Goal: Task Accomplishment & Management: Manage account settings

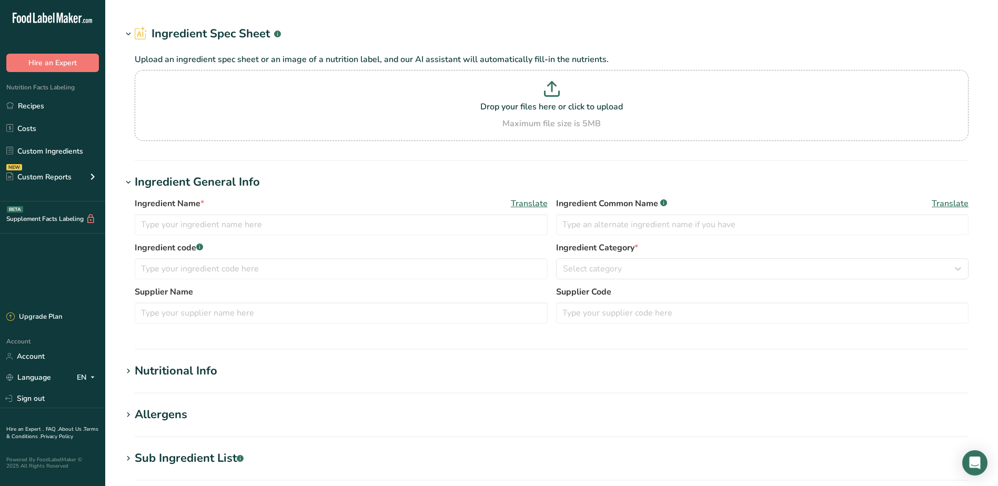
type input "FINISHED Whipped Cream"
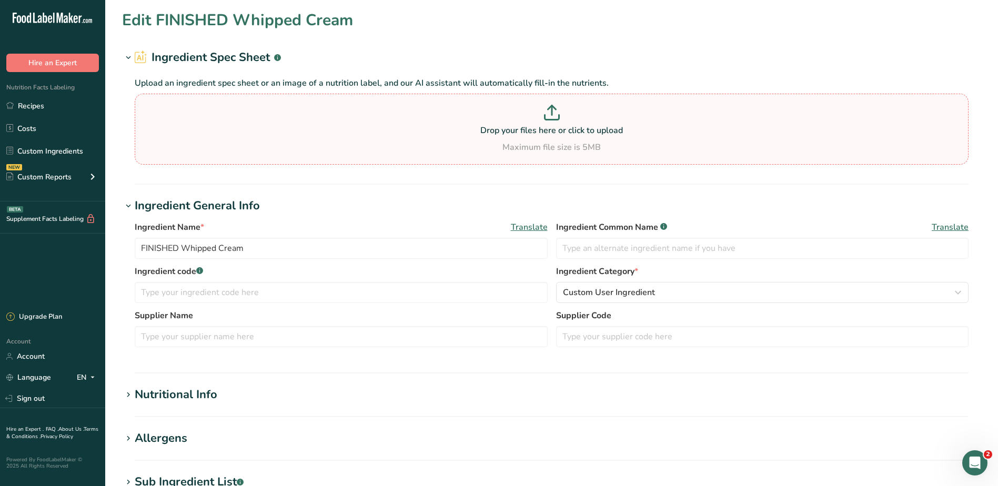
click at [442, 125] on p "Drop your files here or click to upload" at bounding box center [551, 130] width 828 height 13
click at [442, 125] on input "Drop your files here or click to upload Maximum file size is 5MB" at bounding box center [551, 129] width 833 height 71
type input "C:\fakepath\DDDDDDDDDDDD.png"
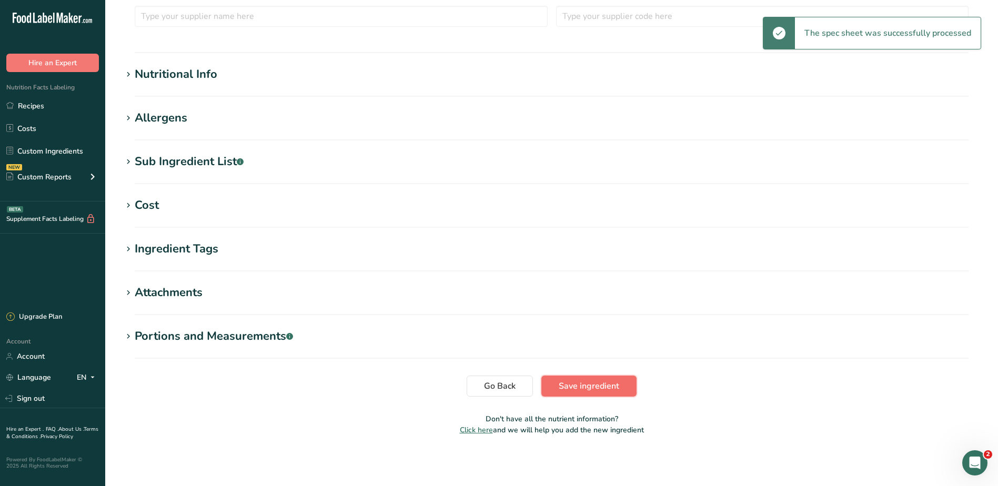
click at [585, 390] on span "Save ingredient" at bounding box center [588, 386] width 60 height 13
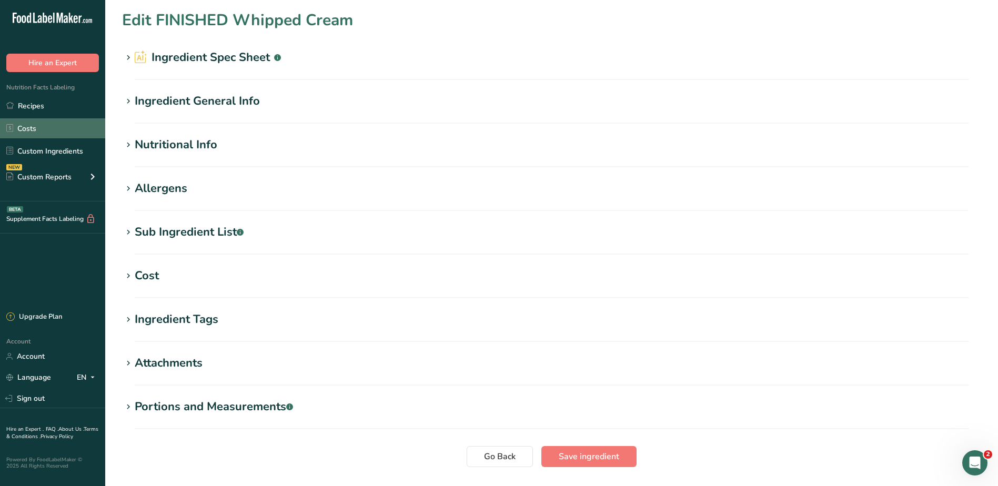
click at [26, 127] on link "Costs" at bounding box center [52, 128] width 105 height 20
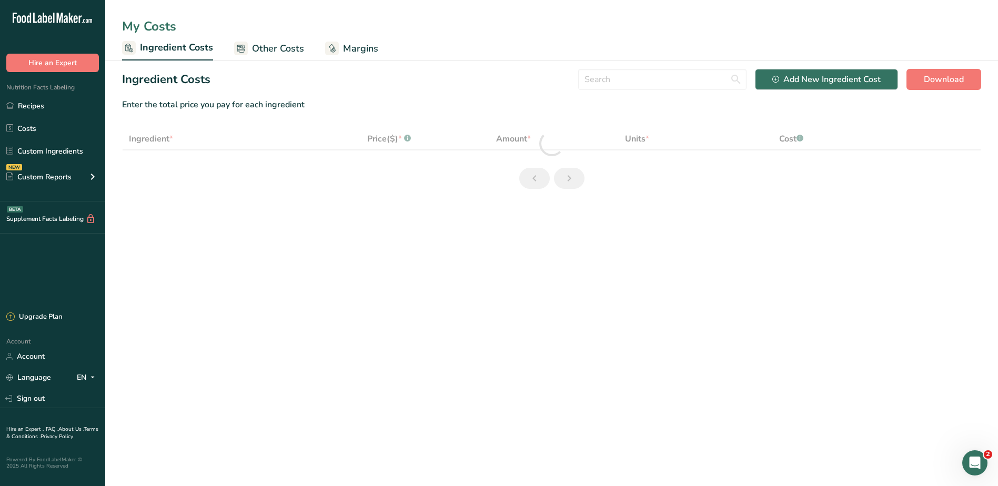
select select "1"
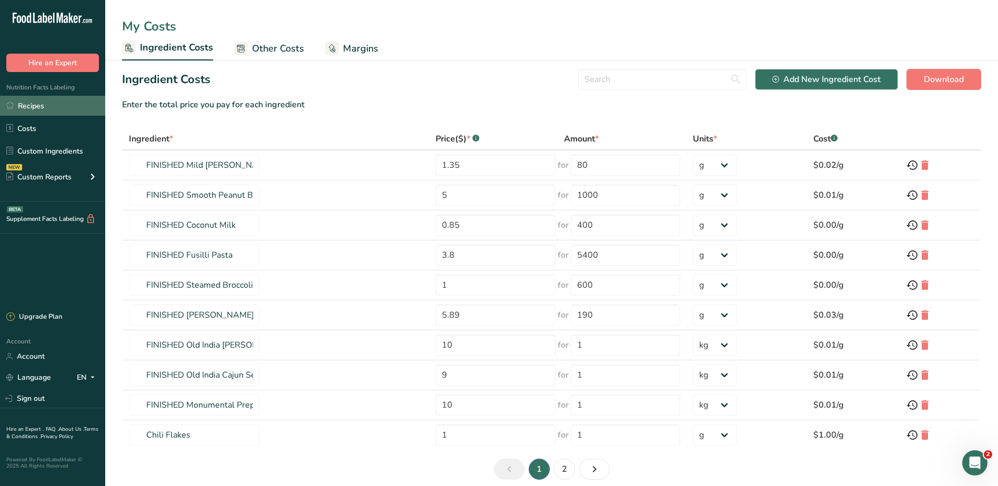
click at [26, 107] on link "Recipes" at bounding box center [52, 106] width 105 height 20
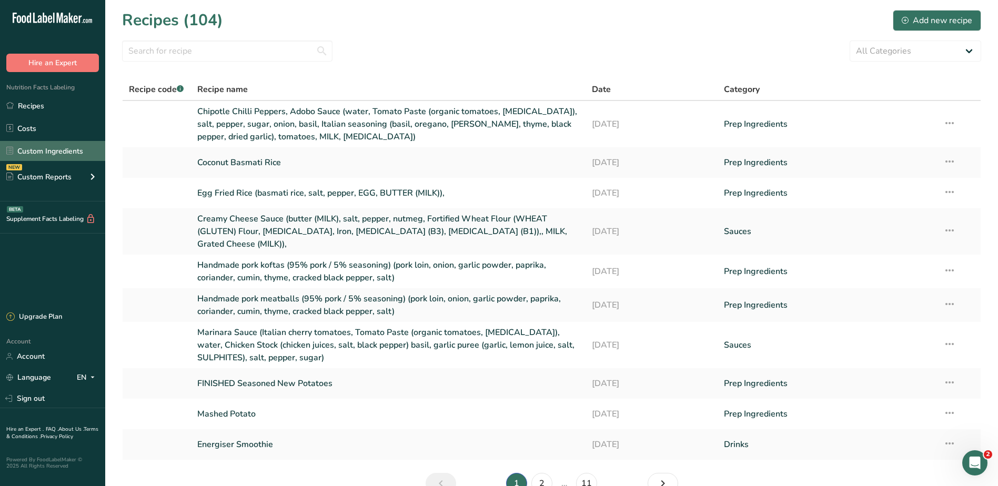
click at [48, 147] on link "Custom Ingredients" at bounding box center [52, 151] width 105 height 20
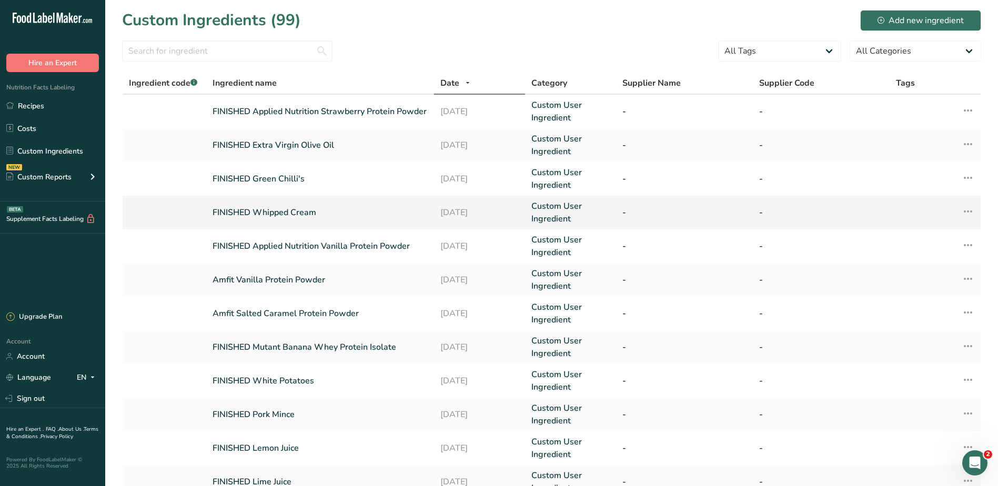
click at [967, 210] on icon at bounding box center [967, 211] width 13 height 19
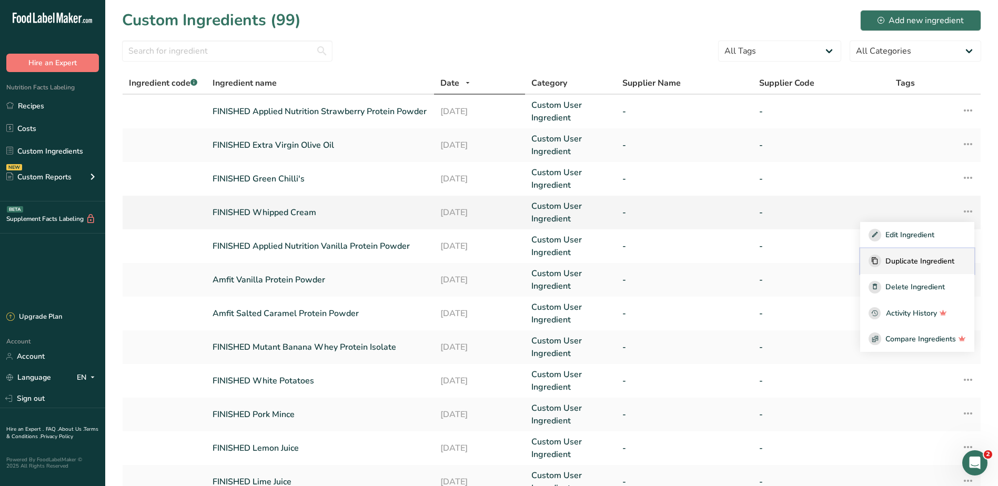
click at [893, 258] on span "Duplicate Ingredient" at bounding box center [919, 261] width 69 height 11
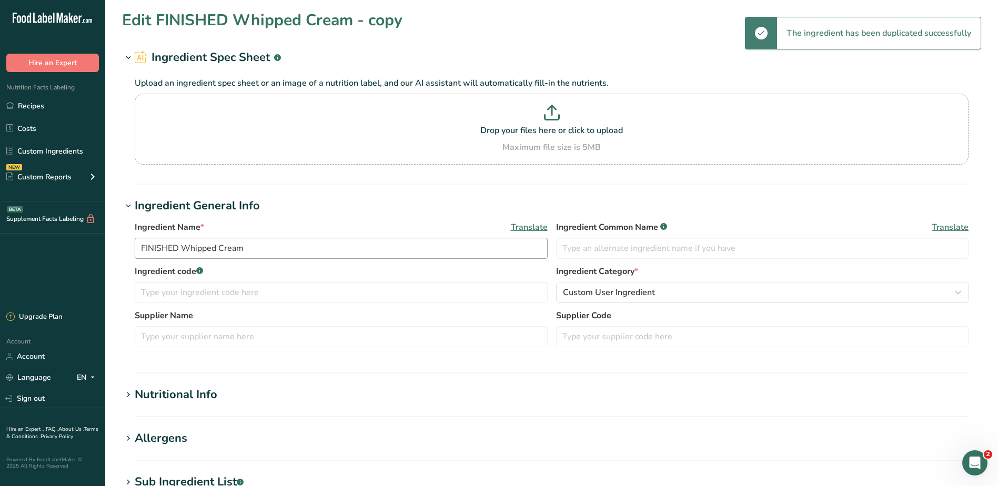
type input "FINISHED Whipped Cream - copy"
click at [352, 134] on p "Drop your files here or click to upload" at bounding box center [551, 130] width 828 height 13
click at [352, 134] on input "Drop your files here or click to upload Maximum file size is 5MB" at bounding box center [551, 129] width 833 height 71
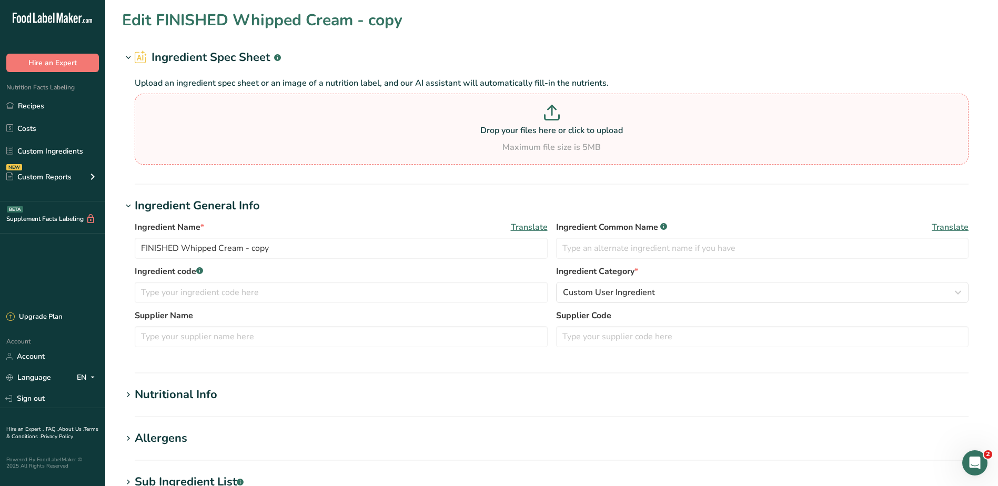
type input "C:\fakepath\DDDDDDDDDDDD.png"
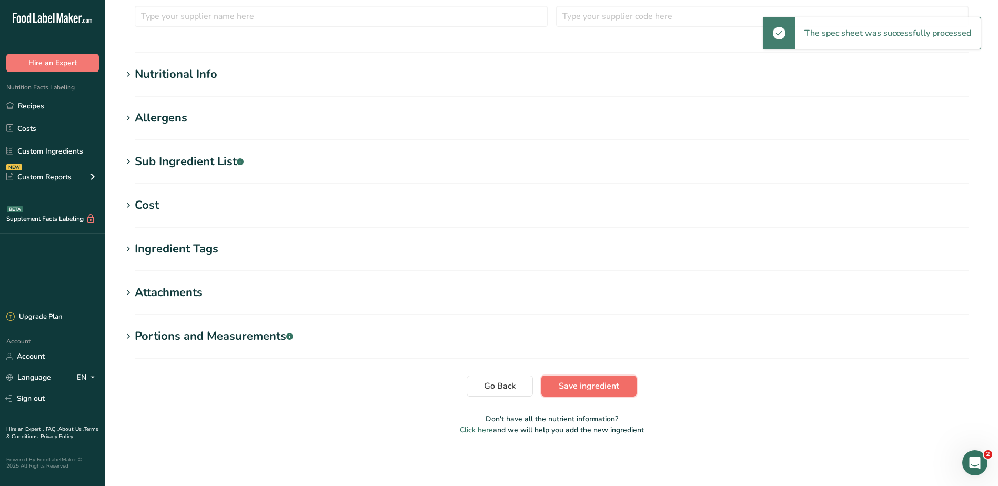
click at [599, 389] on span "Save ingredient" at bounding box center [588, 386] width 60 height 13
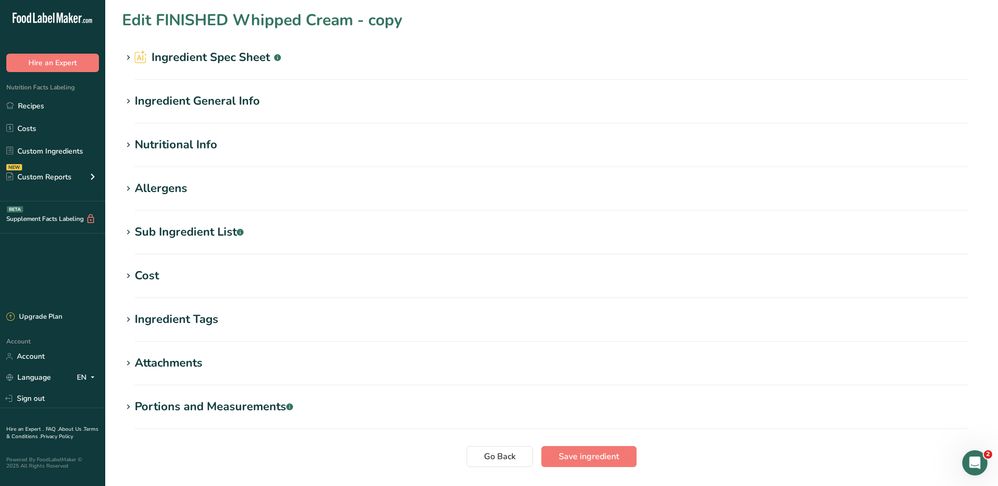
click at [203, 101] on div "Ingredient General Info" at bounding box center [197, 101] width 125 height 17
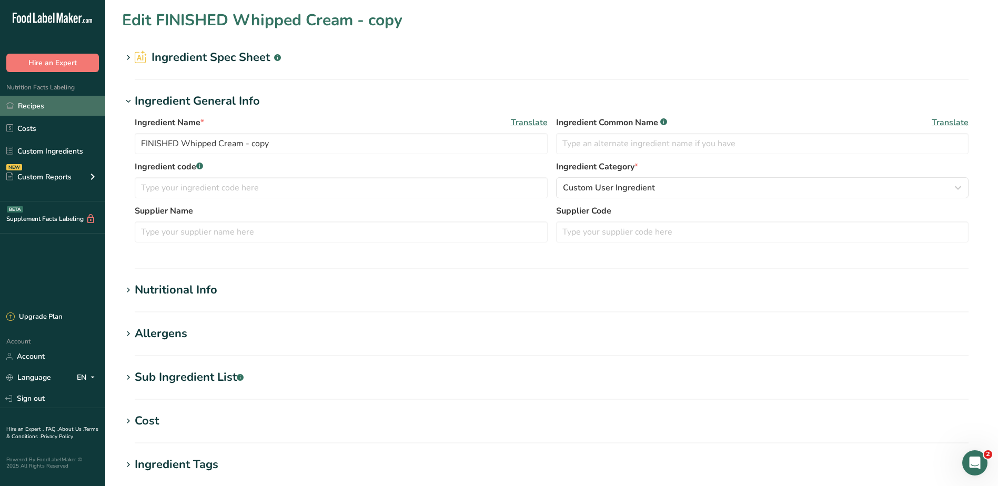
click at [38, 106] on link "Recipes" at bounding box center [52, 106] width 105 height 20
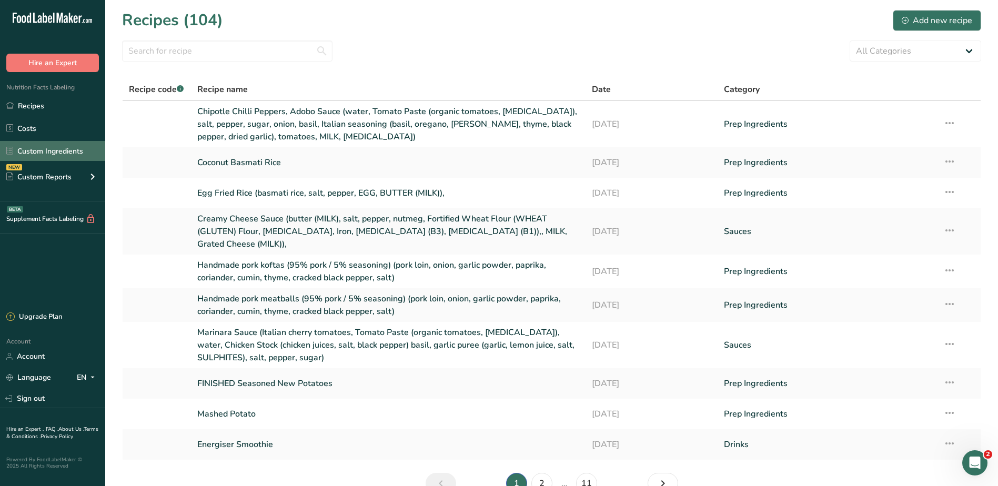
click at [62, 152] on link "Custom Ingredients" at bounding box center [52, 151] width 105 height 20
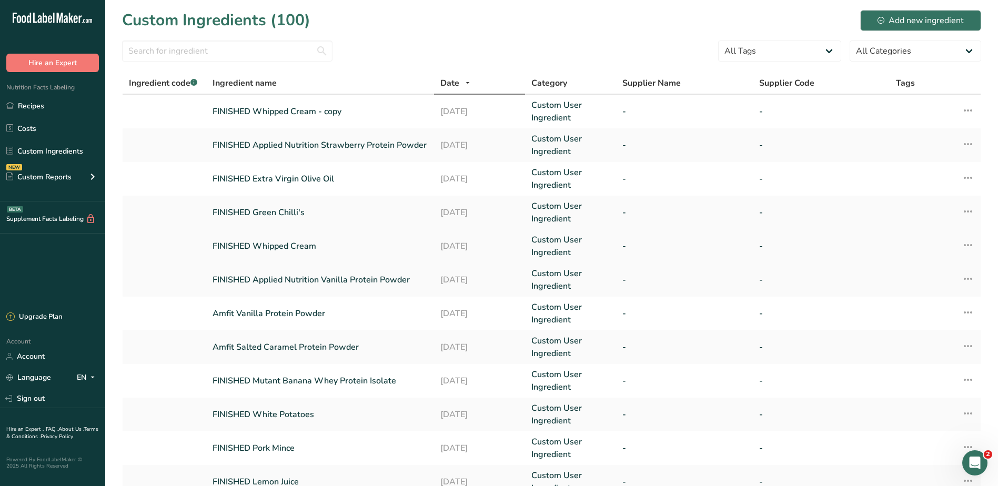
drag, startPoint x: 968, startPoint y: 245, endPoint x: 975, endPoint y: 239, distance: 9.4
click at [968, 245] on icon at bounding box center [967, 245] width 13 height 19
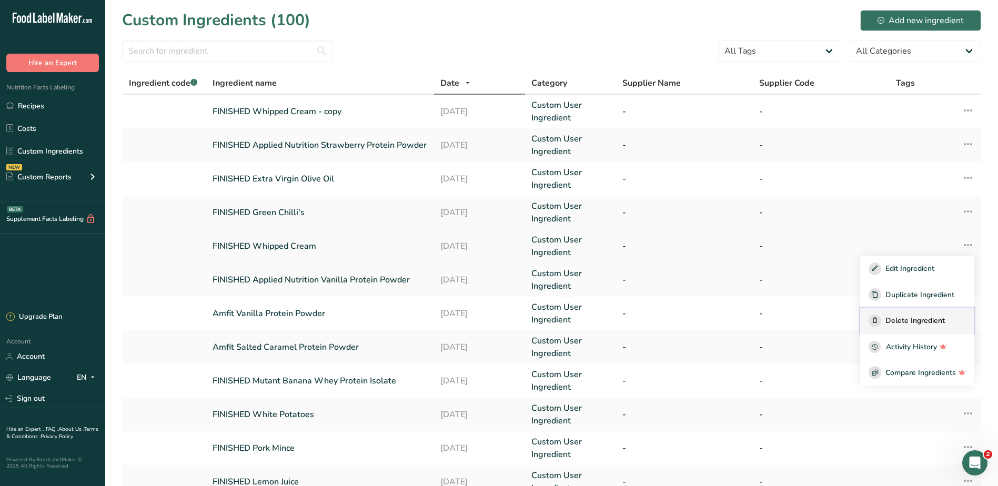
click at [910, 319] on span "Delete Ingredient" at bounding box center [914, 320] width 59 height 11
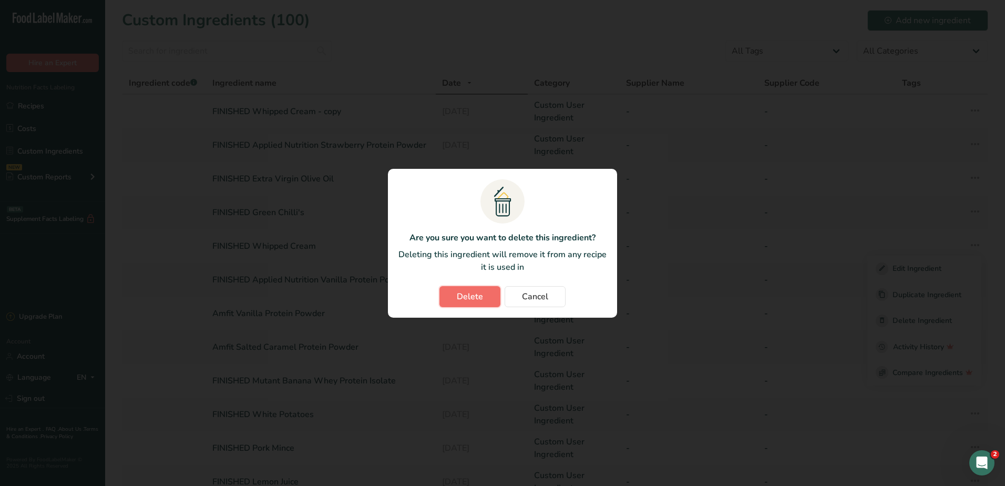
click at [471, 296] on span "Delete" at bounding box center [470, 296] width 26 height 13
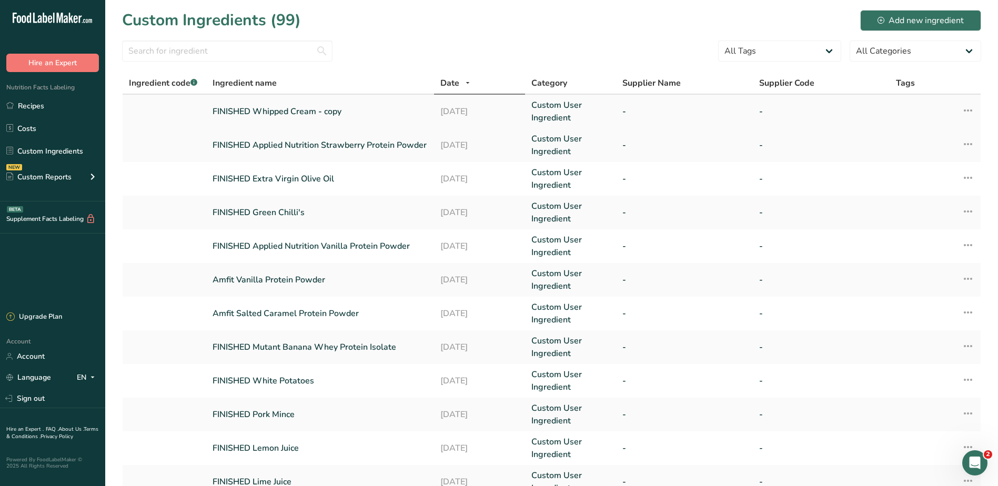
click at [284, 110] on link "FINISHED Whipped Cream - copy" at bounding box center [319, 111] width 215 height 13
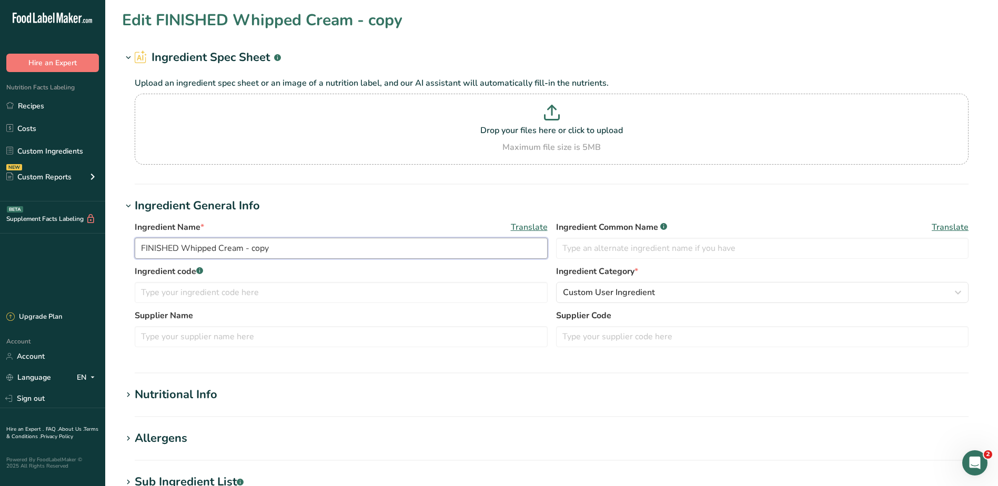
click at [297, 242] on input "FINISHED Whipped Cream - copy" at bounding box center [341, 248] width 413 height 21
type input "FINISHED Whipped Cream"
click at [394, 213] on h1 "Ingredient General Info" at bounding box center [551, 205] width 859 height 17
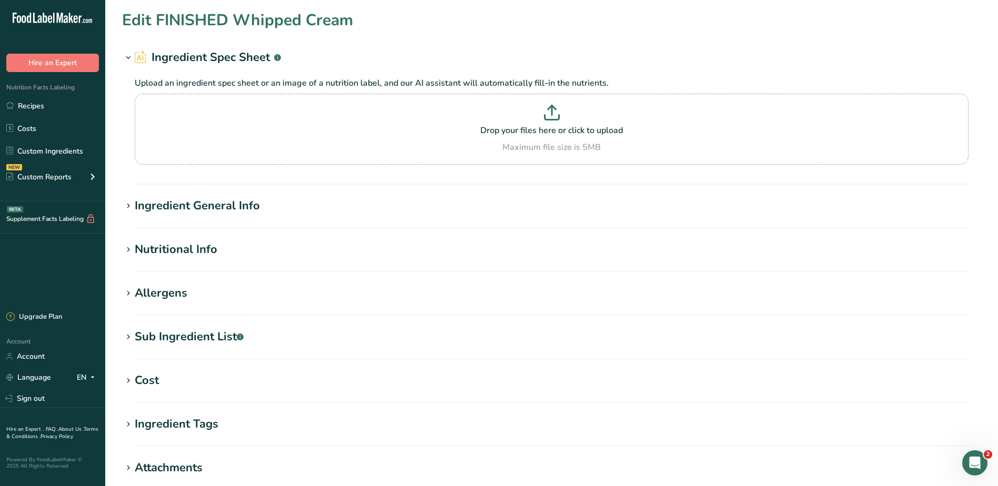
click at [222, 207] on div "Ingredient General Info" at bounding box center [197, 205] width 125 height 17
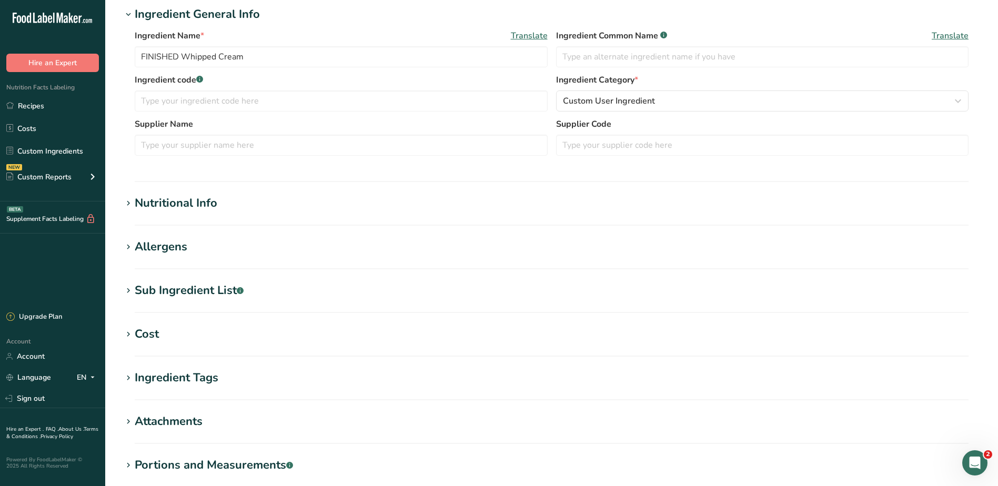
scroll to position [210, 0]
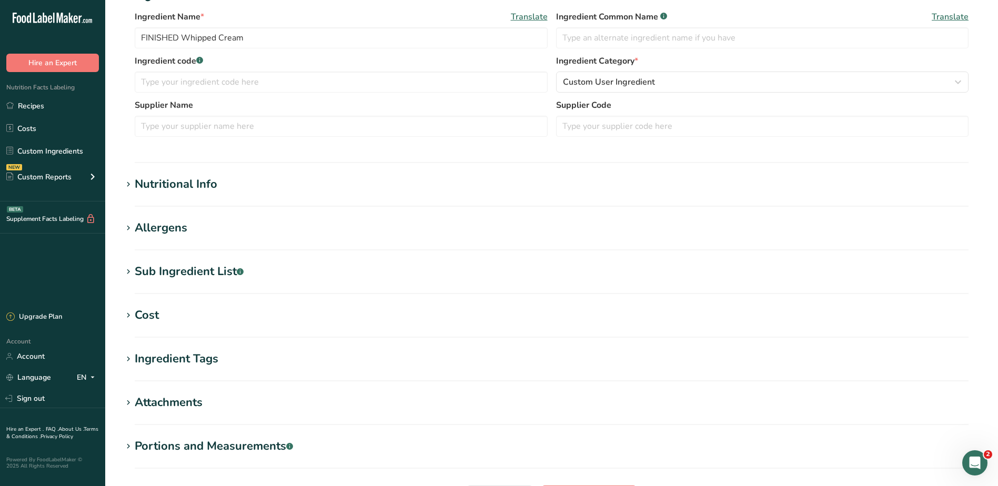
click at [189, 196] on section "Nutritional Info Serving Size .a-a{fill:#347362;}.b-a{fill:#fff;} Add ingredien…" at bounding box center [551, 191] width 859 height 31
click at [197, 184] on div "Nutritional Info" at bounding box center [176, 184] width 83 height 17
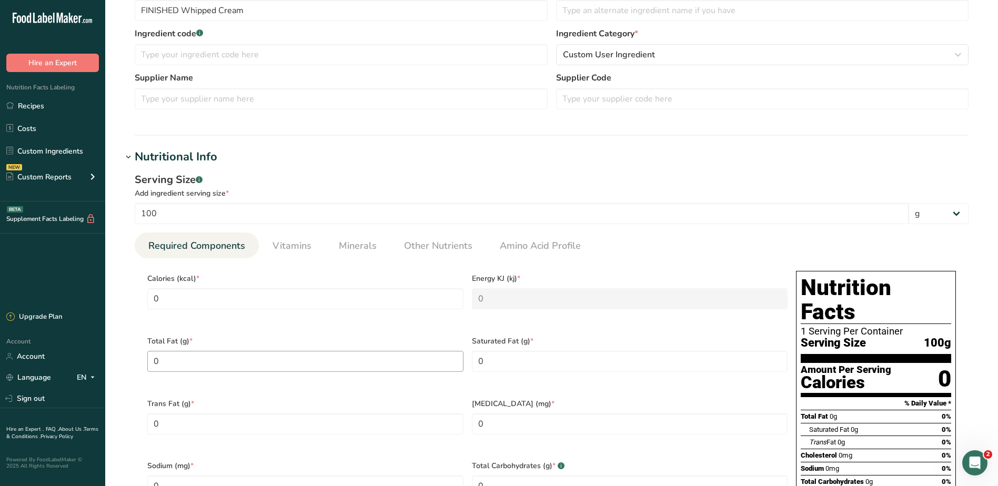
scroll to position [263, 0]
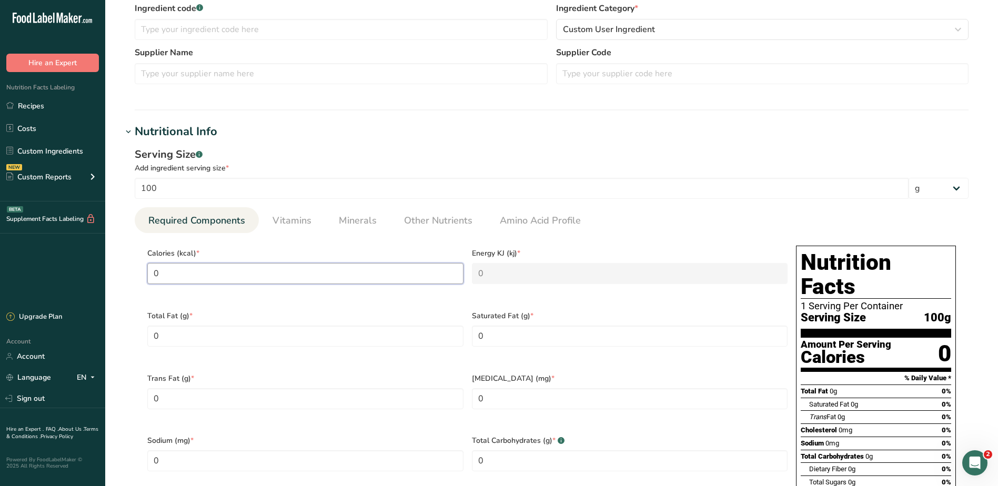
drag, startPoint x: 184, startPoint y: 278, endPoint x: 115, endPoint y: 271, distance: 68.7
click at [121, 272] on section "Edit FINISHED Whipped Cream Ingredient Spec Sheet .a-a{fill:#347362;}.b-a{fill:…" at bounding box center [551, 368] width 892 height 1263
type input "2"
type KJ "8.4"
type input "25"
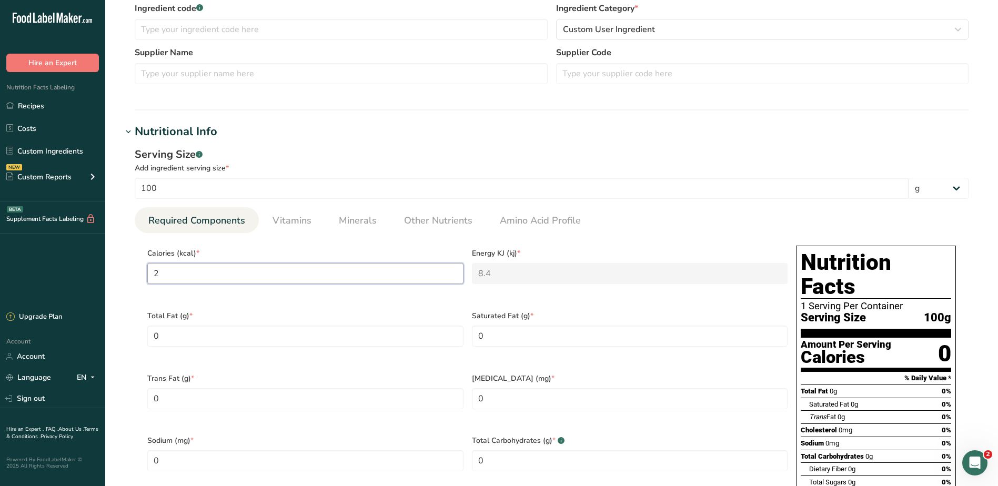
type KJ "104.6"
type input "257"
type KJ "1075.3"
type input "257"
type Fat "22.2"
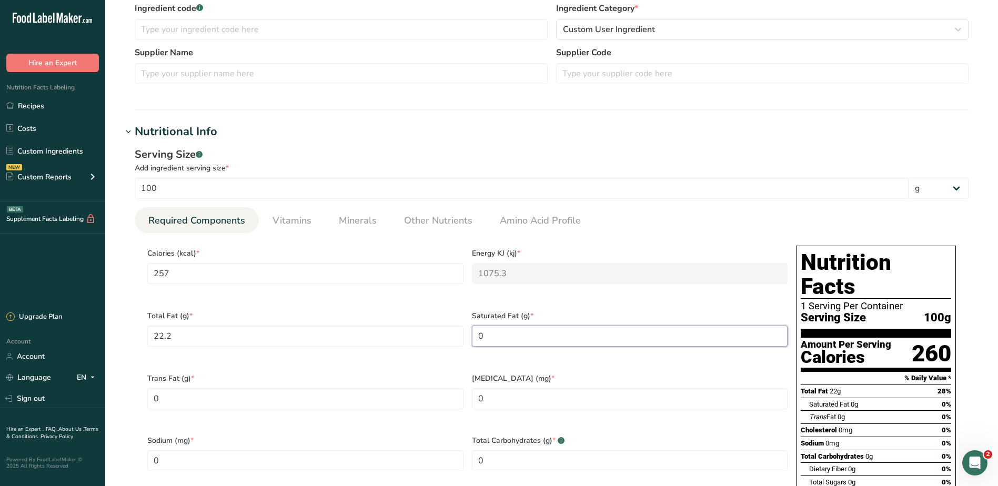
click at [542, 336] on Fat "0" at bounding box center [630, 336] width 316 height 21
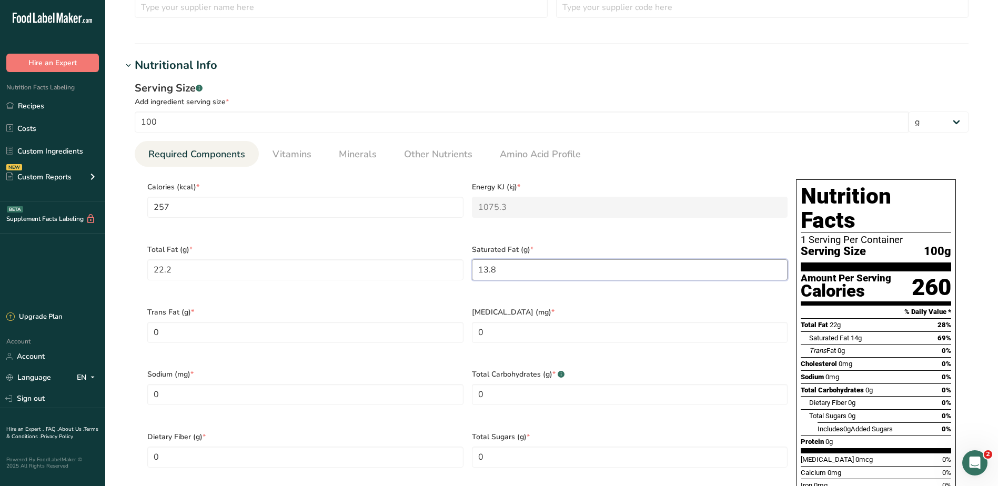
scroll to position [421, 0]
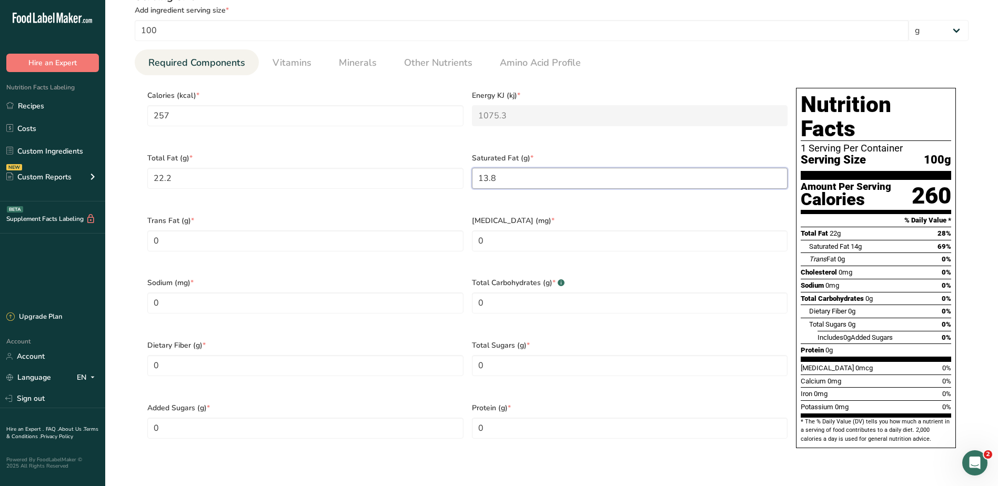
type Fat "13.8"
click at [519, 293] on Carbohydrates "0" at bounding box center [630, 302] width 316 height 21
type Carbohydrates "12.5"
drag, startPoint x: 489, startPoint y: 348, endPoint x: 437, endPoint y: 348, distance: 51.5
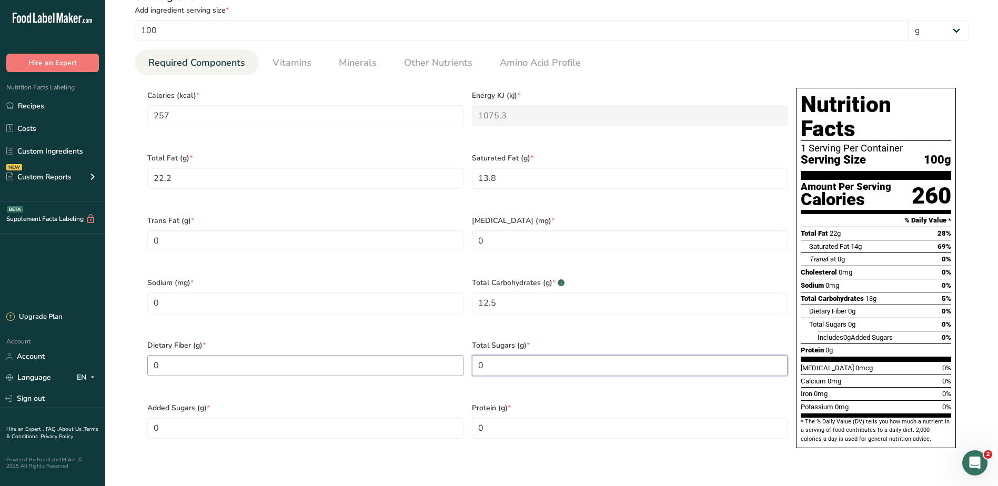
click at [437, 348] on div "Calories (kcal) * 257 Energy KJ (kj) * 1075.3 Total Fat (g) * 22.2 Saturated Fa…" at bounding box center [467, 271] width 648 height 375
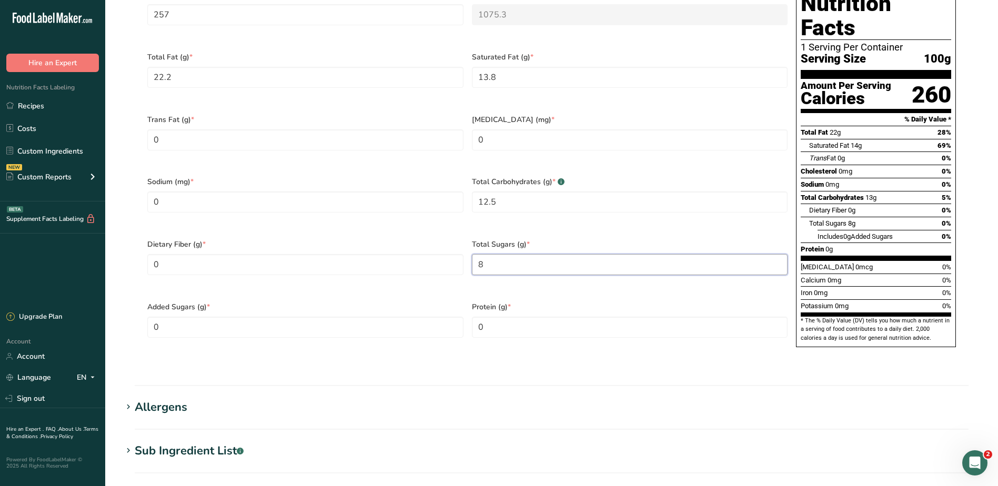
scroll to position [526, 0]
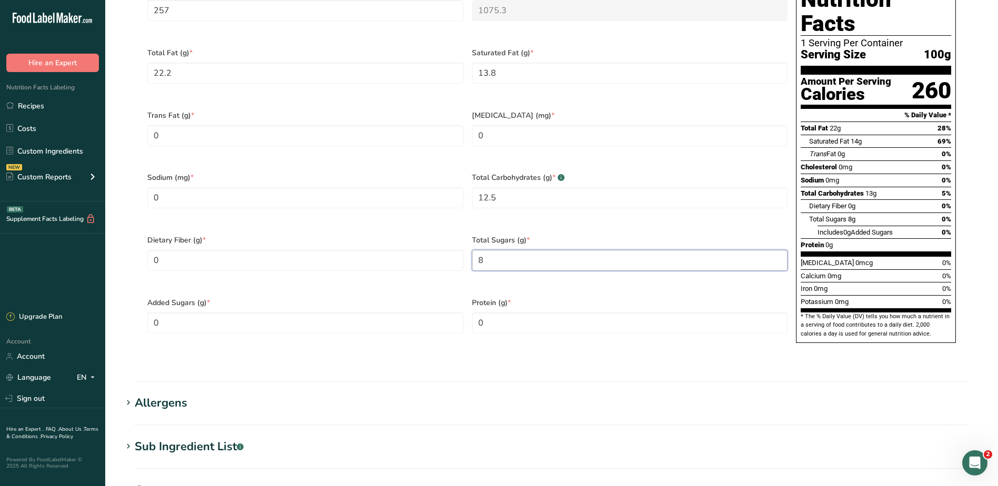
type Sugars "8"
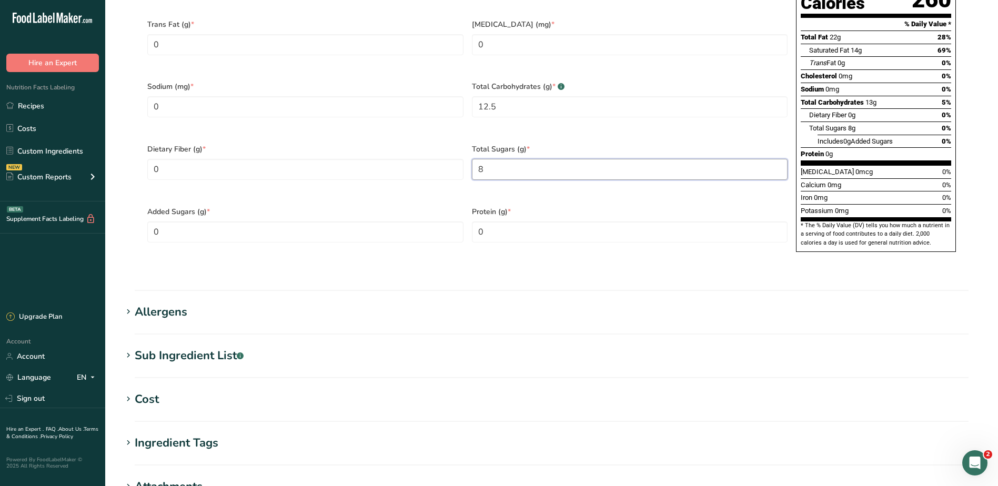
scroll to position [631, 0]
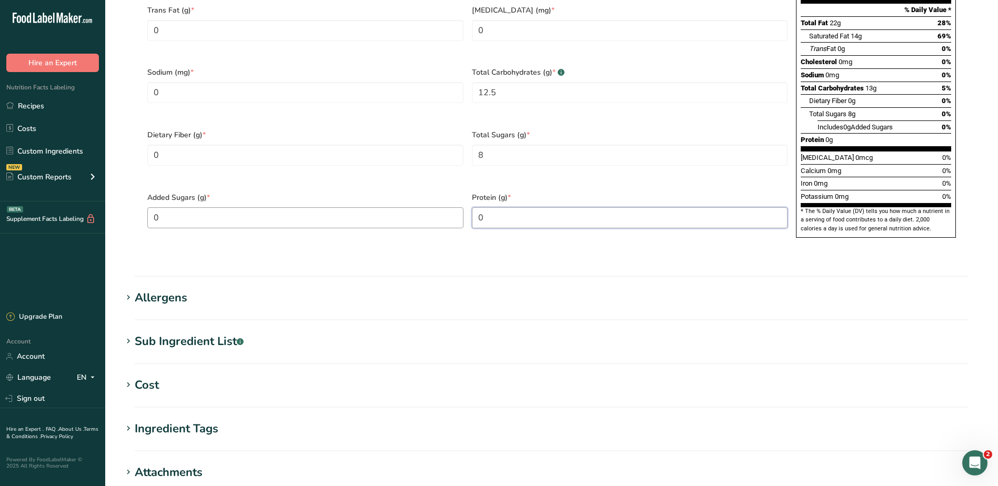
drag, startPoint x: 499, startPoint y: 194, endPoint x: 441, endPoint y: 198, distance: 58.5
click at [438, 197] on div "Calories (kcal) * 257 Energy KJ (kj) * 1075.3 Total Fat (g) * 22.2 Saturated Fa…" at bounding box center [467, 60] width 648 height 375
type input "3.2"
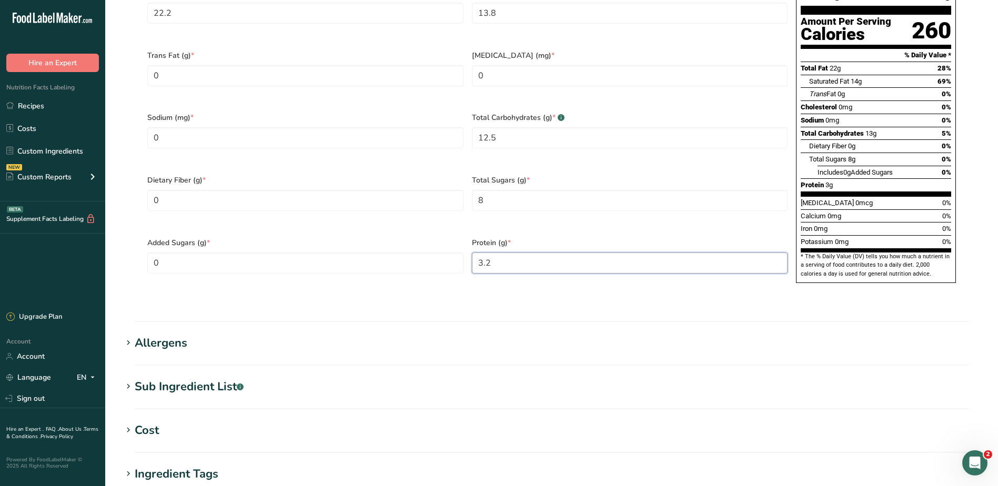
scroll to position [684, 0]
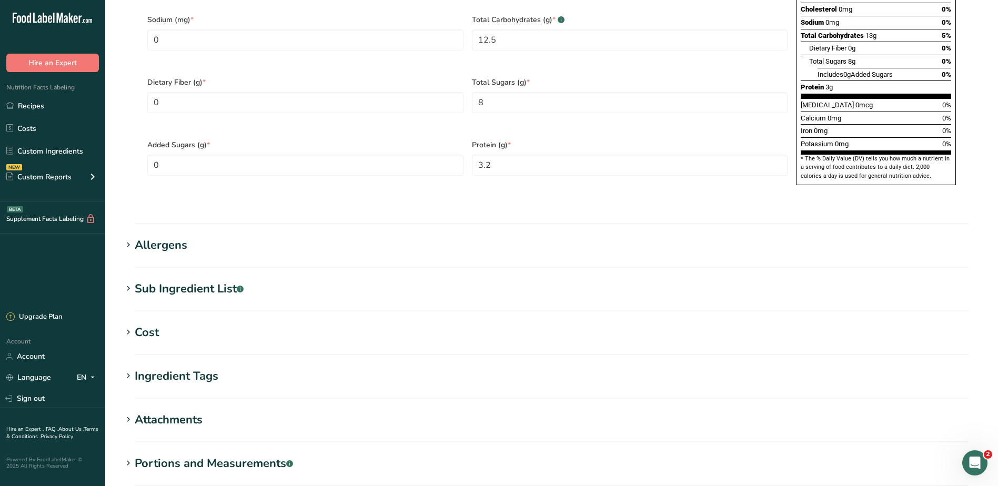
click at [185, 237] on div "Allergens" at bounding box center [161, 245] width 53 height 17
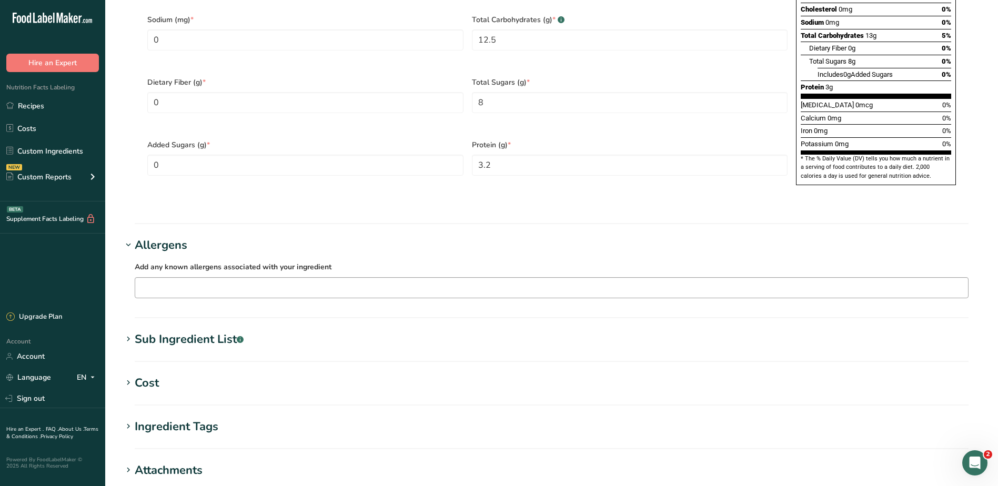
click at [168, 279] on input "text" at bounding box center [551, 287] width 832 height 16
click at [161, 355] on div "Milk" at bounding box center [543, 360] width 799 height 11
click at [290, 262] on span "Add any known allergens associated with your ingredient" at bounding box center [233, 267] width 197 height 10
click at [205, 331] on section "Sub Ingredient List .a-a{fill:#347362;}.b-a{fill:#fff;} Translate Cream (Milk) …" at bounding box center [551, 346] width 859 height 31
click at [206, 331] on div "Sub Ingredient List .a-a{fill:#347362;}.b-a{fill:#fff;}" at bounding box center [189, 339] width 109 height 17
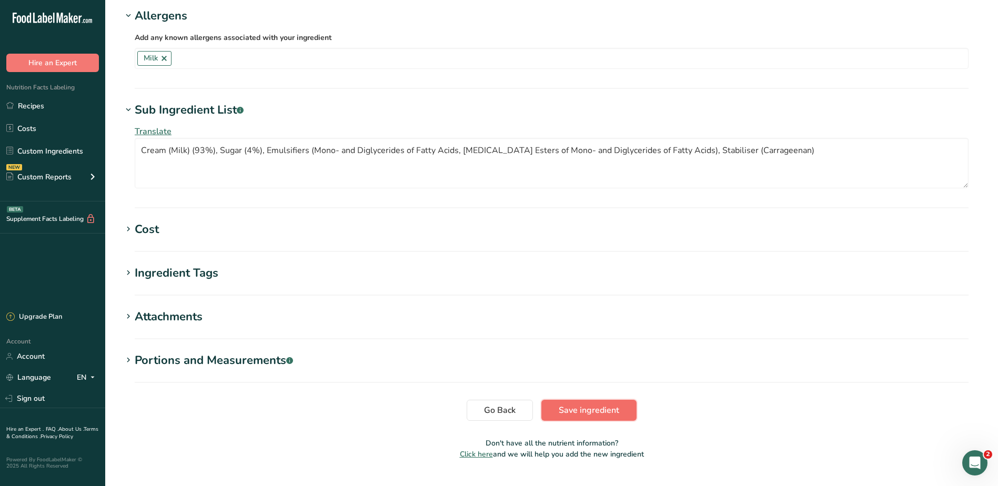
click at [605, 404] on span "Save ingredient" at bounding box center [588, 410] width 60 height 13
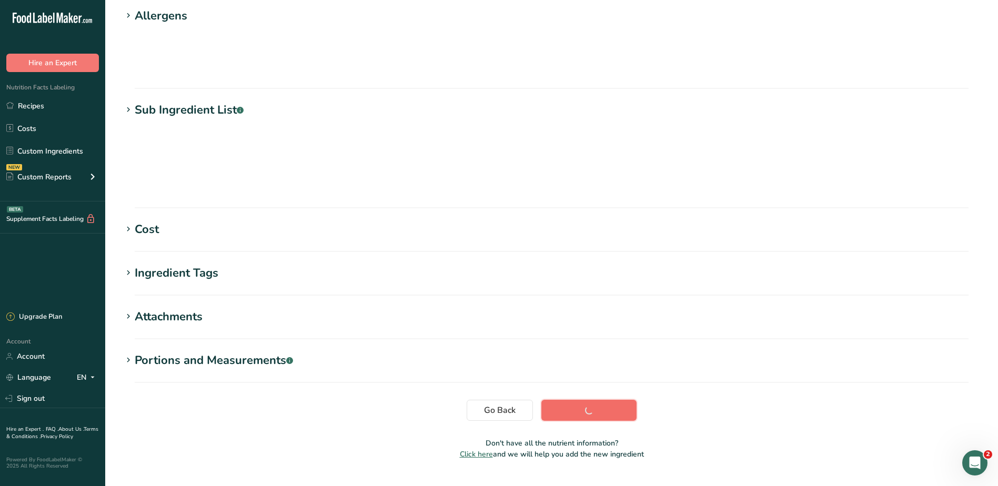
scroll to position [70, 0]
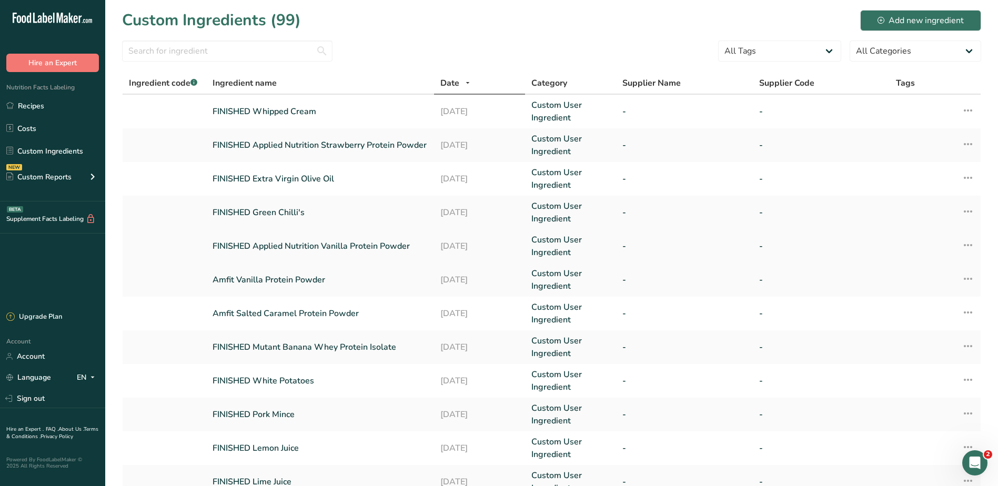
drag, startPoint x: 968, startPoint y: 248, endPoint x: 973, endPoint y: 243, distance: 7.4
click at [967, 248] on icon at bounding box center [967, 245] width 13 height 19
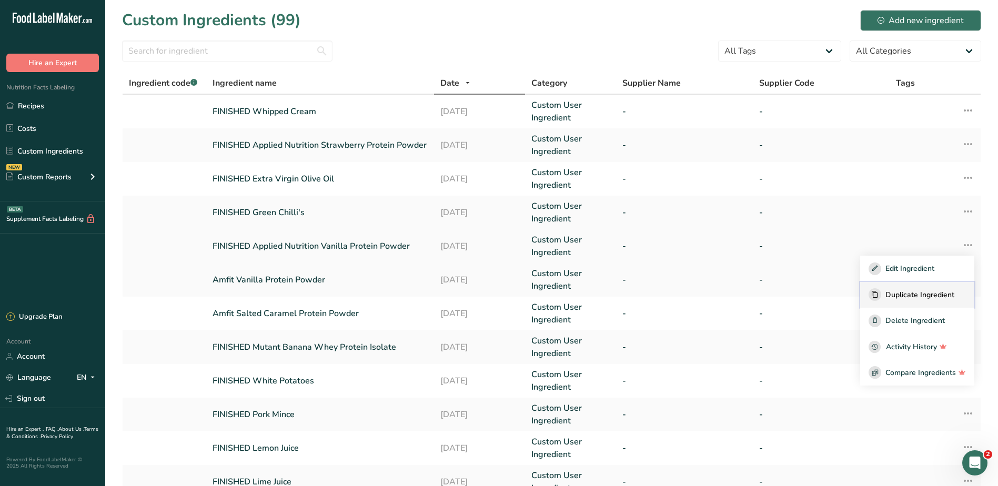
click at [904, 298] on span "Duplicate Ingredient" at bounding box center [919, 294] width 69 height 11
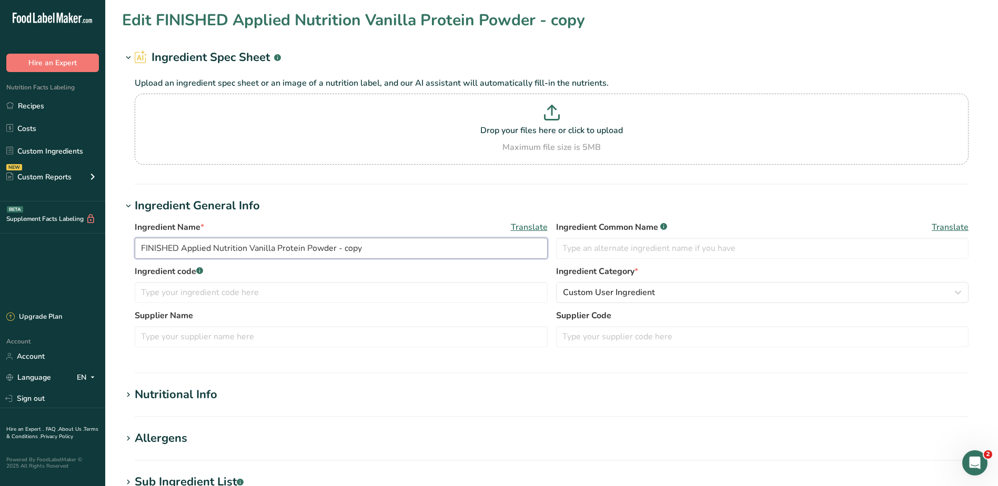
click at [181, 246] on input "FINISHED Applied Nutrition Vanilla Protein Powder - copy" at bounding box center [341, 248] width 413 height 21
drag, startPoint x: 327, startPoint y: 249, endPoint x: 515, endPoint y: 247, distance: 187.7
click at [512, 249] on input "FINISHED Amfit Nutrition Vanilla Protein Powder - copy" at bounding box center [341, 248] width 413 height 21
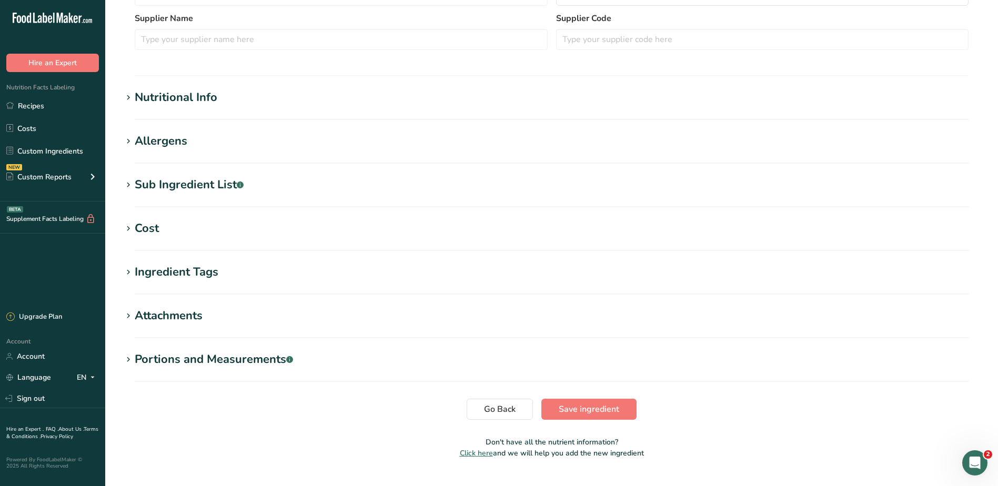
scroll to position [316, 0]
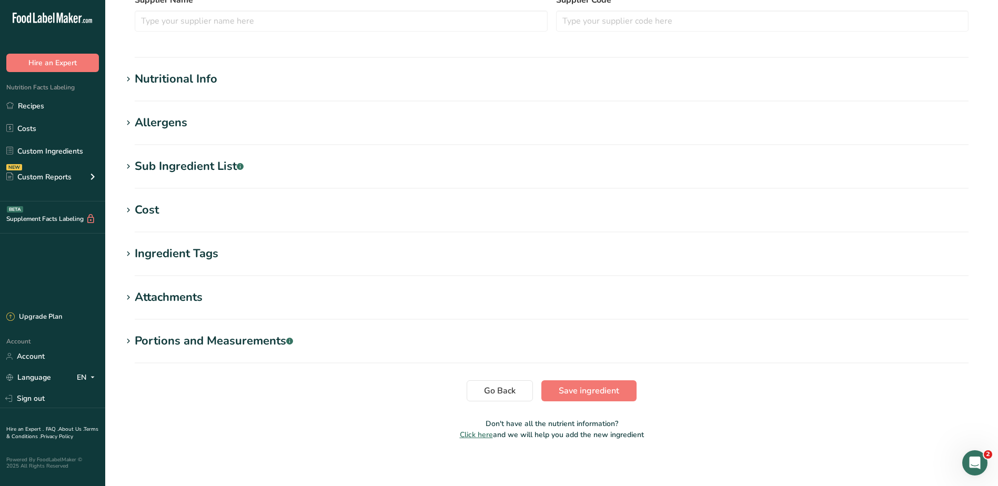
type input "FINISHED Amfit Nutrition Vanilla Protein Powder"
click at [148, 161] on div "Sub Ingredient List .a-a{fill:#347362;}.b-a{fill:#fff;}" at bounding box center [189, 166] width 109 height 17
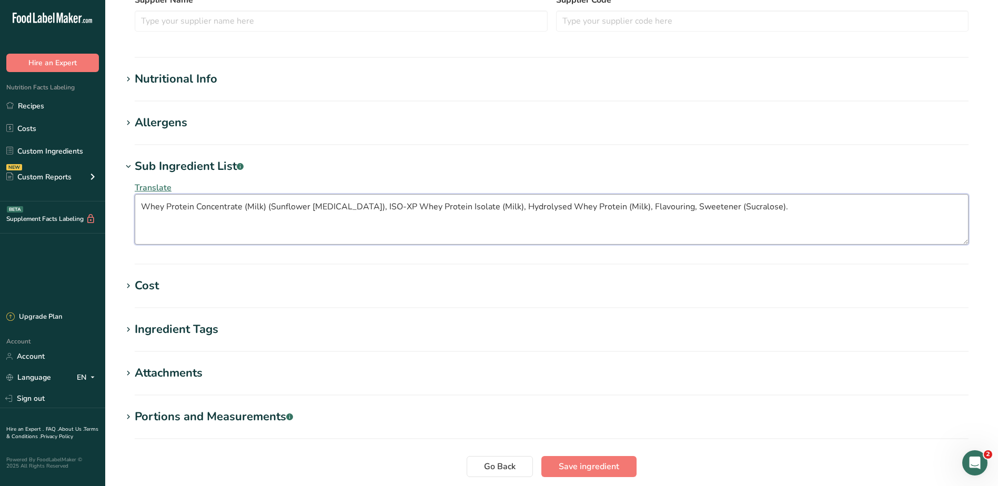
click at [267, 215] on textarea "Whey Protein Concentrate (Milk) (Sunflower Lecithin), ISO-XP Whey Protein Isola…" at bounding box center [551, 219] width 833 height 50
paste textarea "Concentrated Whey Protein (MILK), Emulsifier (SOYA Lecithin*)), Whey Protein (W…"
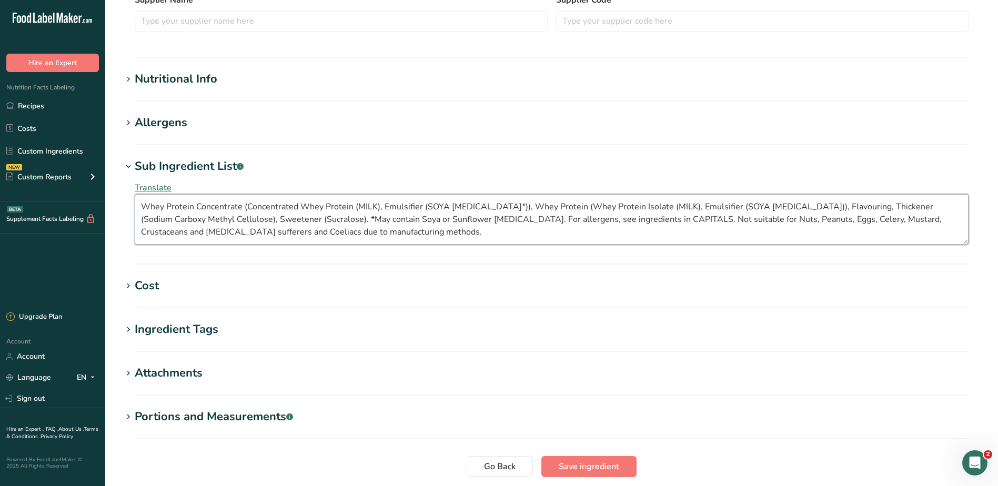
scroll to position [0, 0]
type textarea "Whey Protein Concentrate (Concentrated Whey Protein (MILK), Emulsifier (SOYA Le…"
click at [199, 119] on h1 "Allergens" at bounding box center [551, 122] width 859 height 17
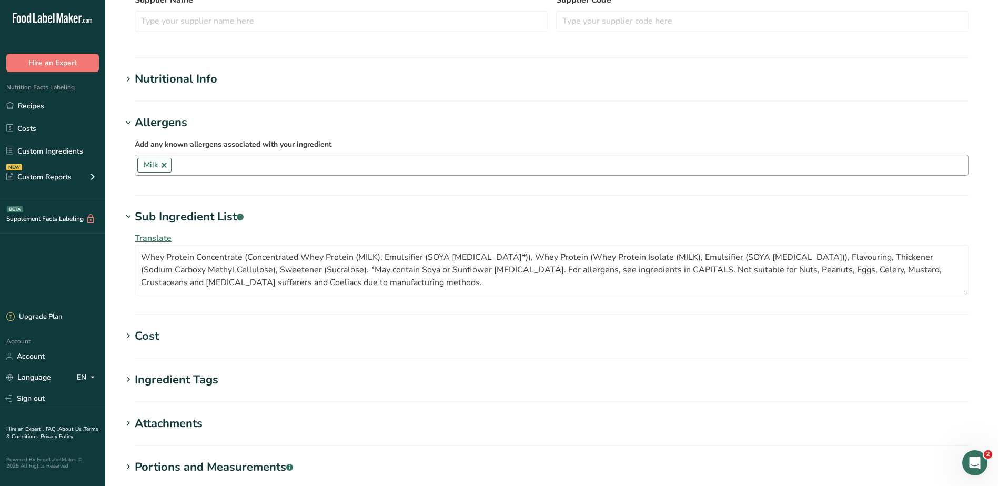
click at [193, 166] on input "text" at bounding box center [569, 165] width 796 height 16
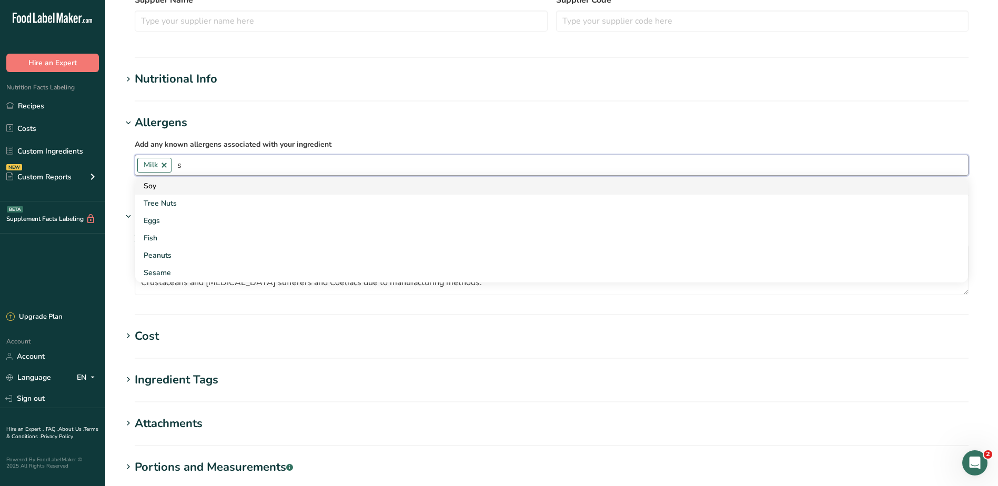
type input "s"
click at [155, 184] on div "Soy" at bounding box center [543, 185] width 799 height 11
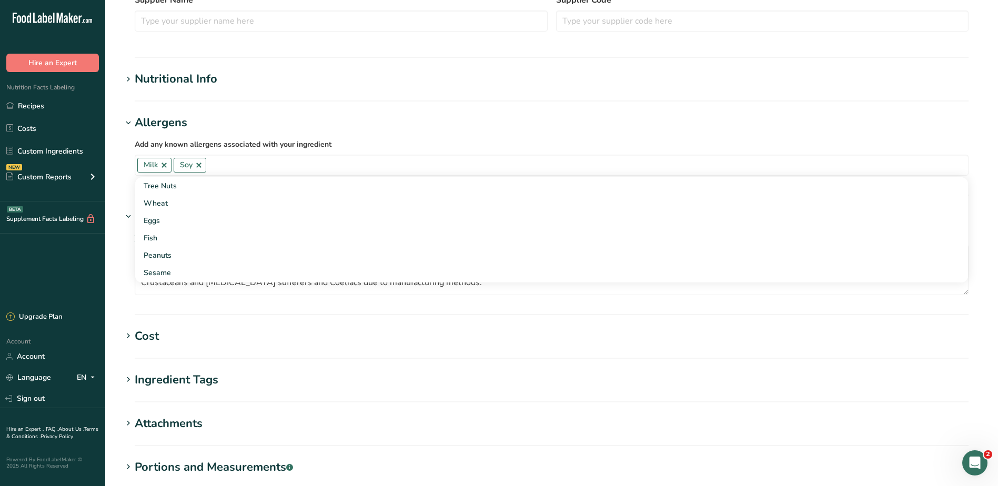
click at [119, 146] on section "Edit FINISHED Amfit Nutrition Vanilla Protein Powder Ingredient Spec Sheet .a-a…" at bounding box center [551, 133] width 892 height 899
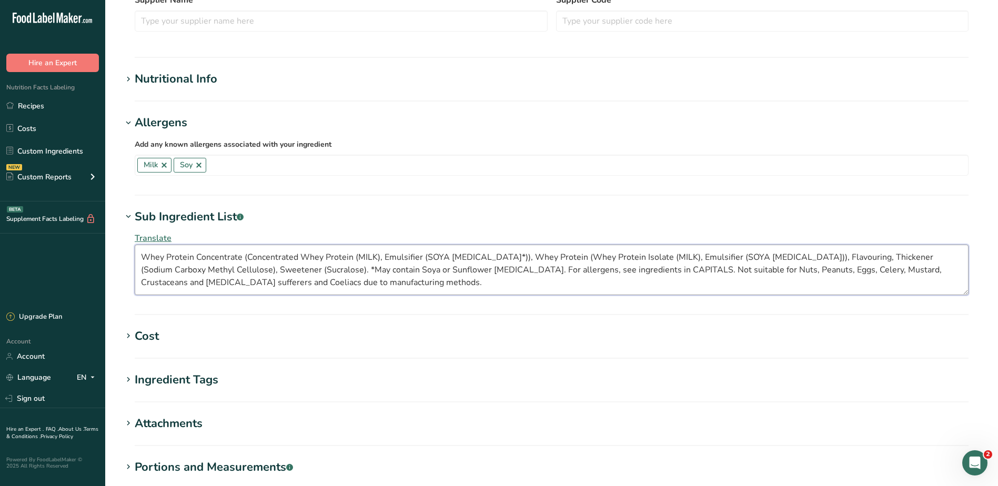
drag, startPoint x: 269, startPoint y: 269, endPoint x: 593, endPoint y: 272, distance: 323.4
click at [593, 272] on textarea "Whey Protein Concentrate (Concentrated Whey Protein (MILK), Emulsifier (SOYA Le…" at bounding box center [551, 270] width 833 height 50
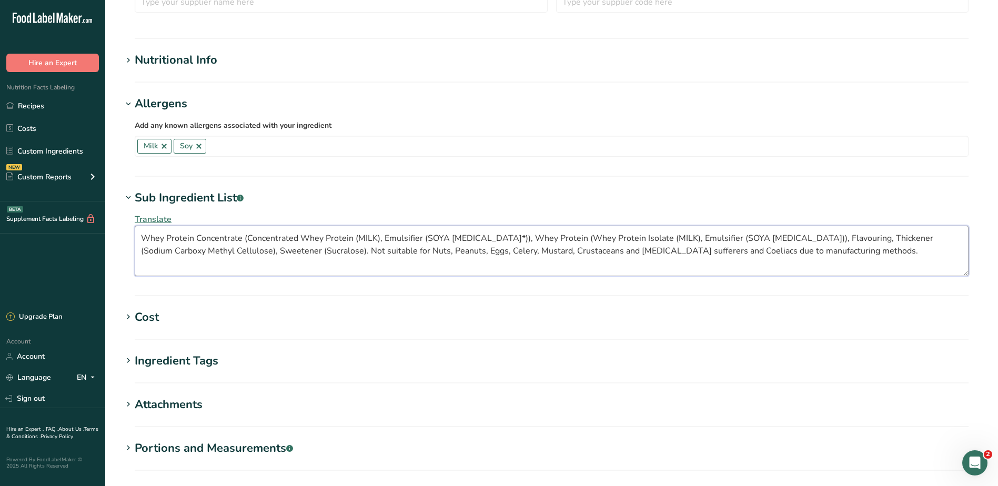
scroll to position [446, 0]
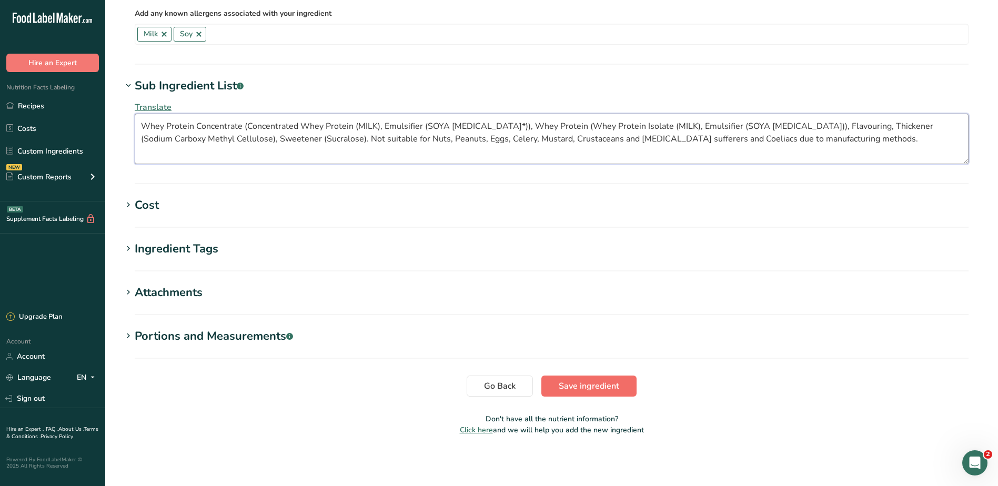
type textarea "Whey Protein Concentrate (Concentrated Whey Protein (MILK), Emulsifier (SOYA Le…"
click at [574, 382] on span "Save ingredient" at bounding box center [588, 386] width 60 height 13
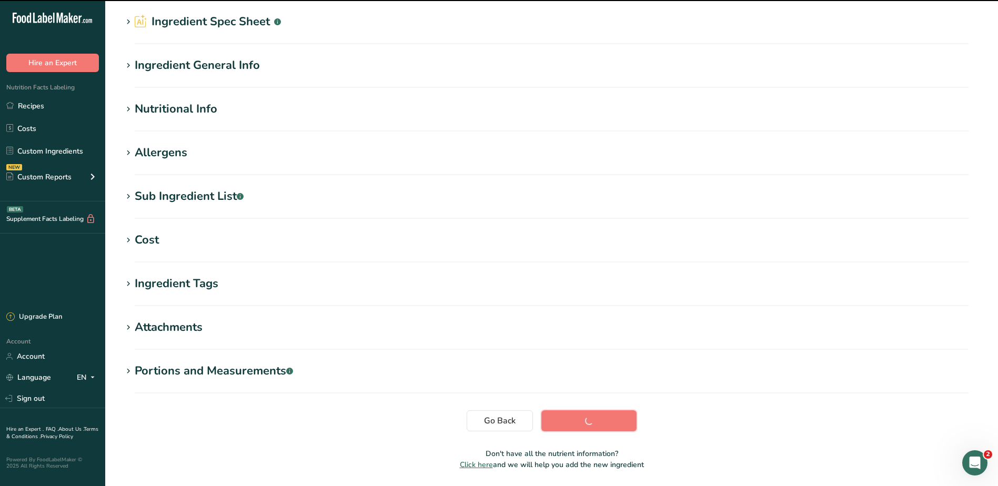
scroll to position [1, 0]
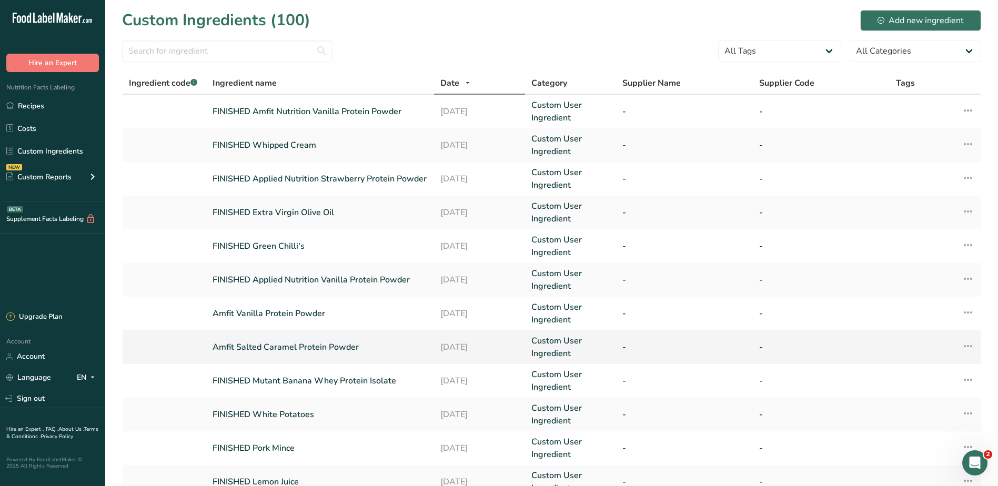
click at [275, 349] on link "Amfit Salted Caramel Protein Powder" at bounding box center [319, 347] width 215 height 13
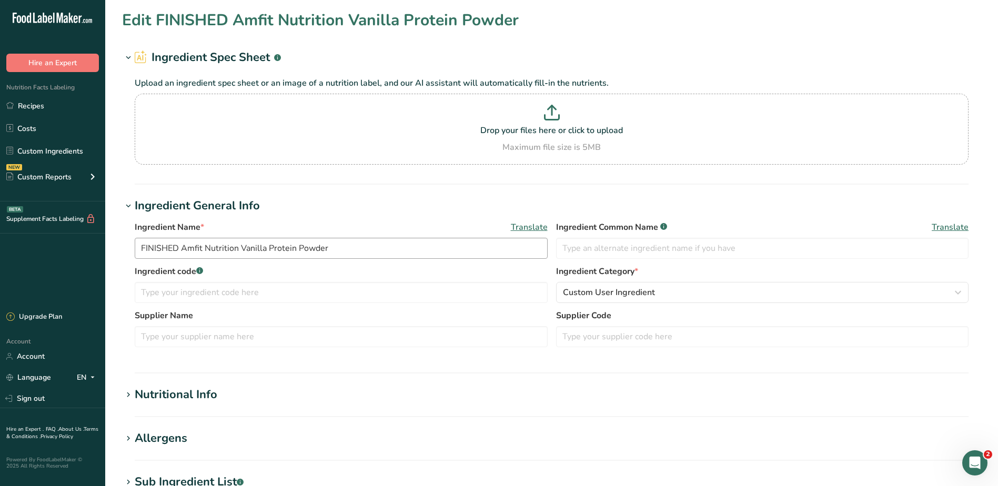
type input "Amfit Salted Caramel Protein Powder"
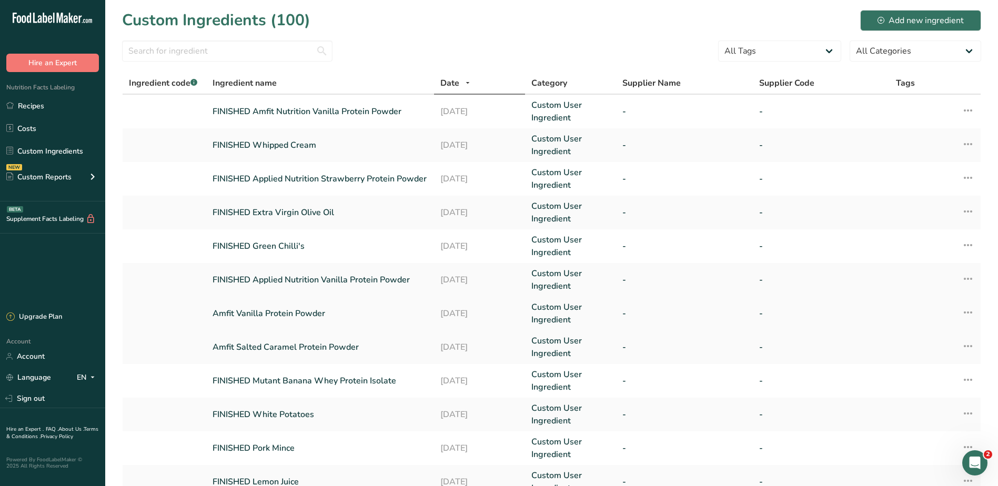
click at [968, 310] on icon at bounding box center [967, 312] width 13 height 19
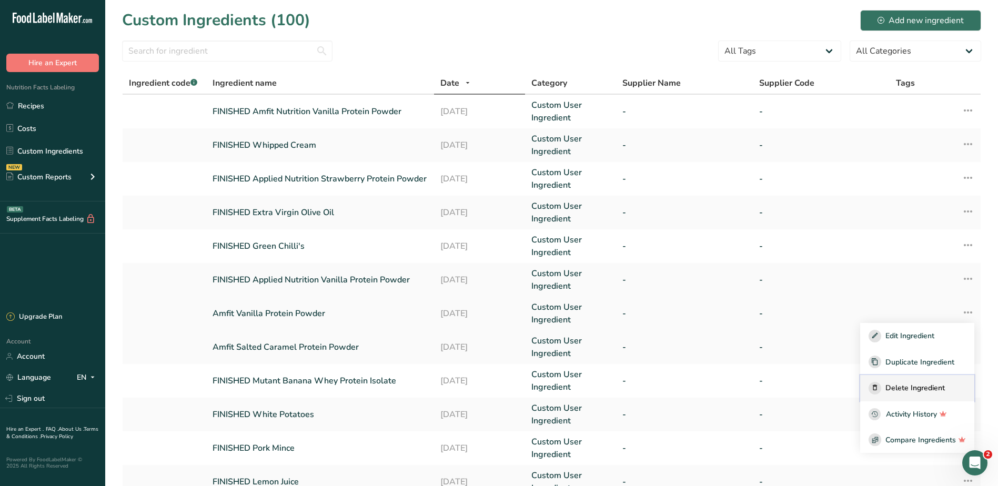
click at [905, 387] on span "Delete Ingredient" at bounding box center [914, 387] width 59 height 11
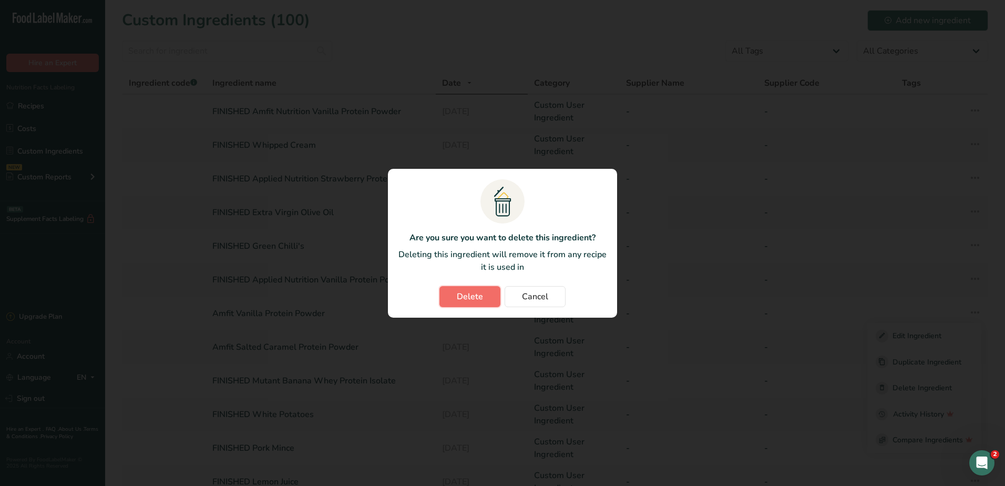
click at [450, 293] on button "Delete" at bounding box center [470, 296] width 61 height 21
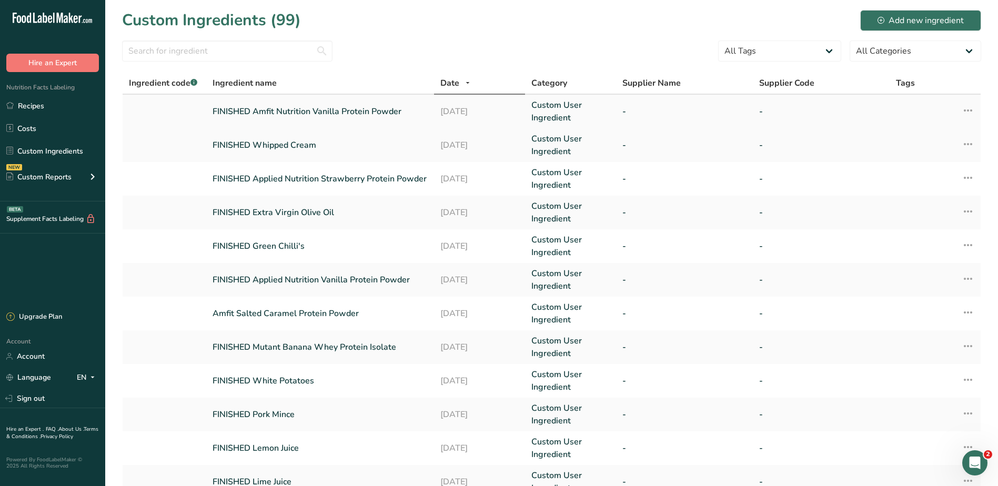
click at [959, 111] on div "Edit Ingredient Duplicate Ingredient Delete Ingredient Activity History Compare…" at bounding box center [957, 111] width 33 height 15
drag, startPoint x: 964, startPoint y: 108, endPoint x: 944, endPoint y: 119, distance: 22.6
click at [963, 108] on icon at bounding box center [967, 110] width 13 height 19
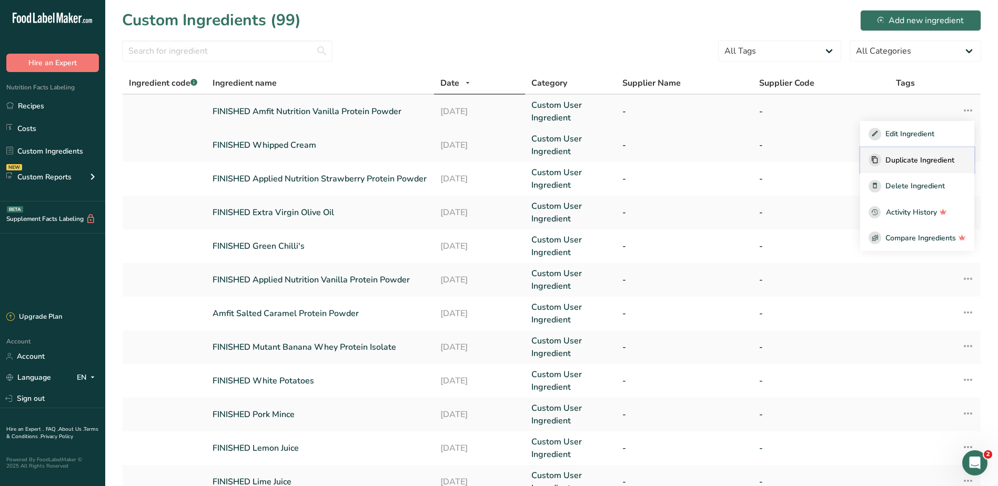
click at [910, 160] on span "Duplicate Ingredient" at bounding box center [919, 160] width 69 height 11
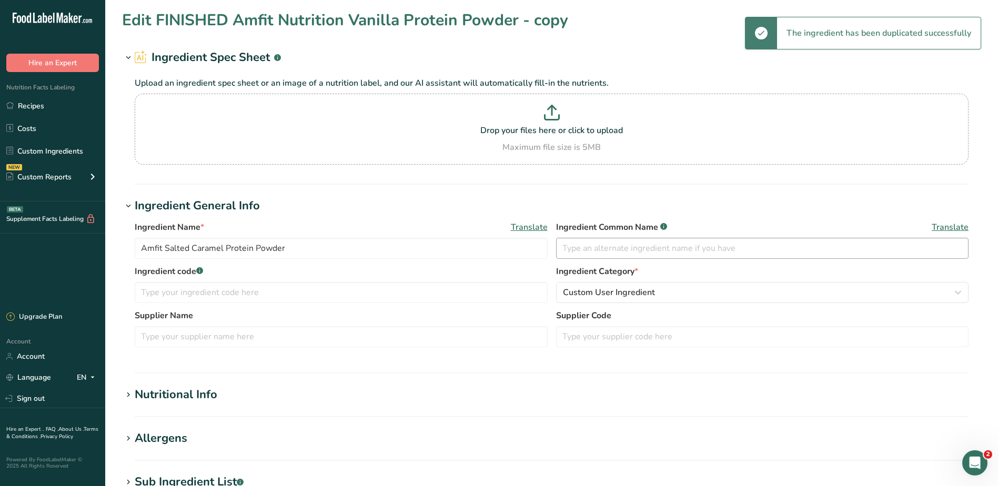
type input "FINISHED Amfit Nutrition Vanilla Protein Powder - copy"
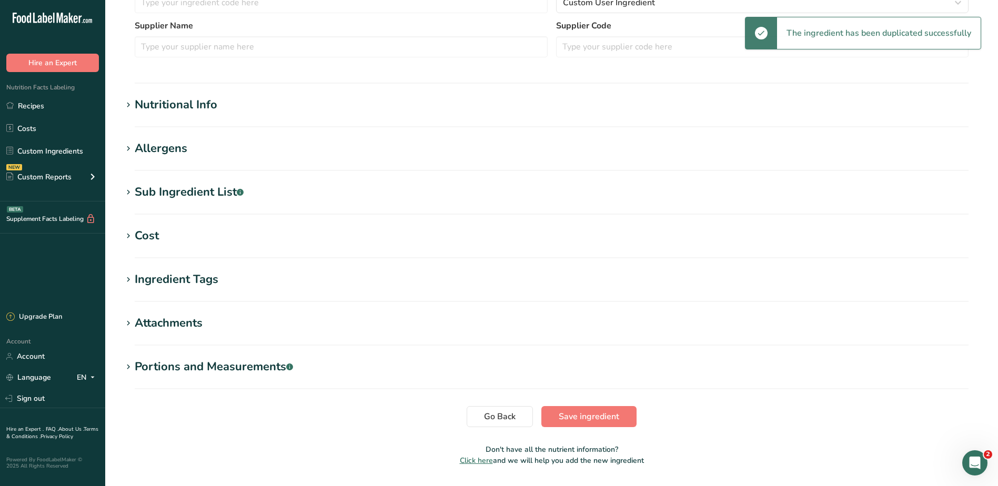
scroll to position [316, 0]
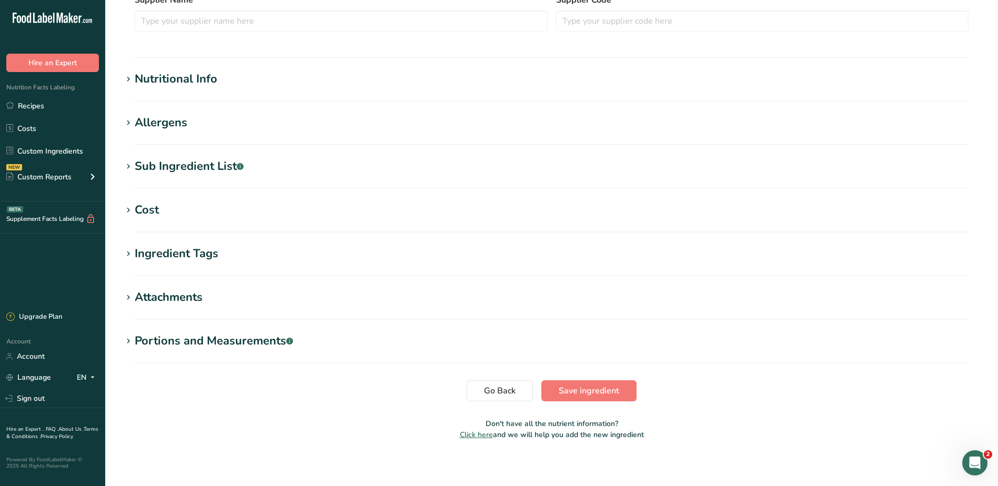
click at [209, 154] on section "Edit FINISHED Amfit Nutrition Vanilla Protein Powder - copy Ingredient Spec She…" at bounding box center [551, 70] width 892 height 772
click at [204, 168] on div "Sub Ingredient List .a-a{fill:#347362;}.b-a{fill:#fff;}" at bounding box center [189, 166] width 109 height 17
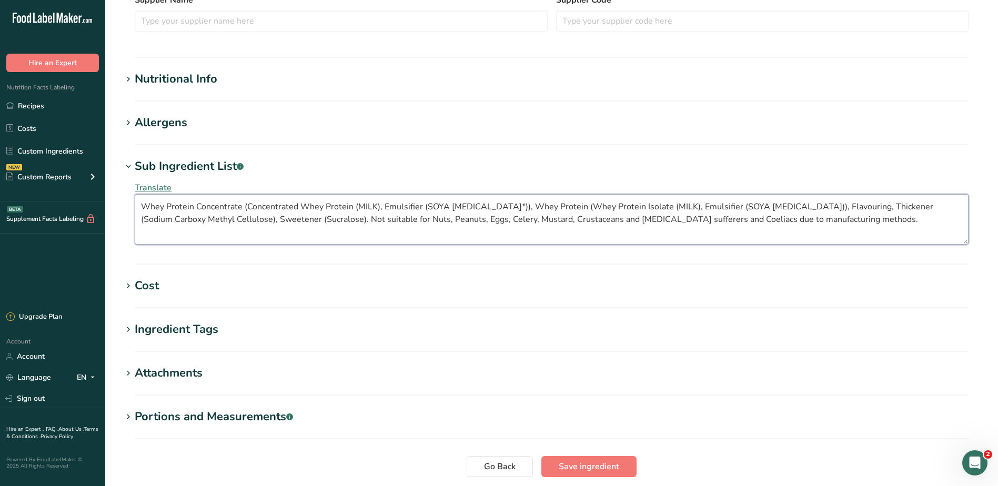
click at [264, 206] on textarea "Whey Protein Concentrate (Concentrated Whey Protein (MILK), Emulsifier (SOYA Le…" at bounding box center [551, 219] width 833 height 50
paste textarea "Colour (Ammonia Caramel), Salt, Sweetener (Sucralose). *May contain Soya or Sun…"
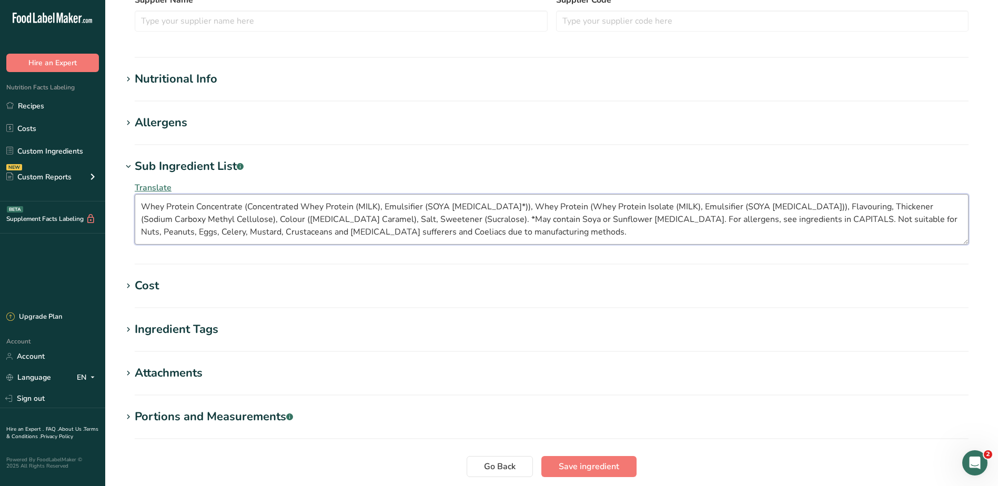
drag, startPoint x: 395, startPoint y: 218, endPoint x: 556, endPoint y: 217, distance: 161.4
click at [556, 217] on textarea "Whey Protein Concentrate (Concentrated Whey Protein (MILK), Emulsifier (SOYA Le…" at bounding box center [551, 219] width 833 height 50
click at [563, 218] on textarea "Whey Protein Concentrate (Concentrated Whey Protein (MILK), Emulsifier (SOYA Le…" at bounding box center [551, 219] width 833 height 50
type textarea "Whey Protein Concentrate (Concentrated Whey Protein (MILK), Emulsifier (SOYA Le…"
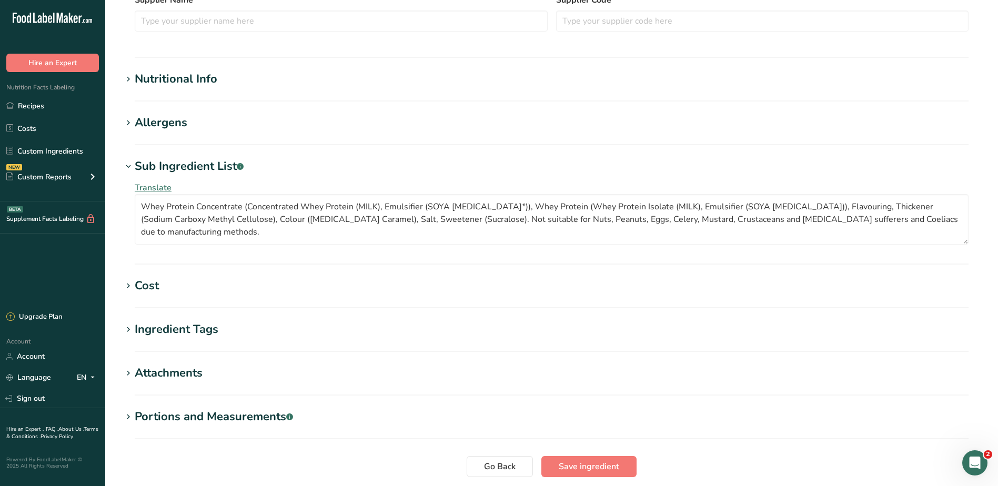
click at [188, 125] on h1 "Allergens" at bounding box center [551, 122] width 859 height 17
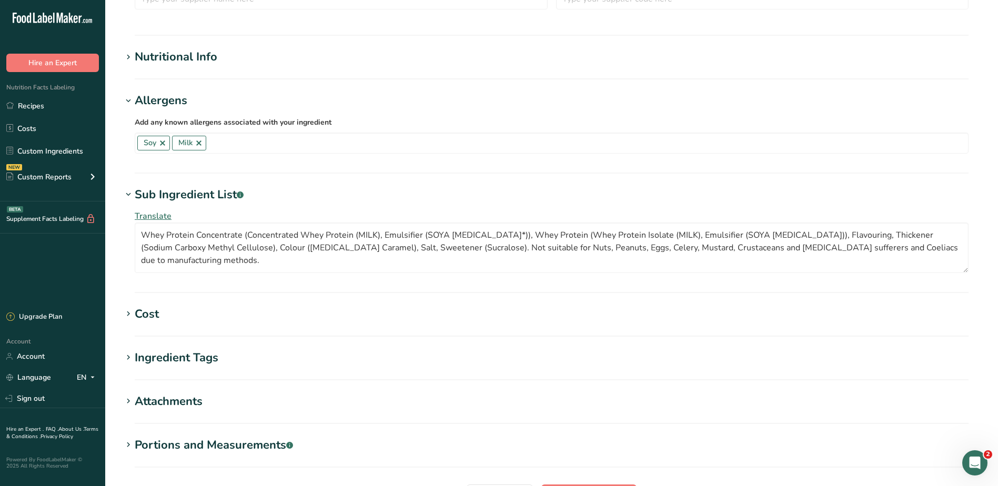
scroll to position [446, 0]
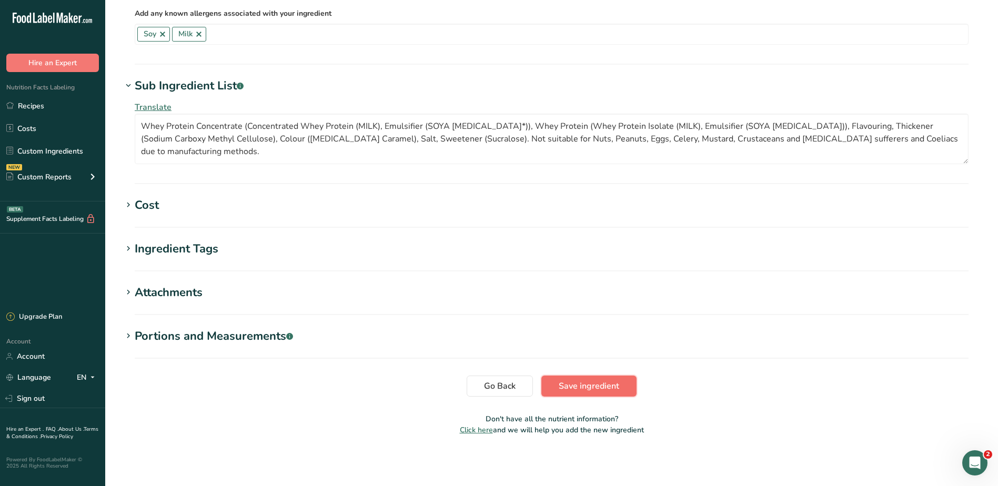
click at [572, 387] on span "Save ingredient" at bounding box center [588, 386] width 60 height 13
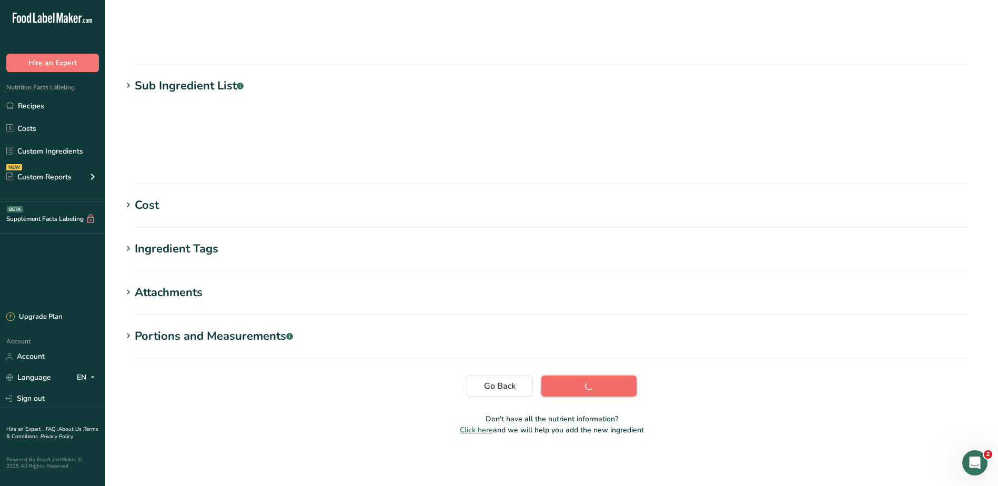
scroll to position [70, 0]
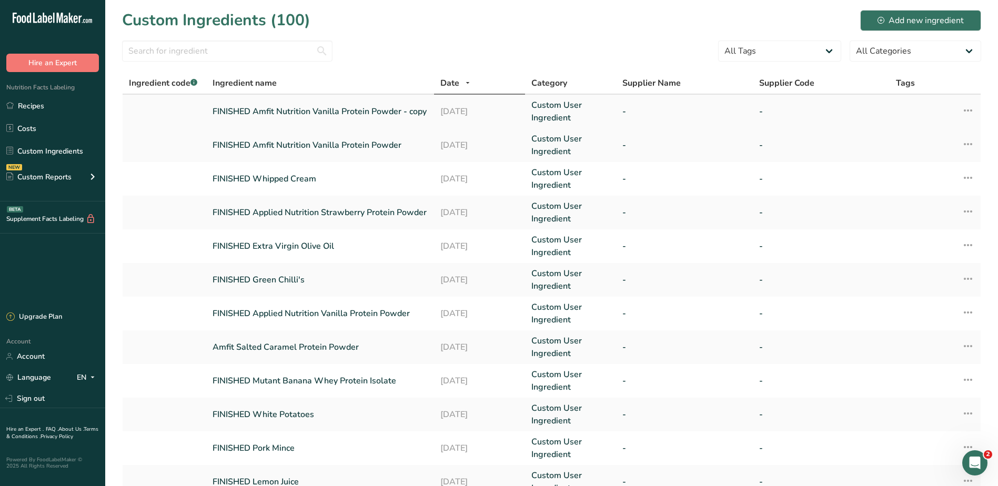
click at [324, 108] on link "FINISHED Amfit Nutrition Vanilla Protein Powder - copy" at bounding box center [319, 111] width 215 height 13
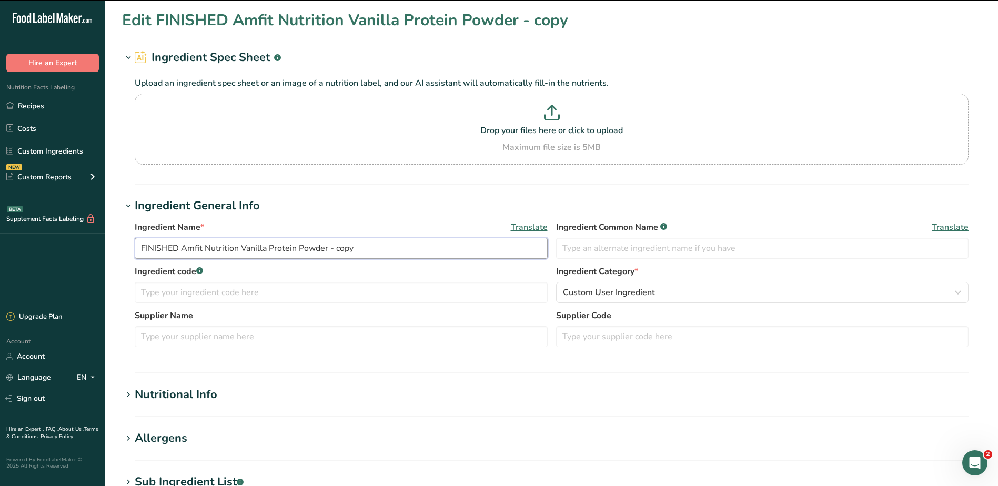
click at [244, 247] on input "FINISHED Amfit Nutrition Vanilla Protein Powder - copy" at bounding box center [341, 248] width 413 height 21
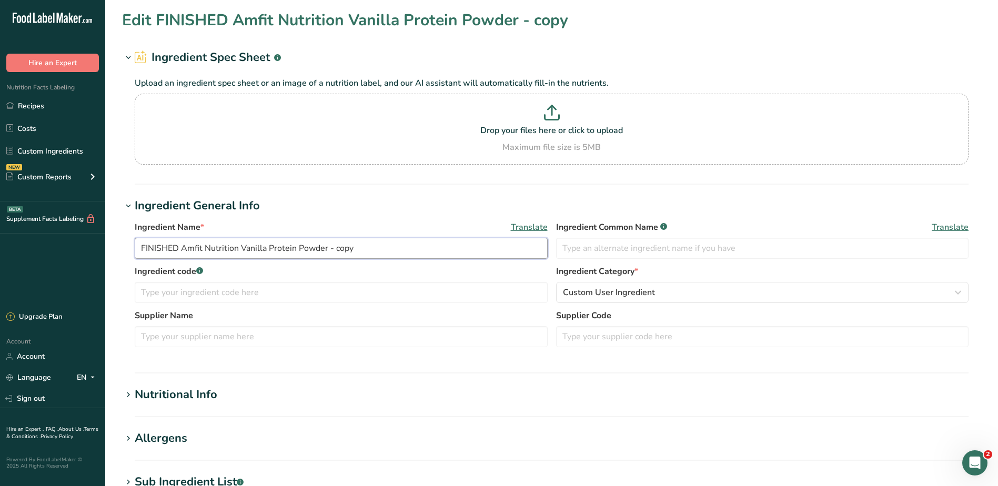
click at [244, 247] on input "FINISHED Amfit Nutrition Vanilla Protein Powder - copy" at bounding box center [341, 248] width 413 height 21
click at [414, 254] on input "FINISHED Amfit Nutrition Salted Caramel Protein Powder - copy" at bounding box center [341, 248] width 413 height 21
click at [192, 248] on input "FINISHED Amfit Nutrition Salted Caramel Protein Powder" at bounding box center [341, 248] width 413 height 21
drag, startPoint x: 240, startPoint y: 245, endPoint x: 181, endPoint y: 248, distance: 59.0
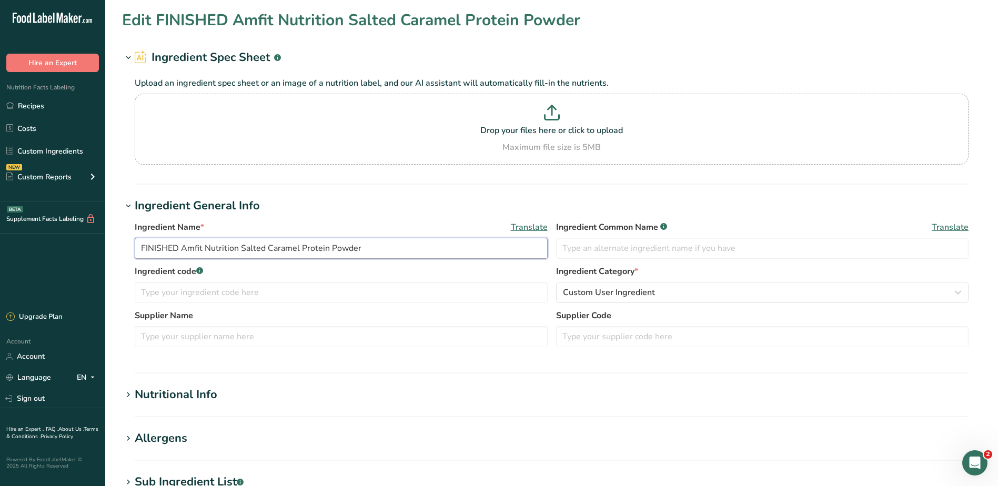
click at [181, 248] on input "FINISHED Amfit Nutrition Salted Caramel Protein Powder" at bounding box center [341, 248] width 413 height 21
type input "FINISHED Salted Caramel Protein Powder"
click at [176, 336] on input "text" at bounding box center [341, 336] width 413 height 21
paste input "Amfit Nutrition"
type input "Amfit Nutrition"
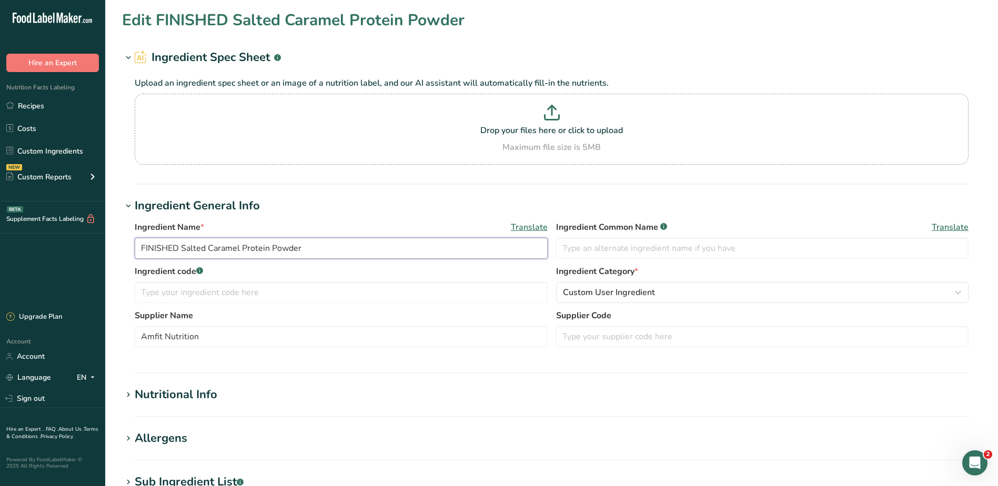
click at [354, 248] on input "FINISHED Salted Caramel Protein Powder" at bounding box center [341, 248] width 413 height 21
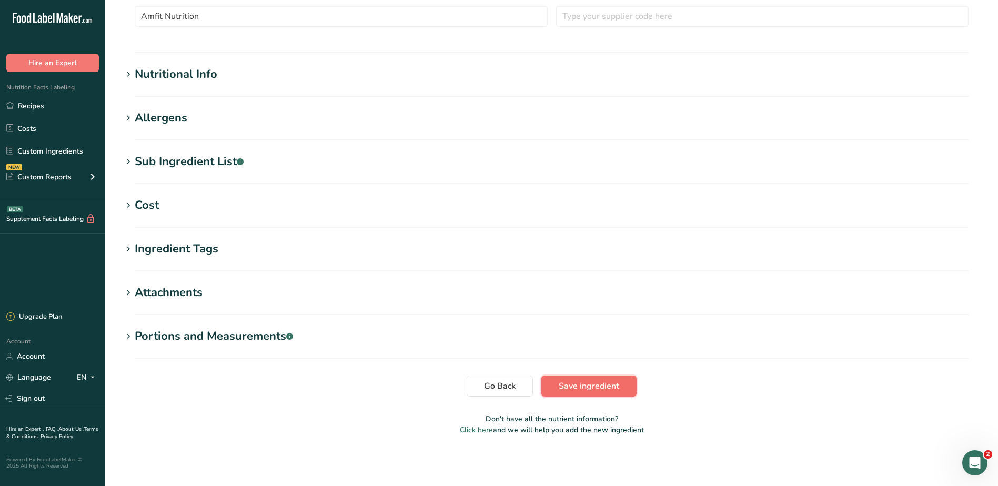
click at [601, 387] on span "Save ingredient" at bounding box center [588, 386] width 60 height 13
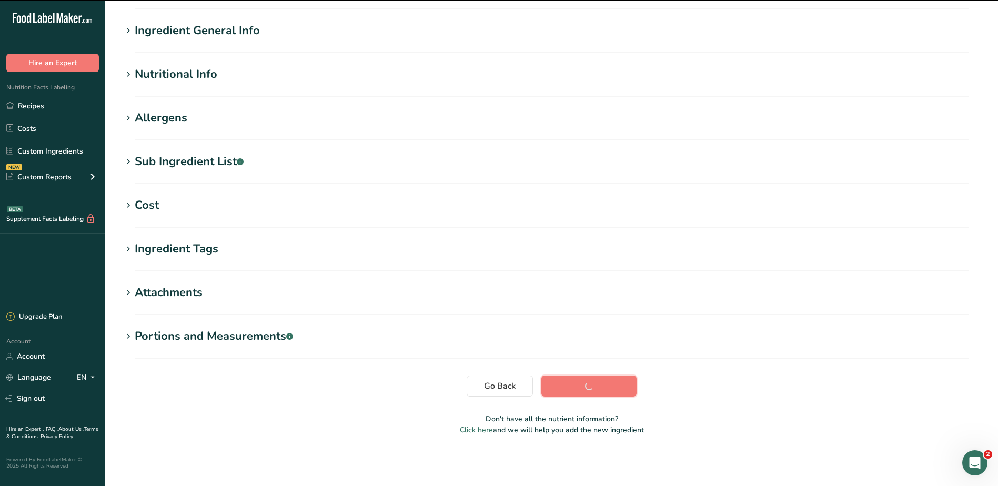
scroll to position [70, 0]
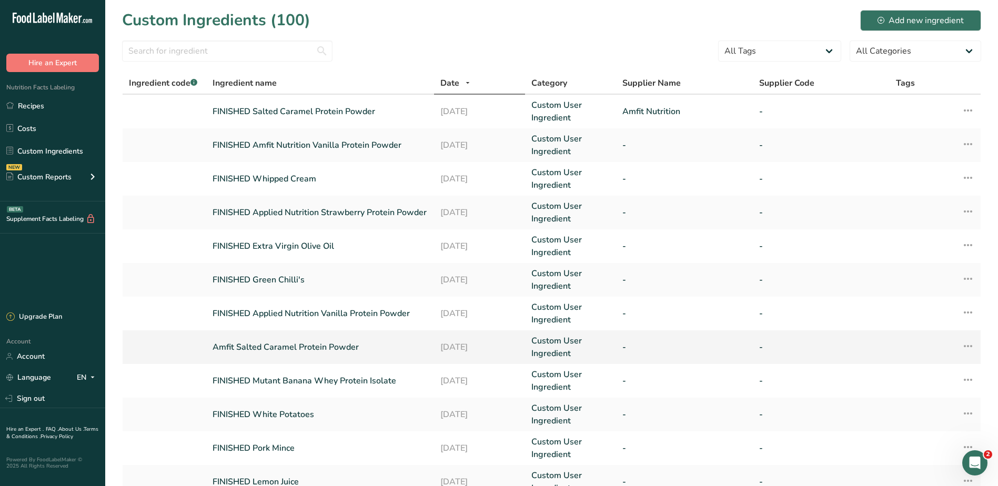
click at [967, 343] on icon at bounding box center [967, 346] width 13 height 19
click at [901, 419] on span "Delete Ingredient" at bounding box center [914, 421] width 59 height 11
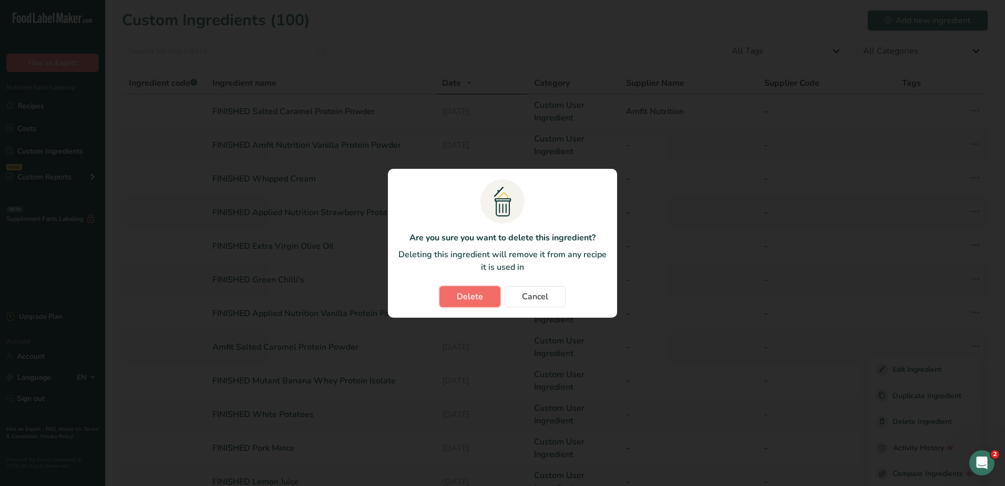
click at [476, 292] on span "Delete" at bounding box center [470, 296] width 26 height 13
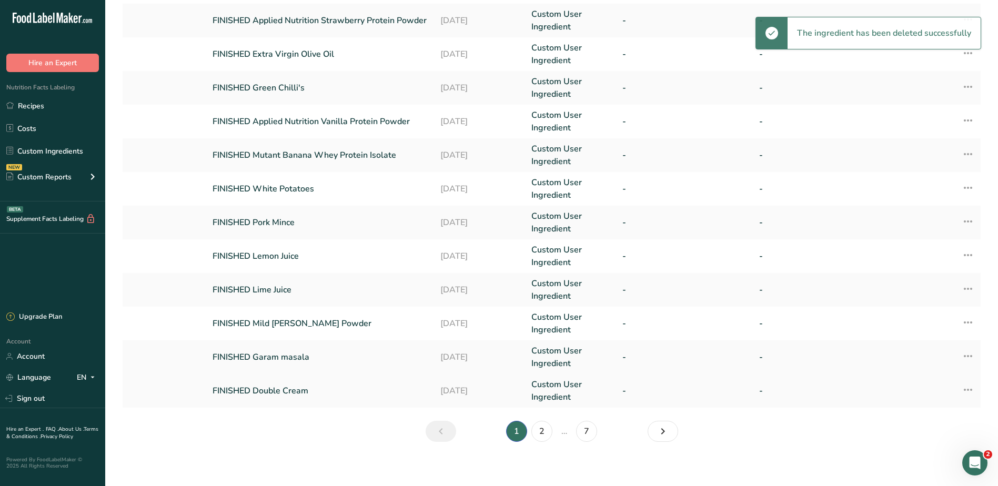
scroll to position [198, 0]
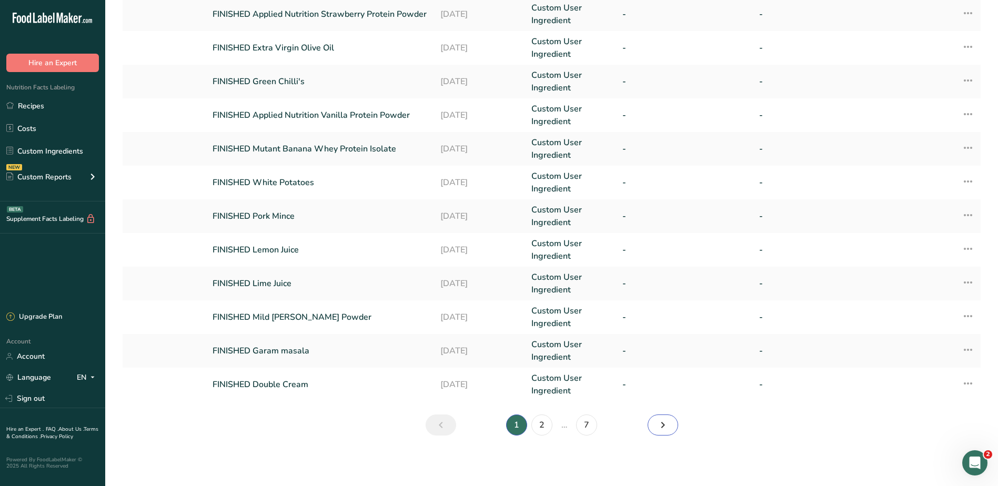
click at [670, 430] on link "Next" at bounding box center [662, 424] width 30 height 21
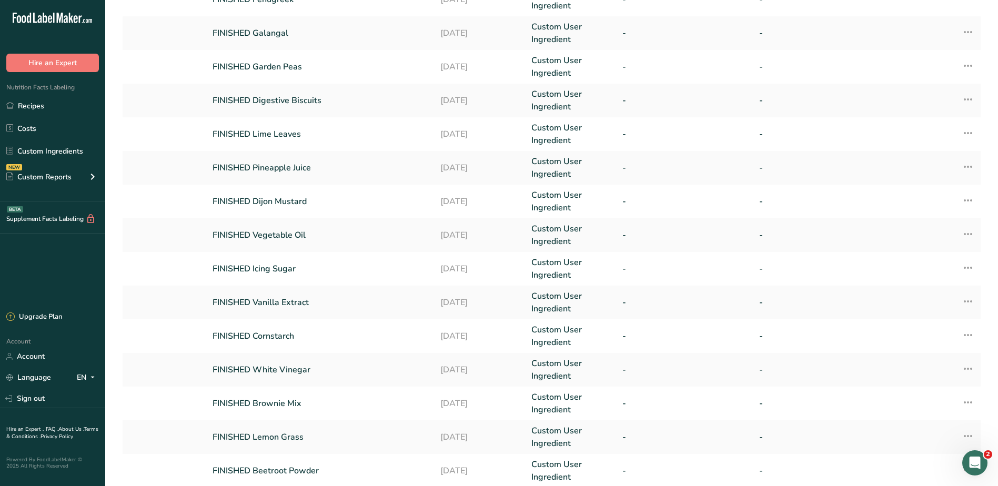
scroll to position [198, 0]
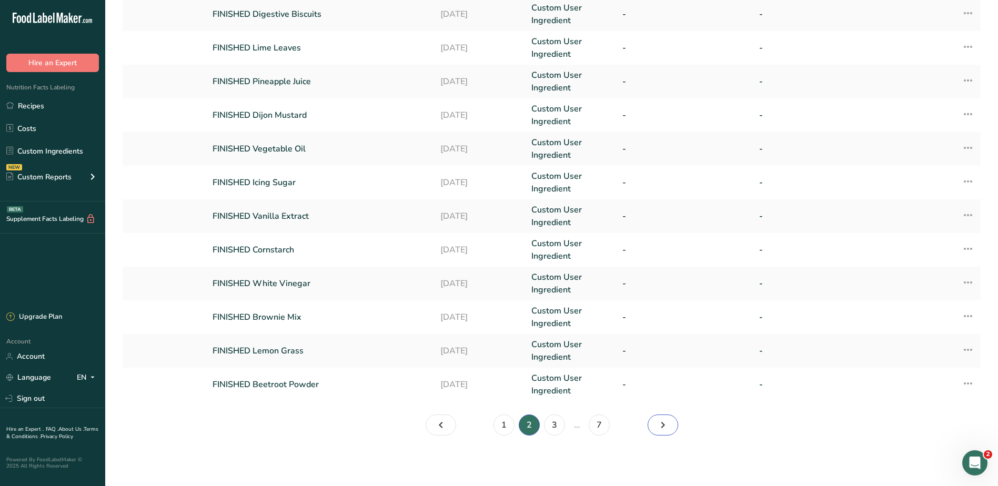
click at [654, 431] on link "Page 3." at bounding box center [662, 424] width 30 height 21
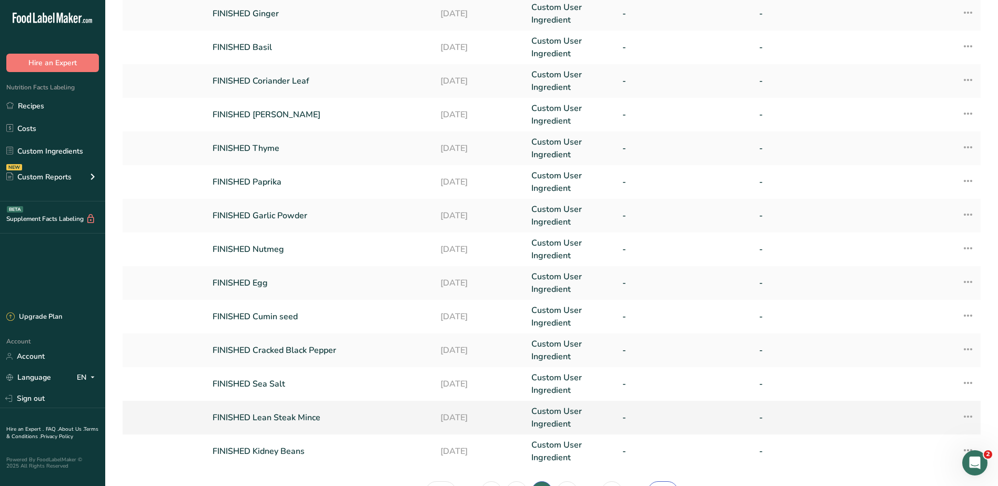
scroll to position [198, 0]
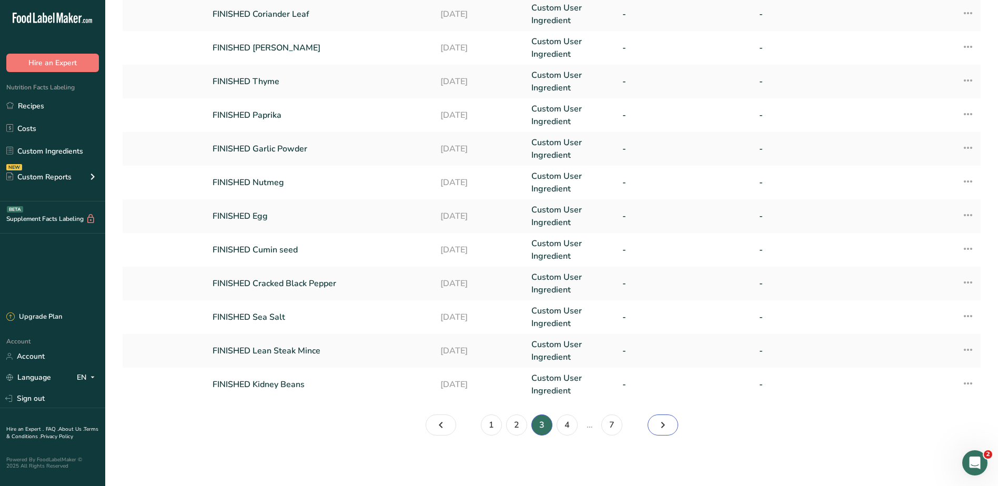
click at [664, 419] on icon "Page 4." at bounding box center [662, 424] width 13 height 19
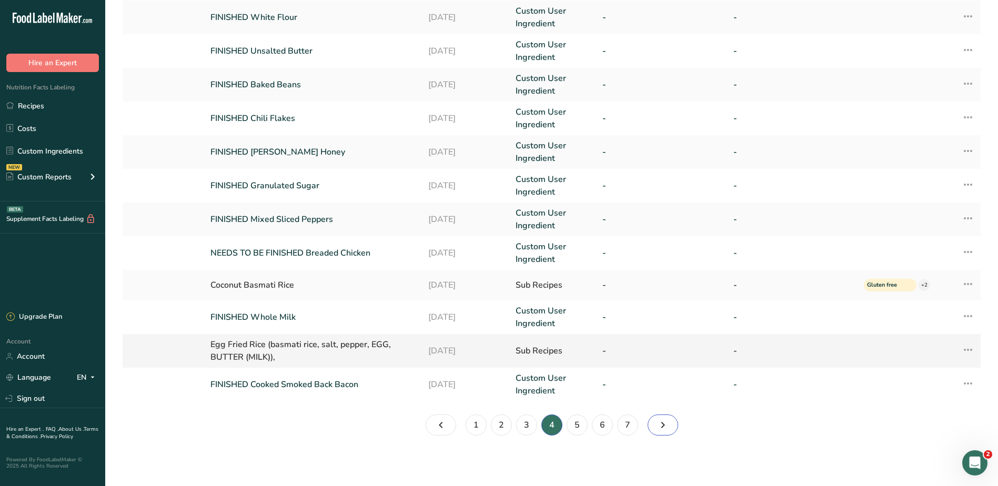
scroll to position [195, 0]
click at [665, 427] on icon "Page 5." at bounding box center [662, 424] width 13 height 19
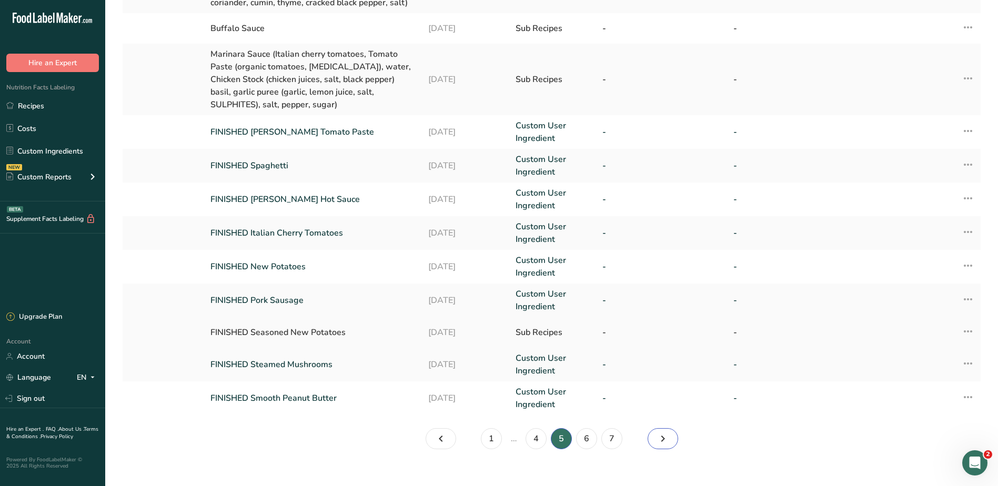
scroll to position [277, 0]
click at [659, 430] on icon "Page 6." at bounding box center [662, 437] width 13 height 19
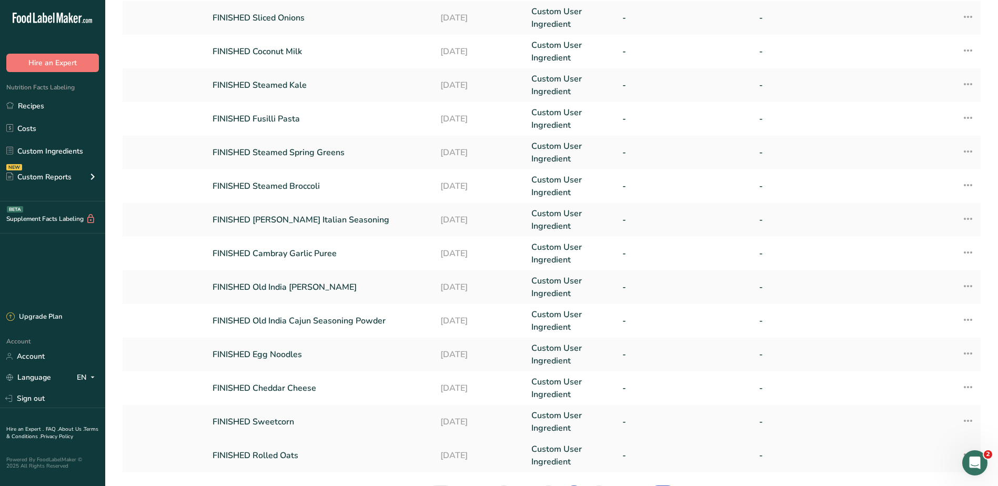
scroll to position [198, 0]
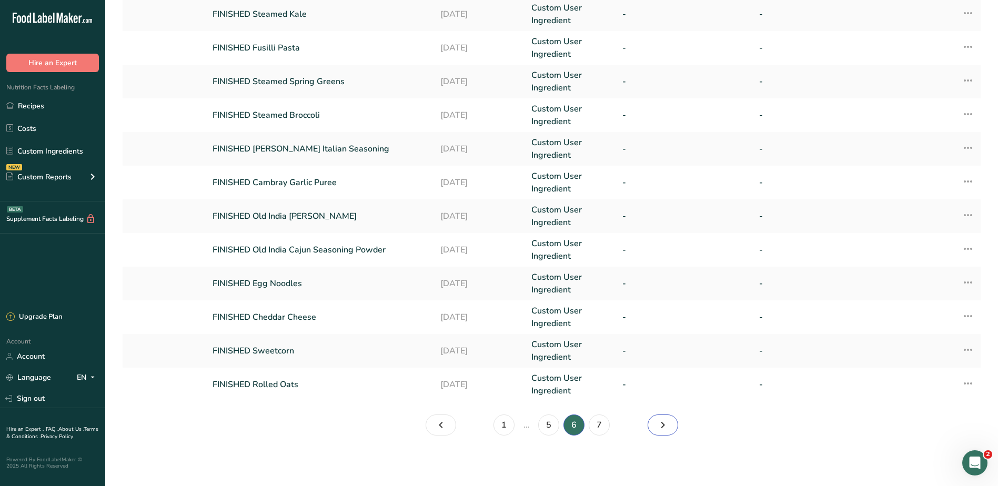
click at [664, 422] on icon "Page 7." at bounding box center [662, 424] width 13 height 19
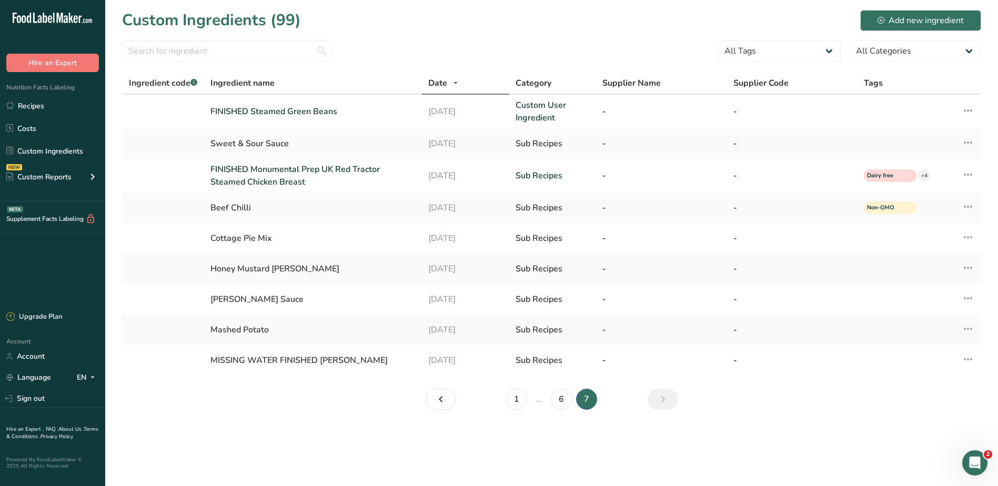
click at [670, 403] on link "Page 8." at bounding box center [662, 399] width 30 height 21
click at [562, 401] on link "6" at bounding box center [561, 399] width 21 height 21
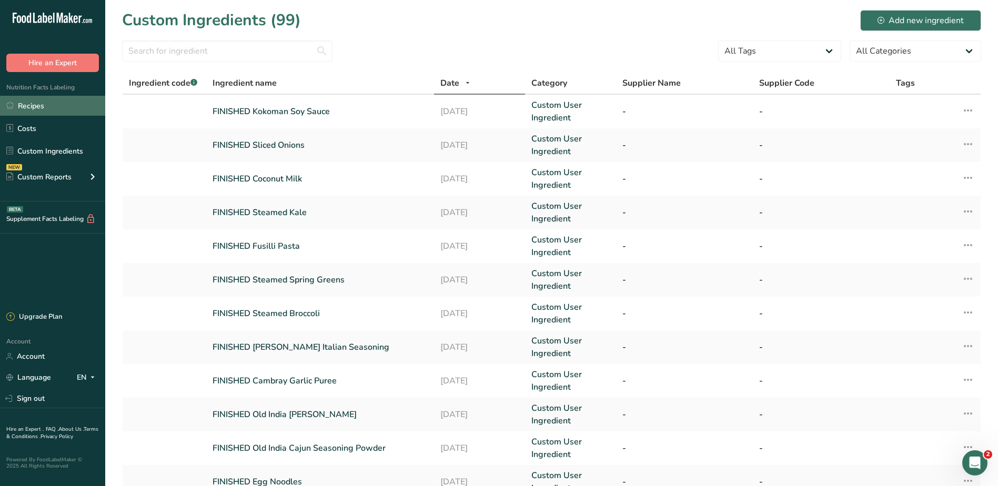
click at [29, 102] on link "Recipes" at bounding box center [52, 106] width 105 height 20
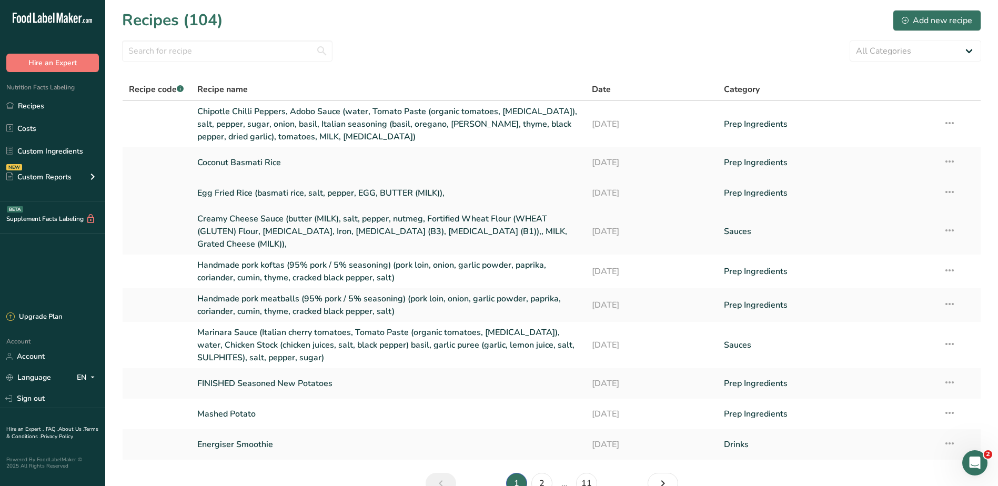
click at [239, 188] on link "Egg Fried Rice (basmati rice, salt, pepper, EGG, BUTTER (MILK))," at bounding box center [388, 193] width 382 height 22
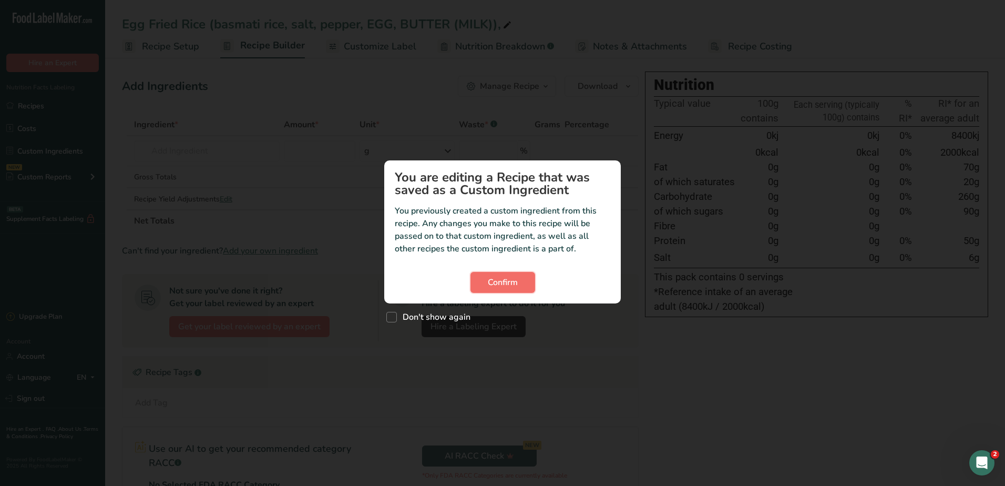
click at [508, 280] on span "Confirm" at bounding box center [503, 282] width 30 height 13
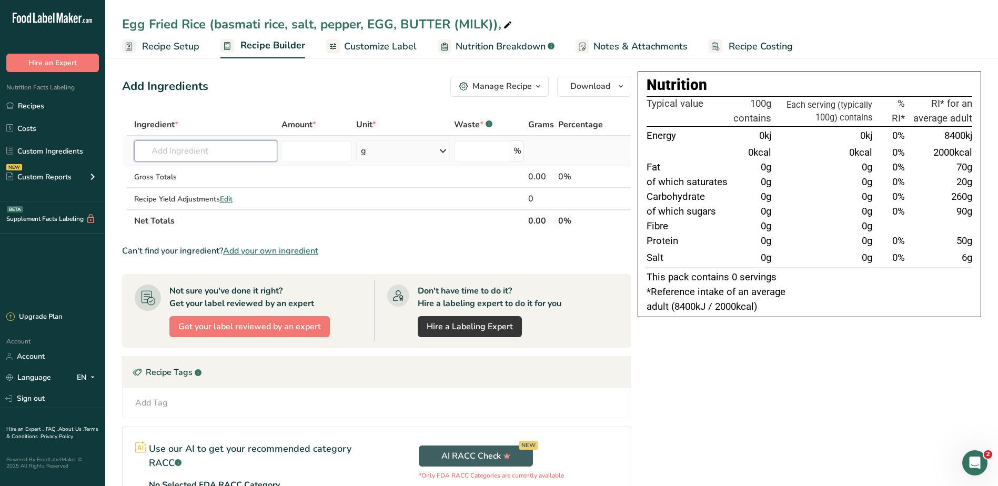
click at [169, 150] on input "text" at bounding box center [206, 150] width 144 height 21
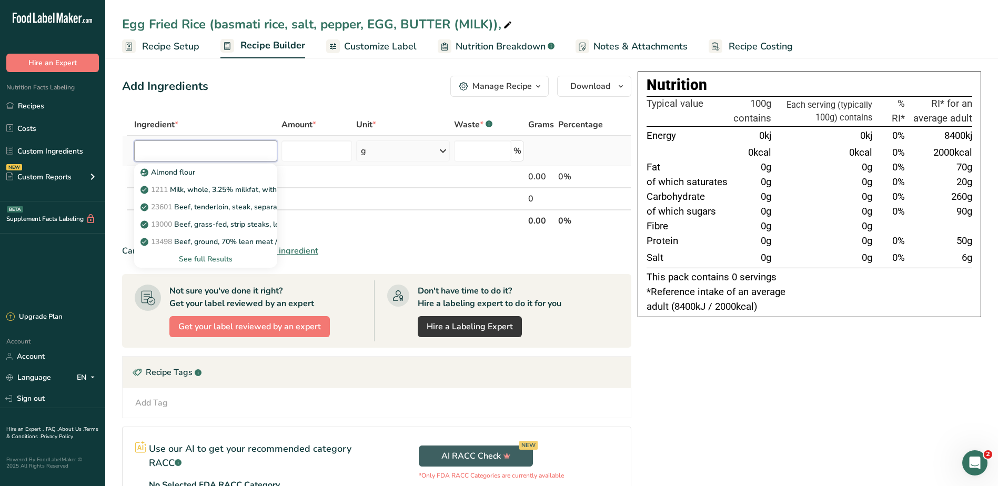
click at [195, 154] on input "text" at bounding box center [206, 150] width 144 height 21
click at [45, 149] on link "Custom Ingredients" at bounding box center [52, 151] width 105 height 20
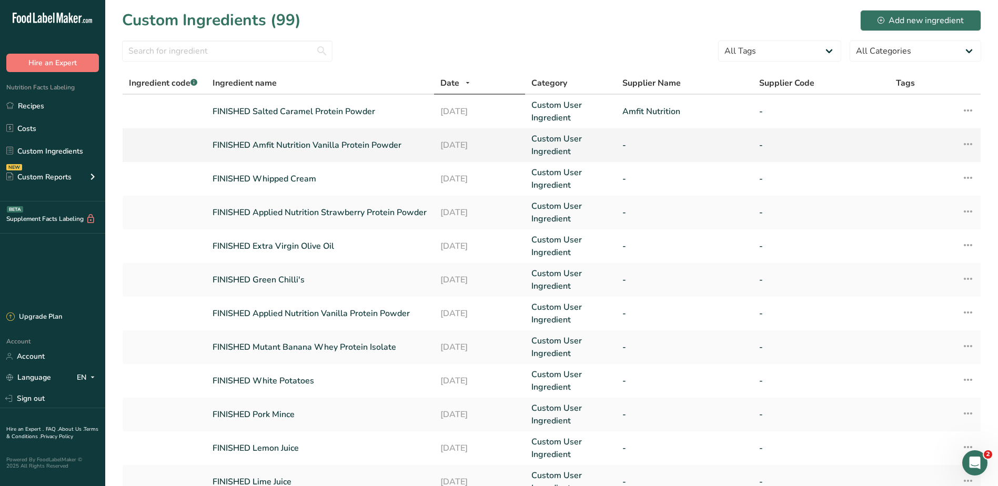
click at [268, 141] on link "FINISHED Amfit Nutrition Vanilla Protein Powder" at bounding box center [319, 145] width 215 height 13
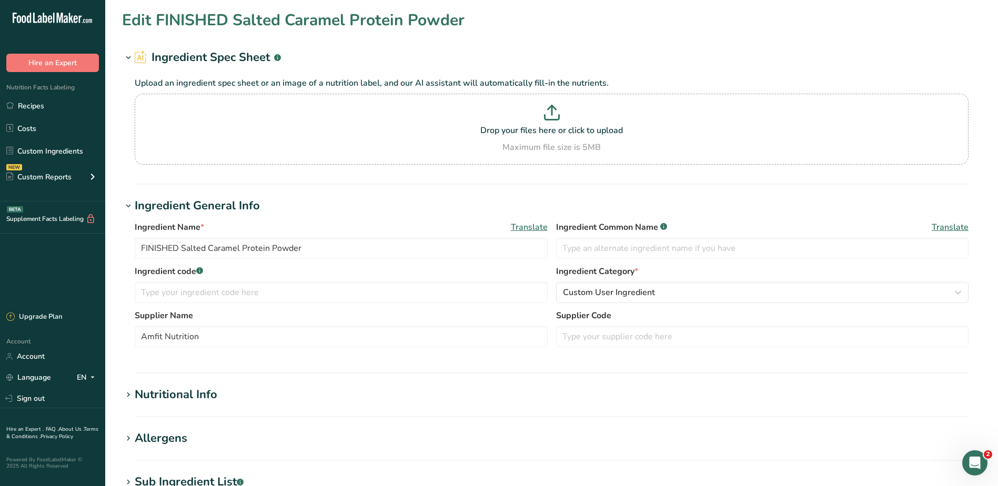
type input "FINISHED Amfit Nutrition Vanilla Protein Powder"
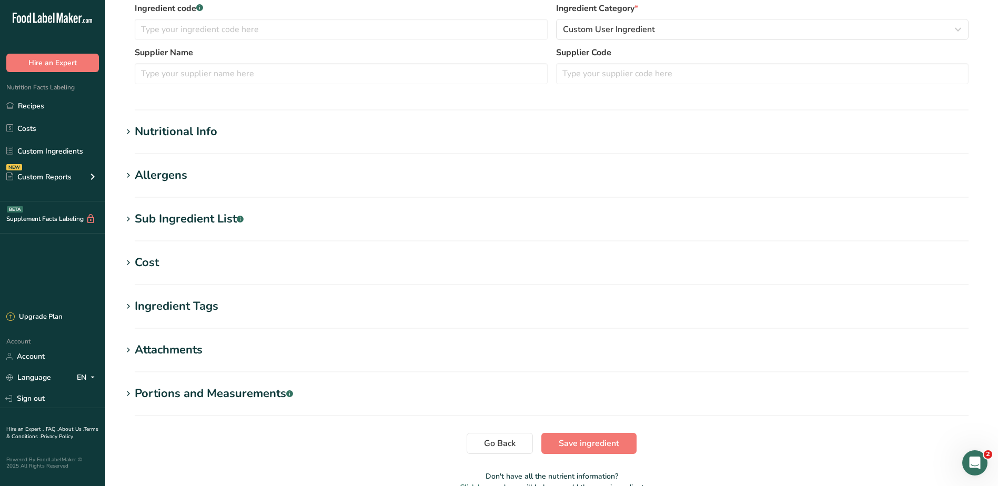
click at [157, 126] on div "Nutritional Info" at bounding box center [176, 131] width 83 height 17
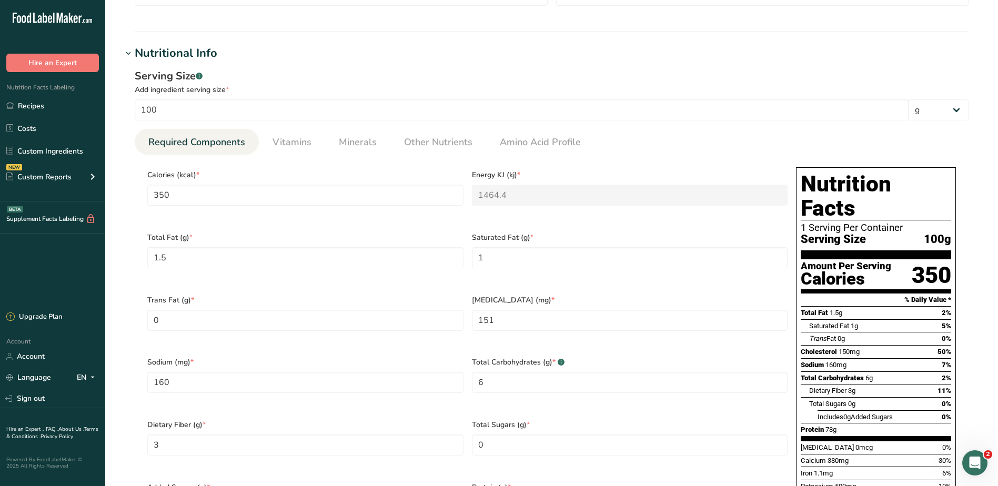
scroll to position [421, 0]
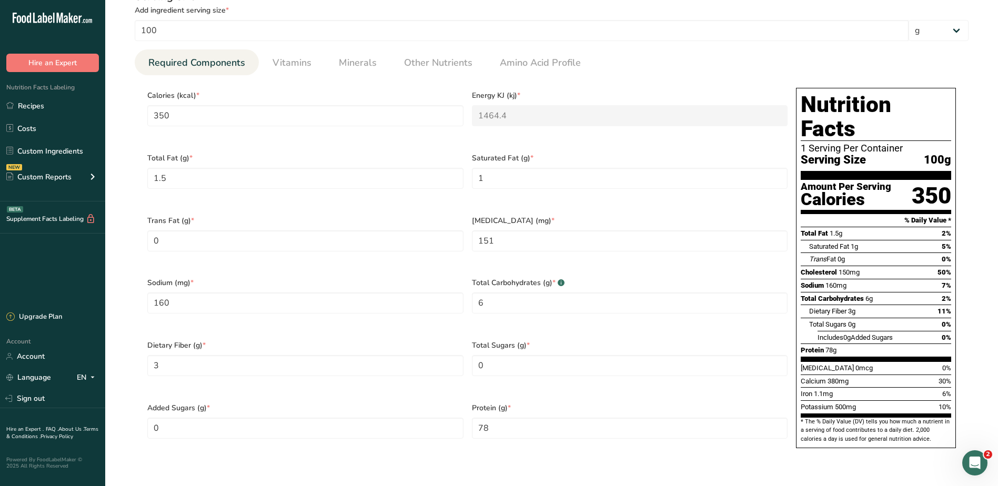
drag, startPoint x: 830, startPoint y: 96, endPoint x: 622, endPoint y: 196, distance: 231.4
click at [893, 410] on div "Nutrition Facts 1 Serving Per Container Serving Size 100g Amount Per Serving Ca…" at bounding box center [876, 268] width 160 height 360
click at [284, 63] on span "Vitamins" at bounding box center [291, 63] width 39 height 14
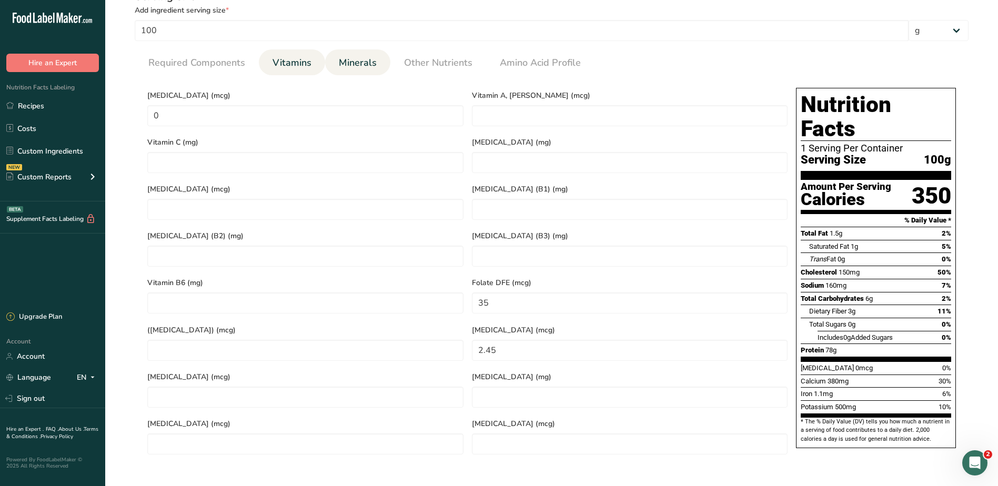
click at [354, 58] on span "Minerals" at bounding box center [358, 63] width 38 height 14
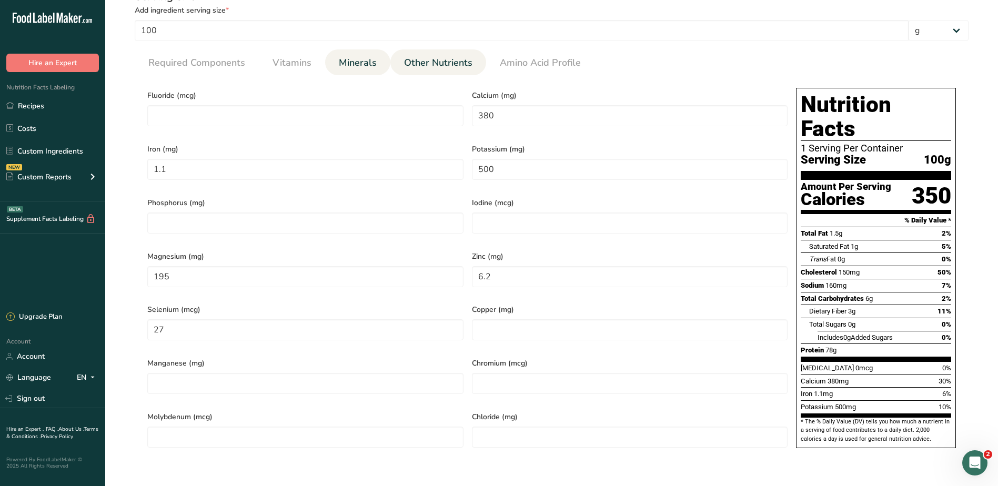
click at [431, 69] on span "Other Nutrients" at bounding box center [438, 63] width 68 height 14
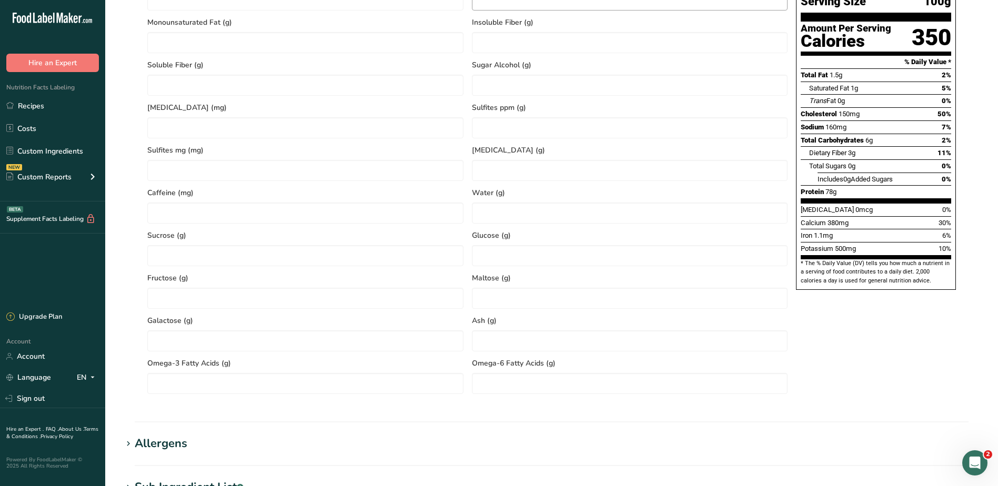
scroll to position [473, 0]
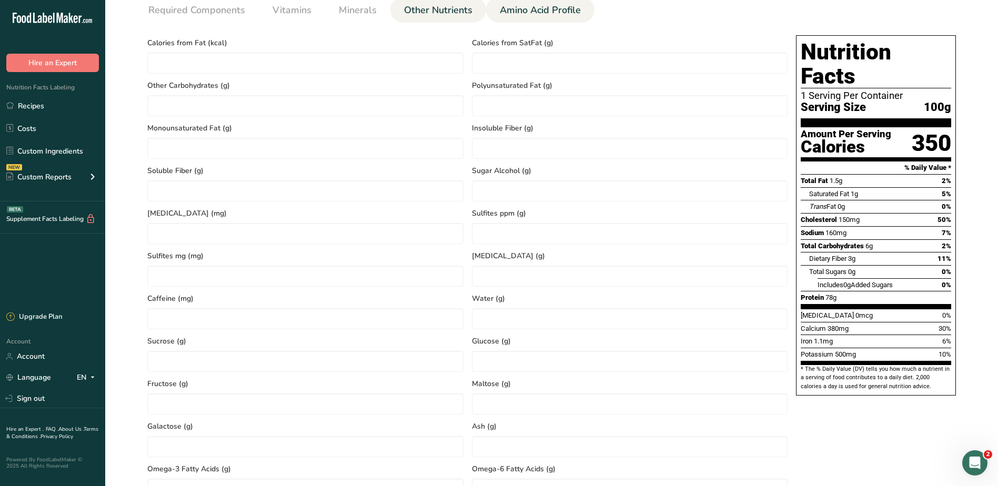
click at [512, 14] on span "Amino Acid Profile" at bounding box center [540, 10] width 81 height 14
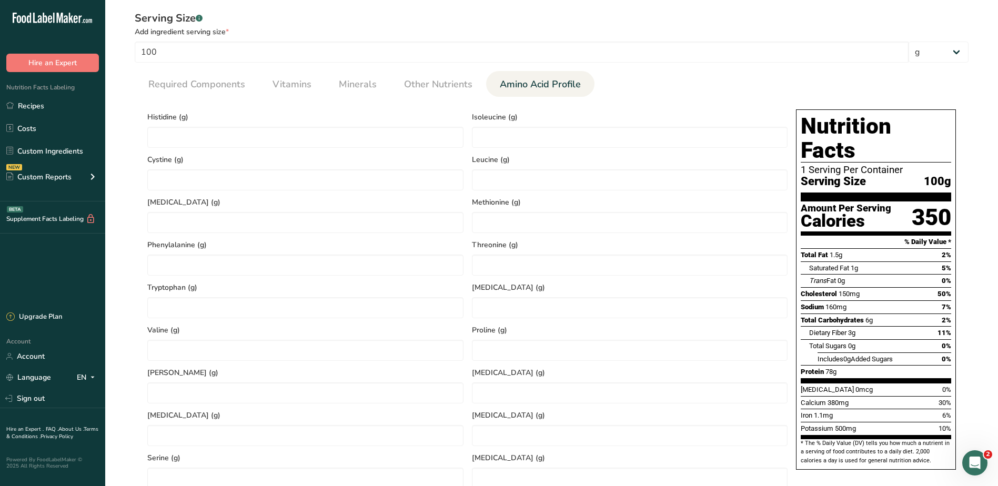
scroll to position [283, 0]
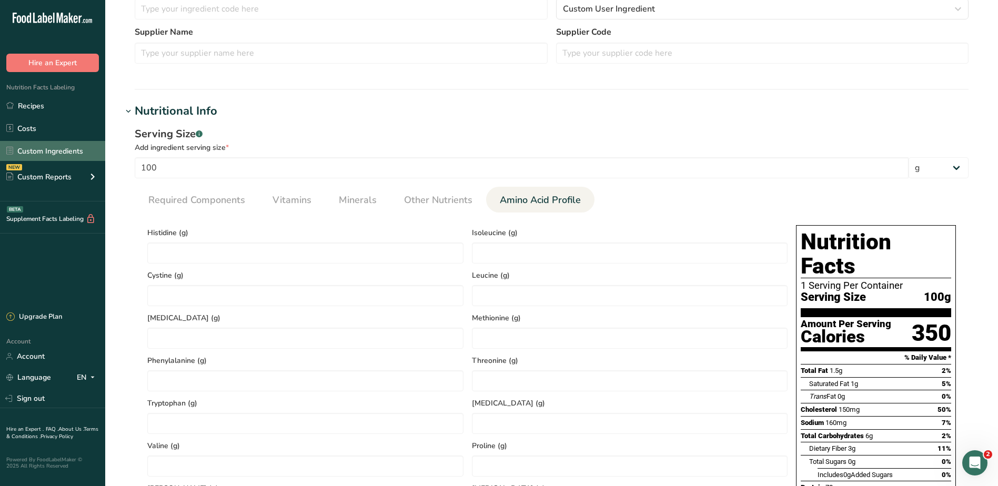
drag, startPoint x: 39, startPoint y: 154, endPoint x: 92, endPoint y: 159, distance: 52.8
click at [39, 154] on link "Custom Ingredients" at bounding box center [52, 151] width 105 height 20
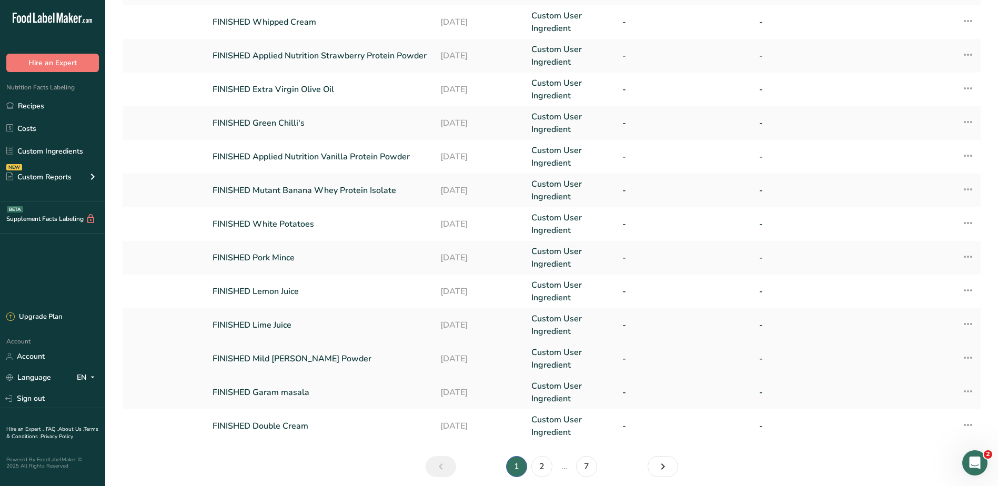
scroll to position [198, 0]
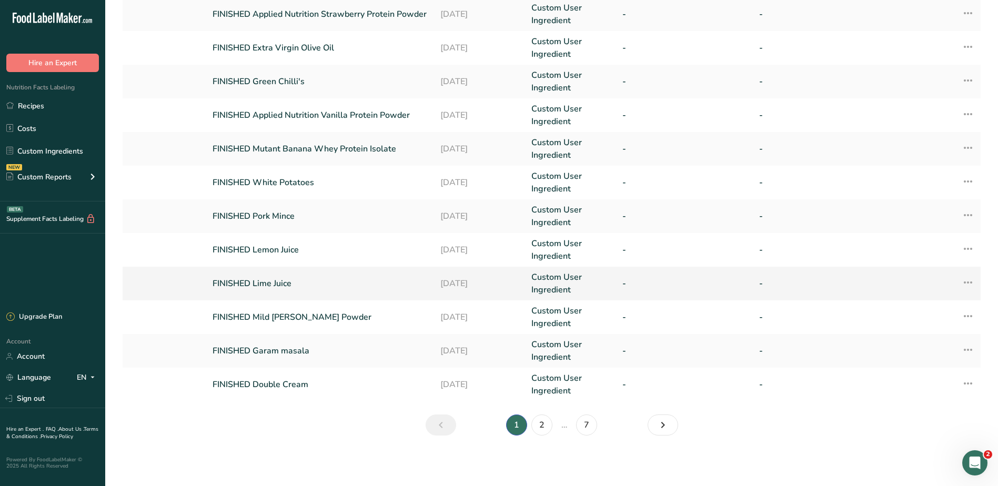
click at [265, 281] on link "FINISHED Lime Juice" at bounding box center [319, 283] width 215 height 13
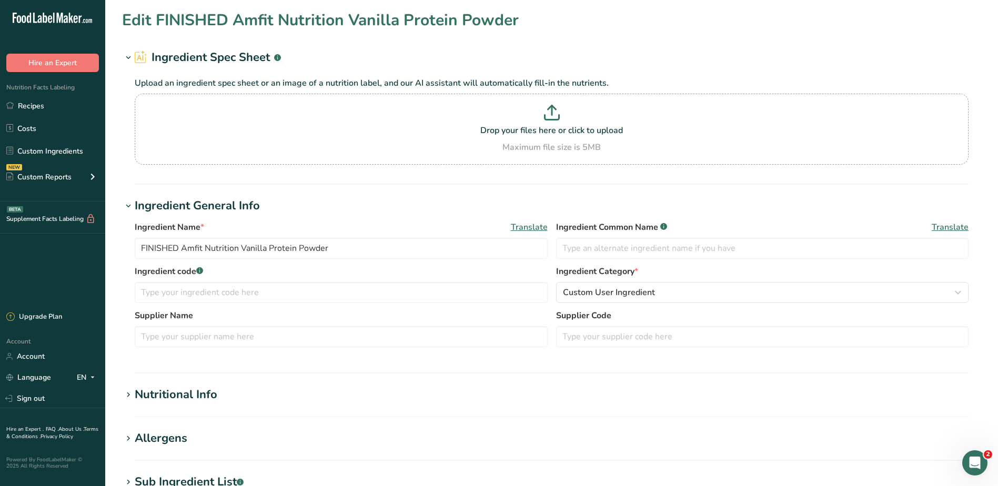
type input "FINISHED Lime Juice"
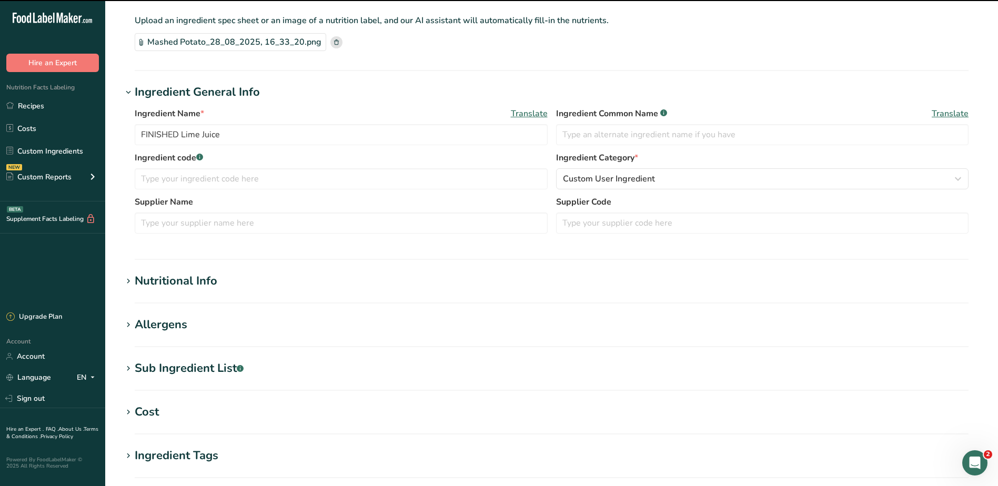
scroll to position [210, 0]
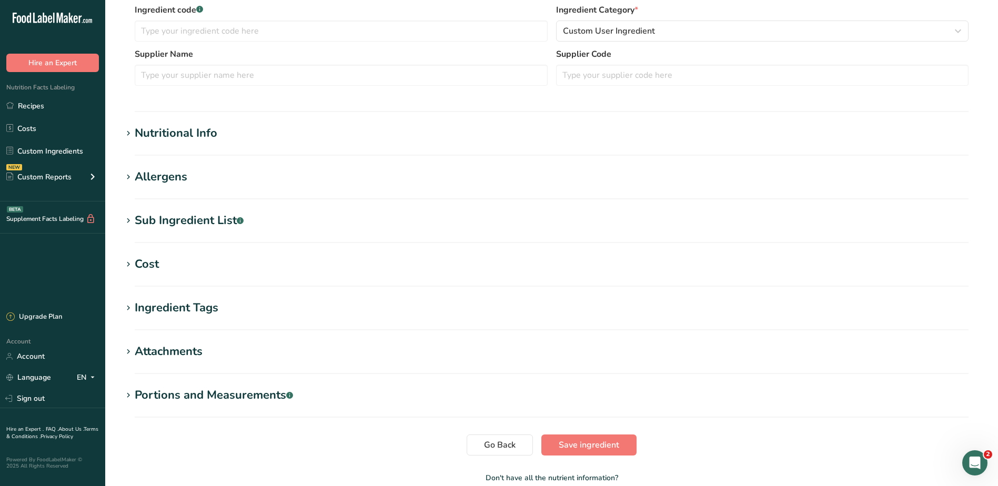
click at [231, 141] on h1 "Nutritional Info" at bounding box center [551, 133] width 859 height 17
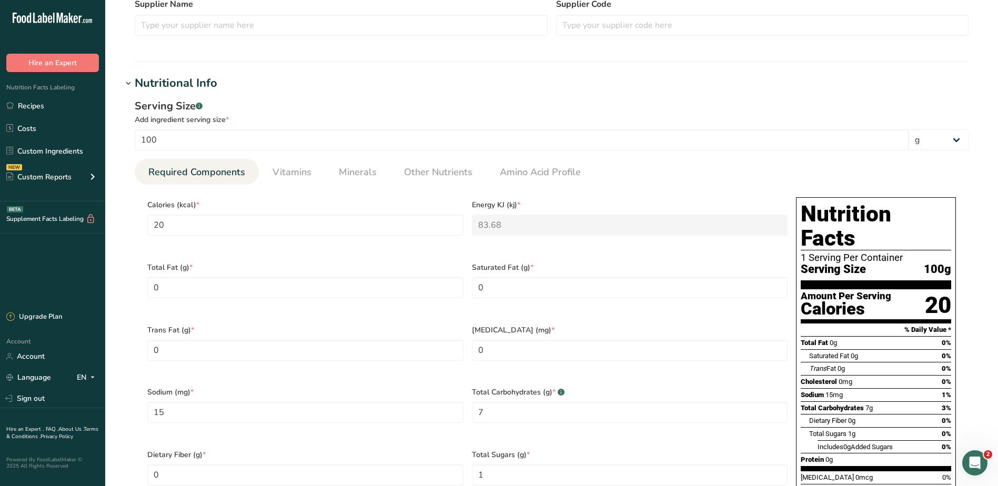
scroll to position [316, 0]
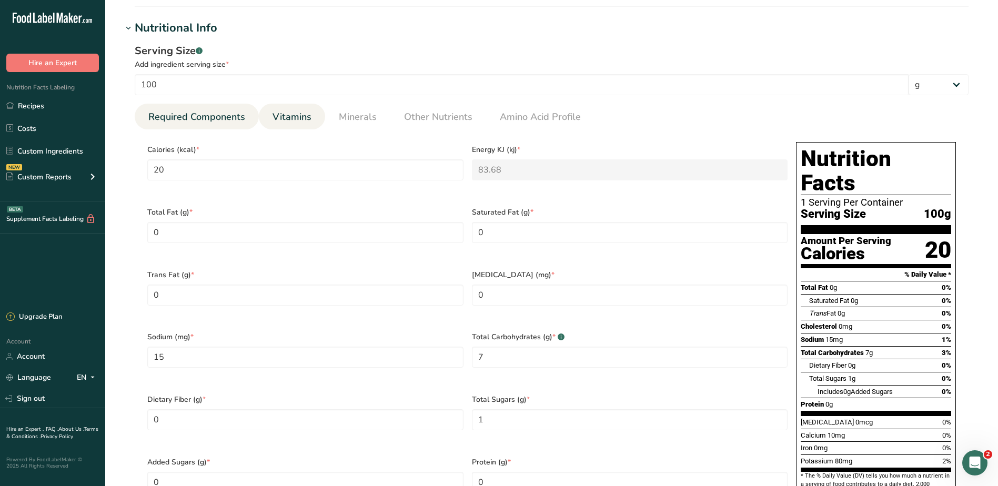
click at [299, 123] on span "Vitamins" at bounding box center [291, 117] width 39 height 14
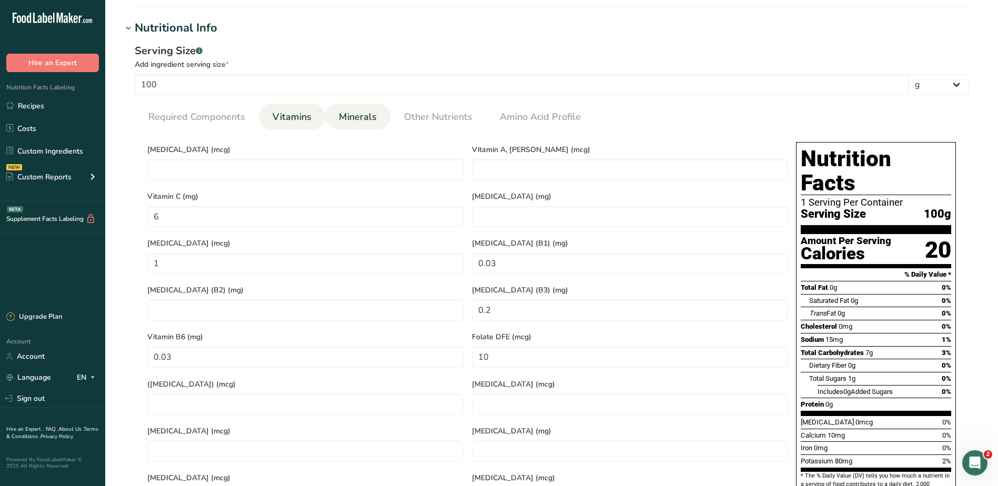
click at [364, 113] on span "Minerals" at bounding box center [358, 117] width 38 height 14
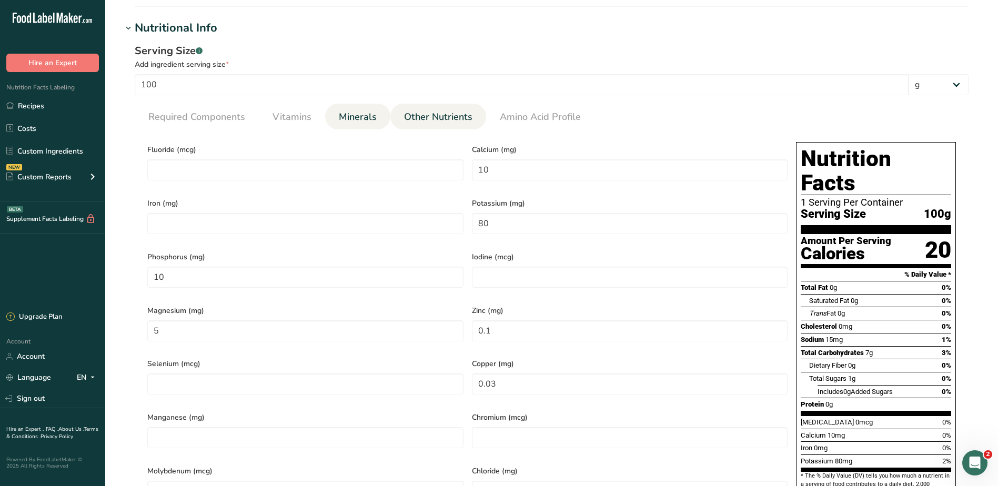
click at [452, 114] on span "Other Nutrients" at bounding box center [438, 117] width 68 height 14
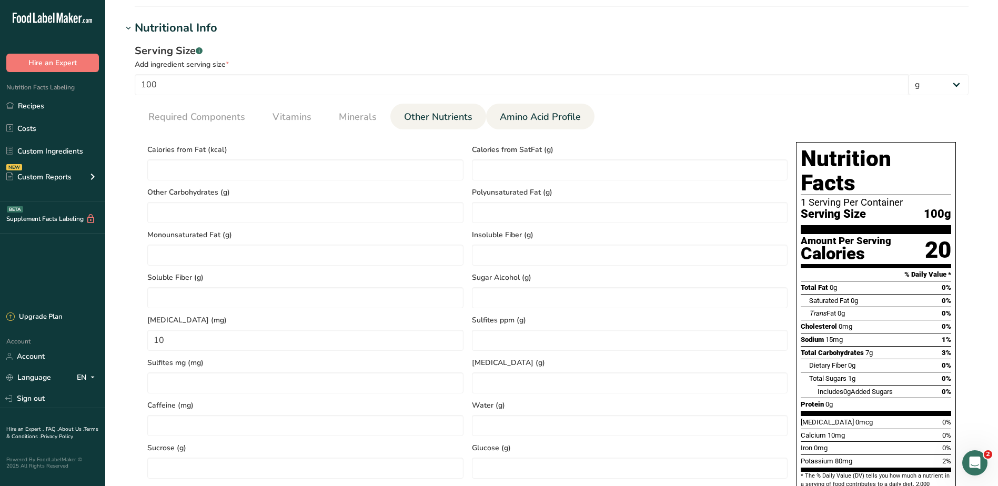
click at [518, 113] on span "Amino Acid Profile" at bounding box center [540, 117] width 81 height 14
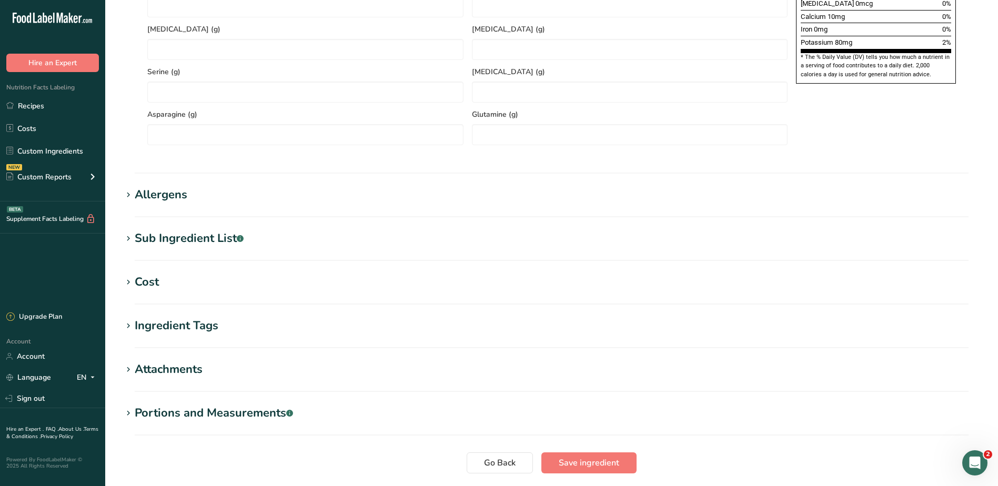
scroll to position [736, 0]
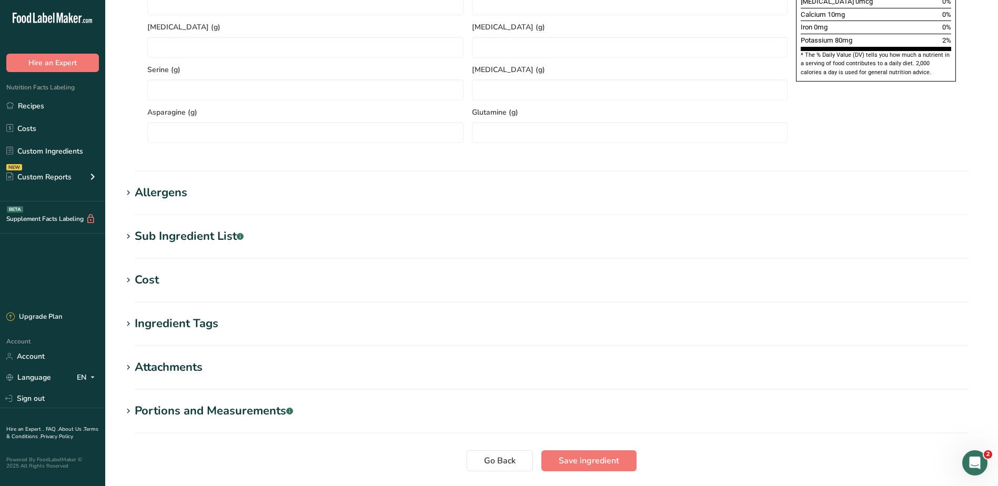
click at [172, 191] on div "Allergens" at bounding box center [161, 192] width 53 height 17
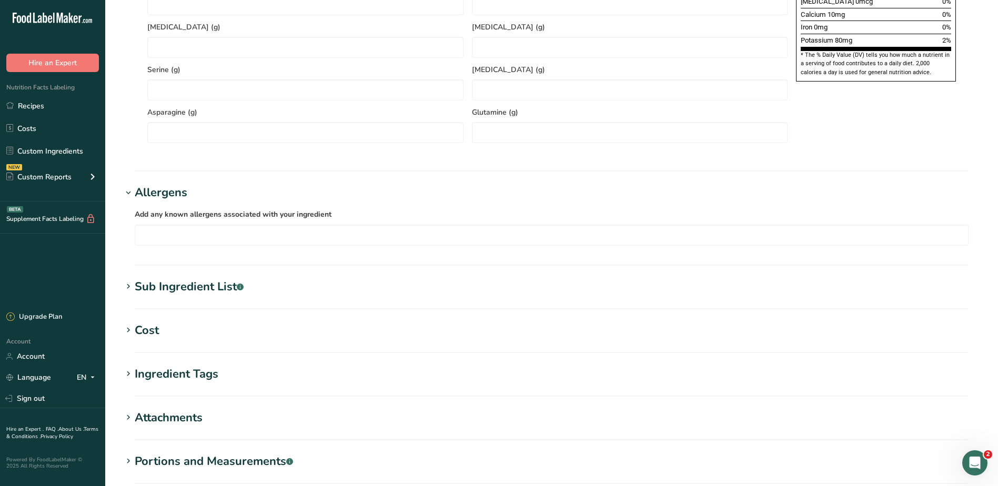
click at [161, 199] on div "Allergens" at bounding box center [161, 192] width 53 height 17
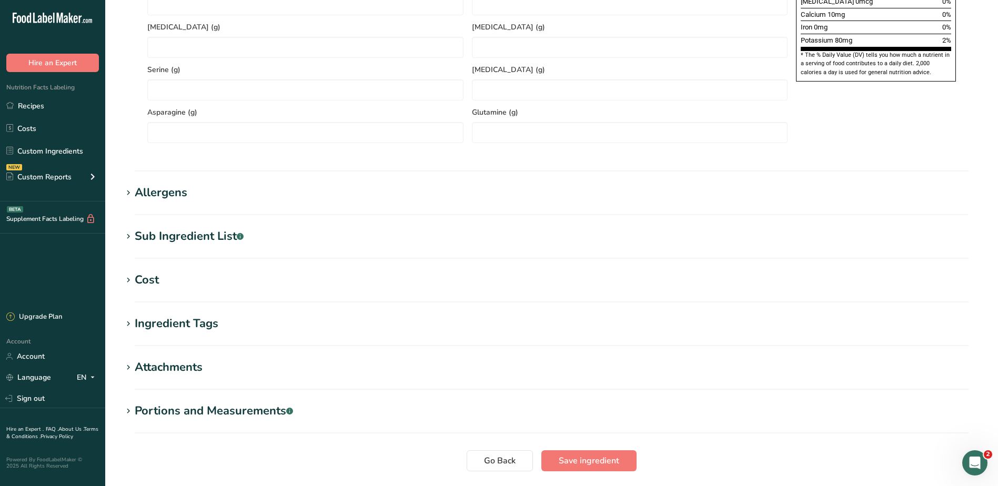
click at [175, 229] on div "Sub Ingredient List .a-a{fill:#347362;}.b-a{fill:#fff;}" at bounding box center [189, 236] width 109 height 17
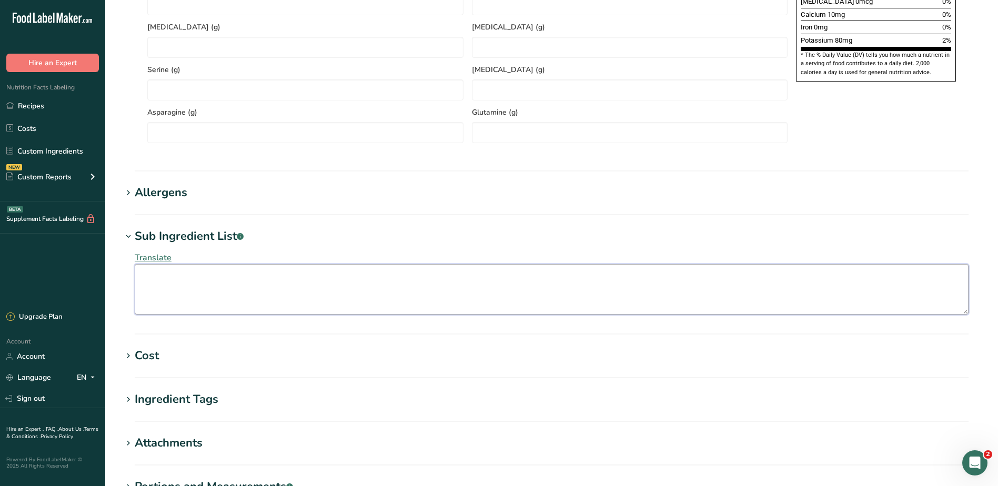
drag, startPoint x: 200, startPoint y: 282, endPoint x: 197, endPoint y: 269, distance: 13.0
click at [200, 278] on textarea at bounding box center [551, 289] width 833 height 50
click at [191, 238] on div "Sub Ingredient List .a-a{fill:#347362;}.b-a{fill:#fff;}" at bounding box center [189, 236] width 109 height 17
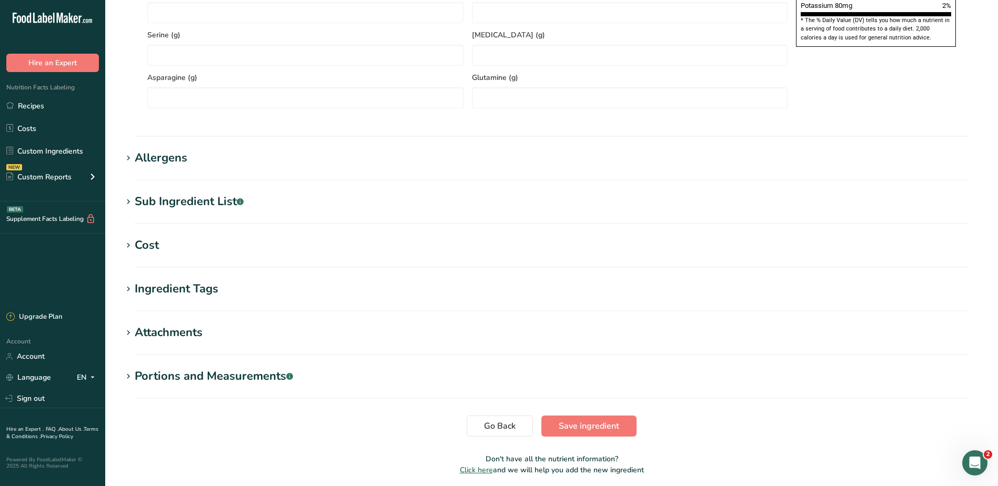
scroll to position [811, 0]
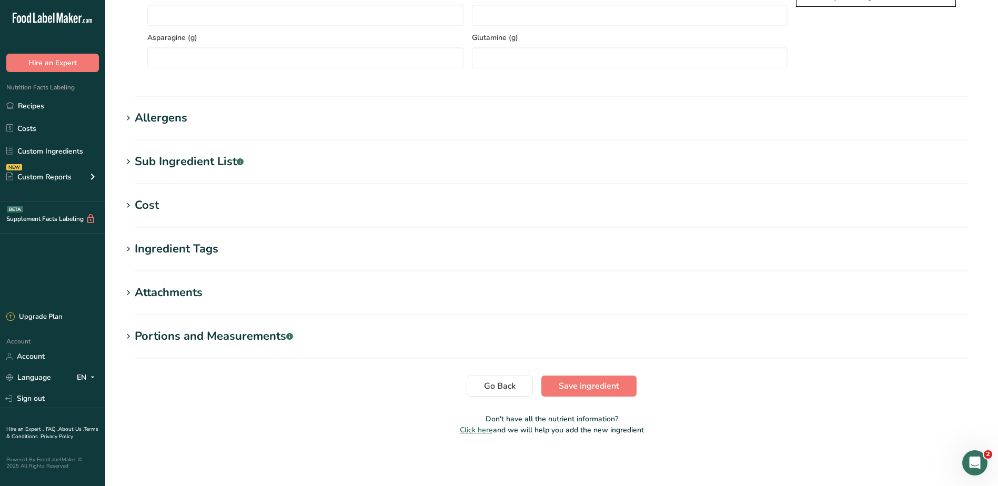
click at [142, 200] on div "Cost" at bounding box center [147, 205] width 24 height 17
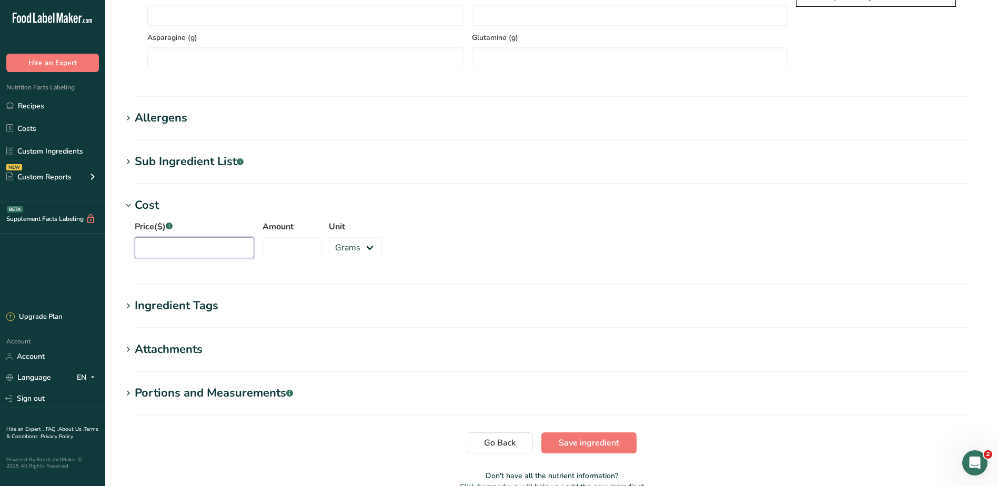
click at [159, 245] on input "Price($) .a-a{fill:#347362;}.b-a{fill:#fff;}" at bounding box center [194, 247] width 119 height 21
click at [350, 251] on select "Grams kg mg mcg lb oz" at bounding box center [355, 247] width 53 height 21
click at [265, 246] on input "Amount" at bounding box center [291, 247] width 58 height 21
click at [223, 390] on div "Portions and Measurements .a-a{fill:#347362;}.b-a{fill:#fff;}" at bounding box center [214, 392] width 158 height 17
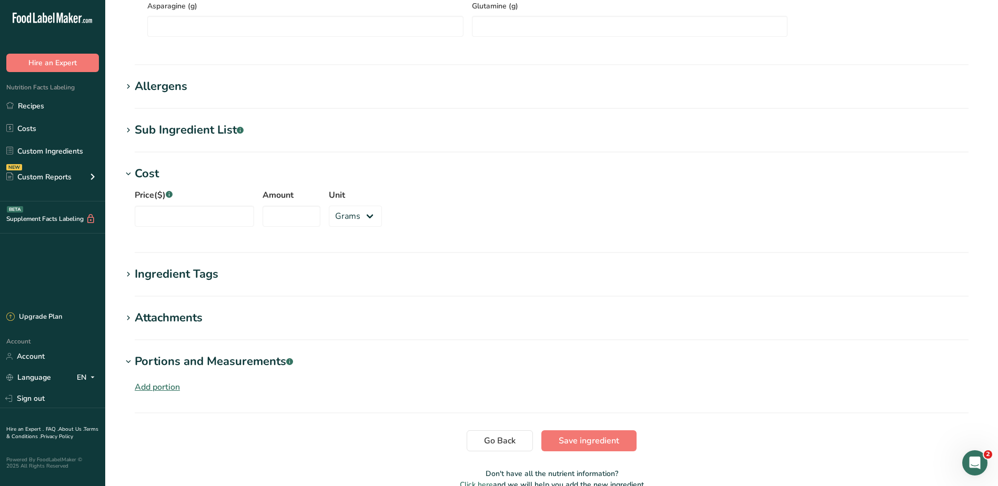
scroll to position [792, 0]
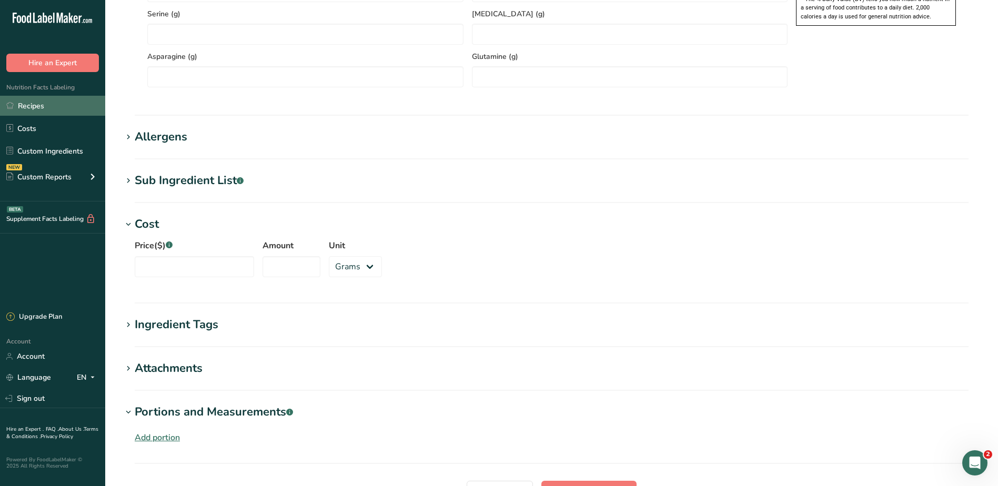
drag, startPoint x: 34, startPoint y: 104, endPoint x: 46, endPoint y: 105, distance: 12.2
click at [34, 104] on link "Recipes" at bounding box center [52, 106] width 105 height 20
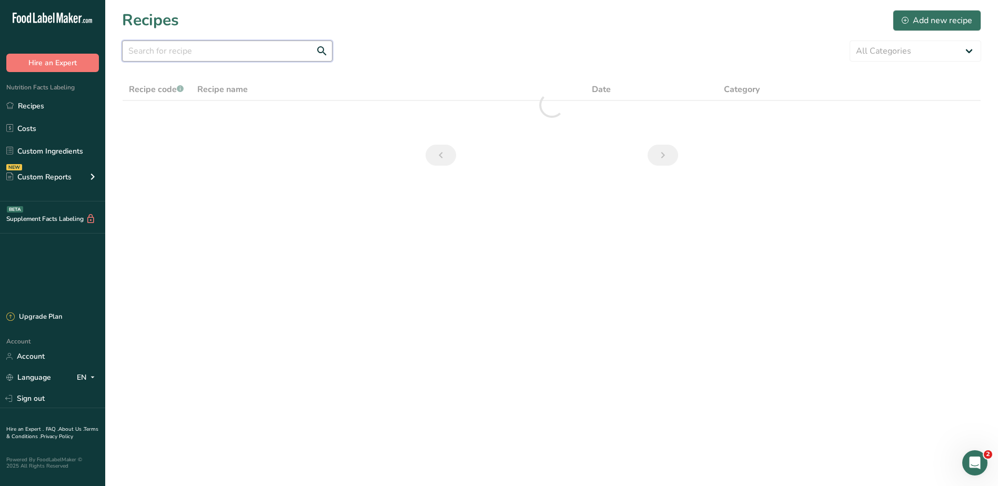
click at [216, 56] on input "text" at bounding box center [227, 50] width 210 height 21
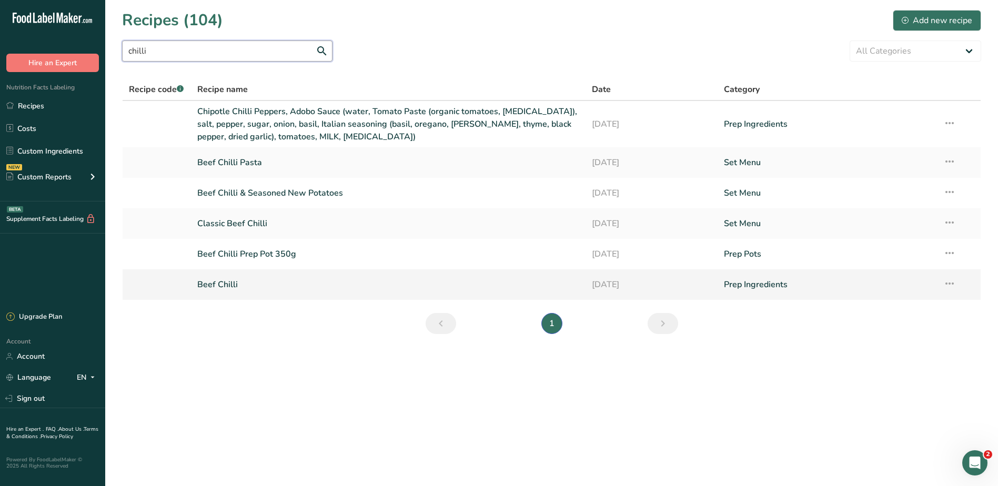
type input "chilli"
click at [225, 280] on link "Beef Chilli" at bounding box center [388, 284] width 382 height 22
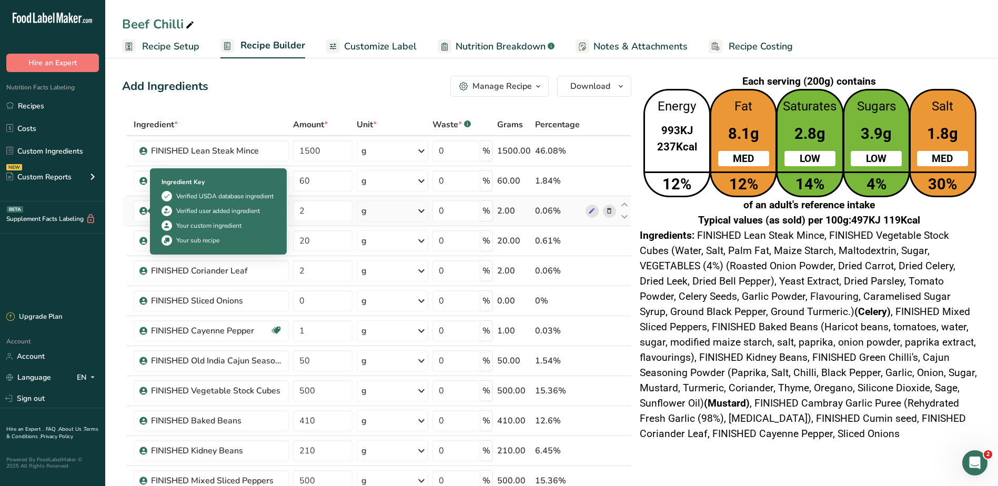
drag, startPoint x: 190, startPoint y: 211, endPoint x: 142, endPoint y: 213, distance: 47.9
click at [142, 213] on td "FINISHED Cumin seed" at bounding box center [210, 211] width 159 height 30
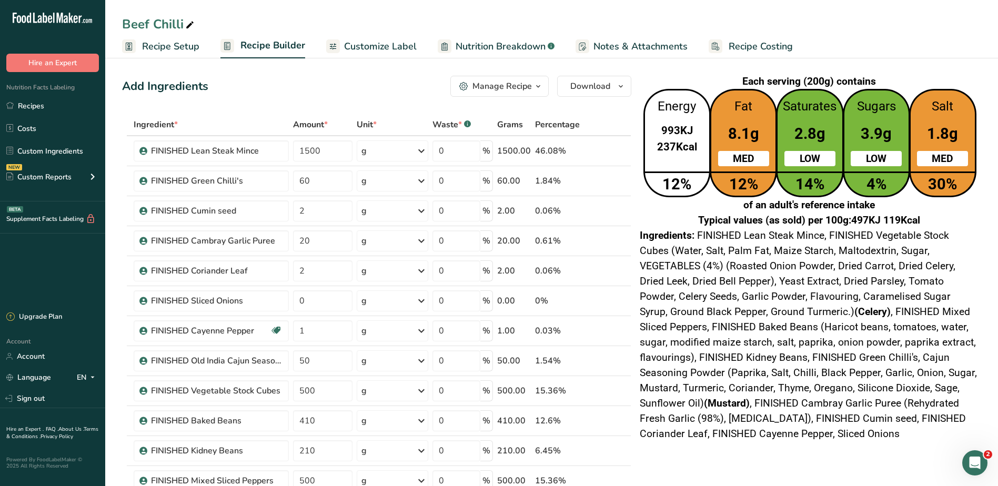
click at [689, 406] on span "FINISHED Lean Steak Mince, FINISHED Vegetable Stock Cubes (Water, Salt, Palm Fa…" at bounding box center [807, 334] width 337 height 210
drag, startPoint x: 735, startPoint y: 124, endPoint x: 902, endPoint y: 171, distance: 173.8
click at [902, 172] on div "Energy 993KJ 237Kcal 12% Fat 8.1g MED 12% Saturates 2.8g LOW 14% Sugars 3.9g LO…" at bounding box center [808, 143] width 339 height 108
click at [350, 49] on span "Customize Label" at bounding box center [380, 46] width 73 height 14
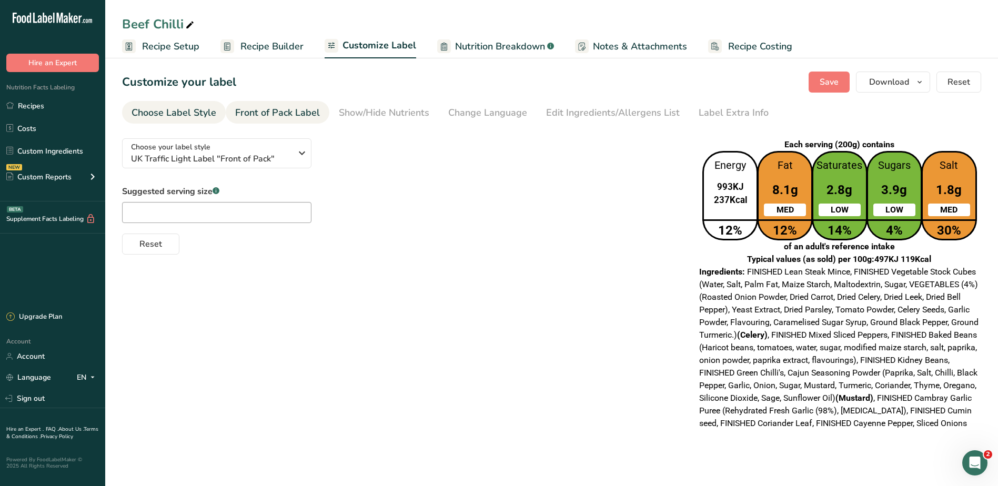
click at [290, 109] on div "Front of Pack Label" at bounding box center [277, 113] width 85 height 14
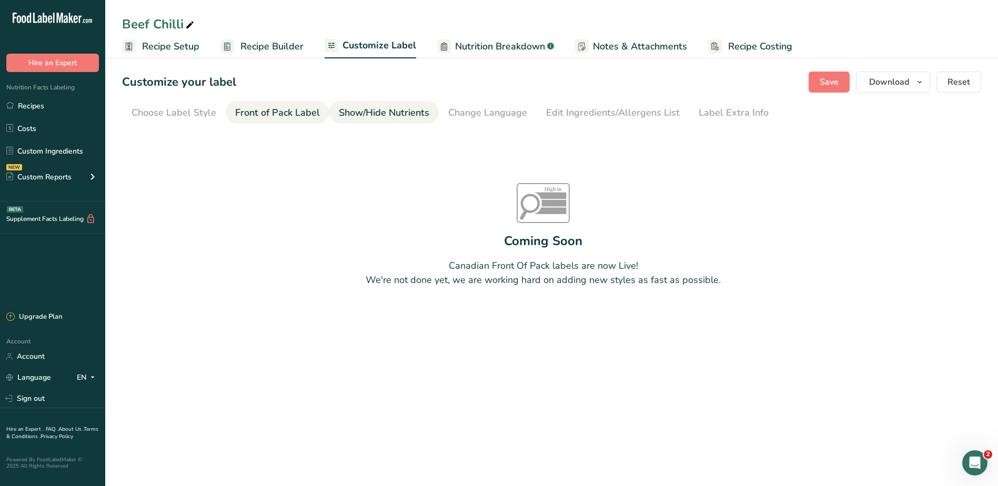
click at [374, 118] on div "Show/Hide Nutrients" at bounding box center [384, 113] width 90 height 14
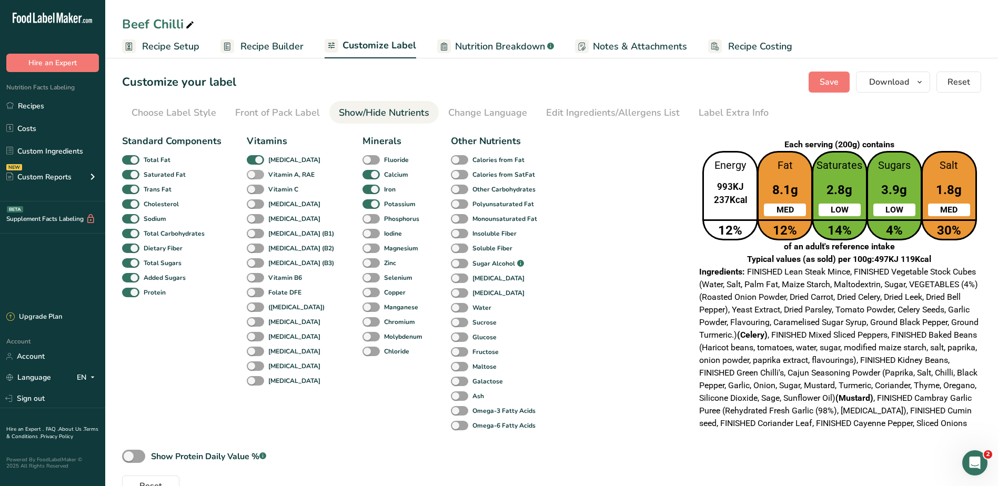
click at [258, 177] on span at bounding box center [255, 175] width 17 height 10
click at [253, 177] on input "Vitamin A, RAE" at bounding box center [250, 174] width 7 height 7
checkbox input "true"
click at [255, 188] on span at bounding box center [255, 190] width 17 height 10
click at [253, 188] on input "Vitamin C" at bounding box center [250, 189] width 7 height 7
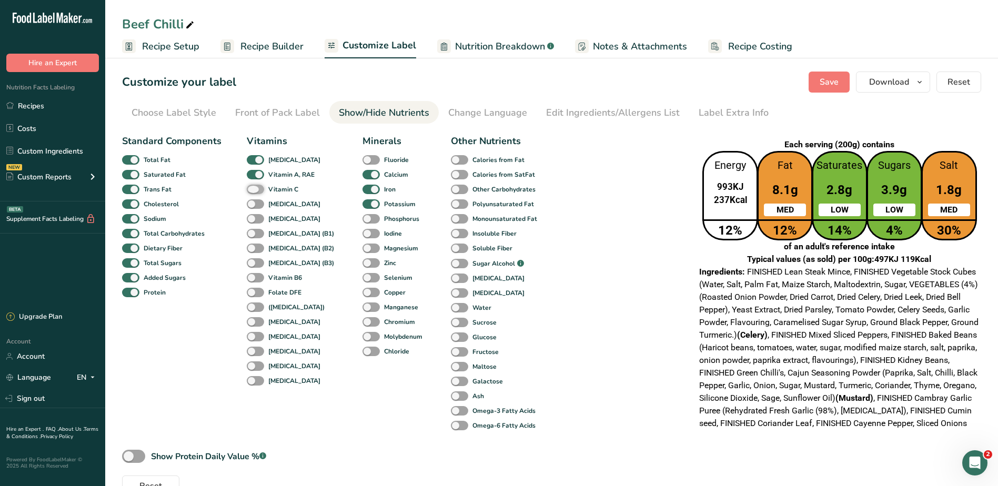
checkbox input "true"
click at [255, 204] on span at bounding box center [255, 204] width 17 height 10
click at [253, 204] on input "Vitamin E" at bounding box center [250, 203] width 7 height 7
checkbox input "true"
click at [255, 221] on span at bounding box center [255, 219] width 17 height 10
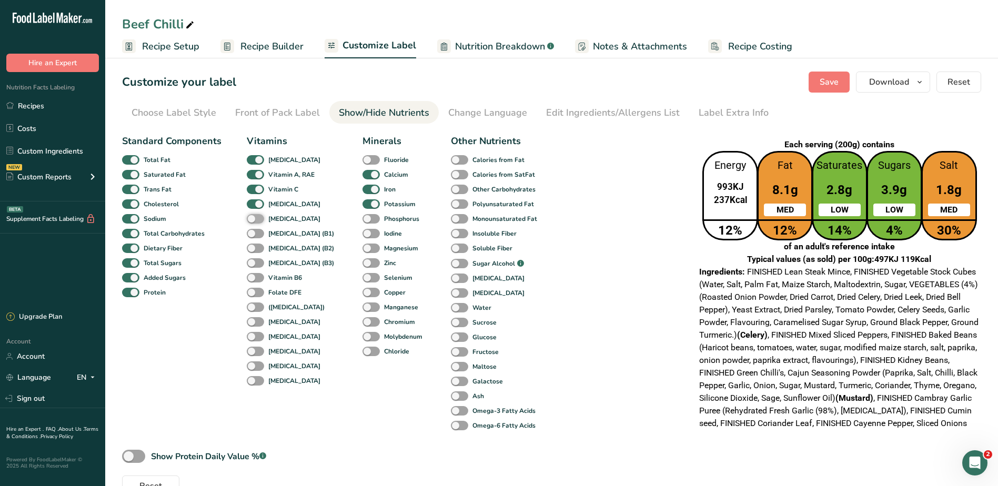
click at [253, 221] on input "Vitamin K" at bounding box center [250, 218] width 7 height 7
checkbox input "true"
drag, startPoint x: 252, startPoint y: 230, endPoint x: 251, endPoint y: 235, distance: 5.3
click at [252, 230] on span at bounding box center [255, 234] width 17 height 10
click at [252, 230] on input "Thiamin (B1)" at bounding box center [250, 233] width 7 height 7
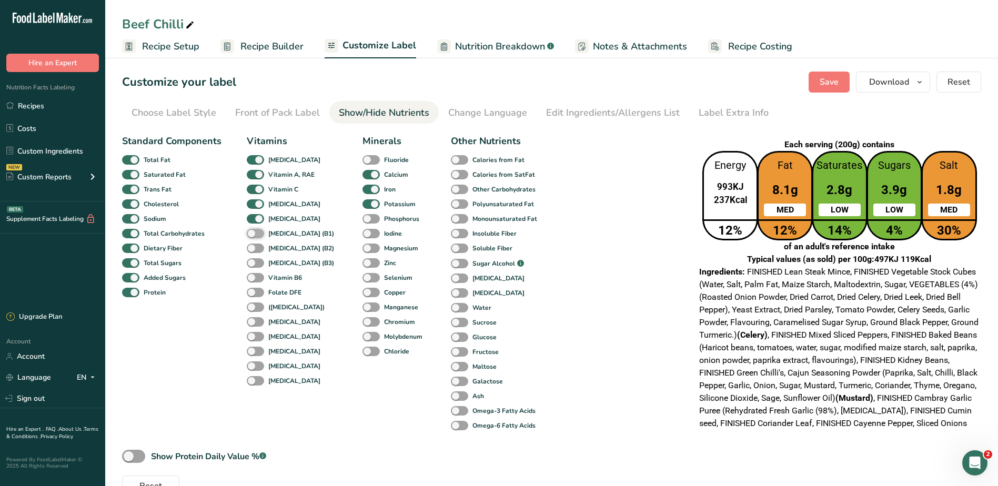
checkbox input "true"
drag, startPoint x: 251, startPoint y: 240, endPoint x: 253, endPoint y: 257, distance: 17.0
click at [251, 241] on div "Vitamins Vitamin D Vitamin A, RAE Vitamin C Vitamin E Vitamin K Thiamin (B1) Ri…" at bounding box center [292, 283] width 90 height 299
click at [253, 251] on span at bounding box center [255, 248] width 17 height 10
click at [253, 251] on input "Riboflavin (B2)" at bounding box center [250, 248] width 7 height 7
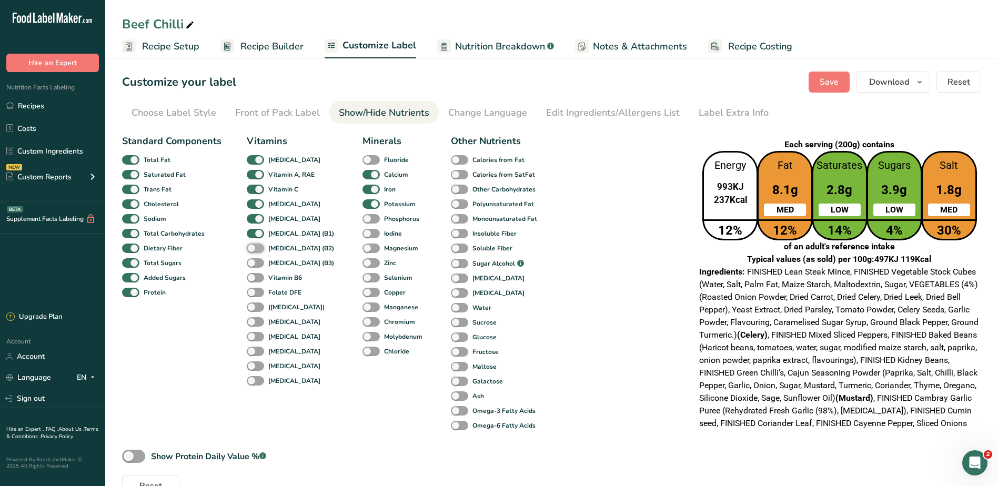
checkbox input "true"
click at [253, 262] on span at bounding box center [255, 263] width 17 height 10
click at [253, 262] on input "Niacin (B3)" at bounding box center [250, 262] width 7 height 7
checkbox input "true"
click at [254, 272] on div "Vitamin B6" at bounding box center [258, 277] width 23 height 15
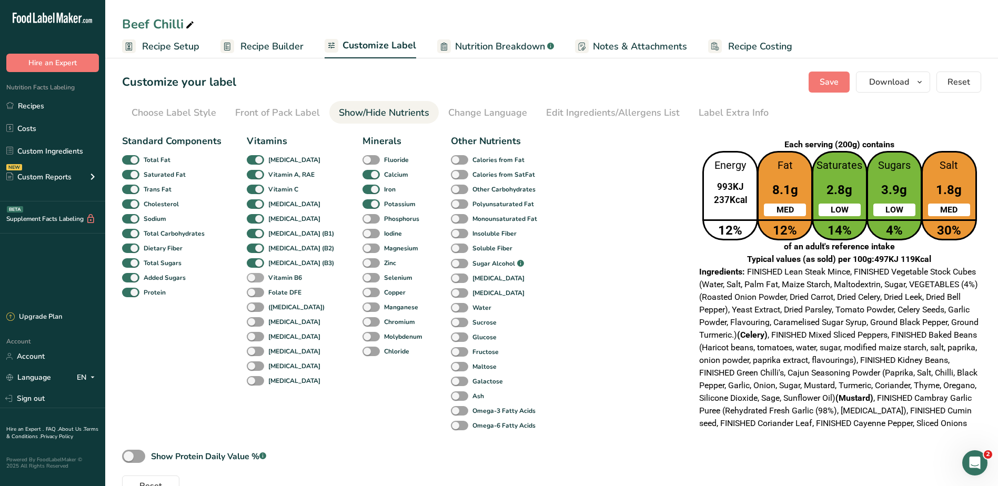
click at [252, 278] on span at bounding box center [255, 278] width 17 height 10
click at [252, 278] on input "Vitamin B6" at bounding box center [250, 277] width 7 height 7
checkbox input "true"
click at [252, 291] on span at bounding box center [255, 293] width 17 height 10
click at [252, 291] on input "Folate DFE" at bounding box center [250, 292] width 7 height 7
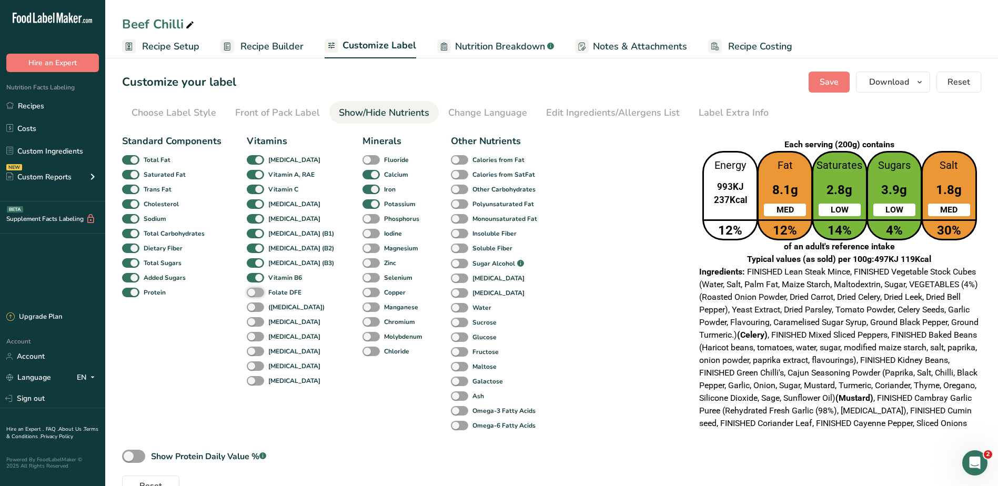
checkbox input "true"
click at [252, 301] on div "(Folic Acid)" at bounding box center [258, 307] width 23 height 15
click at [252, 308] on span at bounding box center [255, 307] width 17 height 10
click at [252, 308] on input "(Folic Acid)" at bounding box center [250, 306] width 7 height 7
checkbox input "true"
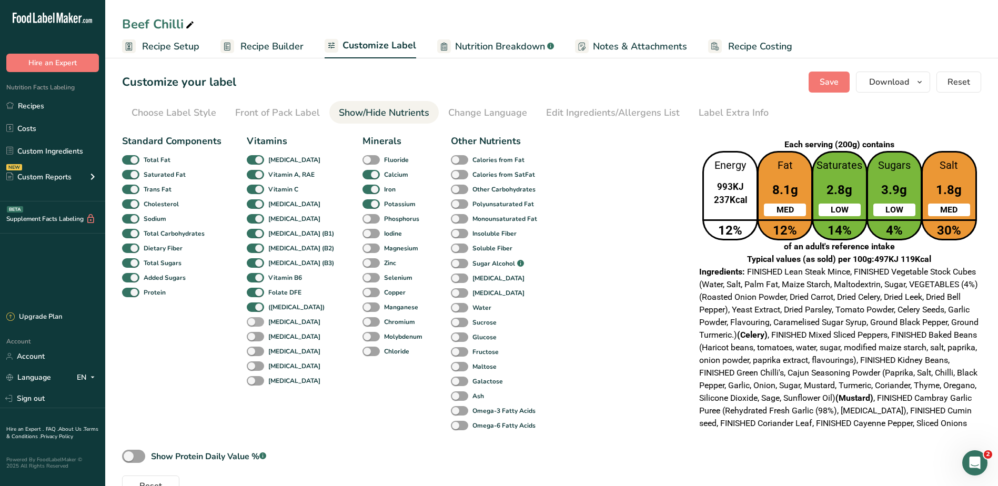
click at [251, 324] on span at bounding box center [255, 322] width 17 height 10
click at [251, 324] on input "Vitamin B12" at bounding box center [250, 321] width 7 height 7
checkbox input "true"
click at [251, 335] on span at bounding box center [255, 337] width 17 height 10
click at [251, 335] on input "Biotin" at bounding box center [250, 336] width 7 height 7
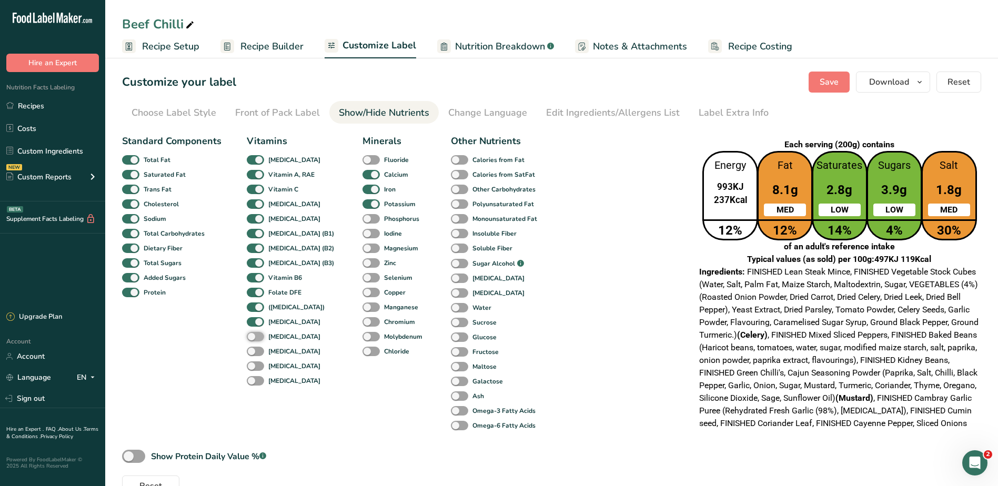
checkbox input "true"
click at [253, 354] on span at bounding box center [255, 352] width 17 height 10
click at [253, 354] on input "Pantothenic acid" at bounding box center [250, 351] width 7 height 7
checkbox input "true"
click at [254, 368] on span at bounding box center [255, 366] width 17 height 10
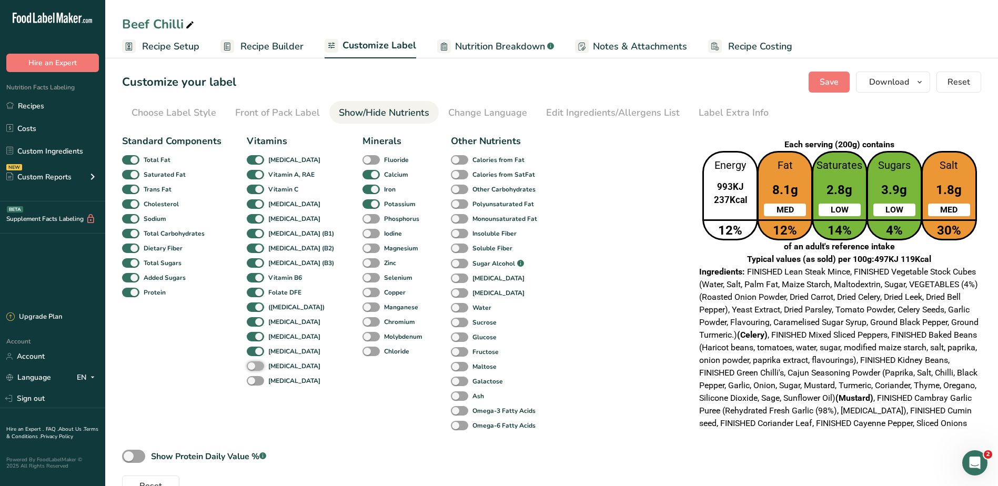
click at [253, 368] on input "Beta Carotene" at bounding box center [250, 365] width 7 height 7
checkbox input "true"
click at [253, 380] on span at bounding box center [255, 381] width 17 height 10
click at [253, 380] on input "Retinol" at bounding box center [250, 380] width 7 height 7
checkbox input "true"
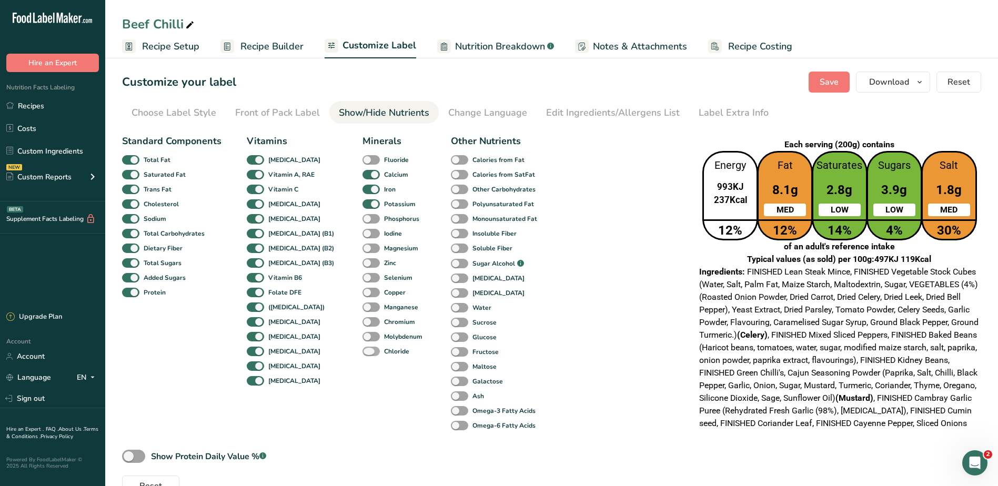
click at [362, 350] on span at bounding box center [370, 352] width 17 height 10
click at [362, 350] on input "Chloride" at bounding box center [365, 351] width 7 height 7
checkbox input "true"
drag, startPoint x: 358, startPoint y: 333, endPoint x: 357, endPoint y: 318, distance: 14.7
click at [362, 333] on span at bounding box center [370, 337] width 17 height 10
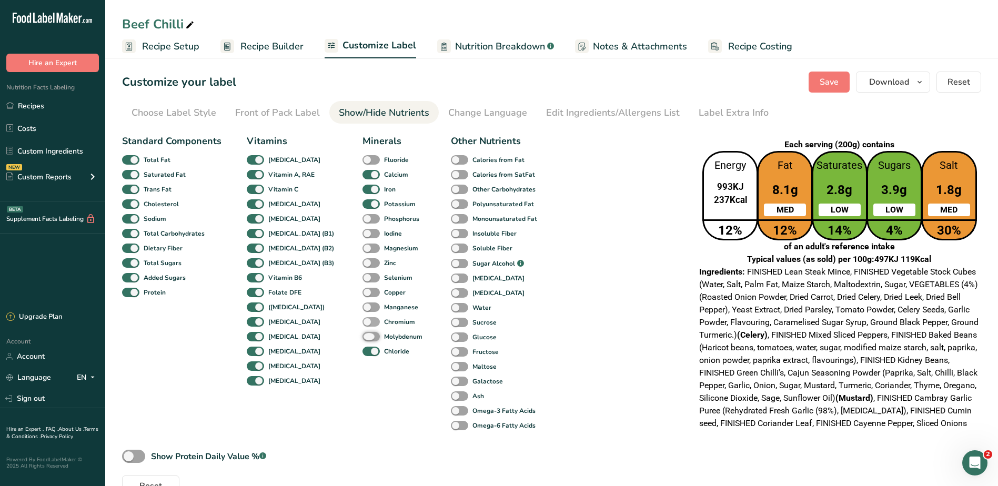
click at [362, 333] on input "Molybdenum" at bounding box center [365, 336] width 7 height 7
checkbox input "true"
click at [362, 318] on span at bounding box center [370, 322] width 17 height 10
click at [362, 318] on input "Chromium" at bounding box center [365, 321] width 7 height 7
checkbox input "true"
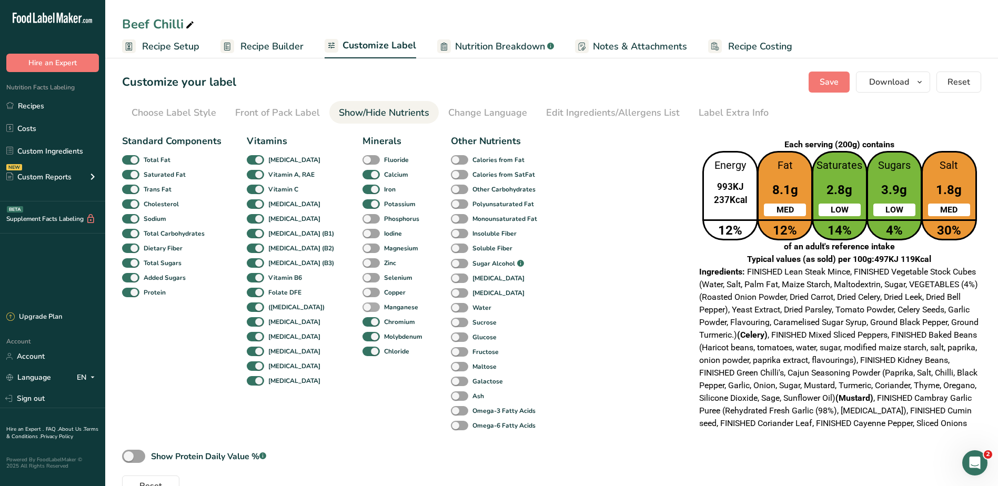
click at [362, 306] on span at bounding box center [370, 307] width 17 height 10
click at [362, 306] on input "Manganese" at bounding box center [365, 306] width 7 height 7
checkbox input "true"
click at [362, 291] on span at bounding box center [370, 293] width 17 height 10
click at [362, 291] on input "Copper" at bounding box center [365, 292] width 7 height 7
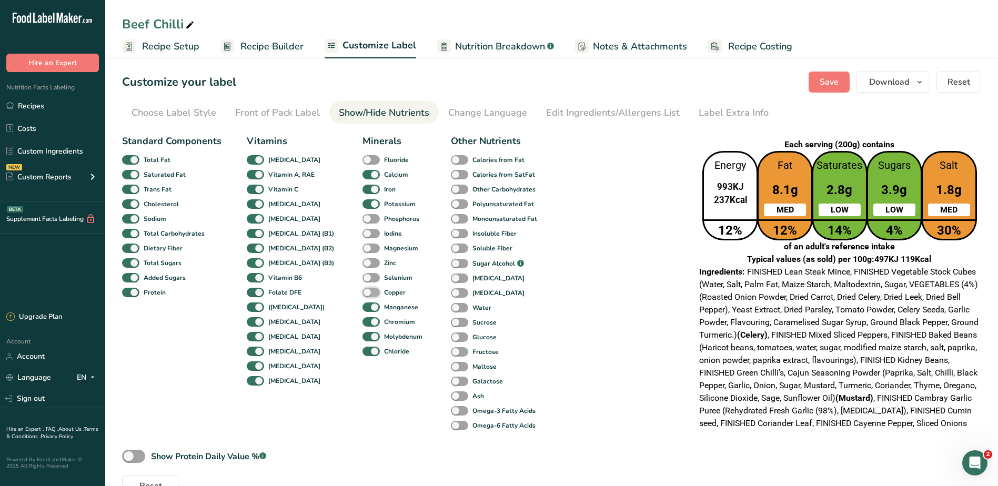
checkbox input "true"
click at [362, 274] on span at bounding box center [370, 278] width 17 height 10
click at [362, 274] on input "Selenium" at bounding box center [365, 277] width 7 height 7
checkbox input "true"
click at [362, 257] on div "Zinc" at bounding box center [370, 263] width 16 height 15
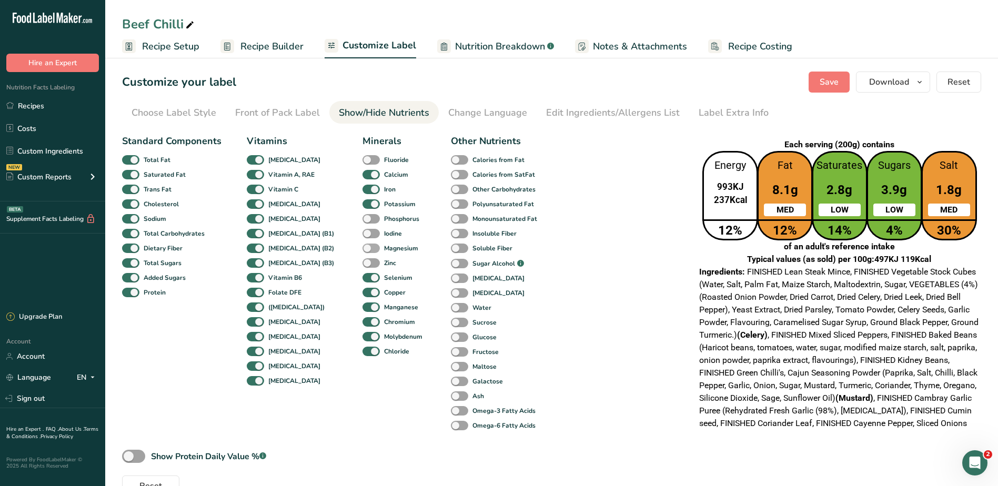
click at [362, 245] on span at bounding box center [370, 248] width 17 height 10
click at [362, 245] on input "Magnesium" at bounding box center [365, 248] width 7 height 7
checkbox input "true"
drag, startPoint x: 355, startPoint y: 235, endPoint x: 354, endPoint y: 225, distance: 9.5
click at [362, 233] on span at bounding box center [370, 234] width 17 height 10
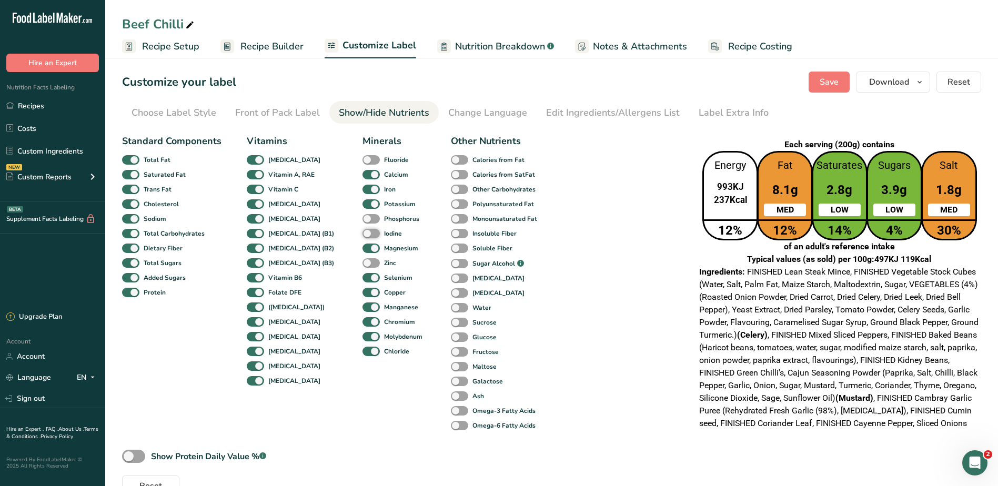
click at [362, 233] on input "Iodine" at bounding box center [365, 233] width 7 height 7
checkbox input "true"
click at [362, 219] on span at bounding box center [370, 219] width 17 height 10
click at [362, 219] on input "Phosphorus" at bounding box center [365, 218] width 7 height 7
checkbox input "true"
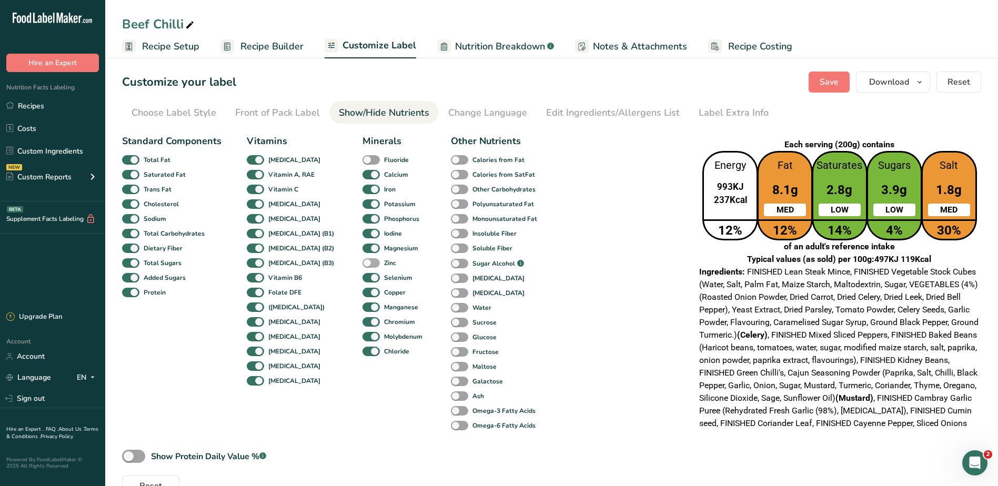
click at [362, 263] on span at bounding box center [370, 263] width 17 height 10
click at [362, 263] on input "Zinc" at bounding box center [365, 262] width 7 height 7
checkbox input "true"
click at [362, 156] on span at bounding box center [370, 160] width 17 height 10
click at [362, 156] on input "Fluoride" at bounding box center [365, 159] width 7 height 7
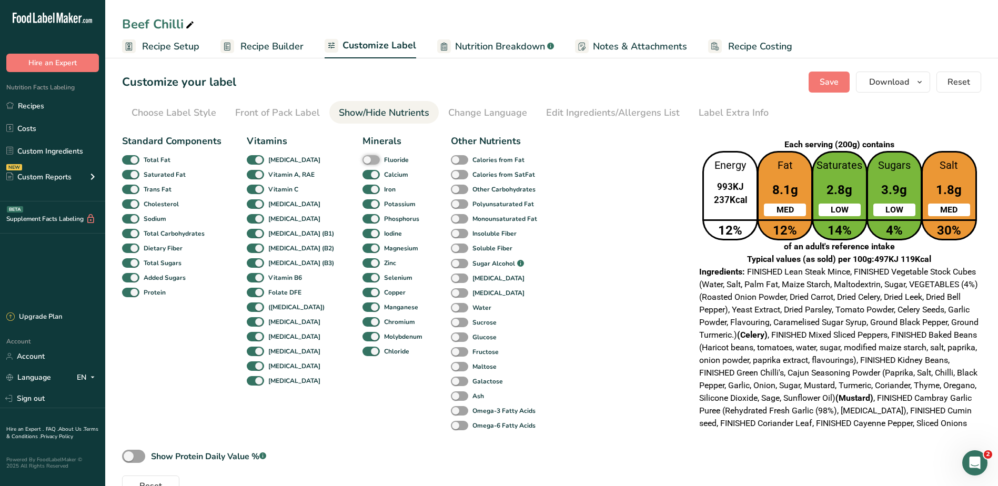
checkbox input "true"
click at [451, 158] on span at bounding box center [459, 160] width 17 height 10
click at [451, 158] on input "Calories from Fat" at bounding box center [454, 159] width 7 height 7
checkbox input "true"
click at [451, 173] on span at bounding box center [459, 175] width 17 height 10
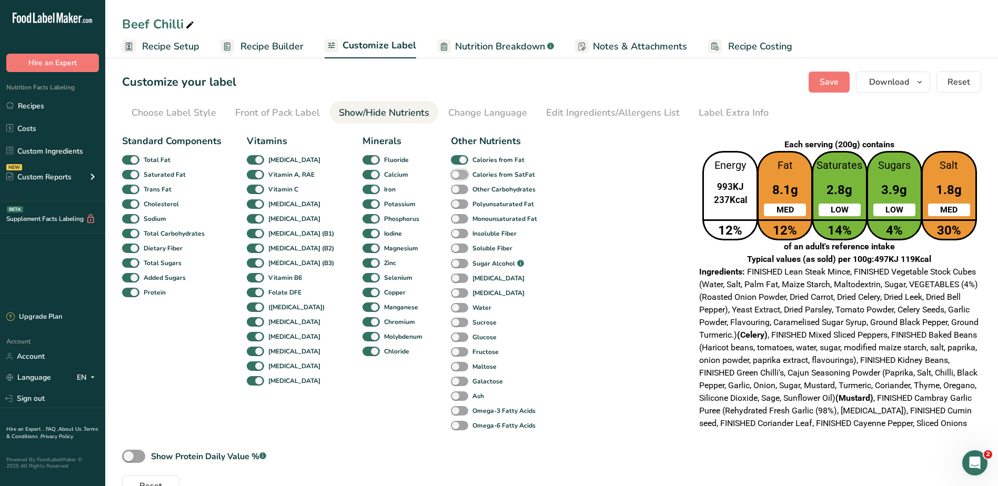
click at [451, 173] on input "Calories from SatFat" at bounding box center [454, 174] width 7 height 7
checkbox input "true"
click at [451, 188] on span at bounding box center [459, 190] width 17 height 10
click at [451, 188] on input "Other Carbohydrates" at bounding box center [454, 189] width 7 height 7
checkbox input "true"
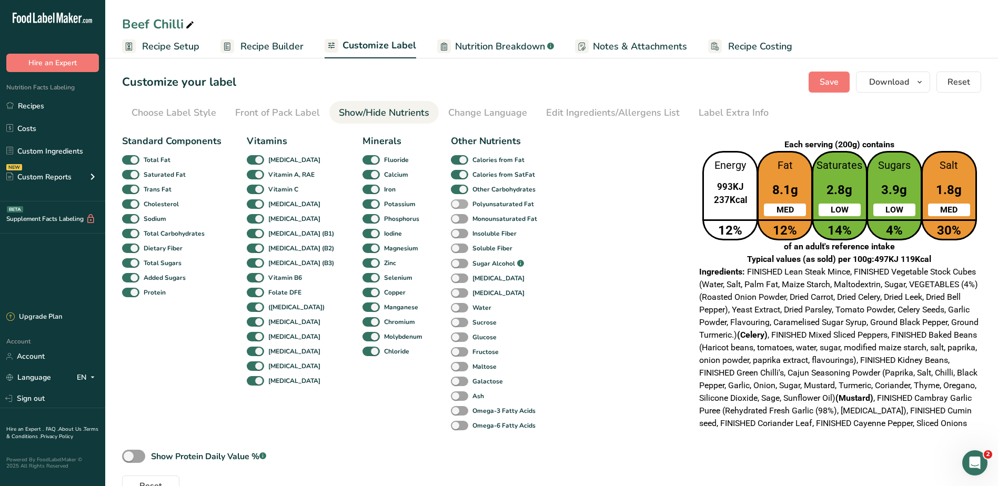
click at [451, 206] on span at bounding box center [459, 204] width 17 height 10
click at [451, 206] on input "Polyunsaturated Fat" at bounding box center [454, 203] width 7 height 7
click at [451, 203] on span at bounding box center [459, 204] width 17 height 10
click at [451, 203] on input "Polyunsaturated Fat" at bounding box center [454, 203] width 7 height 7
checkbox input "false"
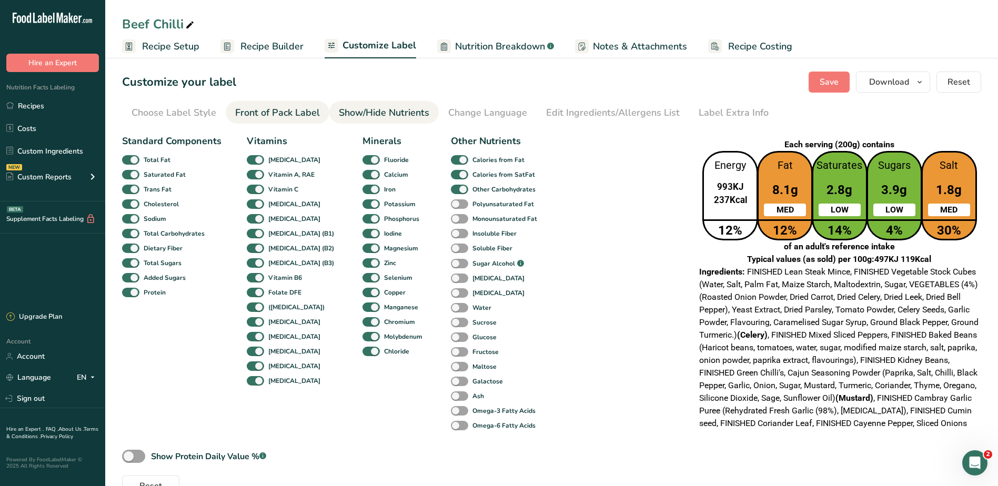
click at [308, 109] on div "Front of Pack Label" at bounding box center [277, 113] width 85 height 14
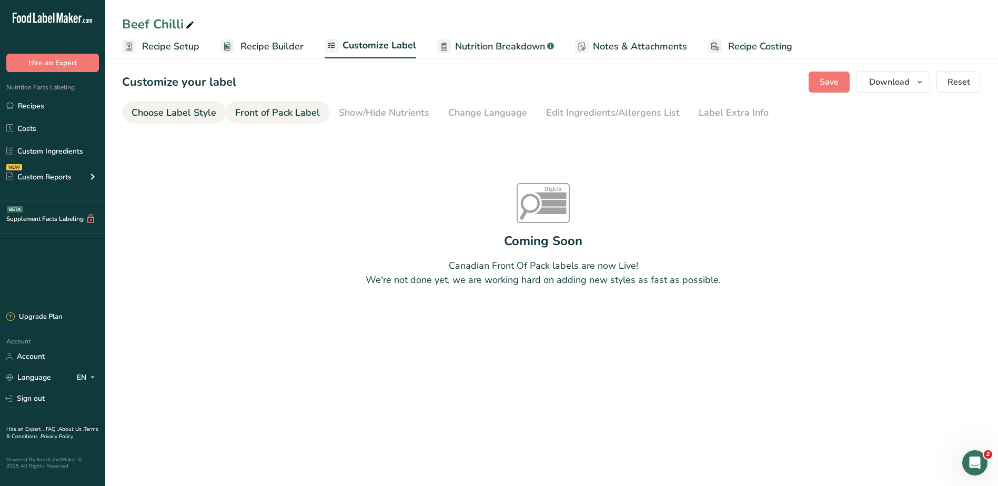
click at [196, 113] on div "Choose Label Style" at bounding box center [173, 113] width 85 height 14
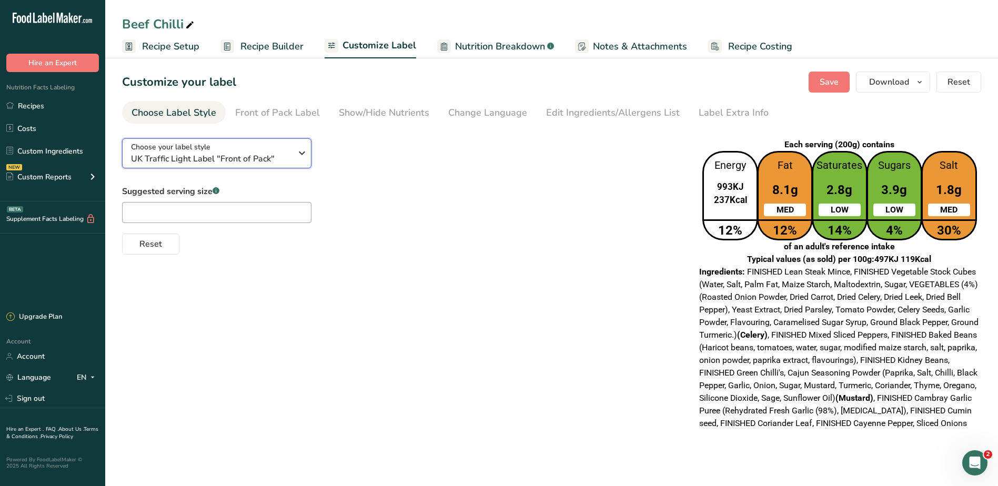
click at [259, 161] on span "UK Traffic Light Label "Front of Pack"" at bounding box center [211, 158] width 160 height 13
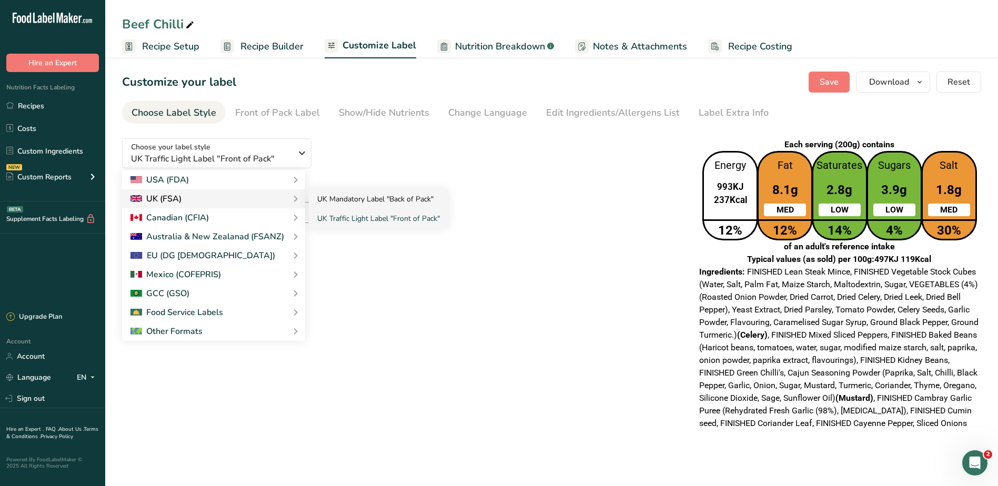
click at [364, 195] on link "UK Mandatory Label "Back of Pack"" at bounding box center [378, 198] width 139 height 19
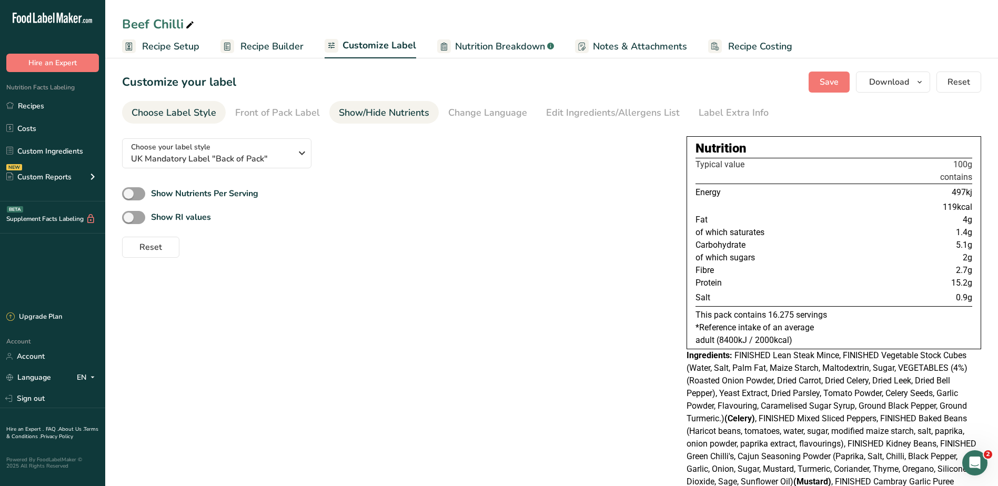
click at [364, 114] on div "Show/Hide Nutrients" at bounding box center [384, 113] width 90 height 14
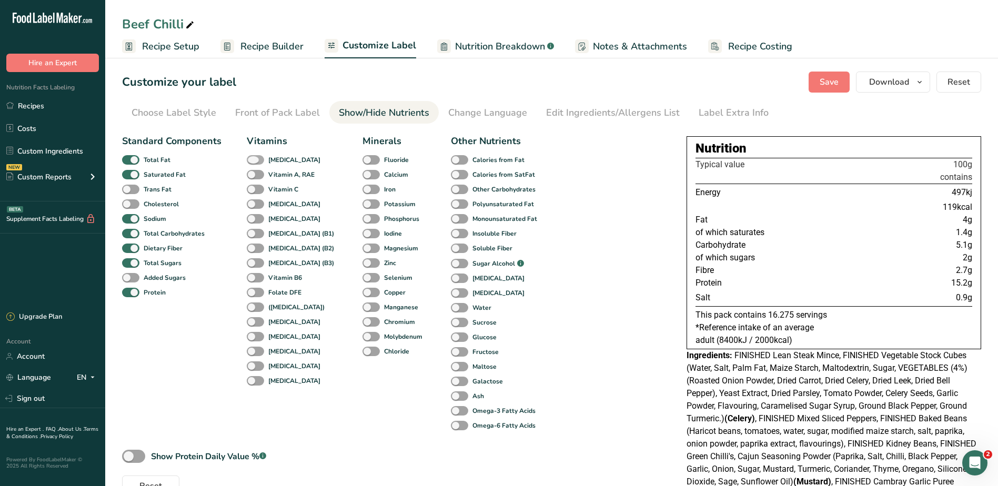
click at [259, 159] on span at bounding box center [255, 160] width 17 height 10
click at [253, 159] on input "[MEDICAL_DATA]" at bounding box center [250, 159] width 7 height 7
checkbox input "true"
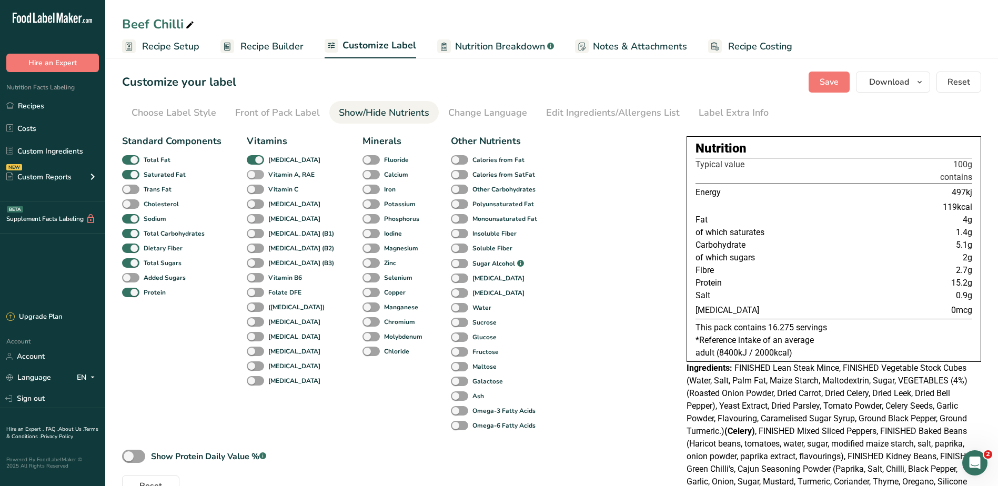
click at [252, 175] on span at bounding box center [255, 175] width 17 height 10
click at [252, 175] on input "Vitamin A, RAE" at bounding box center [250, 174] width 7 height 7
checkbox input "true"
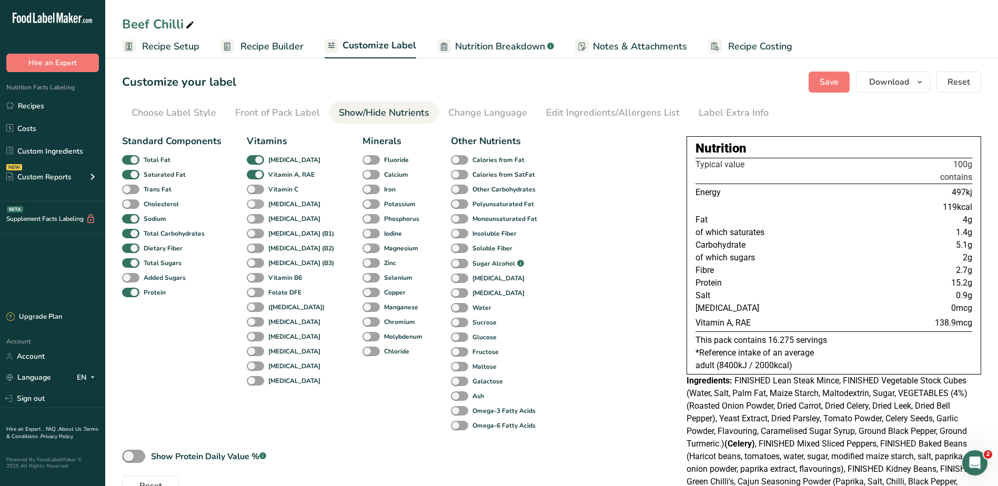
drag, startPoint x: 251, startPoint y: 188, endPoint x: 253, endPoint y: 203, distance: 14.8
click at [251, 189] on span at bounding box center [255, 190] width 17 height 10
click at [251, 189] on input "Vitamin C" at bounding box center [250, 189] width 7 height 7
checkbox input "true"
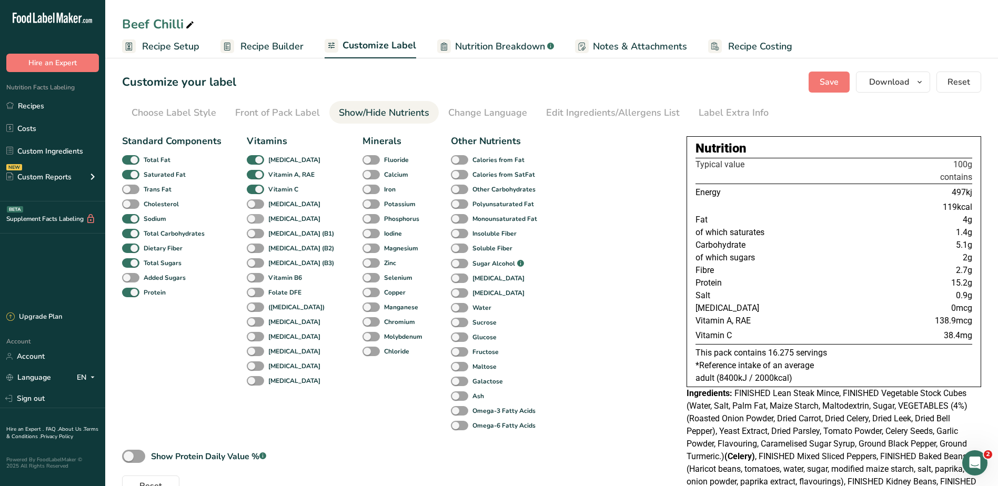
drag, startPoint x: 253, startPoint y: 205, endPoint x: 253, endPoint y: 214, distance: 8.9
click at [253, 206] on span at bounding box center [255, 204] width 17 height 10
click at [253, 206] on input "Vitamin E" at bounding box center [250, 203] width 7 height 7
checkbox input "true"
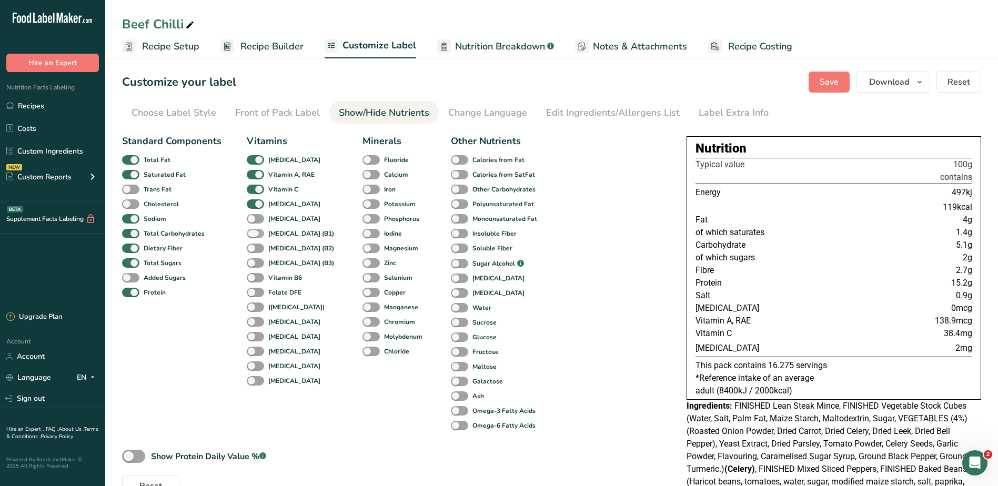
click at [251, 238] on span at bounding box center [255, 234] width 17 height 10
click at [251, 237] on input "Thiamin (B1)" at bounding box center [250, 233] width 7 height 7
checkbox input "true"
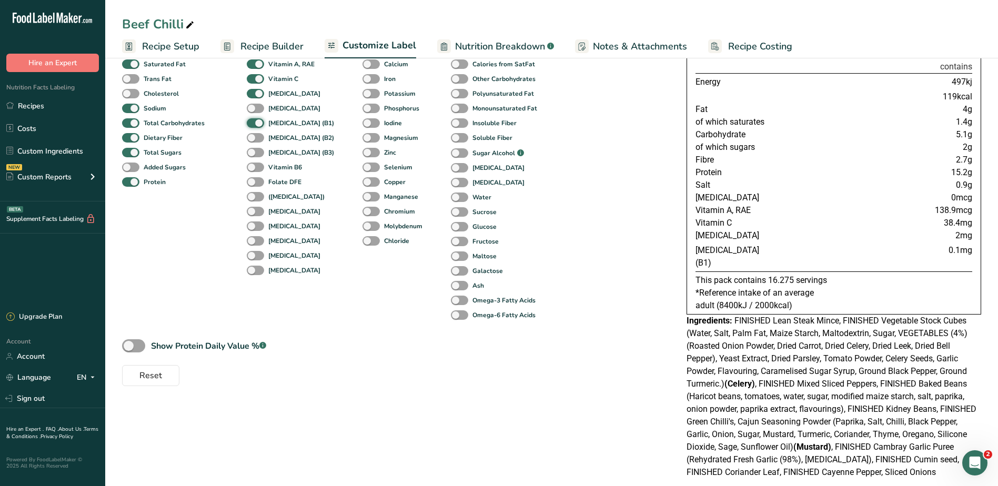
scroll to position [114, 0]
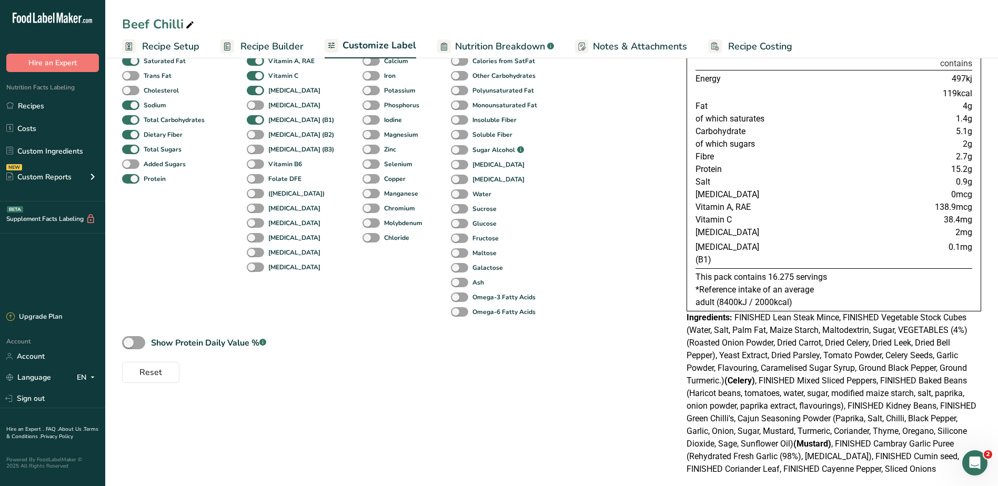
drag, startPoint x: 708, startPoint y: 206, endPoint x: 972, endPoint y: 205, distance: 264.0
click at [972, 205] on div "Nutrition Typical value 100g contains Energy 497kj 119kcal Fat 4g of which satu…" at bounding box center [833, 167] width 294 height 289
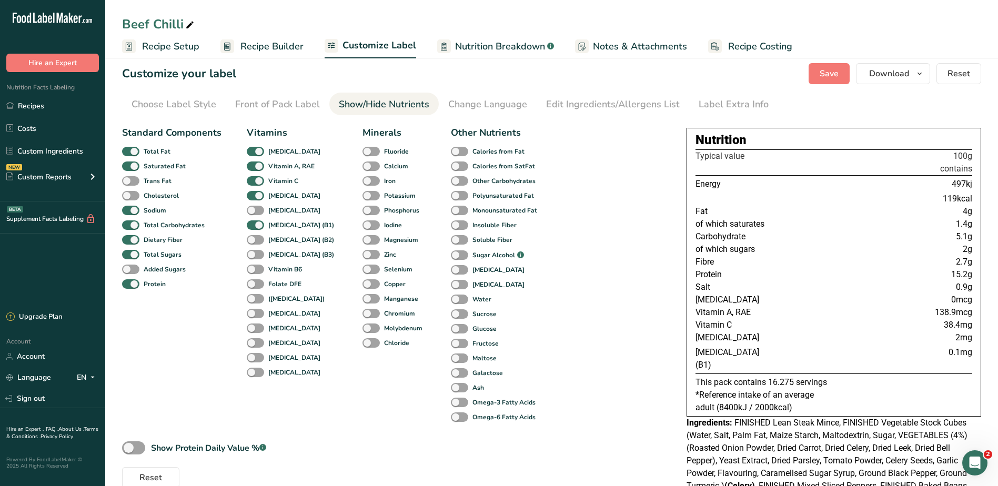
scroll to position [0, 0]
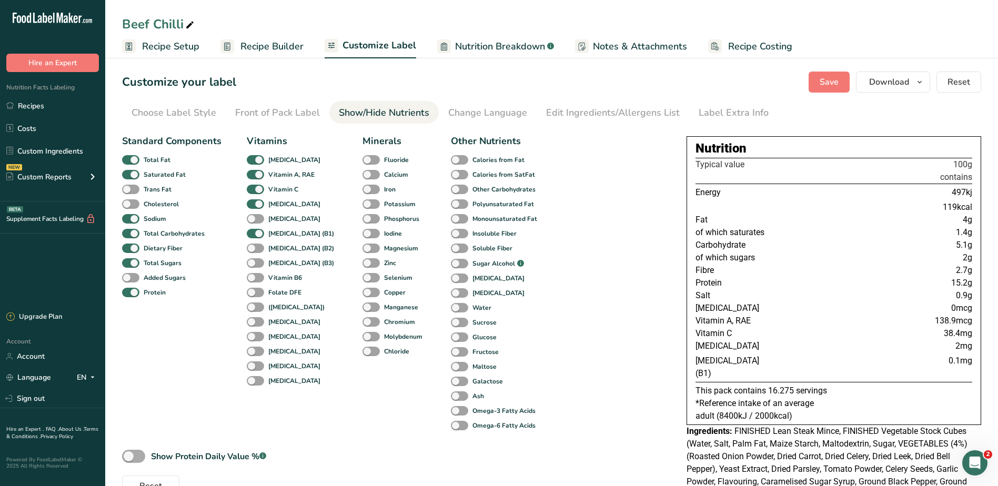
click at [131, 455] on span at bounding box center [133, 456] width 23 height 13
click at [129, 455] on input "Show Protein Daily Value % .a-a{fill:#347362;}.b-a{fill:#fff;}" at bounding box center [125, 456] width 7 height 7
checkbox input "true"
click at [297, 110] on div "Front of Pack Label" at bounding box center [277, 113] width 85 height 14
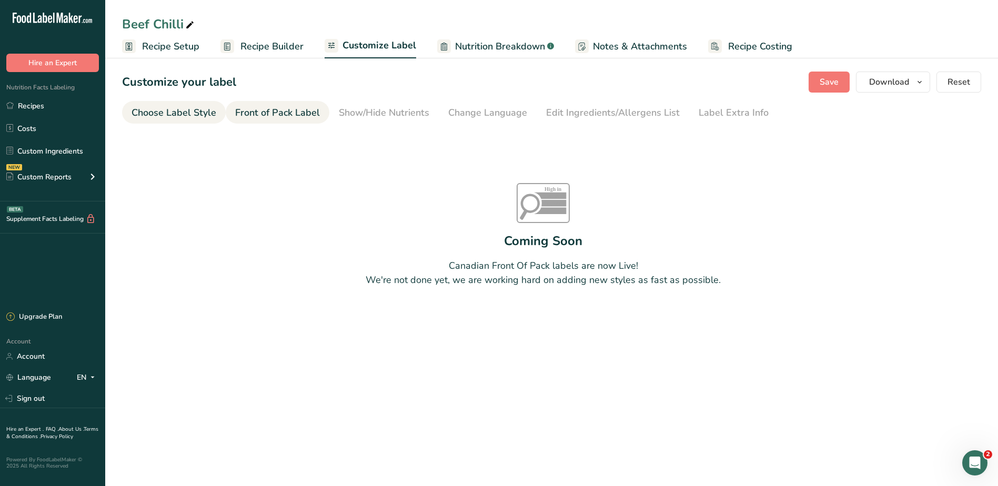
click at [191, 117] on div "Choose Label Style" at bounding box center [173, 113] width 85 height 14
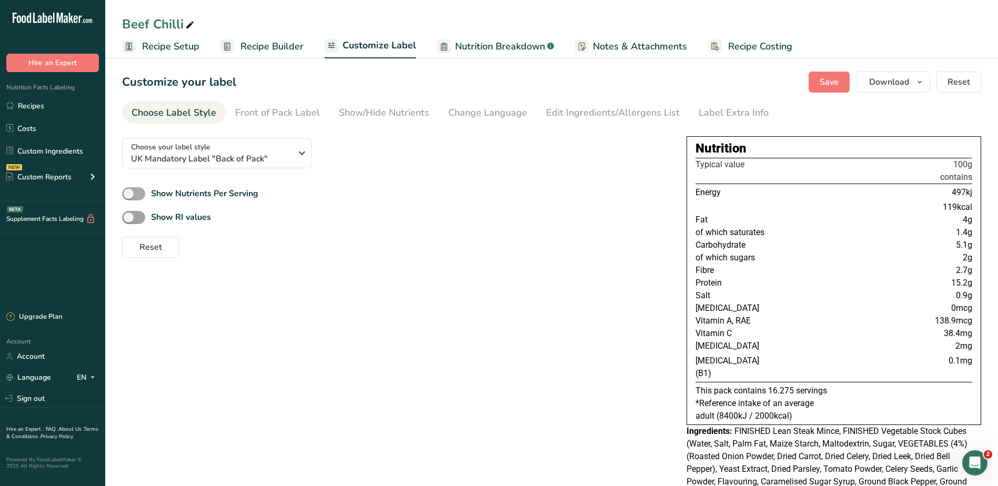
click at [139, 190] on span at bounding box center [133, 193] width 23 height 13
click at [129, 190] on input "Show Nutrients Per Serving" at bounding box center [125, 193] width 7 height 7
checkbox input "true"
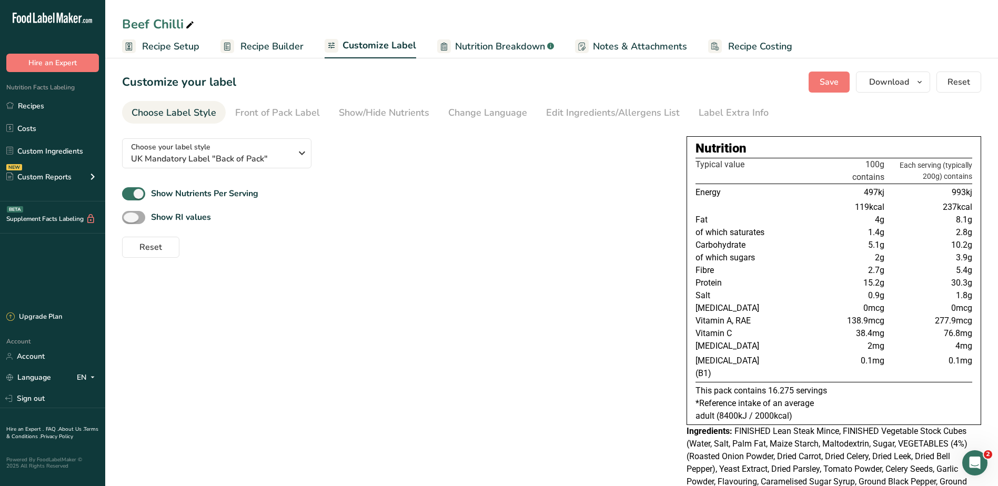
click at [129, 216] on span at bounding box center [133, 217] width 23 height 13
click at [129, 216] on input "Show RI values" at bounding box center [125, 217] width 7 height 7
checkbox input "true"
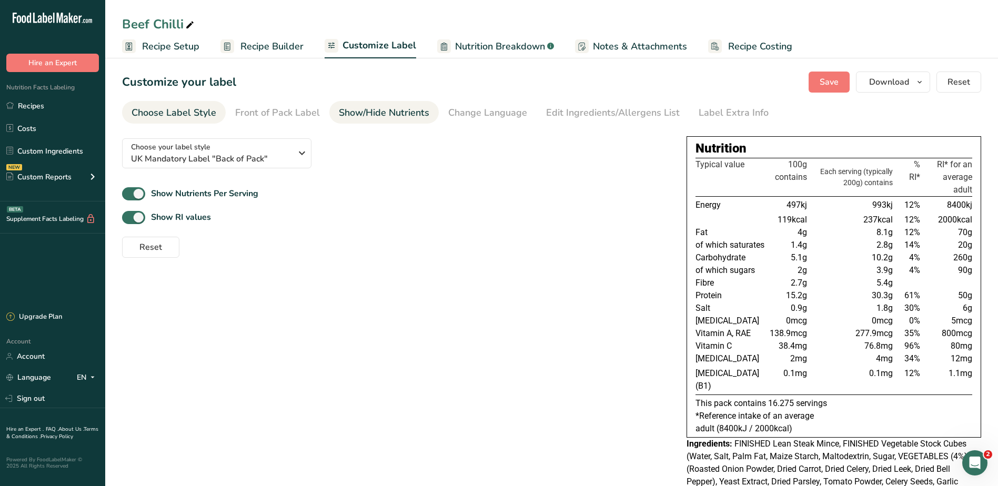
drag, startPoint x: 370, startPoint y: 117, endPoint x: 365, endPoint y: 119, distance: 5.4
click at [369, 117] on div "Show/Hide Nutrients" at bounding box center [384, 113] width 90 height 14
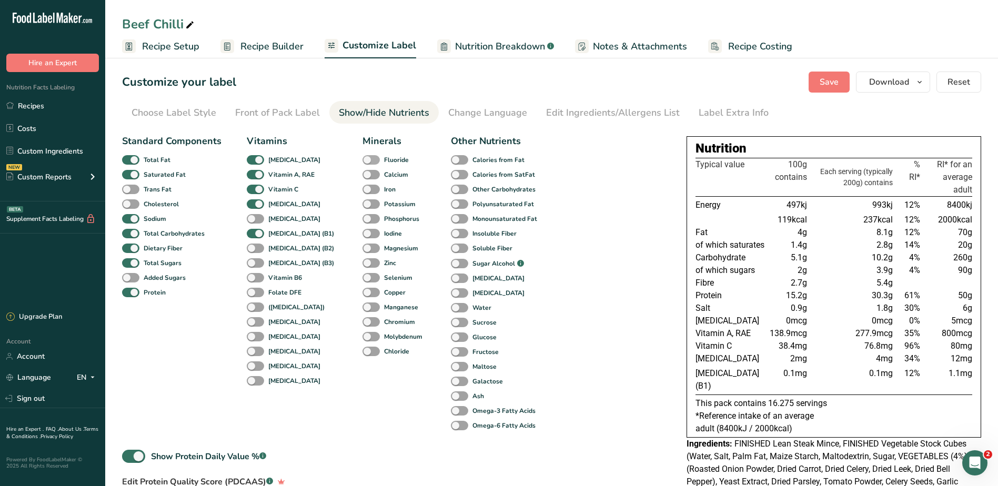
click at [362, 163] on span at bounding box center [370, 160] width 17 height 10
click at [362, 163] on input "Fluoride" at bounding box center [365, 159] width 7 height 7
checkbox input "true"
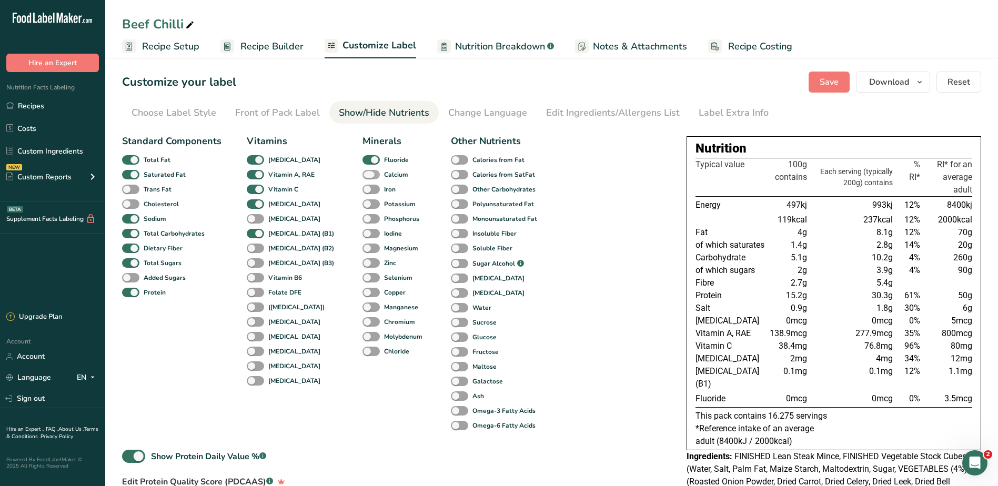
click at [362, 173] on span at bounding box center [370, 175] width 17 height 10
click at [362, 173] on input "Calcium" at bounding box center [365, 174] width 7 height 7
checkbox input "true"
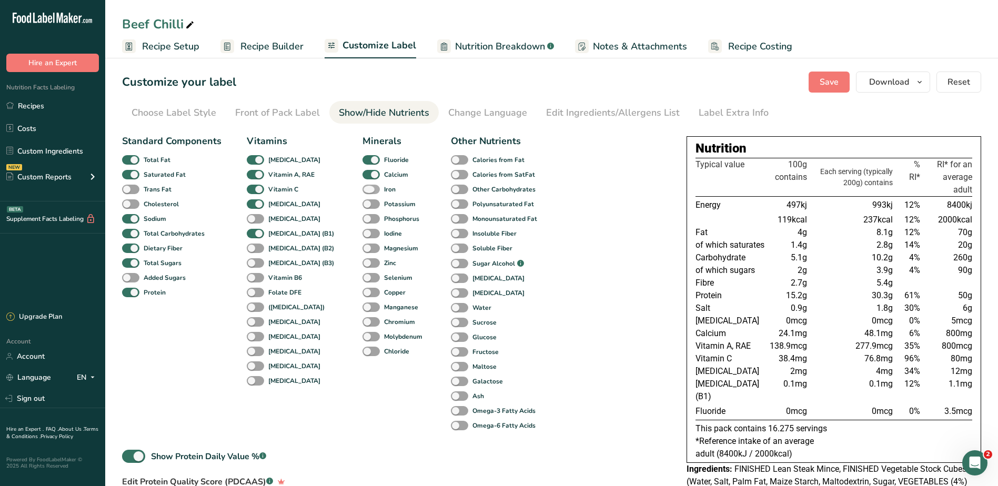
click at [362, 192] on span at bounding box center [370, 190] width 17 height 10
click at [362, 192] on input "Iron" at bounding box center [365, 189] width 7 height 7
checkbox input "true"
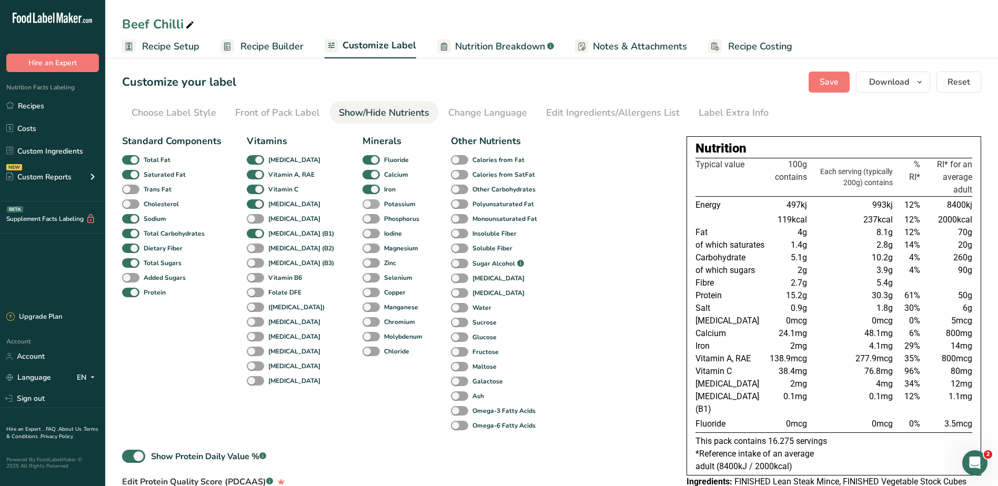
click at [362, 201] on span at bounding box center [370, 204] width 17 height 10
click at [362, 201] on input "Potassium" at bounding box center [365, 203] width 7 height 7
checkbox input "true"
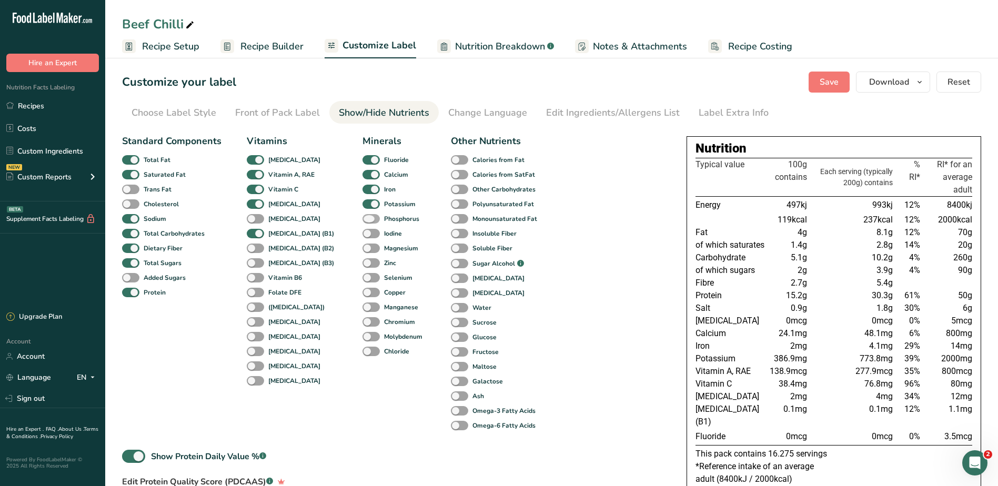
click at [362, 219] on span at bounding box center [370, 219] width 17 height 10
click at [362, 219] on input "Phosphorus" at bounding box center [365, 218] width 7 height 7
checkbox input "true"
click at [362, 232] on span at bounding box center [370, 234] width 17 height 10
click at [362, 232] on input "Iodine" at bounding box center [365, 233] width 7 height 7
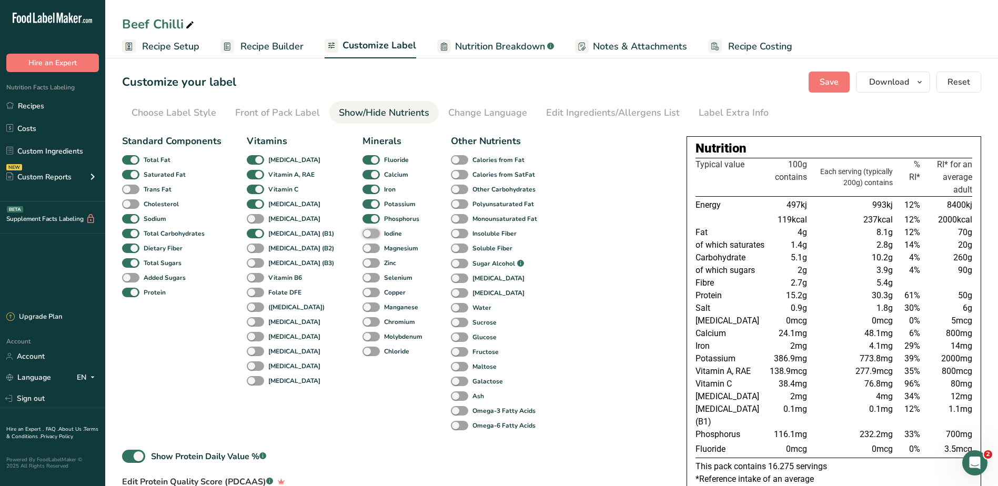
checkbox input "true"
click at [362, 249] on span at bounding box center [370, 248] width 17 height 10
click at [362, 249] on input "Magnesium" at bounding box center [365, 248] width 7 height 7
checkbox input "true"
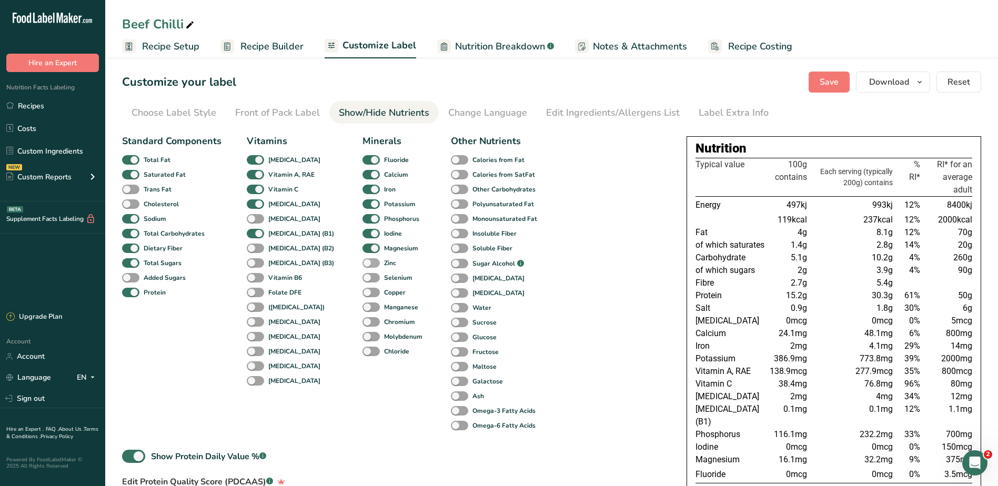
click at [362, 260] on span at bounding box center [370, 263] width 17 height 10
click at [362, 260] on input "Zinc" at bounding box center [365, 262] width 7 height 7
checkbox input "true"
click at [362, 276] on span at bounding box center [370, 278] width 17 height 10
click at [362, 276] on input "Selenium" at bounding box center [365, 277] width 7 height 7
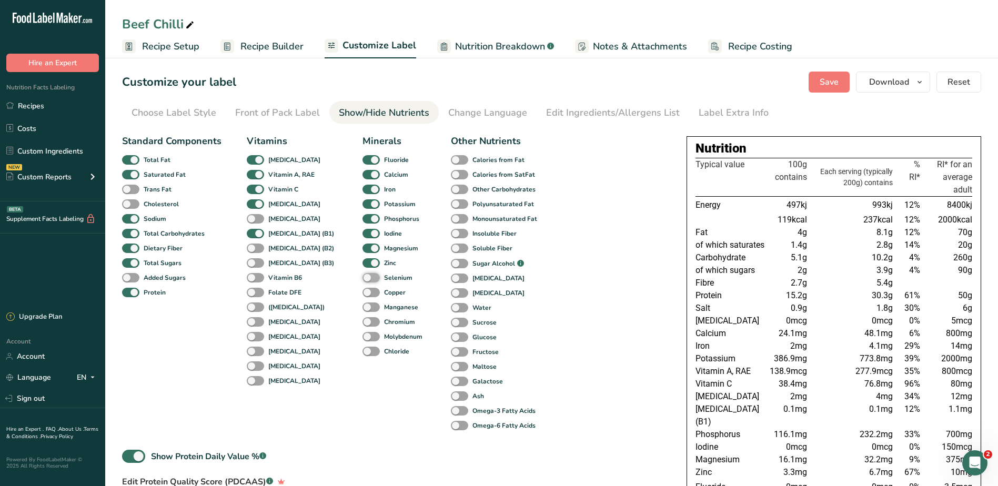
checkbox input "true"
click at [362, 288] on span at bounding box center [370, 293] width 17 height 10
click at [362, 289] on input "Copper" at bounding box center [365, 292] width 7 height 7
checkbox input "true"
click at [362, 307] on span at bounding box center [370, 307] width 17 height 10
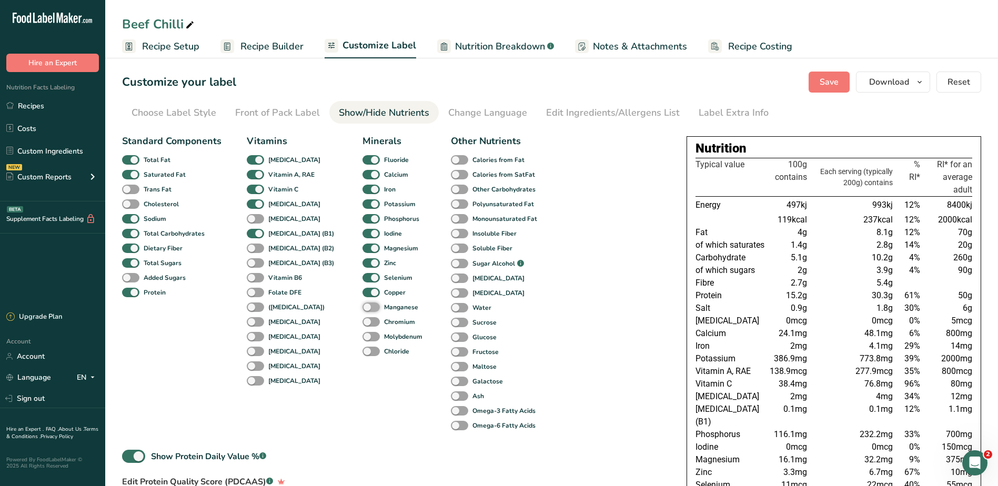
click at [362, 307] on input "Manganese" at bounding box center [365, 306] width 7 height 7
checkbox input "true"
click at [362, 323] on span at bounding box center [370, 322] width 17 height 10
click at [362, 323] on input "Chromium" at bounding box center [365, 321] width 7 height 7
checkbox input "true"
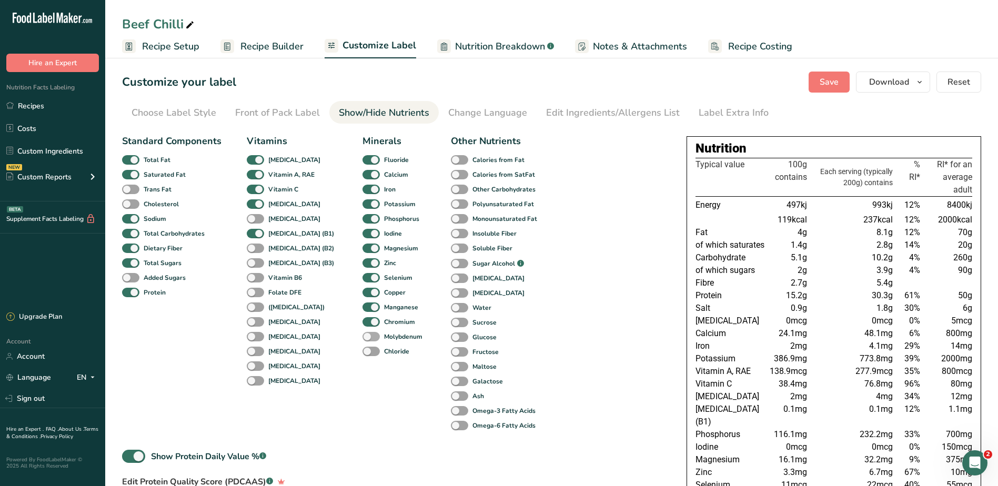
click at [362, 332] on span at bounding box center [370, 337] width 17 height 10
click at [362, 333] on input "Molybdenum" at bounding box center [365, 336] width 7 height 7
checkbox input "true"
click at [362, 345] on div "Chloride" at bounding box center [370, 351] width 16 height 15
click at [362, 359] on div "Minerals Fluoride Calcium Iron Potassium Phosphorus Iodine Magnesium Zinc Selen…" at bounding box center [393, 283] width 63 height 299
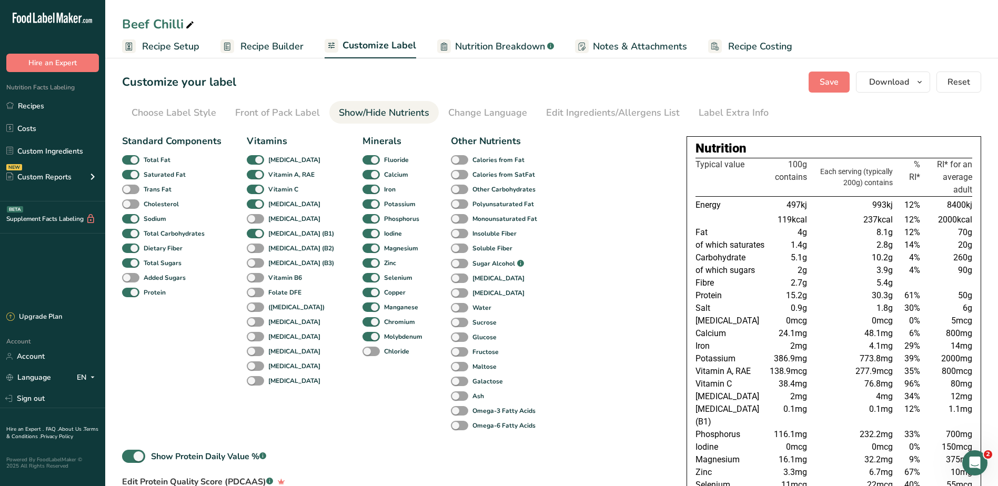
click at [362, 357] on div "Chloride" at bounding box center [370, 351] width 16 height 15
click at [362, 159] on span at bounding box center [370, 160] width 17 height 10
click at [362, 159] on input "Fluoride" at bounding box center [365, 159] width 7 height 7
checkbox input "false"
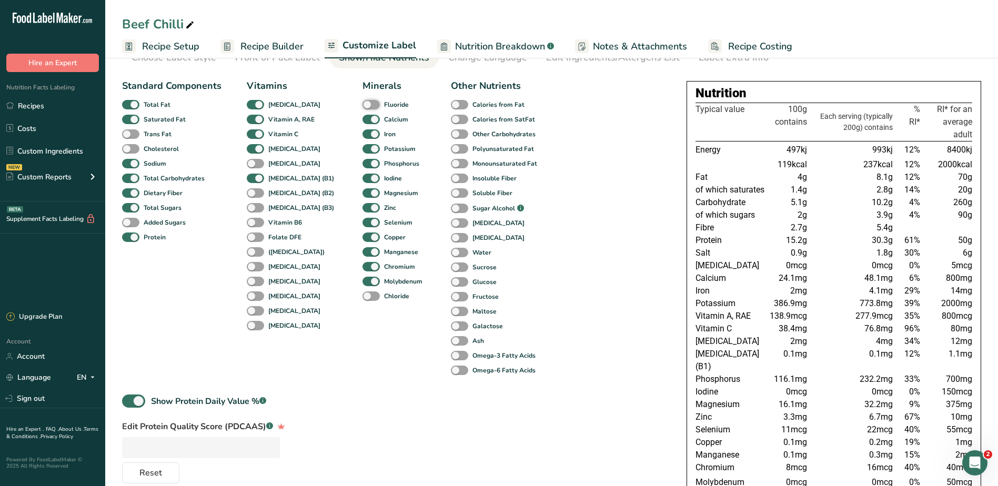
scroll to position [53, 0]
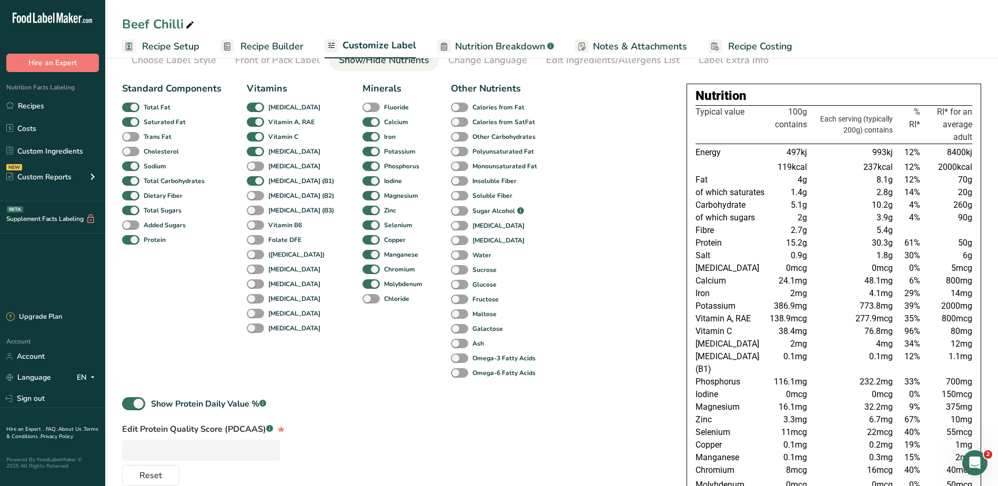
drag, startPoint x: 837, startPoint y: 106, endPoint x: 893, endPoint y: 475, distance: 373.5
click at [893, 475] on table "Typical value 100g contains Each serving (typically 200g) contains % RI* RI* fo…" at bounding box center [833, 299] width 277 height 389
click at [878, 282] on span "48.1mg" at bounding box center [878, 281] width 28 height 10
drag, startPoint x: 863, startPoint y: 329, endPoint x: 901, endPoint y: 332, distance: 38.0
click at [901, 332] on tr "Vitamin C 38.4mg 76.8mg 96% 80mg" at bounding box center [833, 331] width 277 height 13
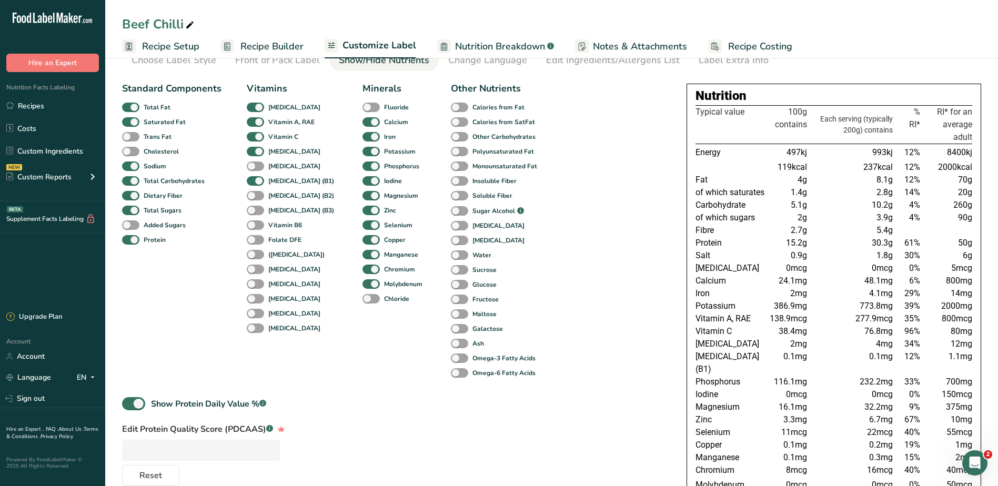
drag, startPoint x: 901, startPoint y: 332, endPoint x: 876, endPoint y: 338, distance: 26.3
click at [876, 338] on td "4mg" at bounding box center [852, 344] width 86 height 13
drag, startPoint x: 861, startPoint y: 333, endPoint x: 888, endPoint y: 333, distance: 26.8
click at [888, 333] on td "76.8mg" at bounding box center [852, 331] width 86 height 13
drag, startPoint x: 888, startPoint y: 333, endPoint x: 862, endPoint y: 340, distance: 26.7
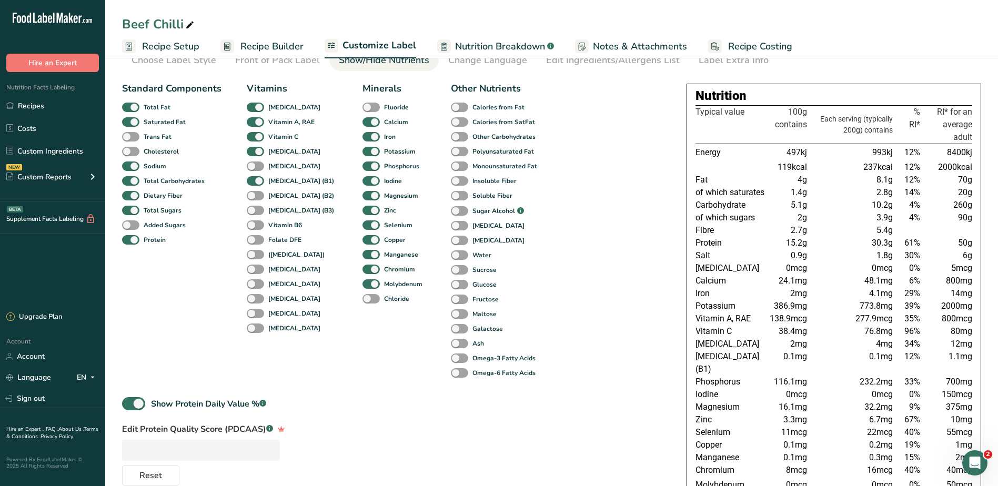
click at [862, 340] on td "4mg" at bounding box center [852, 344] width 86 height 13
drag, startPoint x: 862, startPoint y: 334, endPoint x: 904, endPoint y: 332, distance: 42.1
click at [904, 332] on tr "Vitamin C 38.4mg 76.8mg 96% 80mg" at bounding box center [833, 331] width 277 height 13
drag, startPoint x: 904, startPoint y: 332, endPoint x: 833, endPoint y: 344, distance: 72.0
click at [833, 344] on td "4mg" at bounding box center [852, 344] width 86 height 13
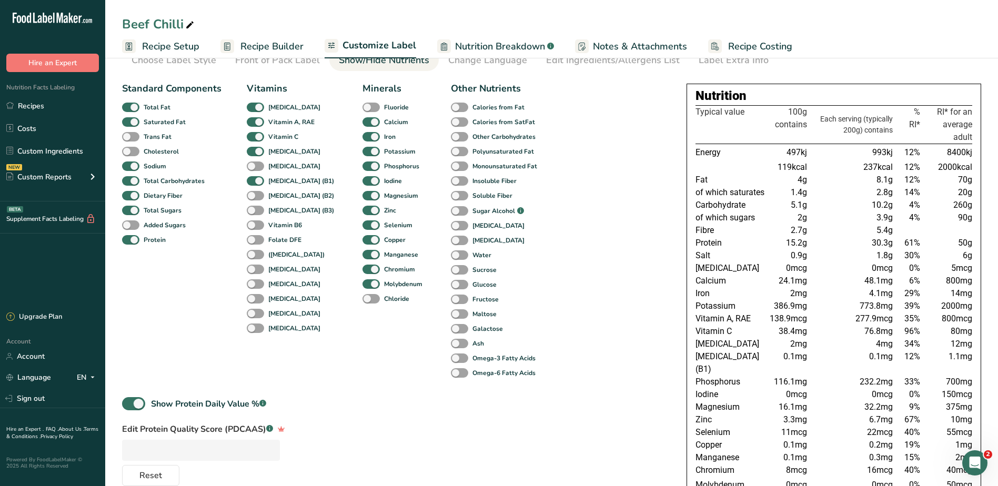
drag, startPoint x: 772, startPoint y: 369, endPoint x: 867, endPoint y: 419, distance: 107.0
click at [867, 419] on tbody "Energy 497kj 993kj 12% 8400kj 119kcal 237kcal 12% 2000kcal Fat 4g 8.1g 12% 70g …" at bounding box center [833, 319] width 277 height 350
drag, startPoint x: 867, startPoint y: 419, endPoint x: 808, endPoint y: 418, distance: 59.4
click at [808, 426] on td "11mcg" at bounding box center [788, 432] width 42 height 13
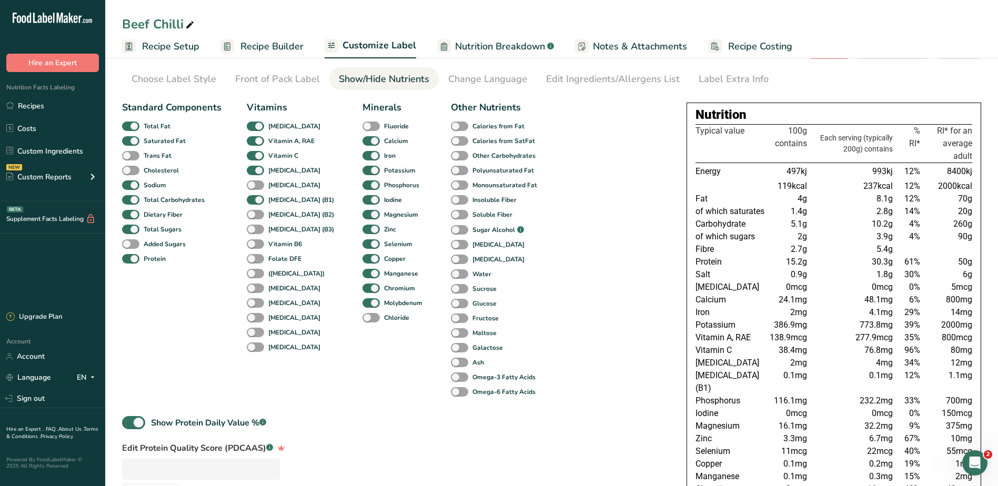
scroll to position [0, 0]
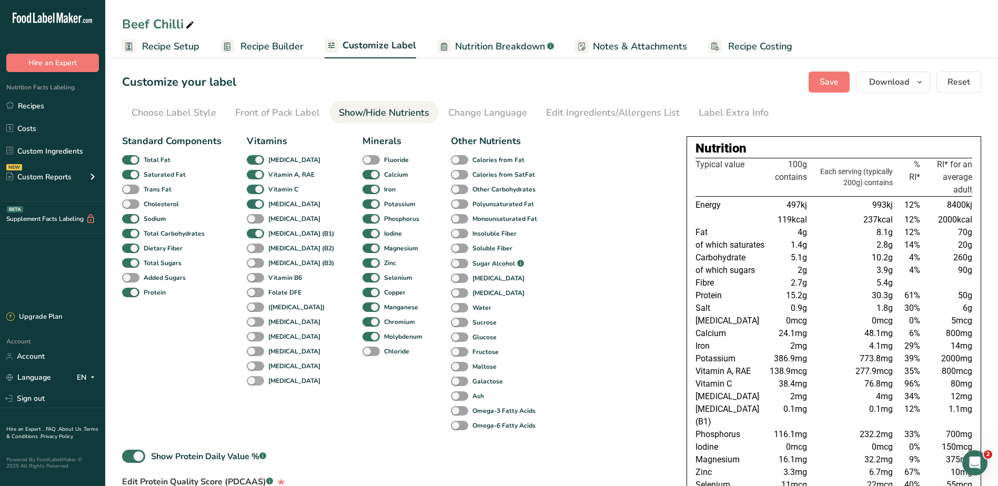
click at [252, 380] on span at bounding box center [255, 381] width 17 height 10
click at [252, 380] on input "Retinol" at bounding box center [250, 380] width 7 height 7
checkbox input "true"
click at [255, 368] on span at bounding box center [255, 366] width 17 height 10
click at [253, 368] on input "Beta Carotene" at bounding box center [250, 365] width 7 height 7
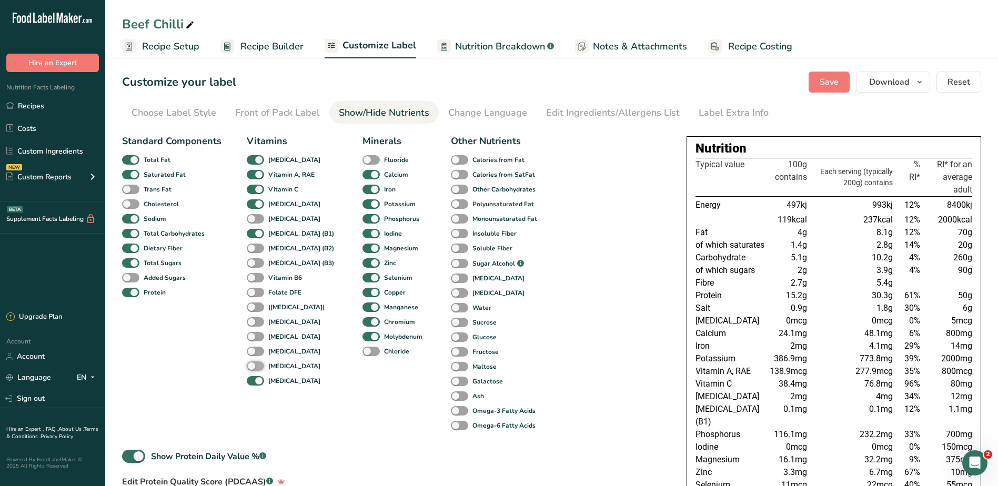
checkbox input "true"
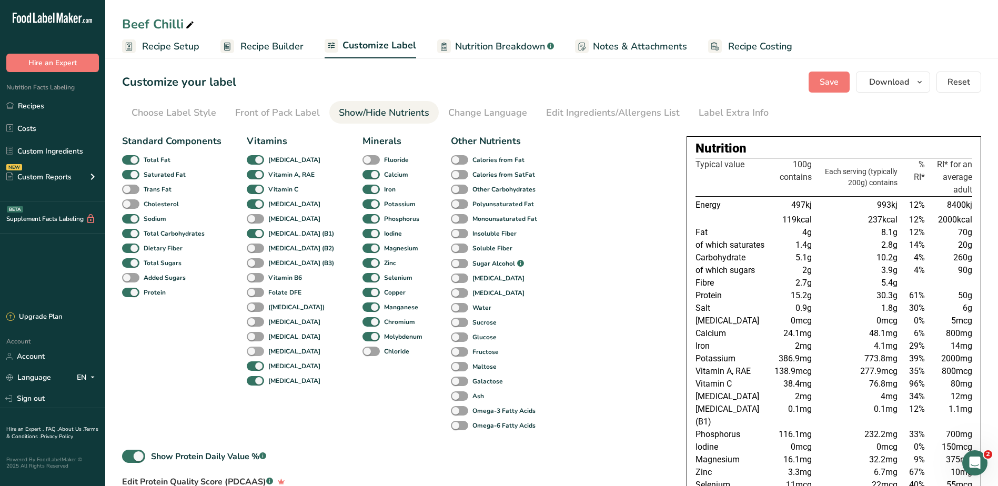
click at [255, 352] on span at bounding box center [255, 352] width 17 height 10
click at [253, 352] on input "Pantothenic acid" at bounding box center [250, 351] width 7 height 7
checkbox input "true"
click at [254, 339] on span at bounding box center [255, 337] width 17 height 10
click at [253, 339] on input "Biotin" at bounding box center [250, 336] width 7 height 7
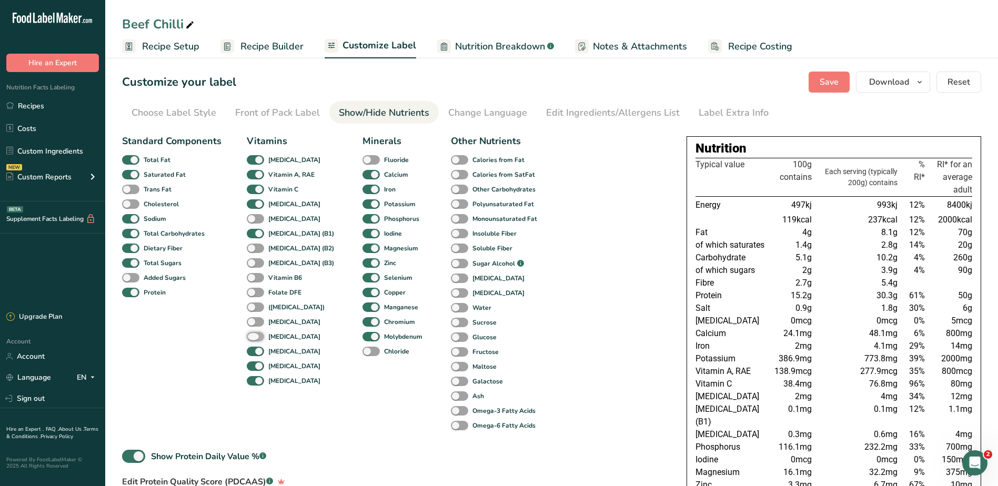
checkbox input "true"
click at [251, 321] on span at bounding box center [255, 322] width 17 height 10
click at [251, 321] on input "Vitamin B12" at bounding box center [250, 321] width 7 height 7
checkbox input "true"
click at [251, 309] on span at bounding box center [255, 307] width 17 height 10
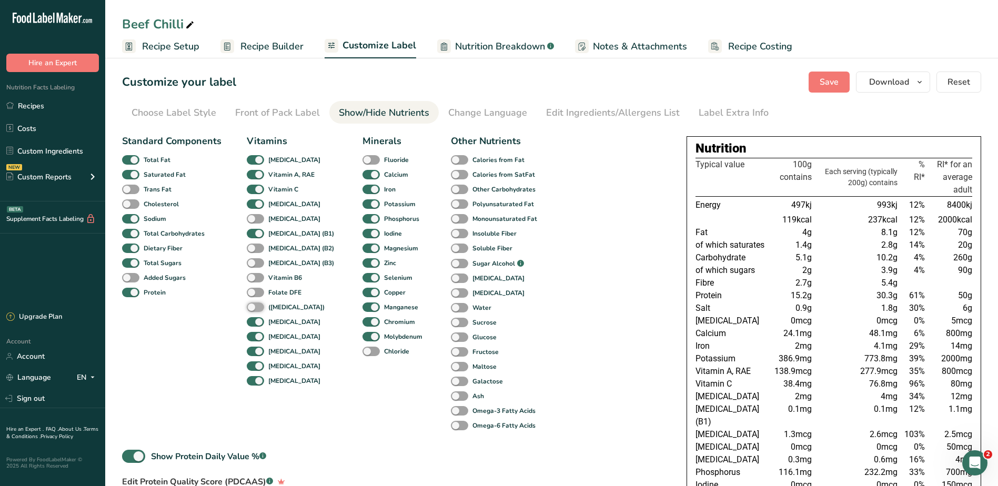
click at [251, 309] on input "(Folic Acid)" at bounding box center [250, 306] width 7 height 7
checkbox input "true"
drag, startPoint x: 251, startPoint y: 289, endPoint x: 252, endPoint y: 281, distance: 7.9
click at [251, 289] on span at bounding box center [255, 293] width 17 height 10
click at [251, 289] on input "Folate DFE" at bounding box center [250, 292] width 7 height 7
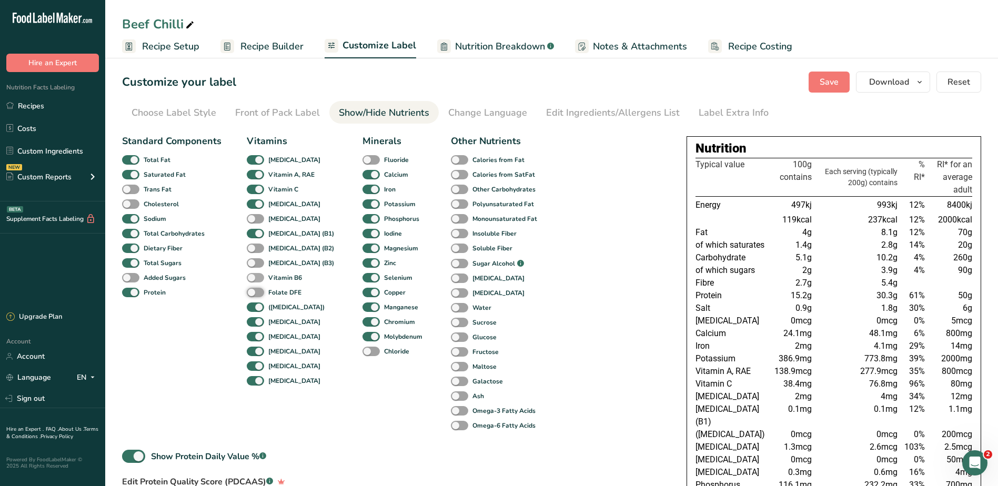
checkbox input "true"
click at [252, 274] on span at bounding box center [255, 278] width 17 height 10
click at [252, 274] on input "Vitamin B6" at bounding box center [250, 277] width 7 height 7
checkbox input "true"
click at [253, 265] on span at bounding box center [255, 263] width 17 height 10
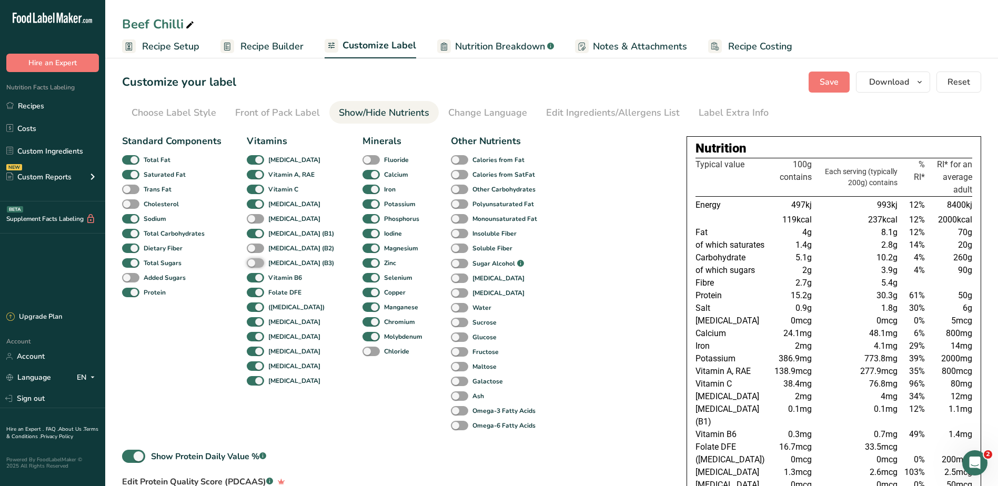
click at [253, 265] on input "Niacin (B3)" at bounding box center [250, 262] width 7 height 7
checkbox input "true"
click at [255, 249] on span at bounding box center [255, 248] width 17 height 10
click at [253, 249] on input "Riboflavin (B2)" at bounding box center [250, 248] width 7 height 7
checkbox input "true"
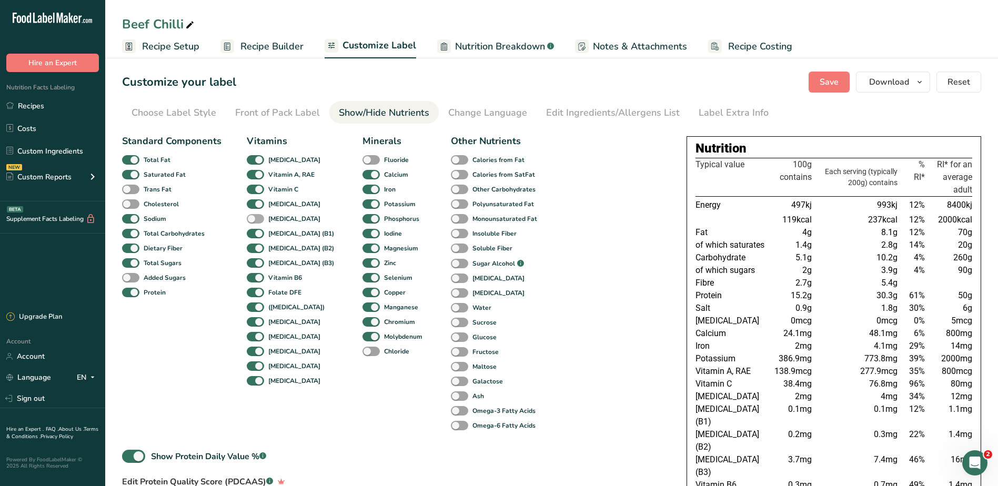
click at [255, 218] on span at bounding box center [255, 219] width 17 height 10
click at [253, 218] on input "Vitamin K" at bounding box center [250, 218] width 7 height 7
checkbox input "true"
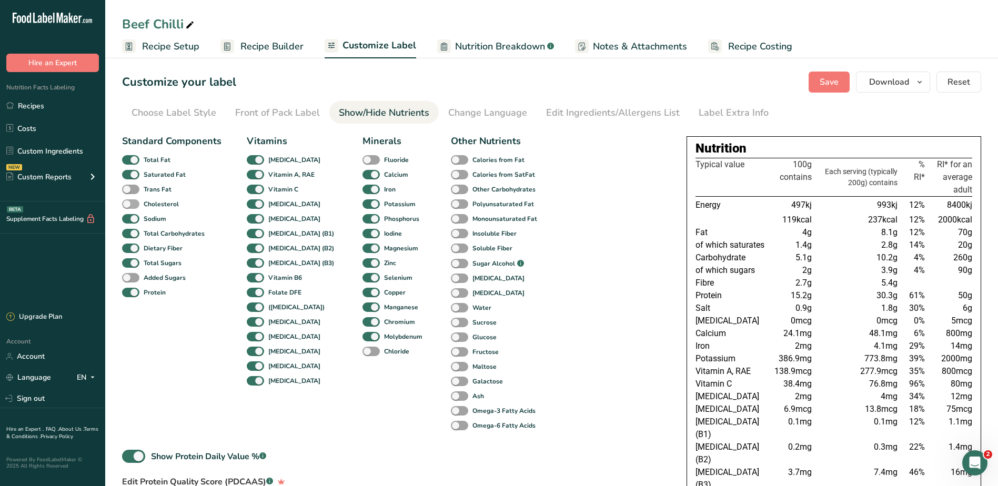
click at [123, 200] on label "Cholesterol" at bounding box center [150, 204] width 57 height 10
click at [123, 200] on input "Cholesterol" at bounding box center [125, 203] width 7 height 7
checkbox input "true"
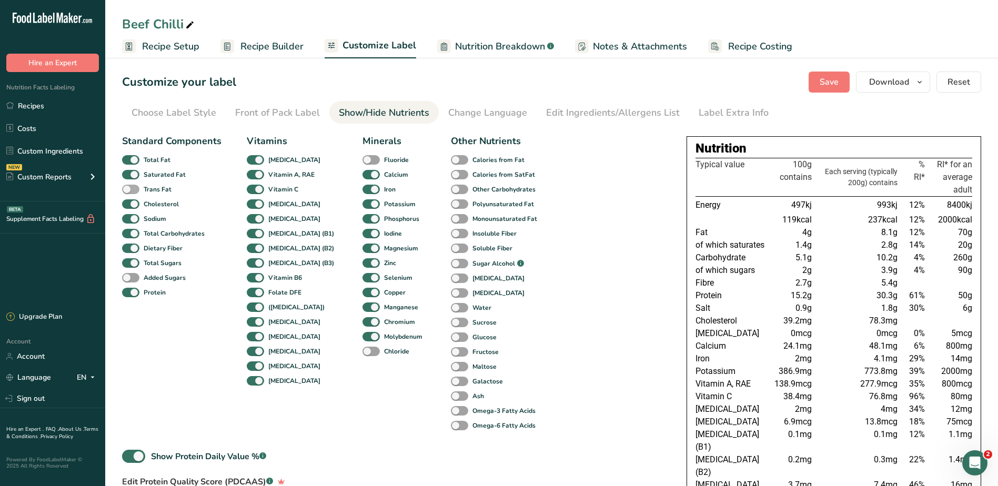
click at [130, 190] on span at bounding box center [130, 190] width 17 height 10
click at [129, 190] on input "Trans Fat" at bounding box center [125, 189] width 7 height 7
checkbox input "true"
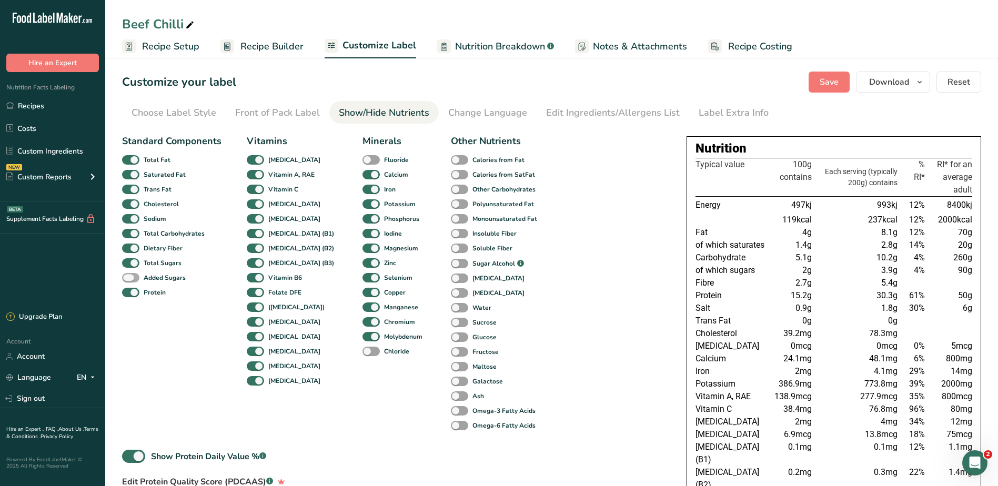
click at [136, 274] on span at bounding box center [130, 278] width 17 height 10
click at [129, 274] on input "Added Sugars" at bounding box center [125, 277] width 7 height 7
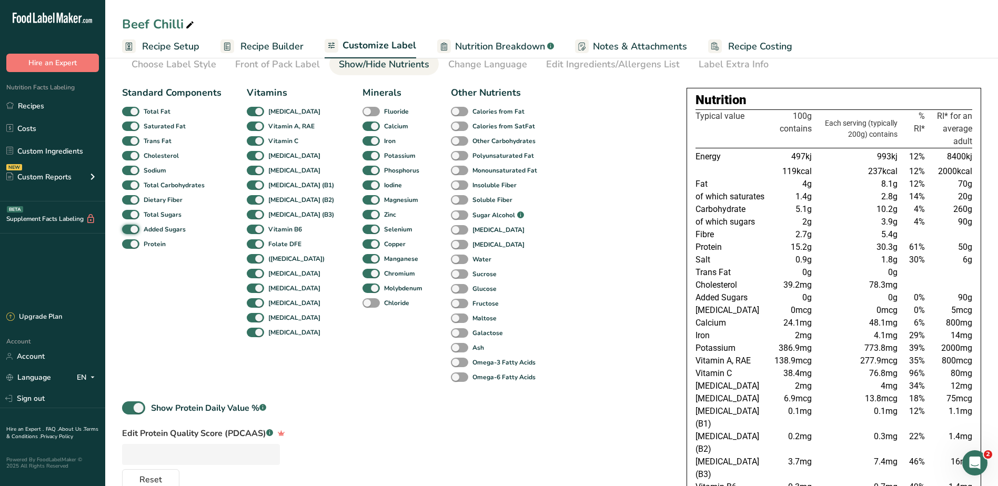
scroll to position [105, 0]
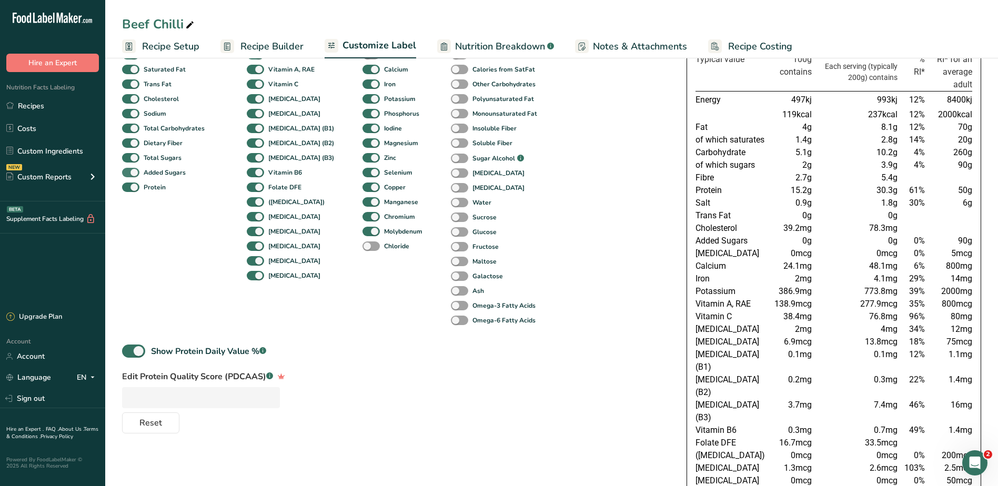
click at [130, 172] on span at bounding box center [130, 173] width 17 height 10
click at [129, 172] on input "Added Sugars" at bounding box center [125, 172] width 7 height 7
checkbox input "false"
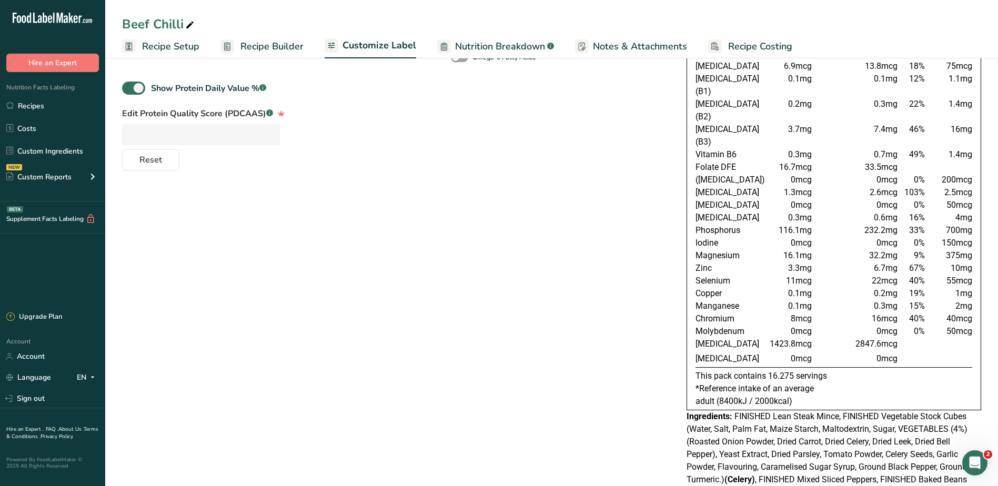
scroll to position [0, 0]
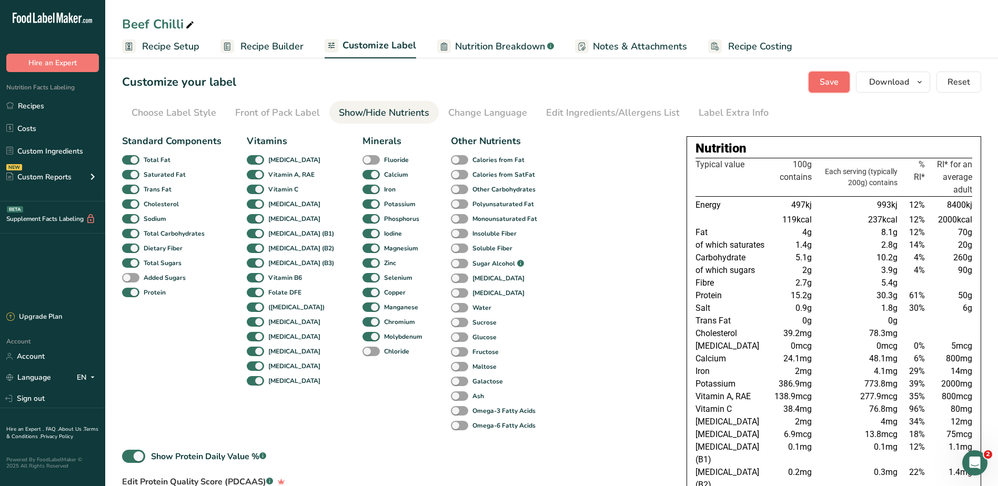
click at [829, 83] on span "Save" at bounding box center [828, 82] width 19 height 13
click at [284, 49] on span "Recipe Builder" at bounding box center [271, 46] width 63 height 14
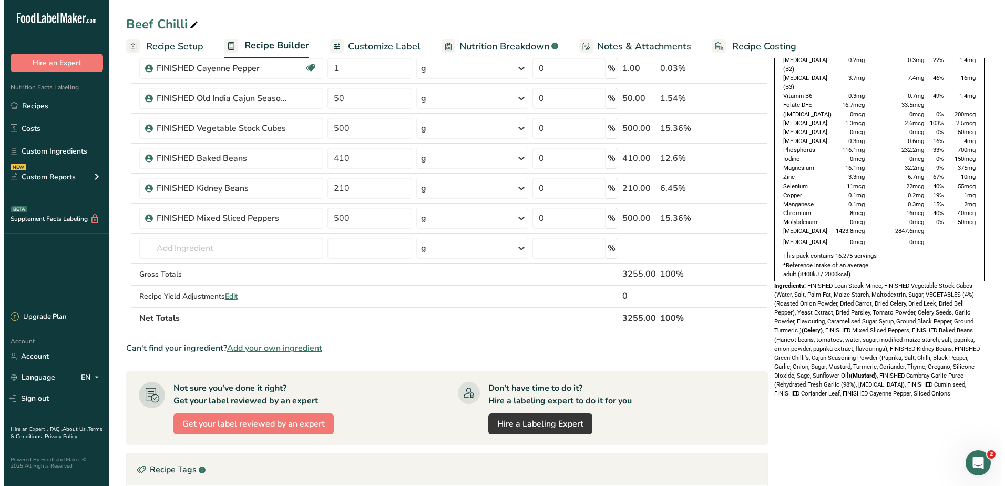
scroll to position [263, 0]
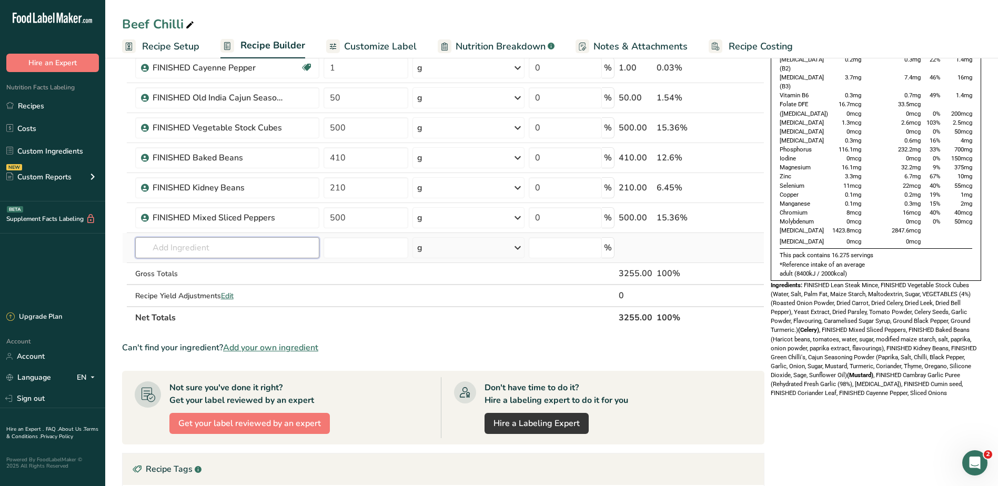
click at [210, 258] on input "text" at bounding box center [227, 247] width 184 height 21
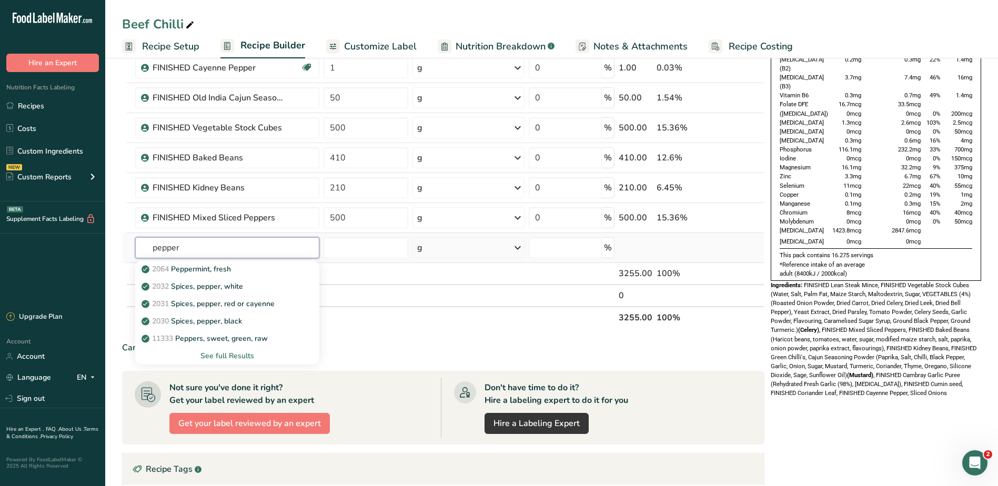
type input "pepper"
click at [225, 355] on div "See full Results" at bounding box center [227, 355] width 167 height 11
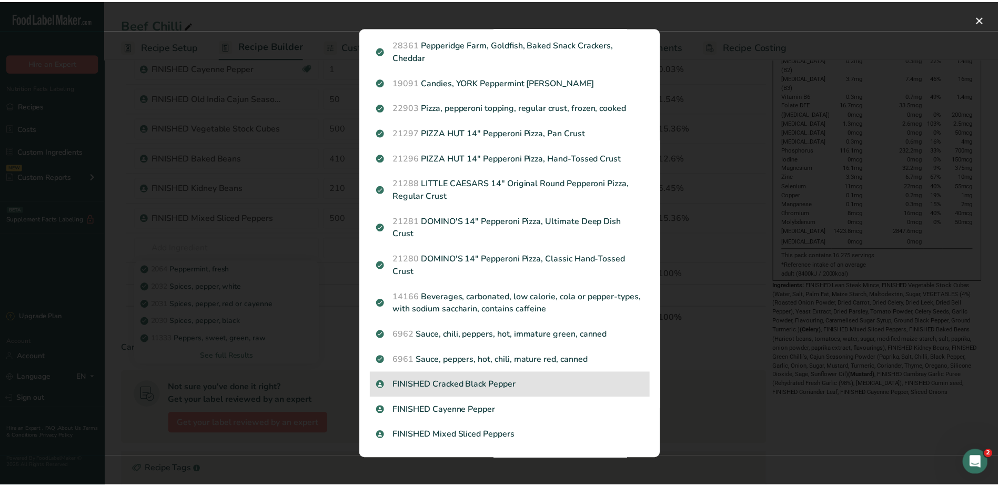
scroll to position [1113, 0]
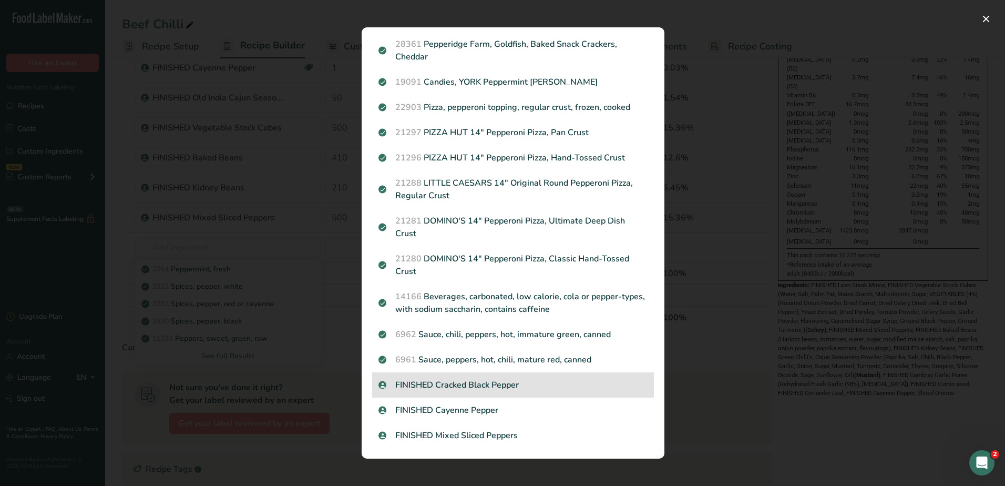
click at [453, 383] on p "FINISHED Cracked Black Pepper" at bounding box center [513, 385] width 269 height 13
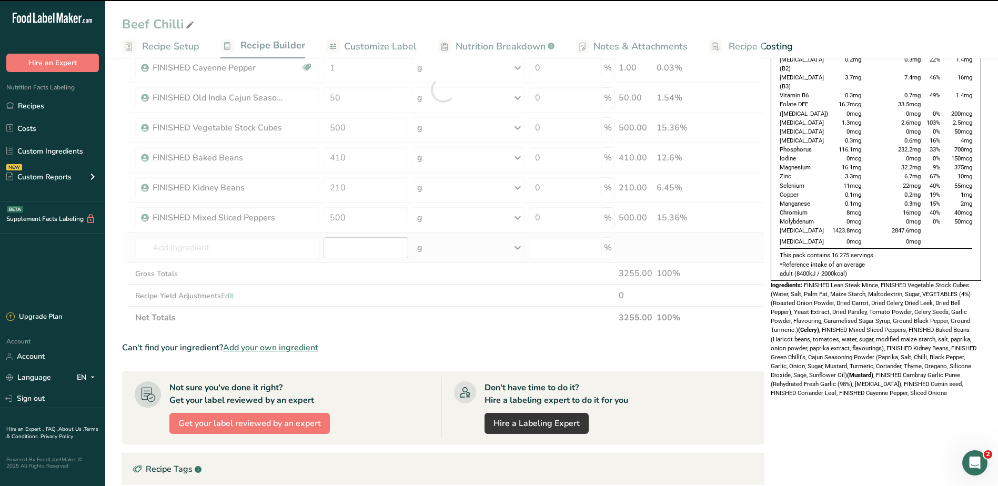
type input "0"
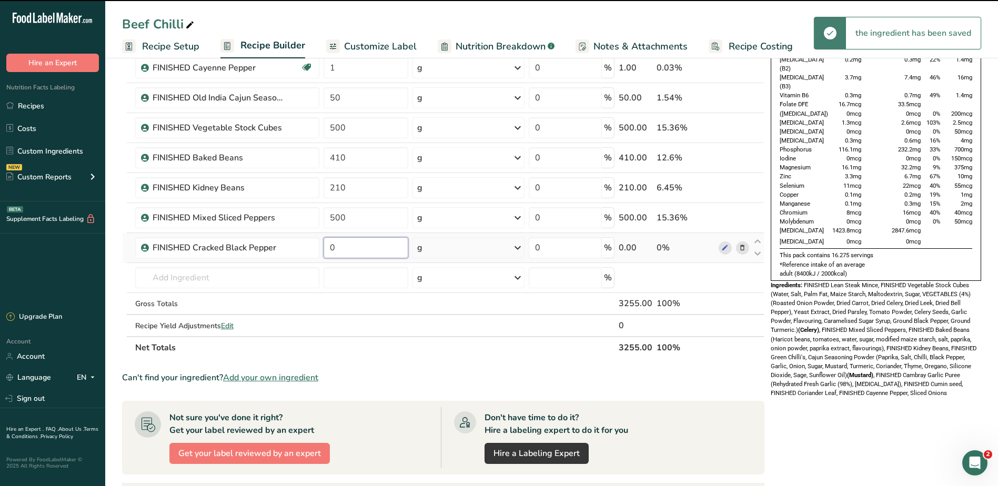
click at [343, 253] on input "0" at bounding box center [365, 247] width 85 height 21
click at [323, 252] on input "0" at bounding box center [365, 247] width 85 height 21
type input "1"
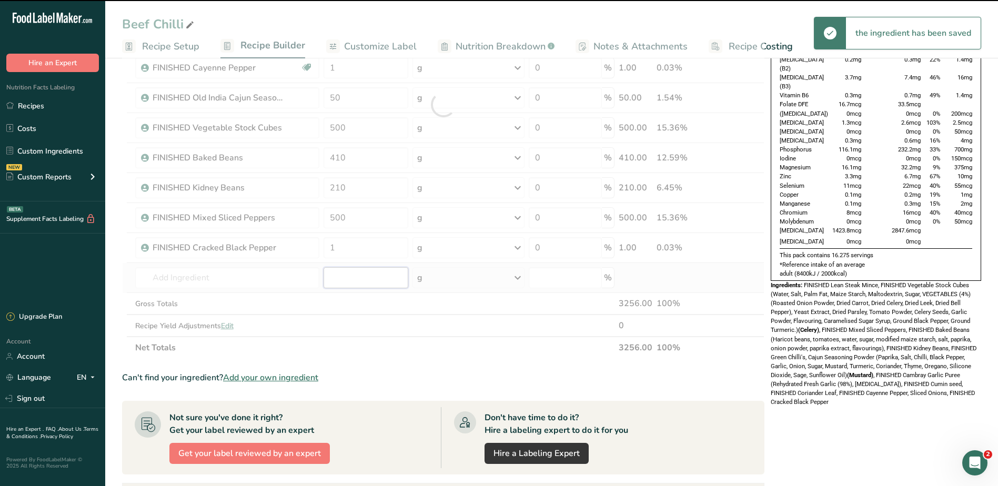
click at [361, 276] on div "Ingredient * Amount * Unit * Waste * .a-a{fill:#347362;}.b-a{fill:#fff;} Grams …" at bounding box center [443, 105] width 642 height 508
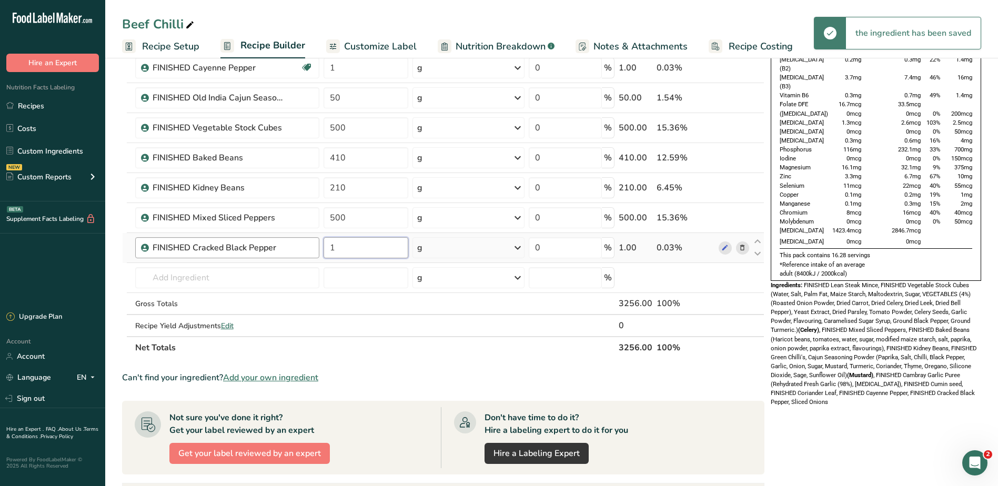
drag, startPoint x: 364, startPoint y: 246, endPoint x: 287, endPoint y: 245, distance: 77.3
click at [287, 245] on tr "FINISHED Cracked Black Pepper 1 g Weight Units g kg mg See more Volume Units l …" at bounding box center [443, 248] width 641 height 30
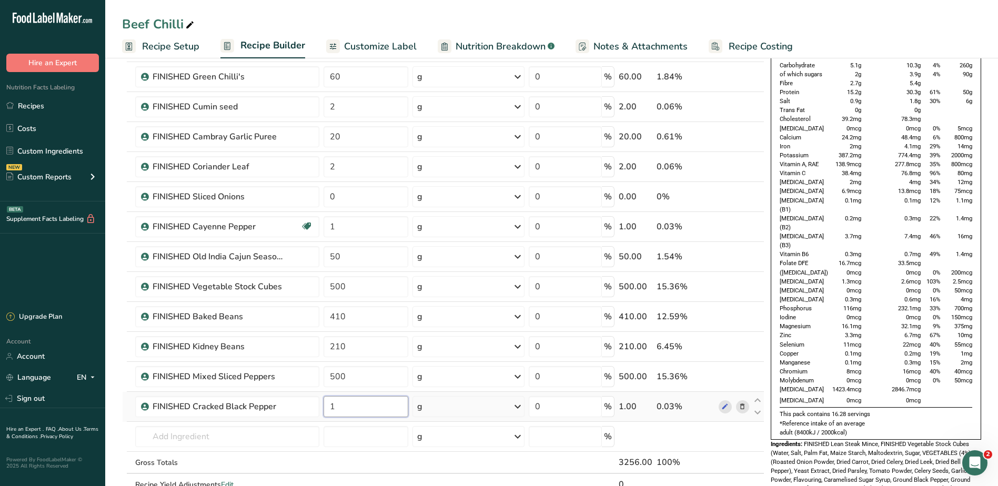
scroll to position [53, 0]
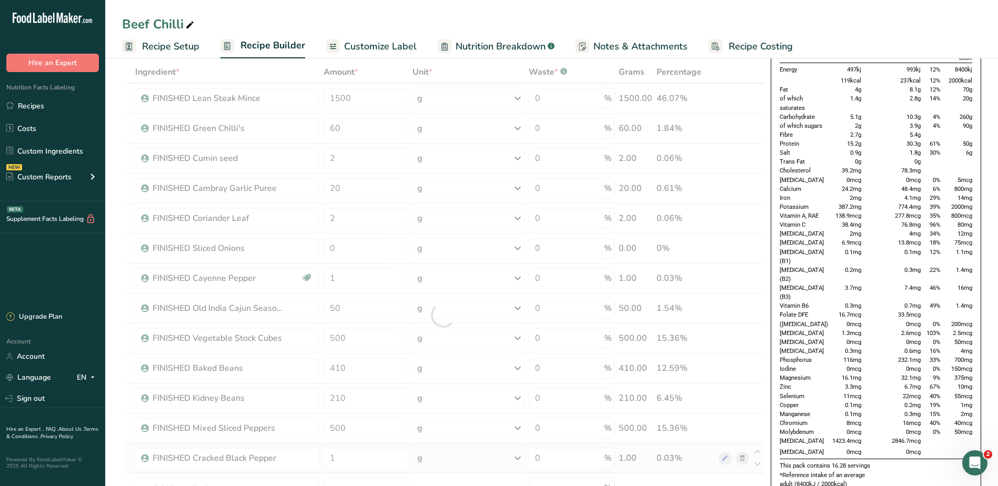
click at [741, 459] on div "Ingredient * Amount * Unit * Waste * .a-a{fill:#347362;}.b-a{fill:#fff;} Grams …" at bounding box center [443, 315] width 642 height 508
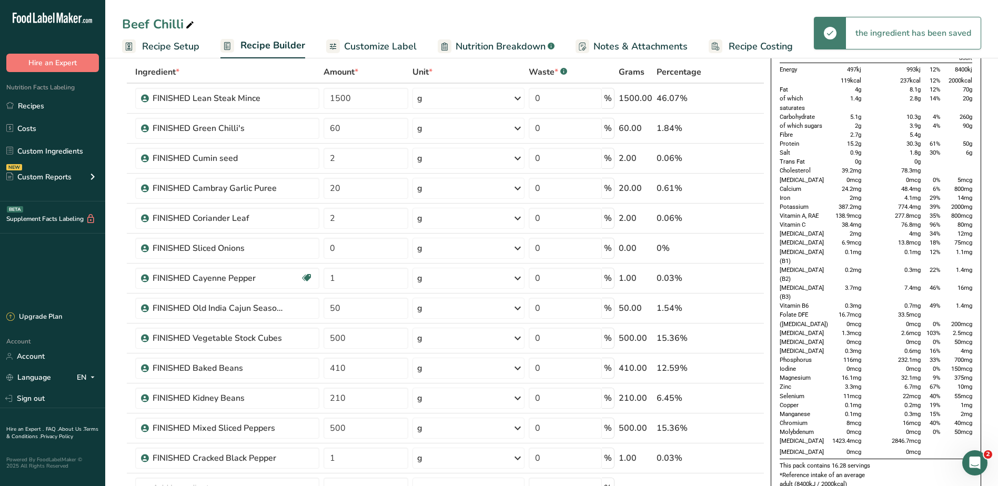
click at [640, 48] on span "Notes & Attachments" at bounding box center [640, 46] width 94 height 14
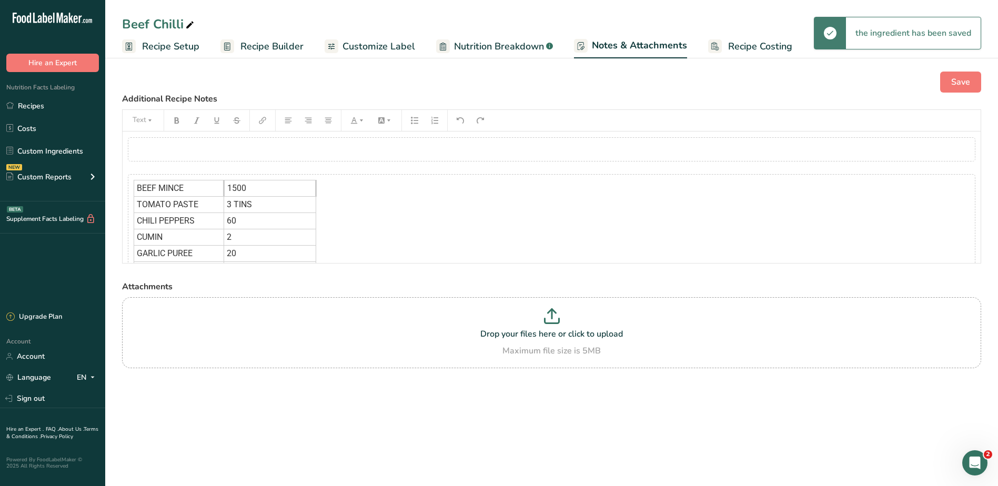
click at [370, 233] on div "BEEF MINCE 1500 TOMATO PASTE 3 TINS CHILI PEPPERS 60 CUMIN 2 GARLIC PUREE 20 GR…" at bounding box center [551, 327] width 847 height 306
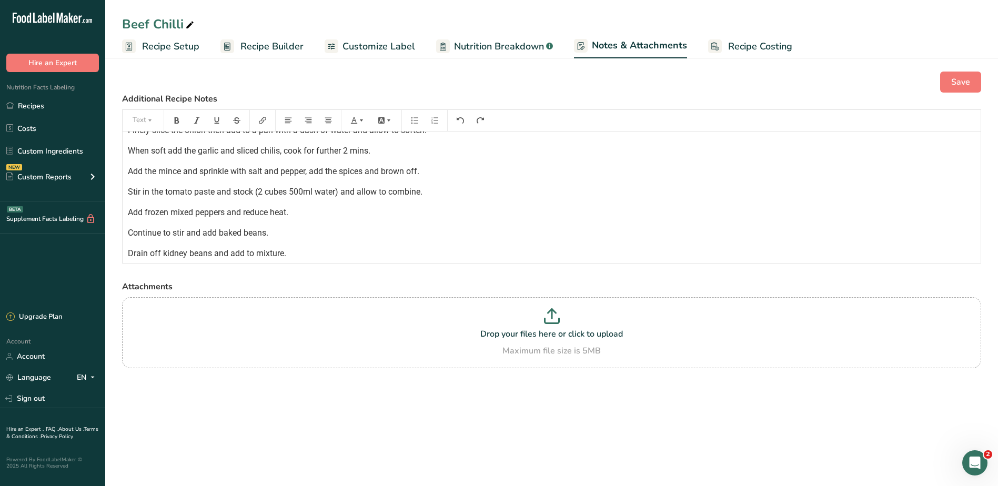
scroll to position [421, 0]
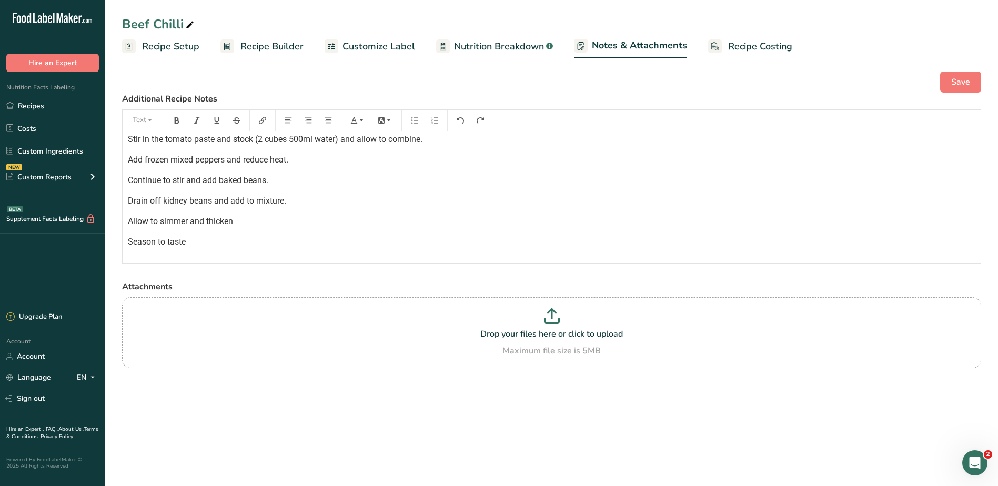
click at [132, 242] on p "Season to taste" at bounding box center [551, 242] width 847 height 13
click at [208, 247] on p "Season to taste" at bounding box center [551, 242] width 847 height 13
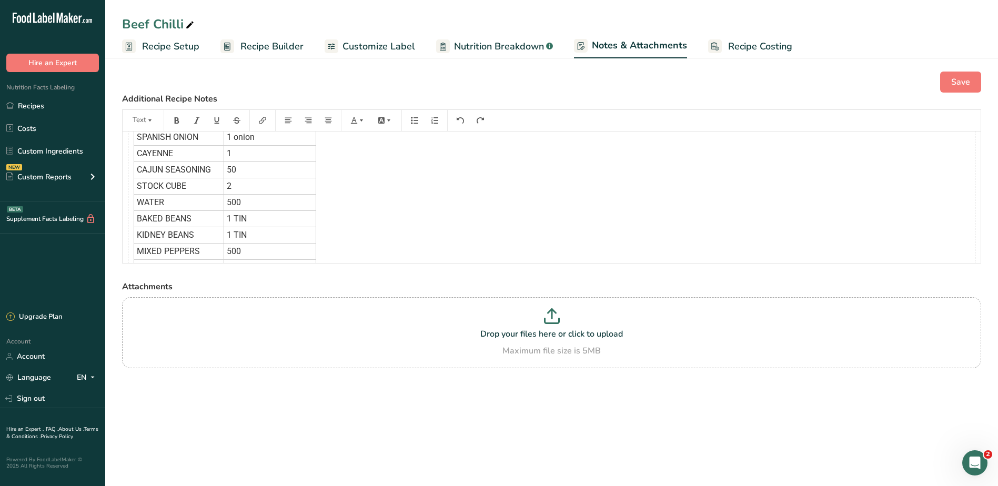
scroll to position [158, 0]
click at [278, 47] on span "Recipe Builder" at bounding box center [271, 46] width 63 height 14
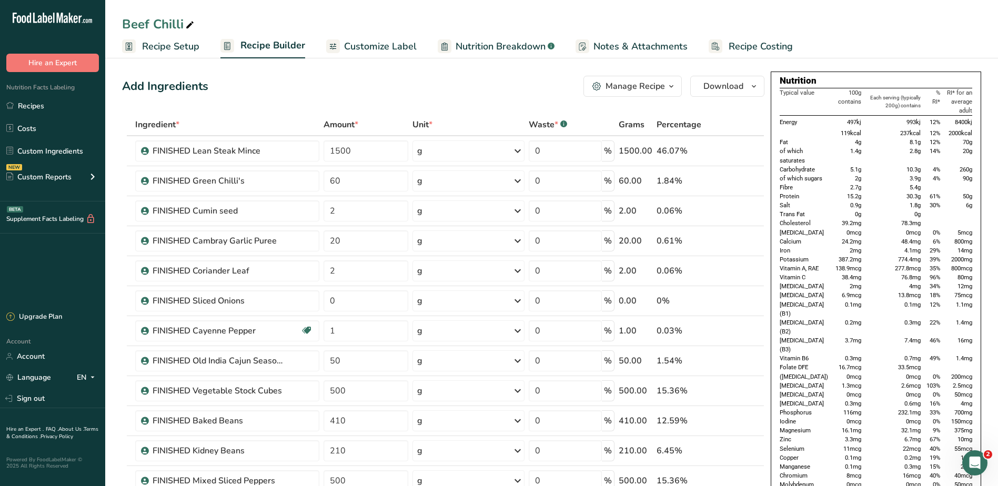
click at [734, 50] on span "Recipe Costing" at bounding box center [760, 46] width 64 height 14
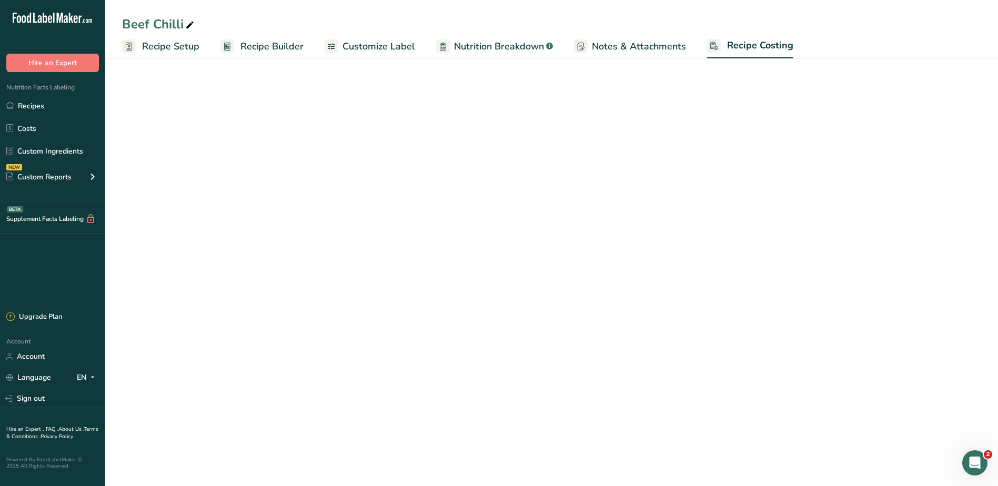
select select "1"
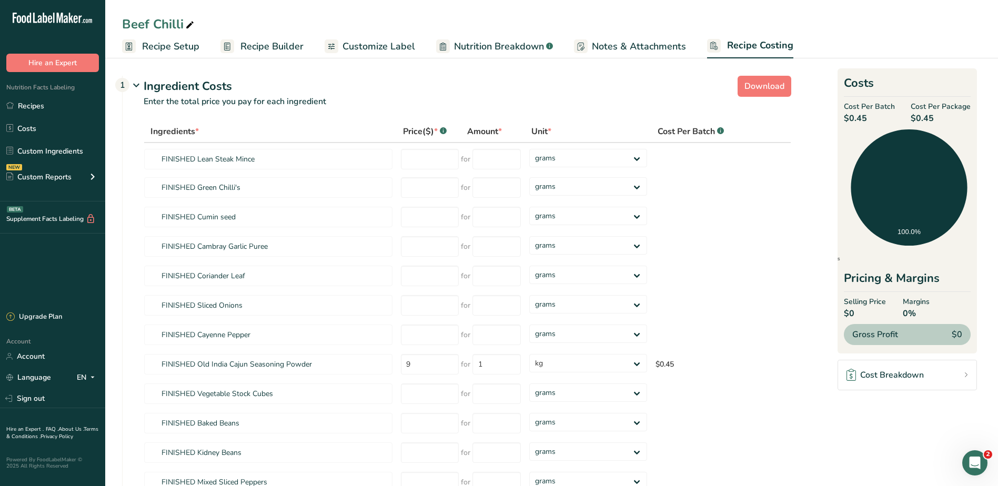
click at [622, 45] on span "Notes & Attachments" at bounding box center [639, 46] width 94 height 14
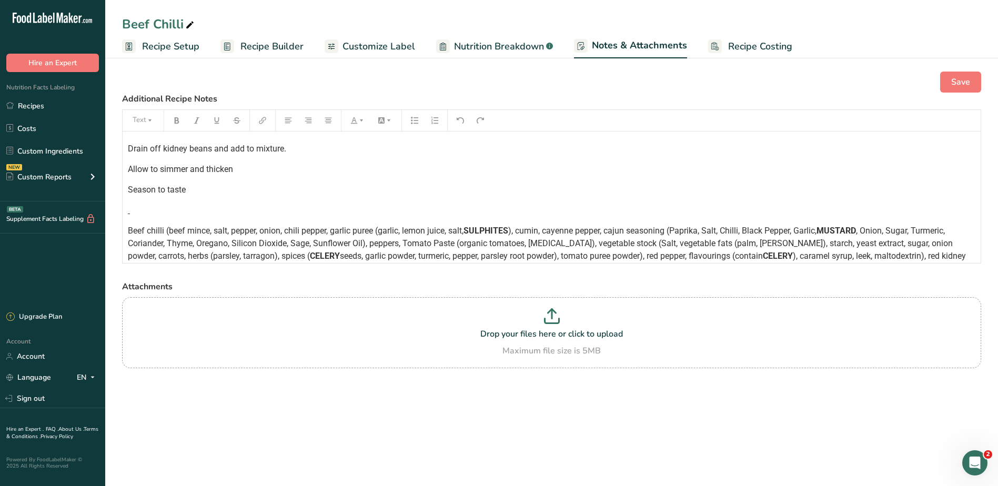
scroll to position [473, 0]
drag, startPoint x: 208, startPoint y: 190, endPoint x: 97, endPoint y: 188, distance: 111.0
click at [97, 188] on div ".a-20{fill:#fff;} Hire an Expert Nutrition Facts Labeling Recipes Costs Custom …" at bounding box center [499, 243] width 998 height 486
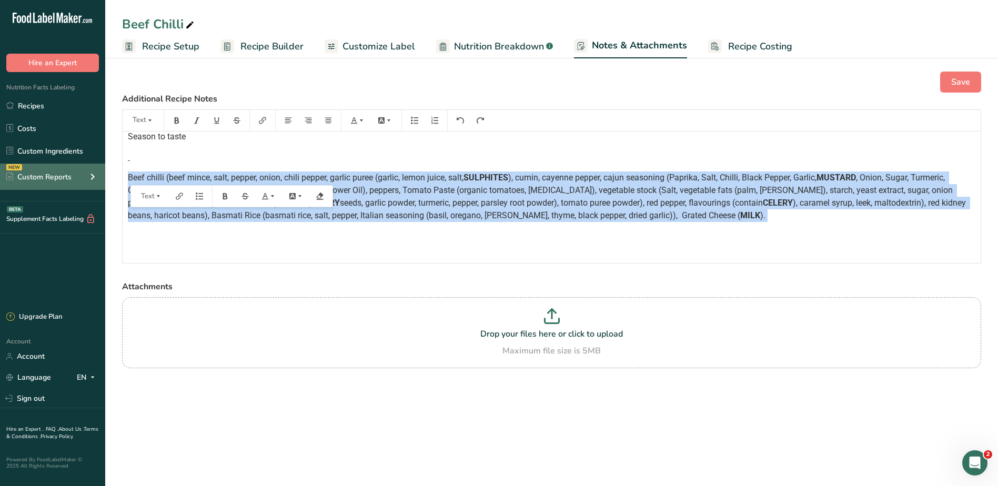
drag, startPoint x: 758, startPoint y: 226, endPoint x: 85, endPoint y: 180, distance: 674.7
click at [69, 172] on div ".a-20{fill:#fff;} Hire an Expert Nutrition Facts Labeling Recipes Costs Custom …" at bounding box center [499, 243] width 998 height 486
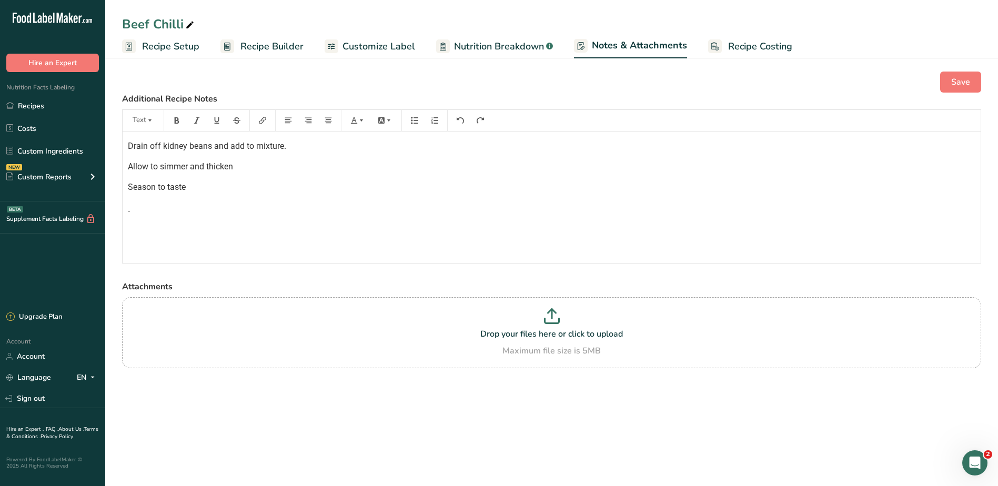
scroll to position [455, 0]
drag, startPoint x: 176, startPoint y: 240, endPoint x: 126, endPoint y: 203, distance: 62.4
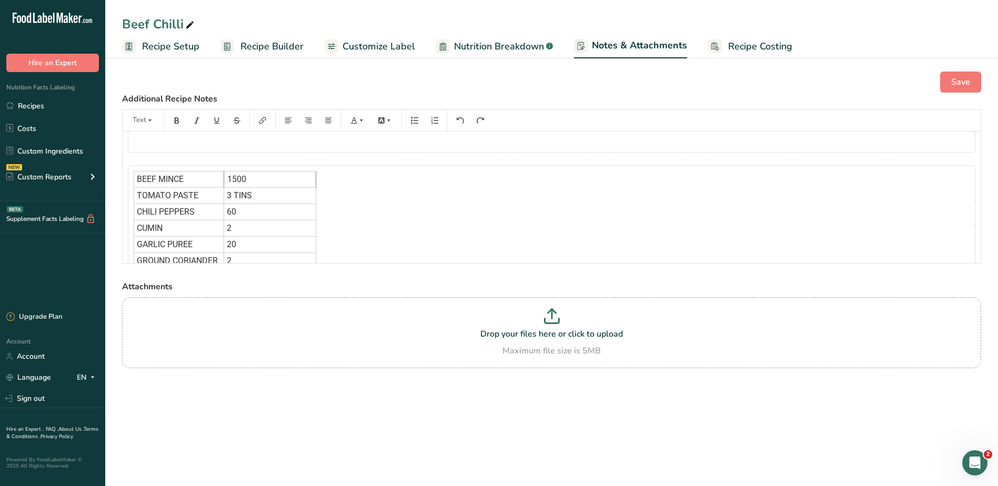
scroll to position [0, 0]
click at [355, 161] on div "﻿ BEEF MINCE 1500 TOMATO PASTE 3 TINS CHILI PEPPERS 60 CUMIN 2 GARLIC PUREE 20 …" at bounding box center [552, 389] width 858 height 517
click at [458, 162] on div "﻿ BEEF MINCE 1500 TOMATO PASTE 3 TINS CHILI PEPPERS 60 CUMIN 2 GARLIC PUREE 20 …" at bounding box center [552, 389] width 858 height 517
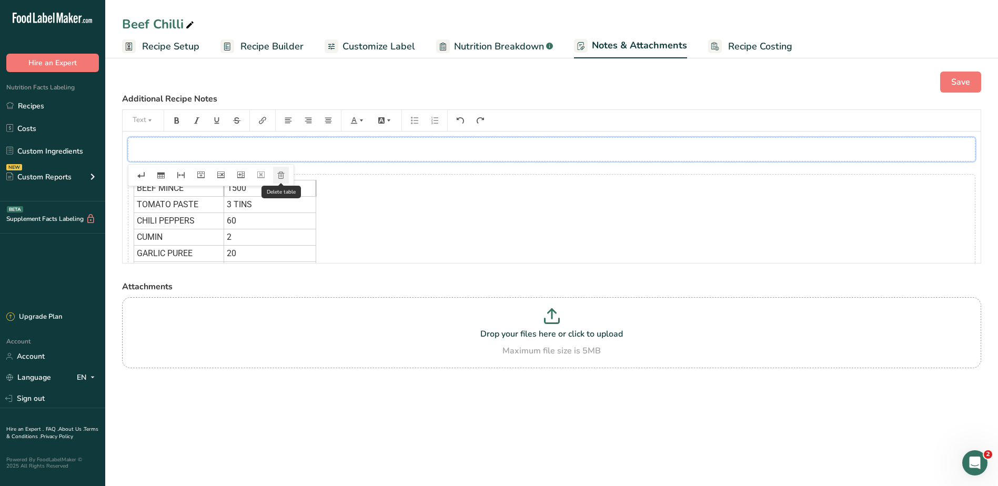
drag, startPoint x: 425, startPoint y: 152, endPoint x: 281, endPoint y: 177, distance: 146.6
click at [281, 177] on icon "button" at bounding box center [280, 174] width 7 height 7
click at [419, 190] on div "BEEF MINCE 1500 TOMATO PASTE 3 TINS CHILI PEPPERS 60 CUMIN 2 GARLIC PUREE 20 GR…" at bounding box center [551, 290] width 847 height 306
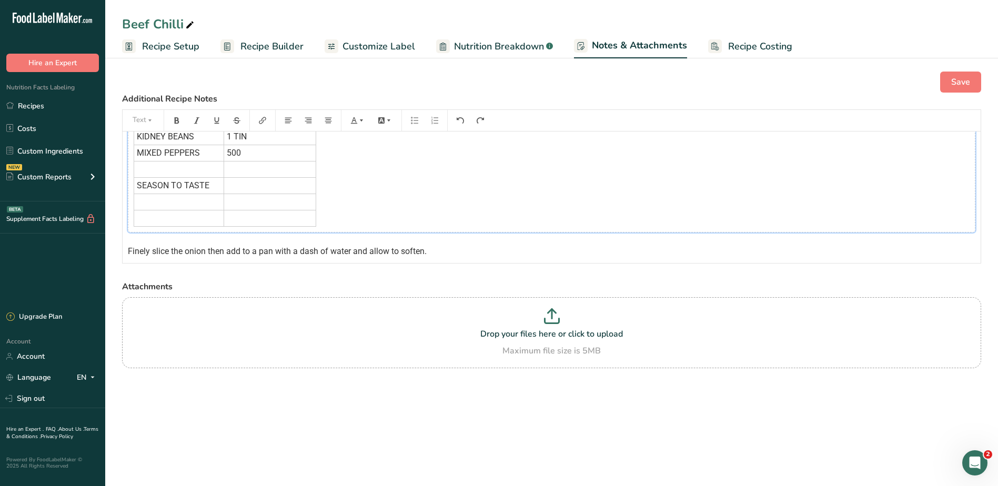
scroll to position [263, 0]
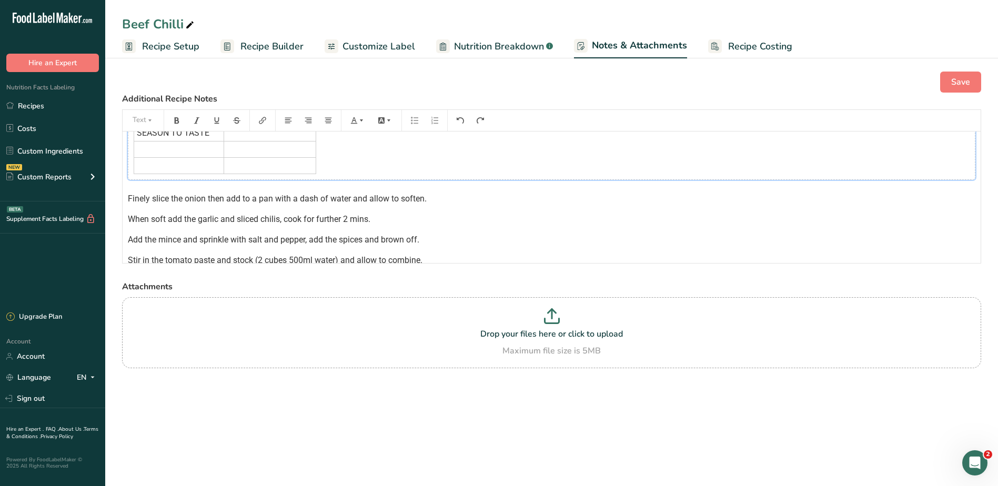
click at [429, 204] on p "Finely slice the onion then add to a pan with a dash of water and allow to soft…" at bounding box center [551, 198] width 847 height 13
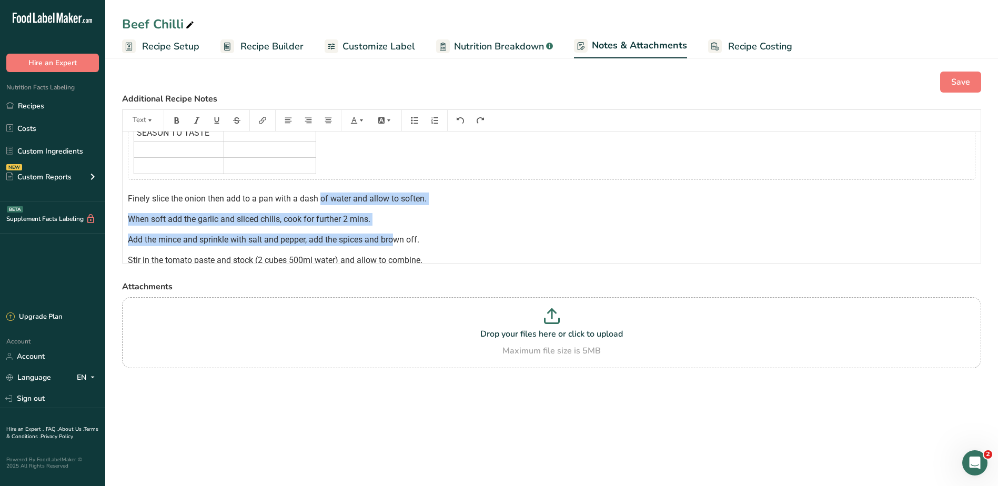
drag, startPoint x: 320, startPoint y: 196, endPoint x: 395, endPoint y: 243, distance: 88.9
click at [395, 243] on div "BEEF MINCE 1500 TOMATO PASTE 3 TINS CHILI PEPPERS 60 CUMIN 2 GARLIC PUREE 20 GR…" at bounding box center [552, 109] width 858 height 480
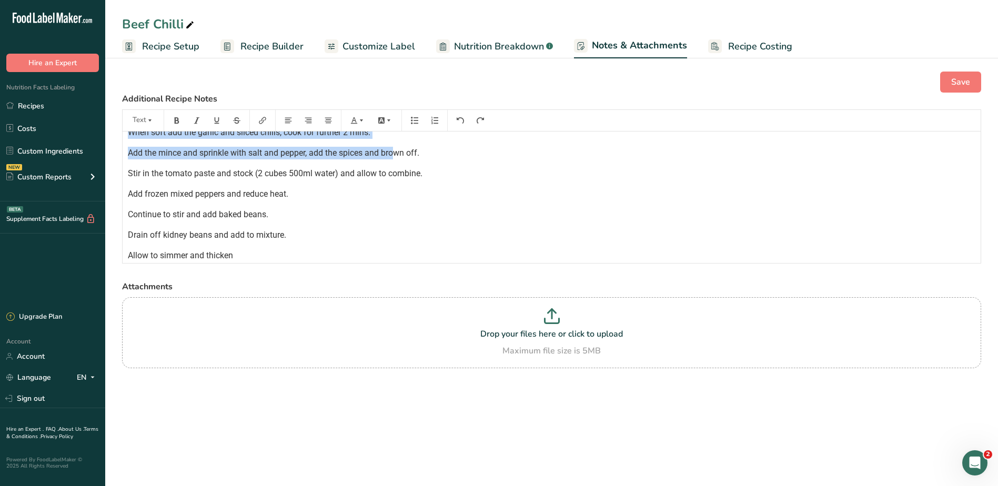
scroll to position [357, 0]
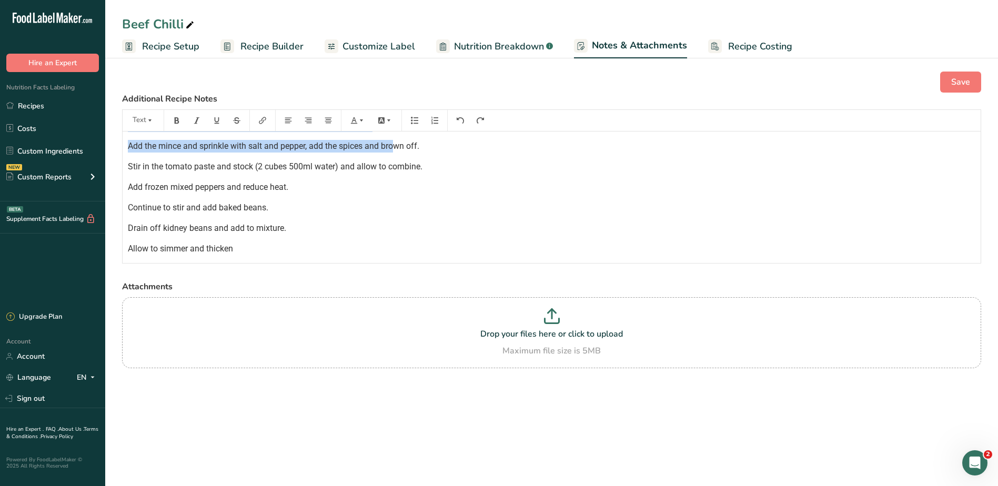
click at [177, 45] on span "Recipe Setup" at bounding box center [170, 46] width 57 height 14
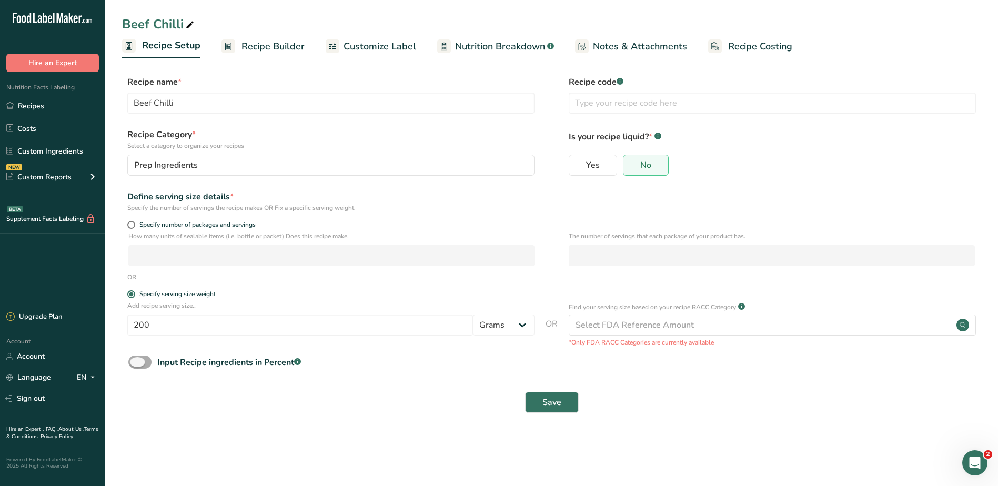
click at [147, 361] on span at bounding box center [139, 361] width 23 height 13
click at [135, 361] on input "Input Recipe ingredients in Percent .a-a{fill:#347362;}.b-a{fill:#fff;}" at bounding box center [131, 362] width 7 height 7
click at [137, 359] on span at bounding box center [139, 361] width 23 height 13
click at [135, 359] on input "Input Recipe ingredients in Percent .a-a{fill:#347362;}.b-a{fill:#fff;}" at bounding box center [131, 362] width 7 height 7
checkbox input "false"
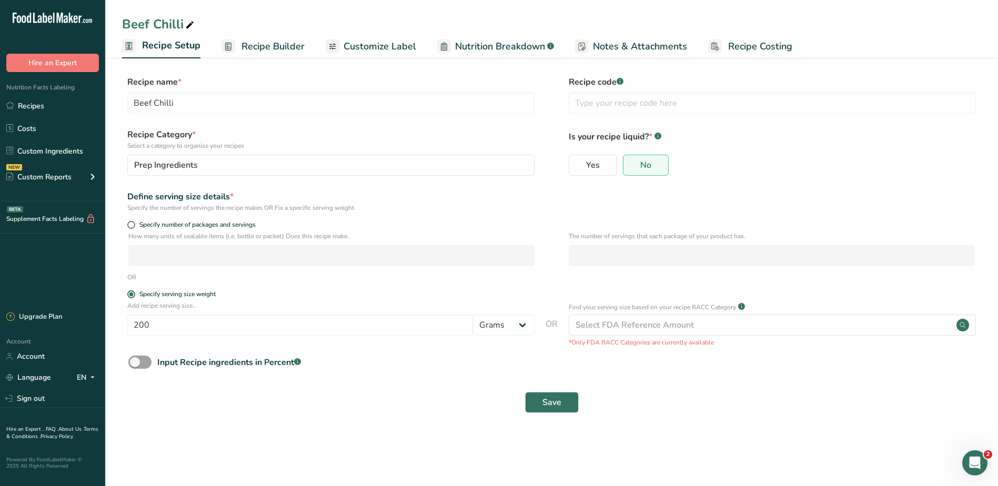
click at [247, 48] on span "Recipe Builder" at bounding box center [272, 46] width 63 height 14
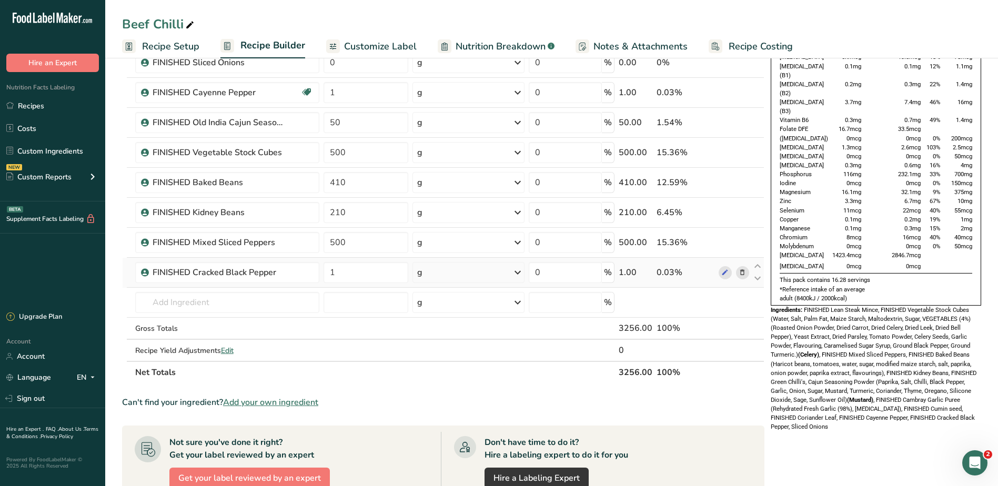
scroll to position [263, 0]
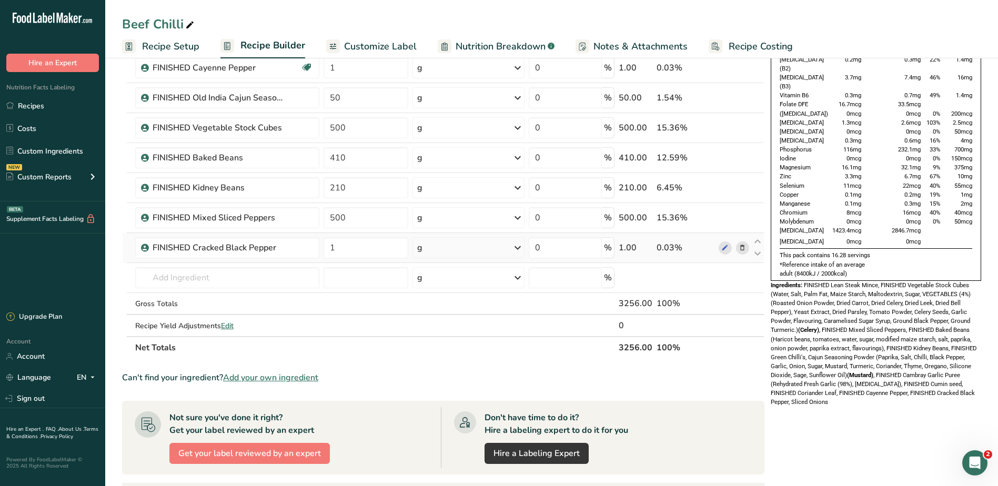
click at [739, 248] on icon at bounding box center [741, 247] width 7 height 11
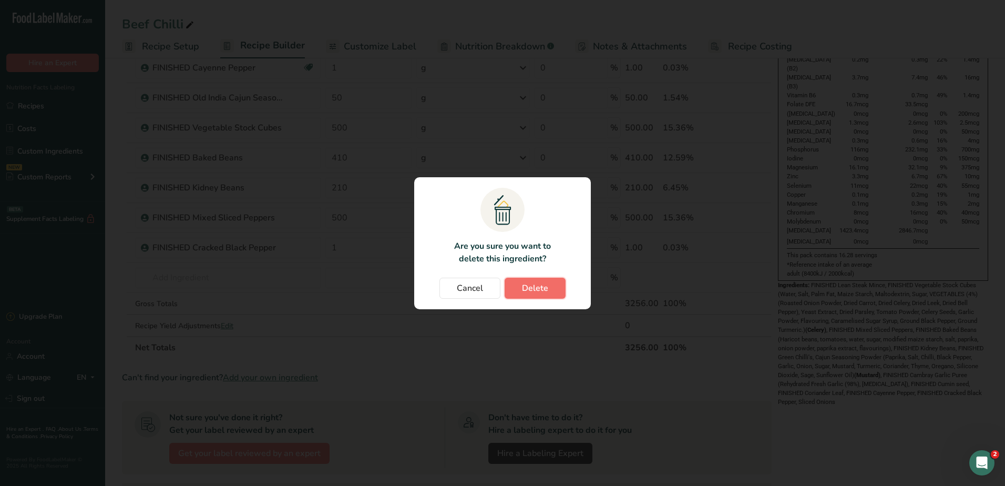
click at [528, 287] on span "Delete" at bounding box center [535, 288] width 26 height 13
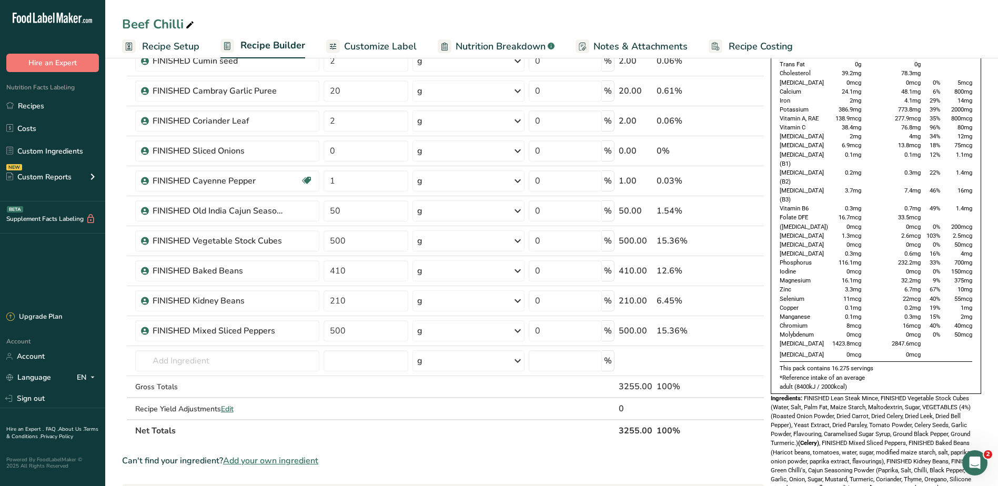
scroll to position [0, 0]
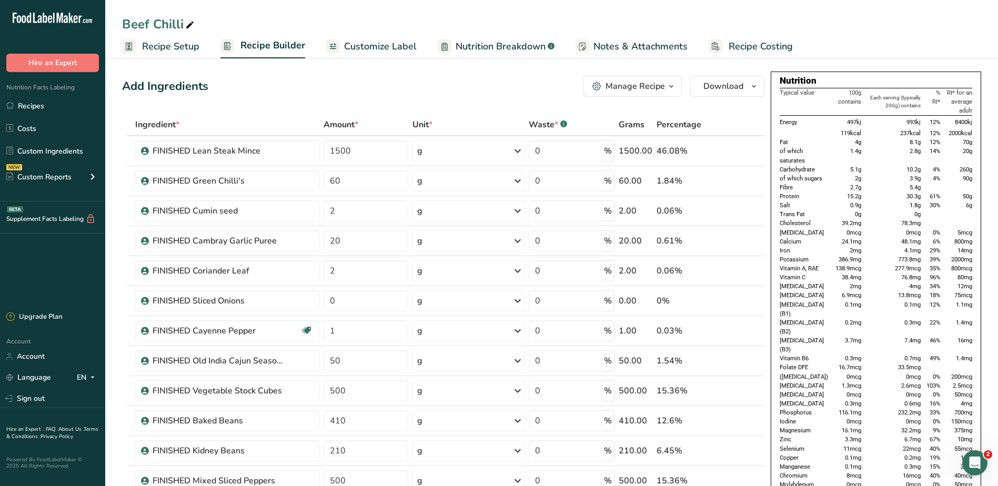
drag, startPoint x: 358, startPoint y: 45, endPoint x: 370, endPoint y: 47, distance: 12.3
click at [358, 45] on span "Customize Label" at bounding box center [380, 46] width 73 height 14
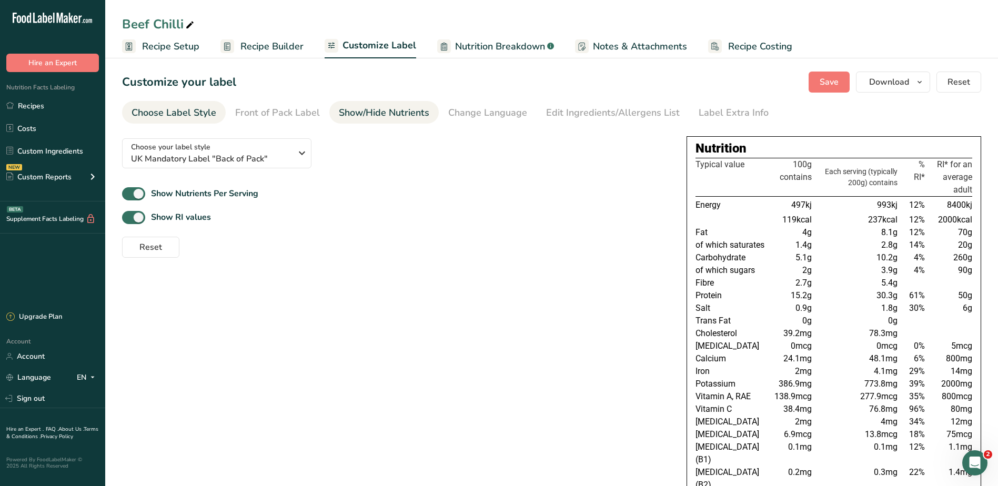
click at [389, 107] on div "Show/Hide Nutrients" at bounding box center [384, 113] width 90 height 14
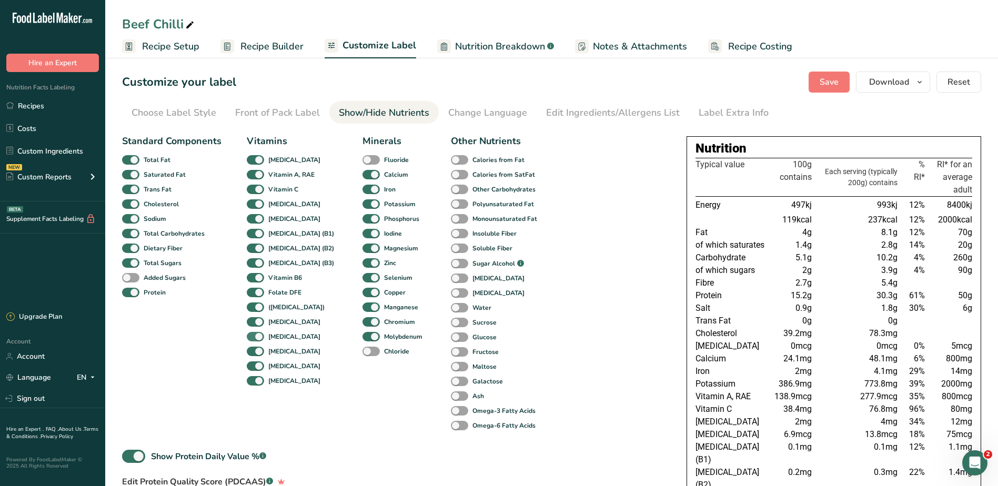
click at [253, 333] on span at bounding box center [255, 337] width 17 height 10
click at [253, 333] on input "Biotin" at bounding box center [250, 336] width 7 height 7
checkbox input "false"
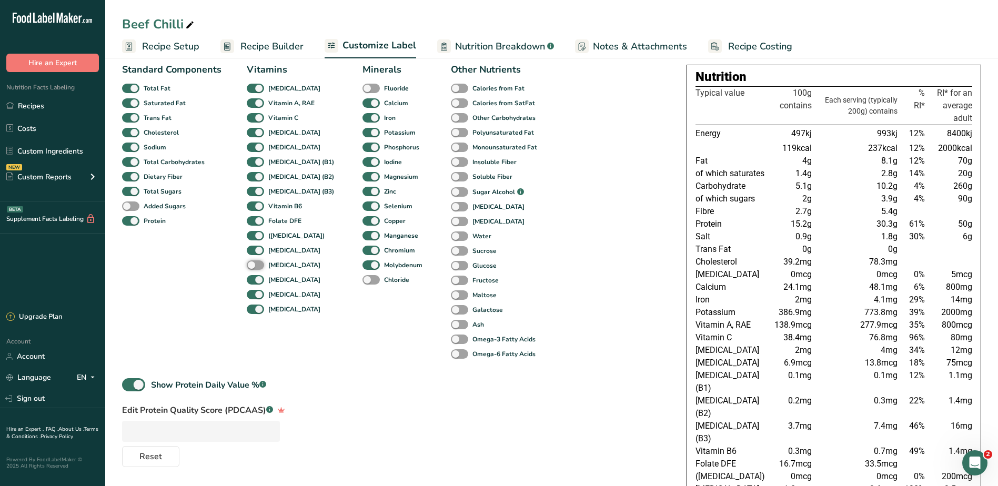
scroll to position [53, 0]
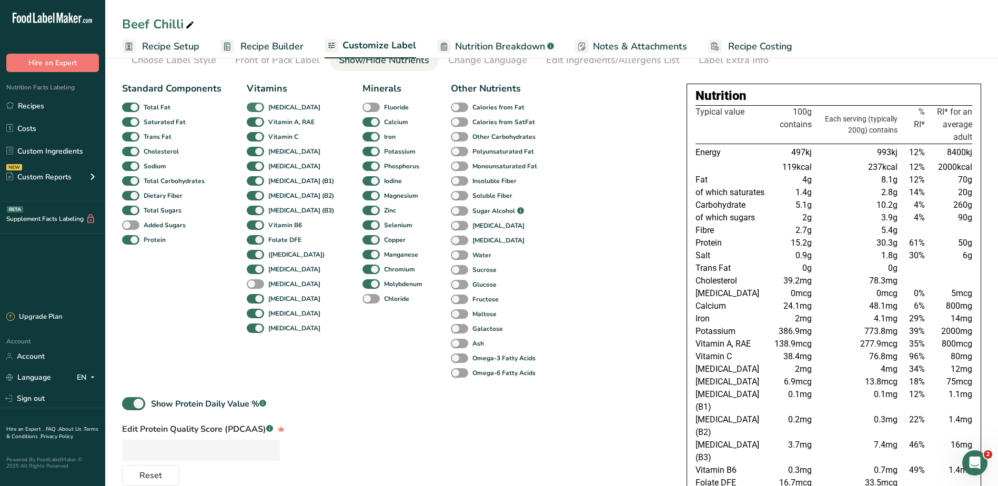
click at [261, 108] on span at bounding box center [255, 108] width 17 height 10
click at [253, 108] on input "Vitamin D" at bounding box center [250, 107] width 7 height 7
checkbox input "false"
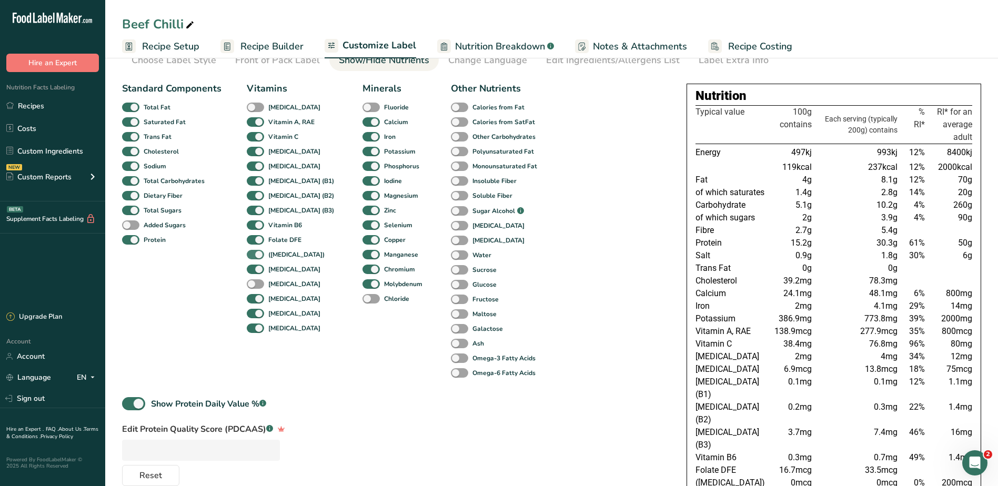
click at [258, 255] on span at bounding box center [255, 255] width 17 height 10
click at [253, 255] on input "(Folic Acid)" at bounding box center [250, 254] width 7 height 7
checkbox input "false"
click at [362, 182] on span at bounding box center [370, 181] width 17 height 10
click at [362, 182] on input "Iodine" at bounding box center [365, 180] width 7 height 7
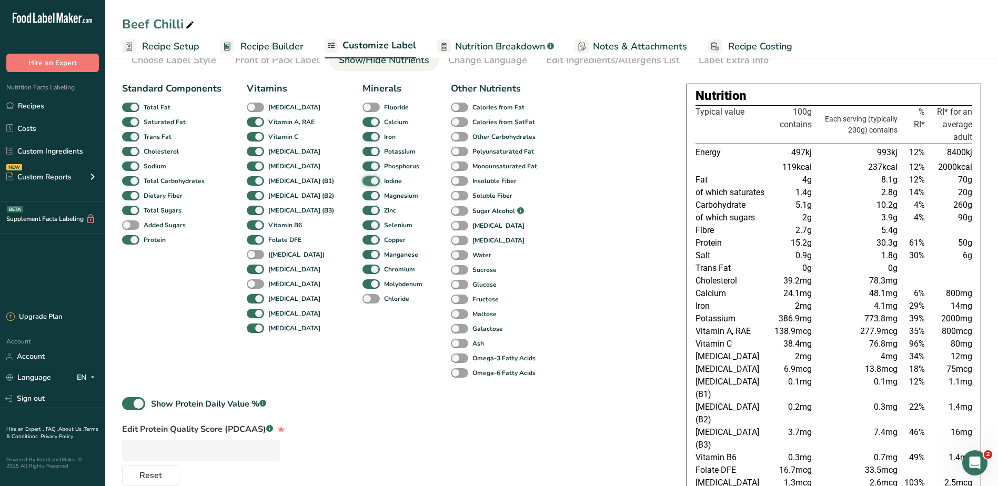
checkbox input "false"
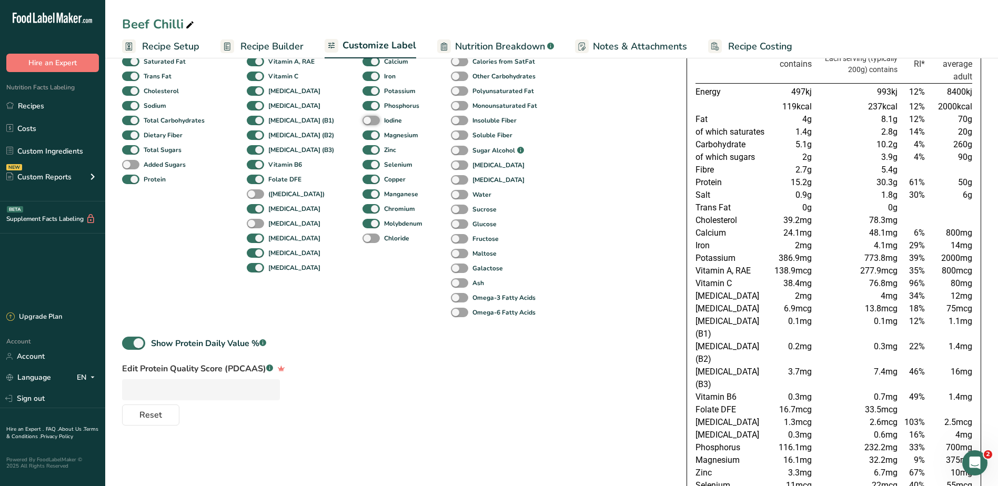
scroll to position [105, 0]
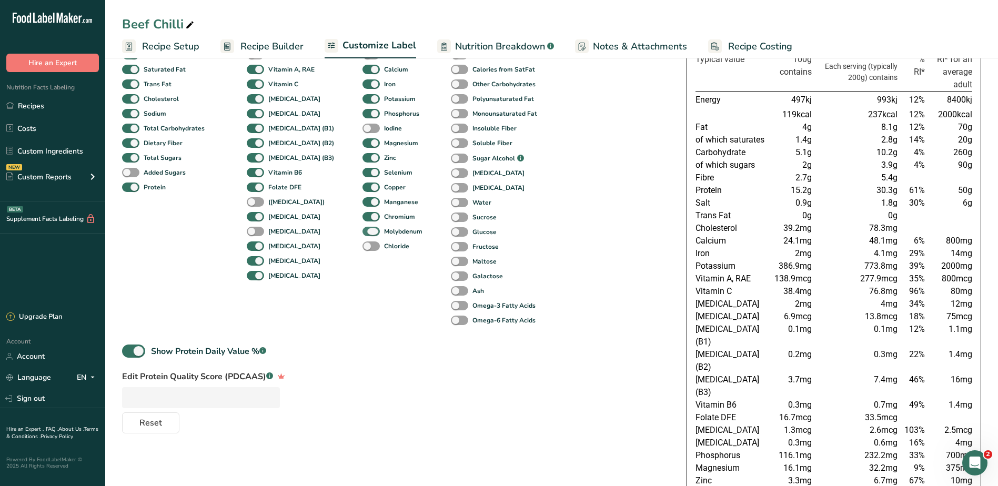
click at [362, 228] on span at bounding box center [370, 232] width 17 height 10
click at [362, 228] on input "Molybdenum" at bounding box center [365, 231] width 7 height 7
checkbox input "false"
click at [256, 276] on span at bounding box center [255, 276] width 17 height 10
click at [253, 276] on input "Retinol" at bounding box center [250, 275] width 7 height 7
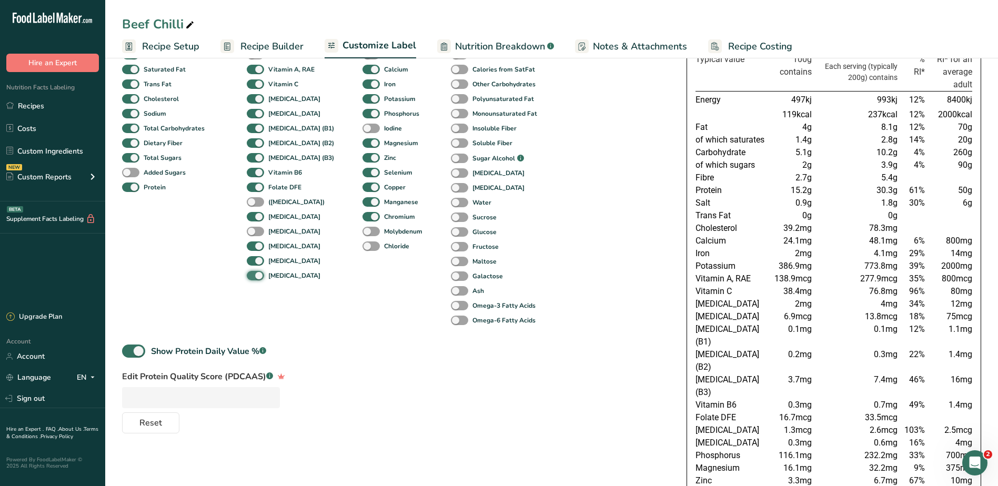
checkbox input "false"
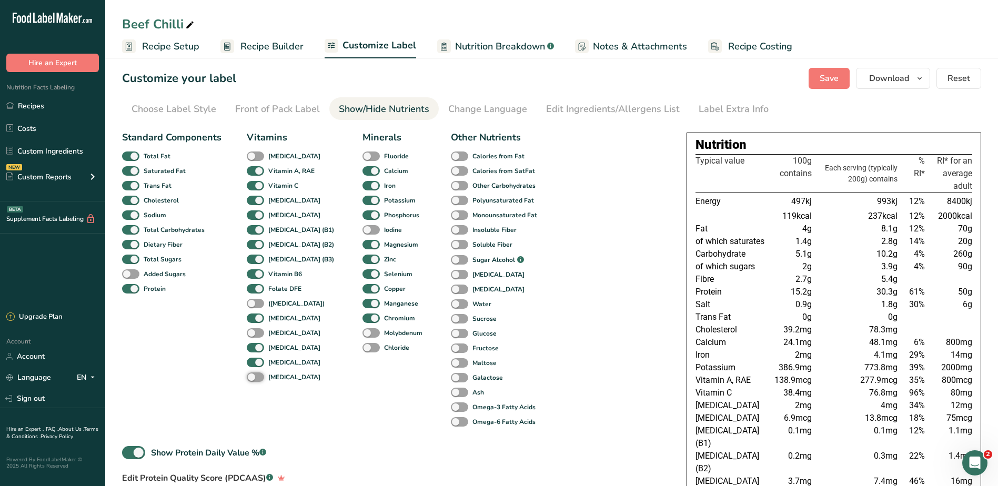
scroll to position [0, 0]
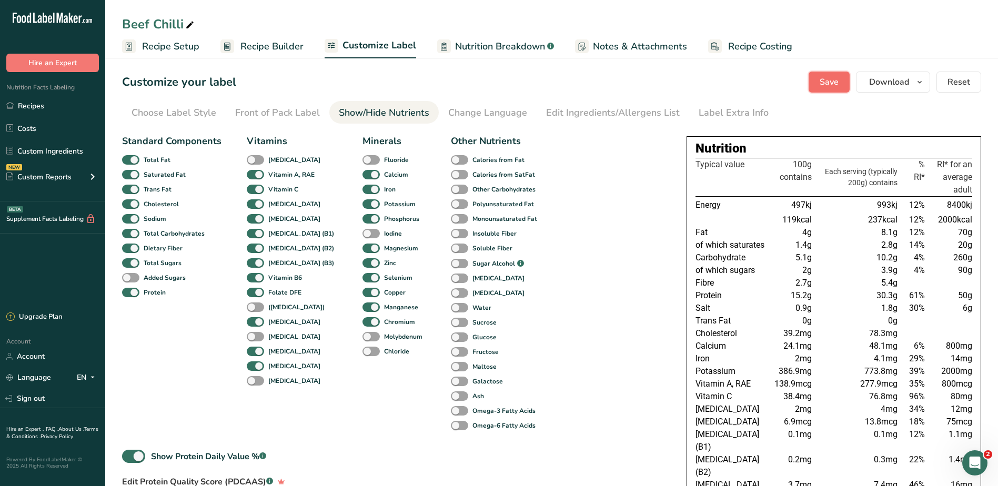
click at [819, 83] on button "Save" at bounding box center [828, 82] width 41 height 21
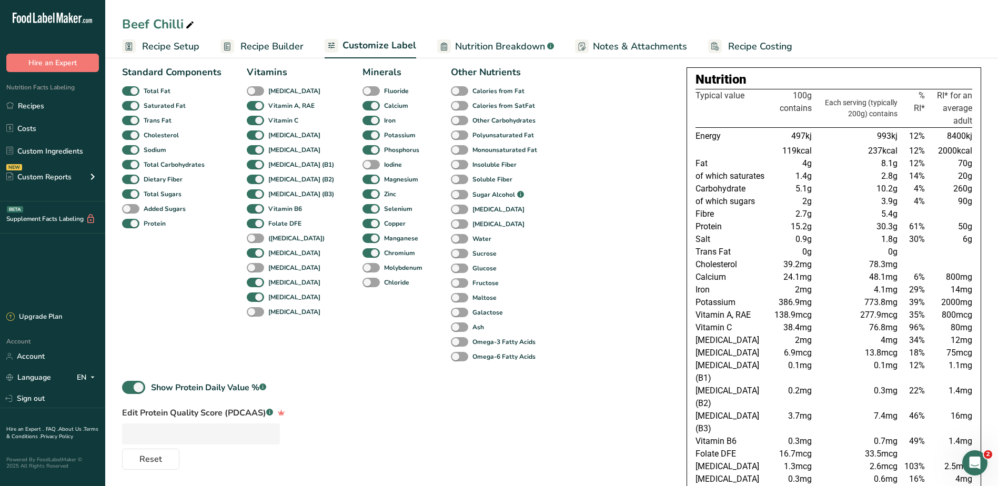
scroll to position [85, 0]
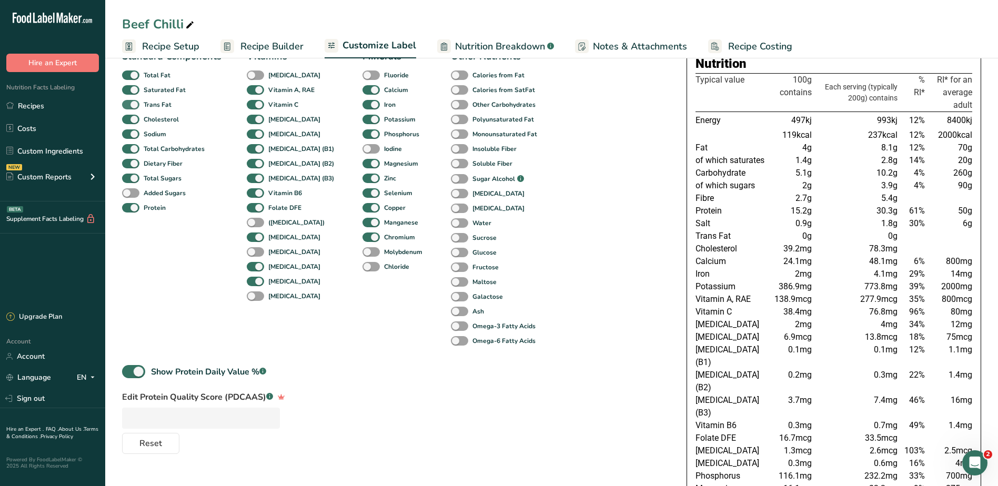
click at [135, 103] on span at bounding box center [130, 105] width 17 height 10
click at [129, 103] on input "Trans Fat" at bounding box center [125, 104] width 7 height 7
checkbox input "false"
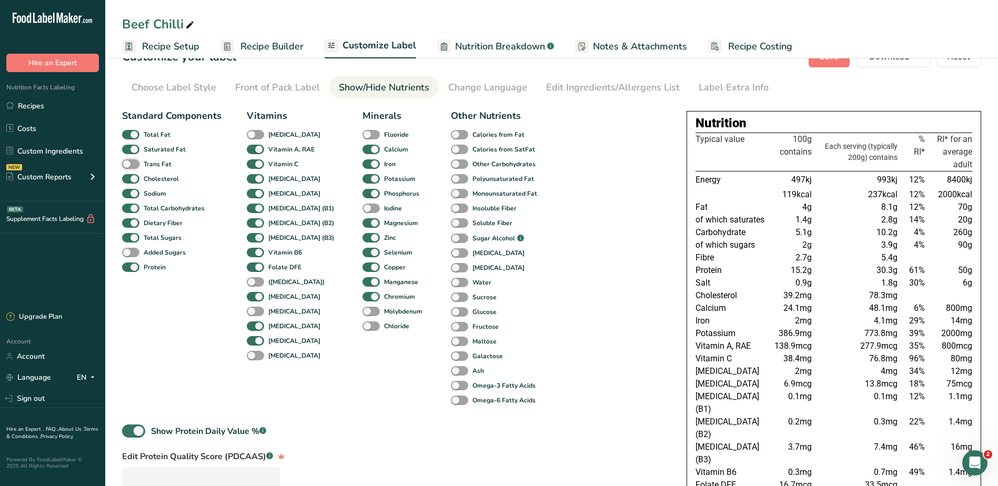
scroll to position [0, 0]
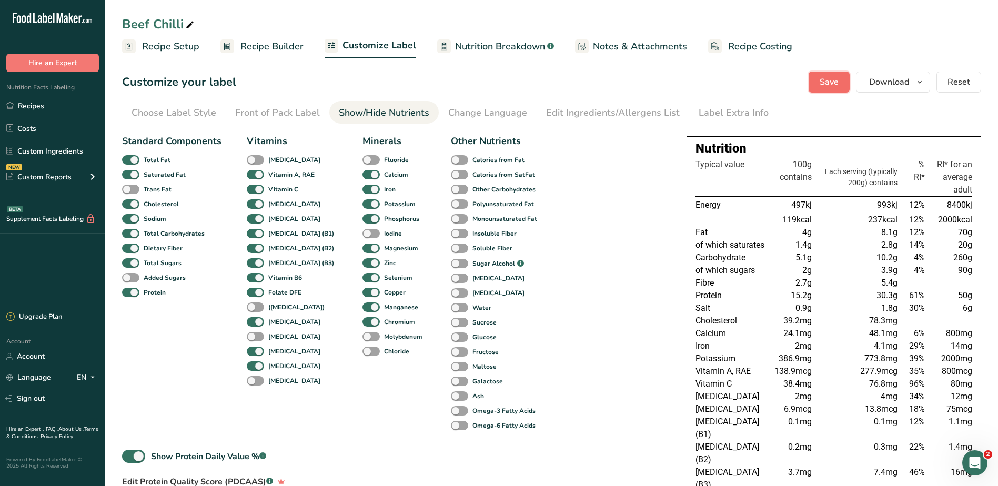
click at [837, 84] on span "Save" at bounding box center [828, 82] width 19 height 13
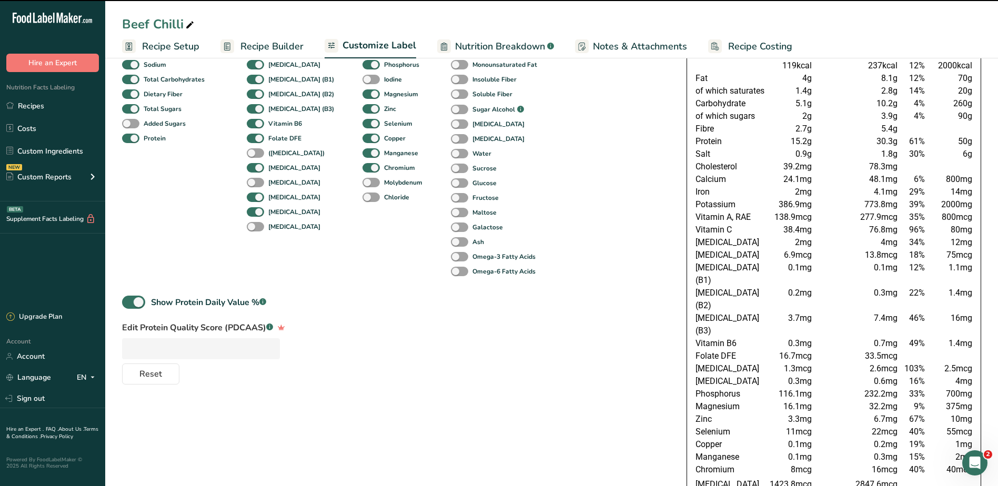
scroll to position [158, 0]
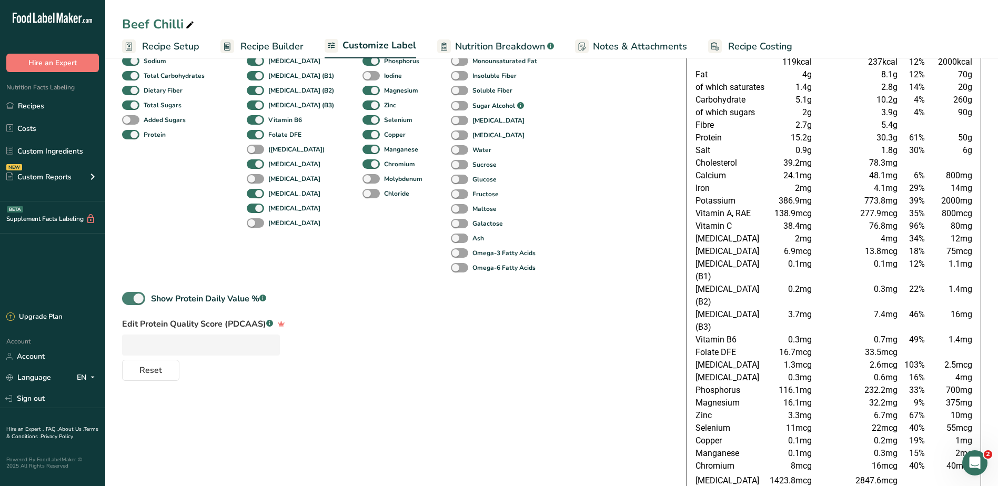
click at [136, 297] on span at bounding box center [133, 298] width 23 height 13
click at [129, 297] on input "Show Protein Daily Value % .a-a{fill:#347362;}.b-a{fill:#fff;}" at bounding box center [125, 298] width 7 height 7
click at [136, 297] on span at bounding box center [133, 298] width 23 height 13
click at [129, 297] on input "Show Protein Daily Value % .a-a{fill:#347362;}.b-a{fill:#fff;}" at bounding box center [125, 298] width 7 height 7
click at [136, 297] on span at bounding box center [133, 298] width 23 height 13
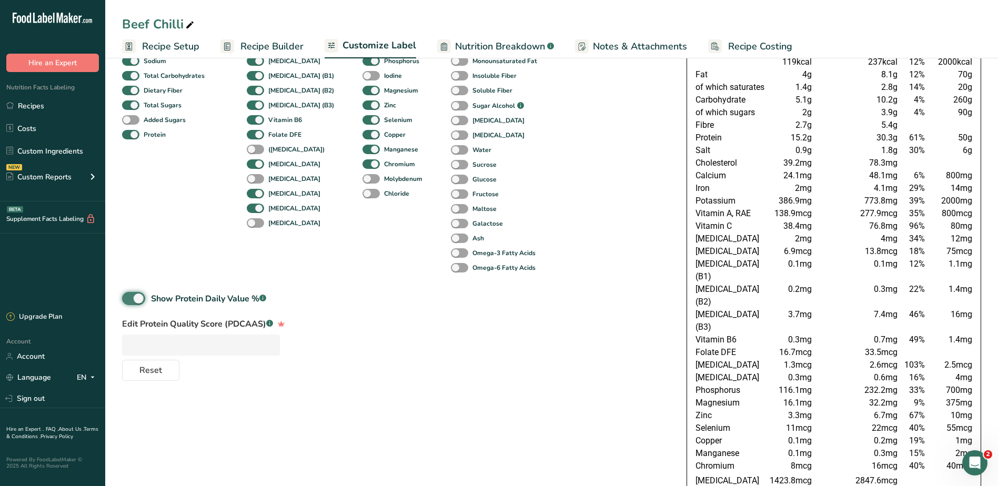
click at [129, 297] on input "Show Protein Daily Value % .a-a{fill:#347362;}.b-a{fill:#fff;}" at bounding box center [125, 298] width 7 height 7
click at [137, 299] on span at bounding box center [133, 298] width 23 height 13
click at [129, 299] on input "Show Protein Daily Value % .a-a{fill:#347362;}.b-a{fill:#fff;}" at bounding box center [125, 298] width 7 height 7
click at [137, 299] on span at bounding box center [133, 298] width 23 height 13
click at [129, 299] on input "Show Protein Daily Value % .a-a{fill:#347362;}.b-a{fill:#fff;}" at bounding box center [125, 298] width 7 height 7
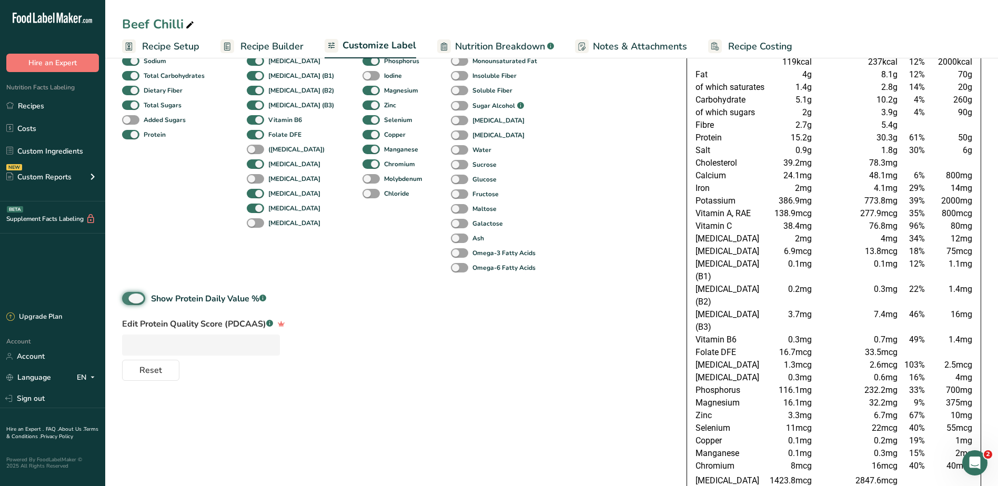
checkbox input "false"
click at [667, 319] on div "Standard Components Total Fat Saturated Fat Trans Fat Cholesterol Sodium Total …" at bounding box center [395, 155] width 547 height 367
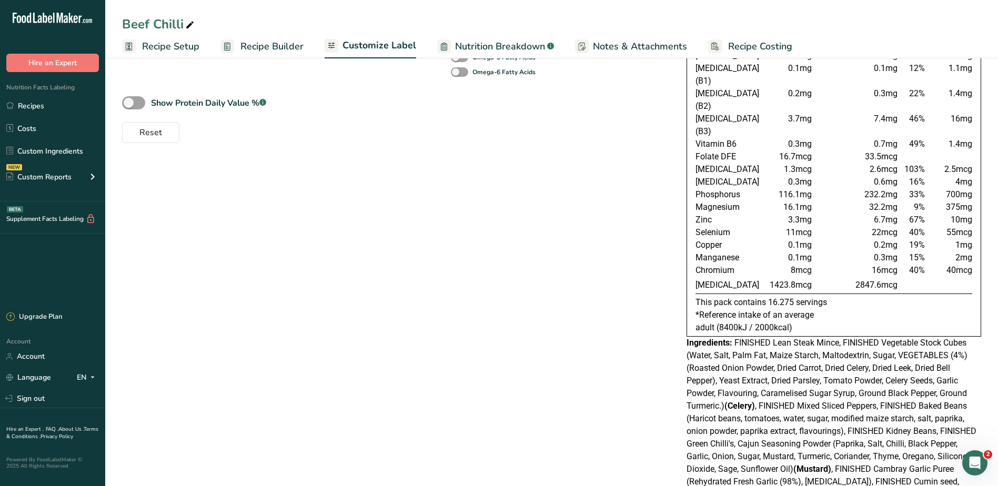
scroll to position [0, 0]
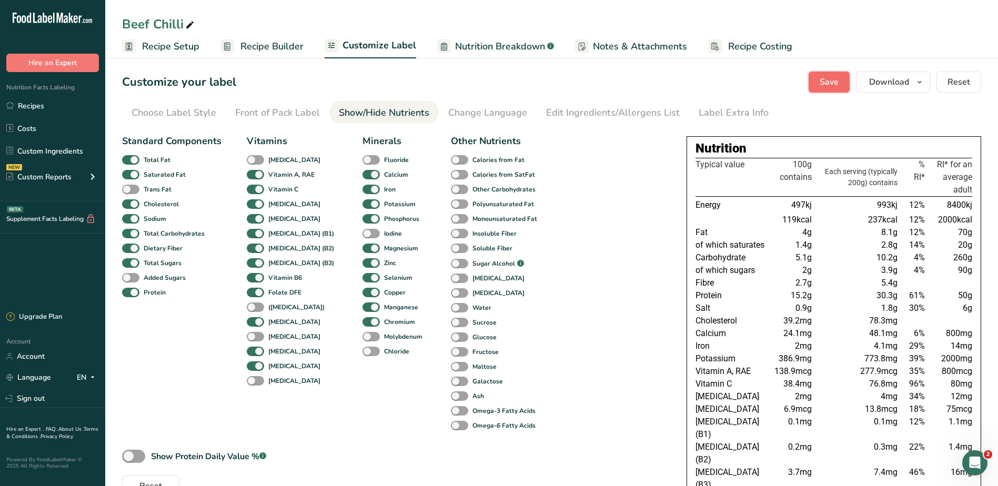
click at [830, 82] on span "Save" at bounding box center [828, 82] width 19 height 13
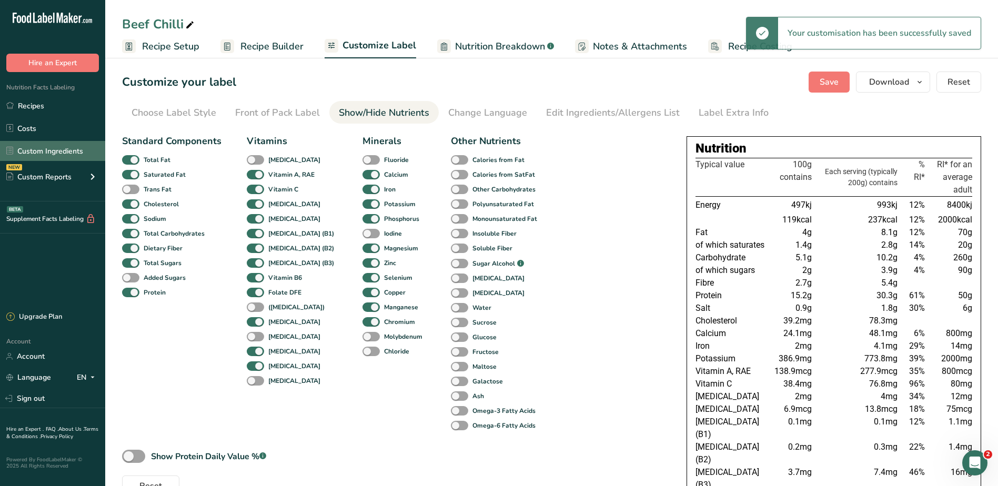
click at [31, 147] on link "Custom Ingredients" at bounding box center [52, 151] width 105 height 20
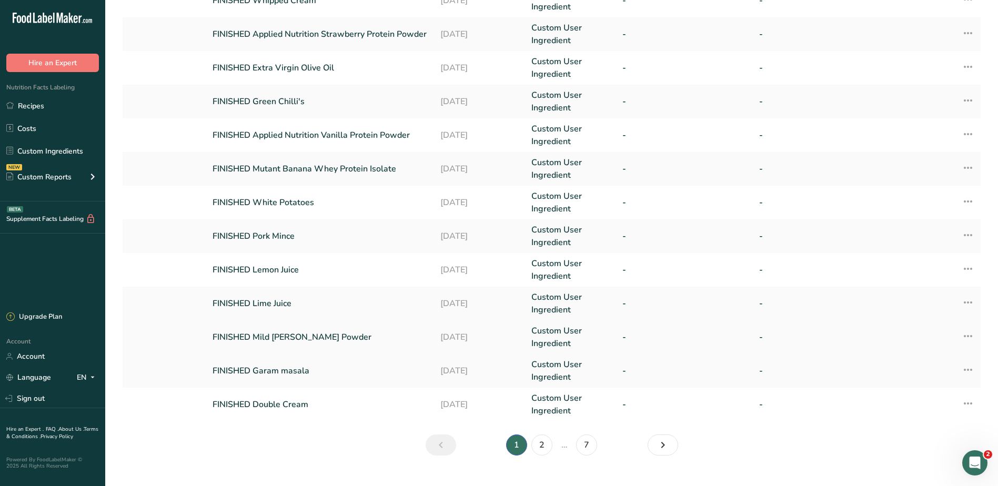
scroll to position [198, 0]
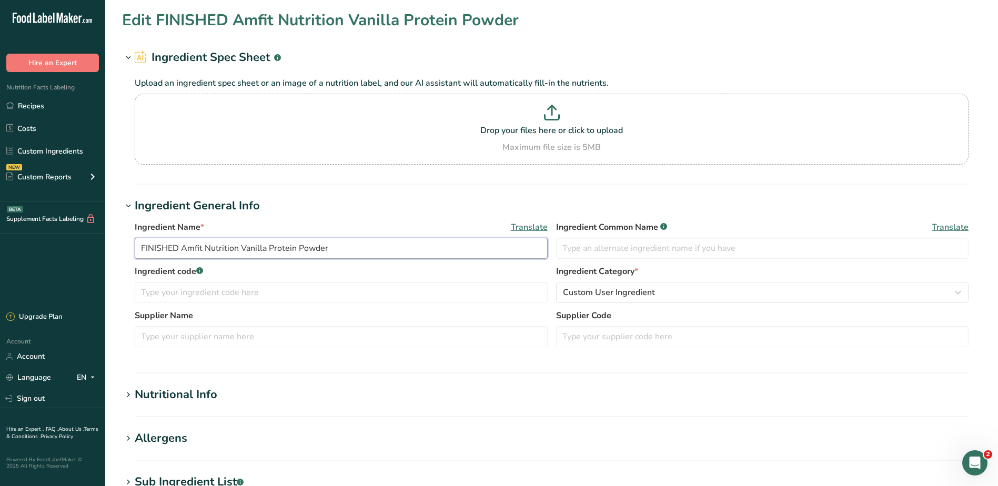
drag, startPoint x: 182, startPoint y: 246, endPoint x: 30, endPoint y: 222, distance: 153.9
click at [35, 236] on div ".a-20{fill:#fff;} Hire an Expert Nutrition Facts Labeling Recipes Costs Custom …" at bounding box center [499, 403] width 998 height 806
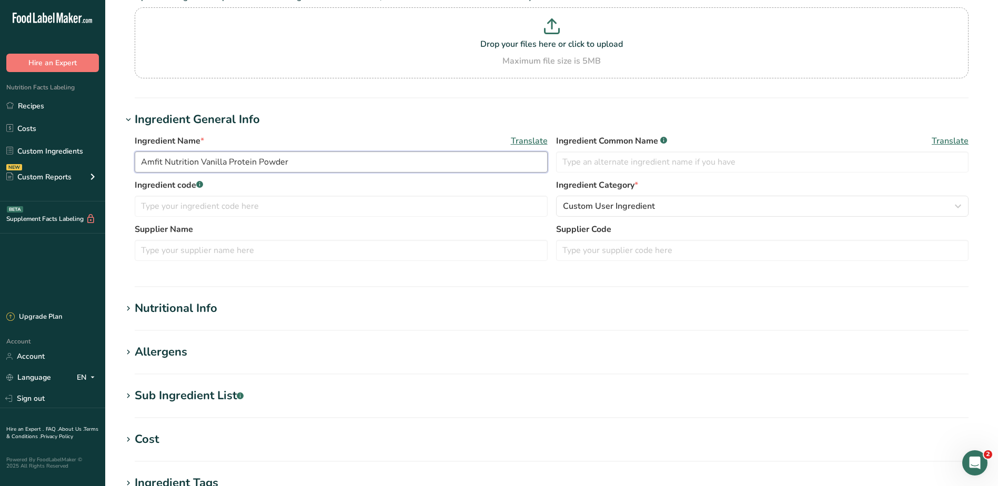
scroll to position [316, 0]
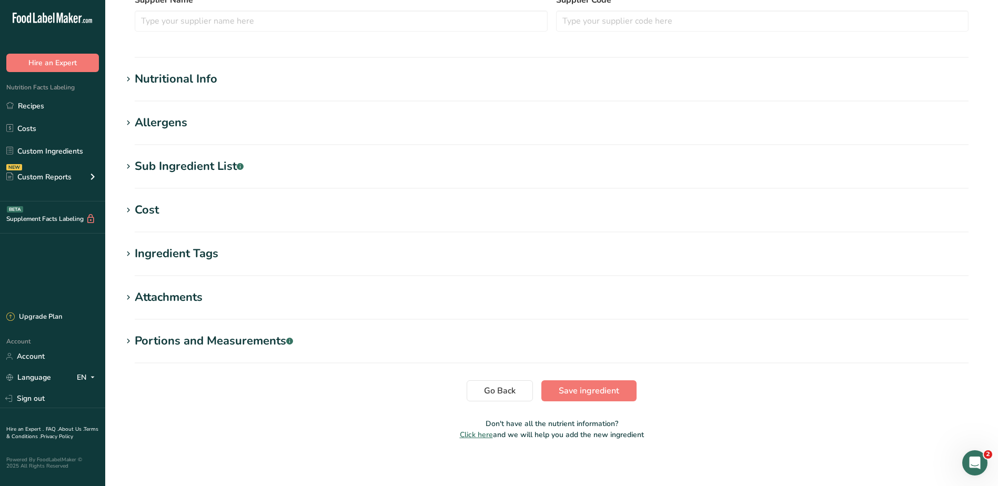
type input "Amfit Nutrition Vanilla Protein Powder"
click at [581, 406] on section "Edit Amfit Nutrition Vanilla Protein Powder Ingredient Spec Sheet .a-a{fill:#34…" at bounding box center [551, 70] width 892 height 772
click at [584, 395] on span "Save ingredient" at bounding box center [588, 390] width 60 height 13
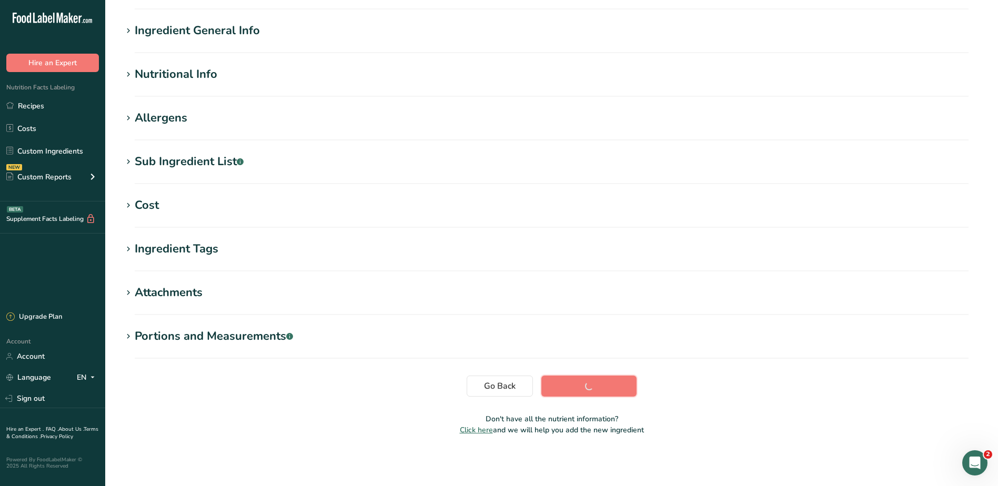
scroll to position [70, 0]
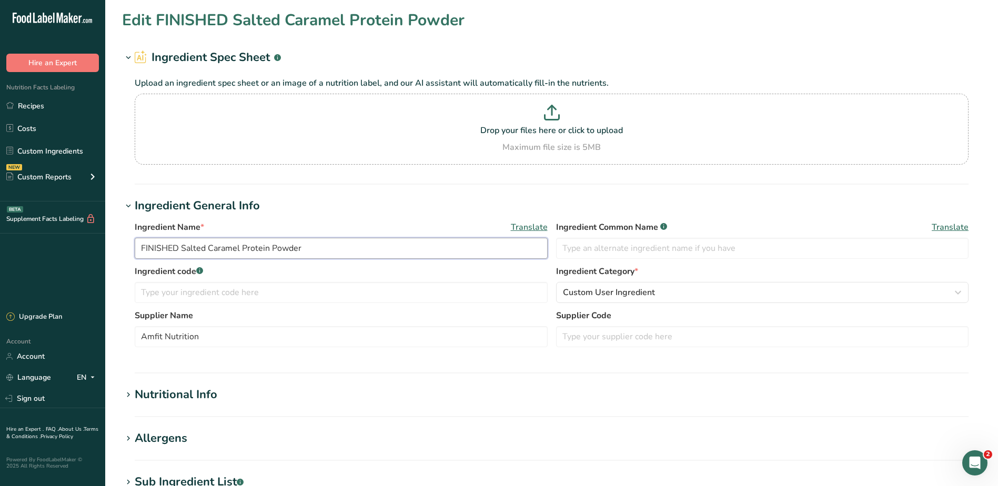
drag, startPoint x: 181, startPoint y: 248, endPoint x: 19, endPoint y: 229, distance: 162.5
click at [22, 239] on div ".a-20{fill:#fff;} Hire an Expert Nutrition Facts Labeling Recipes Costs Custom …" at bounding box center [499, 403] width 998 height 806
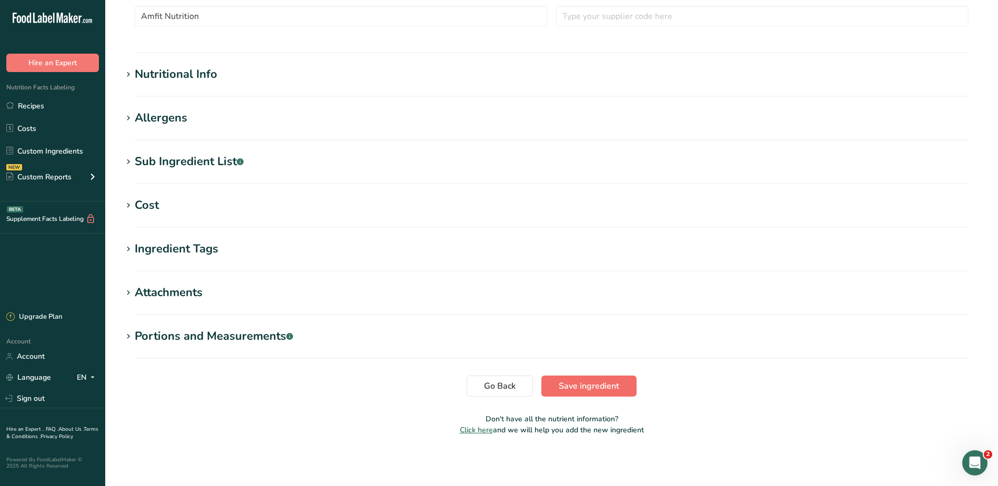
type input "Salted Caramel Protein Powder"
click at [584, 384] on span "Save ingredient" at bounding box center [588, 386] width 60 height 13
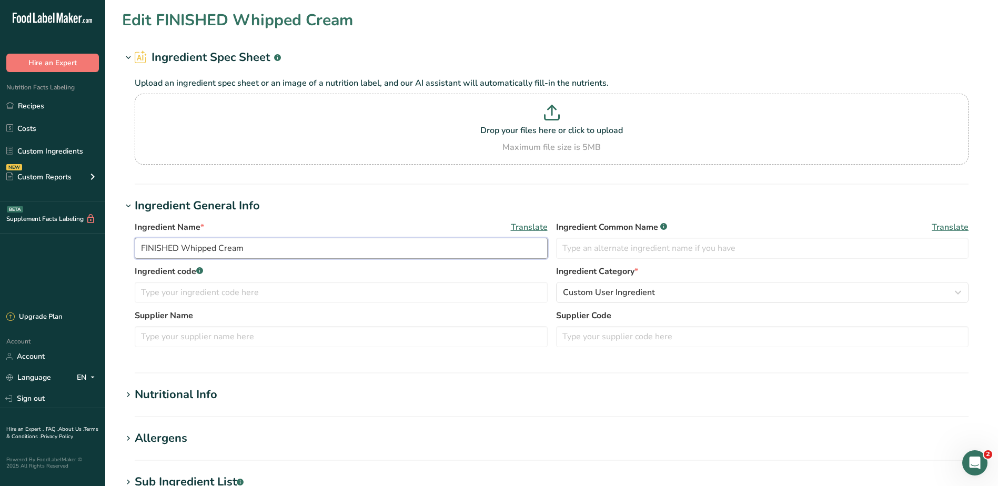
drag, startPoint x: 181, startPoint y: 248, endPoint x: 30, endPoint y: 236, distance: 151.9
click at [32, 242] on div ".a-20{fill:#fff;} Hire an Expert Nutrition Facts Labeling Recipes Costs Custom …" at bounding box center [499, 403] width 998 height 806
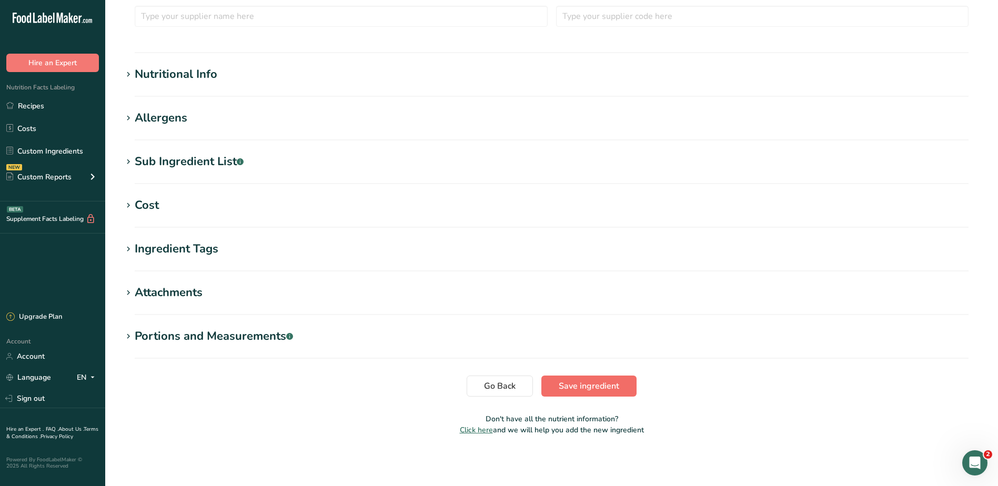
type input "Whipped Cream"
click at [567, 388] on span "Save ingredient" at bounding box center [588, 386] width 60 height 13
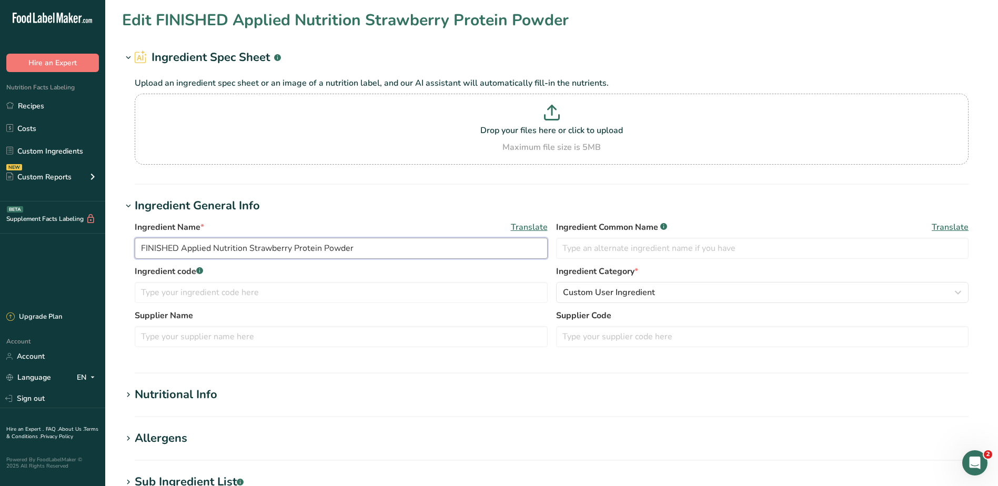
drag, startPoint x: 182, startPoint y: 245, endPoint x: 21, endPoint y: 228, distance: 162.3
click at [10, 234] on div ".a-20{fill:#fff;} Hire an Expert Nutrition Facts Labeling Recipes Costs Custom …" at bounding box center [499, 403] width 998 height 806
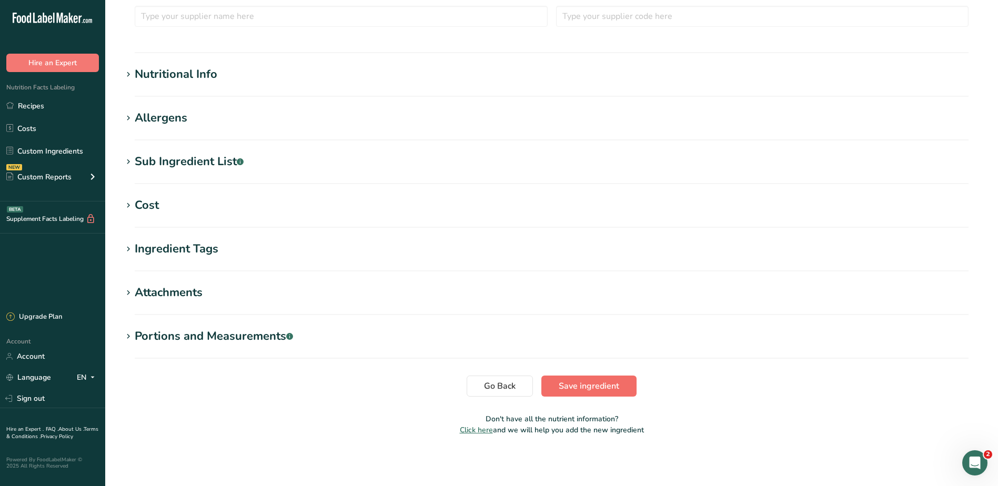
type input "Applied Nutrition Strawberry Protein Powder"
click at [583, 384] on span "Save ingredient" at bounding box center [588, 386] width 60 height 13
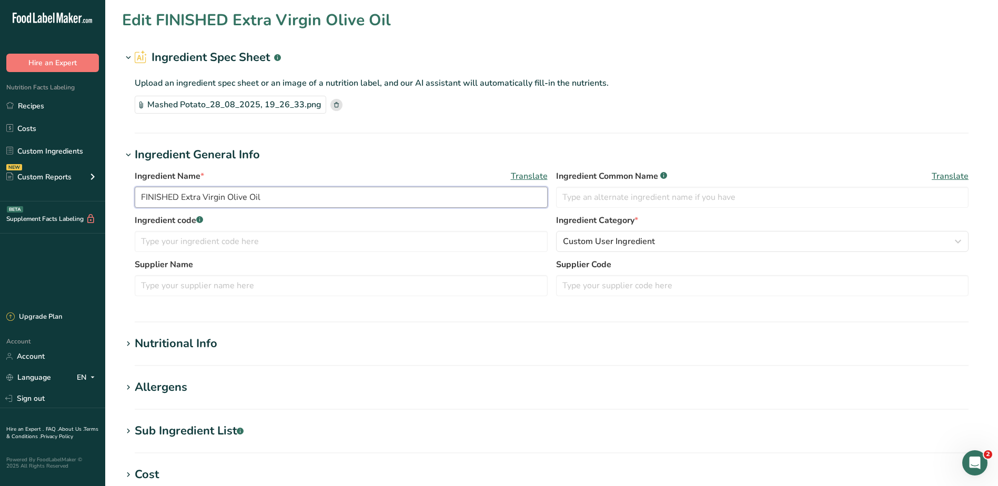
drag, startPoint x: 183, startPoint y: 200, endPoint x: -2, endPoint y: 181, distance: 186.0
click at [0, 181] on html ".a-20{fill:#fff;} Hire an Expert Nutrition Facts Labeling Recipes Costs Custom …" at bounding box center [499, 377] width 998 height 755
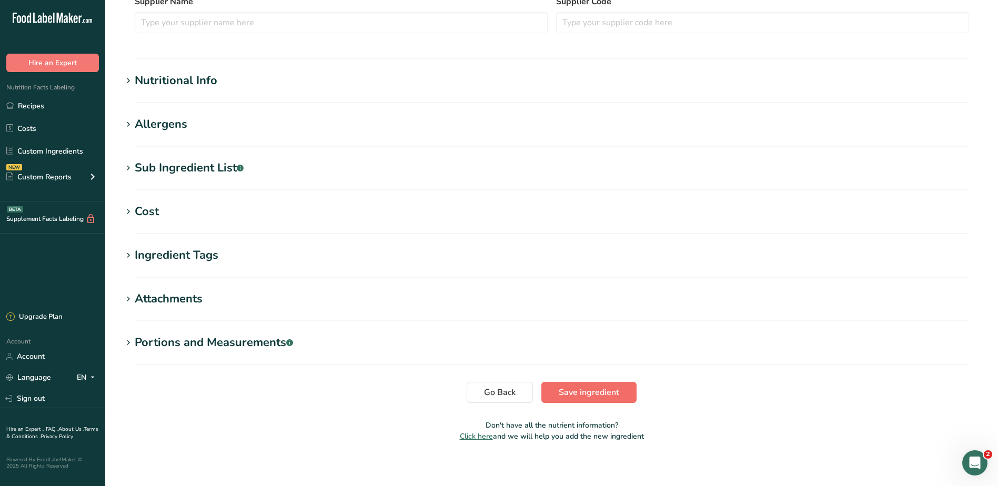
type input "Extra Virgin Olive Oil"
click at [607, 385] on button "Save ingredient" at bounding box center [588, 392] width 95 height 21
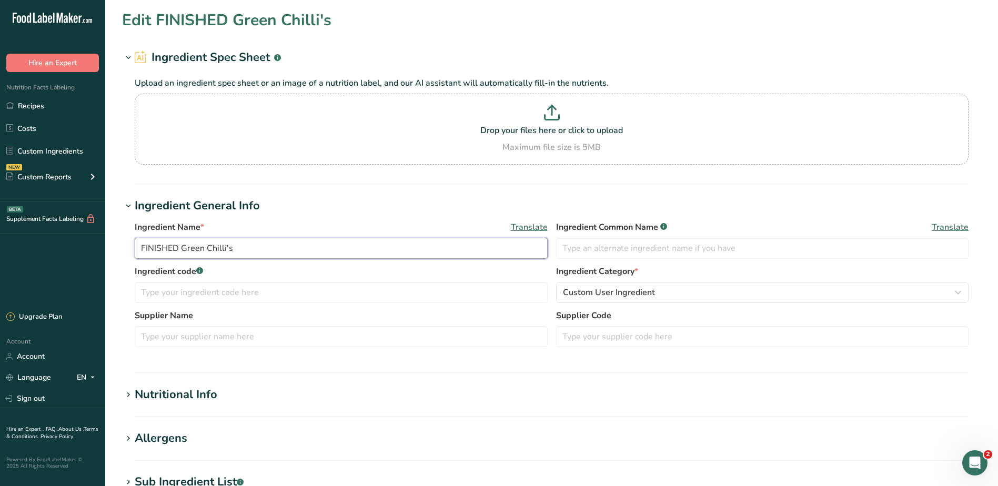
click at [288, 246] on input "FINISHED Green Chilli's" at bounding box center [341, 248] width 413 height 21
drag, startPoint x: 180, startPoint y: 247, endPoint x: 30, endPoint y: 240, distance: 150.0
click at [32, 240] on div ".a-20{fill:#fff;} Hire an Expert Nutrition Facts Labeling Recipes Costs Custom …" at bounding box center [499, 403] width 998 height 806
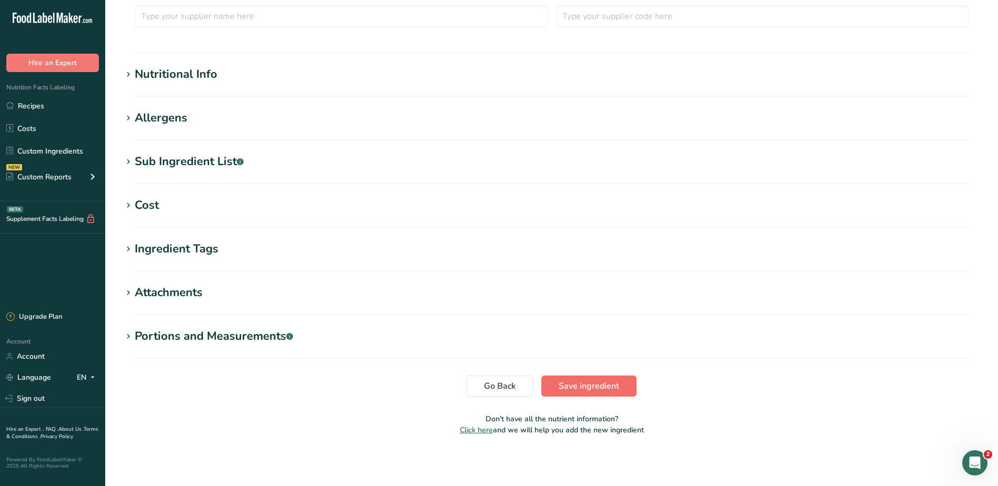
type input "Green Chilli's"
click at [594, 389] on span "Save ingredient" at bounding box center [588, 386] width 60 height 13
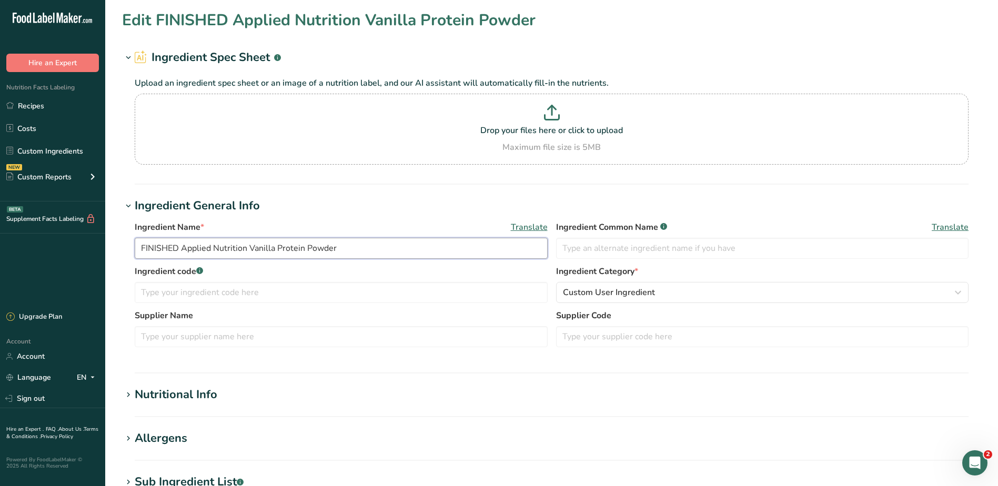
drag, startPoint x: 180, startPoint y: 249, endPoint x: 97, endPoint y: 229, distance: 85.6
click at [58, 239] on div ".a-20{fill:#fff;} Hire an Expert Nutrition Facts Labeling Recipes Costs Custom …" at bounding box center [499, 403] width 998 height 806
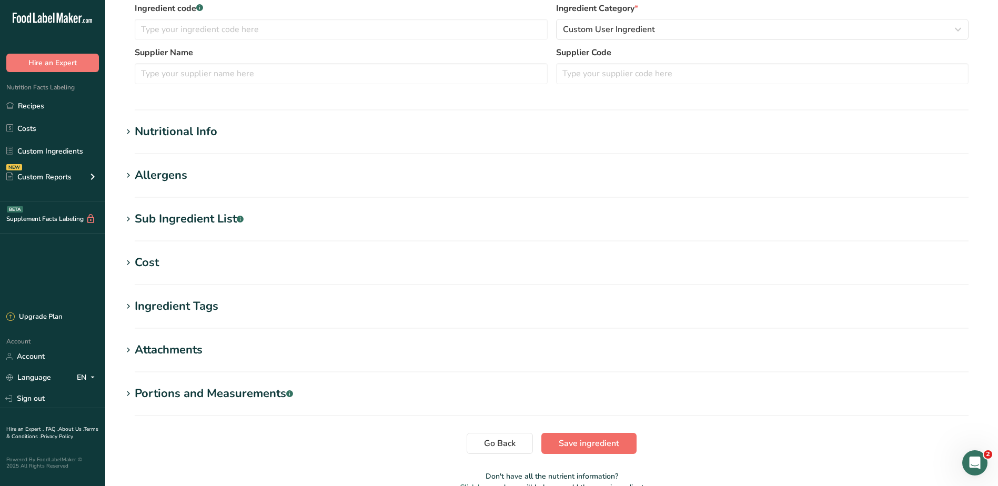
type input "Applied Nutrition Vanilla Protein Powder"
click at [577, 442] on span "Save ingredient" at bounding box center [588, 443] width 60 height 13
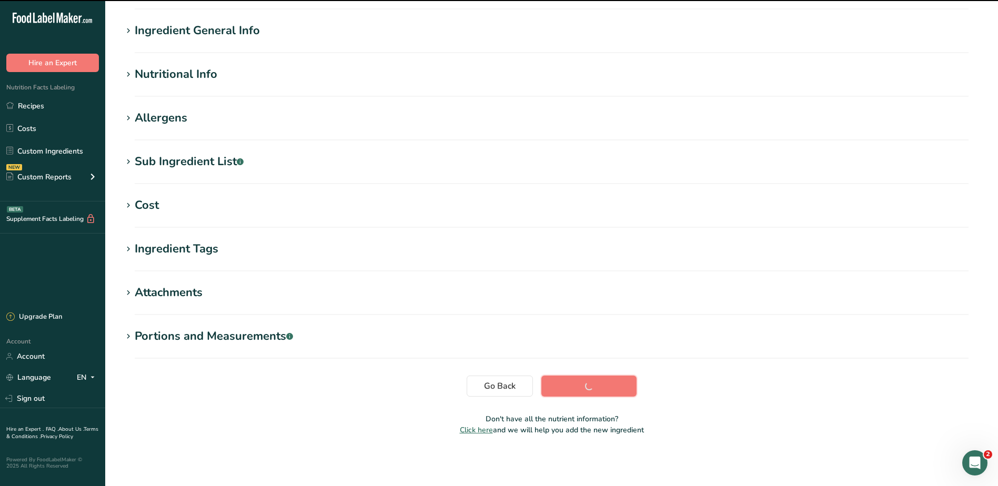
scroll to position [70, 0]
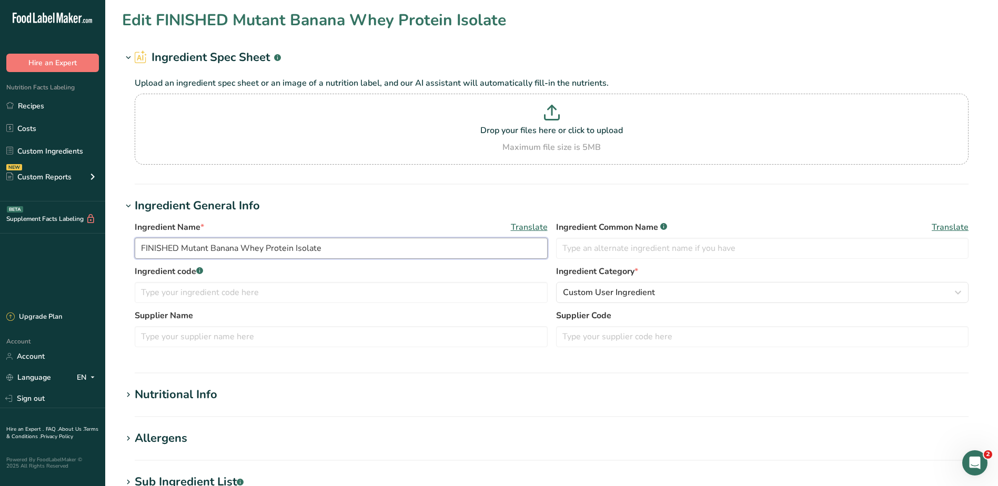
drag, startPoint x: 183, startPoint y: 249, endPoint x: 0, endPoint y: 239, distance: 183.3
click at [0, 239] on html ".a-20{fill:#fff;} Hire an Expert Nutrition Facts Labeling Recipes Costs Custom …" at bounding box center [499, 403] width 998 height 806
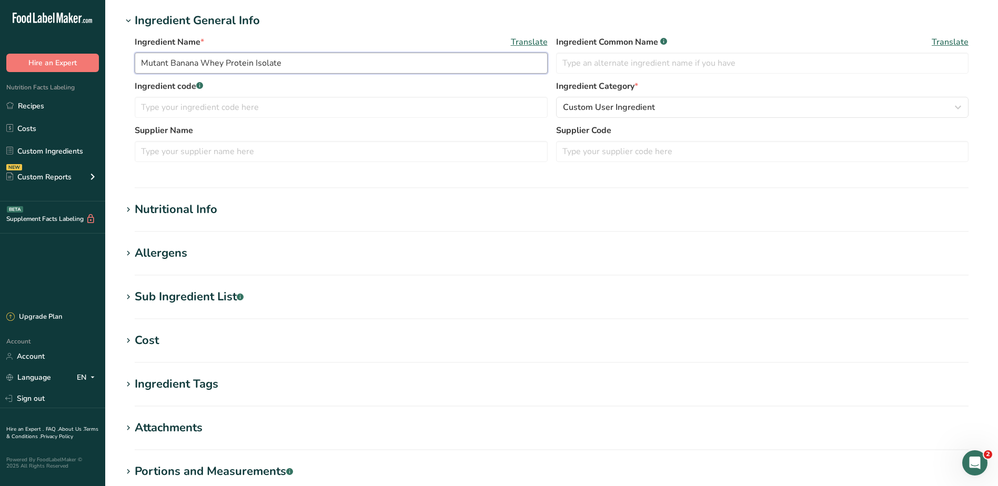
scroll to position [263, 0]
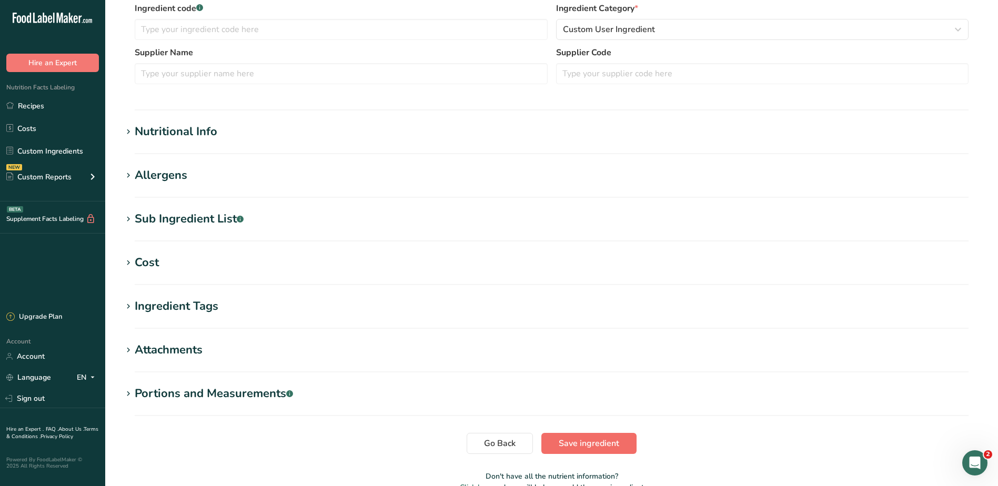
type input "Mutant Banana Whey Protein Isolate"
click at [596, 448] on span "Save ingredient" at bounding box center [588, 443] width 60 height 13
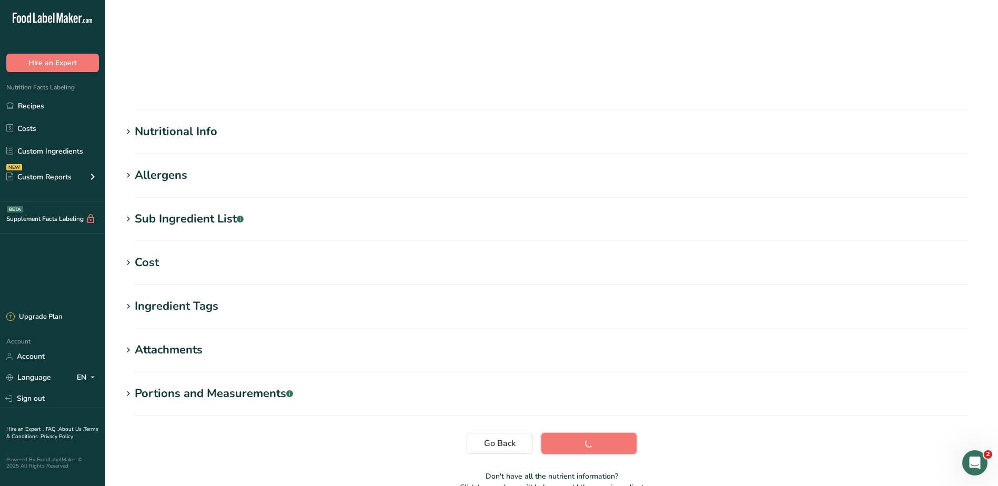
scroll to position [70, 0]
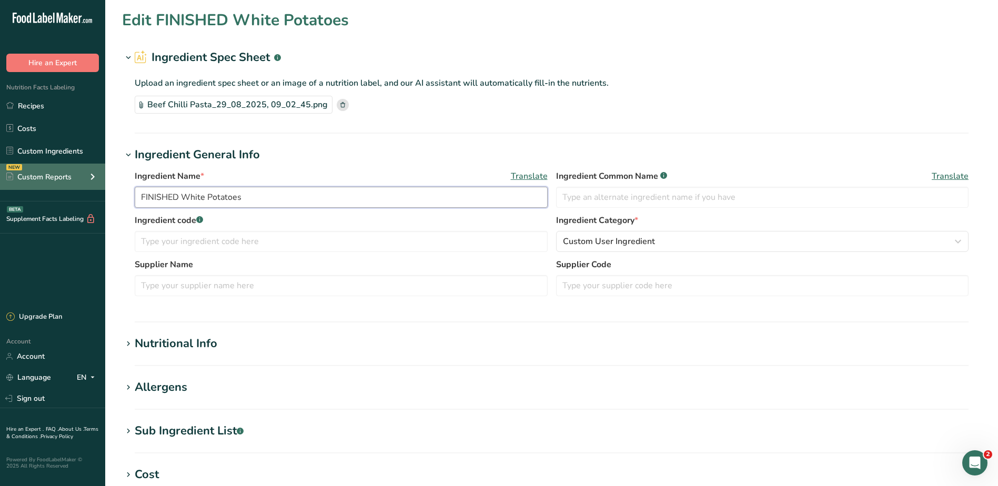
drag, startPoint x: 183, startPoint y: 195, endPoint x: 58, endPoint y: 181, distance: 126.0
click at [58, 181] on div ".a-20{fill:#fff;} Hire an Expert Nutrition Facts Labeling Recipes Costs Custom …" at bounding box center [499, 377] width 998 height 755
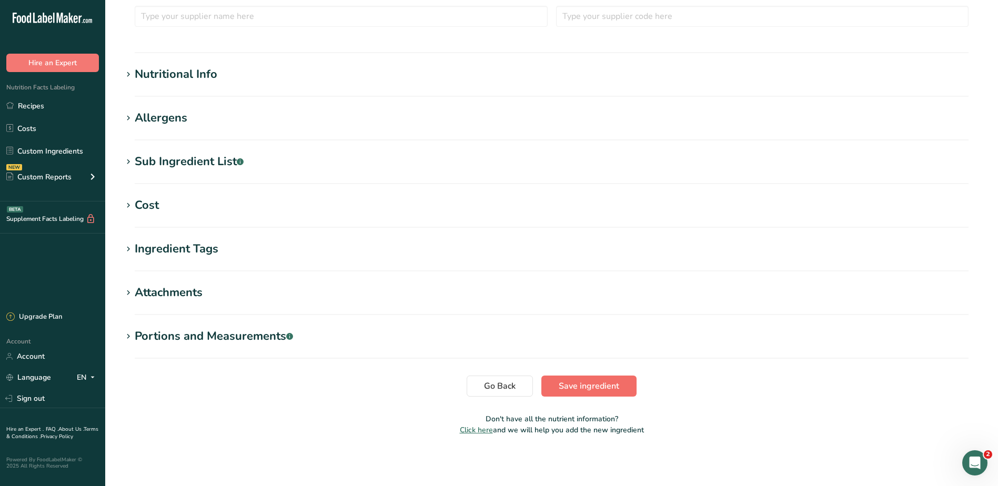
type input "White Potatoes"
click at [586, 389] on span "Save ingredient" at bounding box center [588, 386] width 60 height 13
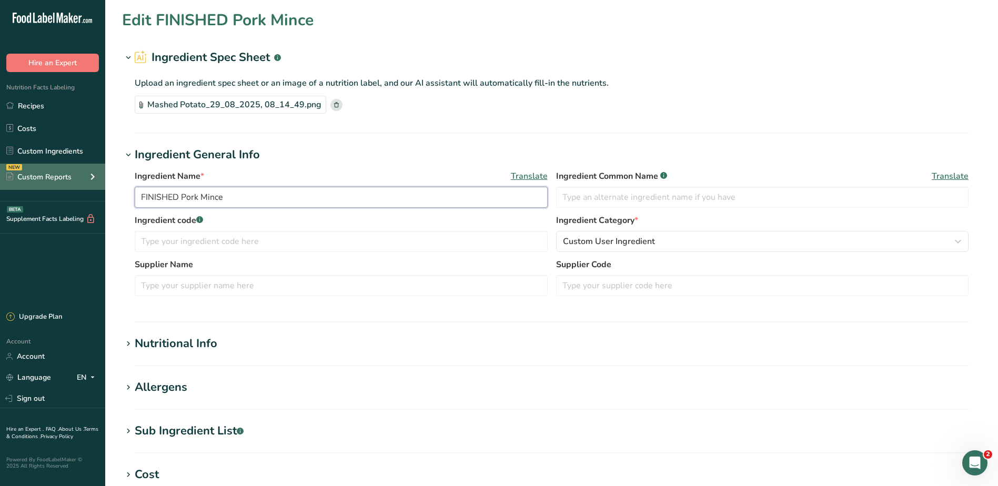
drag, startPoint x: 181, startPoint y: 199, endPoint x: 84, endPoint y: 178, distance: 99.1
click at [79, 185] on div ".a-20{fill:#fff;} Hire an Expert Nutrition Facts Labeling Recipes Costs Custom …" at bounding box center [499, 377] width 998 height 755
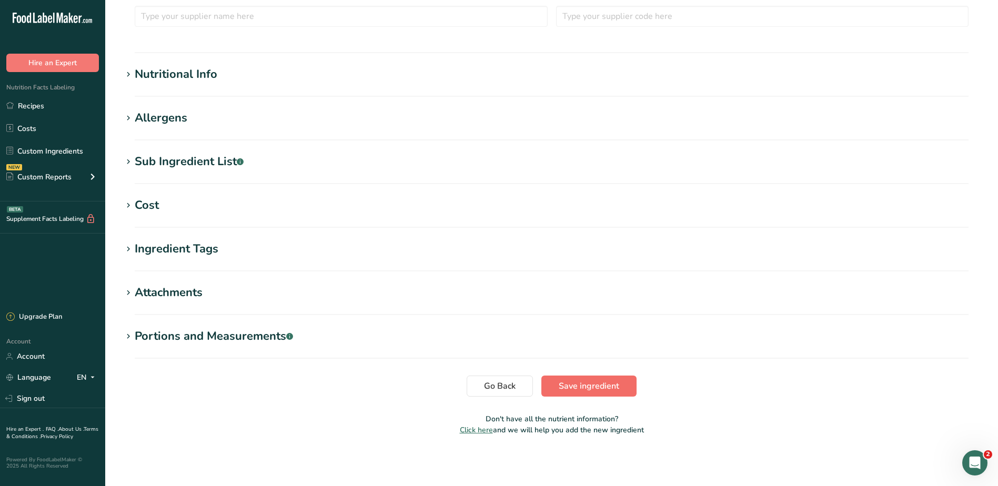
type input "Pork Mince"
click at [613, 388] on span "Save ingredient" at bounding box center [588, 386] width 60 height 13
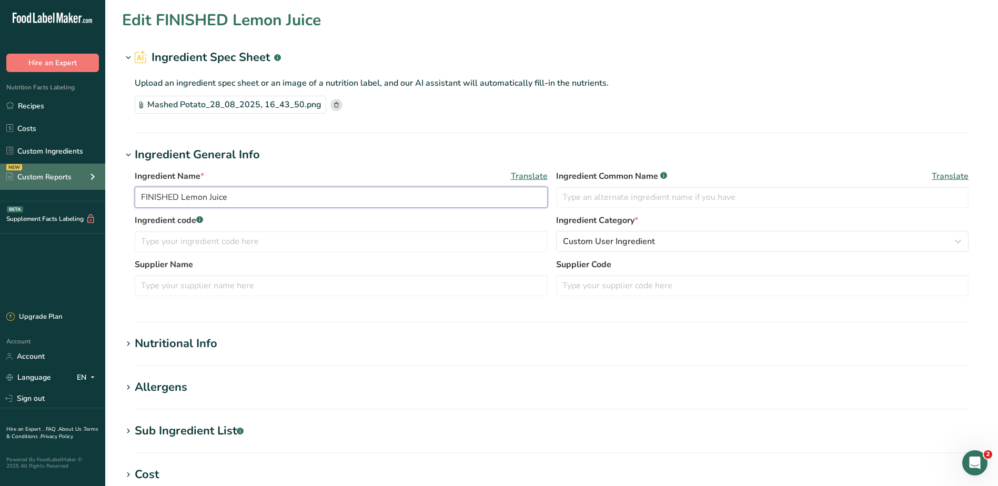
drag, startPoint x: 180, startPoint y: 195, endPoint x: 57, endPoint y: 188, distance: 123.2
click at [53, 190] on div ".a-20{fill:#fff;} Hire an Expert Nutrition Facts Labeling Recipes Costs Custom …" at bounding box center [499, 377] width 998 height 755
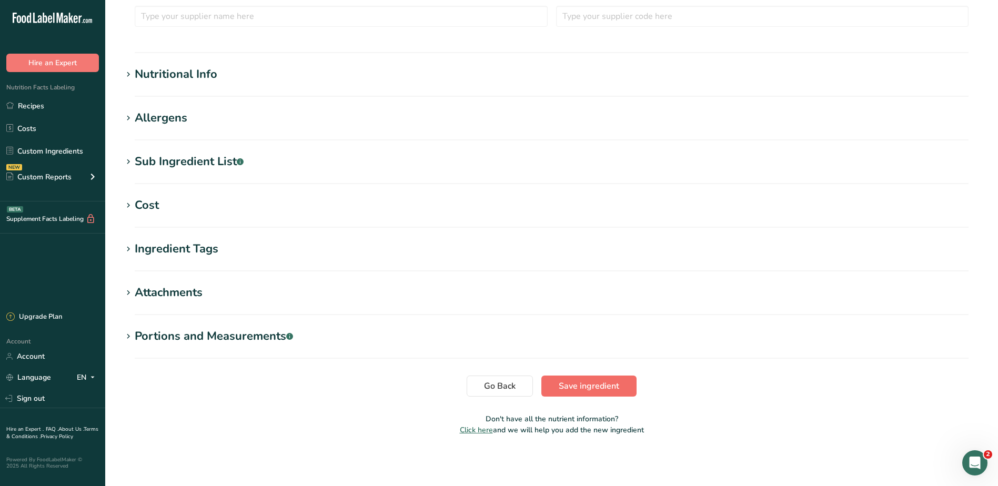
type input "Lemon Juice"
click at [596, 387] on span "Save ingredient" at bounding box center [588, 386] width 60 height 13
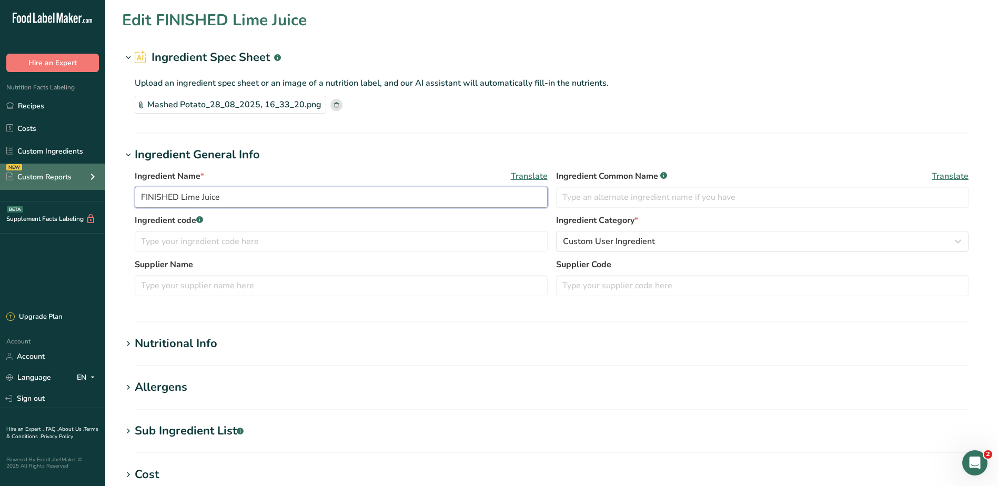
drag, startPoint x: 180, startPoint y: 200, endPoint x: 54, endPoint y: 188, distance: 126.8
click at [49, 193] on div ".a-20{fill:#fff;} Hire an Expert Nutrition Facts Labeling Recipes Costs Custom …" at bounding box center [499, 377] width 998 height 755
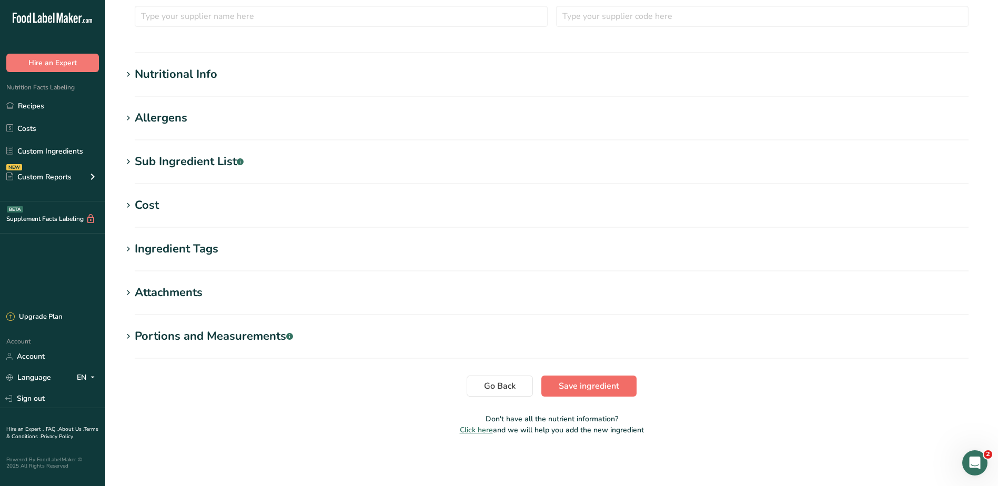
type input "Lime Juice"
click at [602, 392] on button "Save ingredient" at bounding box center [588, 385] width 95 height 21
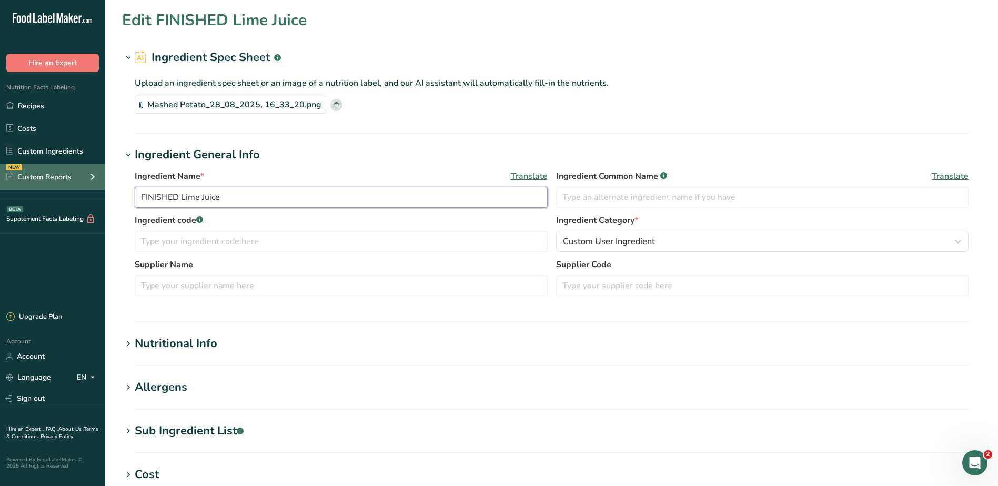
drag, startPoint x: 179, startPoint y: 199, endPoint x: 37, endPoint y: 184, distance: 142.2
click at [21, 192] on div ".a-20{fill:#fff;} Hire an Expert Nutrition Facts Labeling Recipes Costs Custom …" at bounding box center [499, 377] width 998 height 755
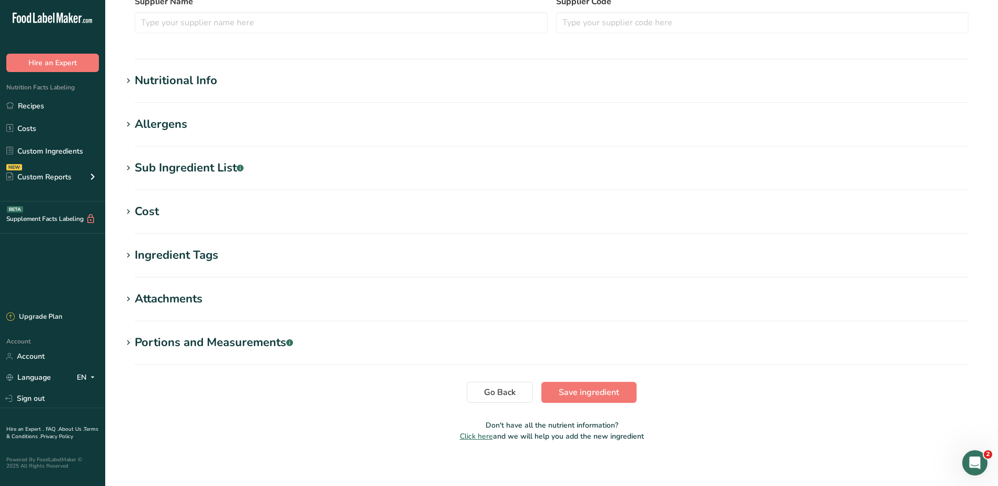
type input "Lime Juice"
click at [598, 388] on span "Save ingredient" at bounding box center [588, 392] width 60 height 13
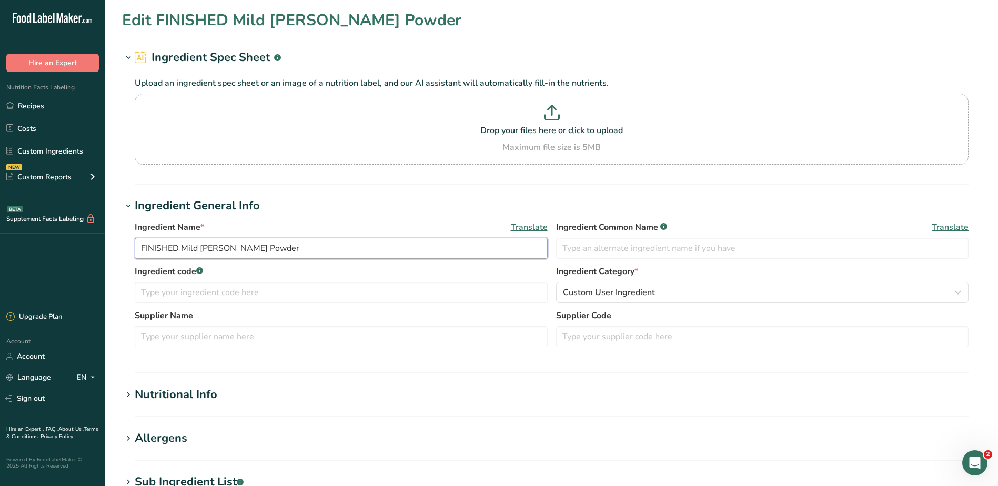
drag, startPoint x: 182, startPoint y: 247, endPoint x: 171, endPoint y: 238, distance: 14.6
click at [46, 247] on div ".a-20{fill:#fff;} Hire an Expert Nutrition Facts Labeling Recipes Costs Custom …" at bounding box center [499, 403] width 998 height 806
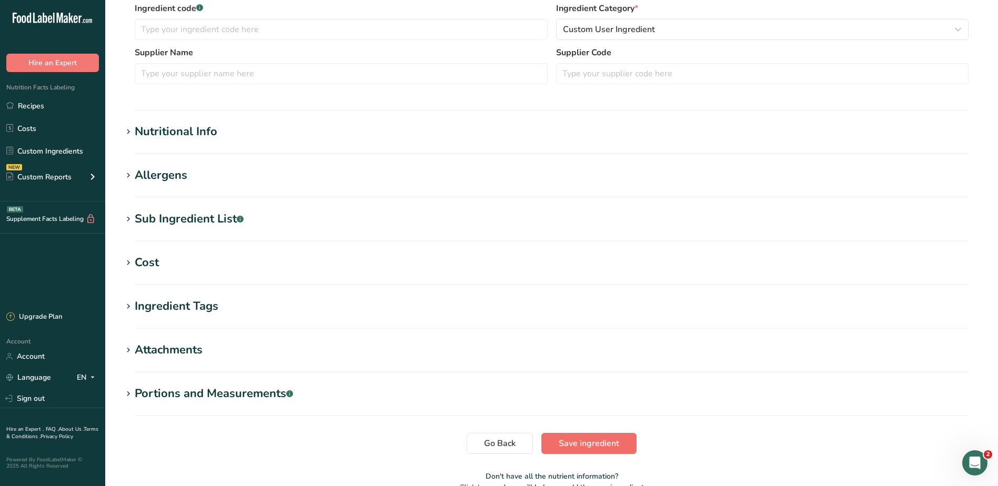
type input "Mild [PERSON_NAME] Powder"
click at [577, 442] on span "Save ingredient" at bounding box center [588, 443] width 60 height 13
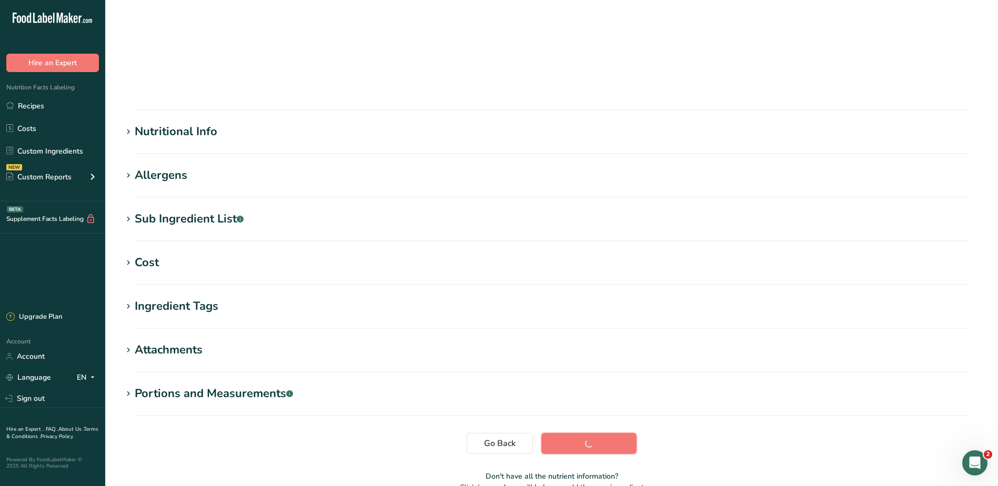
scroll to position [70, 0]
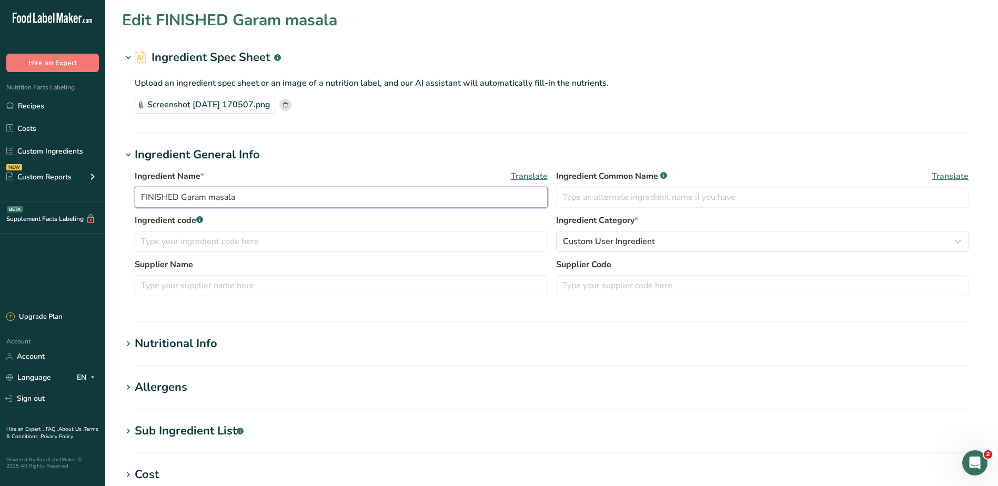
drag, startPoint x: 183, startPoint y: 194, endPoint x: 48, endPoint y: 202, distance: 134.9
click at [48, 200] on div ".a-20{fill:#fff;} Hire an Expert Nutrition Facts Labeling Recipes Costs Custom …" at bounding box center [499, 377] width 998 height 755
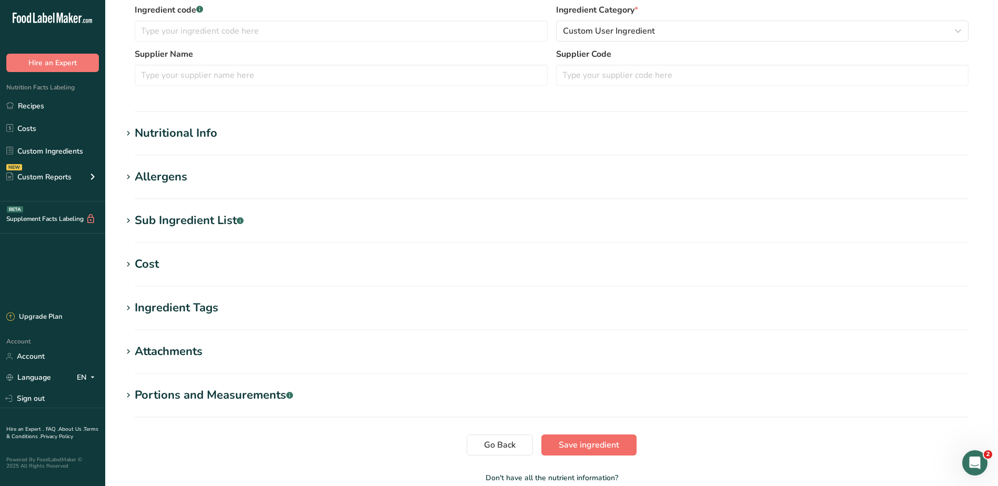
type input "Garam masala"
click at [572, 446] on span "Save ingredient" at bounding box center [588, 445] width 60 height 13
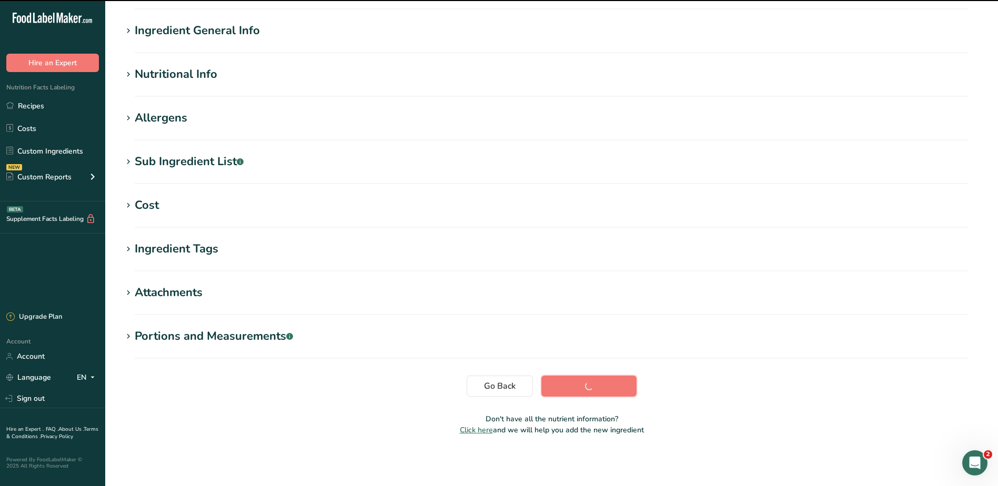
scroll to position [70, 0]
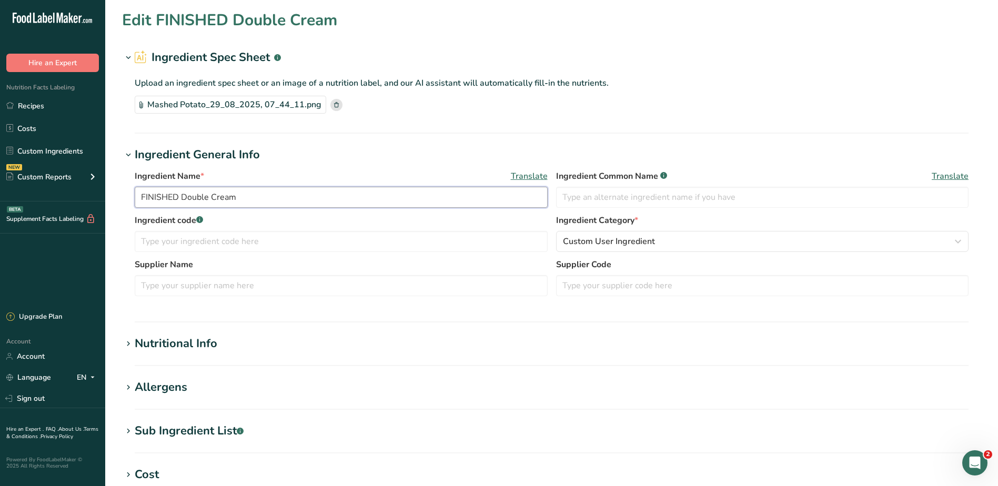
drag, startPoint x: 180, startPoint y: 198, endPoint x: 48, endPoint y: 195, distance: 131.5
click at [49, 194] on div ".a-20{fill:#fff;} Hire an Expert Nutrition Facts Labeling Recipes Costs Custom …" at bounding box center [499, 377] width 998 height 755
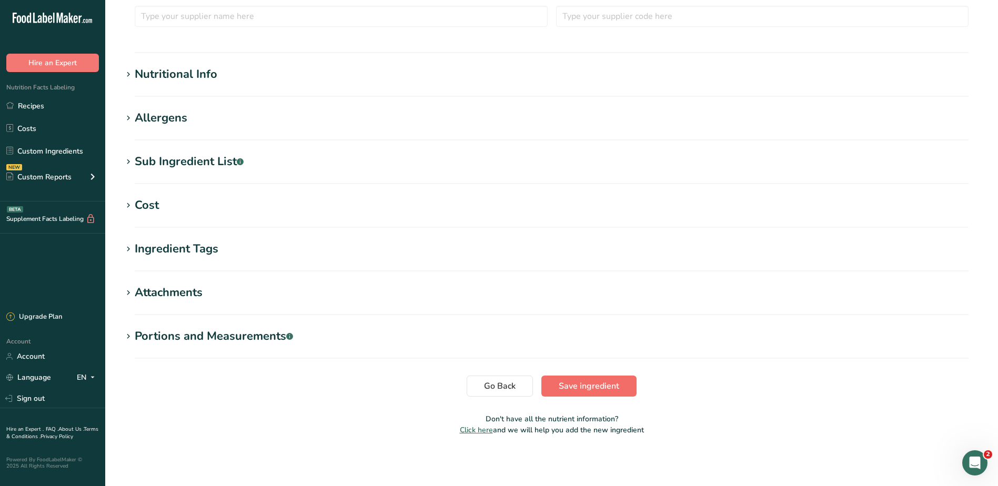
type input "Double Cream"
click at [587, 395] on button "Save ingredient" at bounding box center [588, 385] width 95 height 21
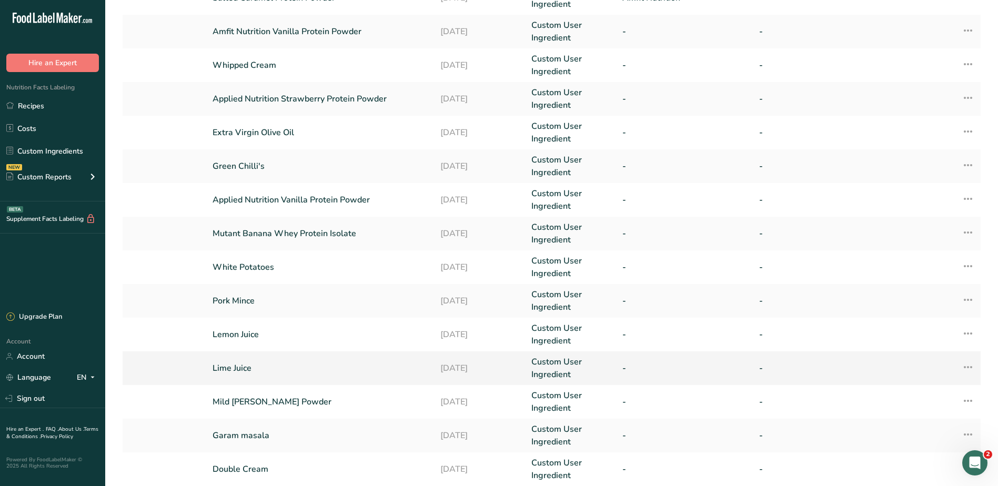
scroll to position [198, 0]
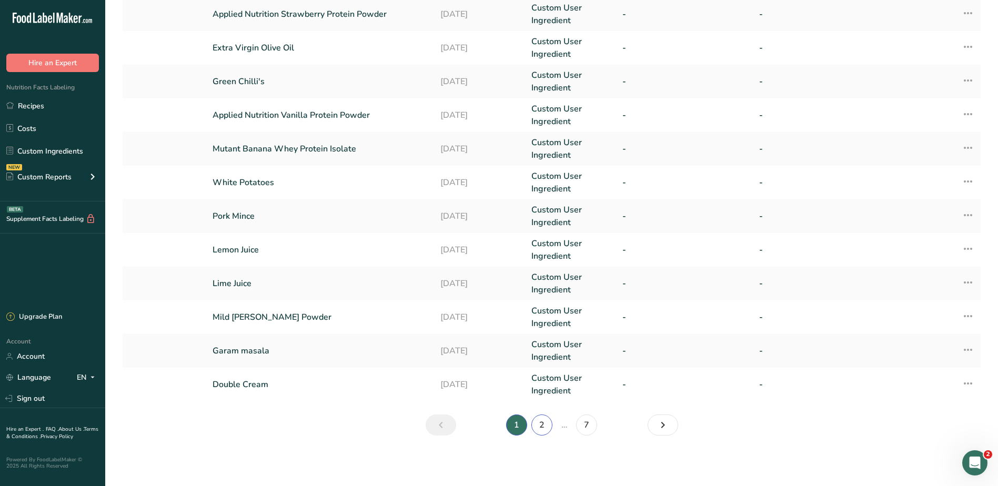
click at [550, 428] on link "2" at bounding box center [541, 424] width 21 height 21
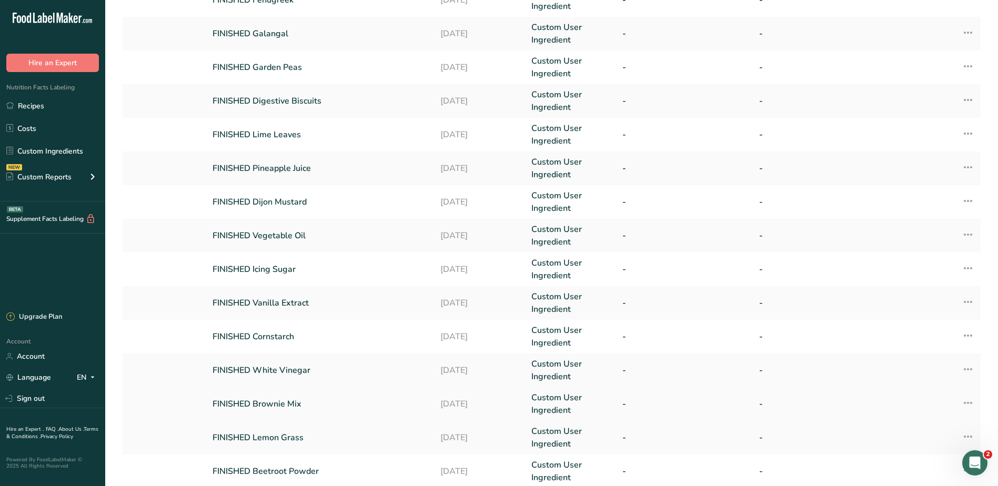
scroll to position [198, 0]
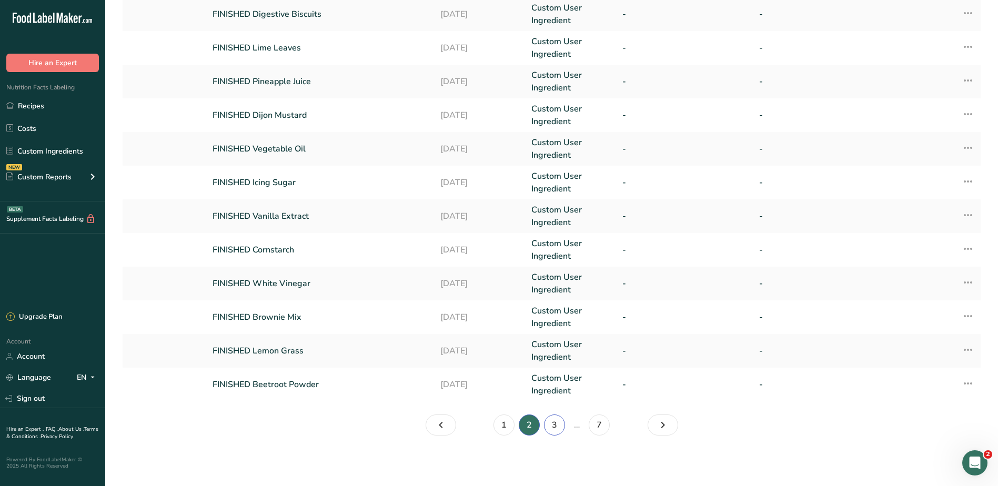
click at [563, 419] on link "3" at bounding box center [554, 424] width 21 height 21
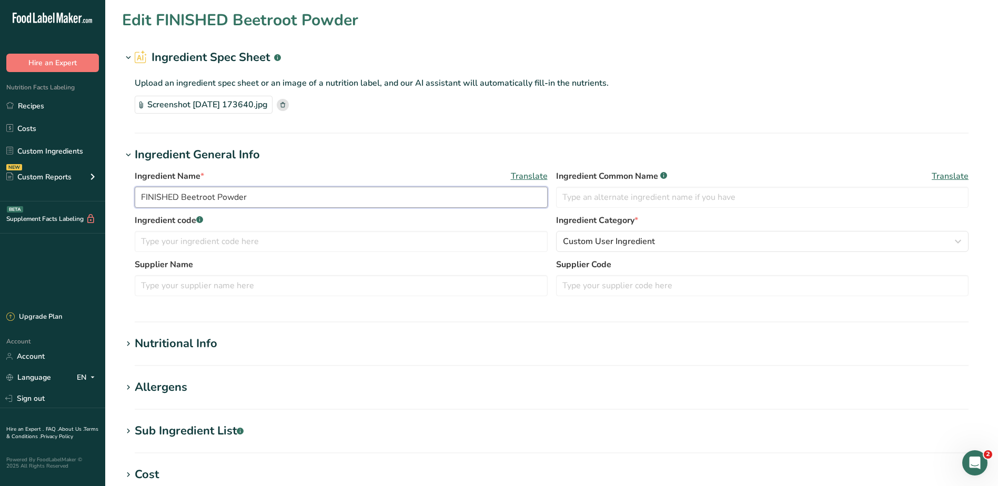
drag, startPoint x: 182, startPoint y: 198, endPoint x: 77, endPoint y: 194, distance: 105.3
click at [72, 194] on div ".a-20{fill:#fff;} Hire an Expert Nutrition Facts Labeling Recipes Costs Custom …" at bounding box center [499, 377] width 998 height 755
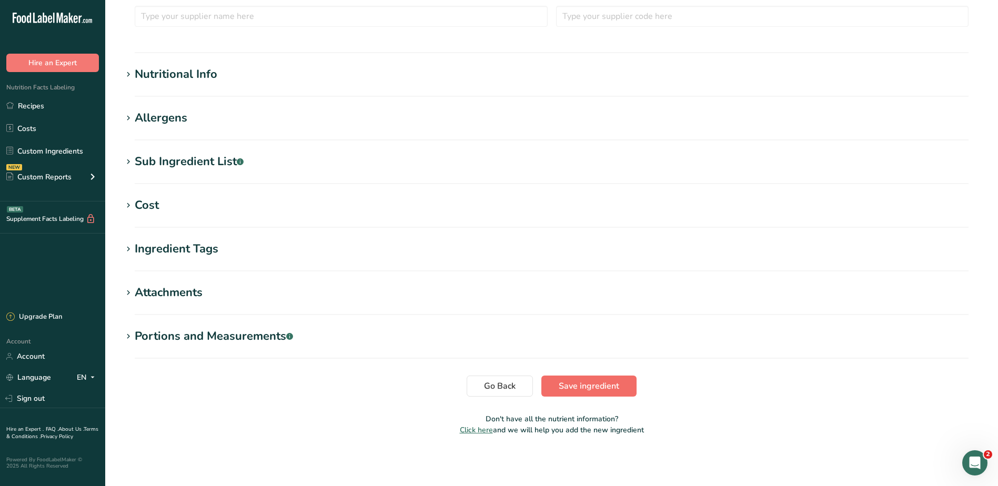
type input "Beetroot Powder"
click at [605, 380] on span "Save ingredient" at bounding box center [588, 386] width 60 height 13
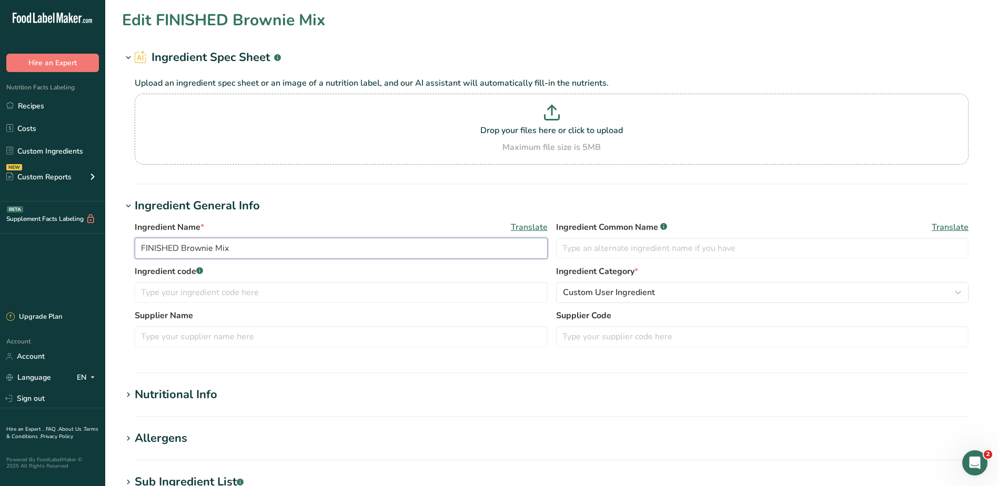
drag, startPoint x: 181, startPoint y: 248, endPoint x: 90, endPoint y: 230, distance: 92.6
click at [96, 241] on div ".a-20{fill:#fff;} Hire an Expert Nutrition Facts Labeling Recipes Costs Custom …" at bounding box center [499, 403] width 998 height 806
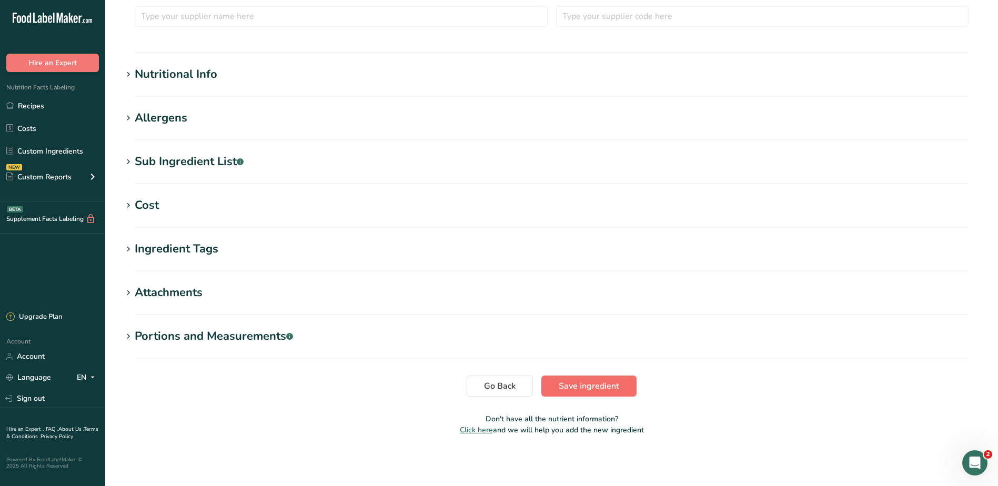
type input "Brownie Mix"
click at [568, 389] on span "Save ingredient" at bounding box center [588, 386] width 60 height 13
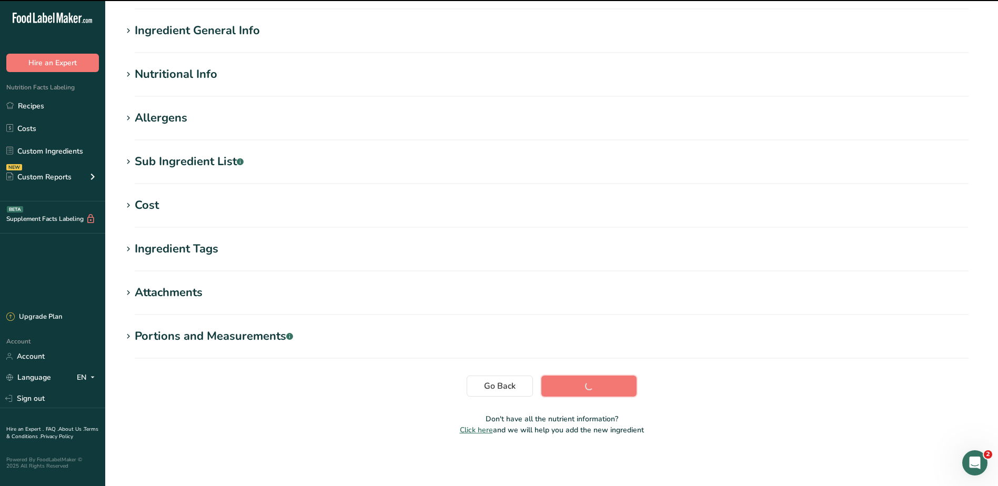
scroll to position [70, 0]
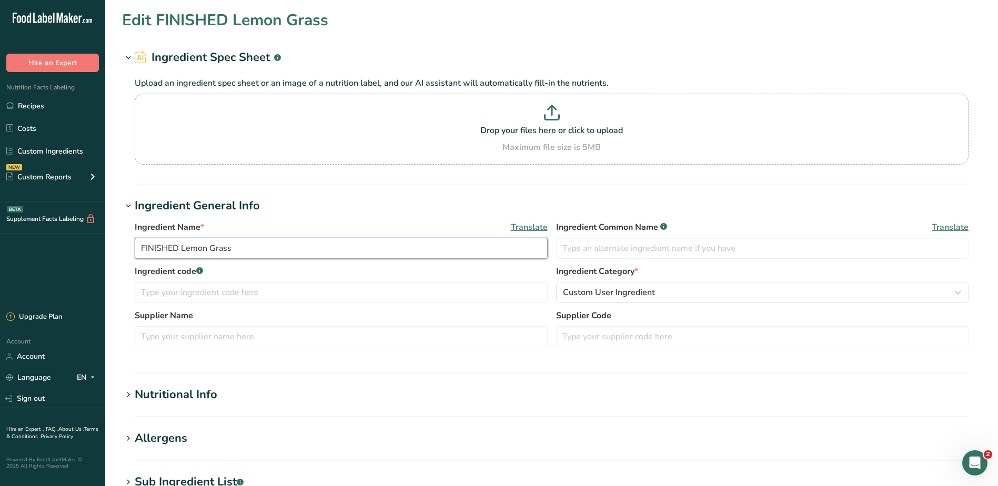
drag, startPoint x: 180, startPoint y: 248, endPoint x: 235, endPoint y: 228, distance: 58.0
click at [115, 244] on section "Edit FINISHED Lemon Grass Ingredient Spec Sheet .a-a{fill:#347362;}.b-a{fill:#f…" at bounding box center [551, 386] width 892 height 772
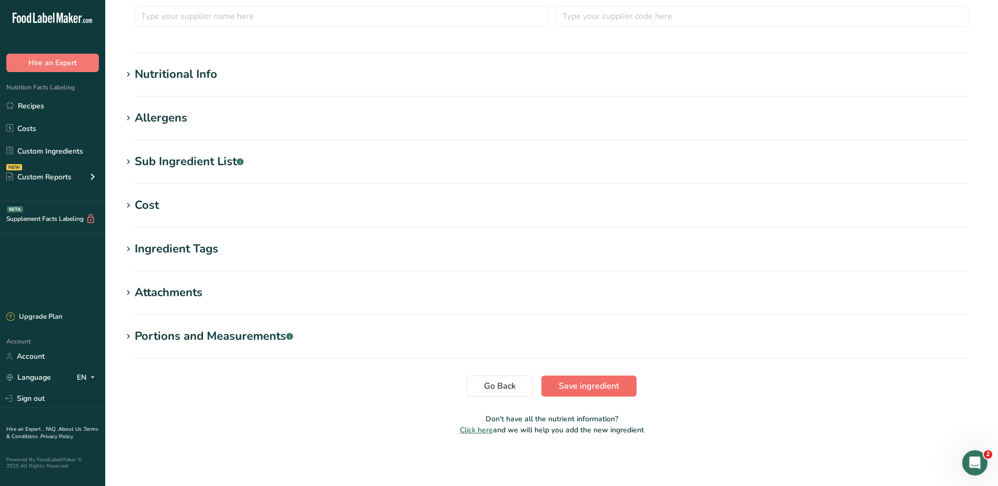
type input "Lemon Grass"
click at [584, 386] on span "Save ingredient" at bounding box center [588, 386] width 60 height 13
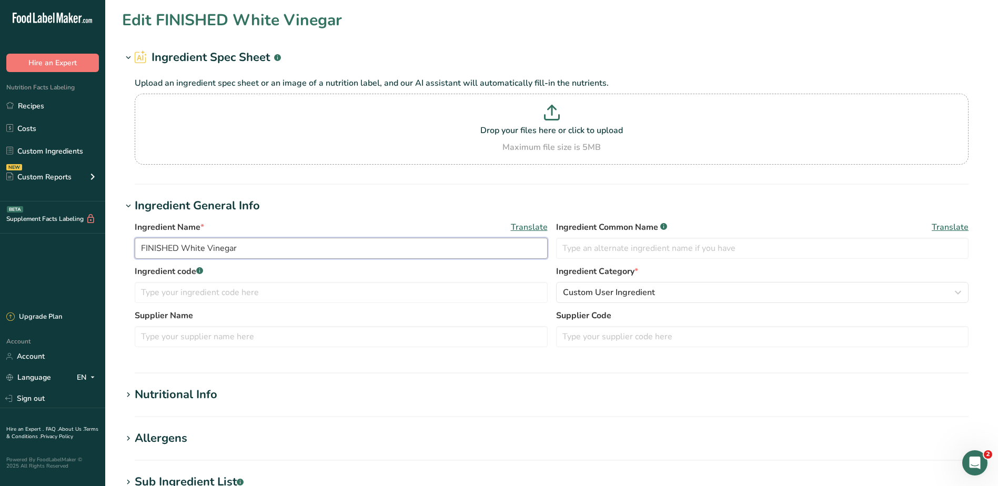
drag, startPoint x: 182, startPoint y: 249, endPoint x: 61, endPoint y: 251, distance: 121.5
click at [61, 251] on div ".a-20{fill:#fff;} Hire an Expert Nutrition Facts Labeling Recipes Costs Custom …" at bounding box center [499, 403] width 998 height 806
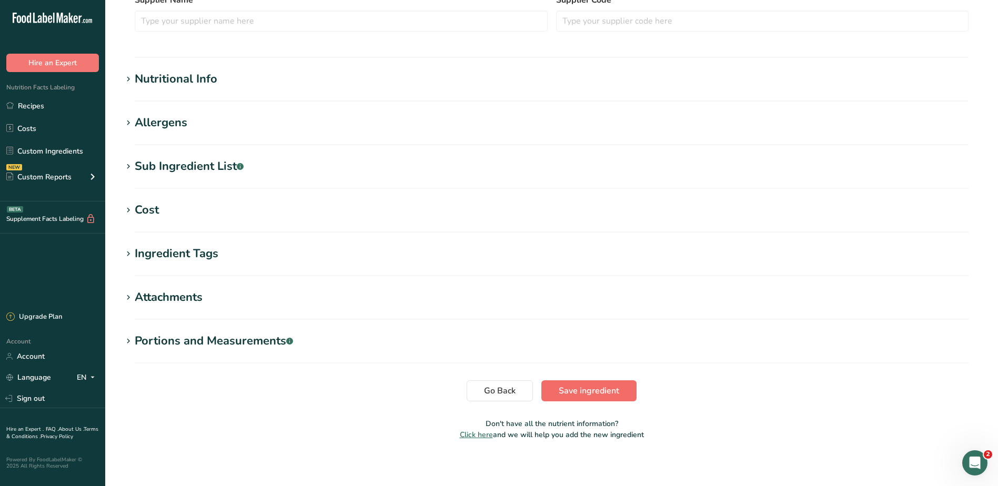
type input "White Vinegar"
drag, startPoint x: 583, startPoint y: 389, endPoint x: 561, endPoint y: 350, distance: 44.7
click at [583, 389] on span "Save ingredient" at bounding box center [588, 390] width 60 height 13
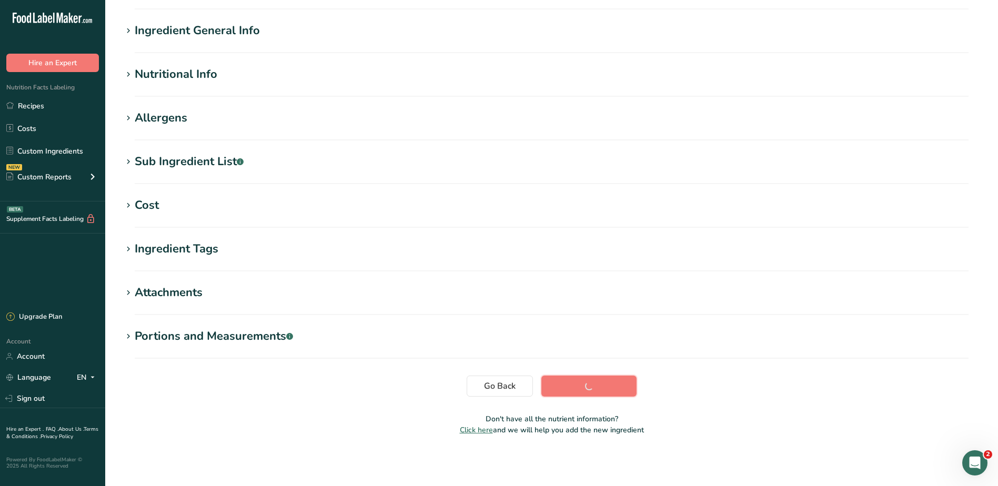
scroll to position [70, 0]
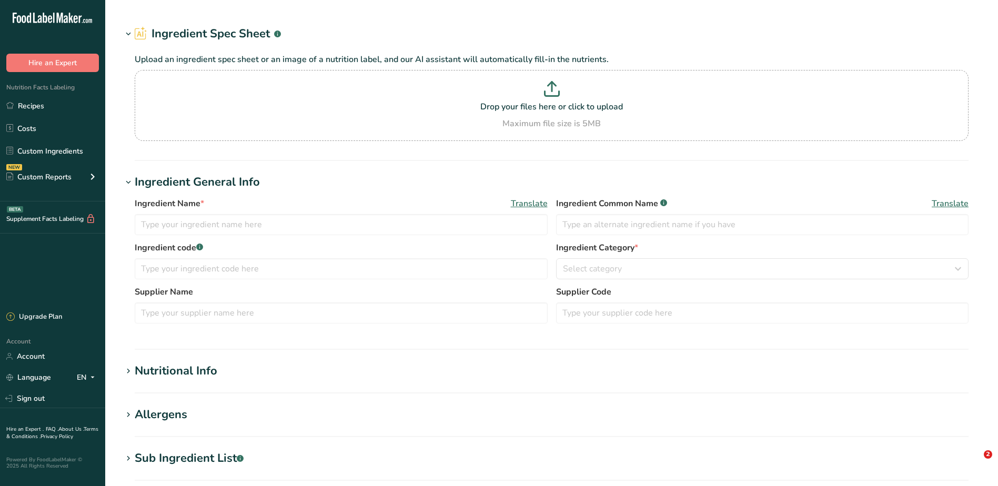
type input "FINISHED Cornstarch"
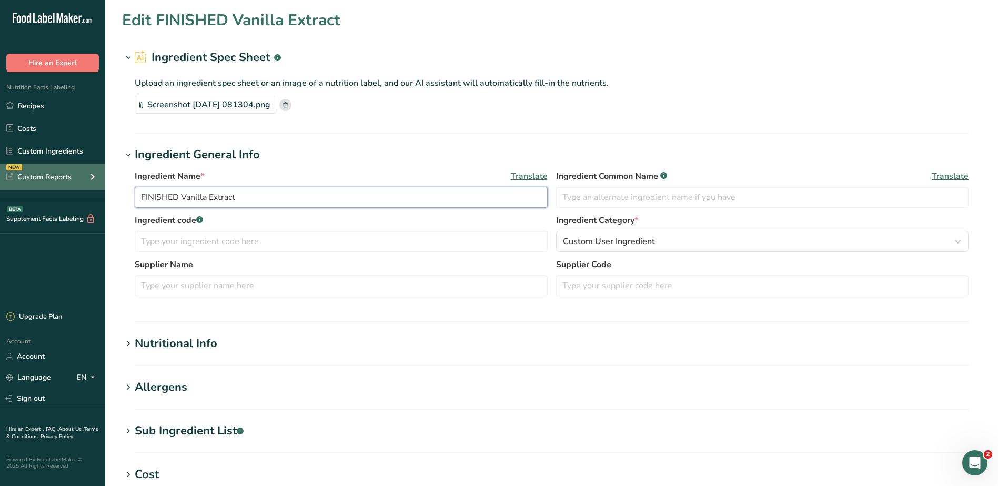
drag, startPoint x: 181, startPoint y: 195, endPoint x: 86, endPoint y: 190, distance: 95.3
click at [87, 190] on div ".a-20{fill:#fff;} Hire an Expert Nutrition Facts Labeling Recipes Costs Custom …" at bounding box center [499, 377] width 998 height 755
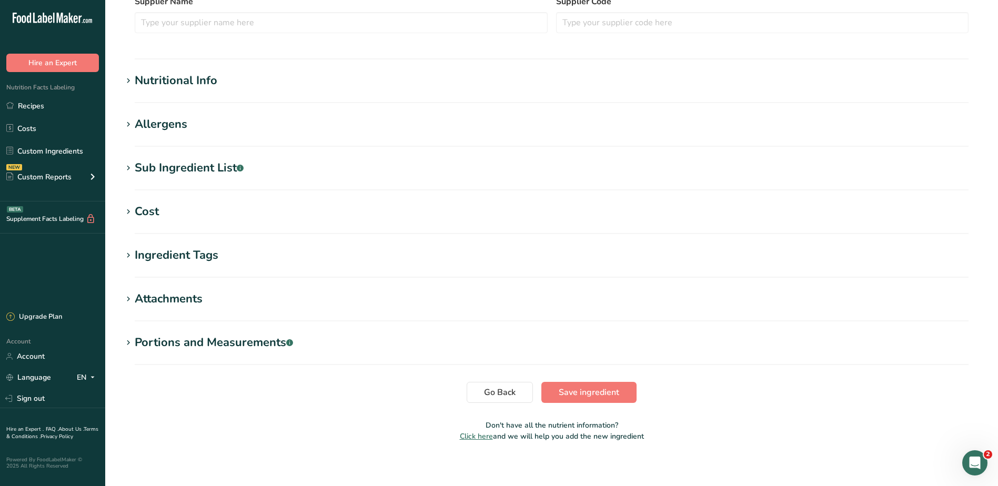
type input "Vanilla Extract"
click at [602, 395] on span "Save ingredient" at bounding box center [588, 392] width 60 height 13
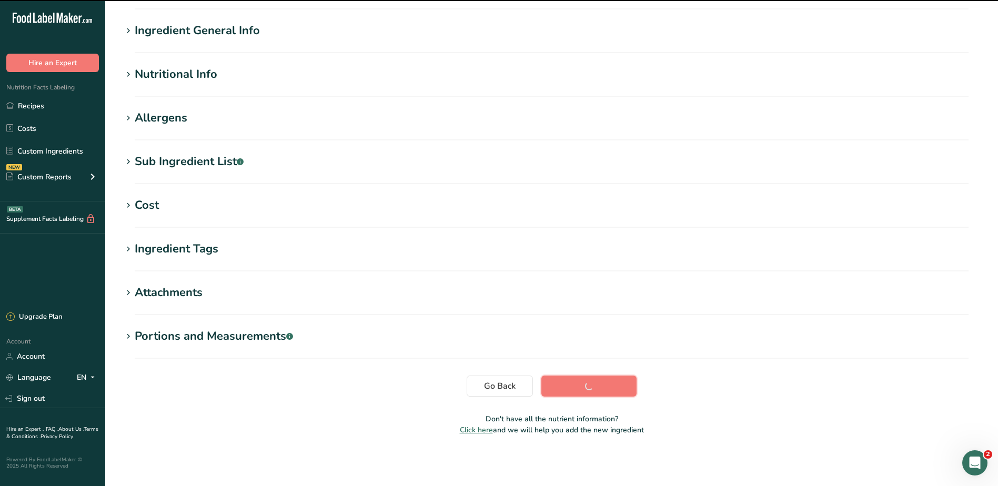
scroll to position [70, 0]
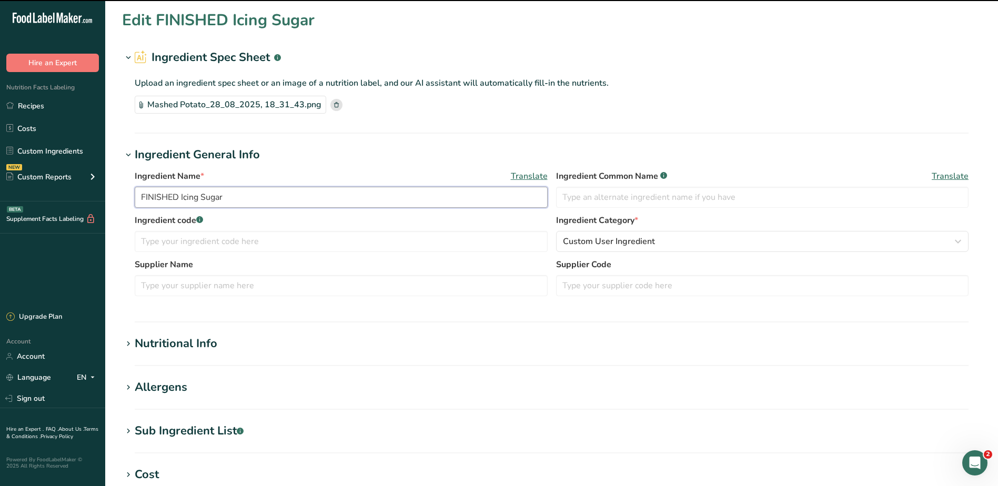
drag, startPoint x: 178, startPoint y: 195, endPoint x: 67, endPoint y: 191, distance: 111.0
click at [68, 193] on div ".a-20{fill:#fff;} Hire an Expert Nutrition Facts Labeling Recipes Costs Custom …" at bounding box center [499, 377] width 998 height 755
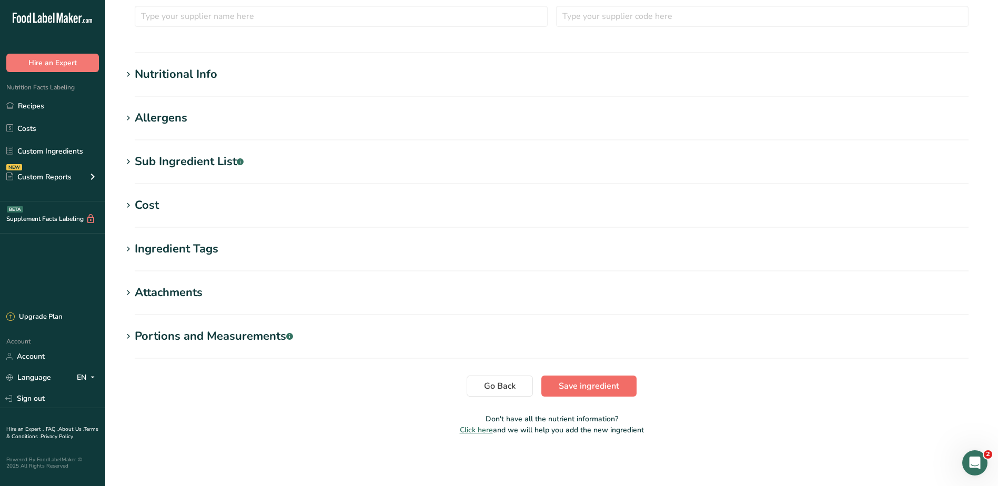
type input "Icing Sugar"
click at [569, 380] on span "Save ingredient" at bounding box center [588, 386] width 60 height 13
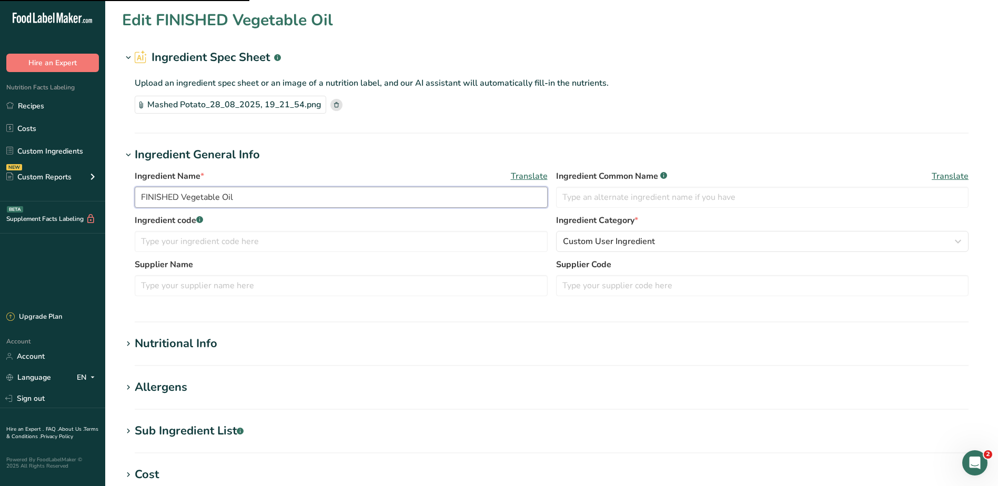
drag, startPoint x: 182, startPoint y: 198, endPoint x: 75, endPoint y: 193, distance: 106.9
click at [75, 193] on div ".a-20{fill:#fff;} Hire an Expert Nutrition Facts Labeling Recipes Costs Custom …" at bounding box center [499, 377] width 998 height 755
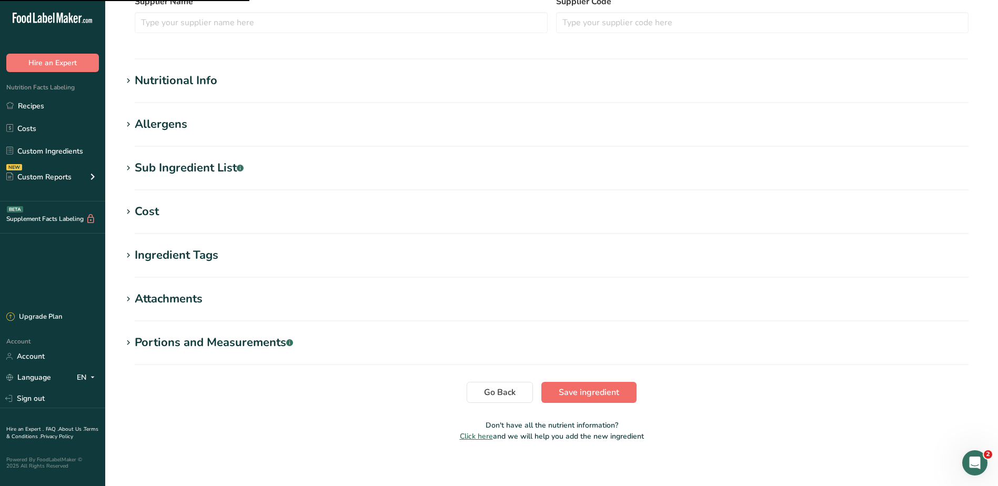
type input "Vegetable Oil"
click at [606, 389] on span "Save ingredient" at bounding box center [588, 392] width 60 height 13
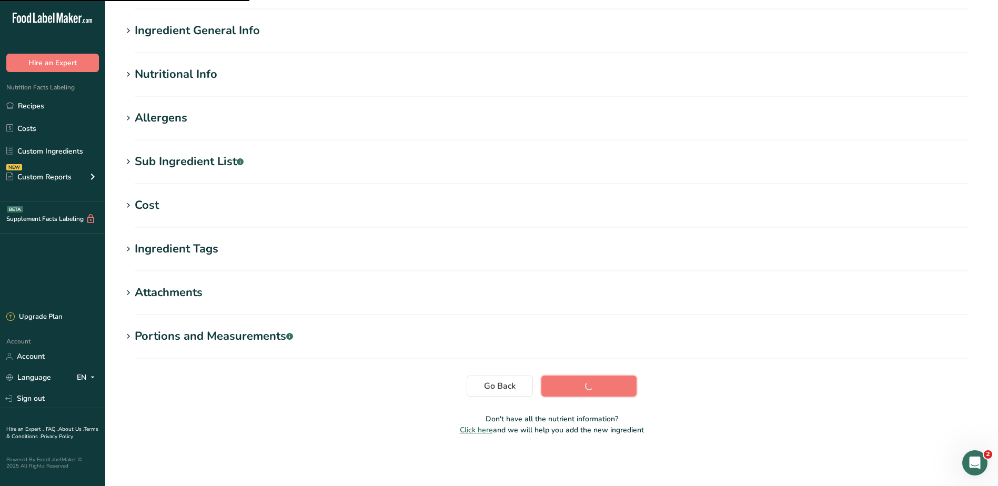
scroll to position [70, 0]
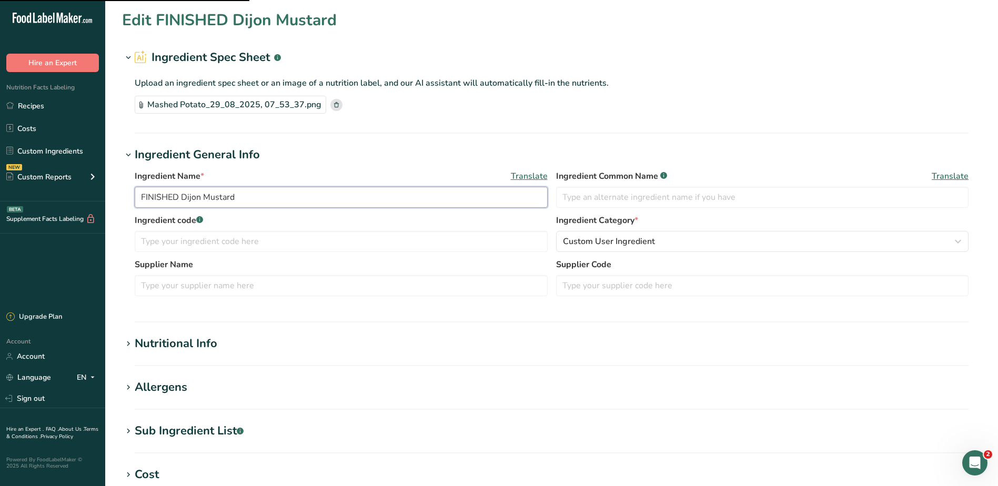
drag, startPoint x: 181, startPoint y: 197, endPoint x: 189, endPoint y: 192, distance: 8.9
click at [59, 198] on div ".a-20{fill:#fff;} Hire an Expert Nutrition Facts Labeling Recipes Costs Custom …" at bounding box center [499, 377] width 998 height 755
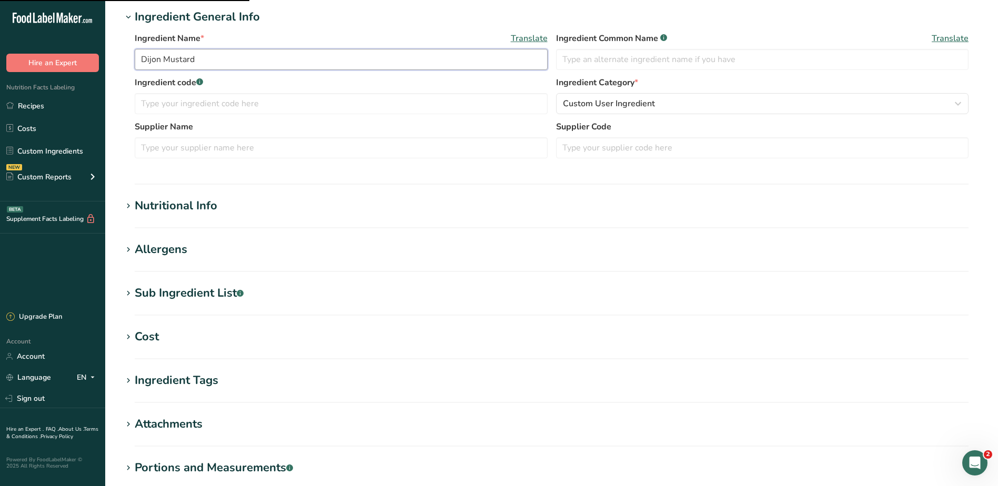
scroll to position [263, 0]
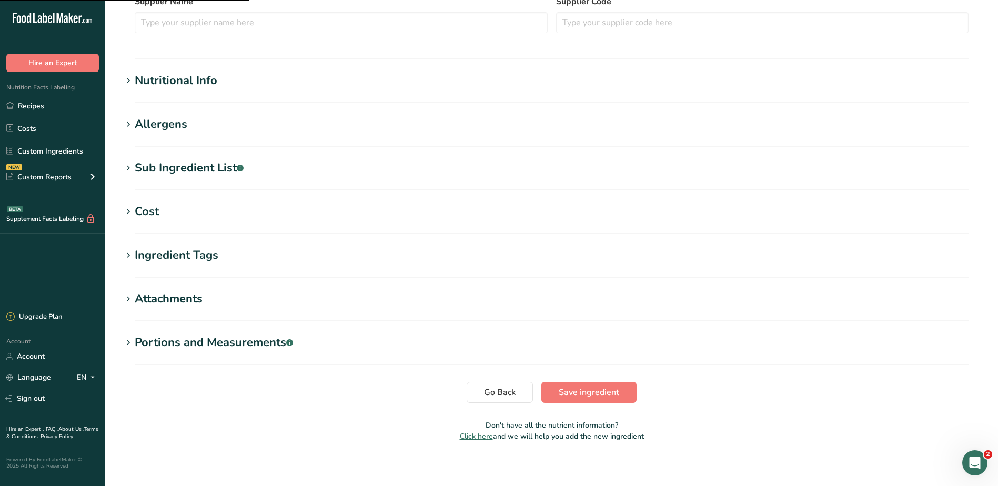
type input "Dijon Mustard"
click at [561, 381] on section "Edit Dijon Mustard Ingredient Spec Sheet .a-a{fill:#347362;}.b-a{fill:#fff;} Up…" at bounding box center [551, 97] width 892 height 721
click at [562, 394] on span "Save ingredient" at bounding box center [588, 392] width 60 height 13
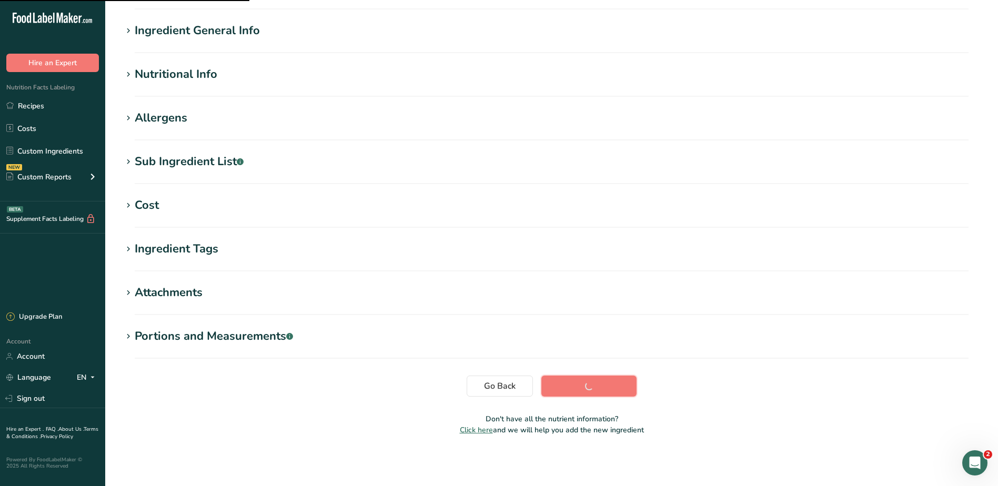
scroll to position [70, 0]
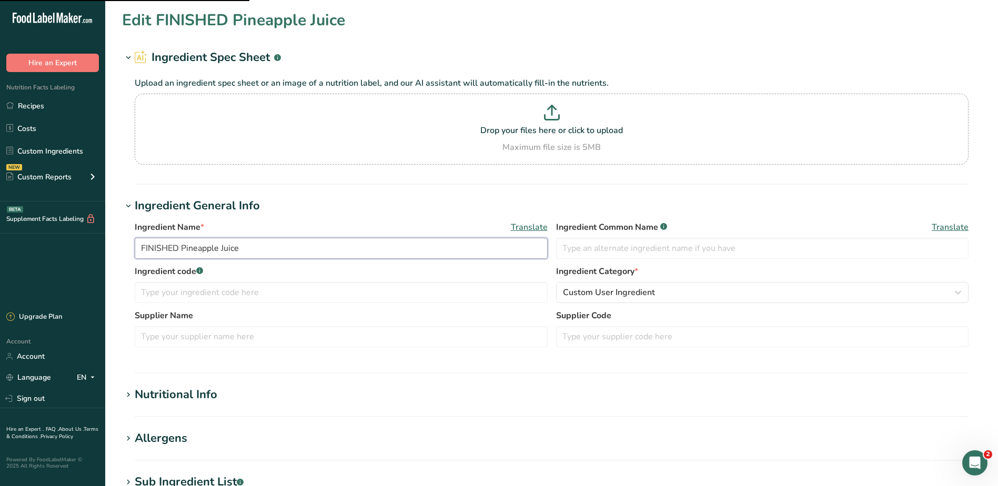
drag, startPoint x: 182, startPoint y: 251, endPoint x: 97, endPoint y: 250, distance: 85.2
click at [97, 250] on div ".a-20{fill:#fff;} Hire an Expert Nutrition Facts Labeling Recipes Costs Custom …" at bounding box center [499, 403] width 998 height 806
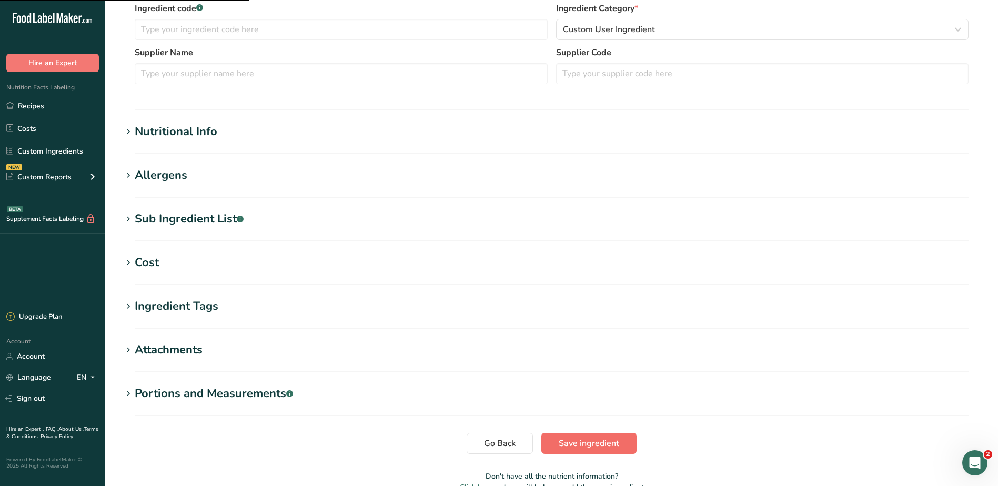
type input "Pineapple Juice"
click at [561, 443] on span "Save ingredient" at bounding box center [588, 443] width 60 height 13
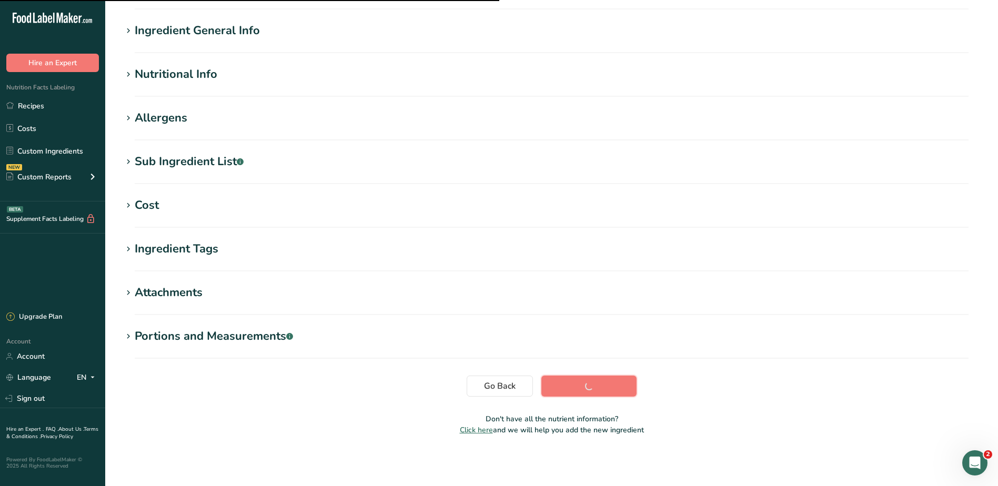
scroll to position [70, 0]
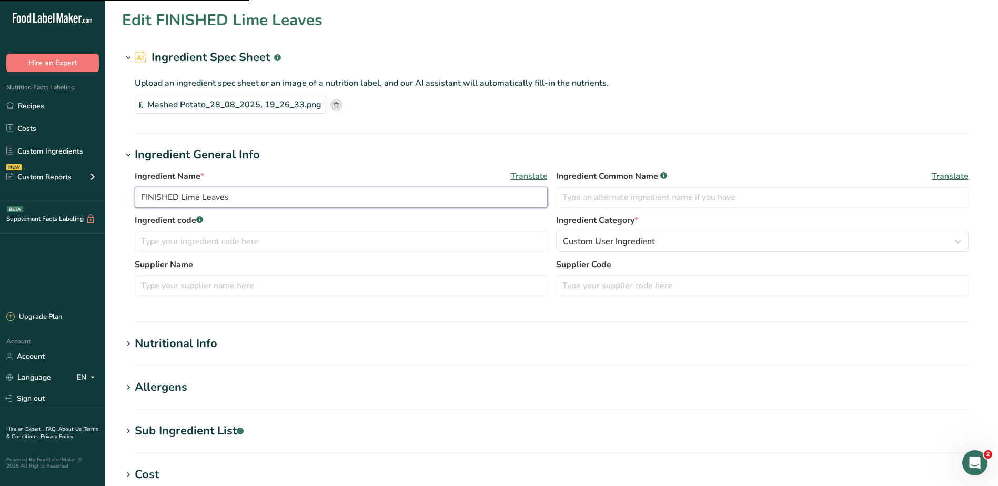
drag, startPoint x: 180, startPoint y: 199, endPoint x: 15, endPoint y: 196, distance: 165.1
click at [19, 197] on div ".a-20{fill:#fff;} Hire an Expert Nutrition Facts Labeling Recipes Costs Custom …" at bounding box center [499, 377] width 998 height 755
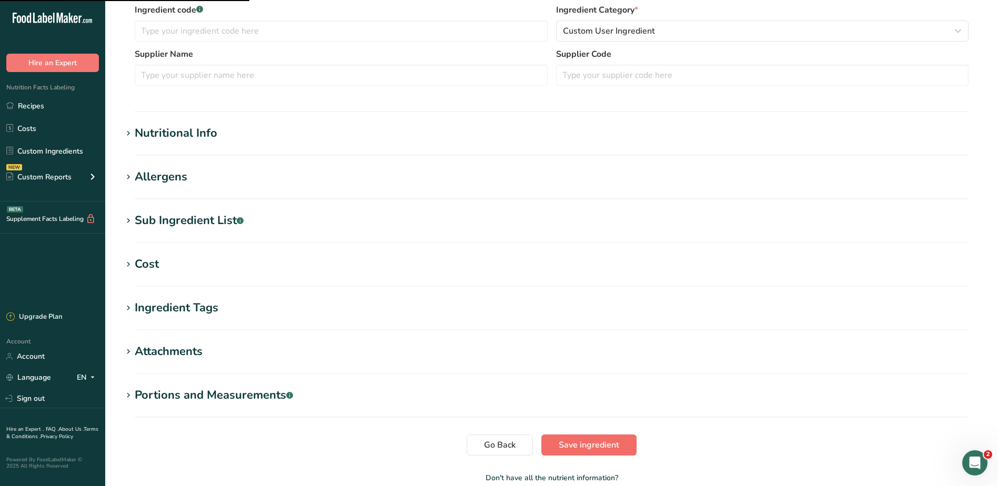
type input "Lime Leaves"
click at [575, 443] on span "Save ingredient" at bounding box center [588, 445] width 60 height 13
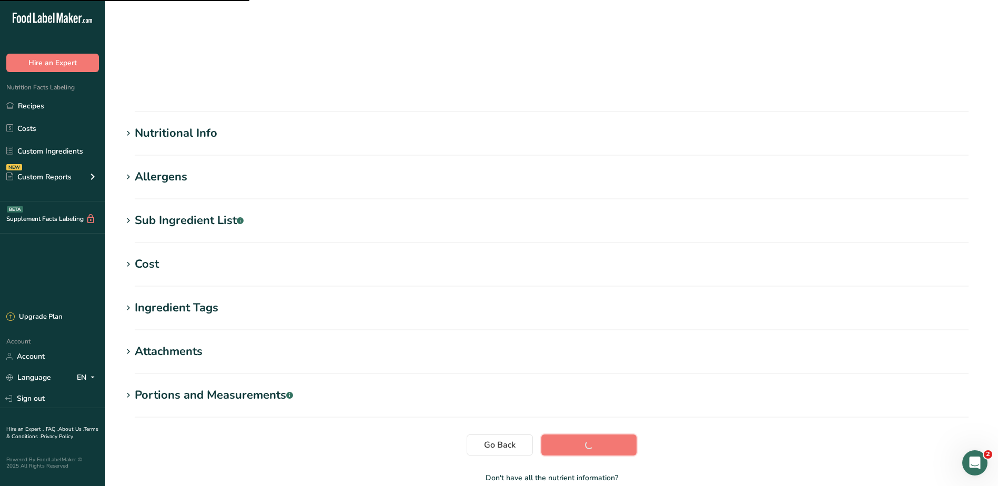
scroll to position [70, 0]
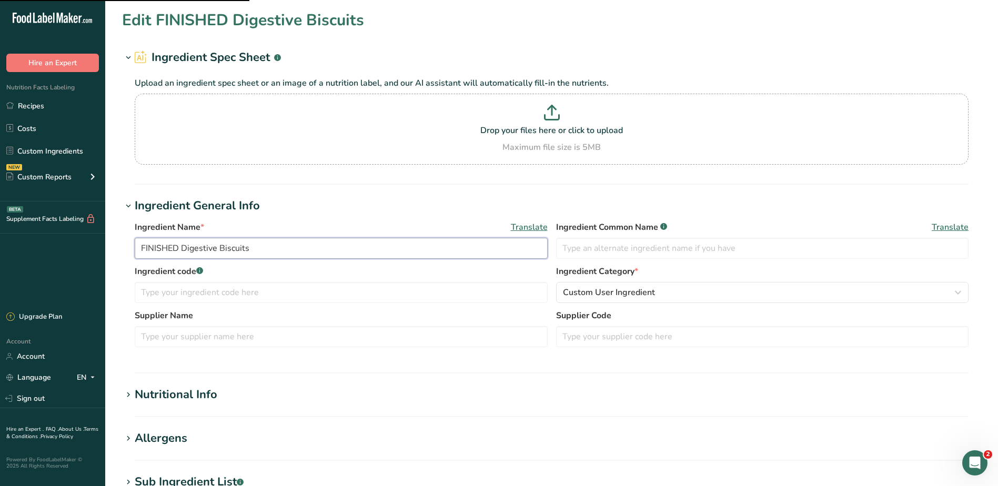
drag, startPoint x: 182, startPoint y: 243, endPoint x: 78, endPoint y: 243, distance: 103.6
click at [69, 243] on div ".a-20{fill:#fff;} Hire an Expert Nutrition Facts Labeling Recipes Costs Custom …" at bounding box center [499, 403] width 998 height 806
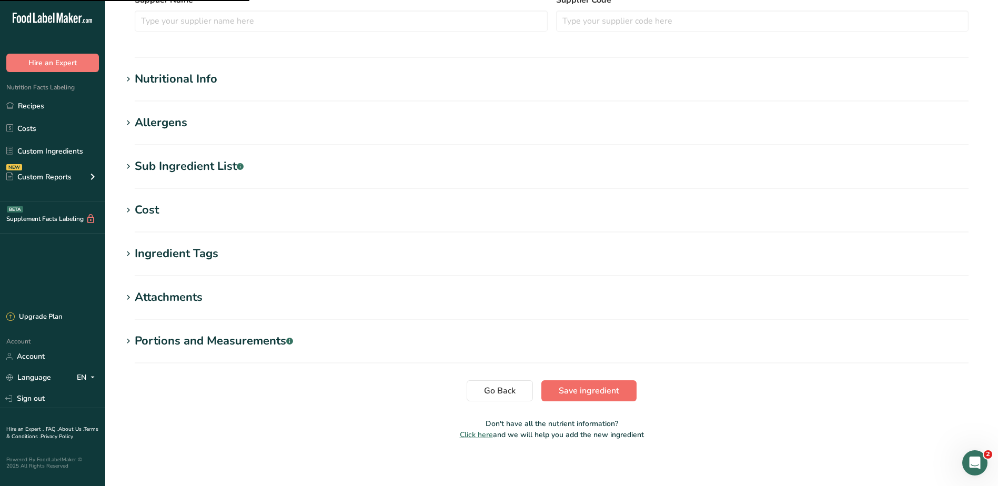
type input "Digestive Biscuits"
click at [571, 388] on span "Save ingredient" at bounding box center [588, 390] width 60 height 13
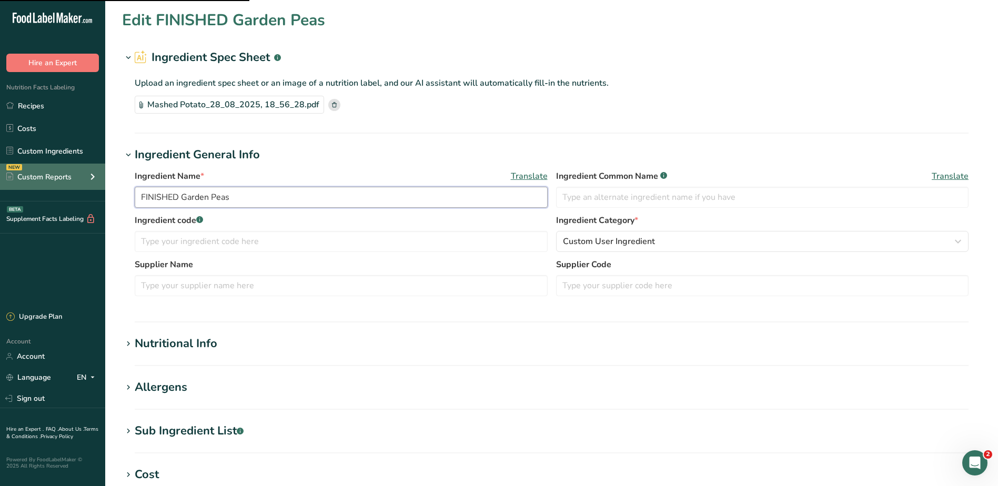
drag, startPoint x: 181, startPoint y: 196, endPoint x: 0, endPoint y: 168, distance: 183.0
click at [0, 185] on html ".a-20{fill:#fff;} Hire an Expert Nutrition Facts Labeling Recipes Costs Custom …" at bounding box center [499, 377] width 998 height 755
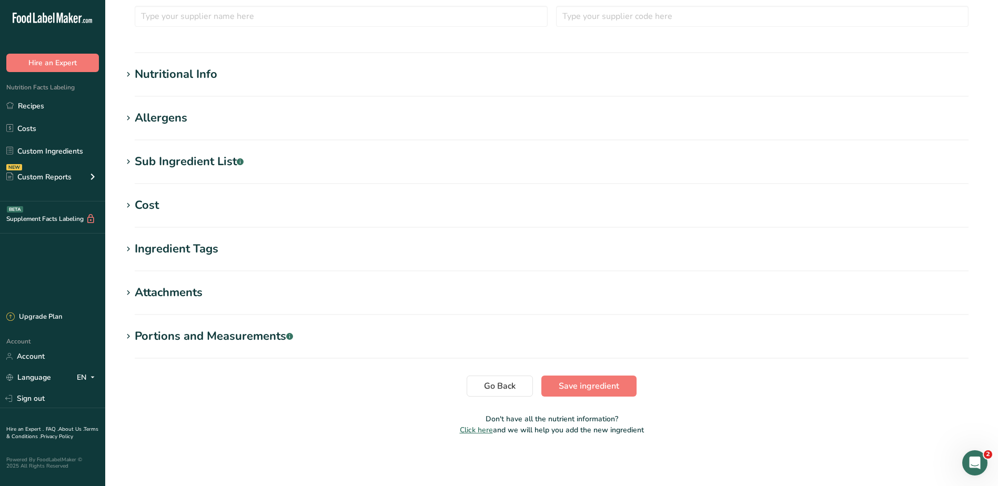
type input "Garden Peas"
click at [559, 391] on span "Save ingredient" at bounding box center [588, 386] width 60 height 13
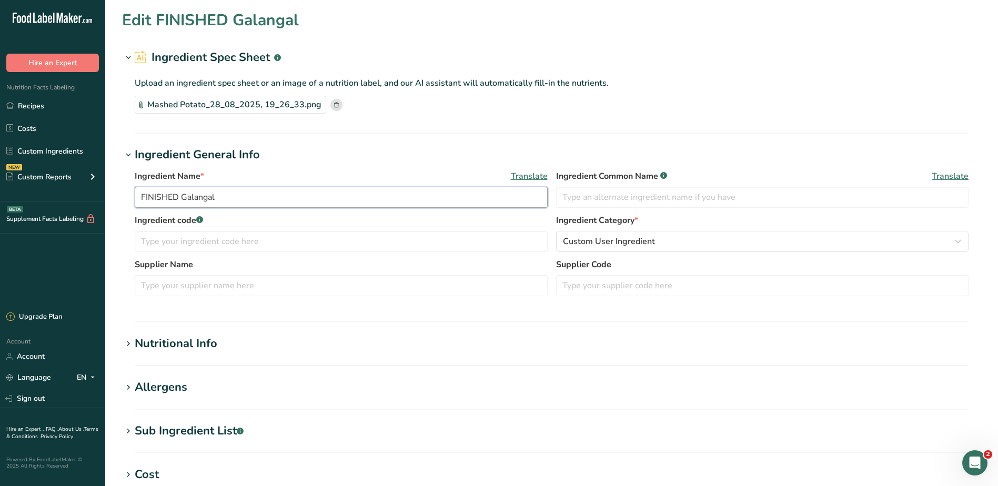
drag, startPoint x: 182, startPoint y: 197, endPoint x: 60, endPoint y: 200, distance: 121.5
click at [75, 198] on div ".a-20{fill:#fff;} Hire an Expert Nutrition Facts Labeling Recipes Costs Custom …" at bounding box center [499, 377] width 998 height 755
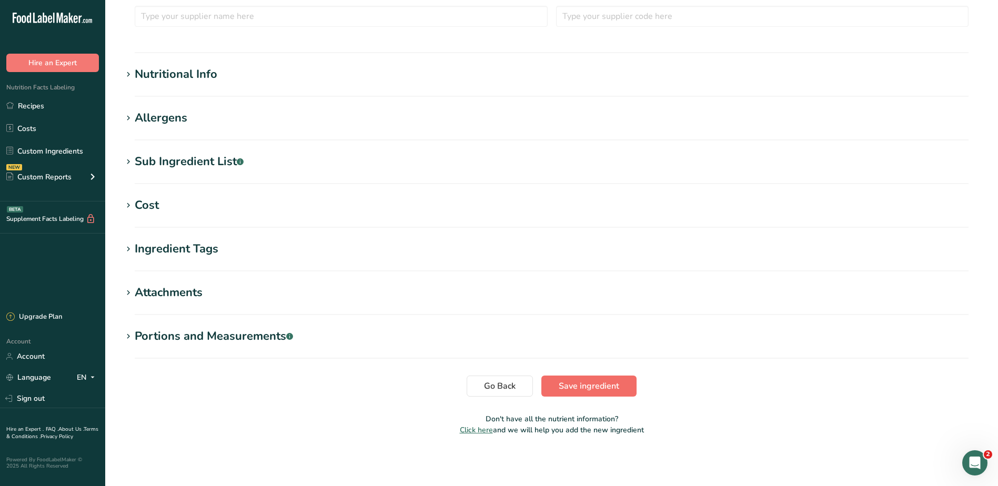
type input "Galangal"
click at [608, 395] on button "Save ingredient" at bounding box center [588, 385] width 95 height 21
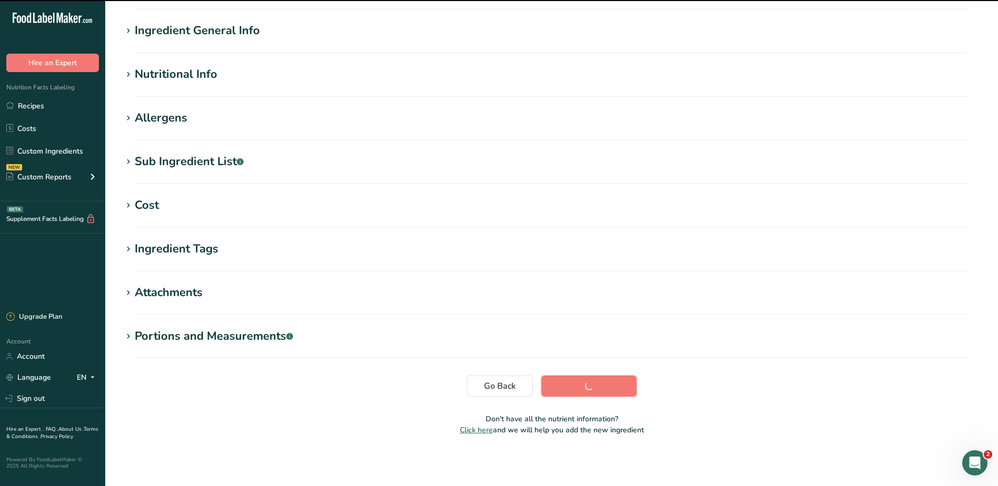
scroll to position [70, 0]
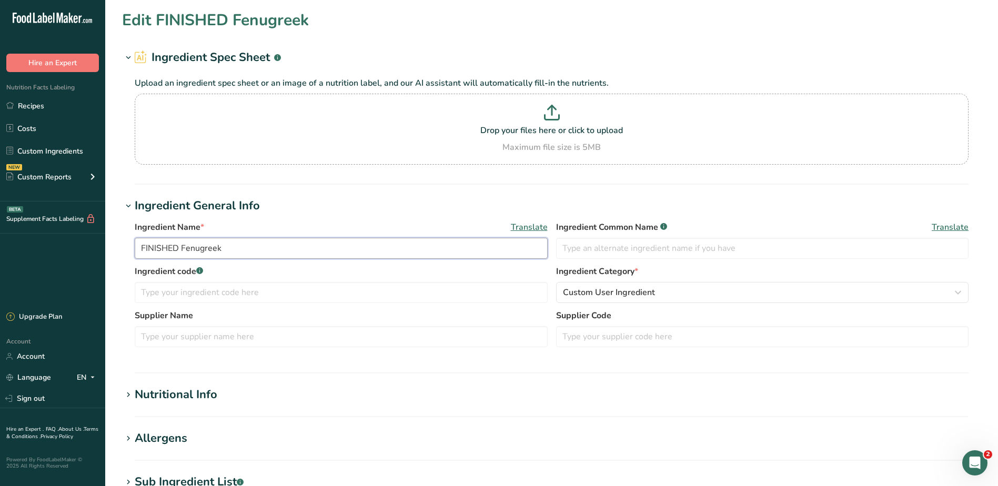
drag, startPoint x: 180, startPoint y: 253, endPoint x: 93, endPoint y: 242, distance: 88.0
click at [93, 242] on div ".a-20{fill:#fff;} Hire an Expert Nutrition Facts Labeling Recipes Costs Custom …" at bounding box center [499, 403] width 998 height 806
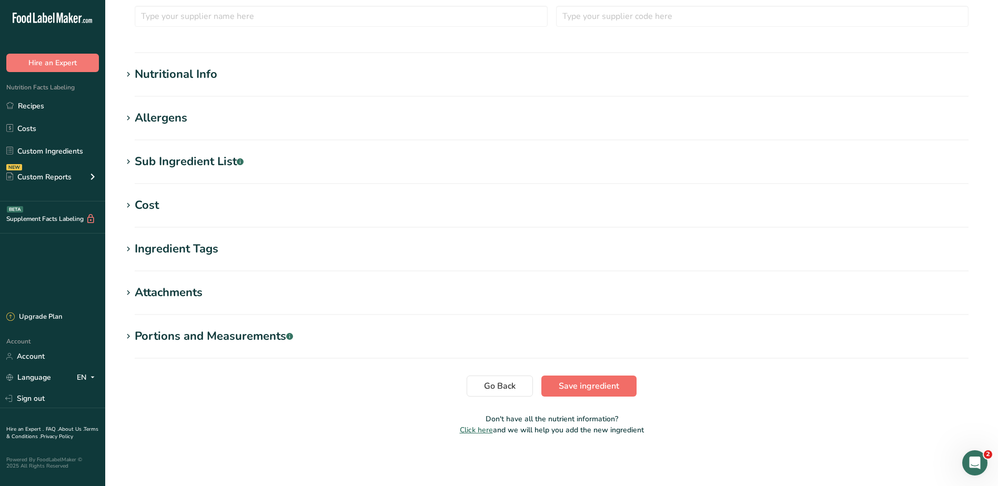
type input "Fenugreek"
click at [576, 382] on span "Save ingredient" at bounding box center [588, 386] width 60 height 13
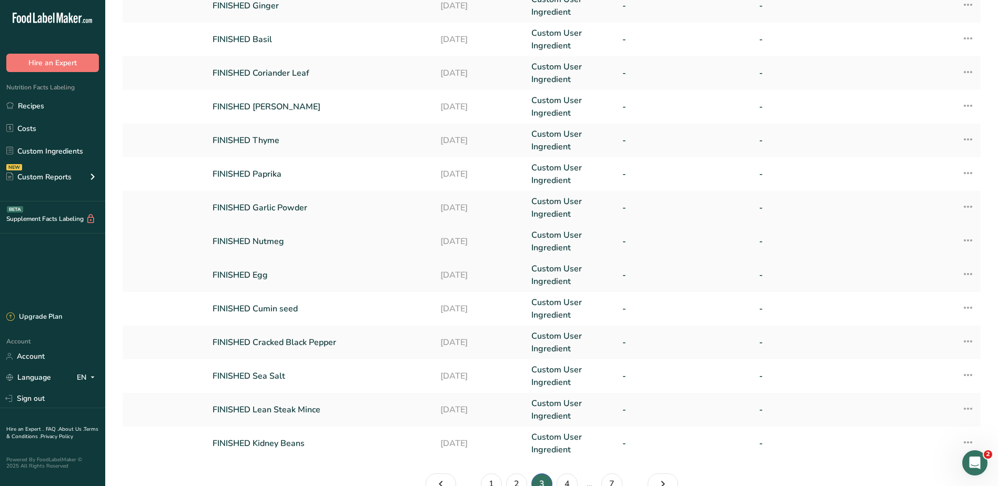
scroll to position [198, 0]
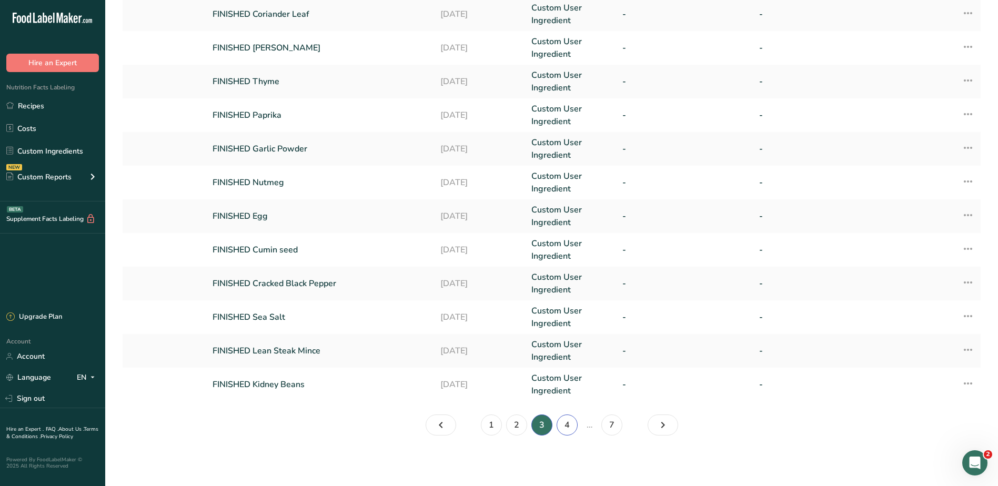
click at [567, 425] on link "4" at bounding box center [566, 424] width 21 height 21
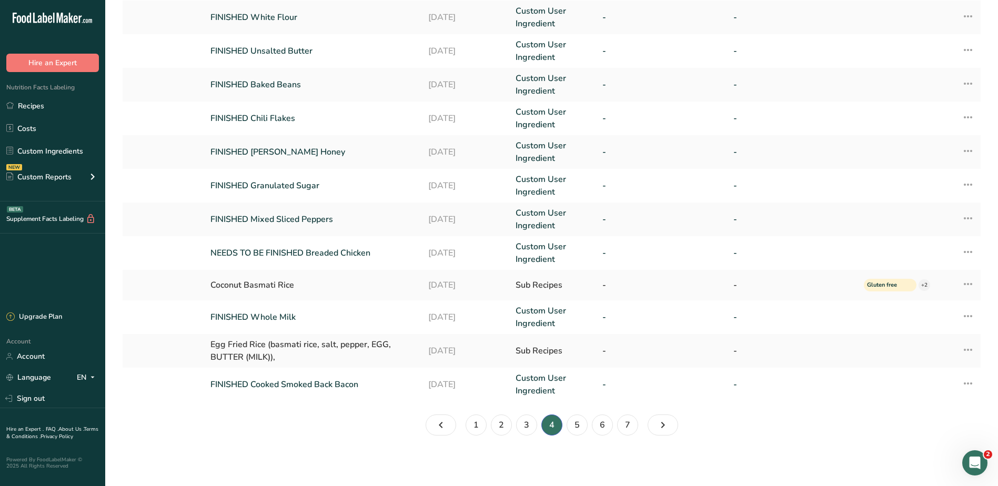
scroll to position [195, 0]
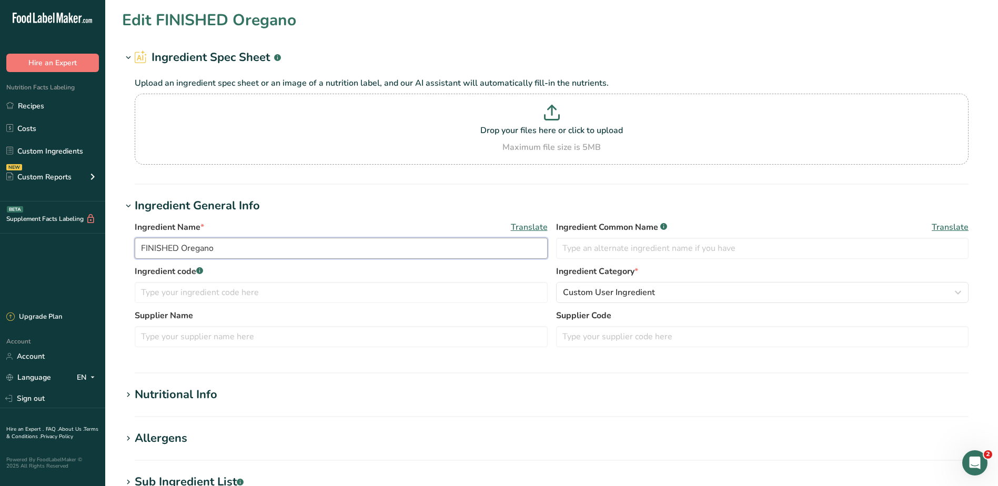
drag, startPoint x: 179, startPoint y: 248, endPoint x: 27, endPoint y: 224, distance: 153.9
click at [26, 225] on div ".a-20{fill:#fff;} Hire an Expert Nutrition Facts Labeling Recipes Costs Custom …" at bounding box center [499, 403] width 998 height 806
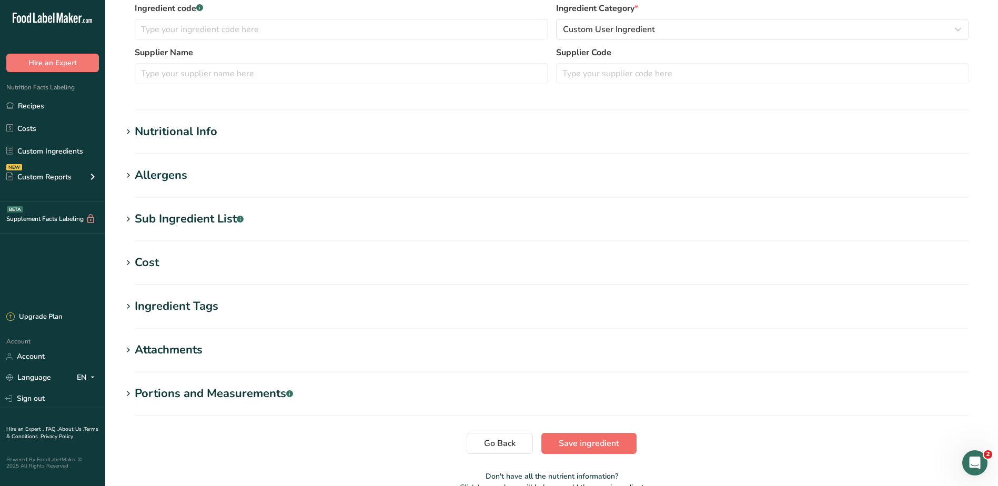
type input "Oregano"
click at [573, 442] on span "Save ingredient" at bounding box center [588, 443] width 60 height 13
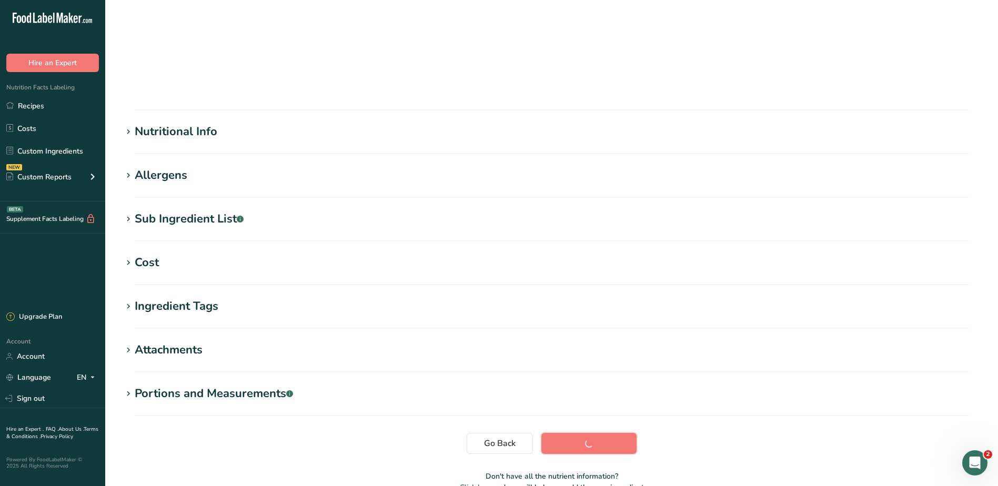
scroll to position [70, 0]
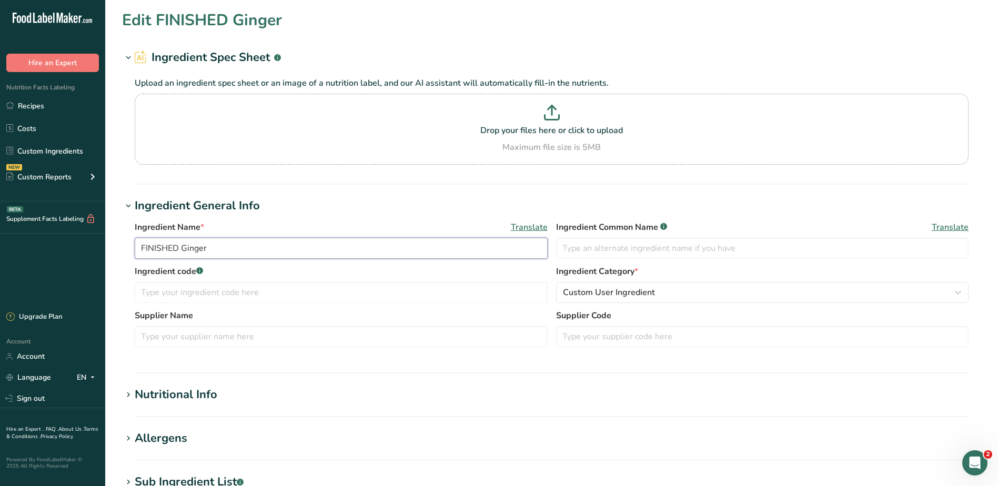
drag, startPoint x: 181, startPoint y: 250, endPoint x: 21, endPoint y: 239, distance: 160.7
click at [17, 239] on div ".a-20{fill:#fff;} Hire an Expert Nutrition Facts Labeling Recipes Costs Custom …" at bounding box center [499, 403] width 998 height 806
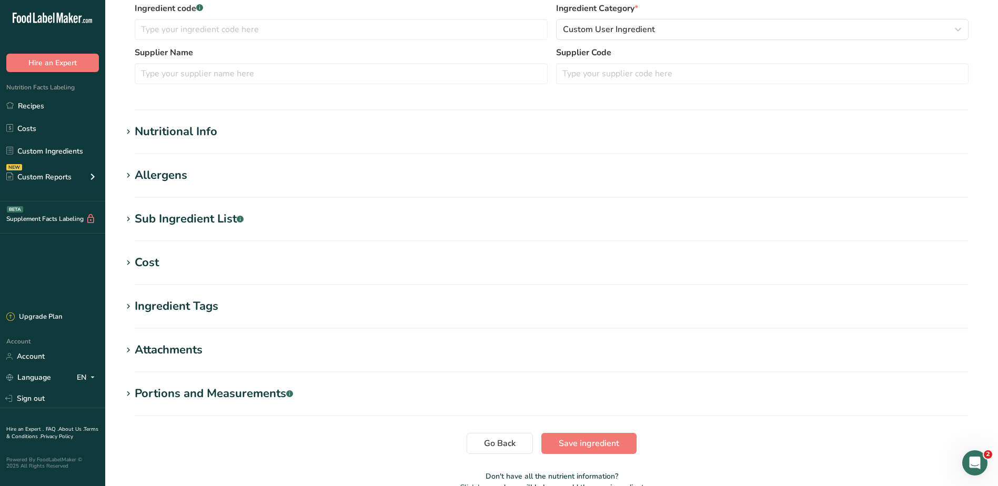
scroll to position [320, 0]
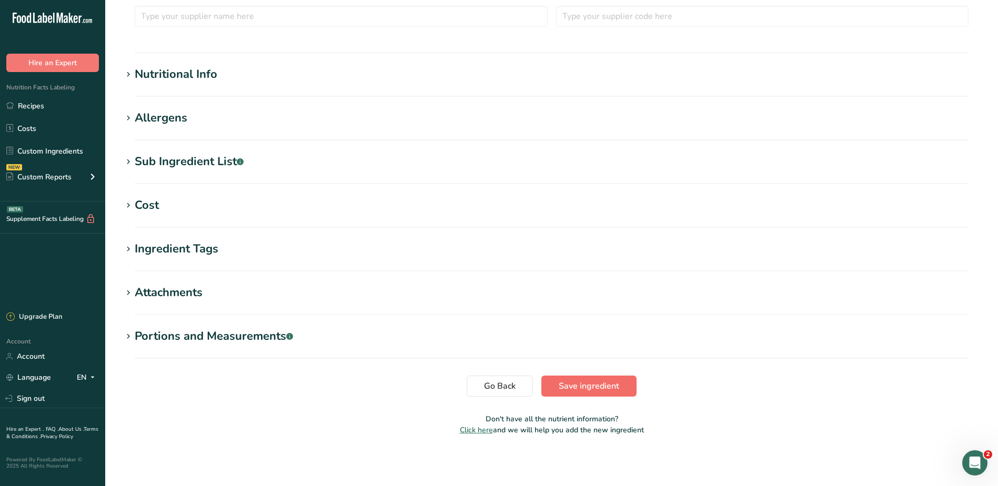
type input "Ginger"
click at [567, 389] on span "Save ingredient" at bounding box center [588, 386] width 60 height 13
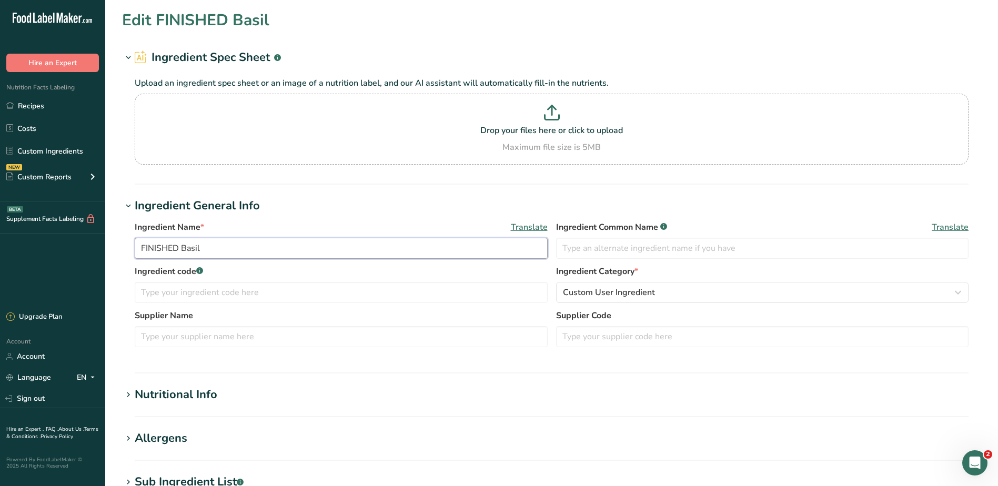
drag, startPoint x: 179, startPoint y: 249, endPoint x: 63, endPoint y: 237, distance: 116.8
click at [52, 242] on div ".a-20{fill:#fff;} Hire an Expert Nutrition Facts Labeling Recipes Costs Custom …" at bounding box center [499, 403] width 998 height 806
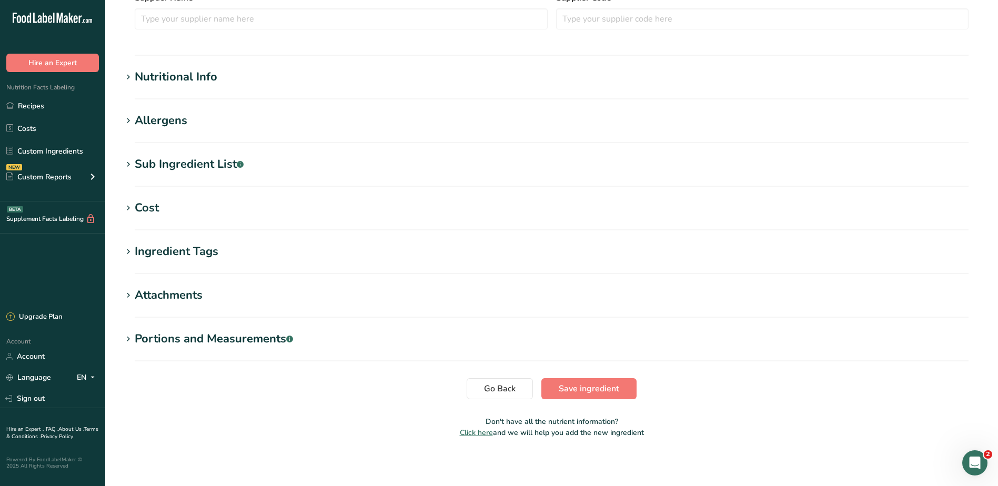
scroll to position [320, 0]
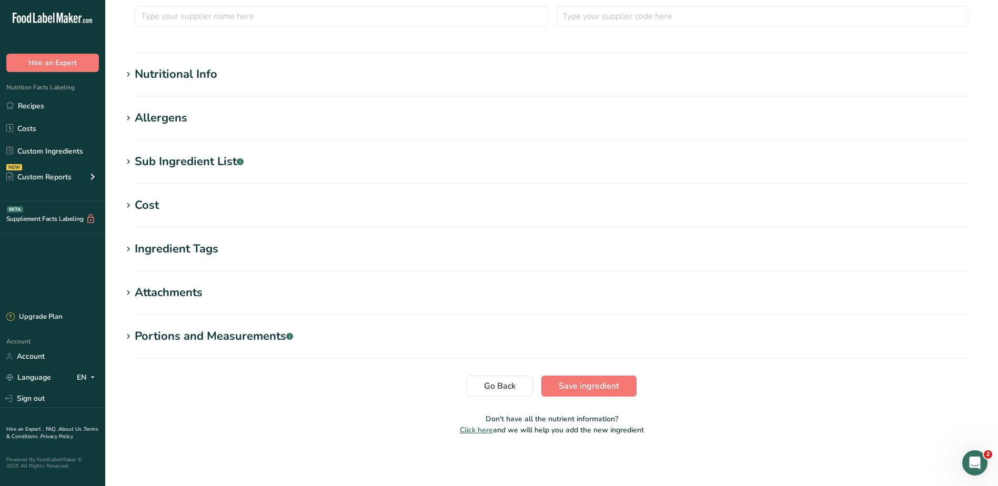
type input "Basil"
click at [577, 375] on section "Edit Basil Ingredient Spec Sheet .a-a{fill:#347362;}.b-a{fill:#fff;} Upload an …" at bounding box center [551, 66] width 892 height 772
click at [557, 381] on button "Save ingredient" at bounding box center [588, 385] width 95 height 21
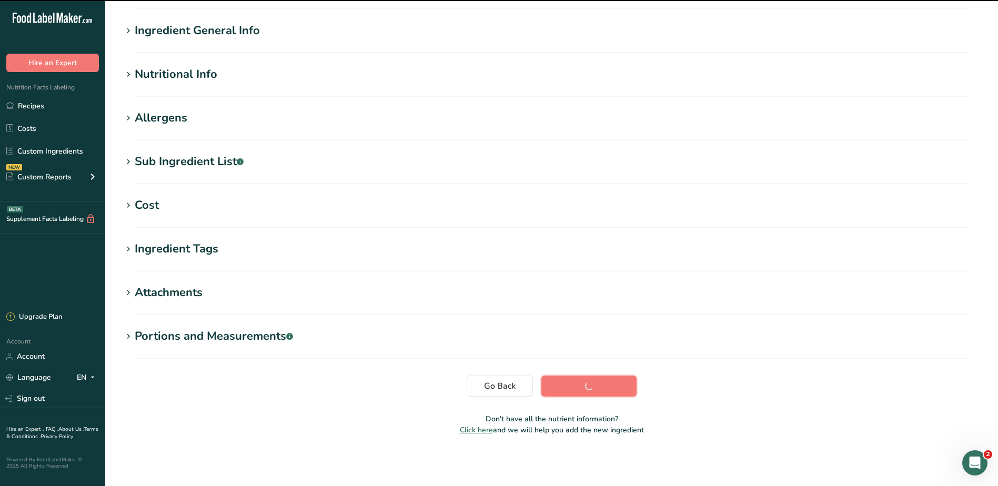
scroll to position [70, 0]
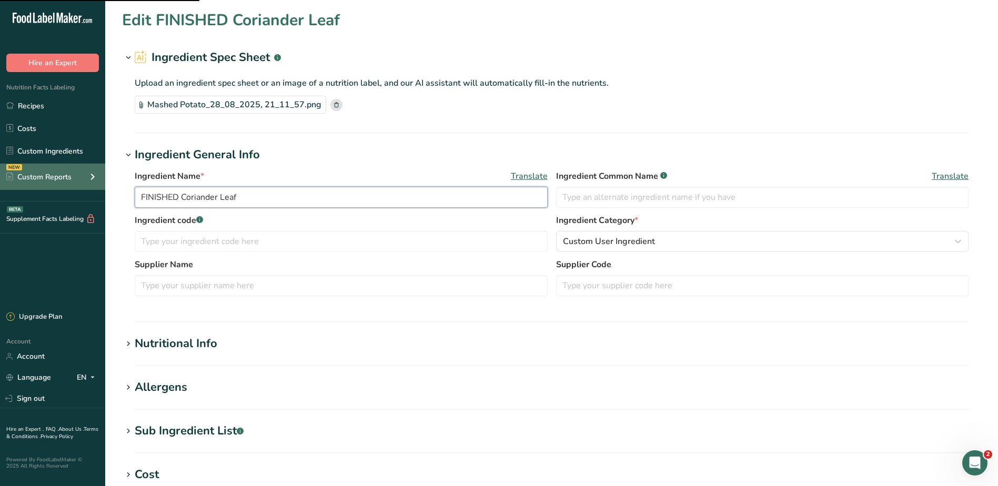
drag, startPoint x: 181, startPoint y: 194, endPoint x: 23, endPoint y: 164, distance: 161.1
click at [22, 166] on div ".a-20{fill:#fff;} Hire an Expert Nutrition Facts Labeling Recipes Costs Custom …" at bounding box center [499, 377] width 998 height 755
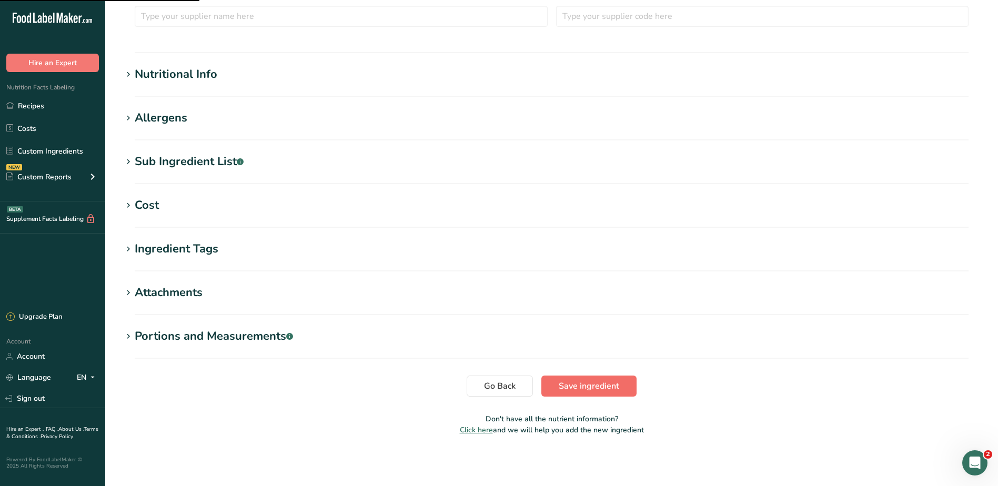
type input "Coriander Leaf"
click at [605, 388] on span "Save ingredient" at bounding box center [588, 386] width 60 height 13
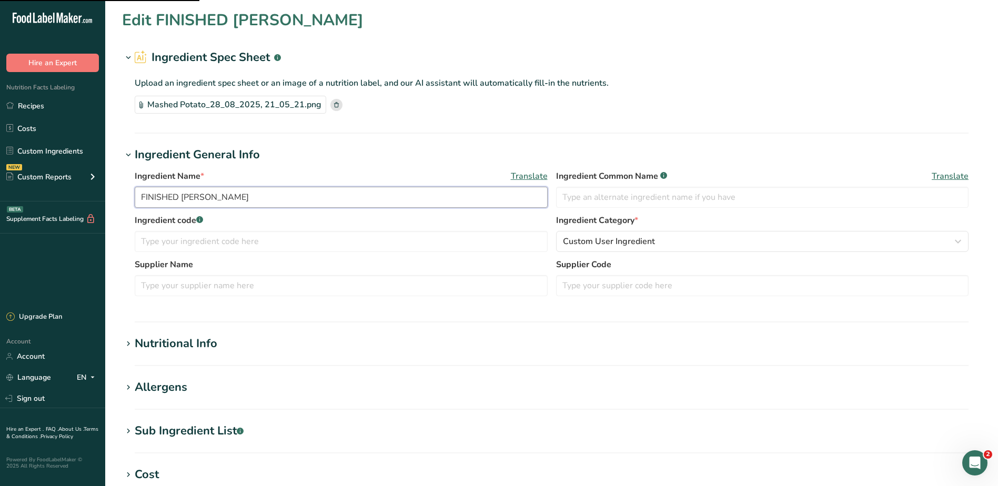
click at [273, 191] on input "FINISHED [PERSON_NAME]" at bounding box center [341, 197] width 413 height 21
drag, startPoint x: 179, startPoint y: 192, endPoint x: 133, endPoint y: 212, distance: 49.9
click at [70, 201] on div ".a-20{fill:#fff;} Hire an Expert Nutrition Facts Labeling Recipes Costs Custom …" at bounding box center [499, 377] width 998 height 755
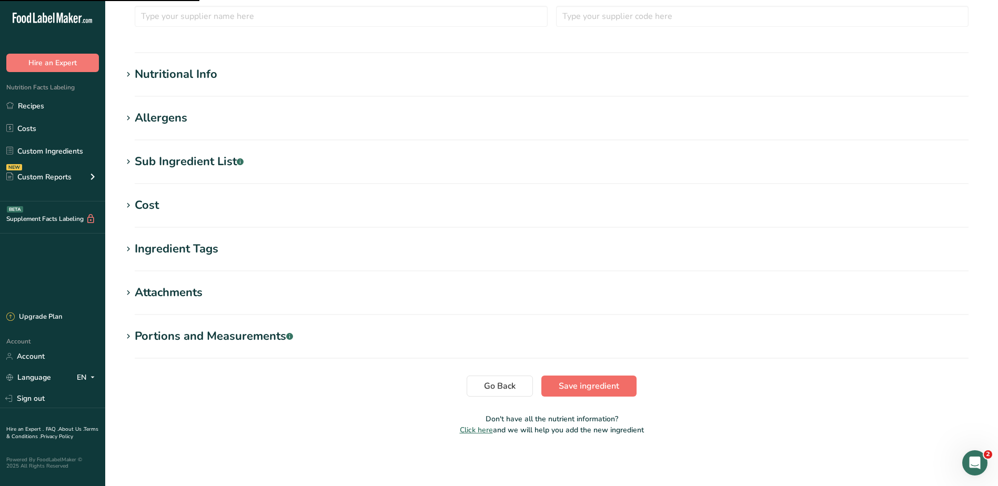
type input "Rosemary"
click at [561, 391] on span "Save ingredient" at bounding box center [588, 386] width 60 height 13
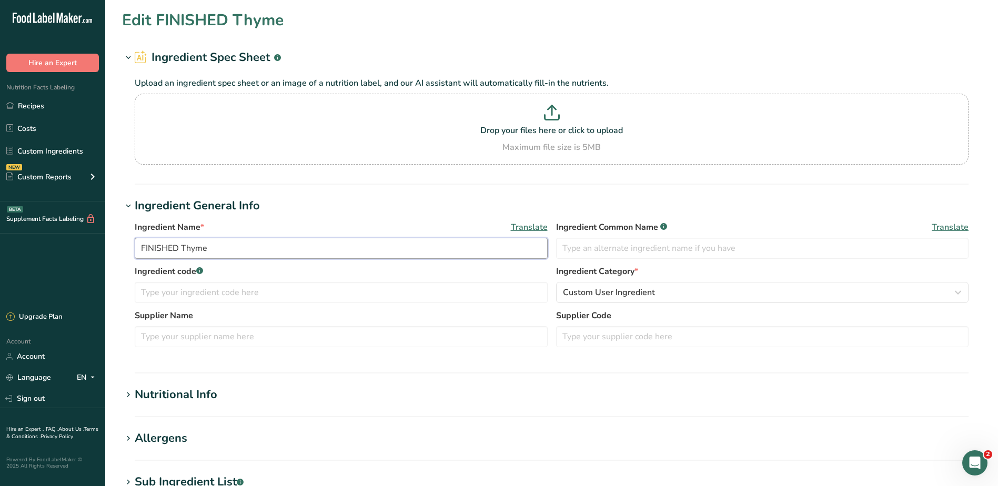
drag, startPoint x: 180, startPoint y: 245, endPoint x: 56, endPoint y: 230, distance: 124.4
click at [61, 235] on div ".a-20{fill:#fff;} Hire an Expert Nutrition Facts Labeling Recipes Costs Custom …" at bounding box center [499, 403] width 998 height 806
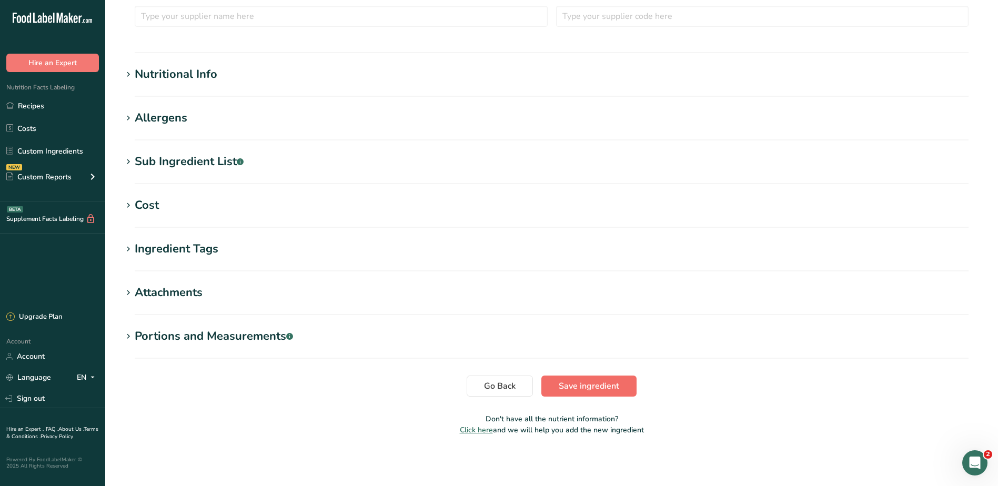
type input "Thyme"
drag, startPoint x: 551, startPoint y: 380, endPoint x: 550, endPoint y: 369, distance: 11.6
click at [551, 380] on button "Save ingredient" at bounding box center [588, 385] width 95 height 21
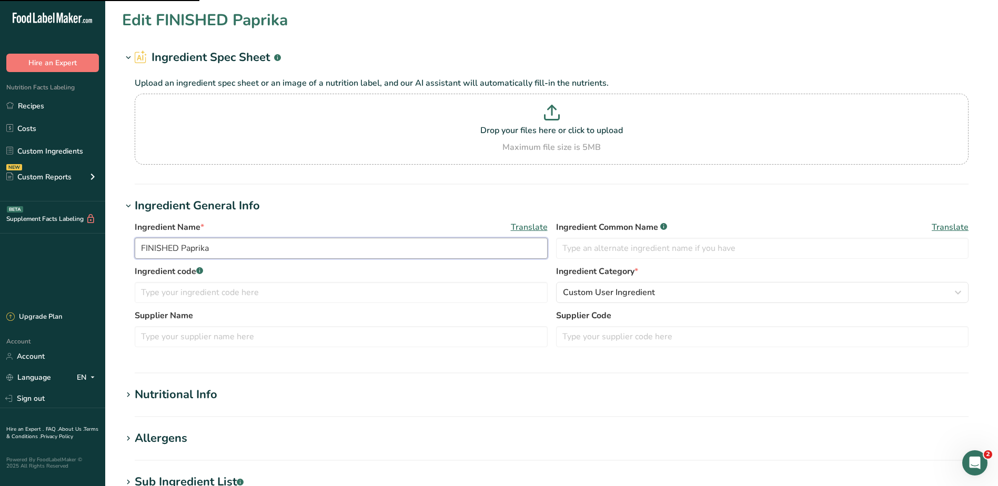
drag, startPoint x: 180, startPoint y: 247, endPoint x: 95, endPoint y: 244, distance: 85.8
click at [25, 237] on div ".a-20{fill:#fff;} Hire an Expert Nutrition Facts Labeling Recipes Costs Custom …" at bounding box center [499, 403] width 998 height 806
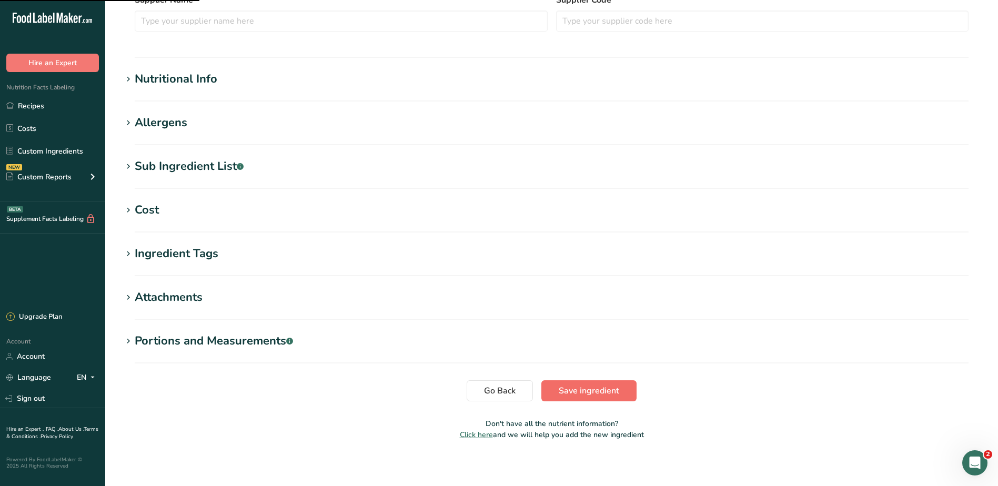
type input "Paprika"
click at [589, 392] on span "Save ingredient" at bounding box center [588, 390] width 60 height 13
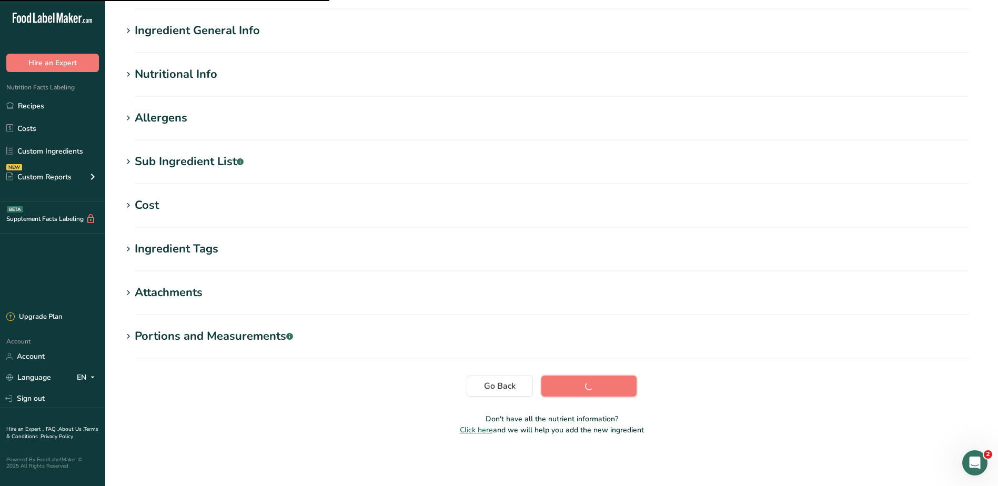
scroll to position [70, 0]
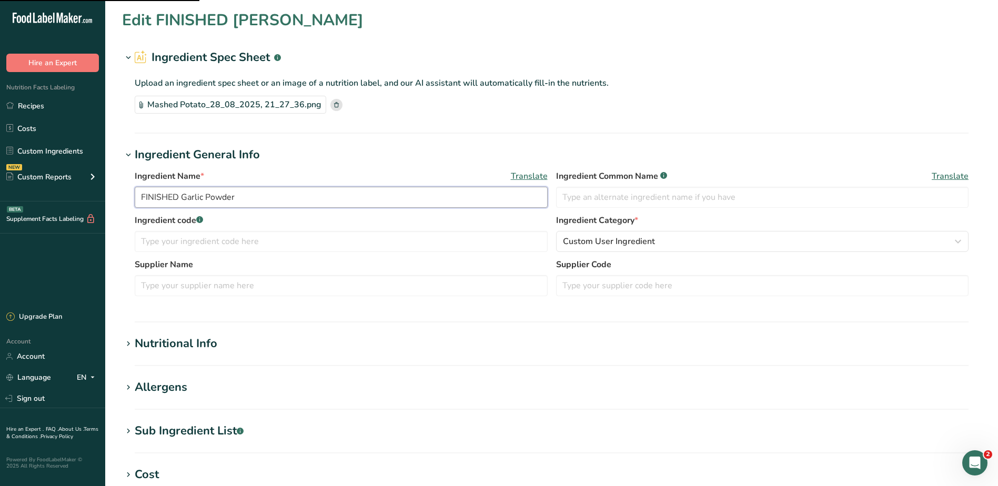
drag, startPoint x: 181, startPoint y: 200, endPoint x: 4, endPoint y: 199, distance: 177.7
click at [4, 199] on div ".a-20{fill:#fff;} Hire an Expert Nutrition Facts Labeling Recipes Costs Custom …" at bounding box center [499, 377] width 998 height 755
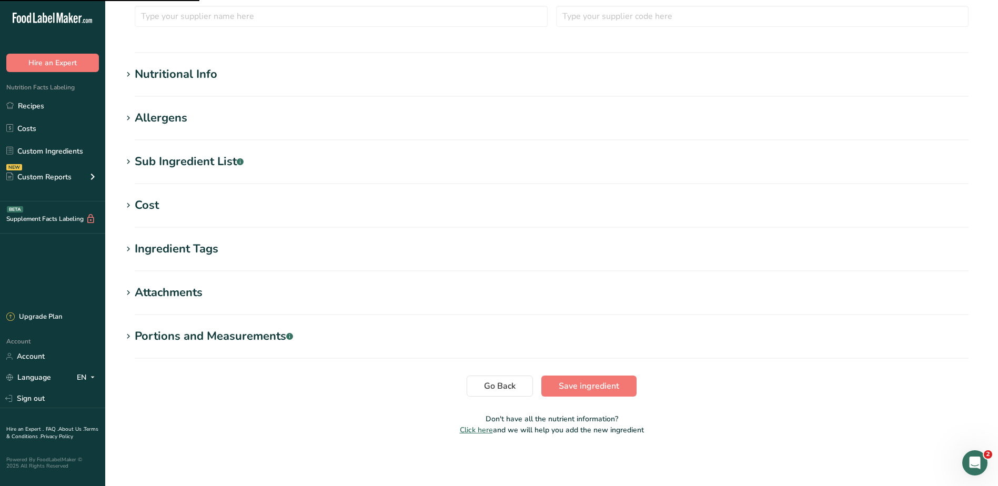
type input "Garlic Powder"
click at [585, 394] on button "Save ingredient" at bounding box center [588, 385] width 95 height 21
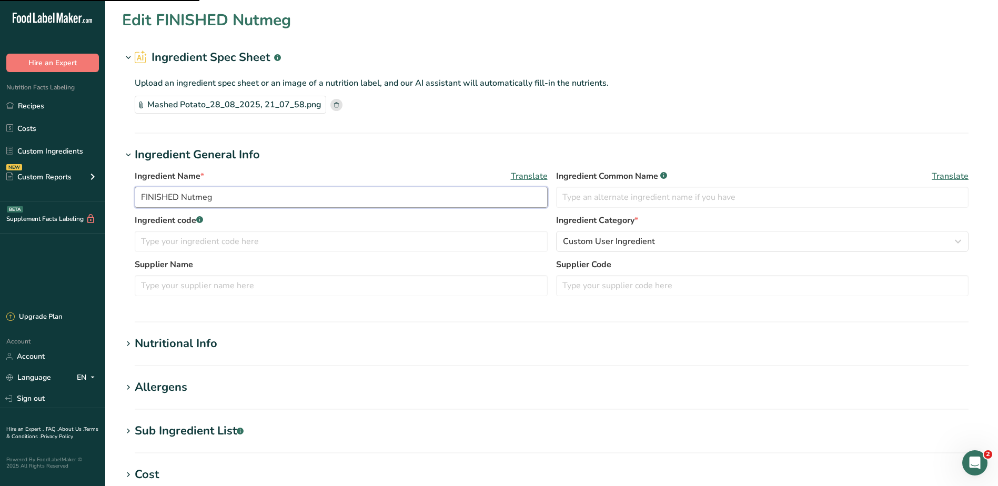
drag, startPoint x: 180, startPoint y: 194, endPoint x: 128, endPoint y: 210, distance: 54.1
click at [57, 193] on div ".a-20{fill:#fff;} Hire an Expert Nutrition Facts Labeling Recipes Costs Custom …" at bounding box center [499, 377] width 998 height 755
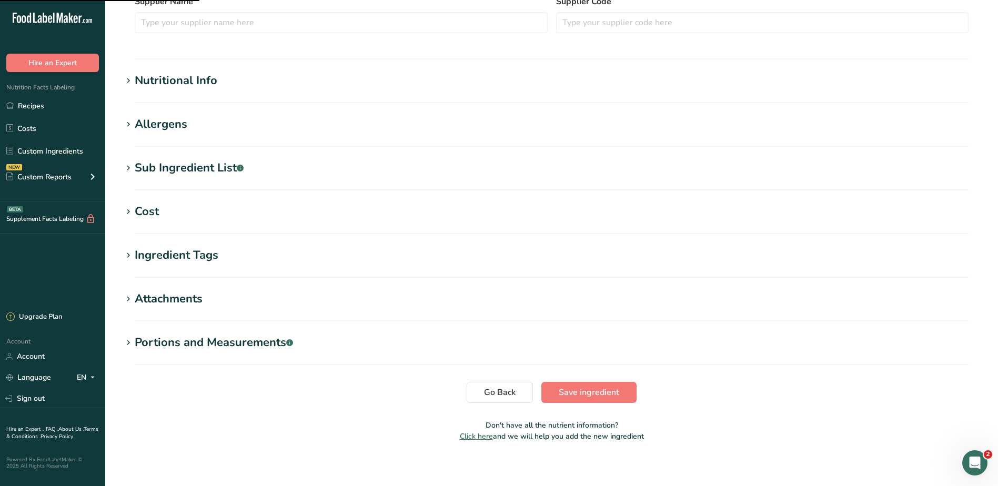
type input "Nutmeg"
click at [566, 401] on button "Save ingredient" at bounding box center [588, 392] width 95 height 21
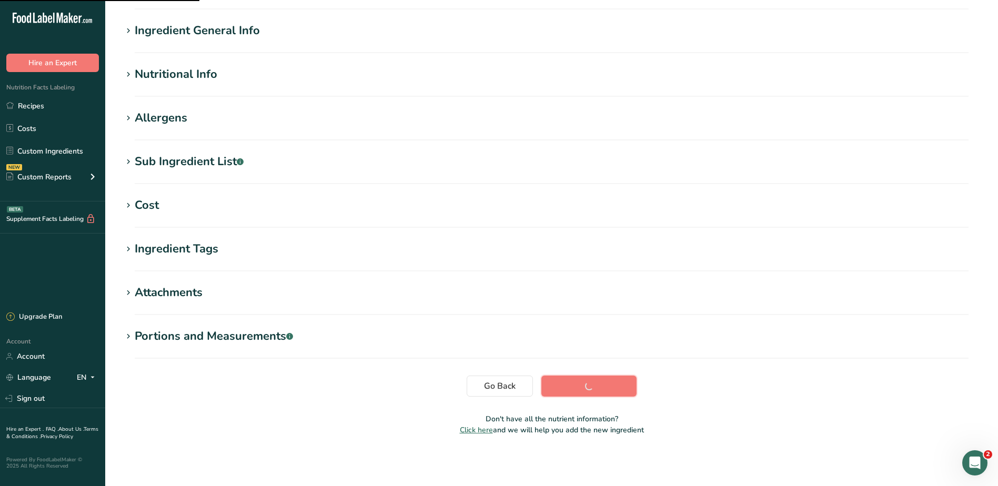
scroll to position [70, 0]
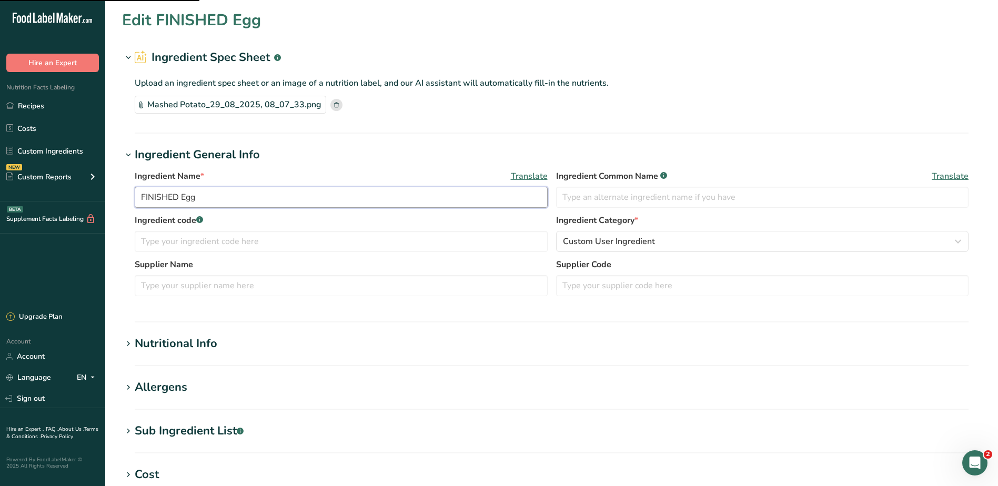
drag, startPoint x: 181, startPoint y: 197, endPoint x: 97, endPoint y: 197, distance: 84.7
click at [25, 180] on div ".a-20{fill:#fff;} Hire an Expert Nutrition Facts Labeling Recipes Costs Custom …" at bounding box center [499, 377] width 998 height 755
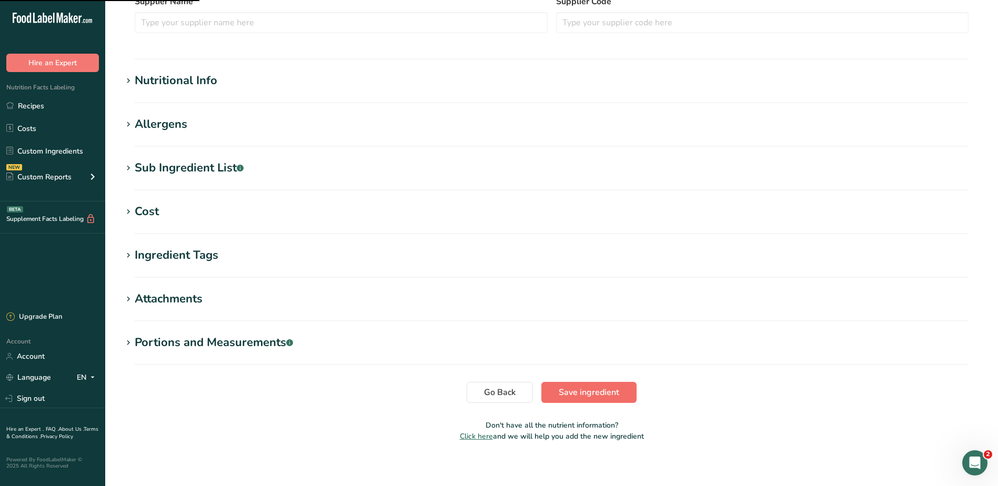
type input "Egg"
click at [573, 394] on span "Save ingredient" at bounding box center [588, 392] width 60 height 13
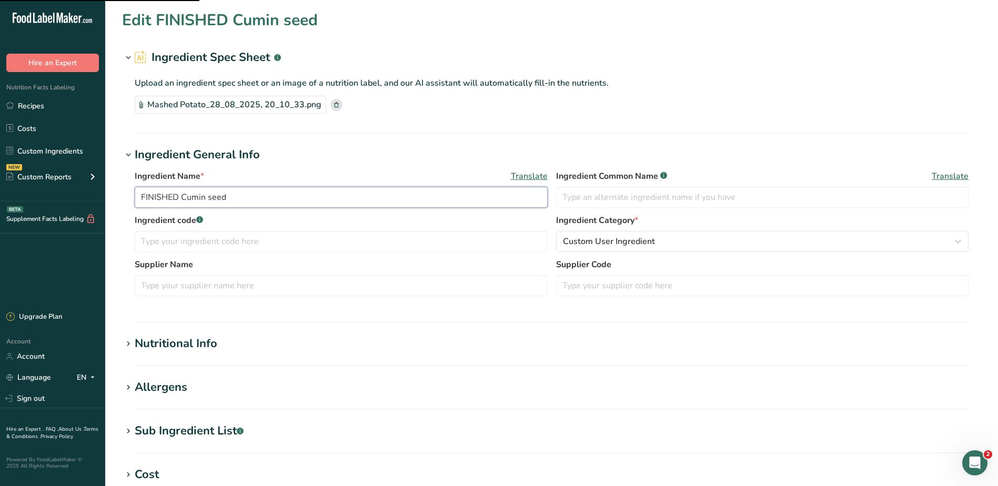
click at [184, 196] on input "FINISHED Cumin seed" at bounding box center [341, 197] width 413 height 21
drag, startPoint x: 181, startPoint y: 198, endPoint x: 58, endPoint y: 177, distance: 125.3
click at [48, 177] on div ".a-20{fill:#fff;} Hire an Expert Nutrition Facts Labeling Recipes Costs Custom …" at bounding box center [499, 377] width 998 height 755
click at [212, 197] on input "Cumin seed" at bounding box center [341, 197] width 413 height 21
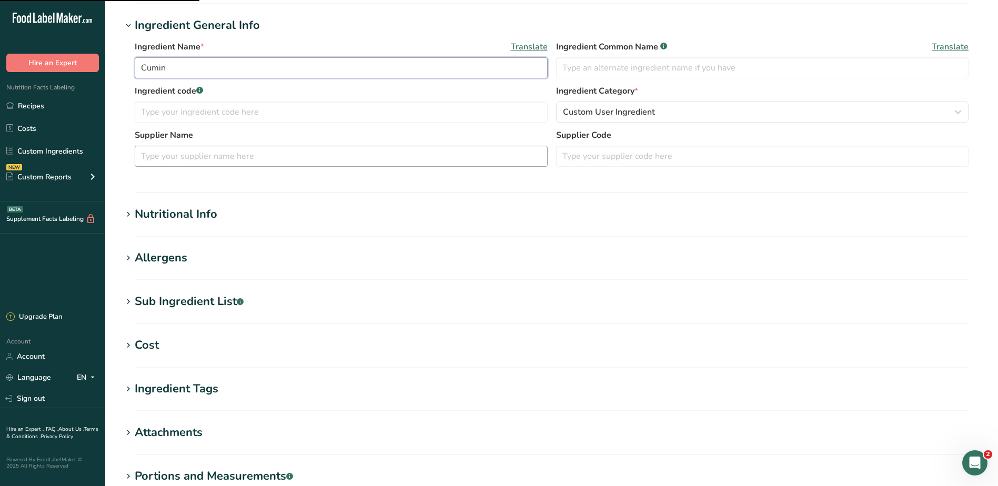
scroll to position [269, 0]
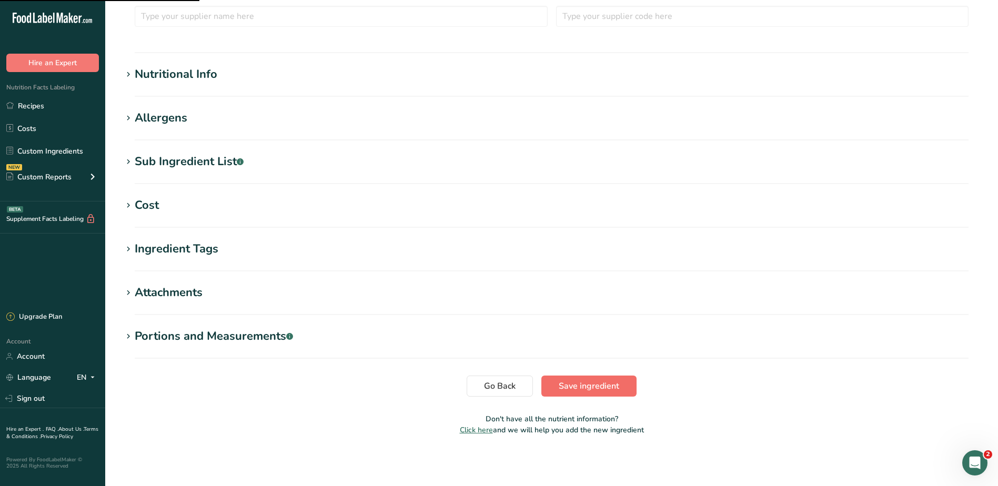
type input "Cumin"
click at [582, 385] on span "Save ingredient" at bounding box center [588, 386] width 60 height 13
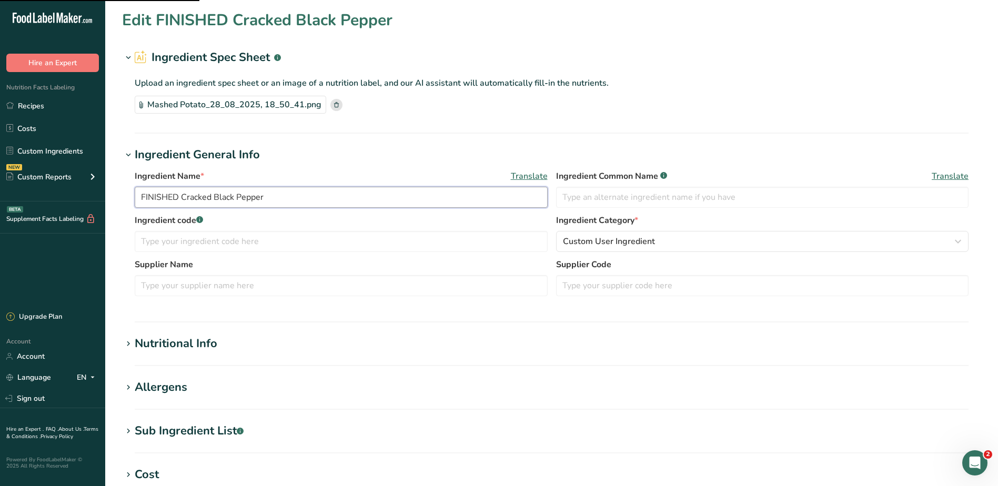
click at [184, 195] on input "FINISHED Cracked Black Pepper" at bounding box center [341, 197] width 413 height 21
drag, startPoint x: 182, startPoint y: 197, endPoint x: 74, endPoint y: 179, distance: 110.3
click at [75, 180] on div ".a-20{fill:#fff;} Hire an Expert Nutrition Facts Labeling Recipes Costs Custom …" at bounding box center [499, 377] width 998 height 755
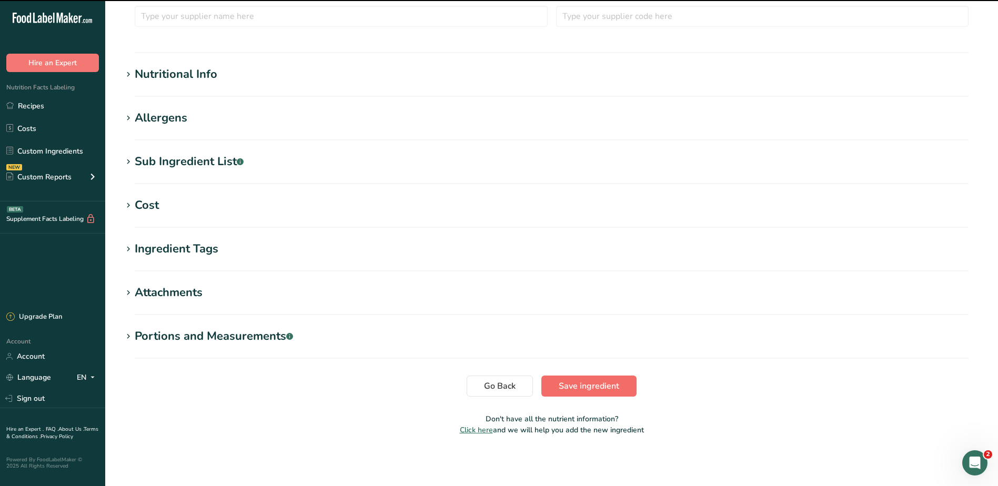
type input "Cracked Black Pepper"
click at [591, 391] on span "Save ingredient" at bounding box center [588, 386] width 60 height 13
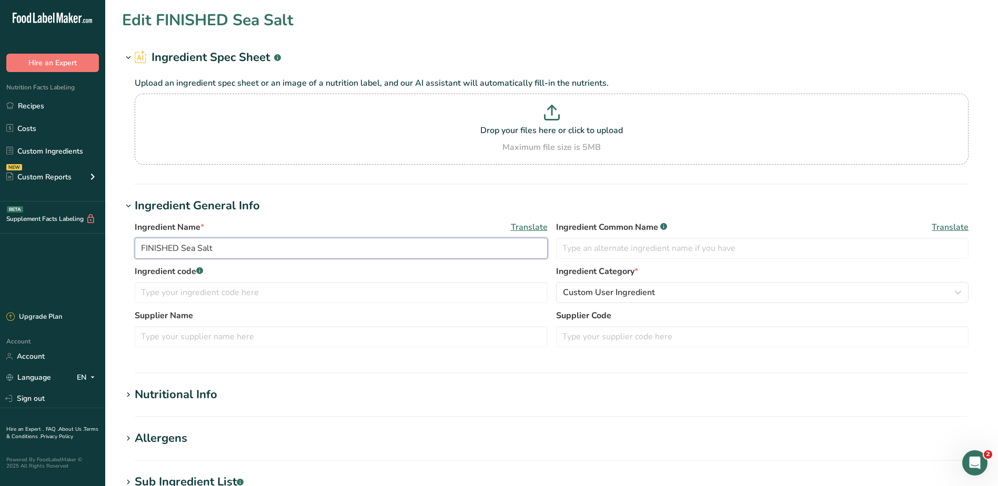
drag, startPoint x: 180, startPoint y: 249, endPoint x: 79, endPoint y: 240, distance: 101.9
click at [81, 240] on div ".a-20{fill:#fff;} Hire an Expert Nutrition Facts Labeling Recipes Costs Custom …" at bounding box center [499, 403] width 998 height 806
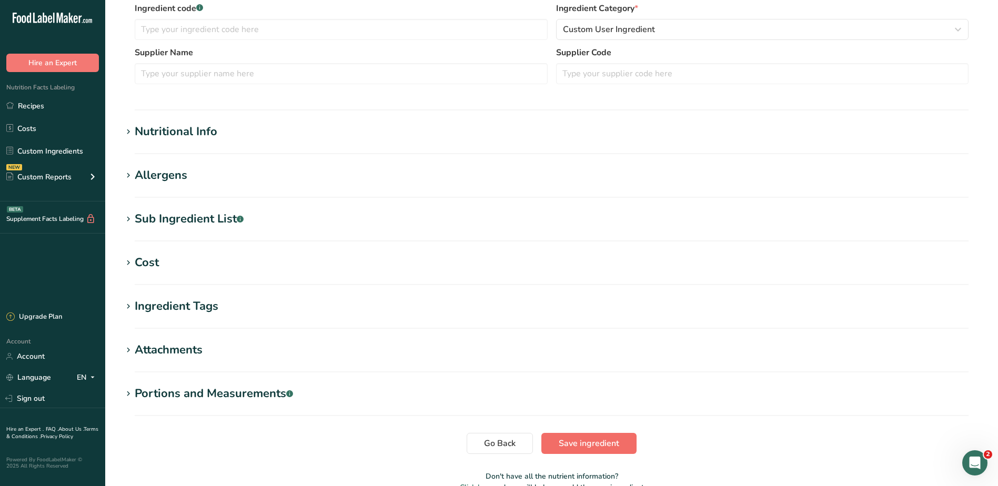
type input "Sea Salt"
click at [578, 436] on button "Save ingredient" at bounding box center [588, 443] width 95 height 21
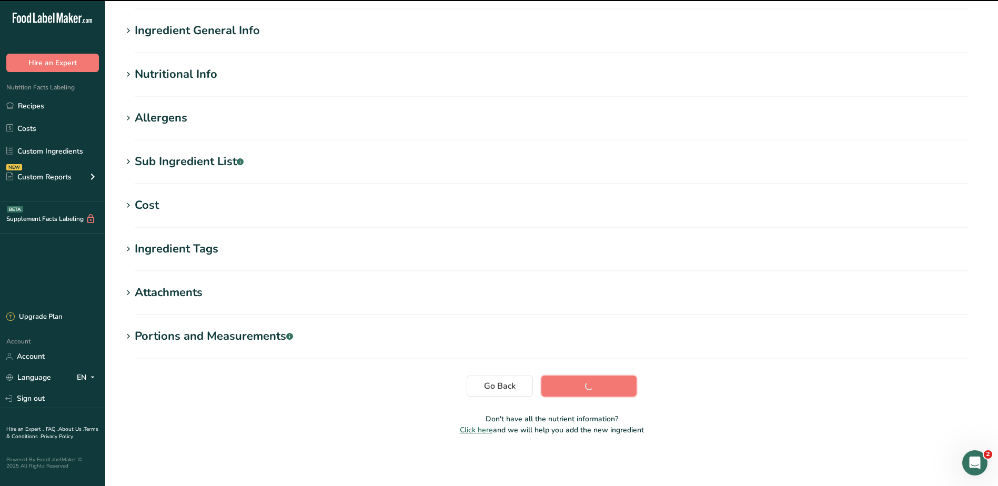
scroll to position [70, 0]
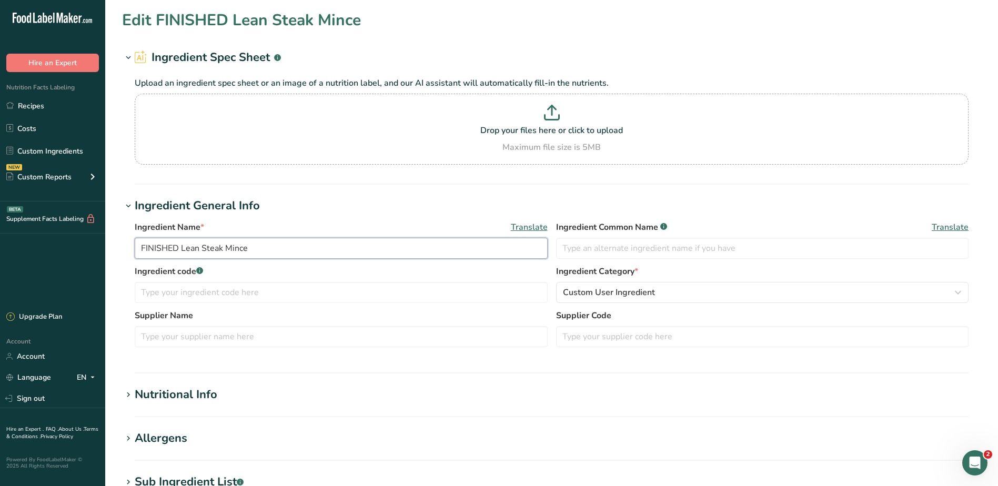
drag, startPoint x: 181, startPoint y: 249, endPoint x: 23, endPoint y: 241, distance: 158.5
click at [23, 241] on div ".a-20{fill:#fff;} Hire an Expert Nutrition Facts Labeling Recipes Costs Custom …" at bounding box center [499, 403] width 998 height 806
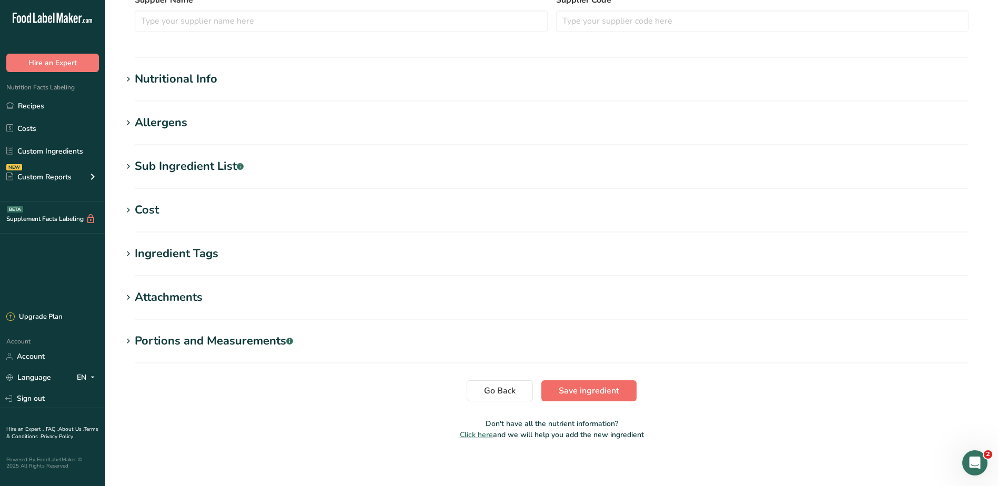
type input "Lean Steak Mince"
click at [573, 390] on span "Save ingredient" at bounding box center [588, 390] width 60 height 13
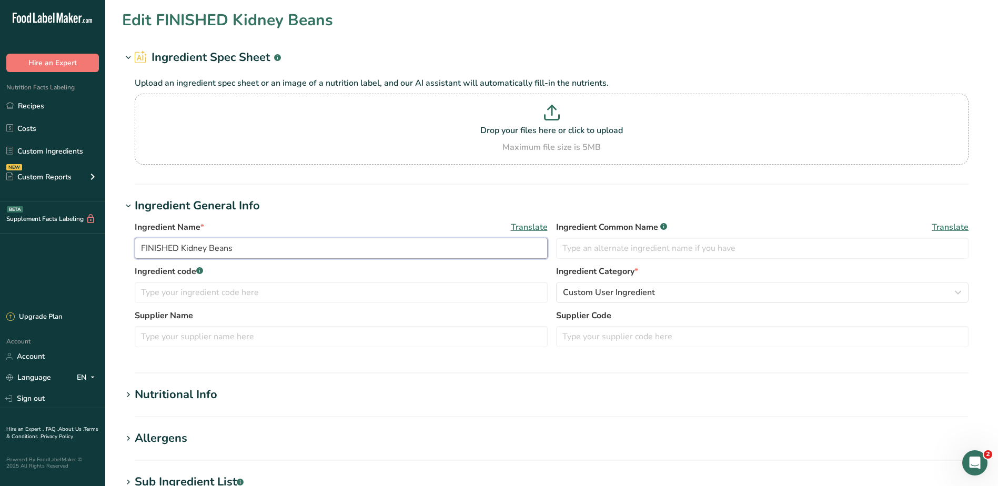
drag, startPoint x: 290, startPoint y: 249, endPoint x: 279, endPoint y: 249, distance: 11.0
click at [289, 249] on input "FINISHED Kidney Beans" at bounding box center [341, 248] width 413 height 21
drag, startPoint x: 181, startPoint y: 247, endPoint x: 68, endPoint y: 245, distance: 113.6
click at [69, 245] on div ".a-20{fill:#fff;} Hire an Expert Nutrition Facts Labeling Recipes Costs Custom …" at bounding box center [499, 403] width 998 height 806
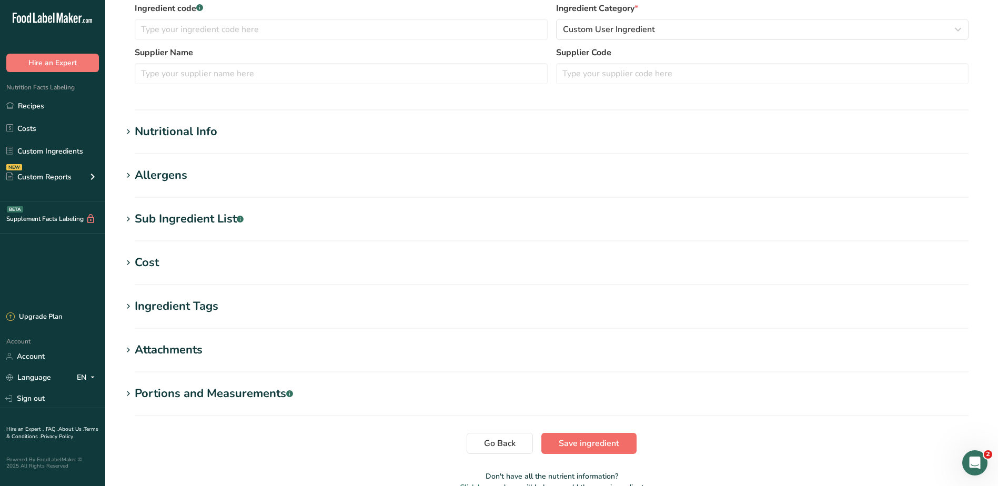
type input "Kidney Beans"
click at [566, 444] on span "Save ingredient" at bounding box center [588, 443] width 60 height 13
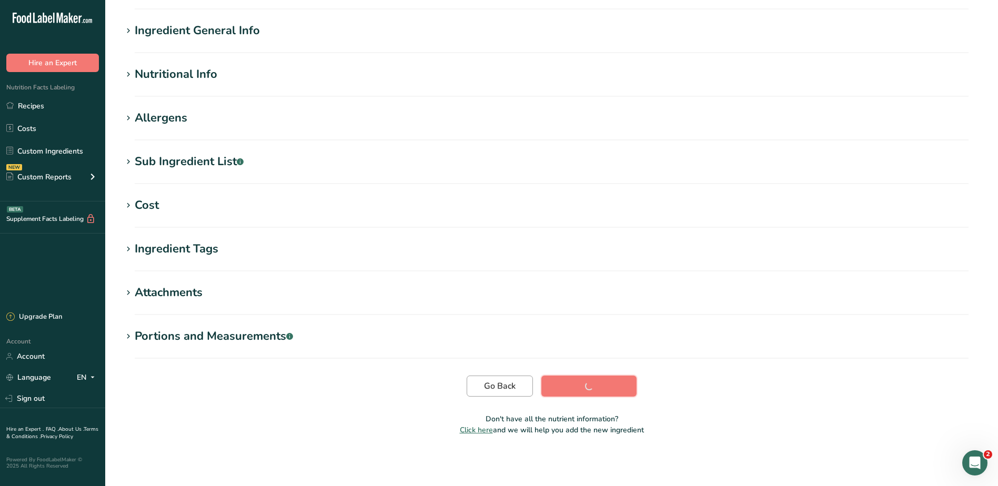
scroll to position [70, 0]
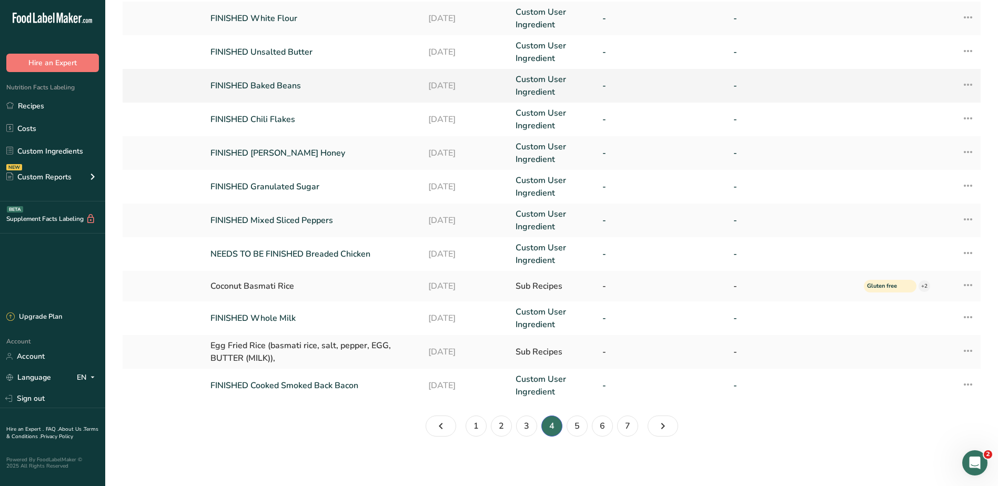
scroll to position [195, 0]
drag, startPoint x: 267, startPoint y: 284, endPoint x: 227, endPoint y: 318, distance: 51.5
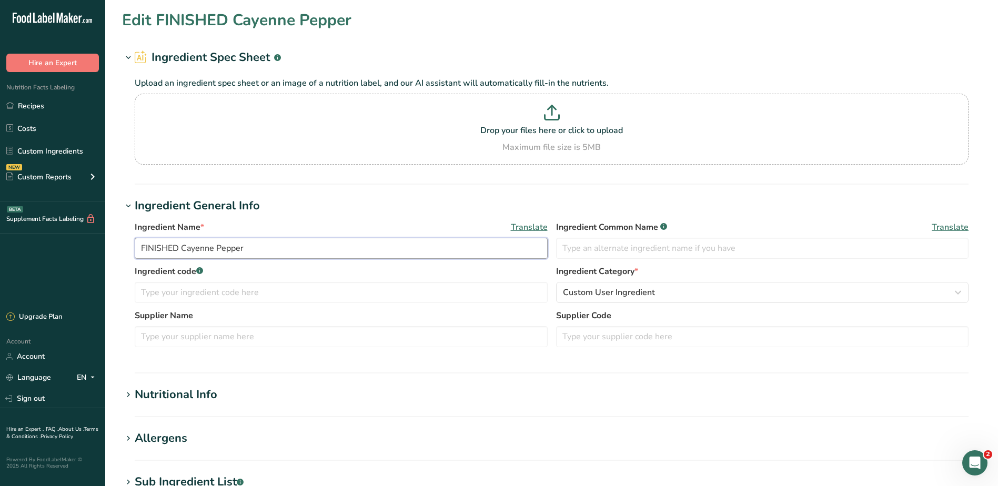
drag, startPoint x: 182, startPoint y: 248, endPoint x: 65, endPoint y: 231, distance: 117.9
click at [65, 232] on div ".a-20{fill:#fff;} Hire an Expert Nutrition Facts Labeling Recipes Costs Custom …" at bounding box center [499, 403] width 998 height 806
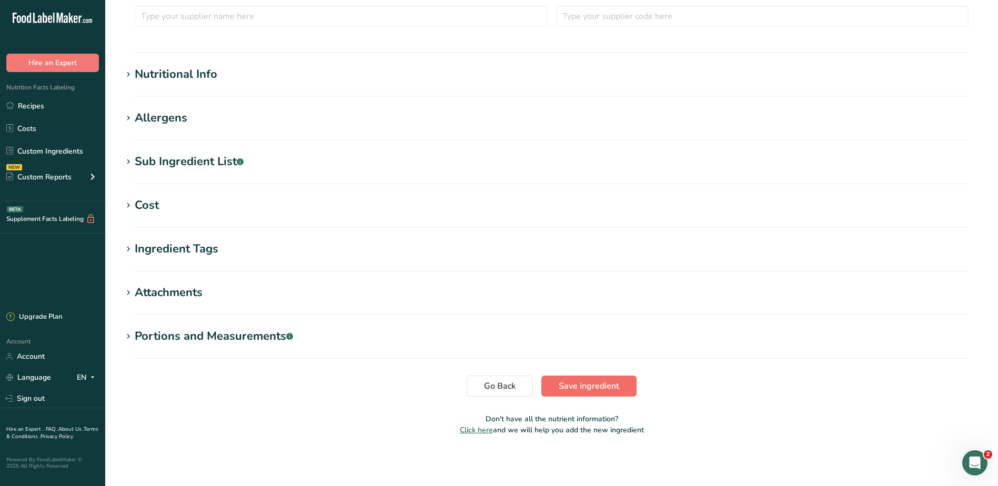
type input "Cayenne Pepper"
click at [585, 382] on span "Save ingredient" at bounding box center [588, 386] width 60 height 13
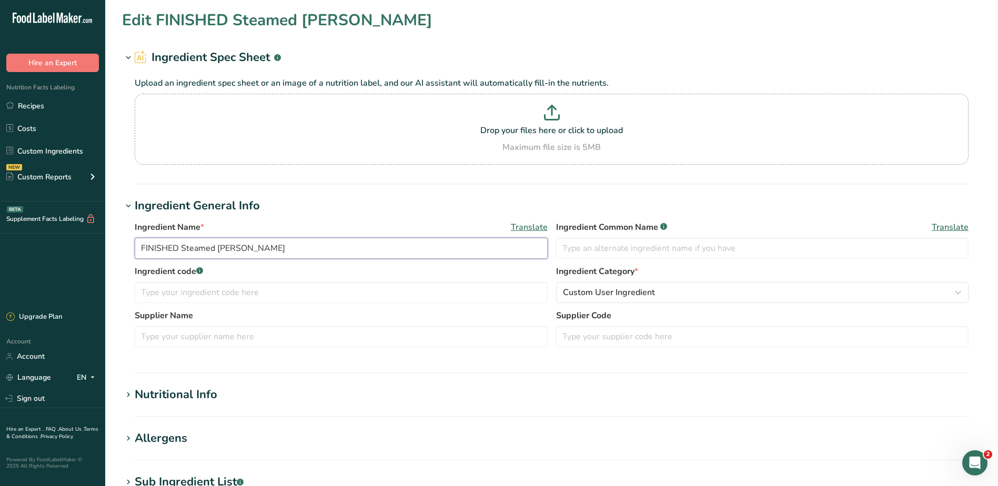
drag, startPoint x: 182, startPoint y: 248, endPoint x: 3, endPoint y: 226, distance: 180.2
click at [2, 225] on div ".a-20{fill:#fff;} Hire an Expert Nutrition Facts Labeling Recipes Costs Custom …" at bounding box center [499, 403] width 998 height 806
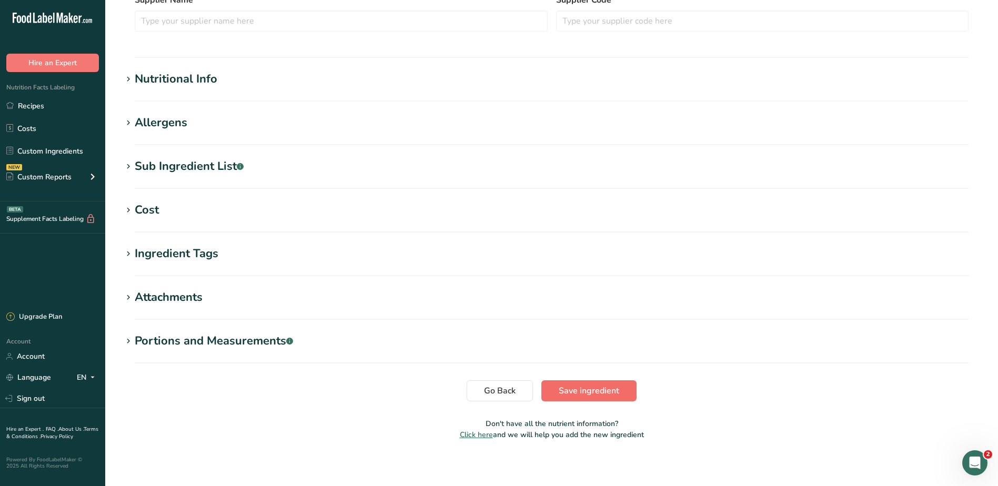
type input "Steamed Basmati Rice"
click at [602, 395] on span "Save ingredient" at bounding box center [588, 390] width 60 height 13
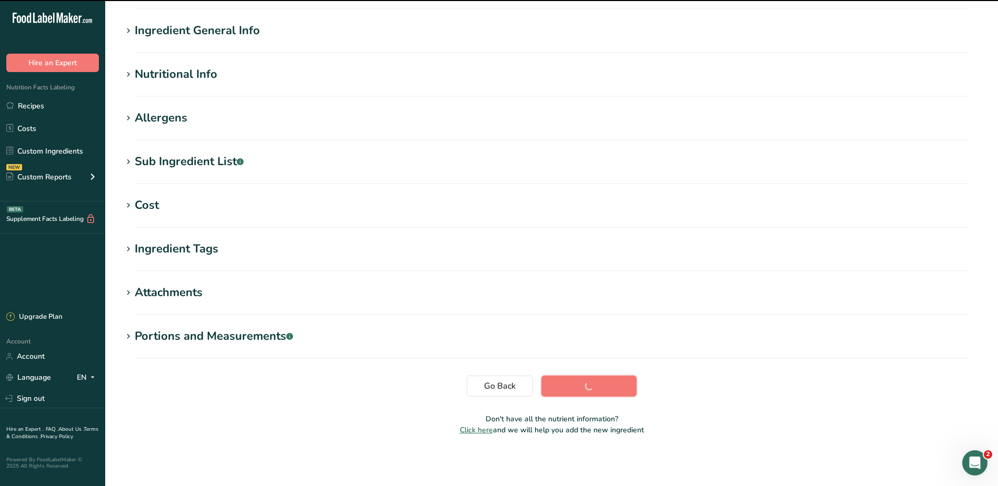
scroll to position [70, 0]
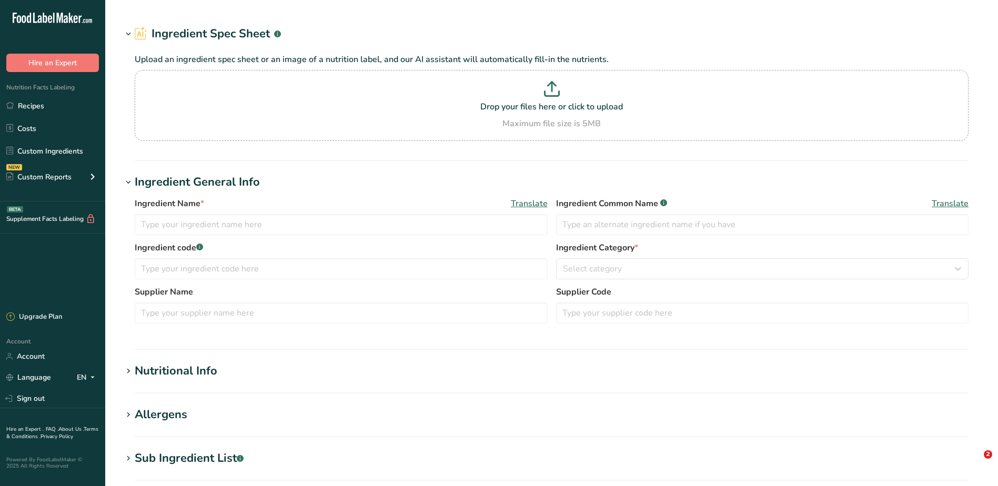
type input "FINISHED Vegetable Stock Cubes"
type input "Aldi"
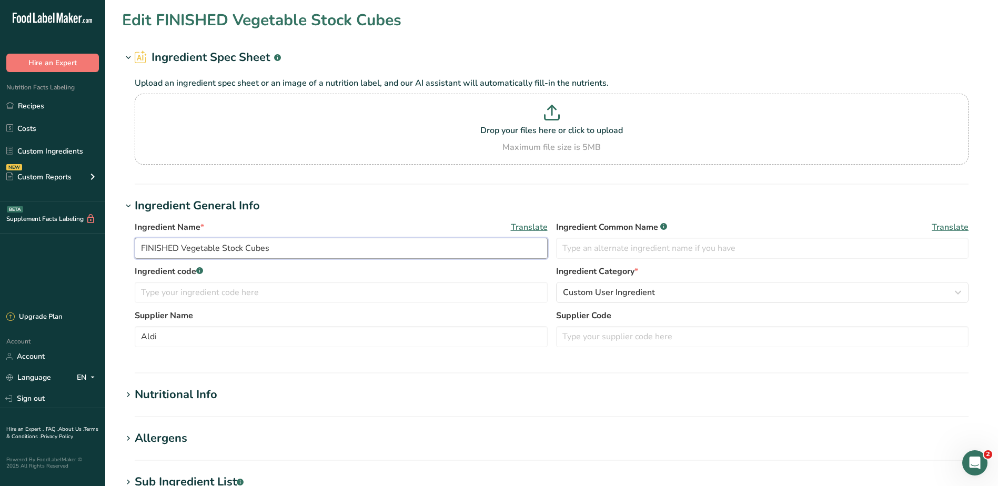
drag, startPoint x: 184, startPoint y: 245, endPoint x: 81, endPoint y: 240, distance: 102.7
click at [81, 240] on div ".a-20{fill:#fff;} Hire an Expert Nutrition Facts Labeling Recipes Costs Custom …" at bounding box center [499, 403] width 998 height 806
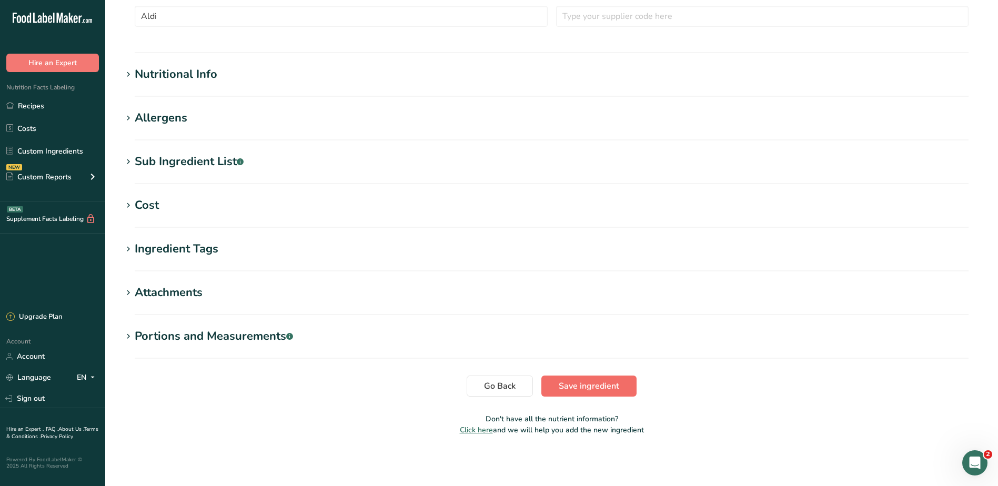
type input "Vegetable Stock Cubes"
click at [602, 389] on span "Save ingredient" at bounding box center [588, 386] width 60 height 13
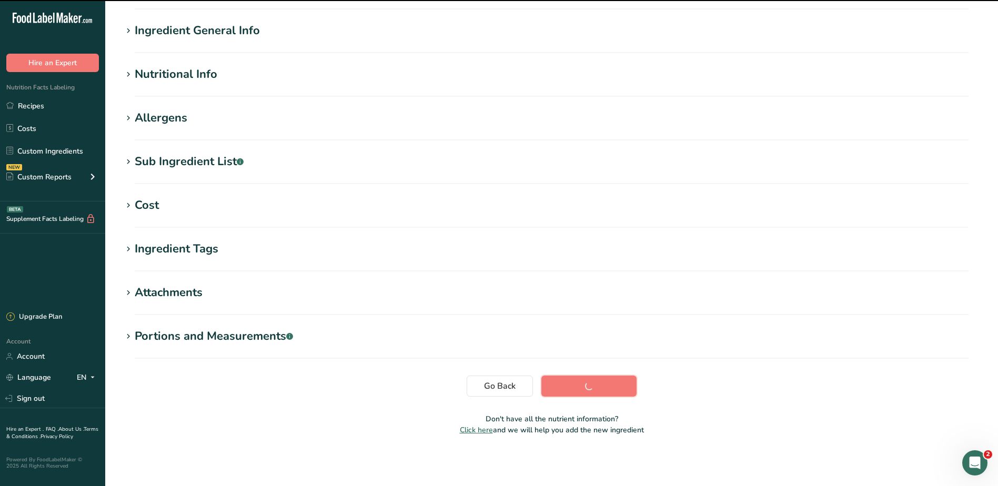
scroll to position [70, 0]
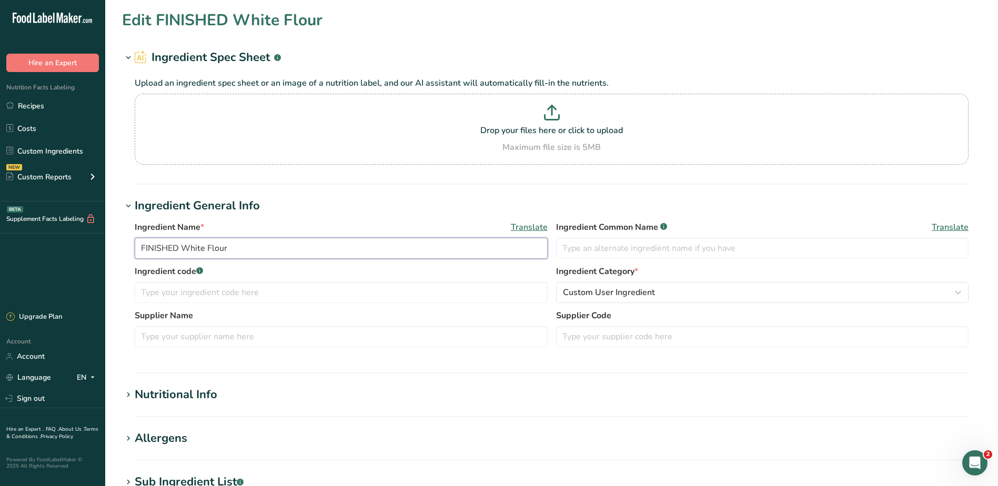
drag, startPoint x: 183, startPoint y: 249, endPoint x: 85, endPoint y: 238, distance: 99.0
click at [79, 244] on div ".a-20{fill:#fff;} Hire an Expert Nutrition Facts Labeling Recipes Costs Custom …" at bounding box center [499, 403] width 998 height 806
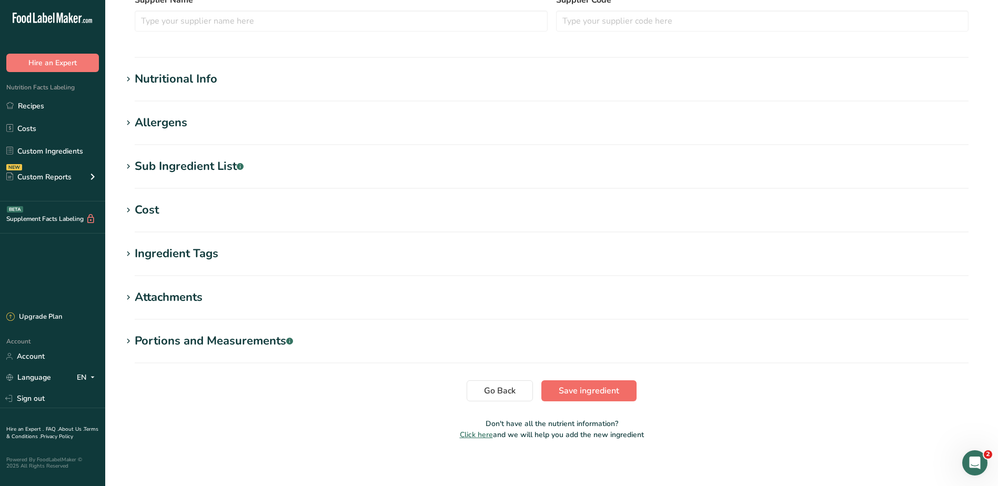
type input "White Flour"
click at [578, 389] on span "Save ingredient" at bounding box center [588, 390] width 60 height 13
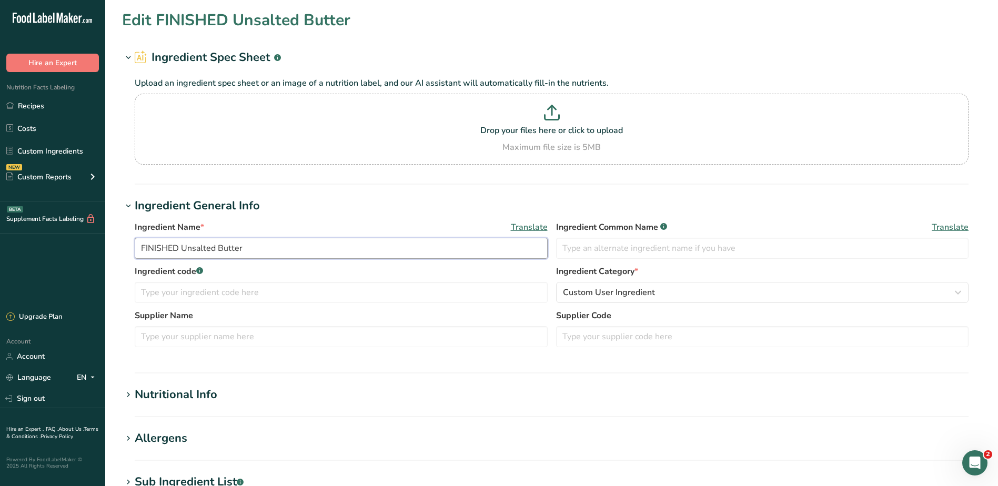
drag, startPoint x: 180, startPoint y: 249, endPoint x: 73, endPoint y: 229, distance: 109.6
click at [73, 230] on div ".a-20{fill:#fff;} Hire an Expert Nutrition Facts Labeling Recipes Costs Custom …" at bounding box center [499, 403] width 998 height 806
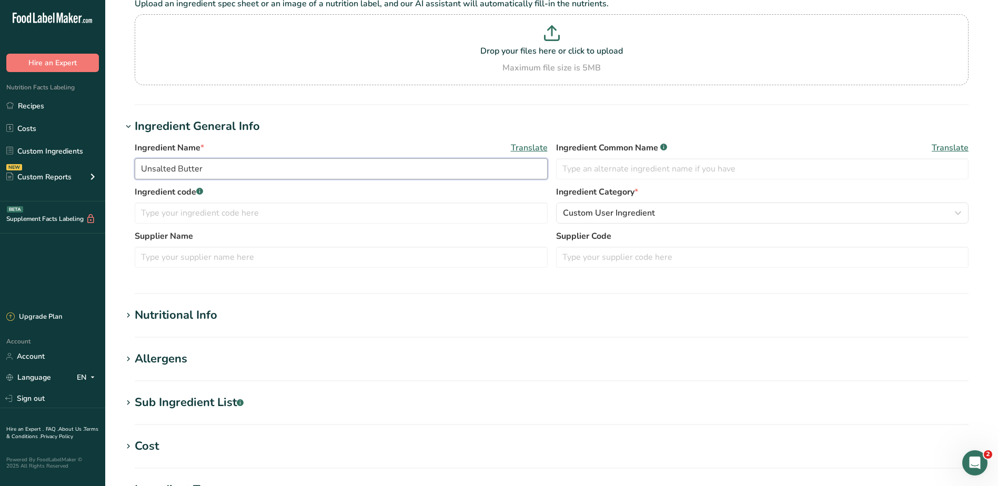
scroll to position [263, 0]
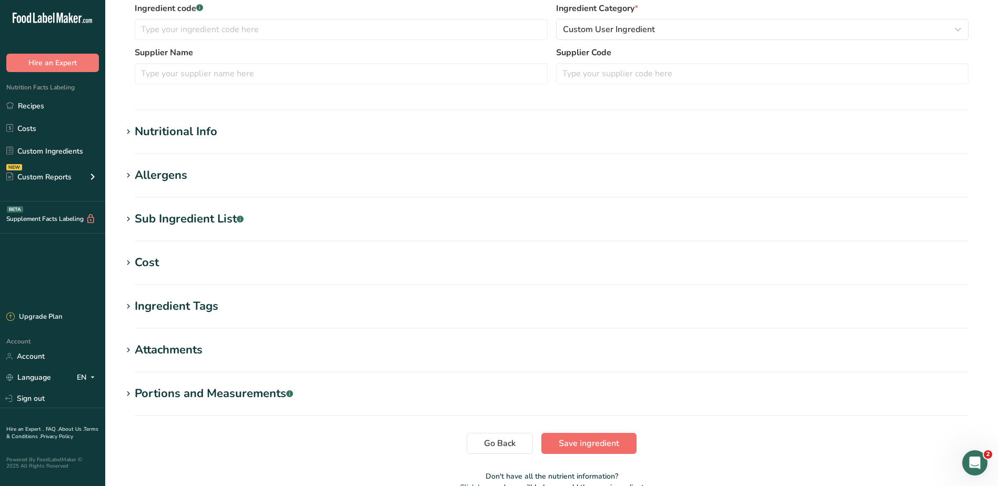
type input "Unsalted Butter"
click at [562, 442] on span "Save ingredient" at bounding box center [588, 443] width 60 height 13
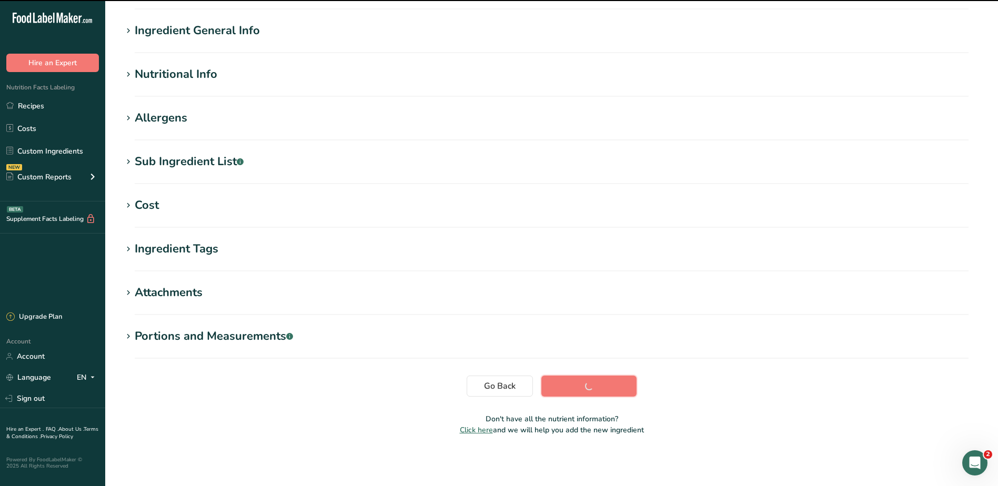
scroll to position [70, 0]
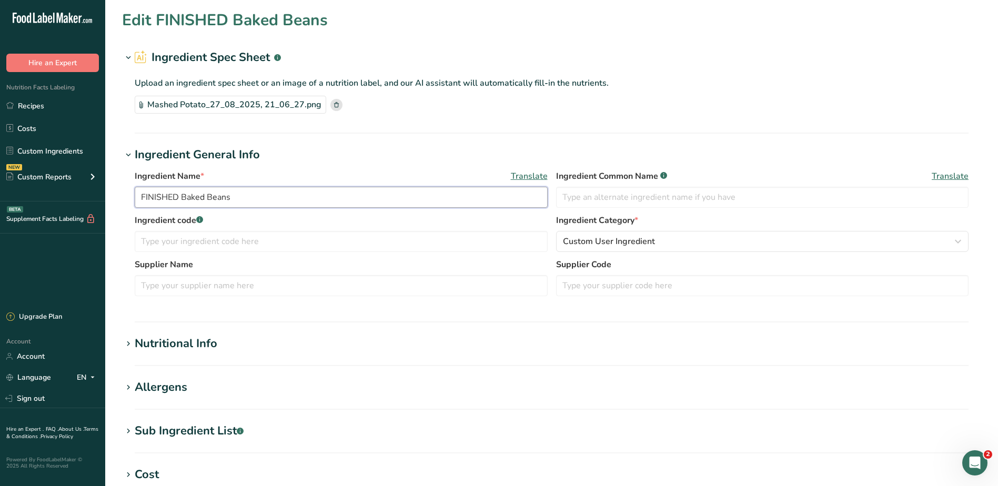
drag, startPoint x: 182, startPoint y: 197, endPoint x: 39, endPoint y: 207, distance: 142.9
click at [33, 207] on div ".a-20{fill:#fff;} Hire an Expert Nutrition Facts Labeling Recipes Costs Custom …" at bounding box center [499, 377] width 998 height 755
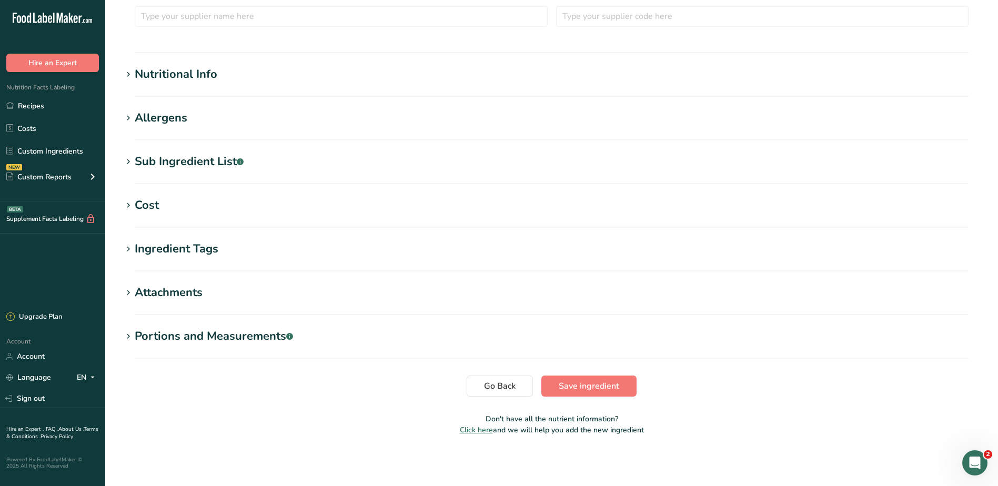
type input "Baked Beans"
click at [593, 391] on span "Save ingredient" at bounding box center [588, 386] width 60 height 13
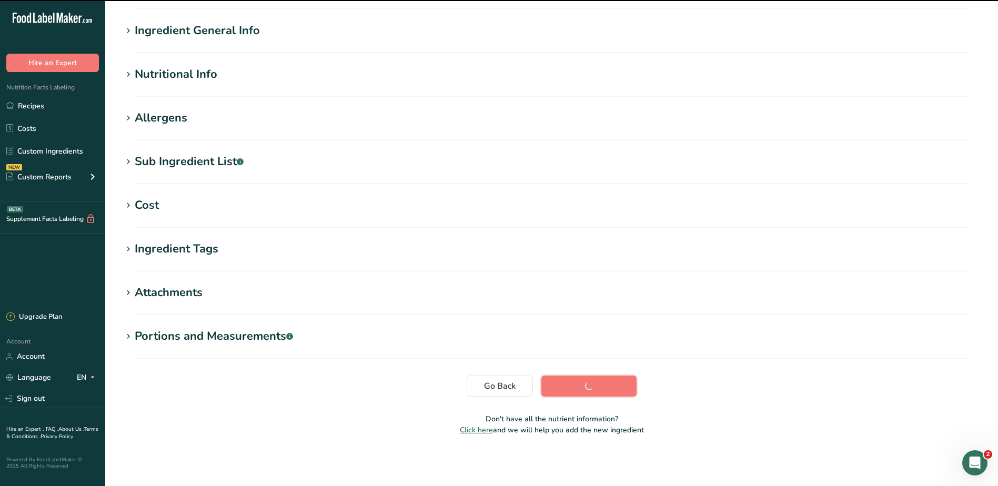
scroll to position [70, 0]
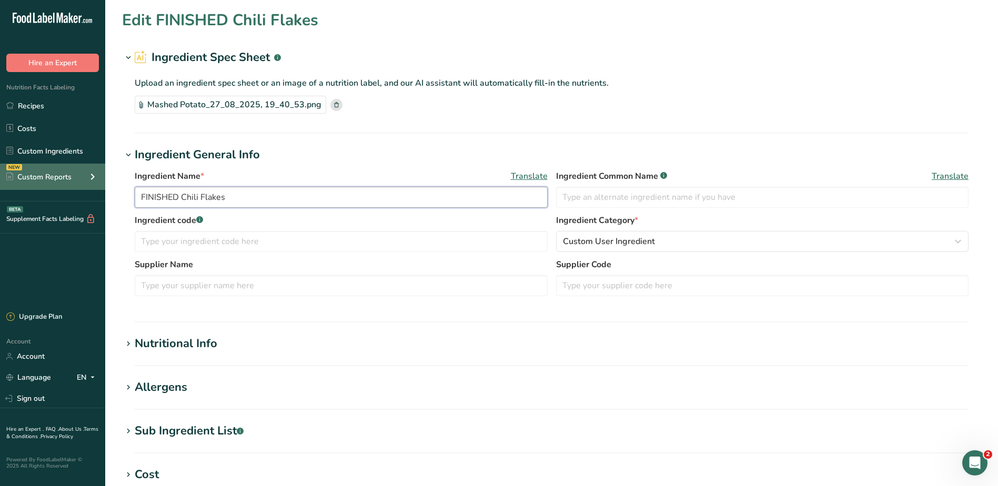
drag, startPoint x: 182, startPoint y: 191, endPoint x: 74, endPoint y: 182, distance: 108.7
click at [88, 185] on div ".a-20{fill:#fff;} Hire an Expert Nutrition Facts Labeling Recipes Costs Custom …" at bounding box center [499, 377] width 998 height 755
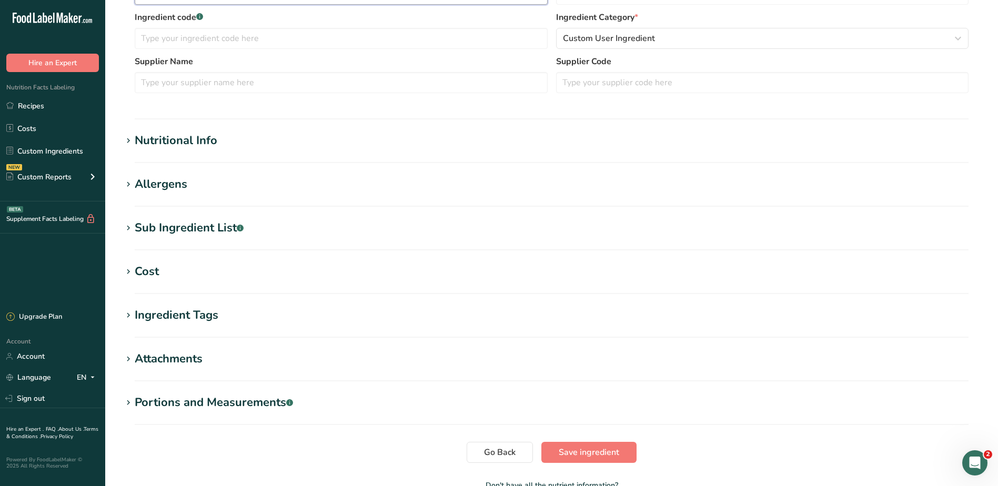
scroll to position [269, 0]
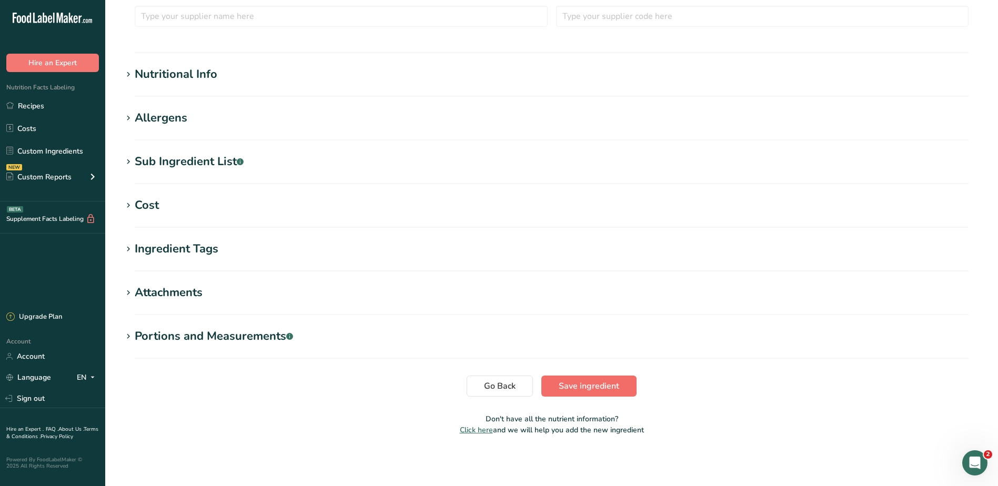
type input "Chili Flakes"
click at [562, 384] on span "Save ingredient" at bounding box center [588, 386] width 60 height 13
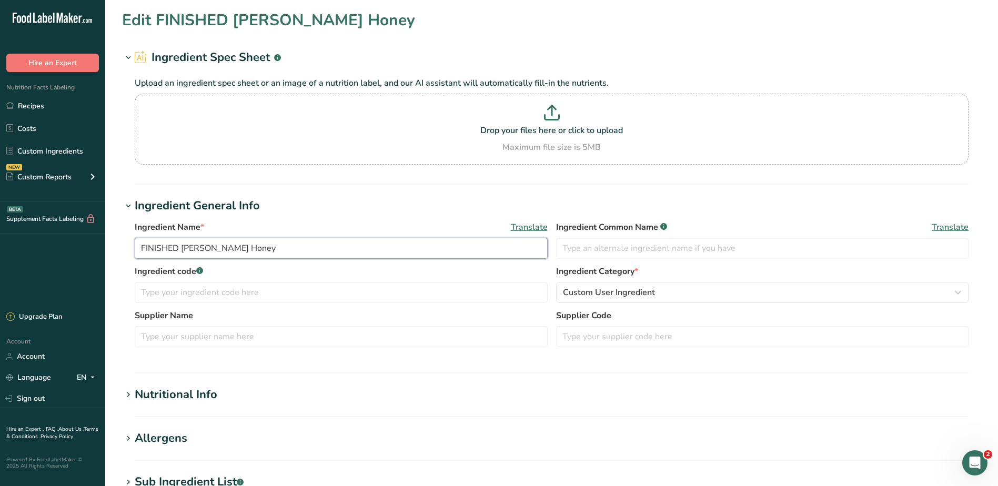
drag, startPoint x: 181, startPoint y: 250, endPoint x: 32, endPoint y: 213, distance: 153.8
click at [45, 226] on div ".a-20{fill:#fff;} Hire an Expert Nutrition Facts Labeling Recipes Costs Custom …" at bounding box center [499, 403] width 998 height 806
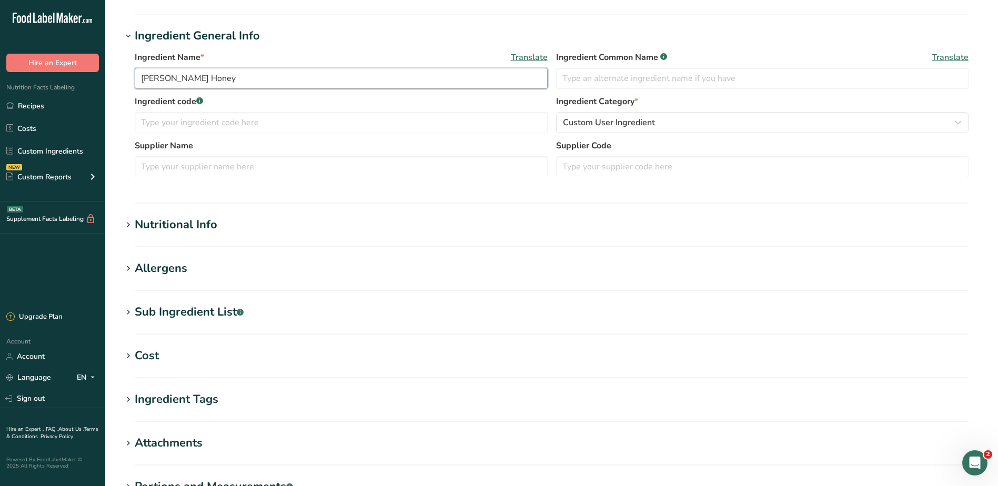
scroll to position [320, 0]
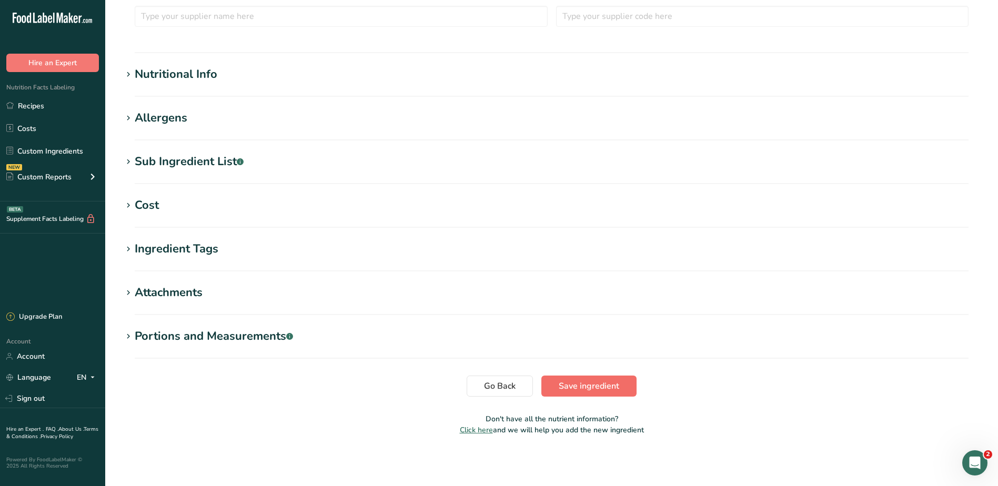
type input "Rowse Honey"
click at [574, 382] on span "Save ingredient" at bounding box center [588, 386] width 60 height 13
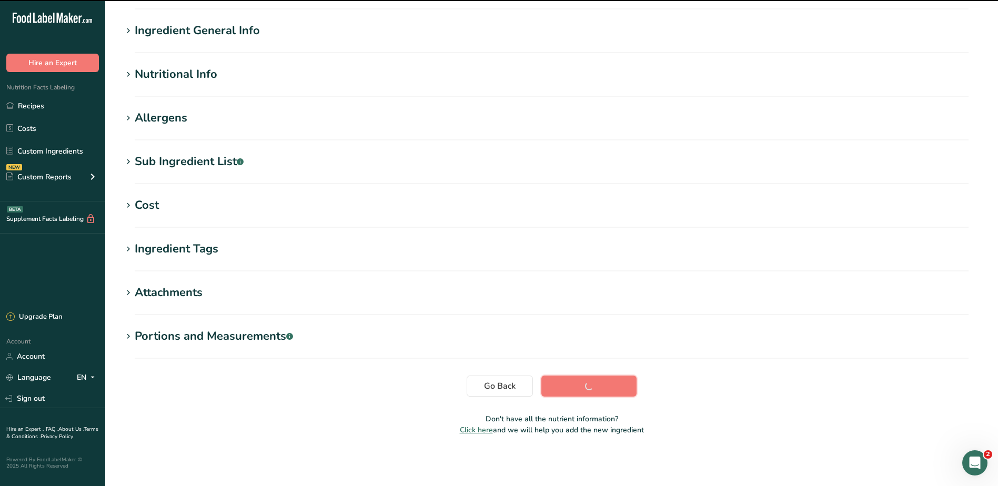
scroll to position [70, 0]
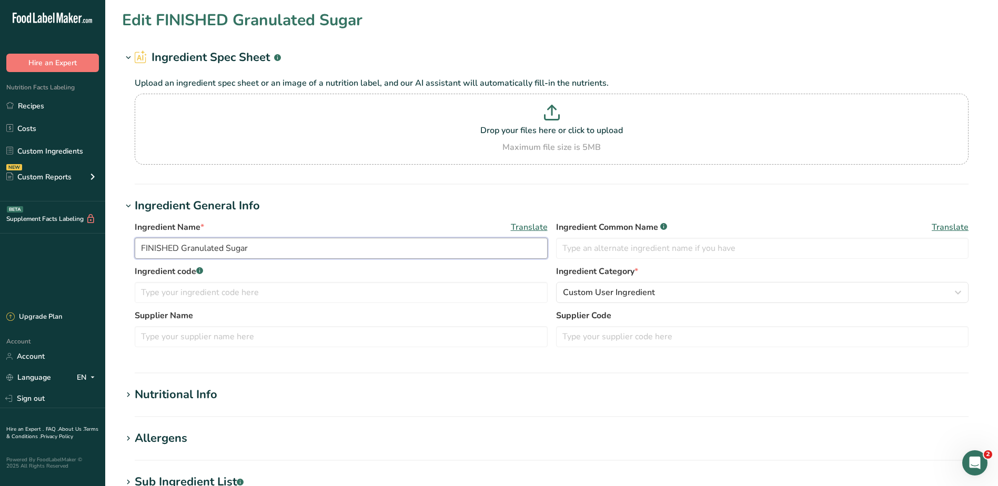
drag, startPoint x: 180, startPoint y: 245, endPoint x: 85, endPoint y: 248, distance: 95.8
click at [29, 245] on div ".a-20{fill:#fff;} Hire an Expert Nutrition Facts Labeling Recipes Costs Custom …" at bounding box center [499, 403] width 998 height 806
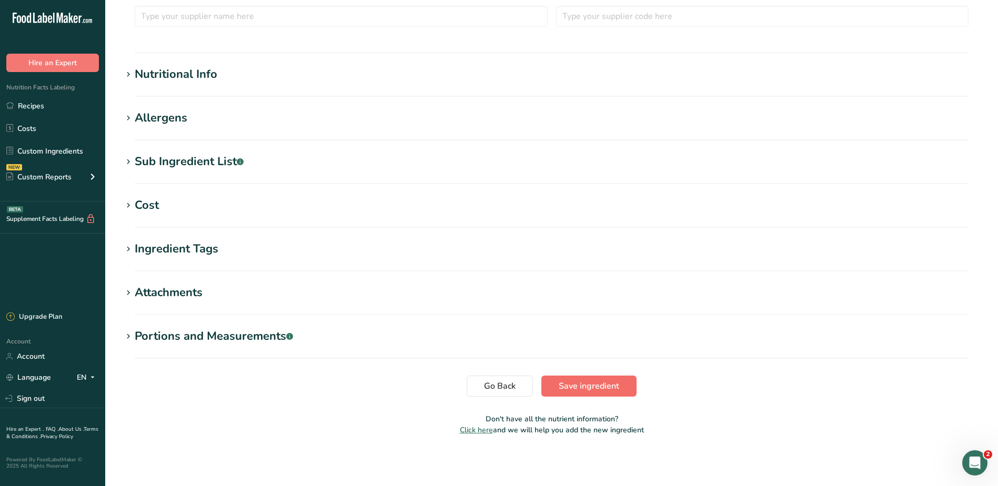
type input "Granulated Sugar"
click at [567, 386] on span "Save ingredient" at bounding box center [588, 386] width 60 height 13
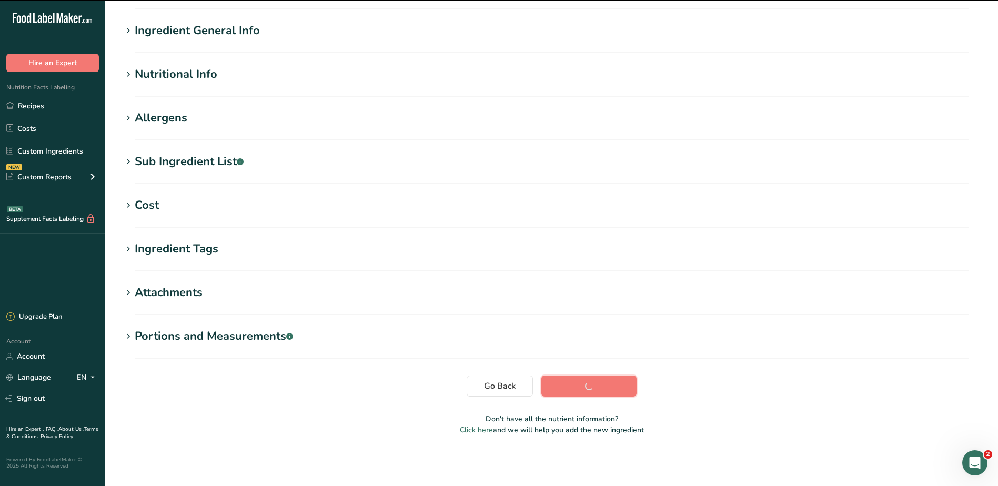
scroll to position [70, 0]
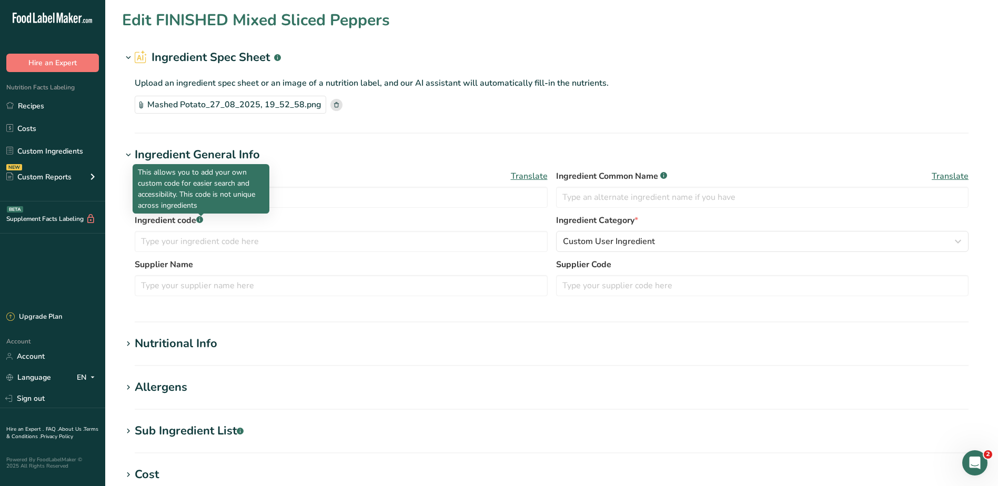
click at [181, 195] on p "This allows you to add your own custom code for easier search and accessibility…" at bounding box center [201, 189] width 126 height 44
click at [302, 196] on input "FINISHED Mixed Sliced Peppers" at bounding box center [341, 197] width 413 height 21
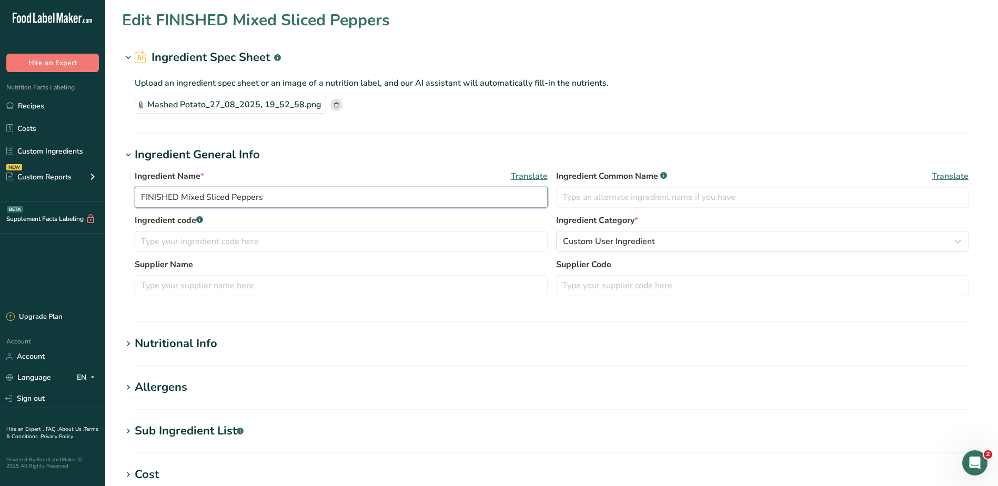
drag, startPoint x: 182, startPoint y: 197, endPoint x: 25, endPoint y: 200, distance: 156.7
click at [25, 200] on div ".a-20{fill:#fff;} Hire an Expert Nutrition Facts Labeling Recipes Costs Custom …" at bounding box center [499, 377] width 998 height 755
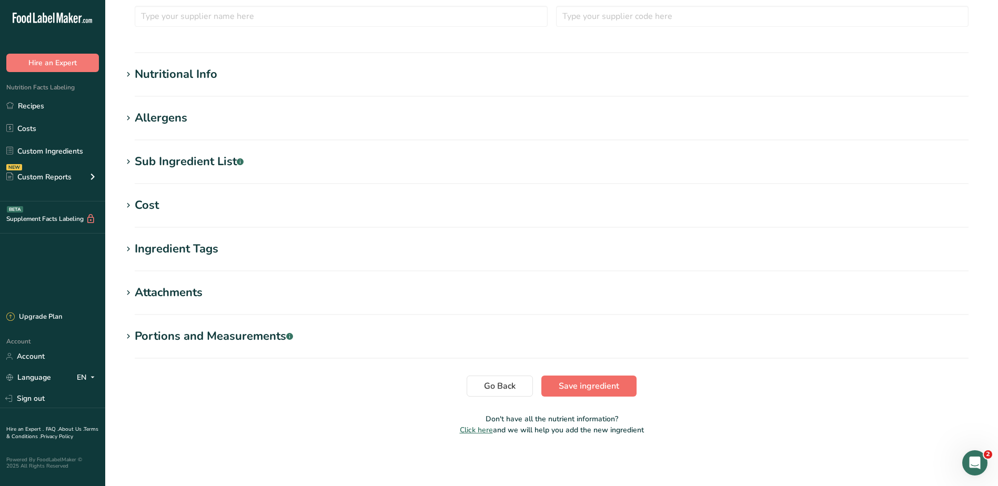
type input "Mixed Sliced Peppers"
click at [604, 383] on span "Save ingredient" at bounding box center [588, 386] width 60 height 13
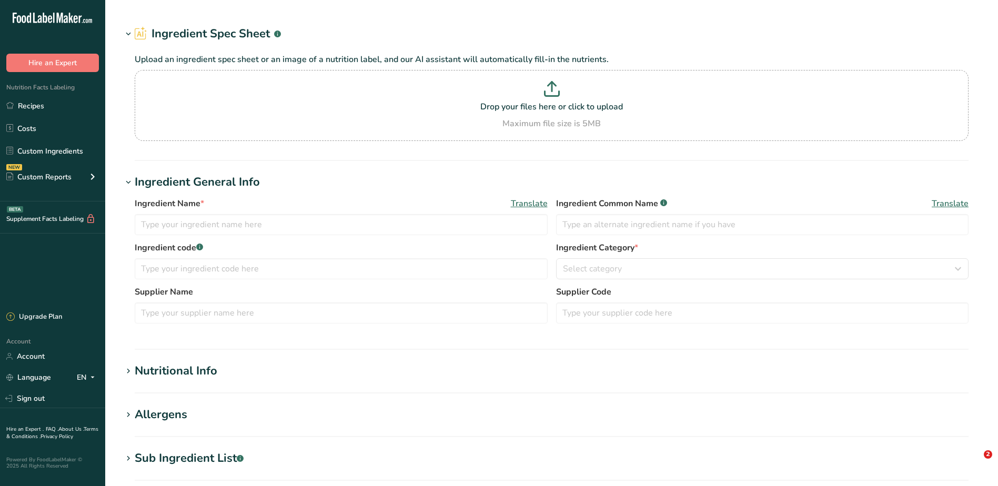
type input "NEEDS TO BE FINISHED Breaded Chicken"
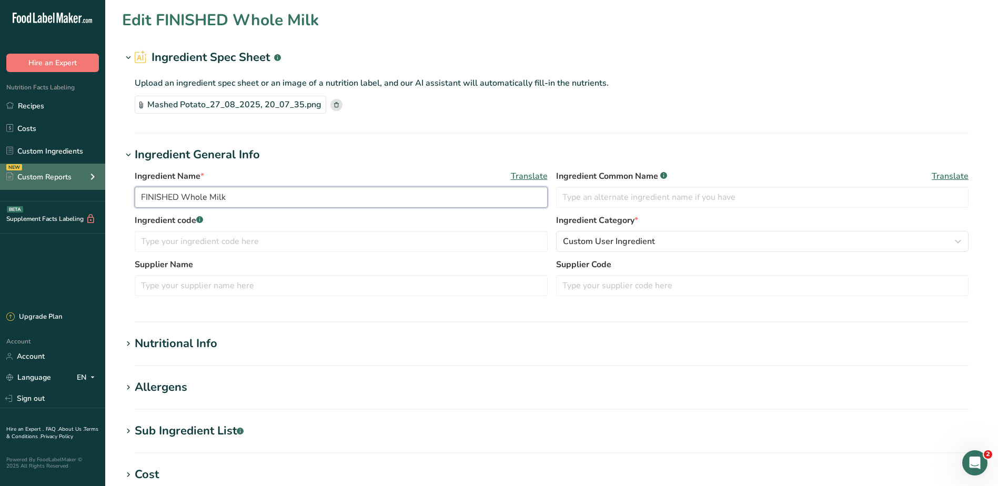
drag, startPoint x: 181, startPoint y: 195, endPoint x: 68, endPoint y: 187, distance: 112.8
click at [69, 187] on div ".a-20{fill:#fff;} Hire an Expert Nutrition Facts Labeling Recipes Costs Custom …" at bounding box center [499, 377] width 998 height 755
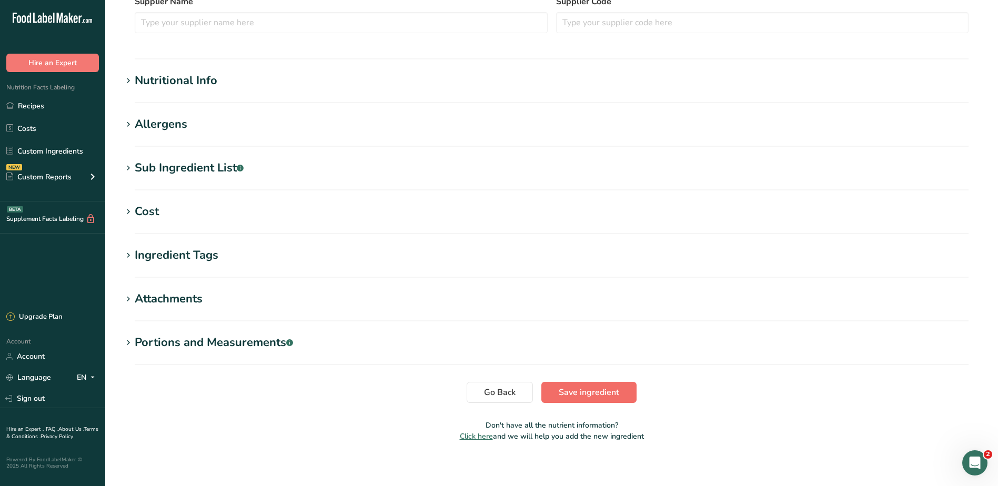
type input "Whole Milk"
click at [583, 391] on span "Save ingredient" at bounding box center [588, 392] width 60 height 13
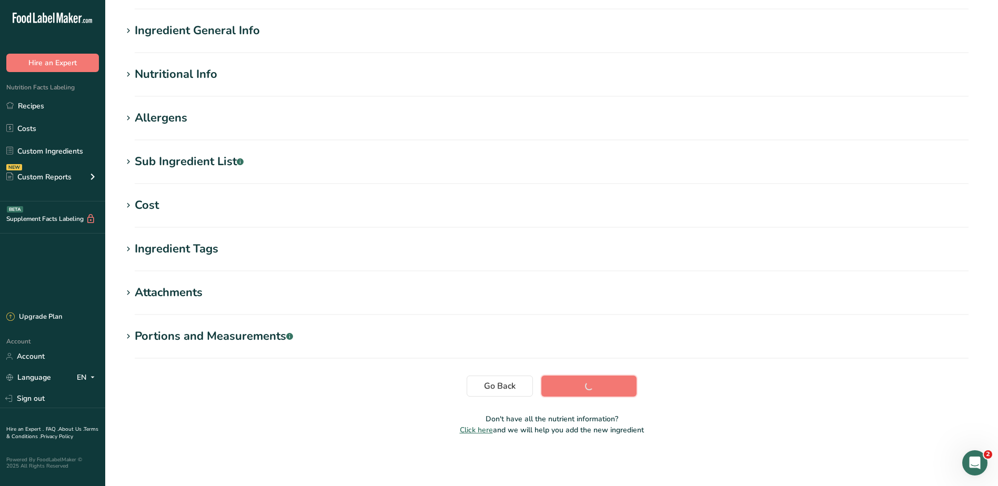
scroll to position [70, 0]
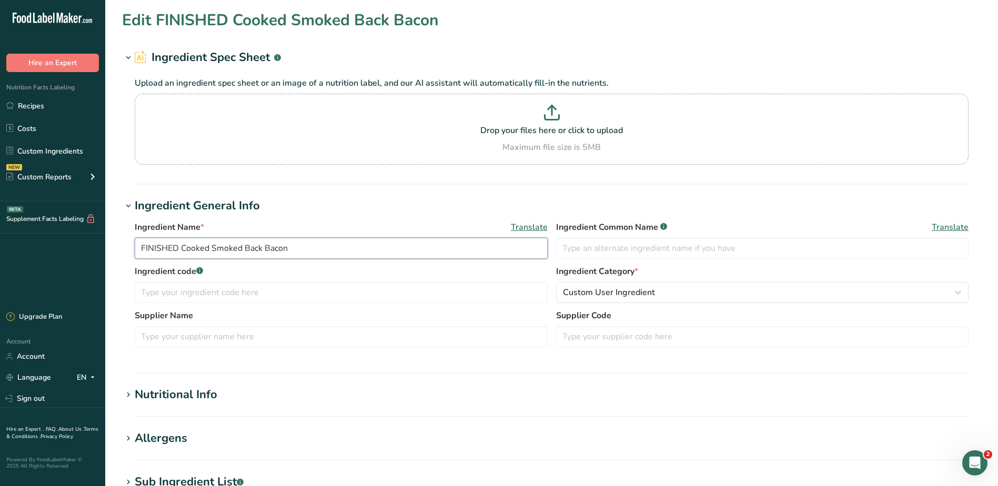
drag, startPoint x: 182, startPoint y: 248, endPoint x: 94, endPoint y: 238, distance: 88.4
click at [89, 238] on div ".a-20{fill:#fff;} Hire an Expert Nutrition Facts Labeling Recipes Costs Custom …" at bounding box center [499, 403] width 998 height 806
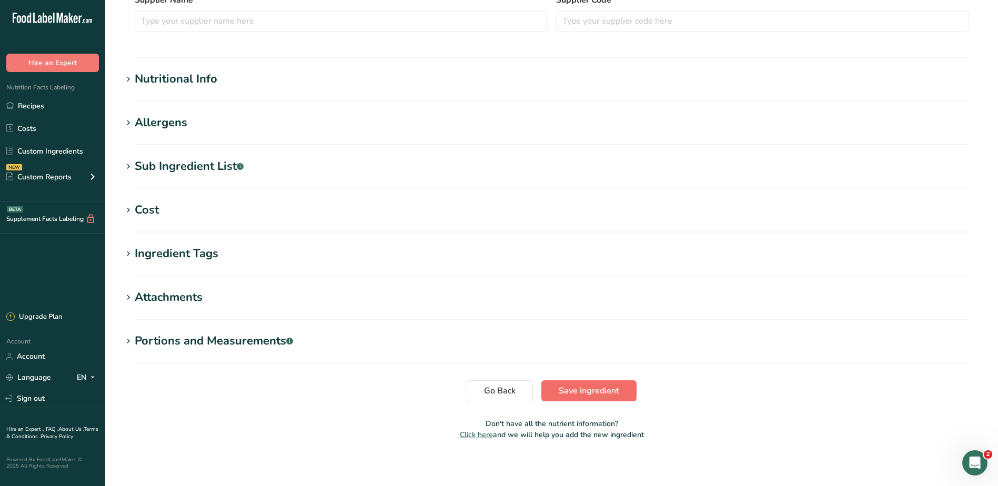
type input "Cooked Smoked Back Bacon"
click at [566, 394] on span "Save ingredient" at bounding box center [588, 390] width 60 height 13
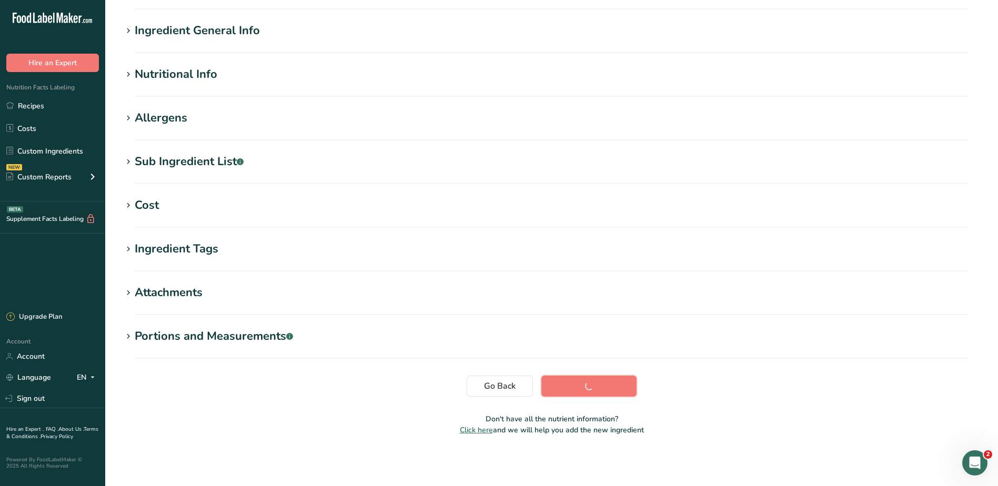
scroll to position [70, 0]
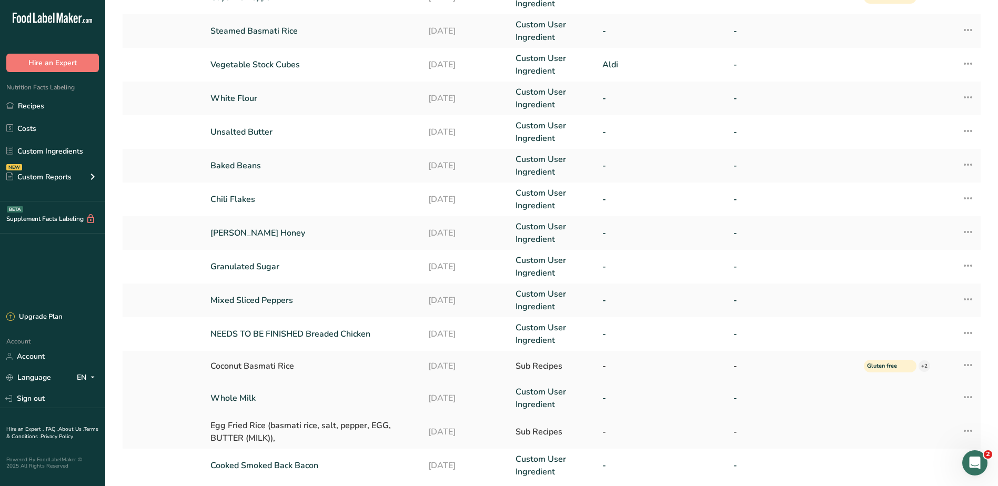
scroll to position [195, 0]
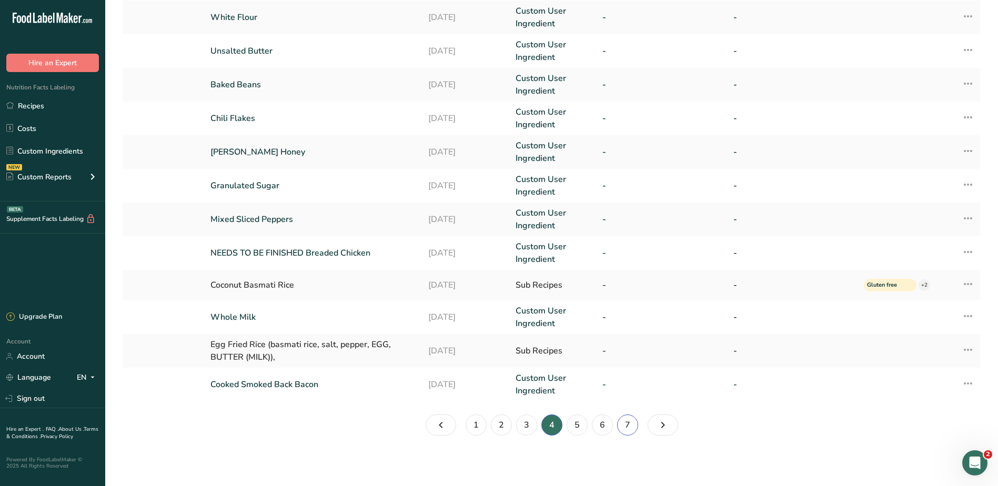
click at [632, 428] on link "7" at bounding box center [627, 424] width 21 height 21
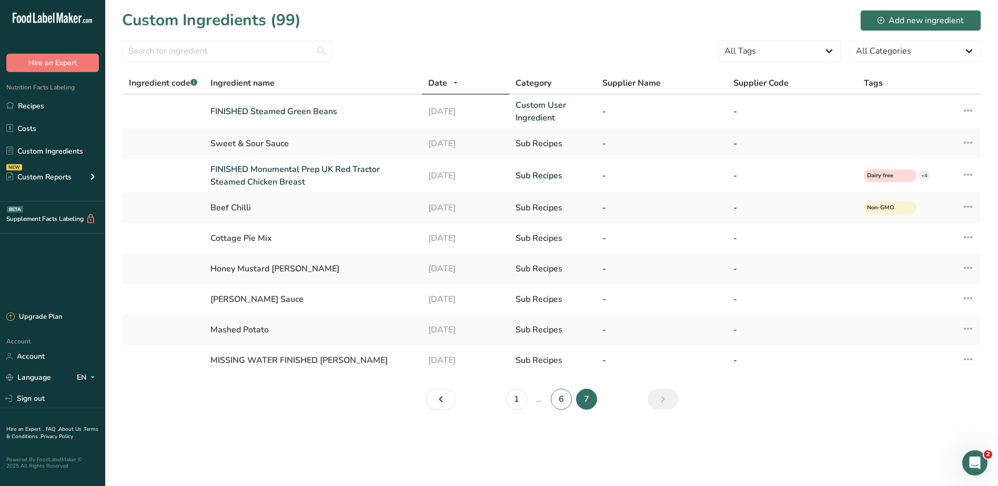
click at [567, 401] on link "6" at bounding box center [561, 399] width 21 height 21
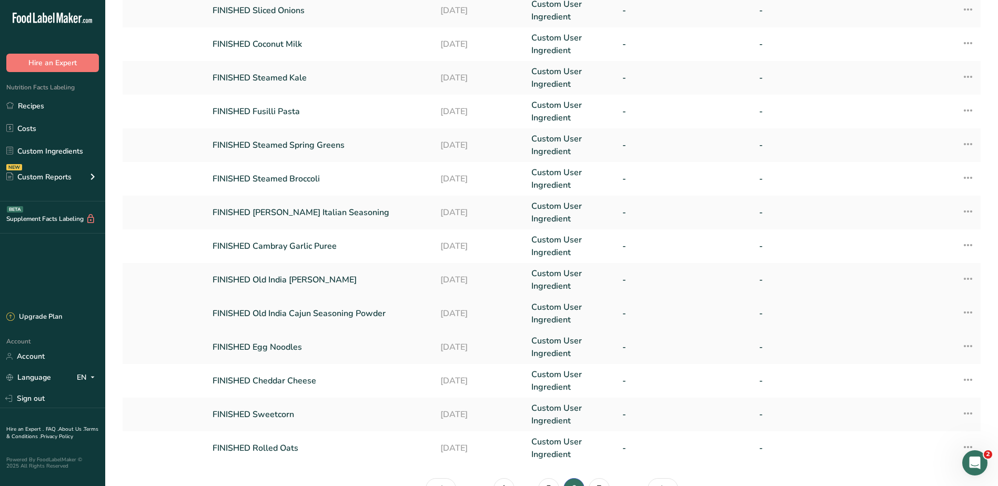
scroll to position [198, 0]
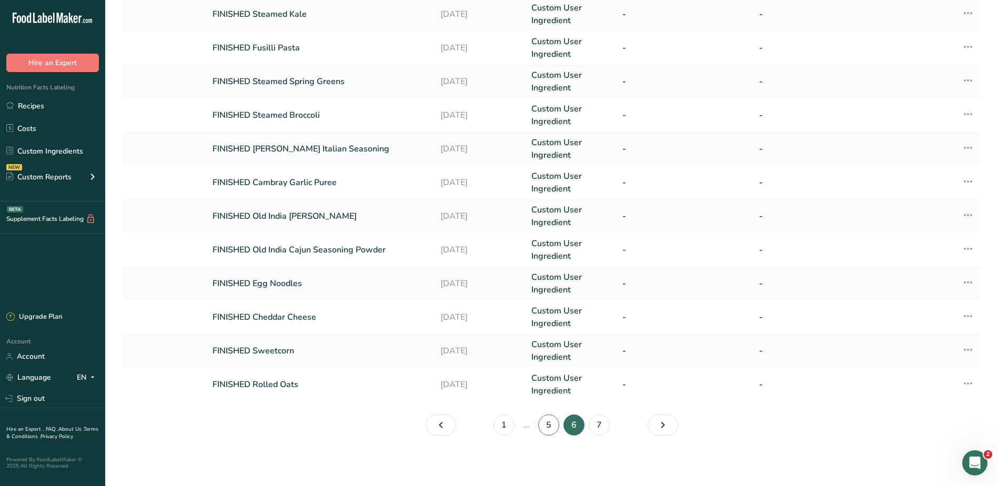
click at [549, 429] on link "5" at bounding box center [548, 424] width 21 height 21
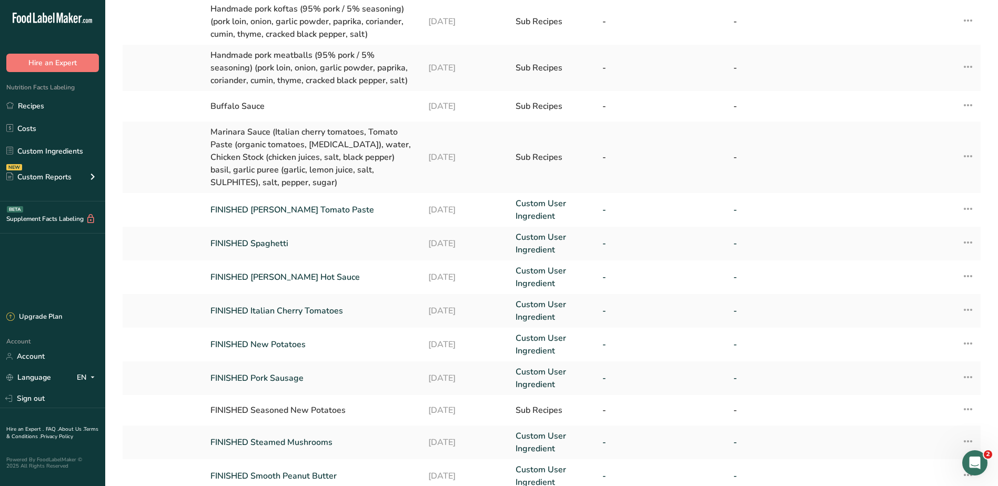
scroll to position [233, 0]
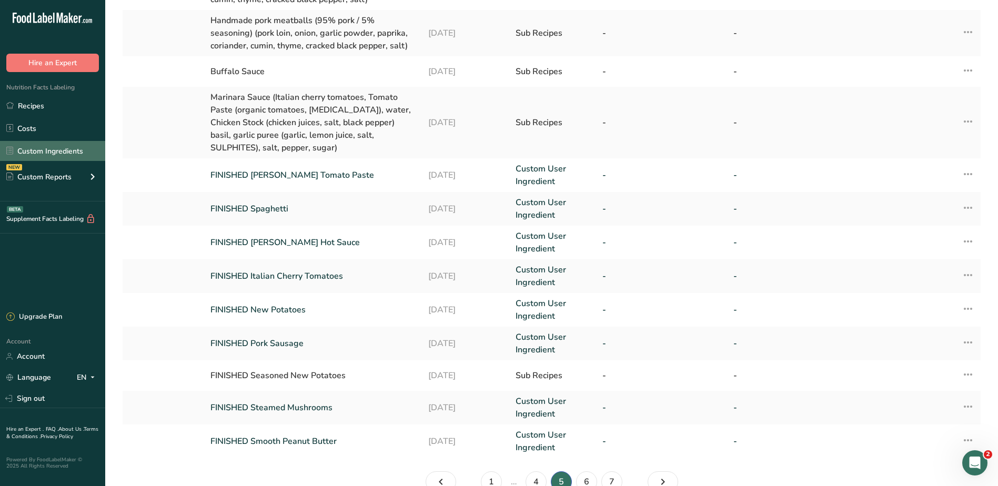
click at [39, 147] on link "Custom Ingredients" at bounding box center [52, 151] width 105 height 20
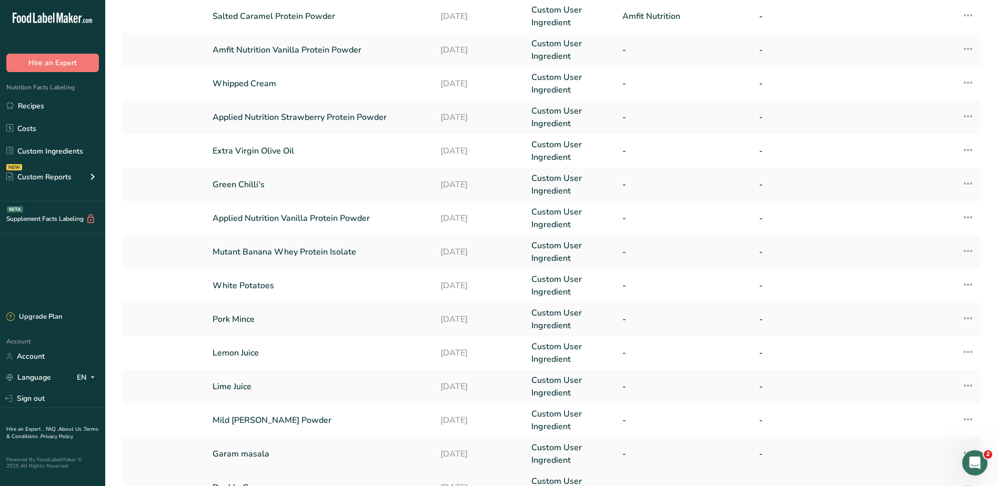
scroll to position [198, 0]
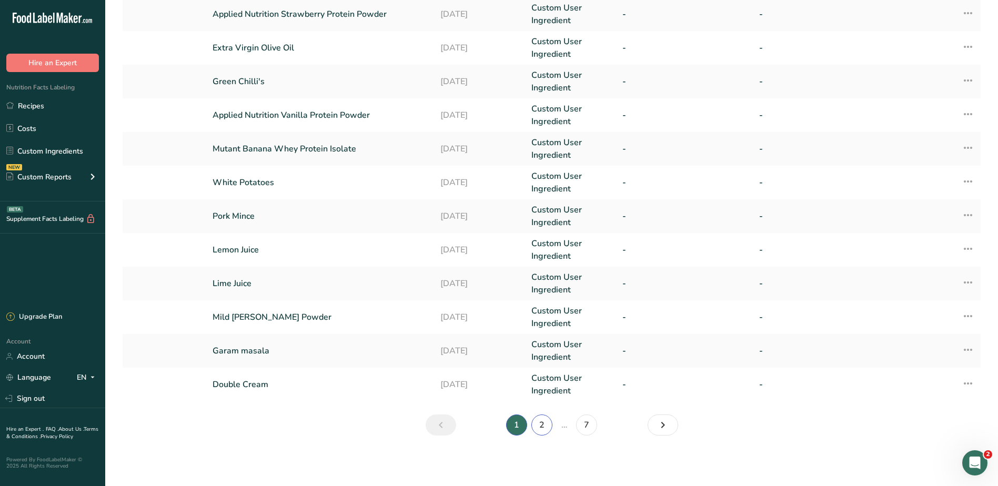
click at [542, 426] on link "2" at bounding box center [541, 424] width 21 height 21
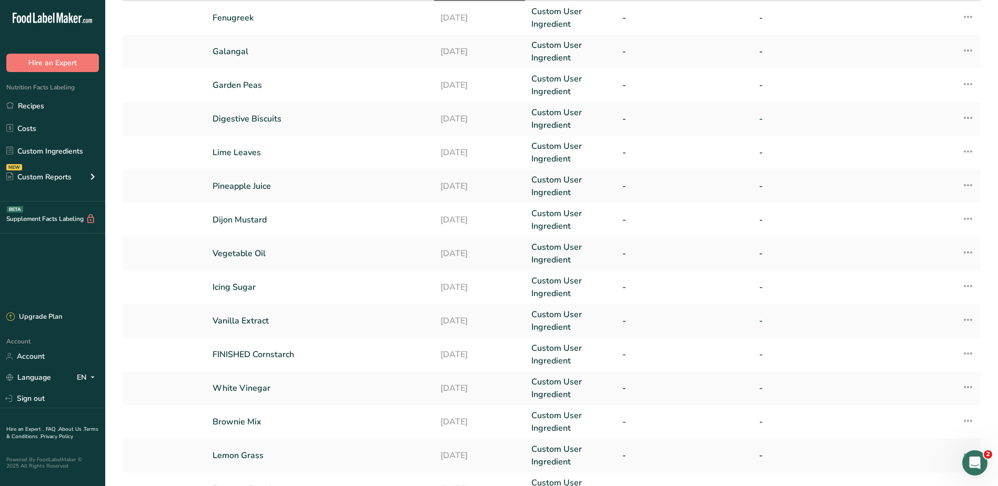
scroll to position [198, 0]
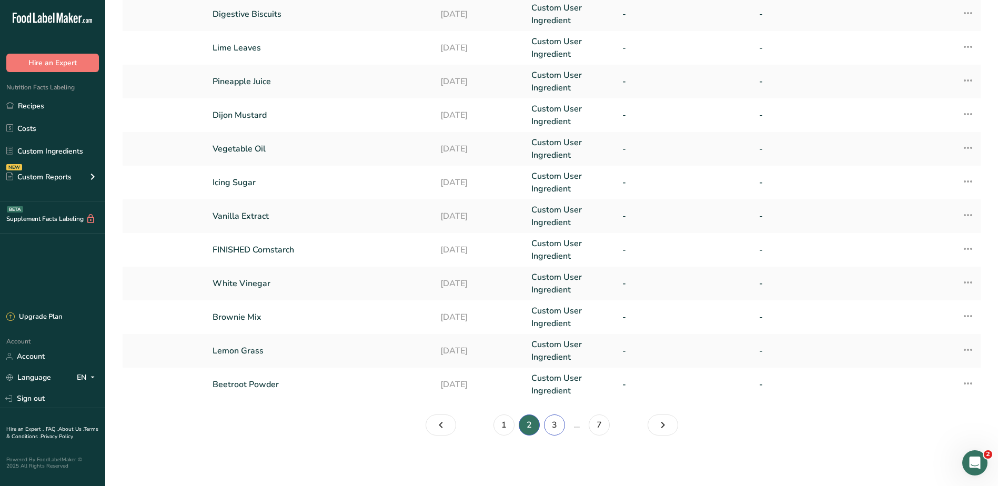
click at [554, 425] on link "3" at bounding box center [554, 424] width 21 height 21
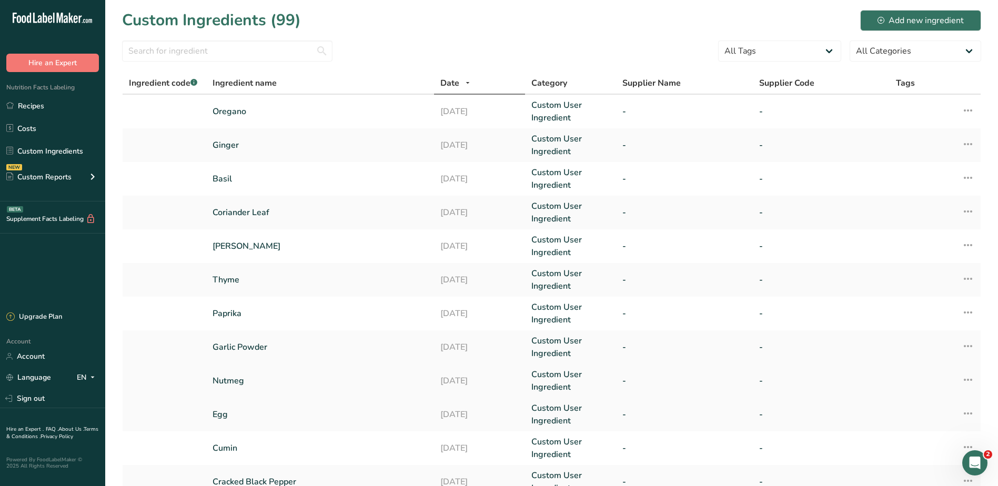
scroll to position [198, 0]
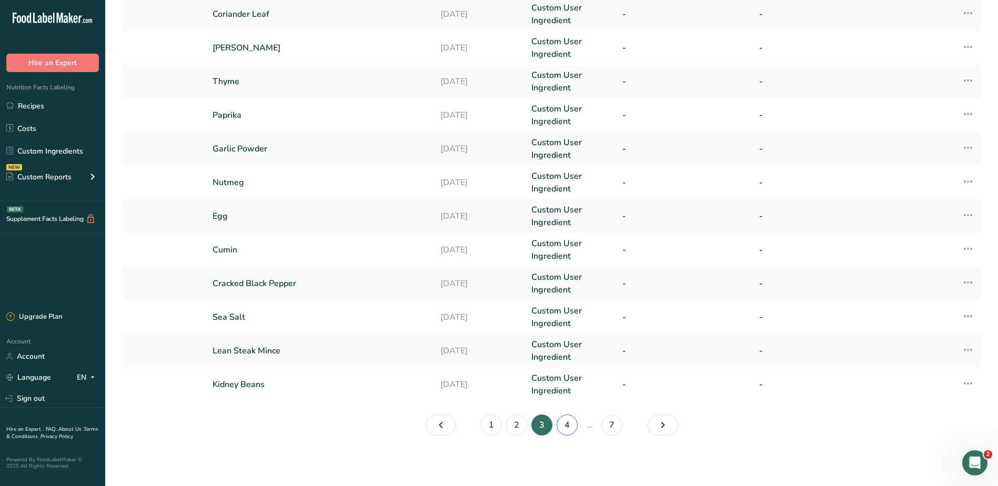
click at [565, 425] on link "4" at bounding box center [566, 424] width 21 height 21
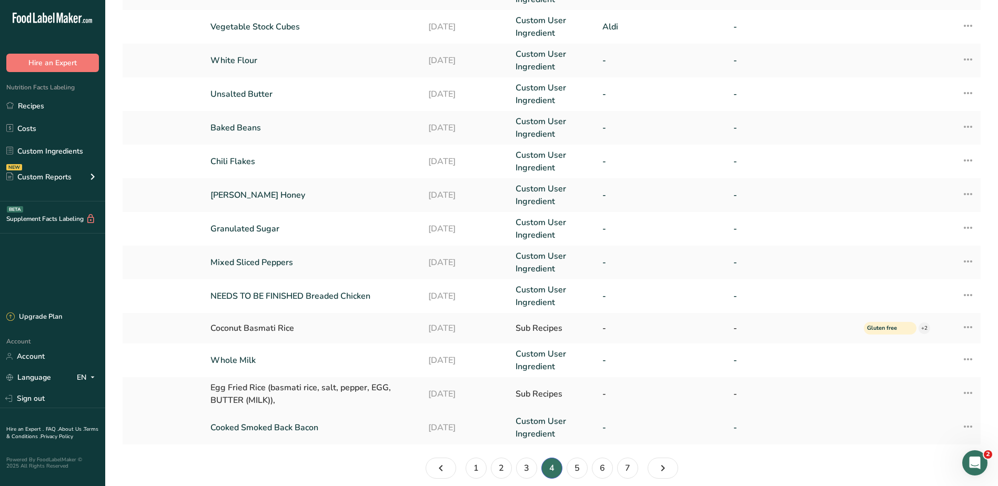
scroll to position [195, 0]
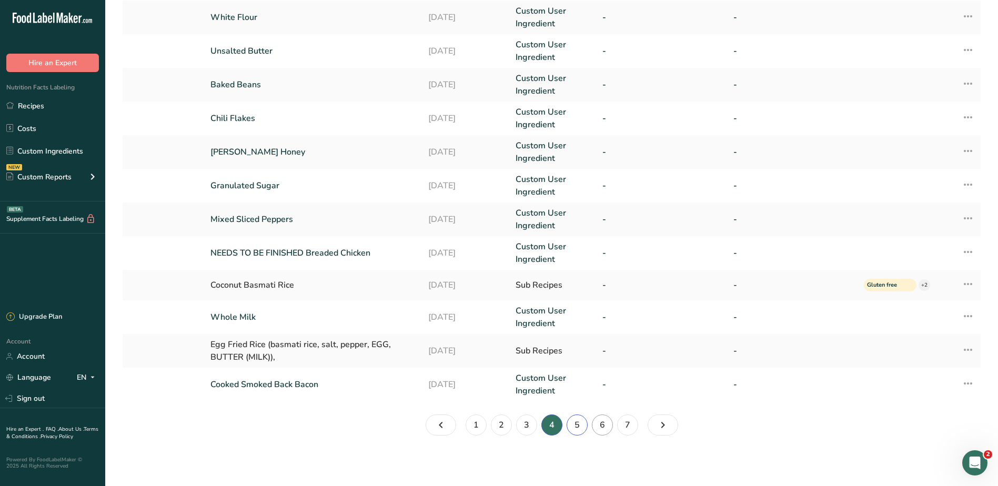
click at [583, 426] on link "5" at bounding box center [576, 424] width 21 height 21
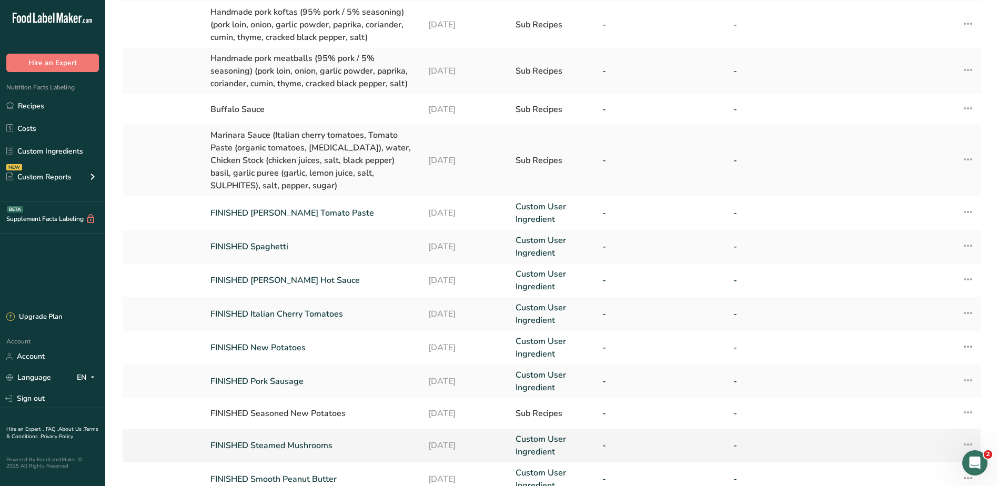
scroll to position [217, 0]
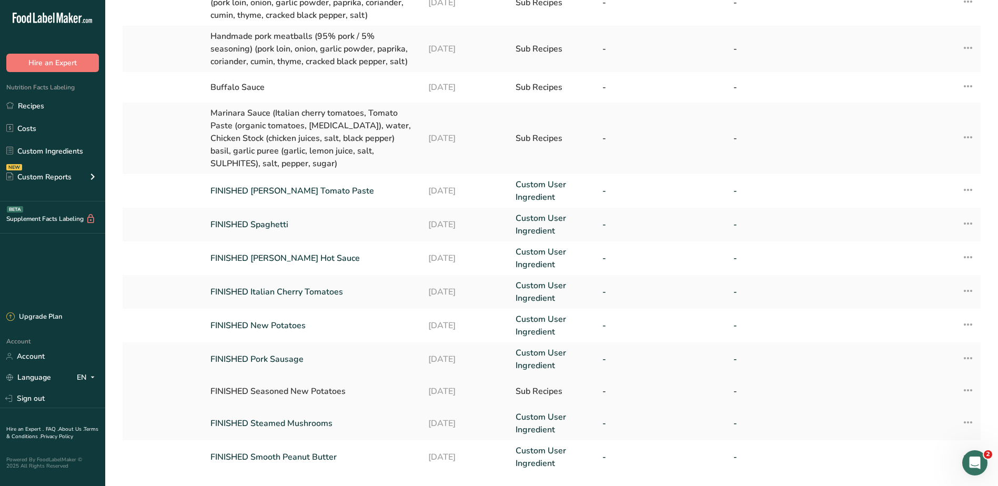
drag, startPoint x: 270, startPoint y: 375, endPoint x: 225, endPoint y: 377, distance: 45.3
drag, startPoint x: 225, startPoint y: 377, endPoint x: 261, endPoint y: 387, distance: 38.0
click at [262, 387] on td "FINISHED Seasoned New Potatoes" at bounding box center [313, 391] width 218 height 30
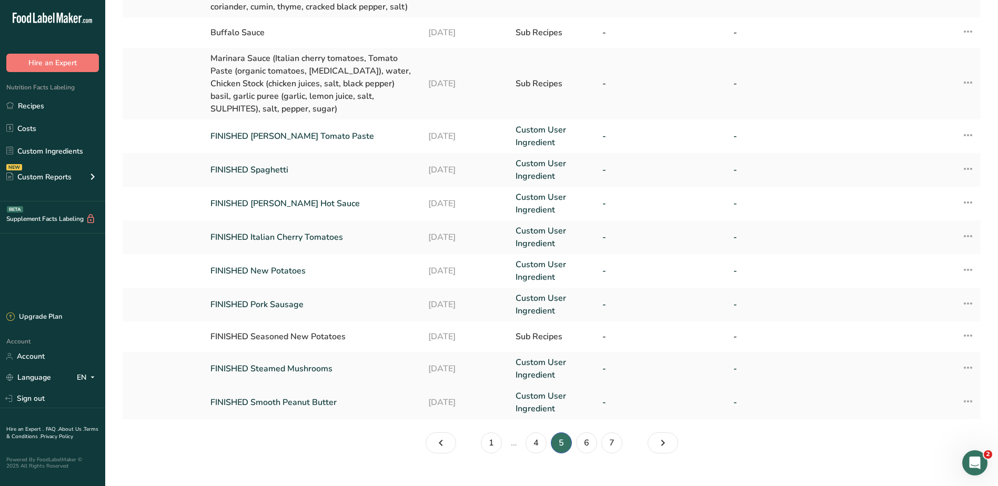
scroll to position [277, 0]
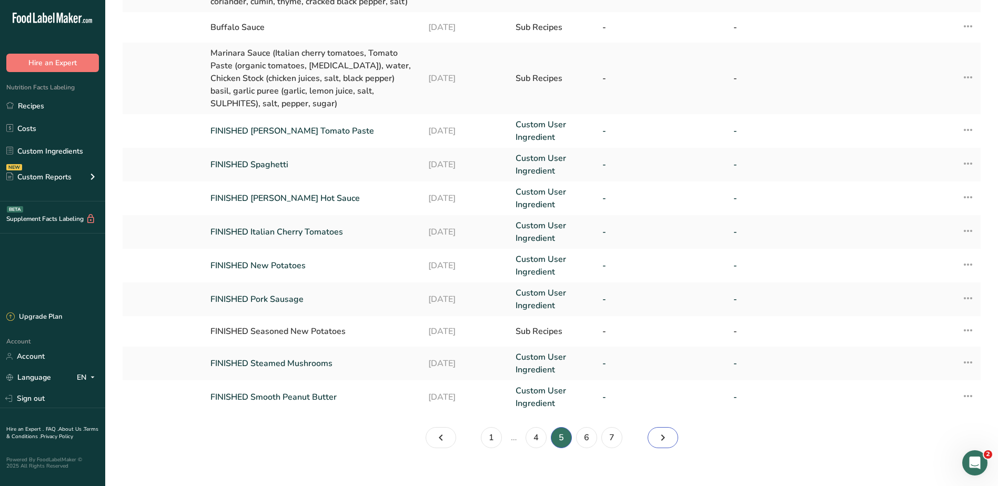
click at [669, 430] on link "Page 6." at bounding box center [662, 437] width 30 height 21
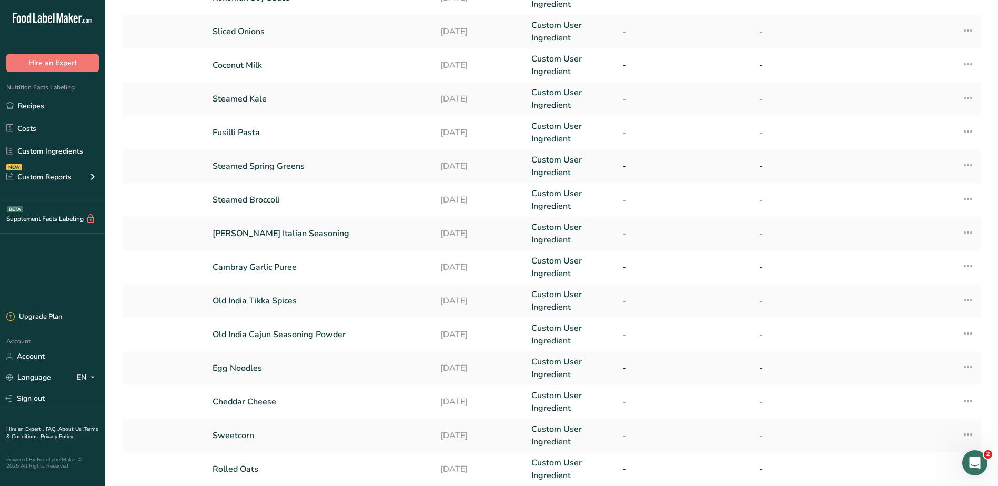
scroll to position [198, 0]
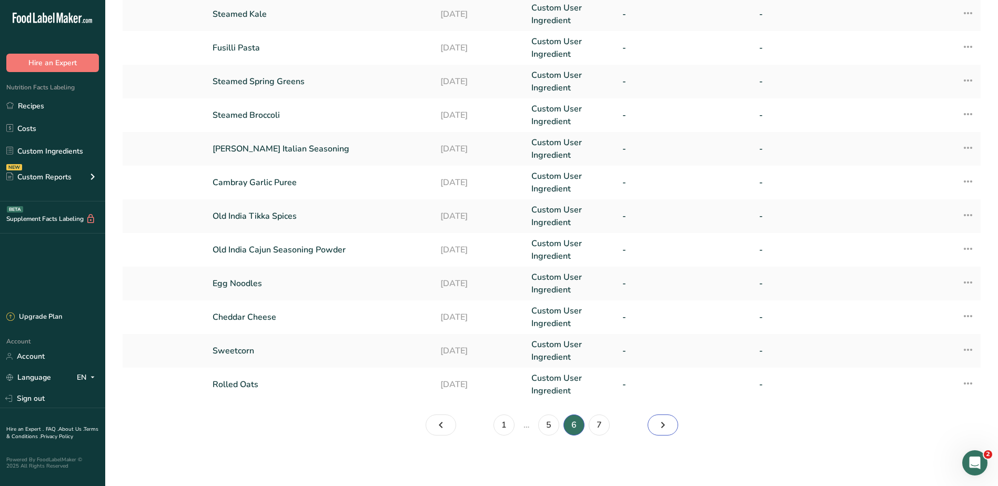
click at [670, 426] on link "Page 7." at bounding box center [662, 424] width 30 height 21
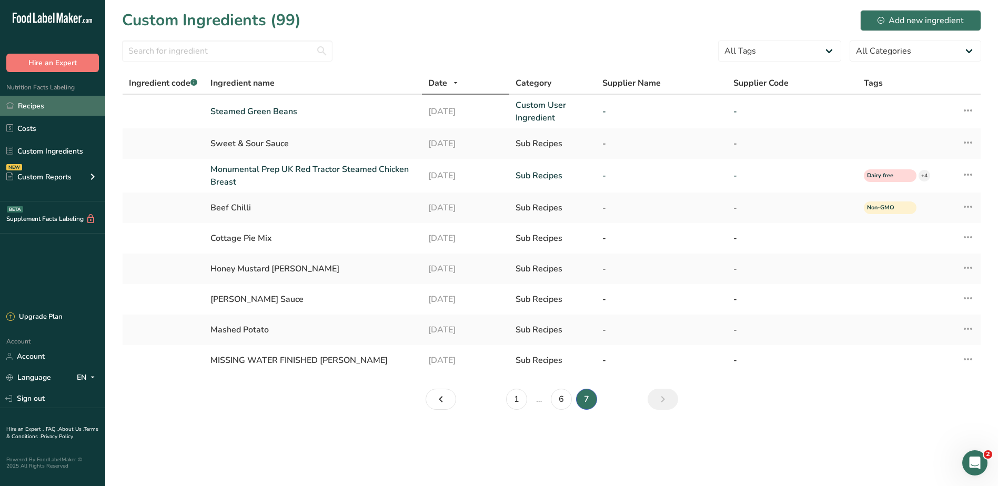
click at [28, 110] on link "Recipes" at bounding box center [52, 106] width 105 height 20
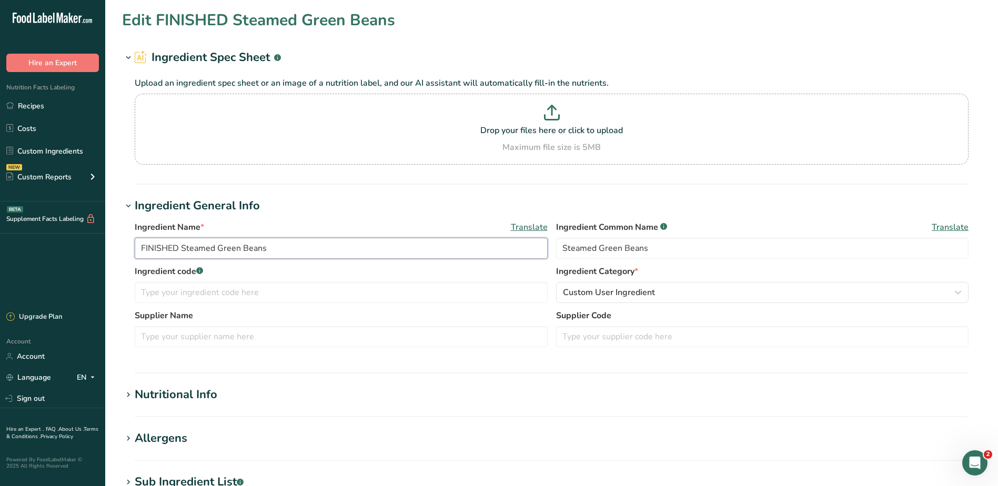
drag, startPoint x: 179, startPoint y: 248, endPoint x: 50, endPoint y: 245, distance: 128.9
click at [45, 245] on div ".a-20{fill:#fff;} Hire an Expert Nutrition Facts Labeling Recipes Costs Custom …" at bounding box center [499, 403] width 998 height 806
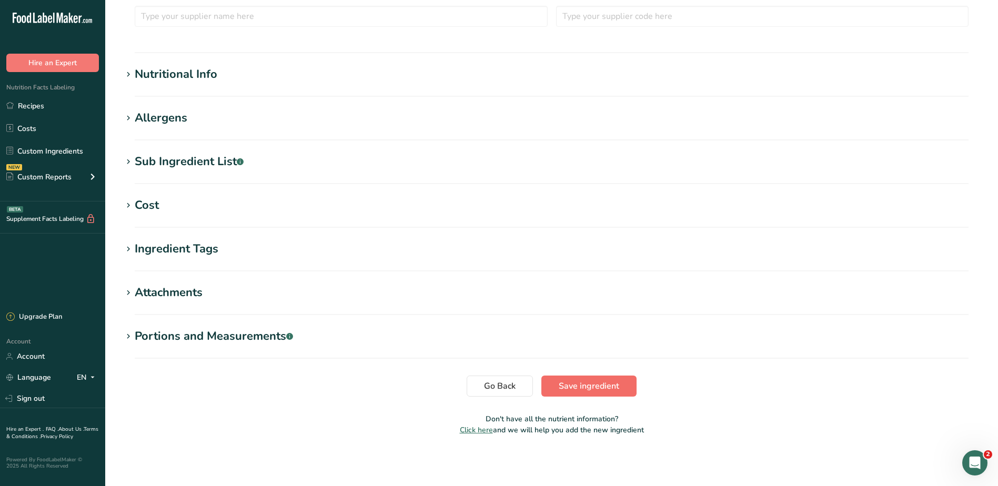
type input "Steamed Green Beans"
click at [609, 385] on span "Save ingredient" at bounding box center [588, 386] width 60 height 13
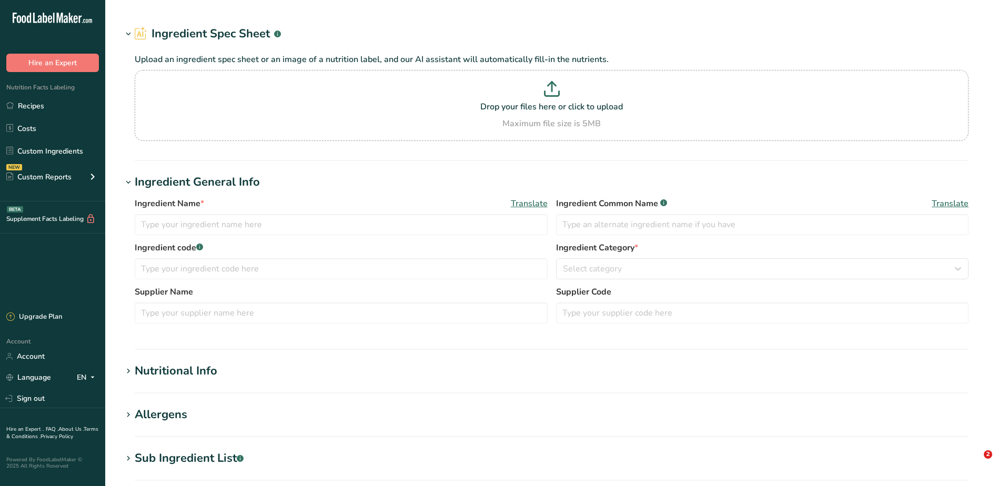
type input "FINISHED Monumental Prep UK Red Tractor Steamed Chicken Breast"
type input "UK Red Tractor Steamed Chicken Breast"
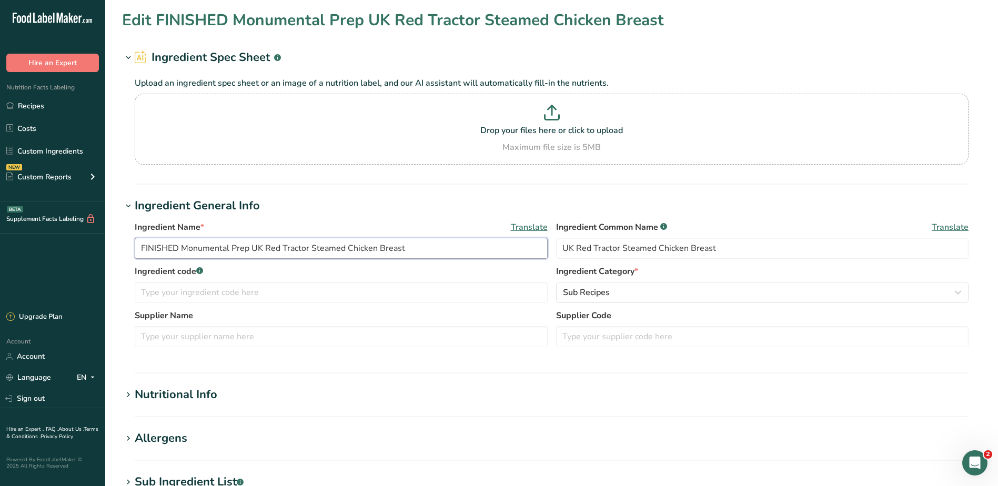
drag, startPoint x: 181, startPoint y: 245, endPoint x: 69, endPoint y: 231, distance: 113.4
click at [54, 231] on div ".a-20{fill:#fff;} Hire an Expert Nutrition Facts Labeling Recipes Costs Custom …" at bounding box center [499, 403] width 998 height 806
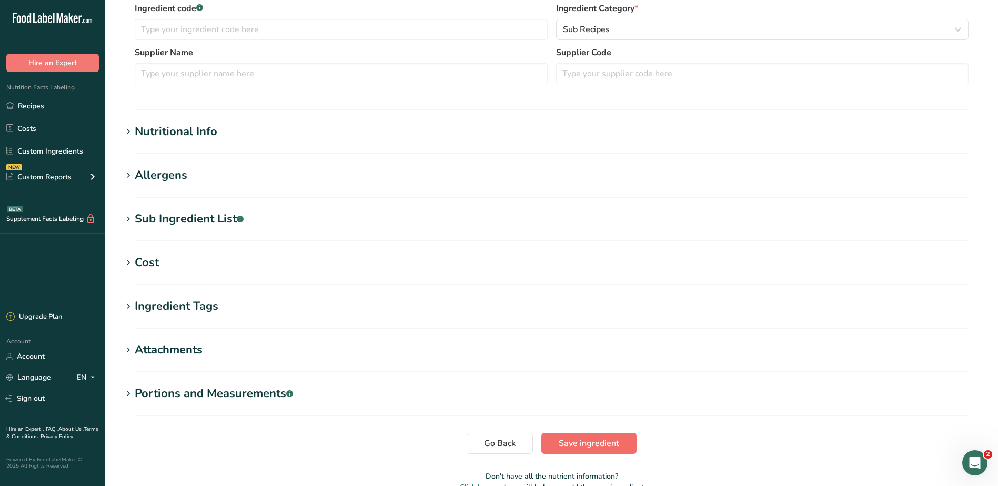
type input "Monumental Prep UK Red Tractor Steamed Chicken Breast"
click at [564, 441] on span "Save ingredient" at bounding box center [588, 443] width 60 height 13
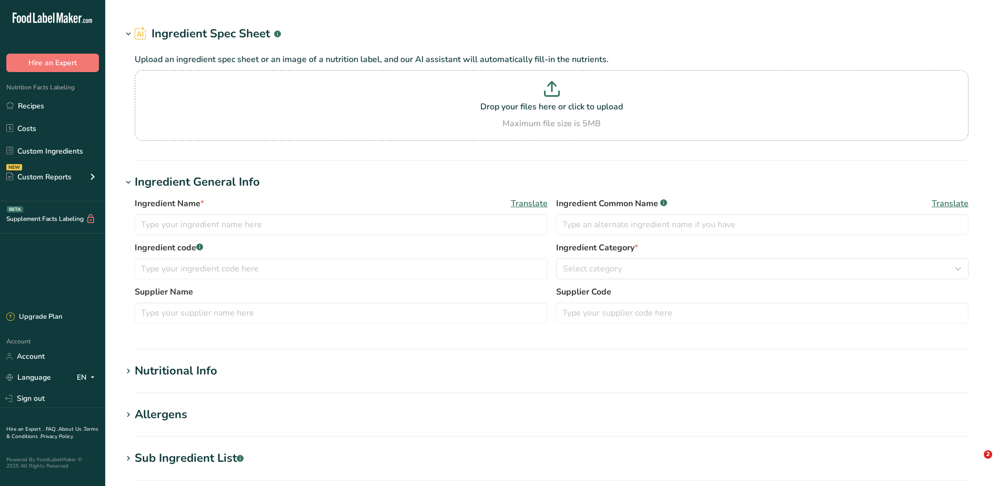
type input "FINISHED Kokoman Soy Sauce"
type input "Kokoman Soy Sauce"
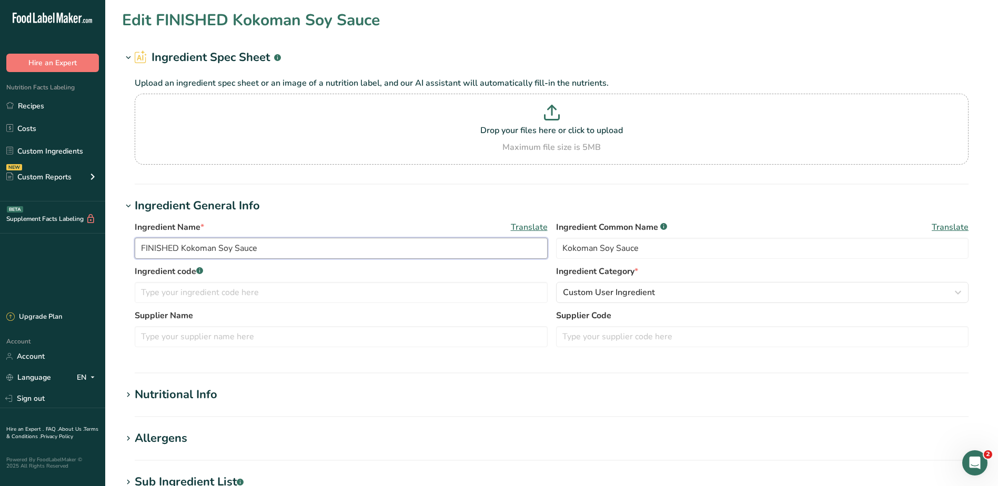
drag, startPoint x: 181, startPoint y: 252, endPoint x: 82, endPoint y: 235, distance: 101.4
click at [69, 239] on div ".a-20{fill:#fff;} Hire an Expert Nutrition Facts Labeling Recipes Costs Custom …" at bounding box center [499, 403] width 998 height 806
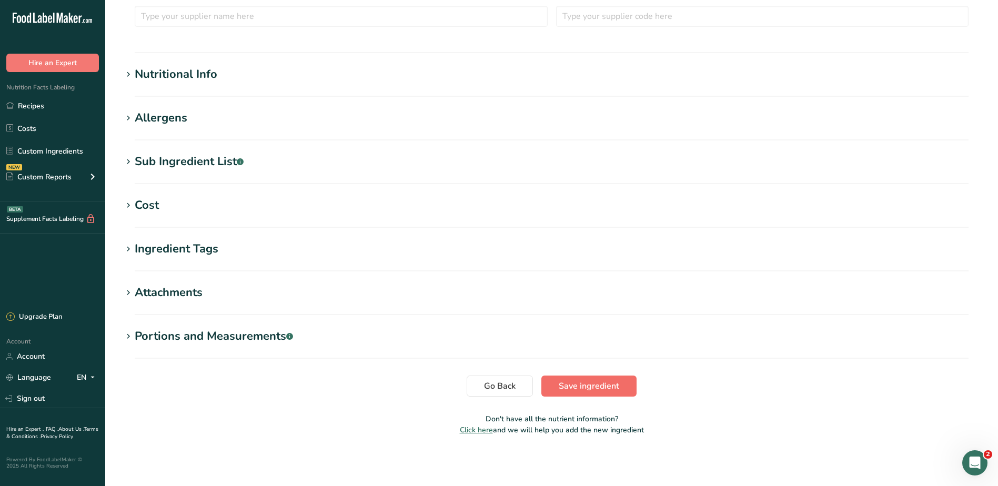
type input "Kokoman Soy Sauce"
click at [578, 394] on button "Save ingredient" at bounding box center [588, 385] width 95 height 21
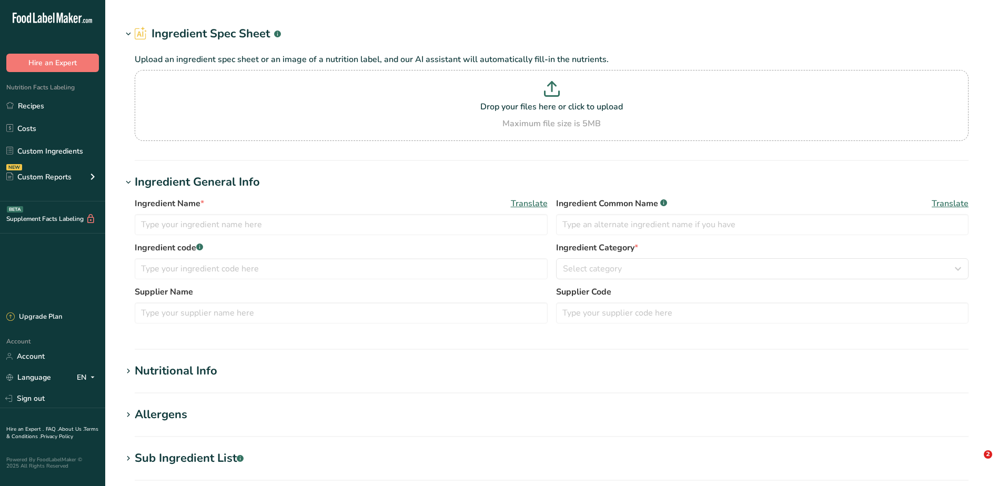
type input "FINISHED Sliced Onions"
type input "Sliced Onions"
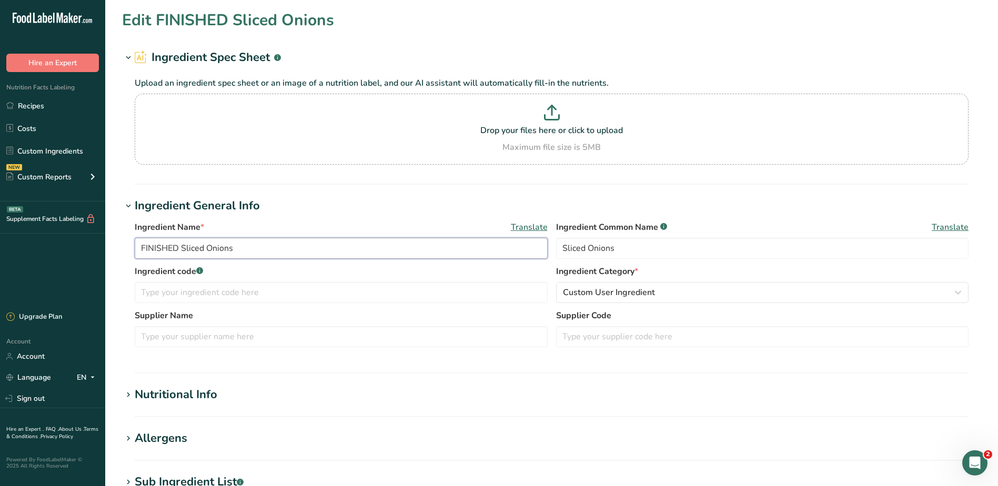
drag, startPoint x: 180, startPoint y: 249, endPoint x: 75, endPoint y: 238, distance: 105.2
click at [82, 247] on div ".a-20{fill:#fff;} Hire an Expert Nutrition Facts Labeling Recipes Costs Custom …" at bounding box center [499, 403] width 998 height 806
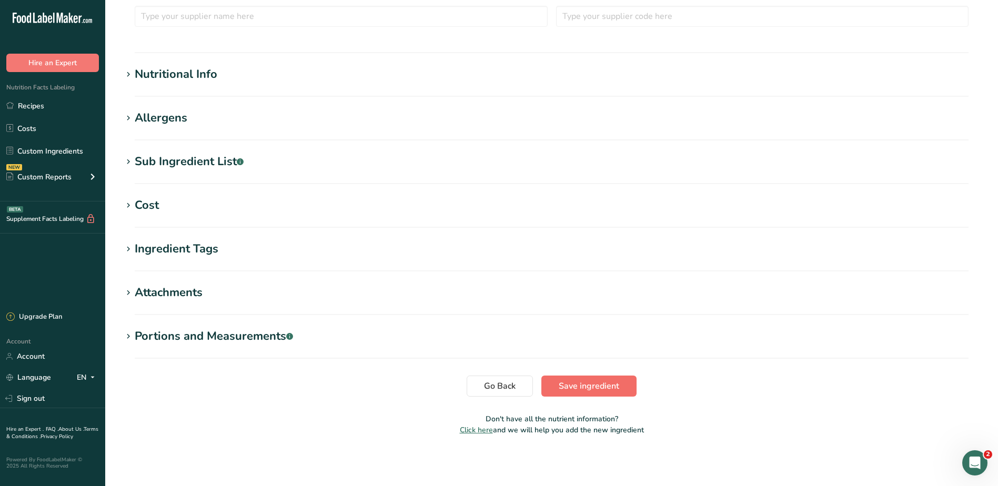
type input "Sliced Onions"
click at [603, 393] on button "Save ingredient" at bounding box center [588, 385] width 95 height 21
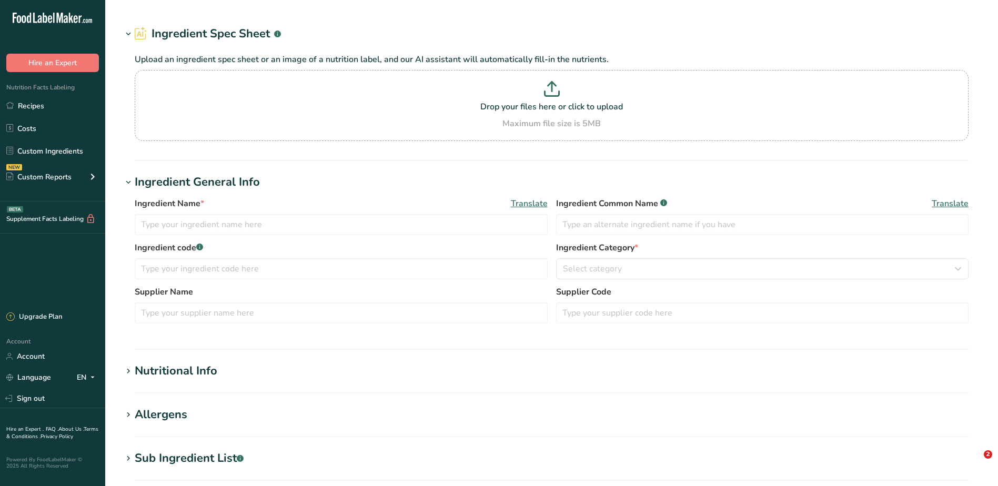
type input "FINISHED Coconut Milk"
type input "Coconut Milk"
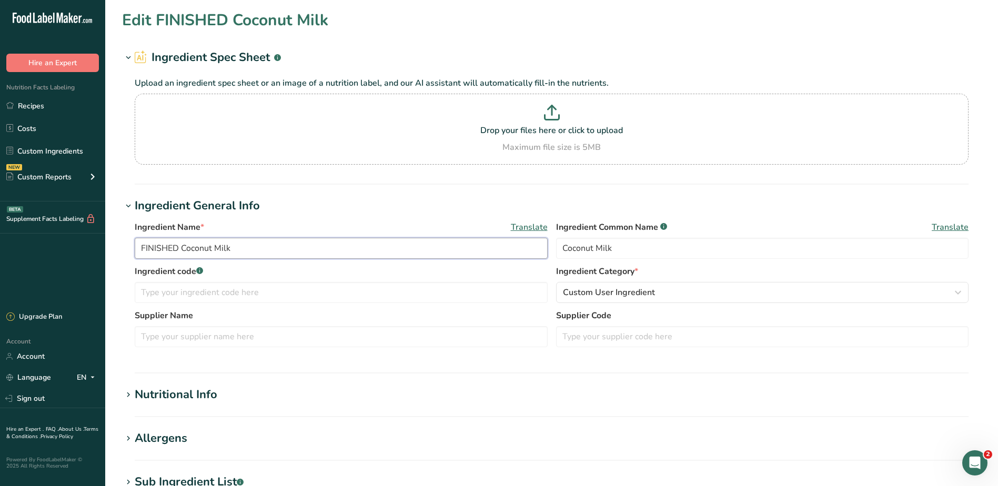
drag, startPoint x: 182, startPoint y: 250, endPoint x: 65, endPoint y: 255, distance: 117.3
click at [65, 255] on div ".a-20{fill:#fff;} Hire an Expert Nutrition Facts Labeling Recipes Costs Custom …" at bounding box center [499, 403] width 998 height 806
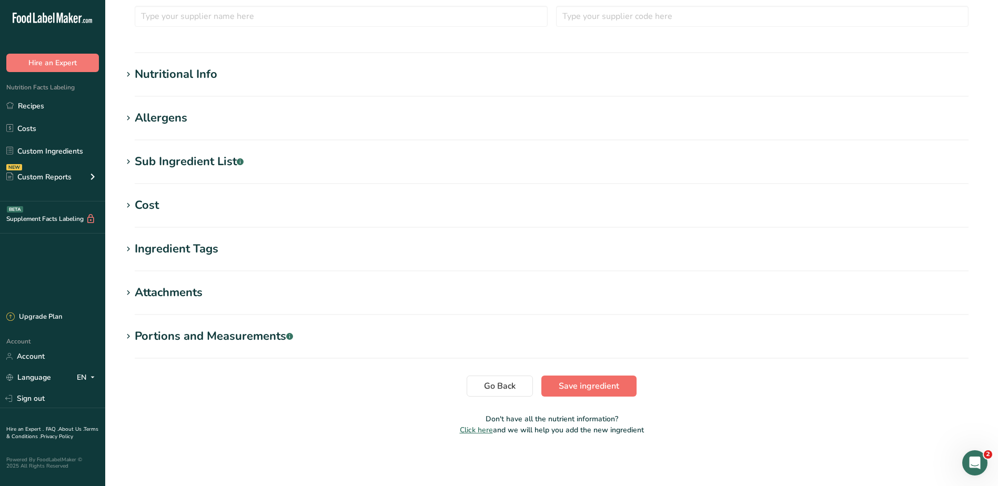
type input "Coconut Milk"
click at [585, 384] on span "Save ingredient" at bounding box center [588, 386] width 60 height 13
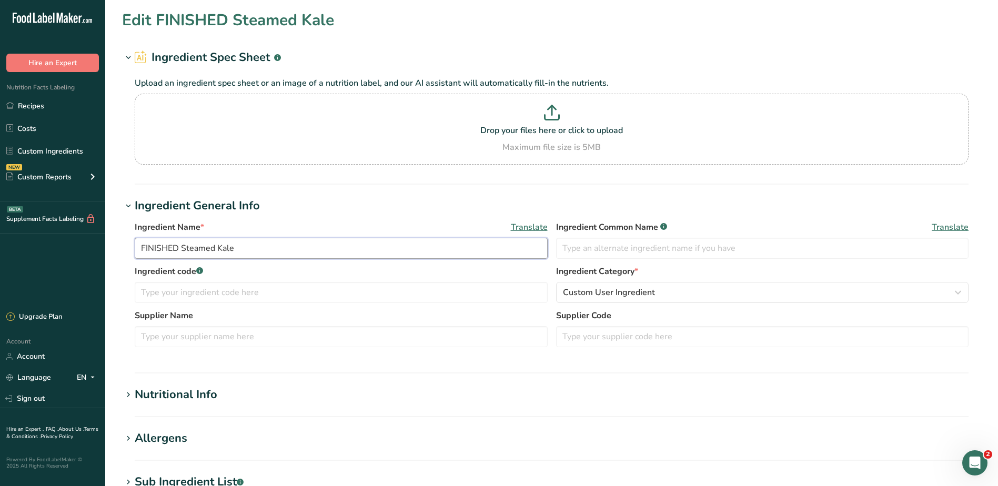
drag, startPoint x: 180, startPoint y: 248, endPoint x: 89, endPoint y: 252, distance: 91.1
click at [89, 252] on div ".a-20{fill:#fff;} Hire an Expert Nutrition Facts Labeling Recipes Costs Custom …" at bounding box center [499, 403] width 998 height 806
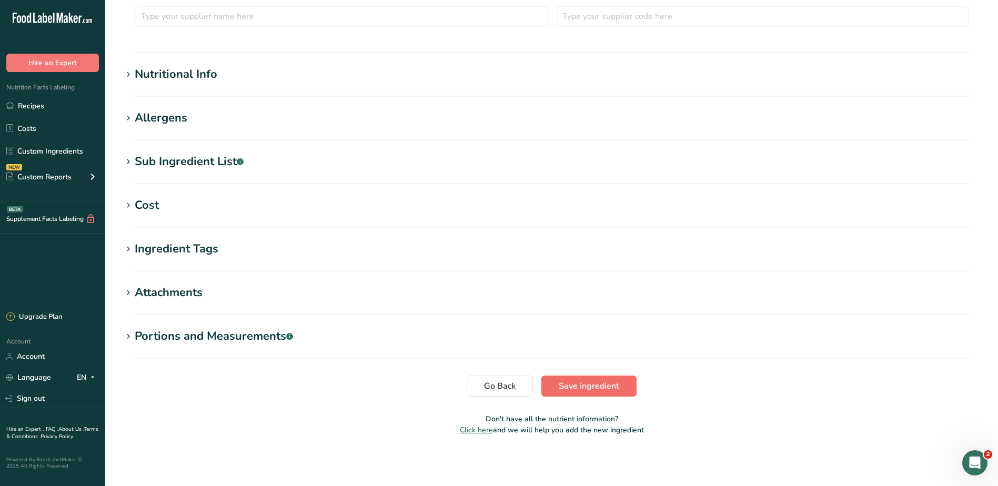
type input "Steamed Kale"
click at [599, 390] on span "Save ingredient" at bounding box center [588, 386] width 60 height 13
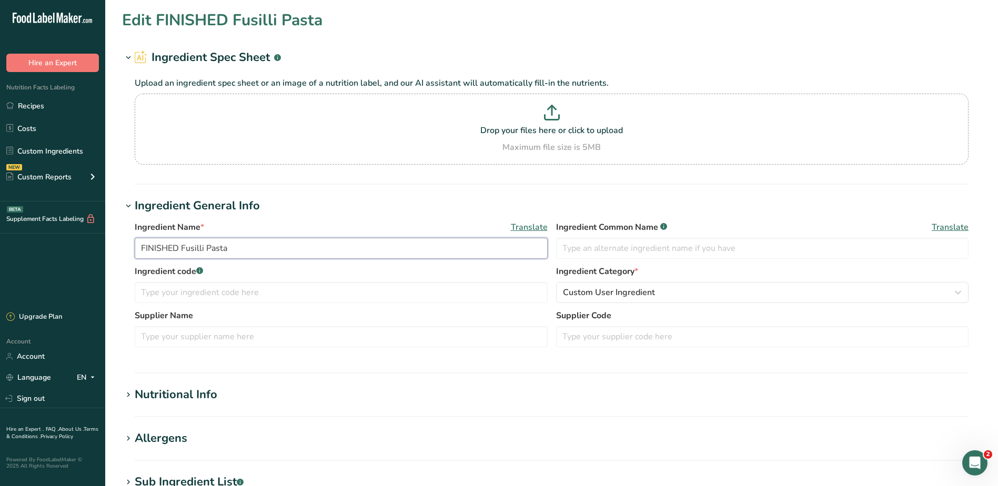
drag, startPoint x: 181, startPoint y: 248, endPoint x: 39, endPoint y: 239, distance: 142.3
click at [39, 240] on div ".a-20{fill:#fff;} Hire an Expert Nutrition Facts Labeling Recipes Costs Custom …" at bounding box center [499, 403] width 998 height 806
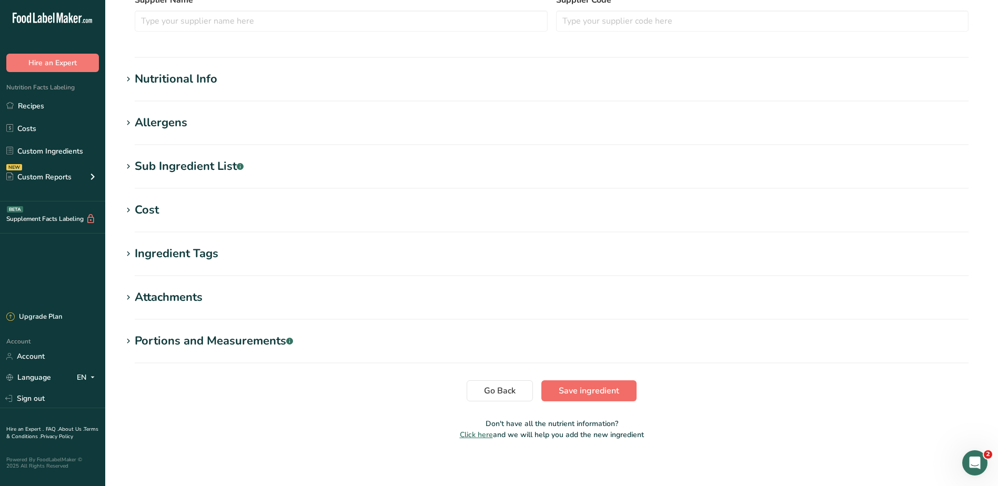
type input "Fusilli Pasta"
click at [592, 390] on span "Save ingredient" at bounding box center [588, 390] width 60 height 13
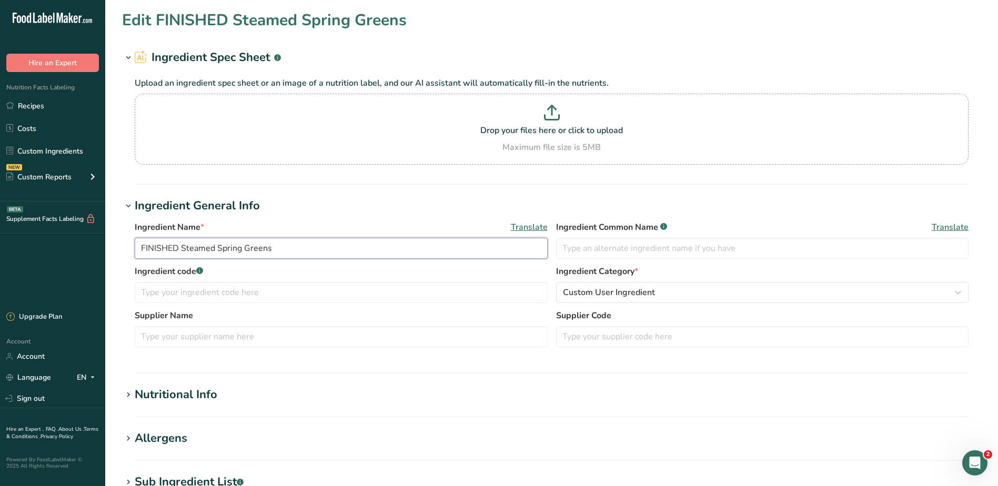
drag, startPoint x: 183, startPoint y: 250, endPoint x: 104, endPoint y: 259, distance: 79.8
click at [72, 255] on div ".a-20{fill:#fff;} Hire an Expert Nutrition Facts Labeling Recipes Costs Custom …" at bounding box center [499, 403] width 998 height 806
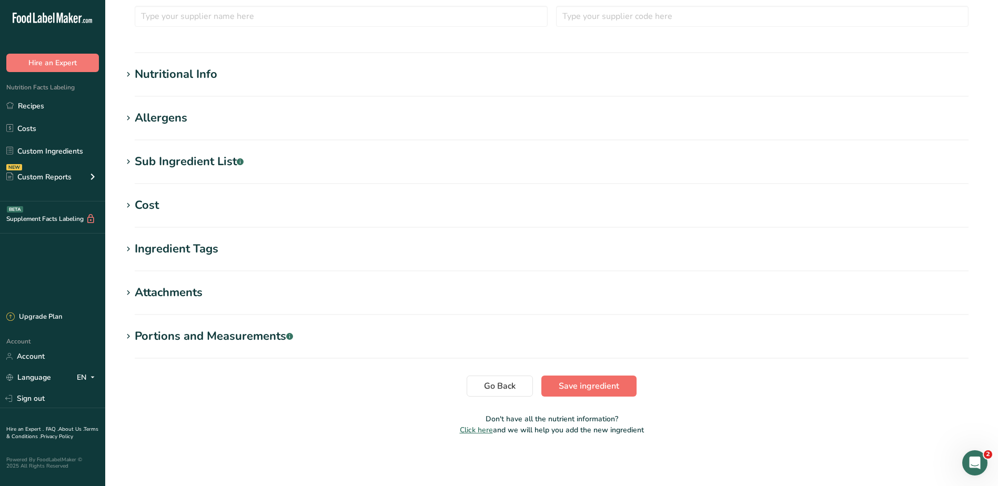
type input "Steamed Spring Greens"
click at [596, 391] on span "Save ingredient" at bounding box center [588, 386] width 60 height 13
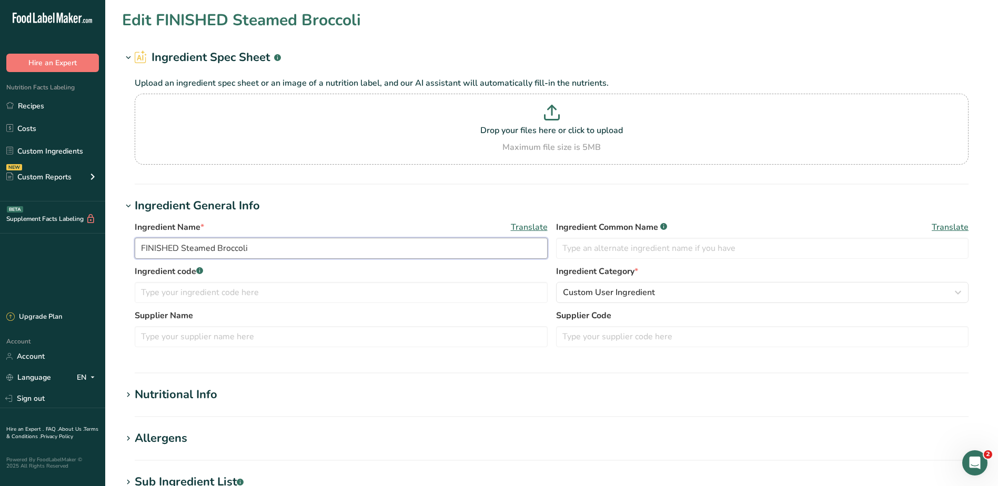
drag, startPoint x: 181, startPoint y: 245, endPoint x: 76, endPoint y: 232, distance: 106.4
click at [76, 232] on div ".a-20{fill:#fff;} Hire an Expert Nutrition Facts Labeling Recipes Costs Custom …" at bounding box center [499, 403] width 998 height 806
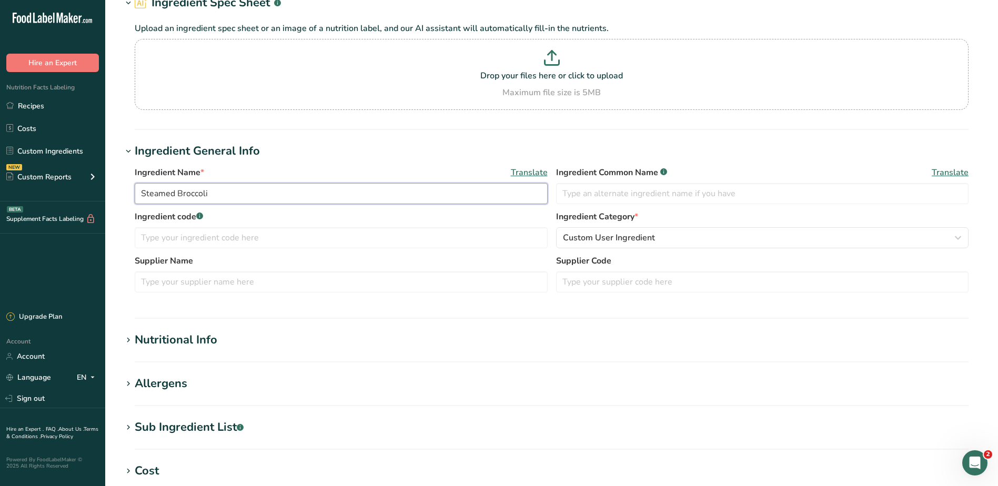
scroll to position [210, 0]
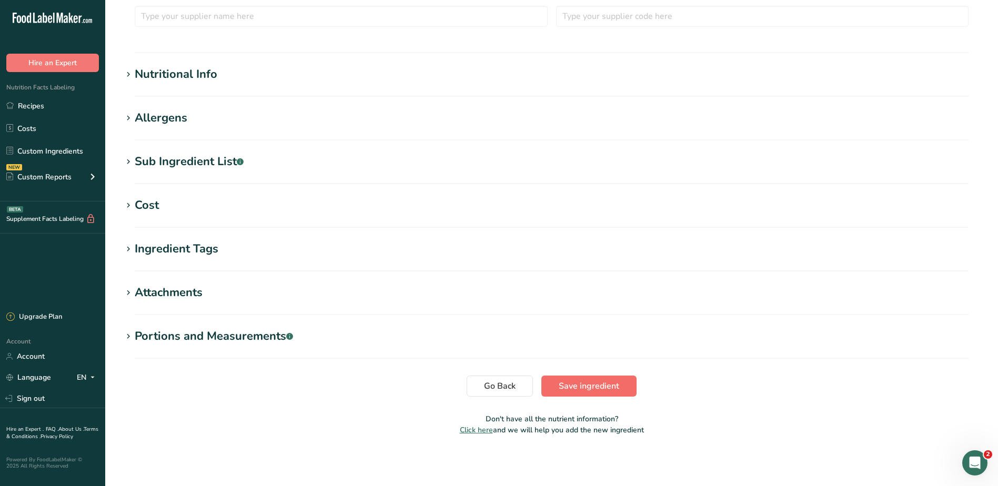
type input "Steamed Broccoli"
click at [545, 382] on button "Save ingredient" at bounding box center [588, 385] width 95 height 21
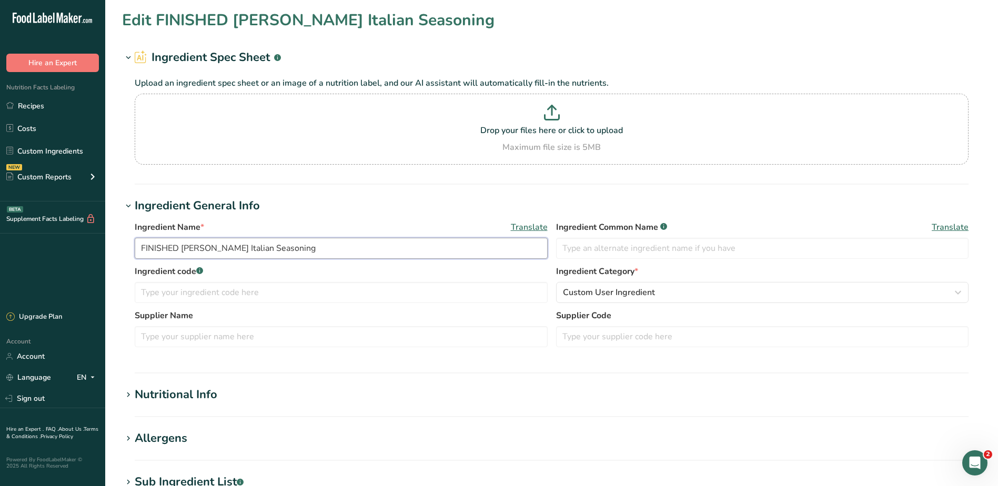
drag, startPoint x: 182, startPoint y: 249, endPoint x: 69, endPoint y: 241, distance: 112.8
click at [69, 241] on div ".a-20{fill:#fff;} Hire an Expert Nutrition Facts Labeling Recipes Costs Custom …" at bounding box center [499, 403] width 998 height 806
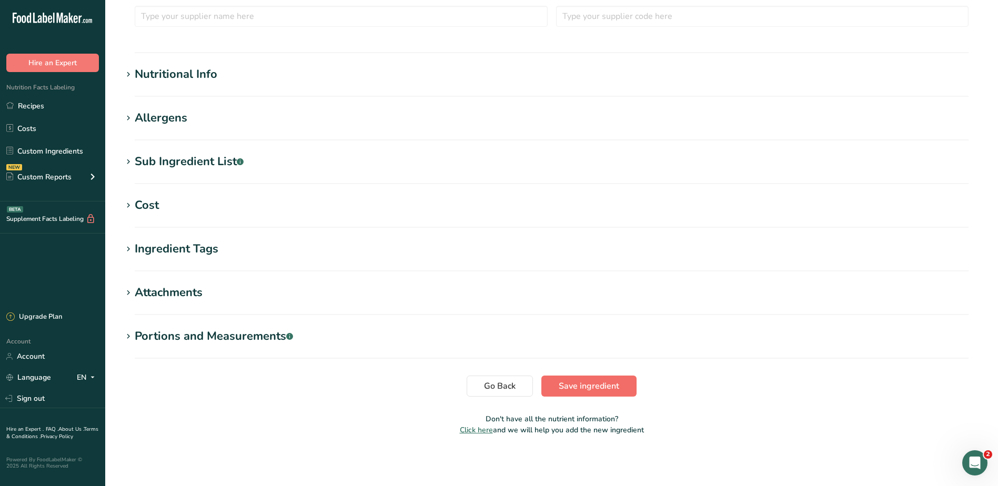
type input "[PERSON_NAME] Italian Seasoning"
drag, startPoint x: 586, startPoint y: 388, endPoint x: 588, endPoint y: 350, distance: 37.9
click at [586, 388] on span "Save ingredient" at bounding box center [588, 386] width 60 height 13
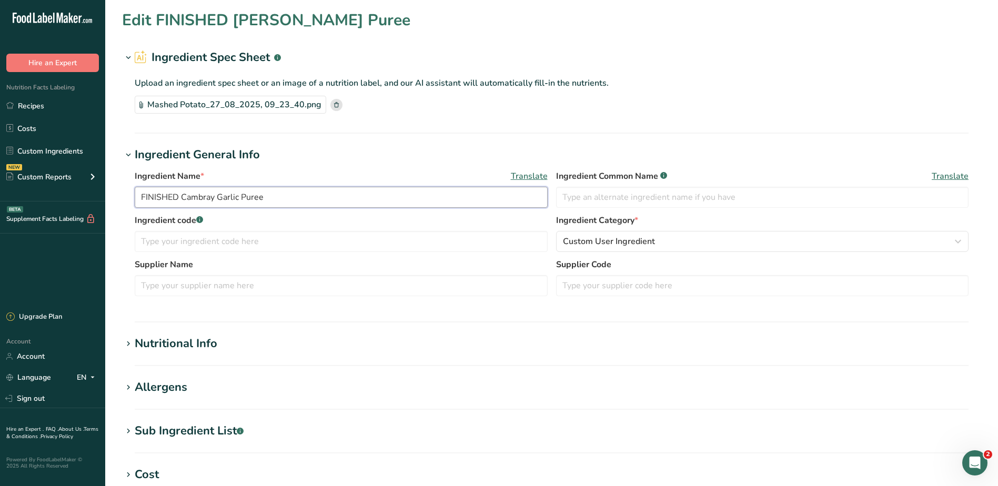
drag, startPoint x: 181, startPoint y: 195, endPoint x: 54, endPoint y: 192, distance: 127.8
click at [54, 192] on div ".a-20{fill:#fff;} Hire an Expert Nutrition Facts Labeling Recipes Costs Custom …" at bounding box center [499, 377] width 998 height 755
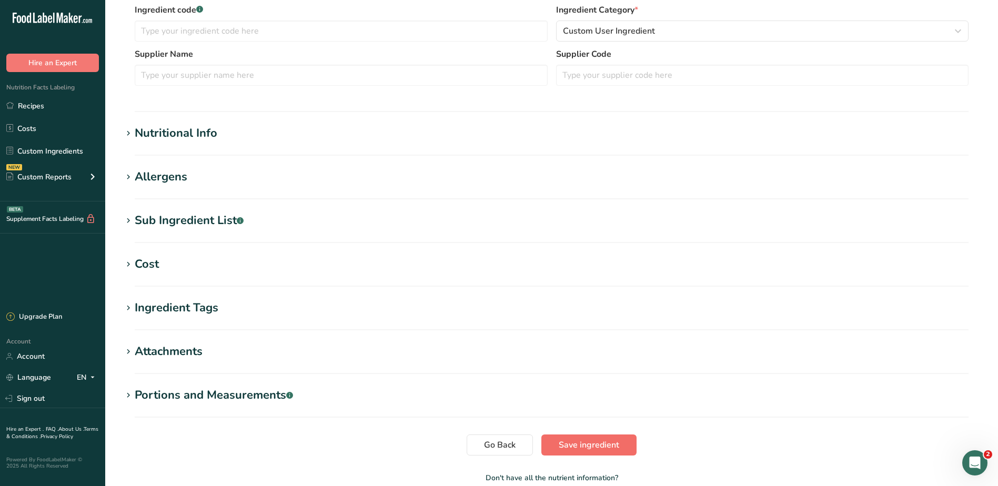
type input "Cambray Garlic Puree"
click at [605, 443] on span "Save ingredient" at bounding box center [588, 445] width 60 height 13
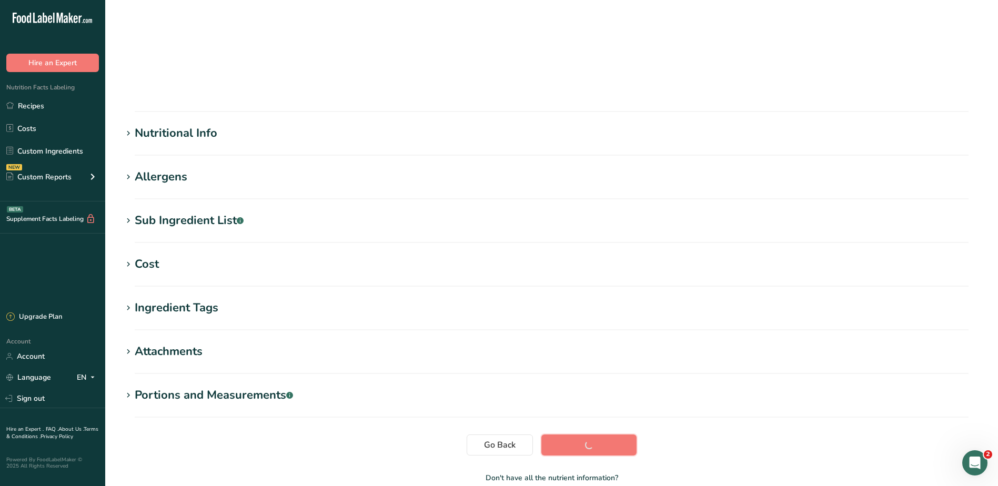
scroll to position [70, 0]
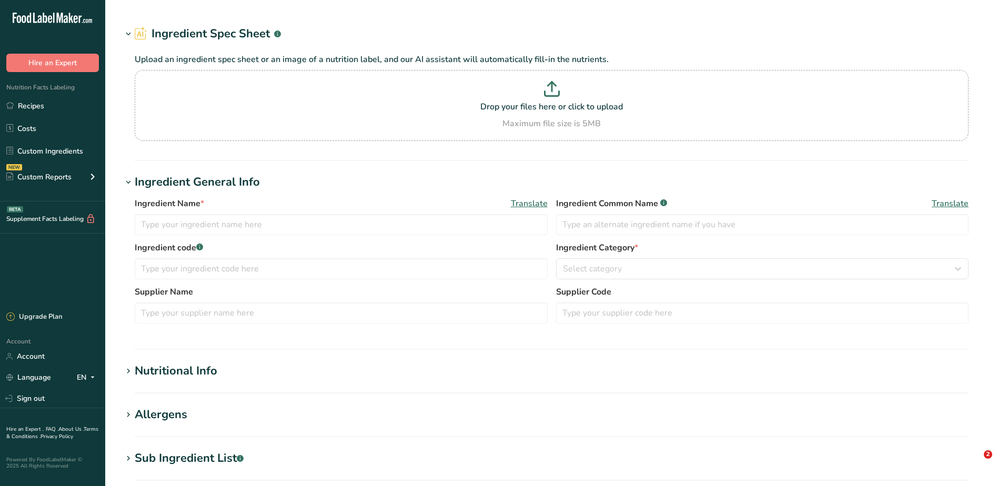
type input "FINISHED Old India [PERSON_NAME]"
type input "Tikka Spices"
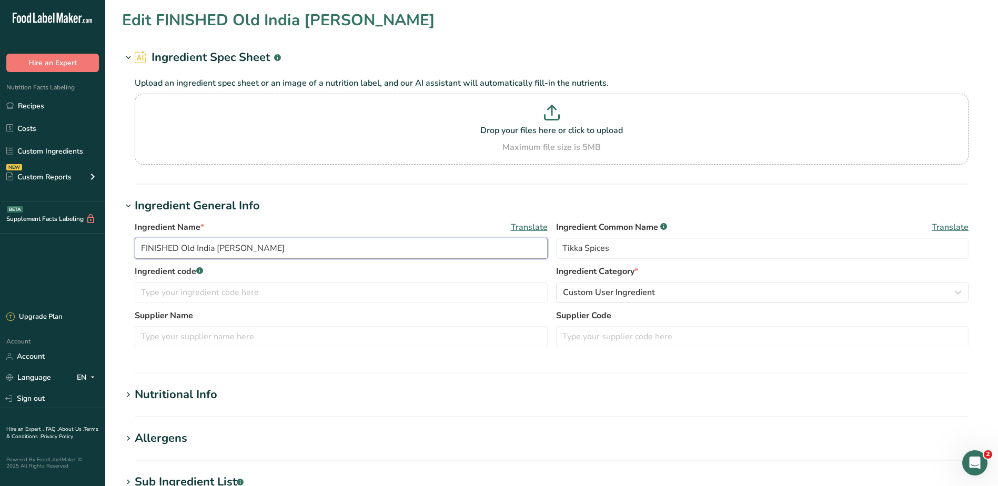
drag, startPoint x: 180, startPoint y: 250, endPoint x: 88, endPoint y: 247, distance: 92.6
click at [88, 247] on div ".a-20{fill:#fff;} Hire an Expert Nutrition Facts Labeling Recipes Costs Custom …" at bounding box center [499, 403] width 998 height 806
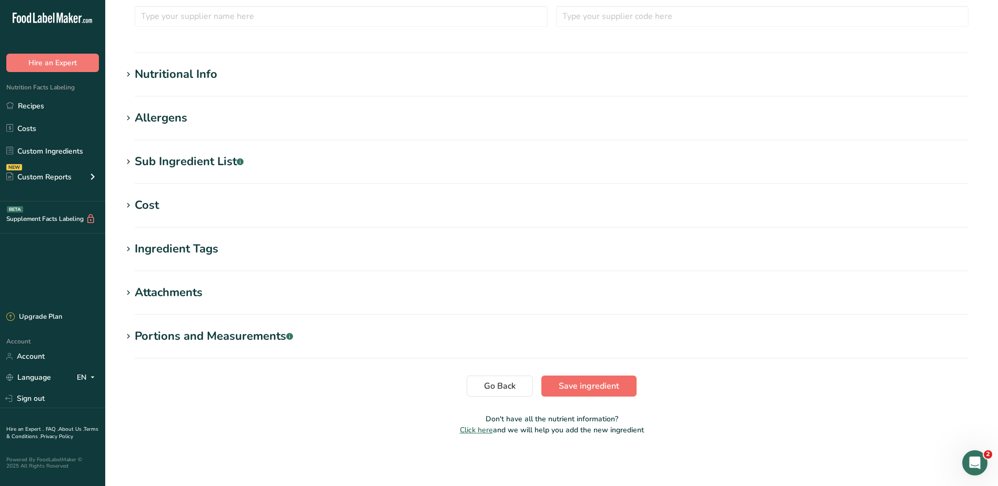
type input "Old India Tikka Spices"
click at [586, 391] on span "Save ingredient" at bounding box center [588, 386] width 60 height 13
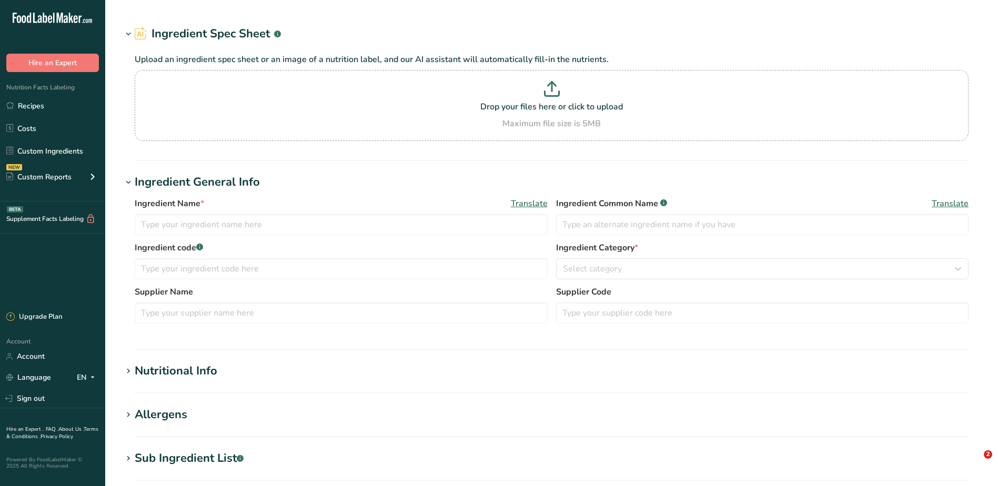
type input "FINISHED Old India Cajun Seasoning Powder"
type input "Cajun Seasoning Powder"
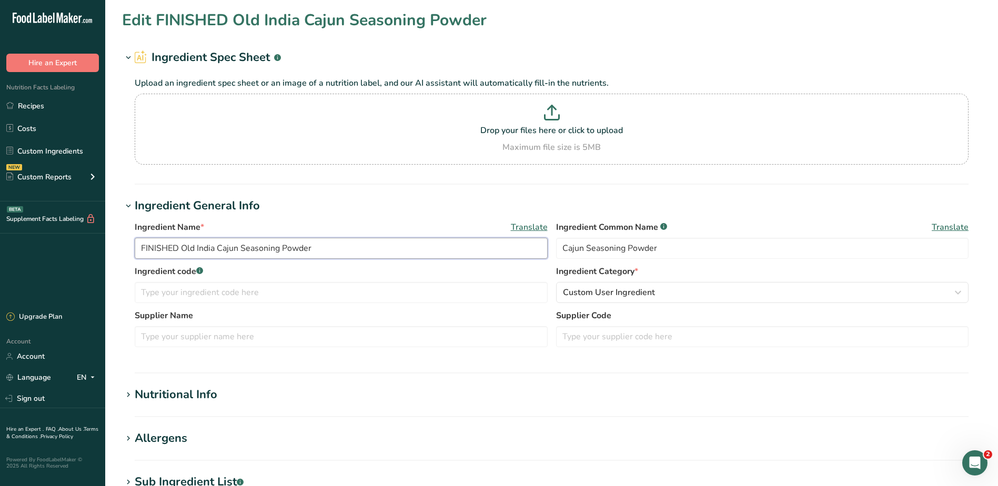
drag, startPoint x: 183, startPoint y: 243, endPoint x: 99, endPoint y: 232, distance: 84.4
click at [101, 239] on div ".a-20{fill:#fff;} Hire an Expert Nutrition Facts Labeling Recipes Costs Custom …" at bounding box center [499, 403] width 998 height 806
type input "Old India Cajun Seasoning Powder"
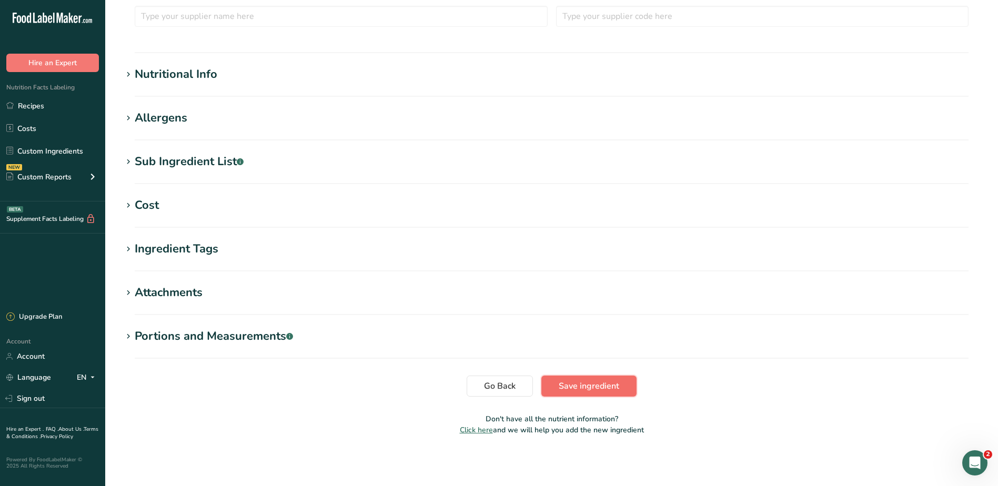
click at [597, 393] on button "Save ingredient" at bounding box center [588, 385] width 95 height 21
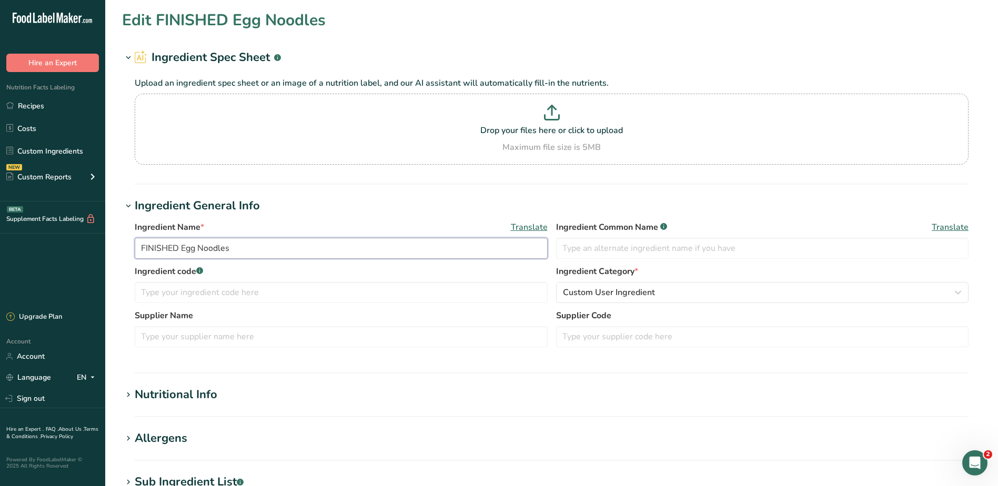
drag, startPoint x: 182, startPoint y: 246, endPoint x: 78, endPoint y: 242, distance: 103.7
click at [79, 242] on div ".a-20{fill:#fff;} Hire an Expert Nutrition Facts Labeling Recipes Costs Custom …" at bounding box center [499, 403] width 998 height 806
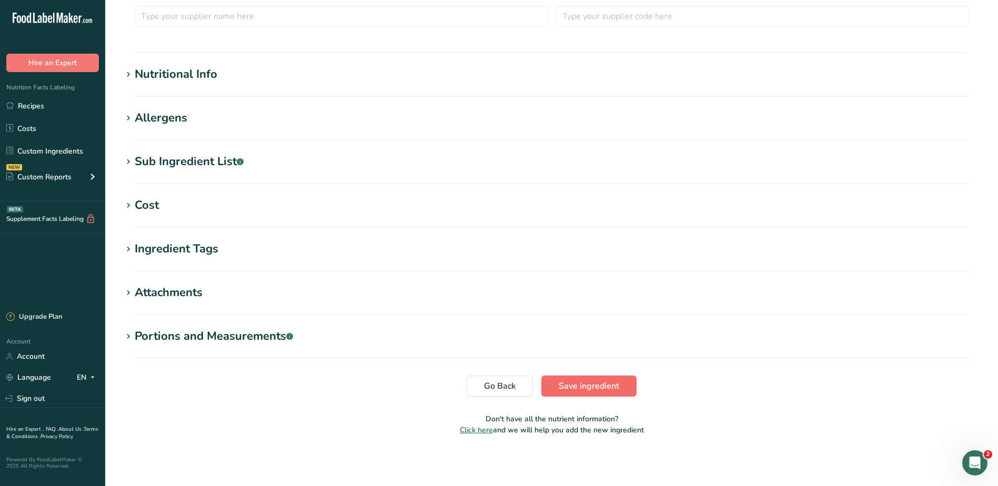
type input "Egg Noodles"
click at [558, 394] on button "Save ingredient" at bounding box center [588, 385] width 95 height 21
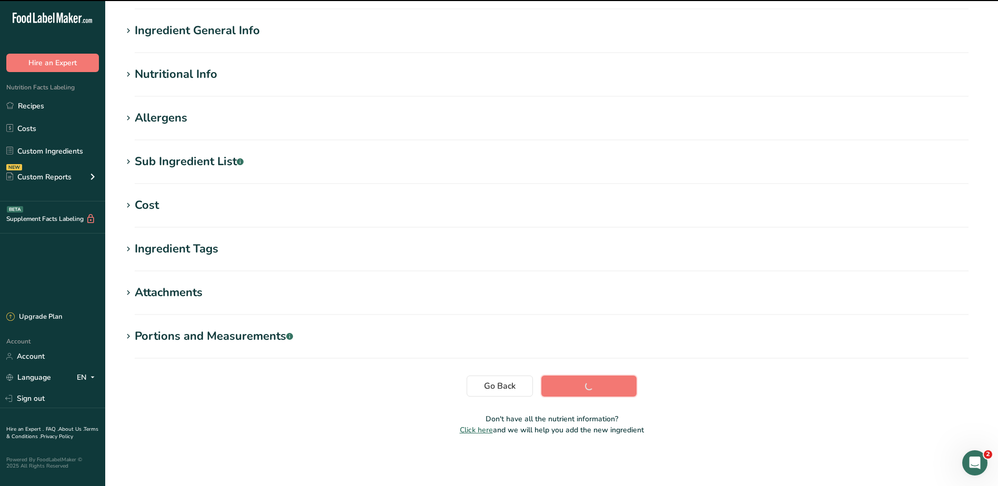
scroll to position [70, 0]
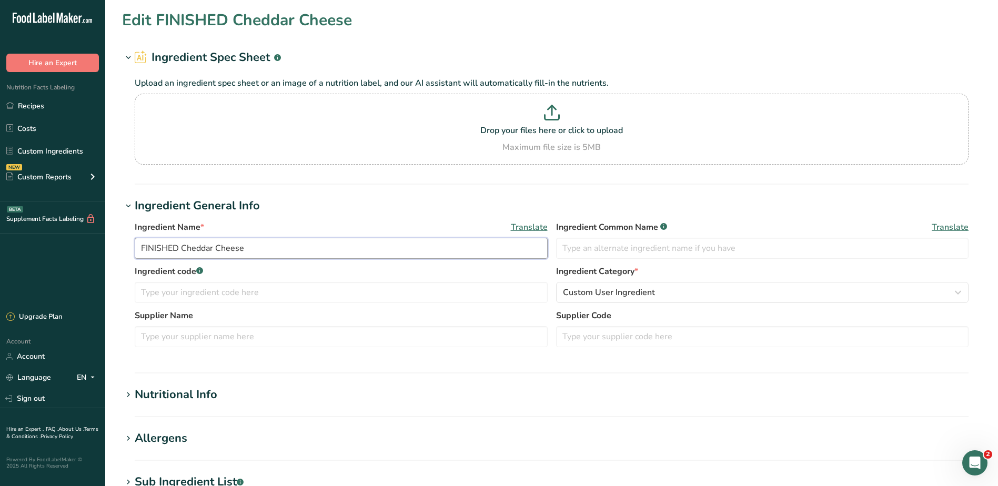
drag, startPoint x: 180, startPoint y: 243, endPoint x: 91, endPoint y: 219, distance: 92.7
click at [96, 237] on div ".a-20{fill:#fff;} Hire an Expert Nutrition Facts Labeling Recipes Costs Custom …" at bounding box center [499, 403] width 998 height 806
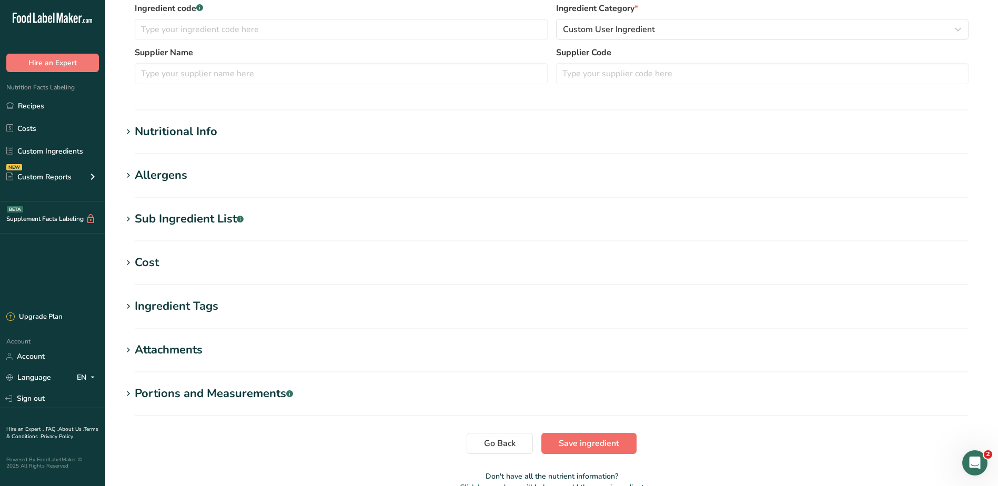
type input "Cheddar Cheese"
click at [568, 444] on span "Save ingredient" at bounding box center [588, 443] width 60 height 13
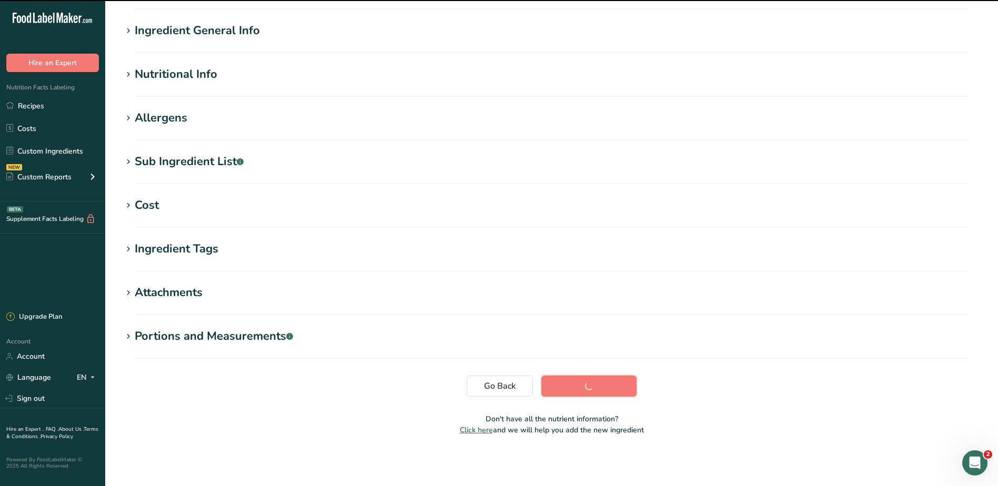
scroll to position [70, 0]
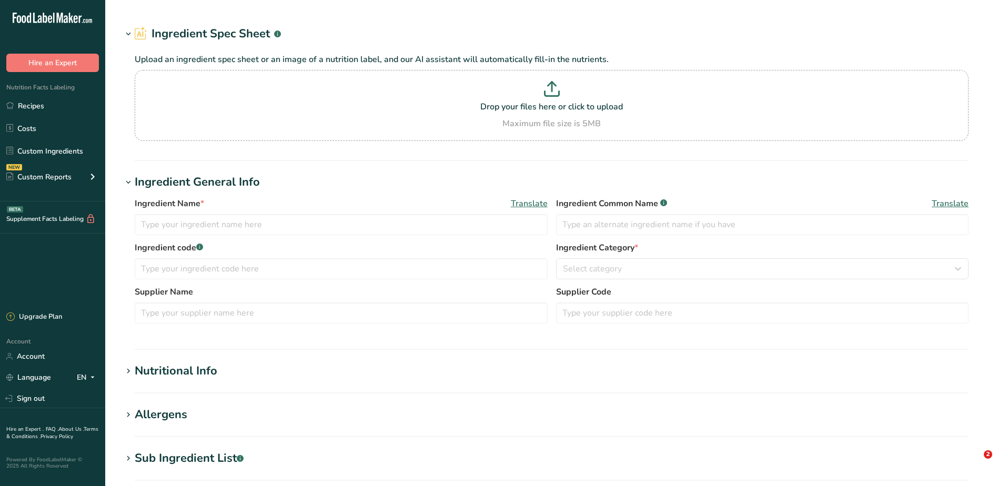
type input "FINISHED Sweetcorn"
type input "Sweetcorn"
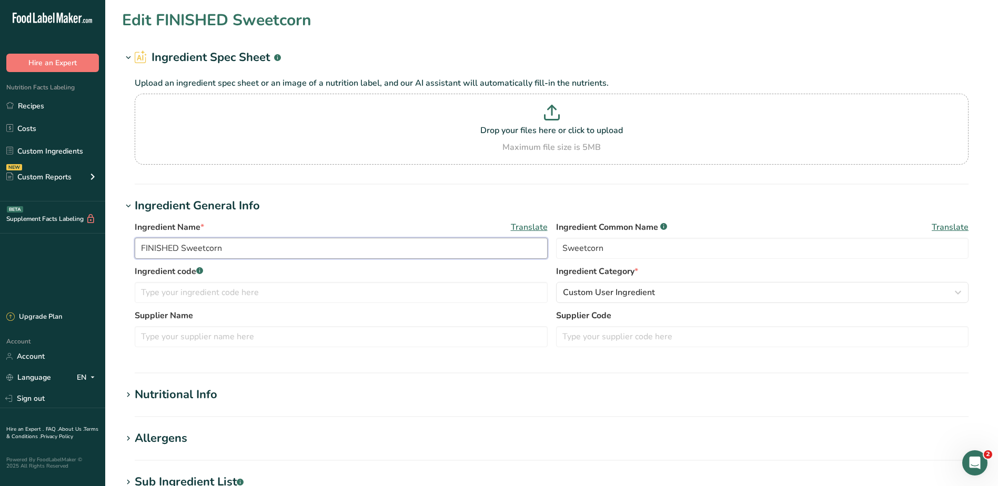
drag, startPoint x: 180, startPoint y: 247, endPoint x: 88, endPoint y: 243, distance: 92.6
click at [88, 243] on div ".a-20{fill:#fff;} Hire an Expert Nutrition Facts Labeling Recipes Costs Custom …" at bounding box center [499, 403] width 998 height 806
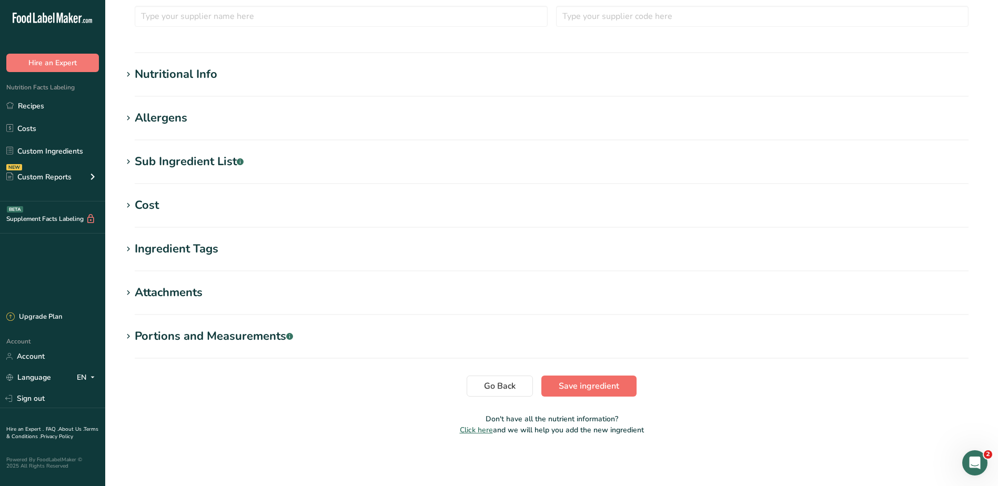
type input "Sweetcorn"
click at [567, 387] on span "Save ingredient" at bounding box center [588, 386] width 60 height 13
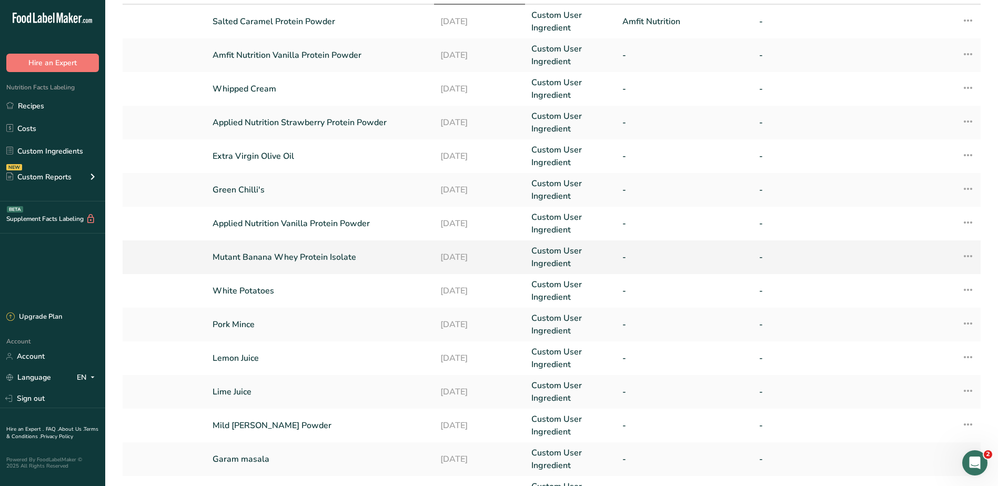
scroll to position [198, 0]
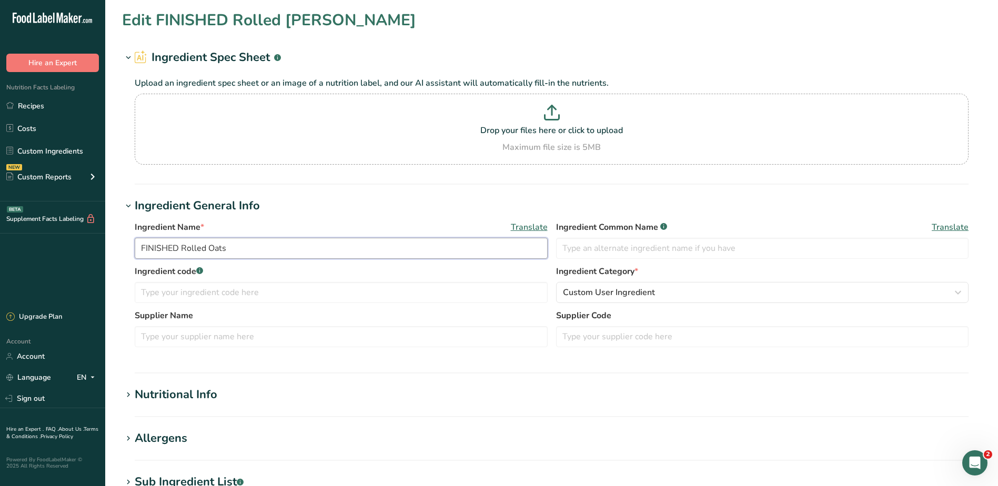
drag, startPoint x: 181, startPoint y: 248, endPoint x: 86, endPoint y: 229, distance: 96.5
click at [86, 229] on div ".a-20{fill:#fff;} Hire an Expert Nutrition Facts Labeling Recipes Costs Custom …" at bounding box center [499, 403] width 998 height 806
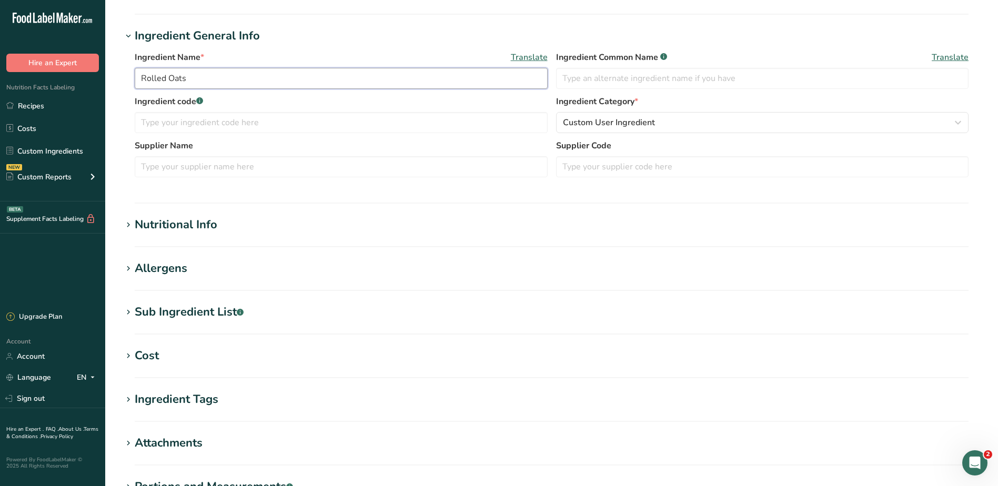
scroll to position [320, 0]
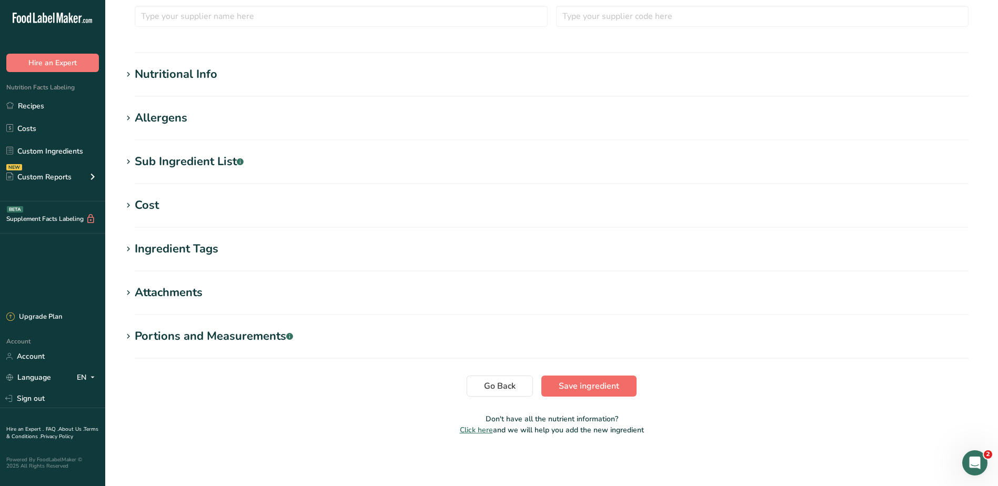
type input "Rolled Oats"
click at [597, 389] on span "Save ingredient" at bounding box center [588, 386] width 60 height 13
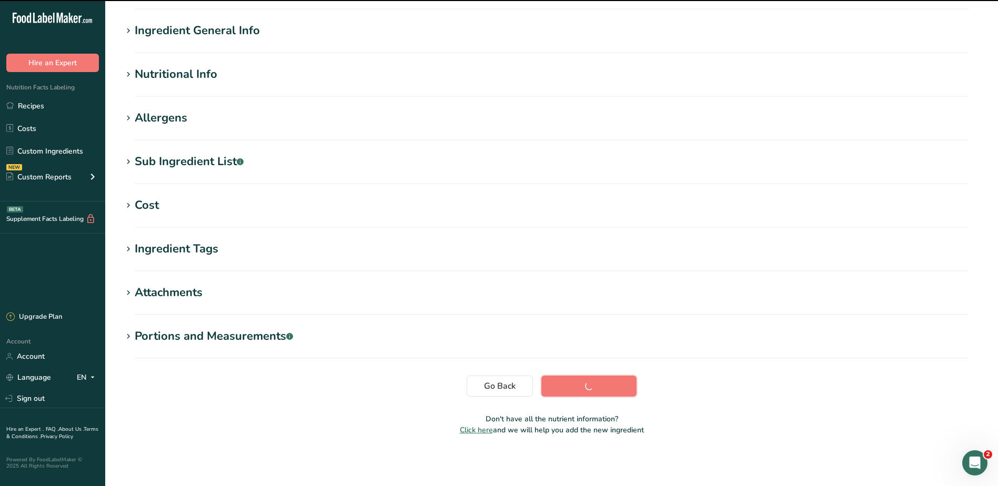
scroll to position [70, 0]
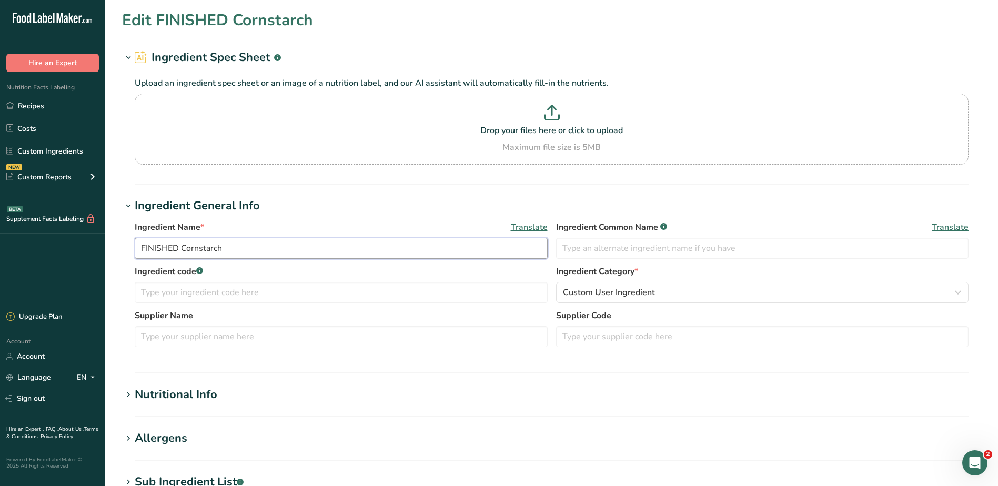
drag, startPoint x: 181, startPoint y: 249, endPoint x: 58, endPoint y: 236, distance: 123.7
click at [58, 237] on div ".a-20{fill:#fff;} Hire an Expert Nutrition Facts Labeling Recipes Costs Custom …" at bounding box center [499, 403] width 998 height 806
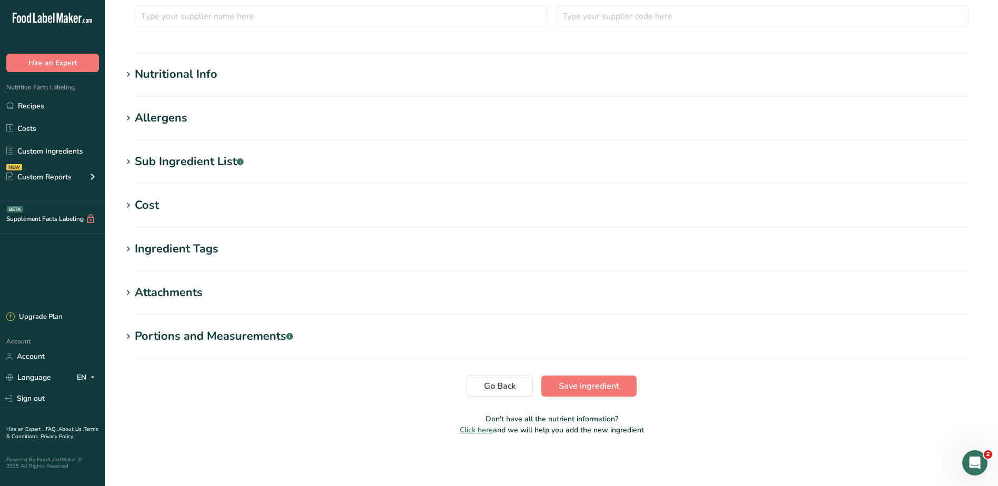
type input "Cornstarch"
click at [610, 393] on button "Save ingredient" at bounding box center [588, 385] width 95 height 21
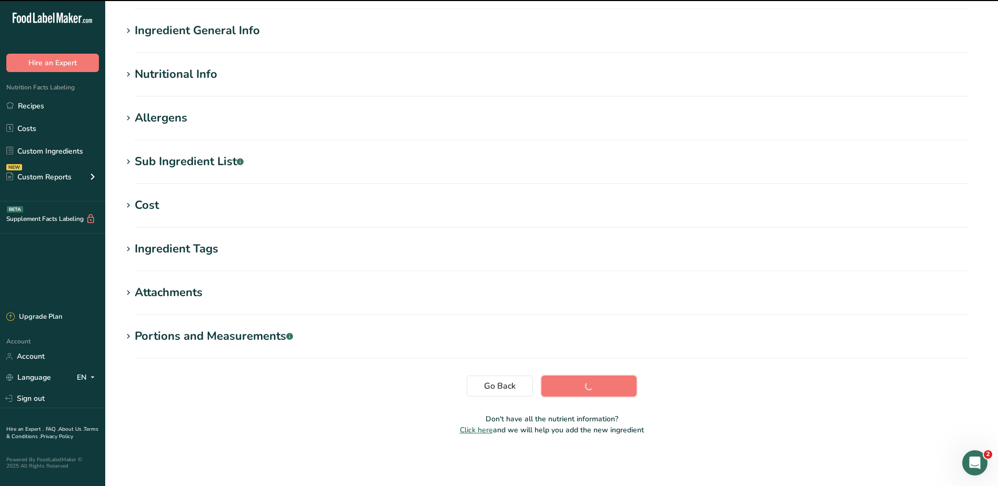
scroll to position [70, 0]
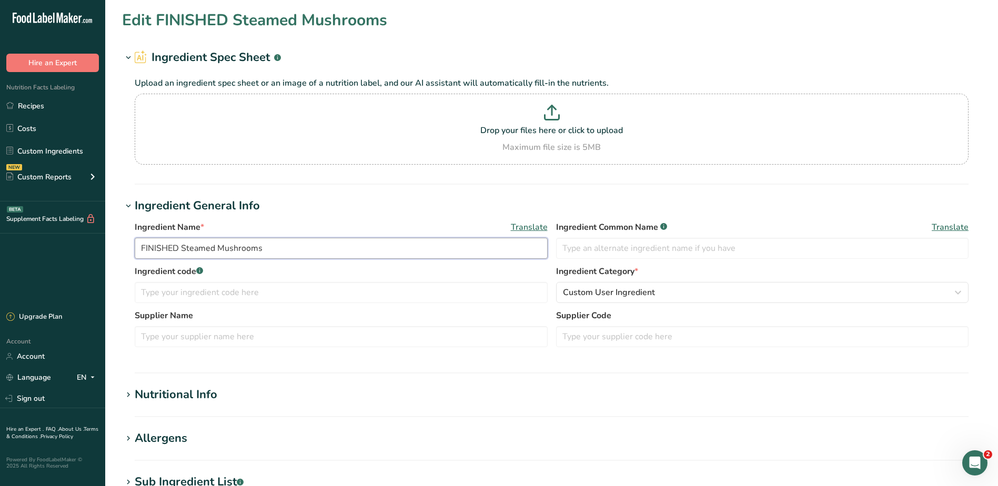
drag, startPoint x: 179, startPoint y: 248, endPoint x: 60, endPoint y: 218, distance: 122.9
click at [56, 225] on div ".a-20{fill:#fff;} Hire an Expert Nutrition Facts Labeling Recipes Costs Custom …" at bounding box center [499, 403] width 998 height 806
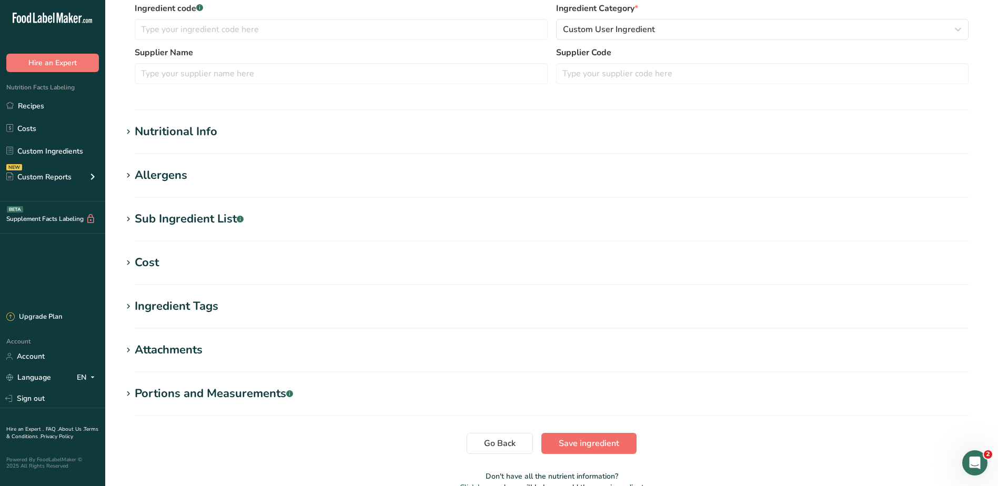
type input "Steamed Mushrooms"
click at [605, 444] on span "Save ingredient" at bounding box center [588, 443] width 60 height 13
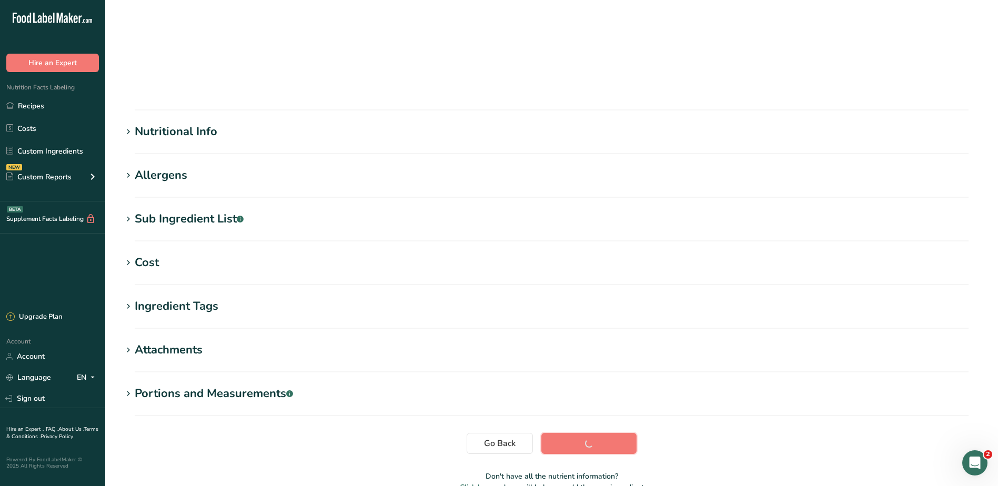
scroll to position [70, 0]
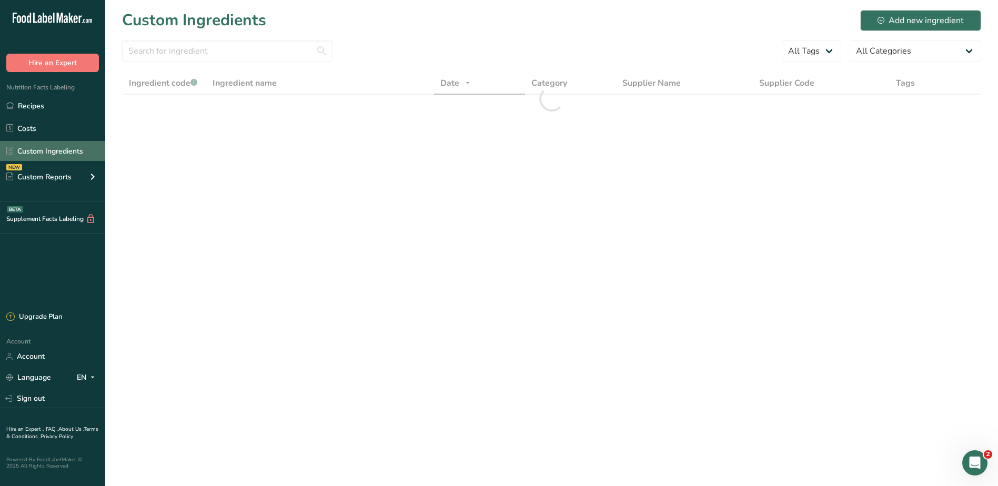
click at [28, 144] on link "Custom Ingredients" at bounding box center [52, 151] width 105 height 20
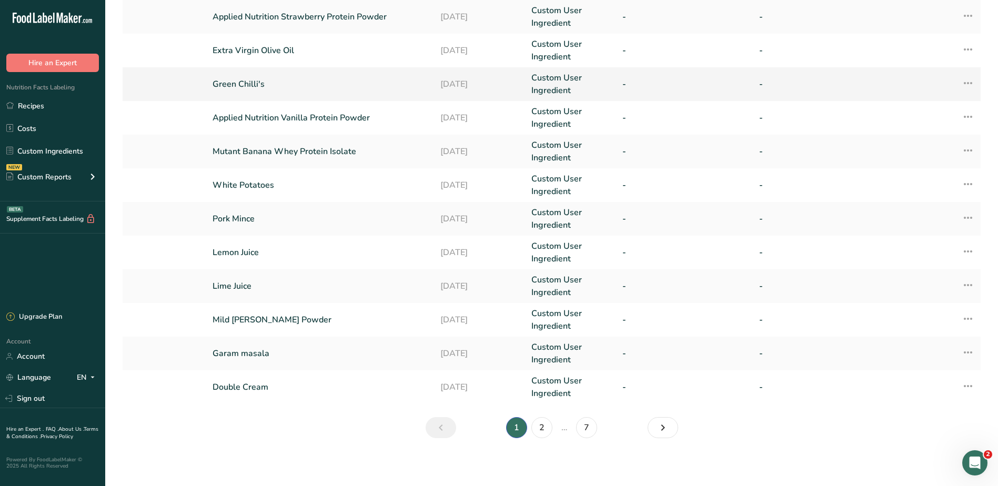
scroll to position [198, 0]
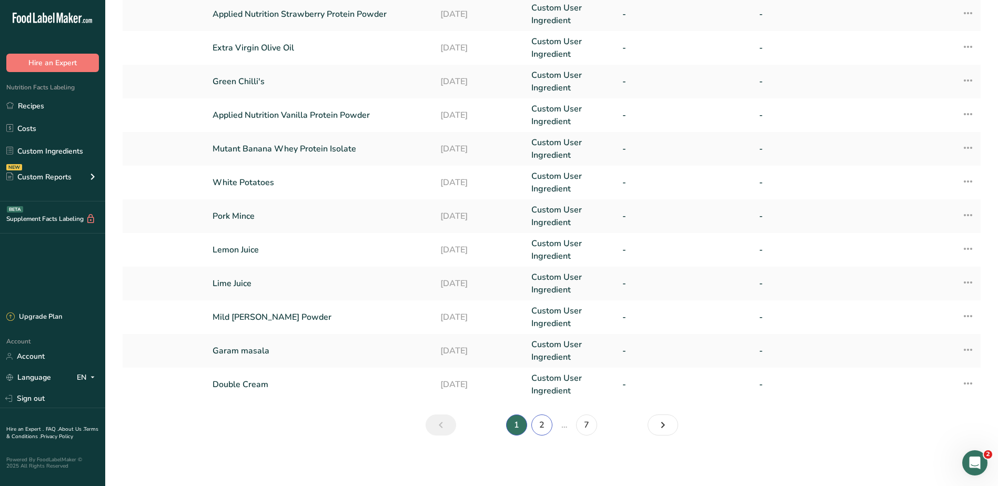
click at [546, 431] on link "2" at bounding box center [541, 424] width 21 height 21
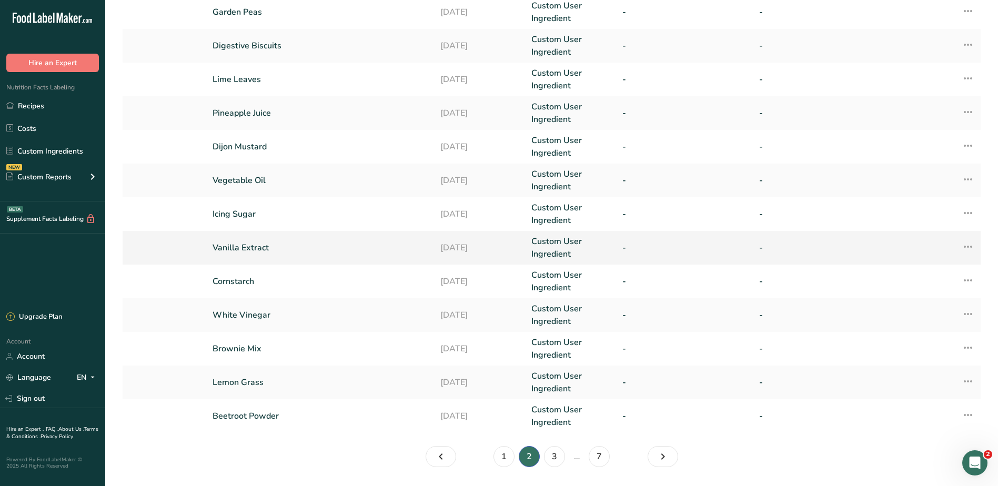
scroll to position [198, 0]
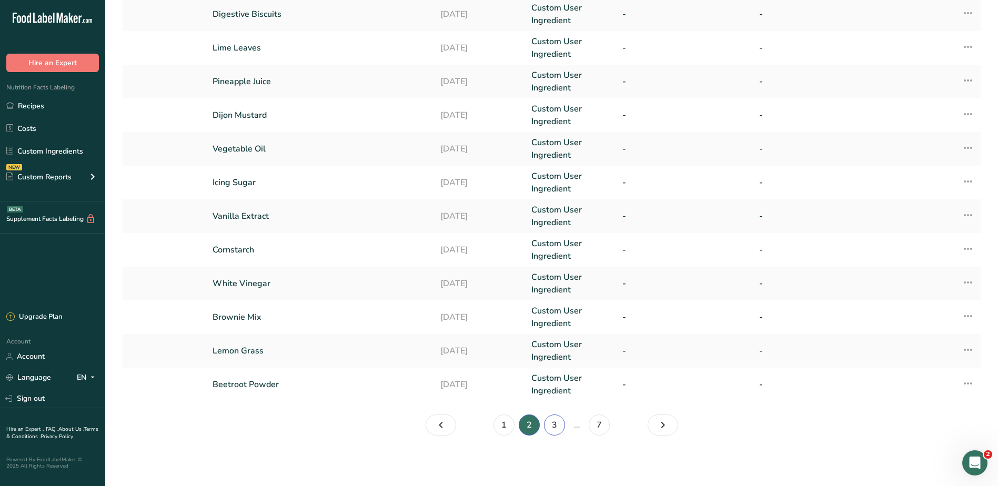
click at [551, 423] on link "3" at bounding box center [554, 424] width 21 height 21
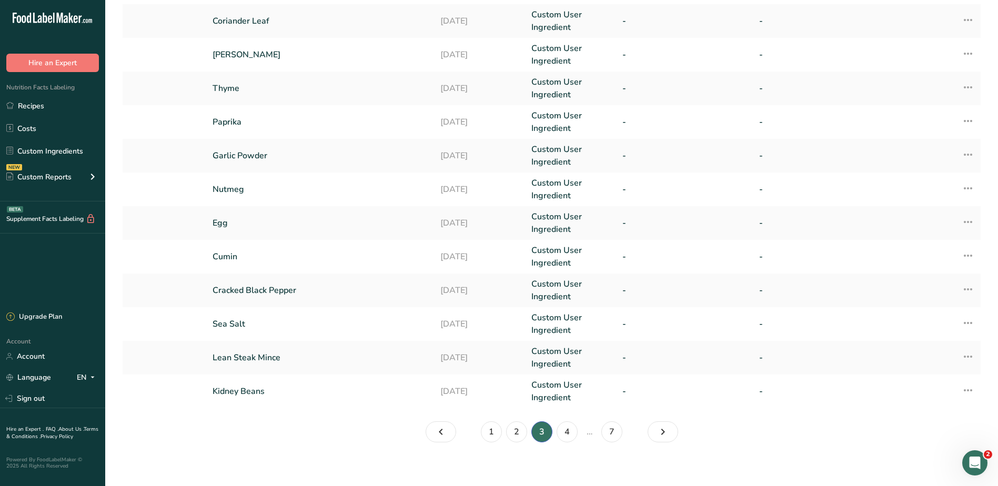
scroll to position [198, 0]
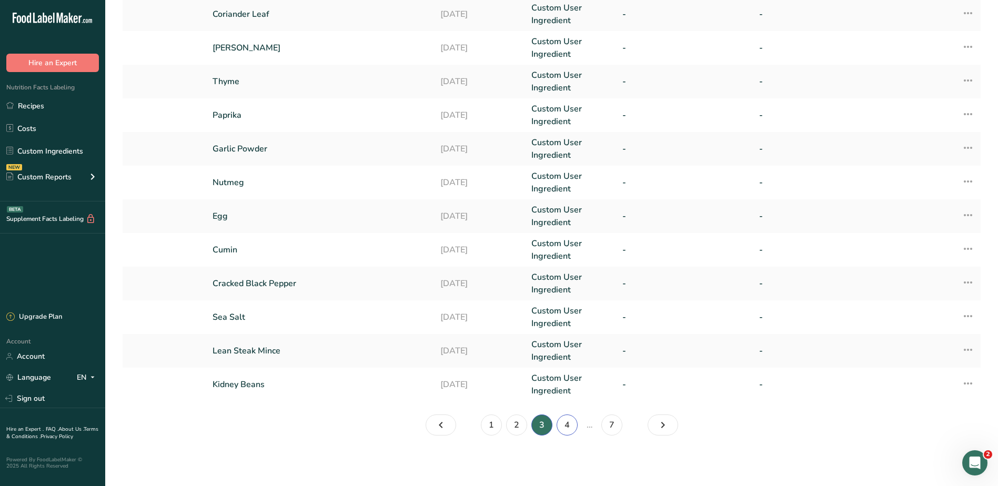
click at [562, 425] on link "4" at bounding box center [566, 424] width 21 height 21
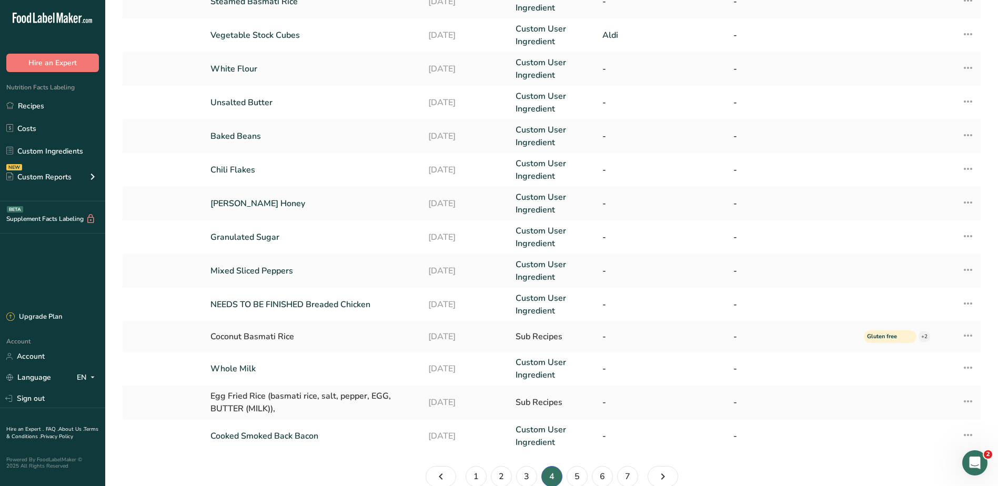
scroll to position [195, 0]
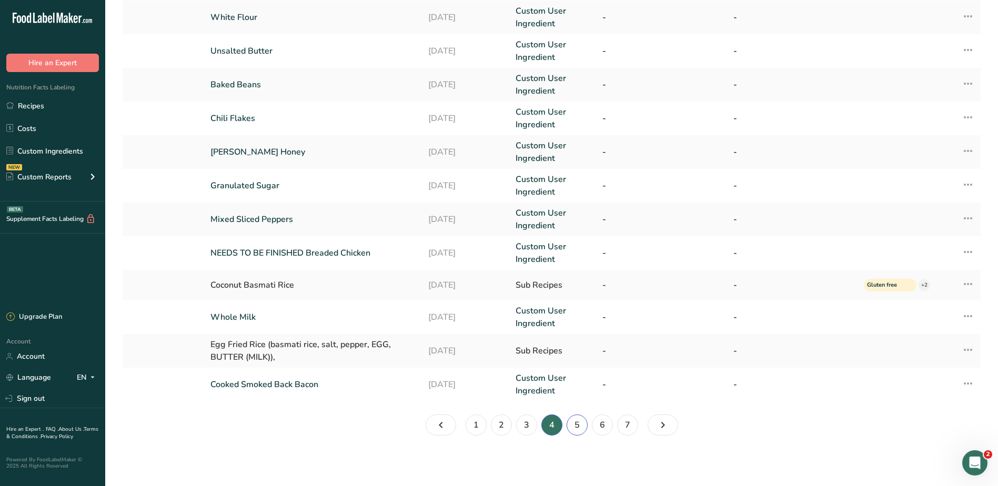
click at [572, 426] on link "5" at bounding box center [576, 424] width 21 height 21
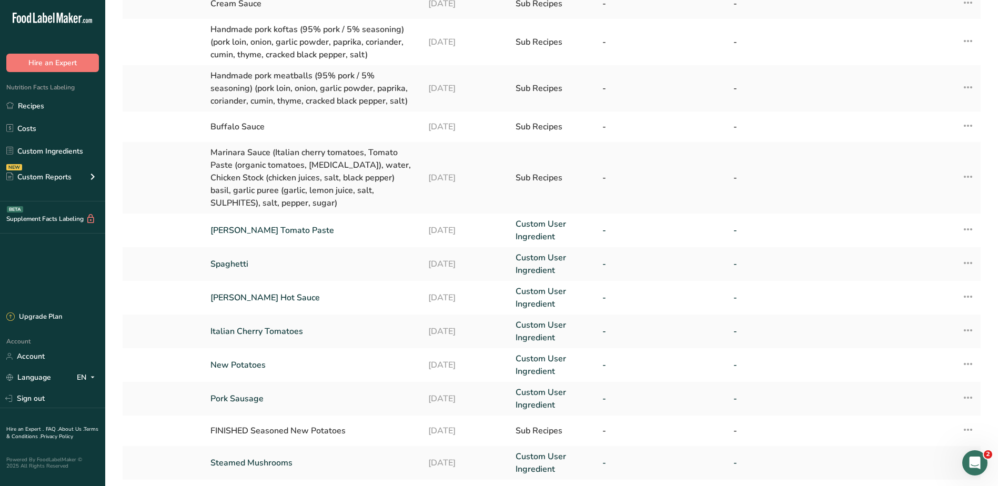
scroll to position [277, 0]
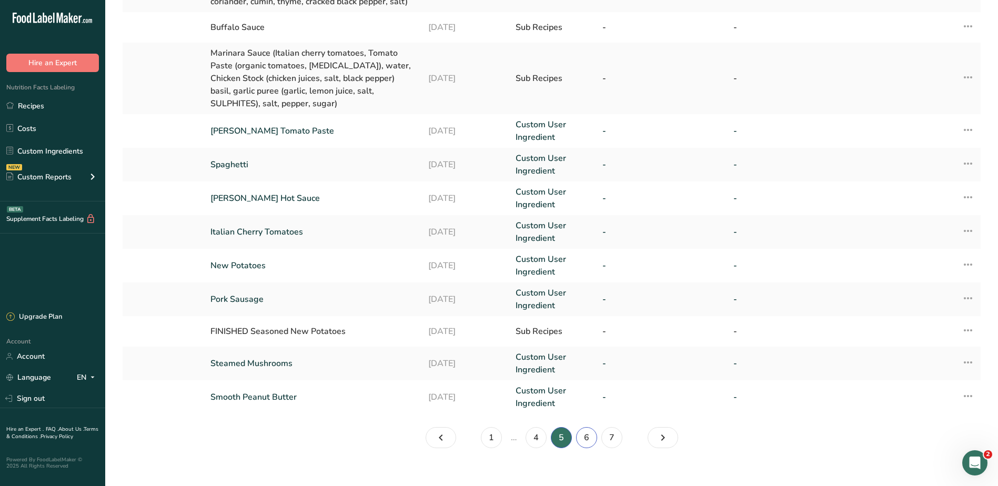
click at [589, 427] on link "6" at bounding box center [586, 437] width 21 height 21
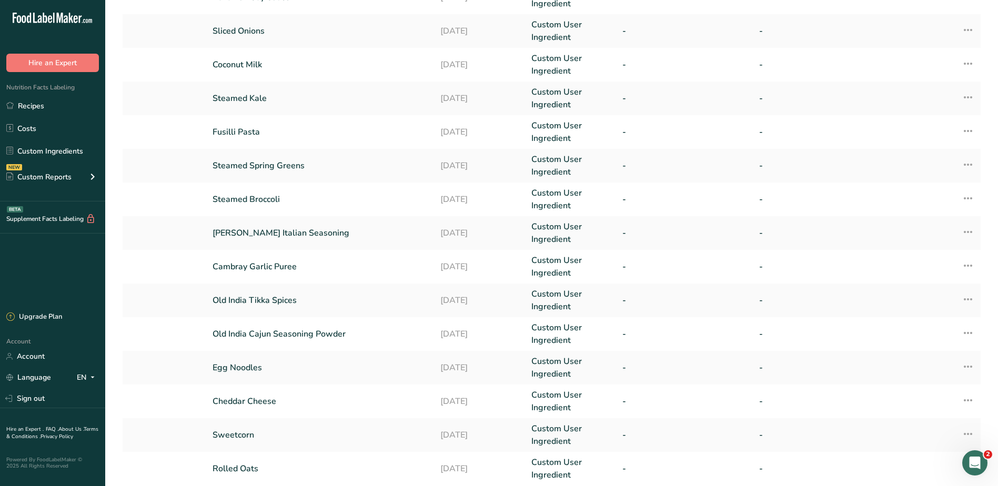
scroll to position [198, 0]
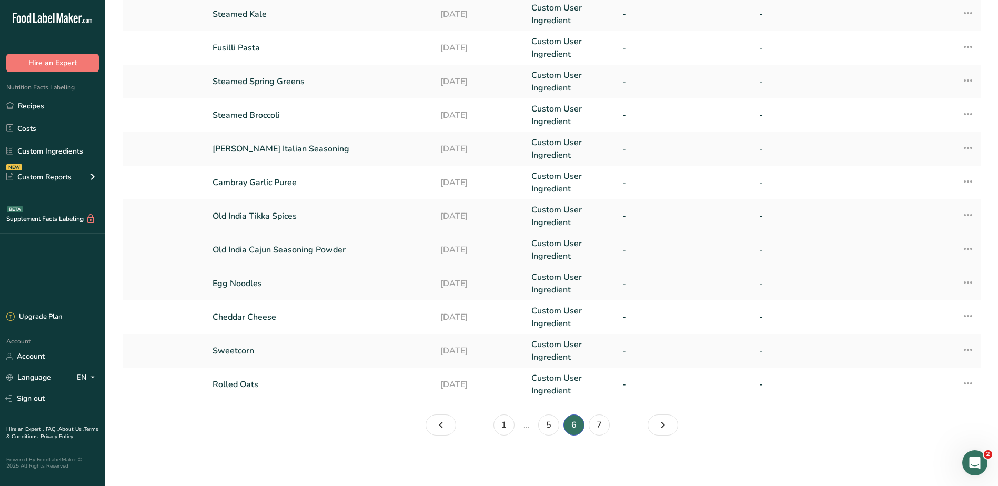
click at [278, 248] on link "Old India Cajun Seasoning Powder" at bounding box center [319, 249] width 215 height 13
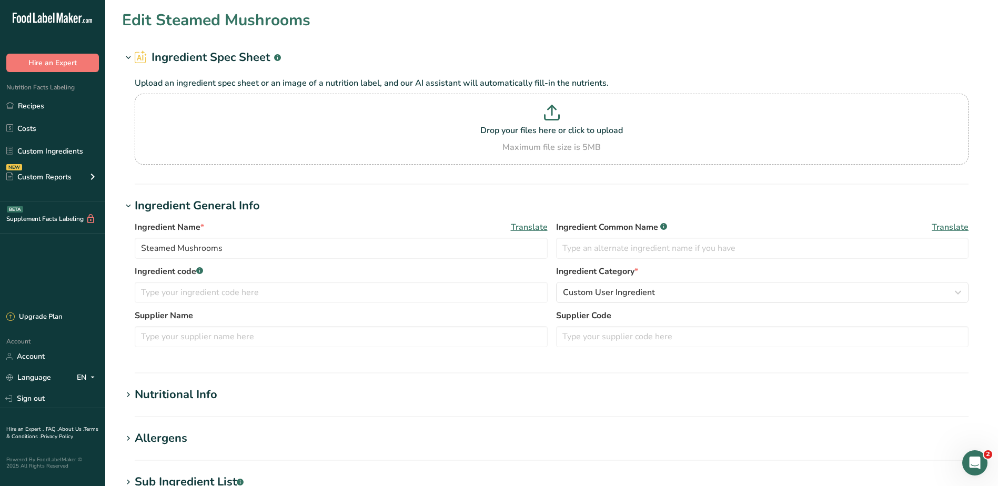
type input "Old India Cajun Seasoning Powder"
type input "Cajun Seasoning Powder"
click at [298, 239] on input "Old India Cajun Seasoning Powder" at bounding box center [341, 248] width 413 height 21
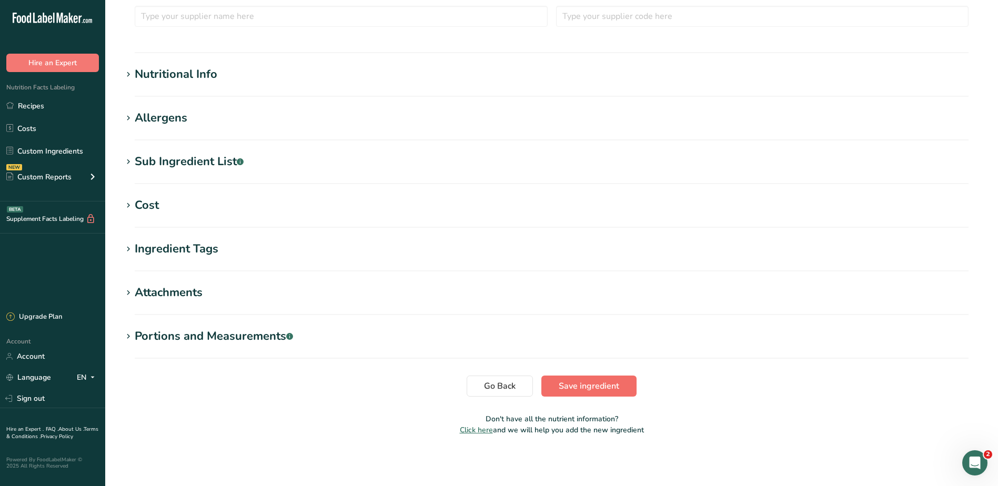
type input "Old India Cajun Seasoning"
click at [611, 379] on button "Save ingredient" at bounding box center [588, 385] width 95 height 21
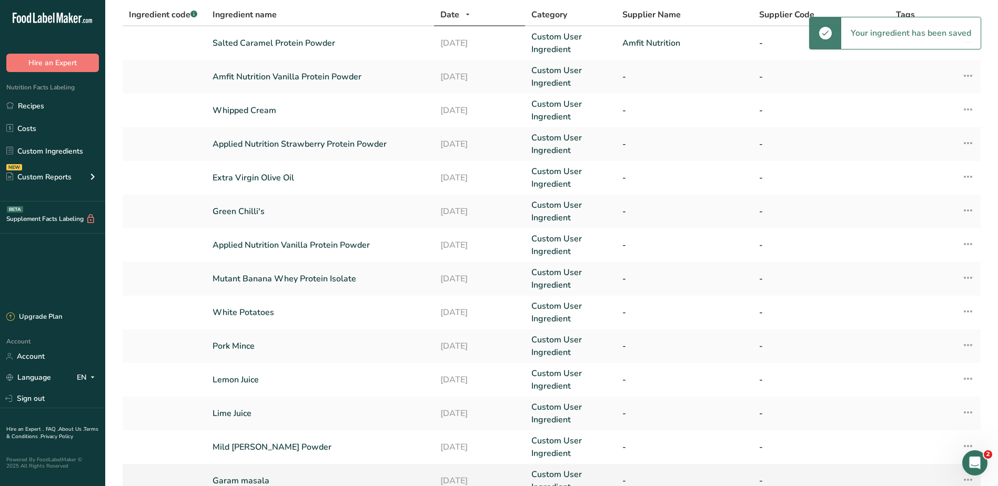
scroll to position [198, 0]
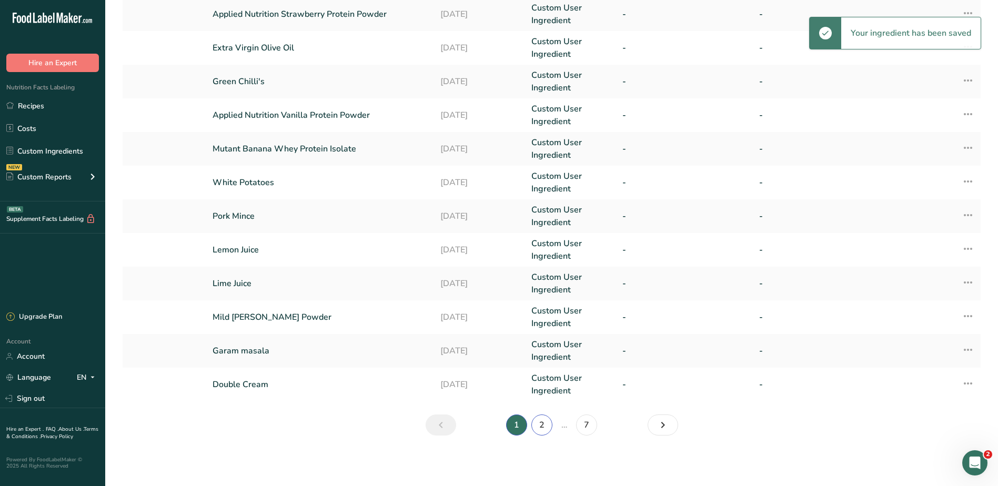
click at [546, 424] on link "2" at bounding box center [541, 424] width 21 height 21
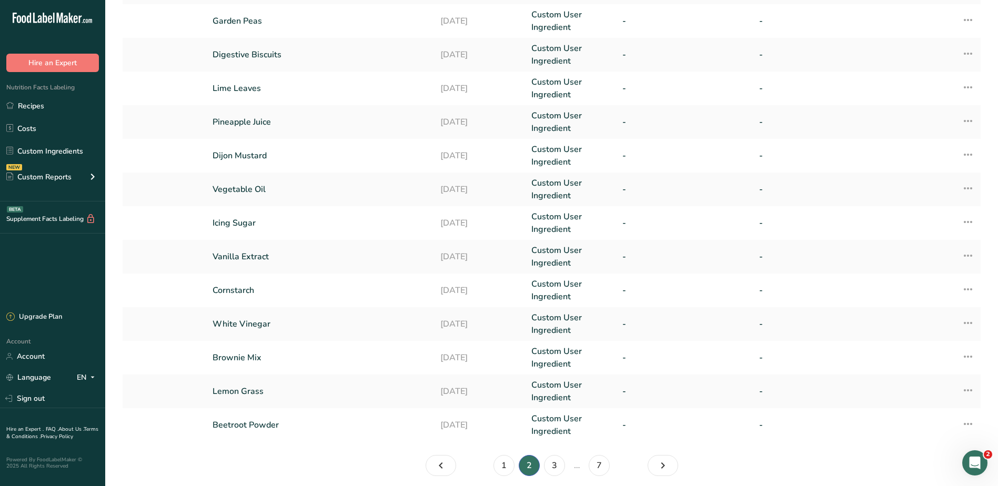
scroll to position [198, 0]
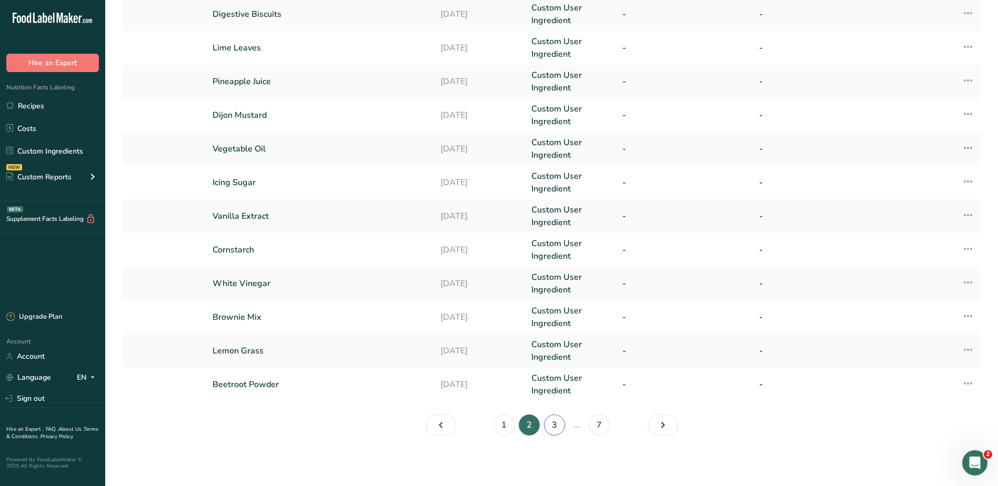
click at [554, 426] on link "3" at bounding box center [554, 424] width 21 height 21
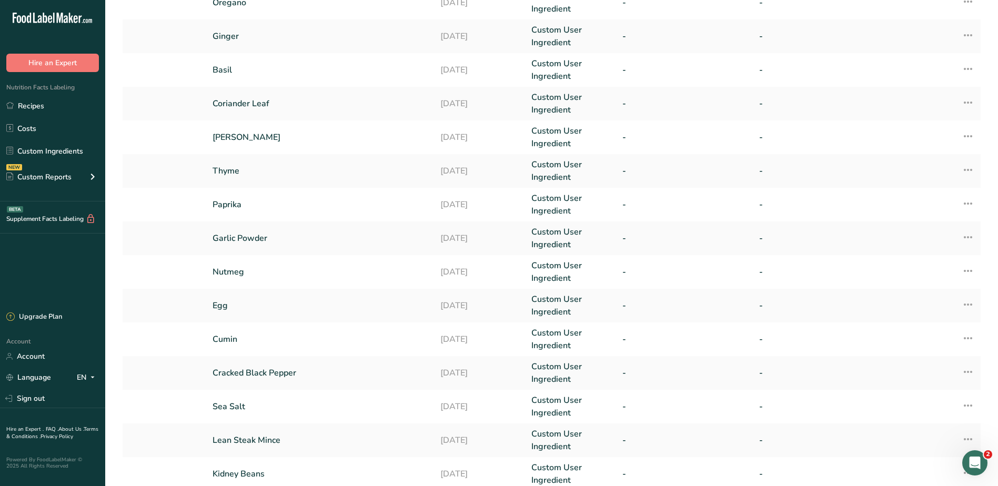
scroll to position [198, 0]
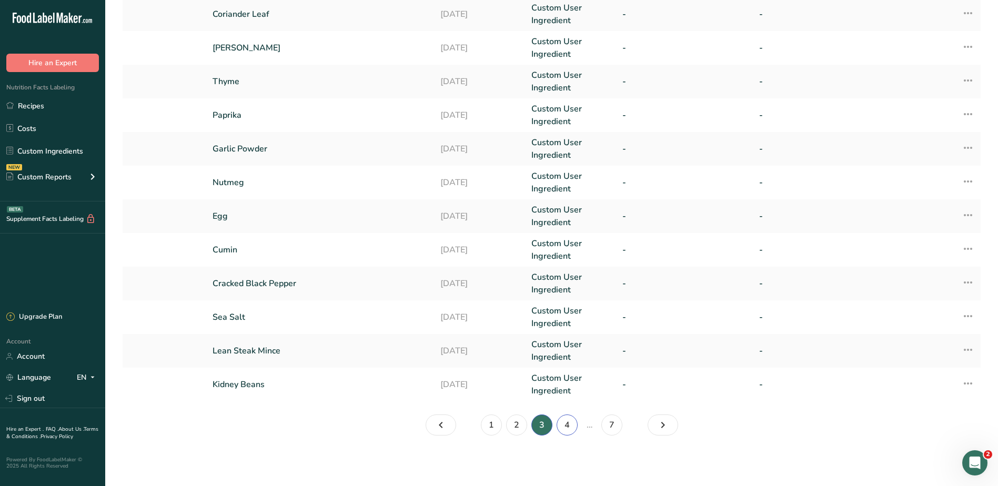
click at [567, 420] on link "4" at bounding box center [566, 424] width 21 height 21
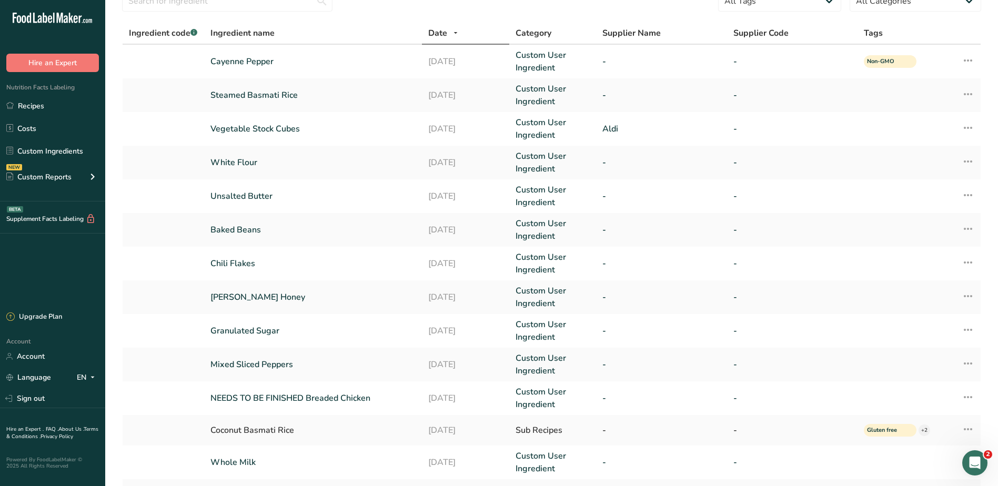
scroll to position [195, 0]
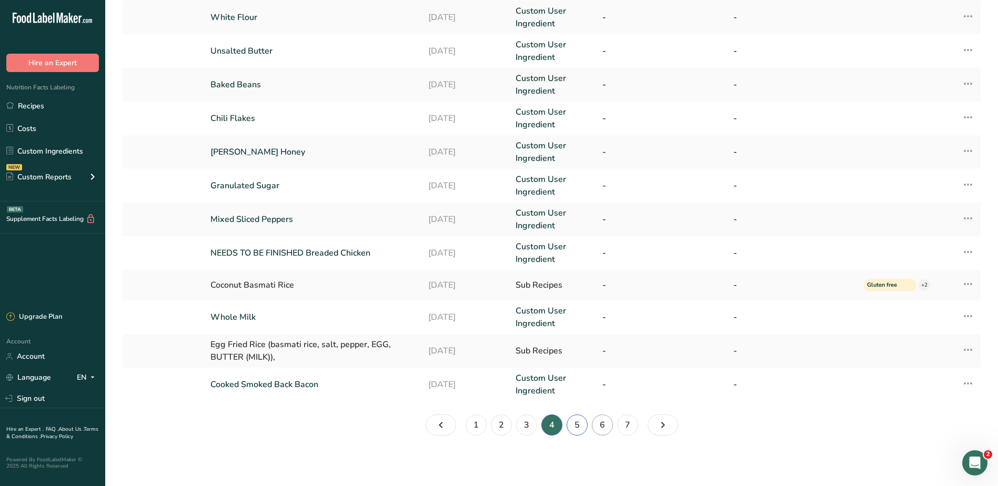
click at [578, 426] on link "5" at bounding box center [576, 424] width 21 height 21
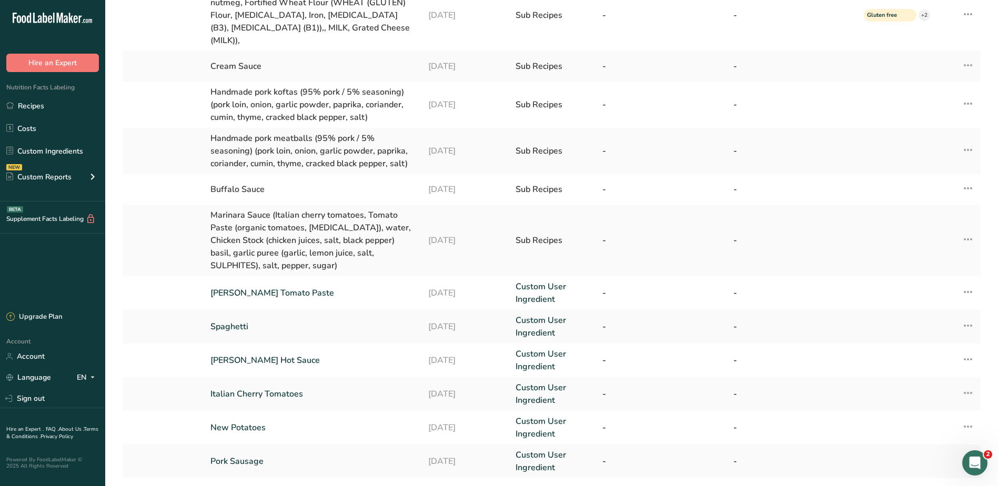
scroll to position [277, 0]
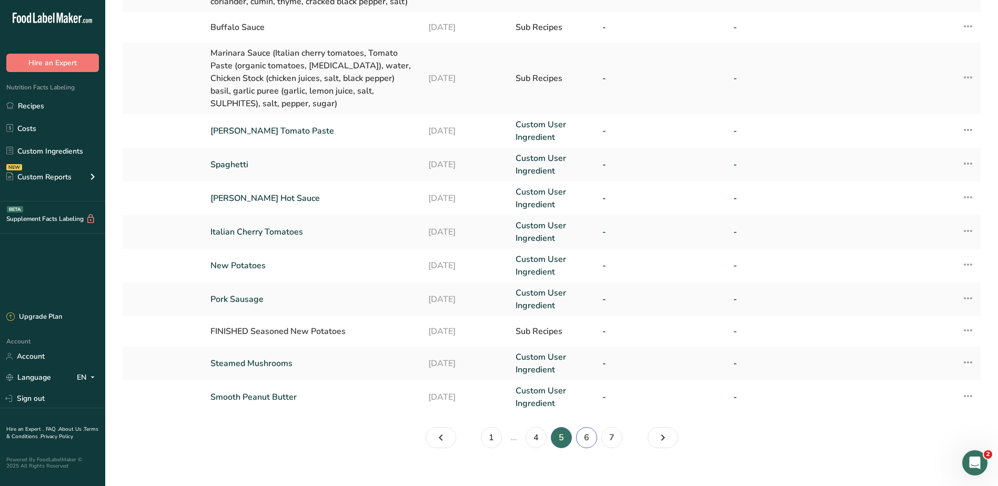
click at [579, 427] on link "6" at bounding box center [586, 437] width 21 height 21
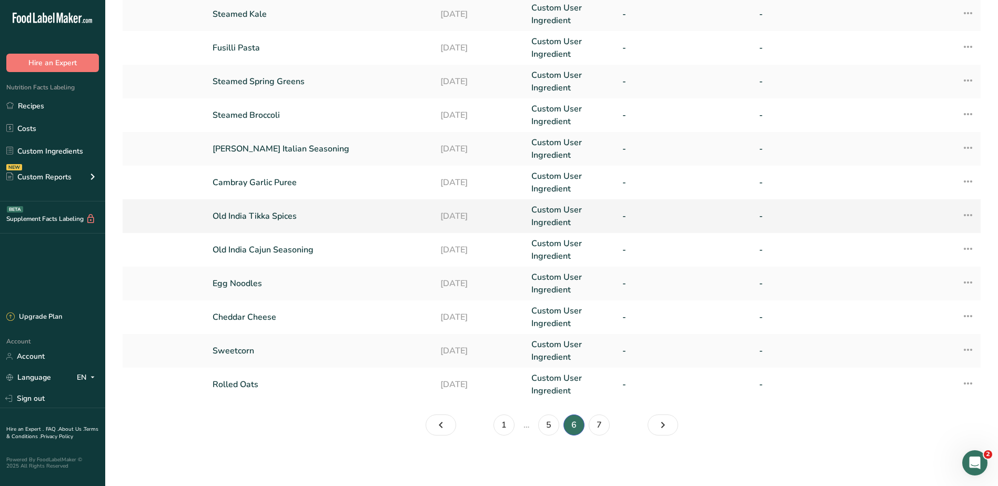
click at [283, 218] on link "Old India Tikka Spices" at bounding box center [319, 216] width 215 height 13
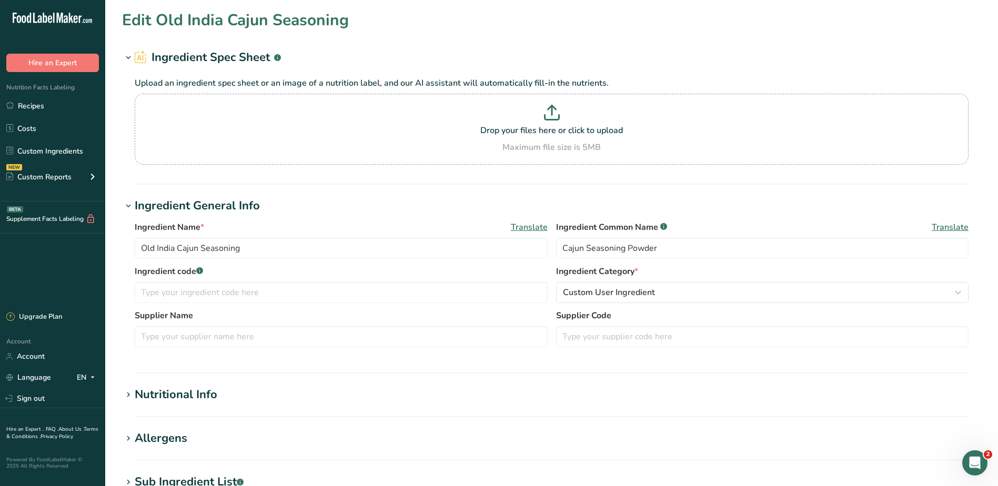
type input "Old India Tikka Spices"
type input "Tikka Spices"
drag, startPoint x: 177, startPoint y: 248, endPoint x: 29, endPoint y: 238, distance: 147.6
click at [30, 239] on div ".a-20{fill:#fff;} Hire an Expert Nutrition Facts Labeling Recipes Costs Custom …" at bounding box center [499, 403] width 998 height 806
type input "Tikka Spices"
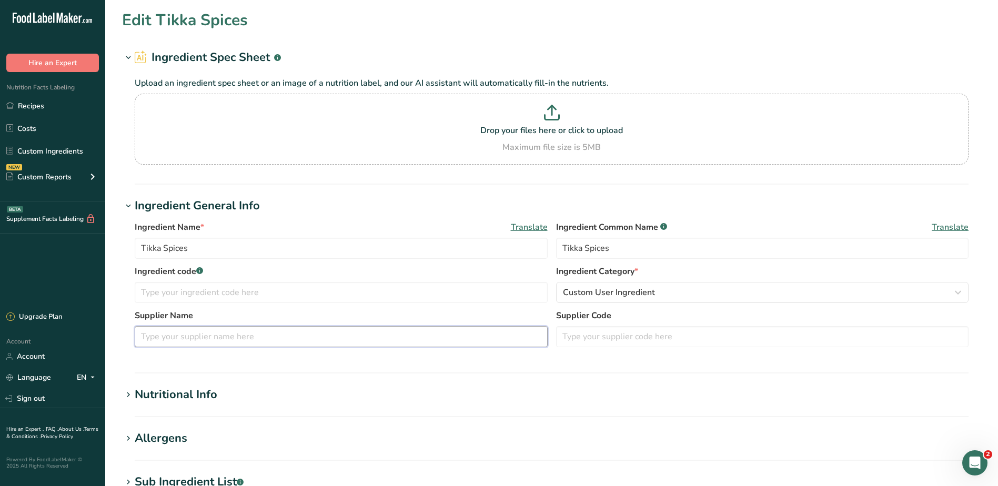
click at [166, 329] on input "text" at bounding box center [341, 336] width 413 height 21
paste input "Old India"
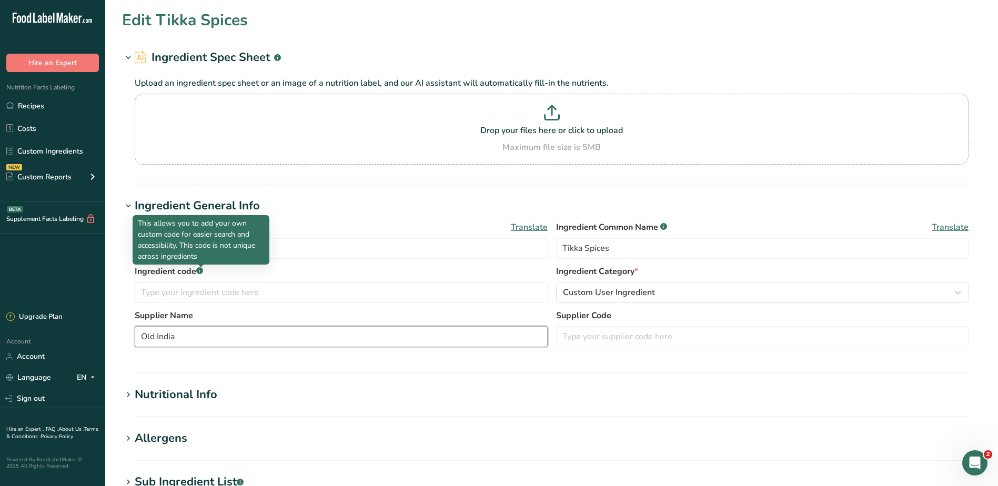
type input "Old India"
click at [189, 248] on p "This allows you to add your own custom code for easier search and accessibility…" at bounding box center [201, 240] width 126 height 44
click at [310, 250] on input "Tikka Spices" at bounding box center [341, 248] width 413 height 21
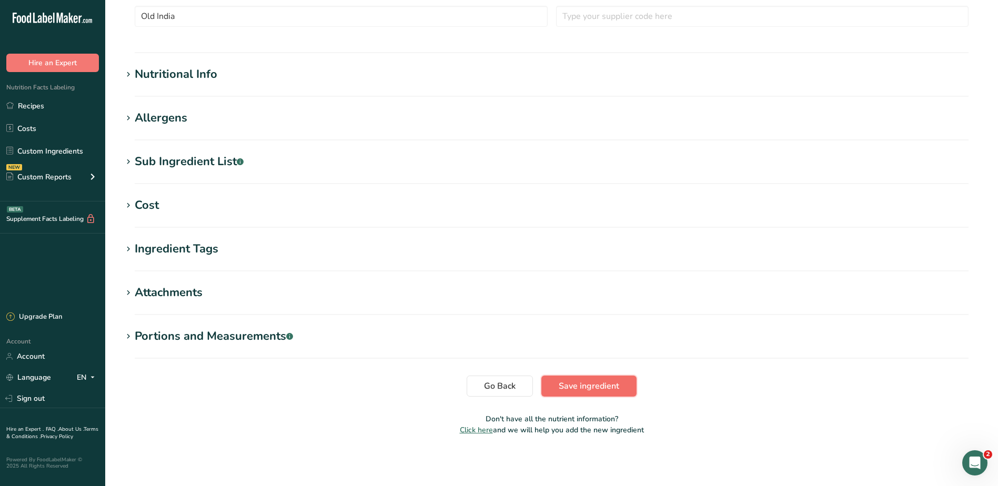
click at [577, 380] on span "Save ingredient" at bounding box center [588, 386] width 60 height 13
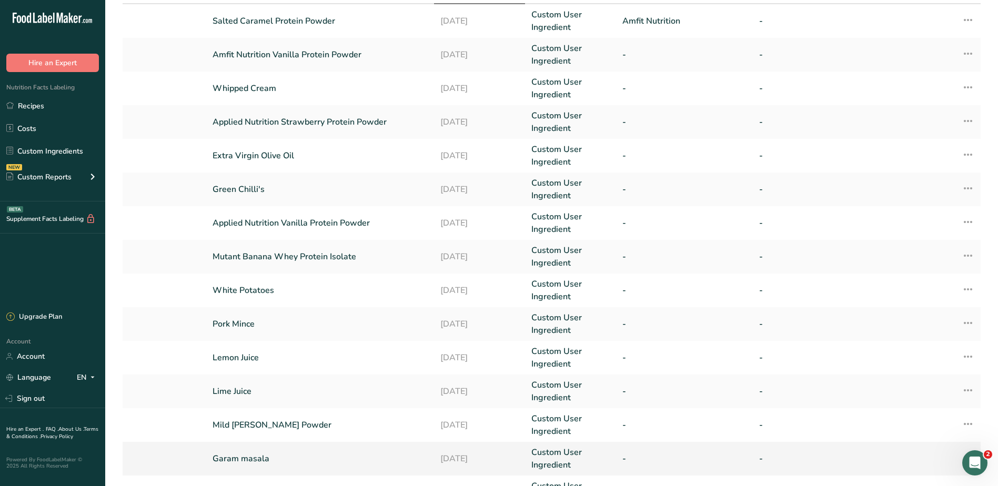
scroll to position [198, 0]
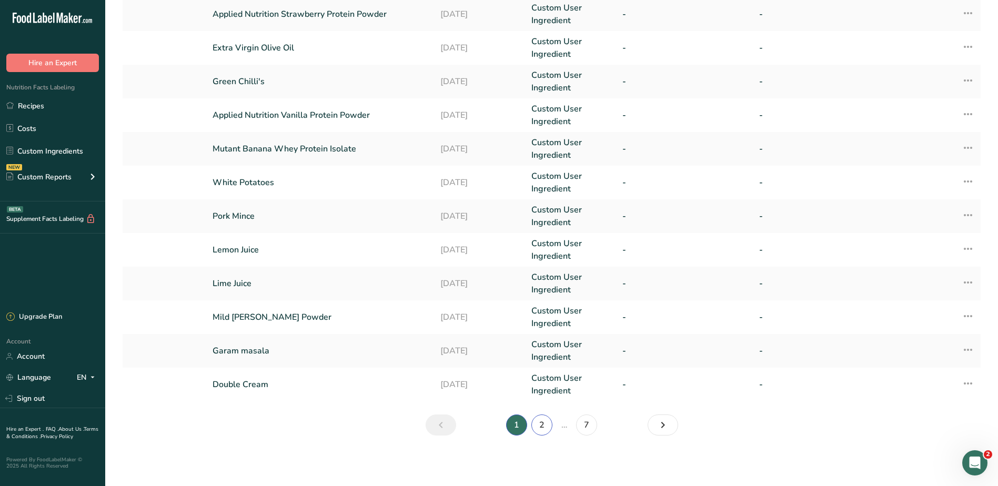
click at [547, 425] on link "2" at bounding box center [541, 424] width 21 height 21
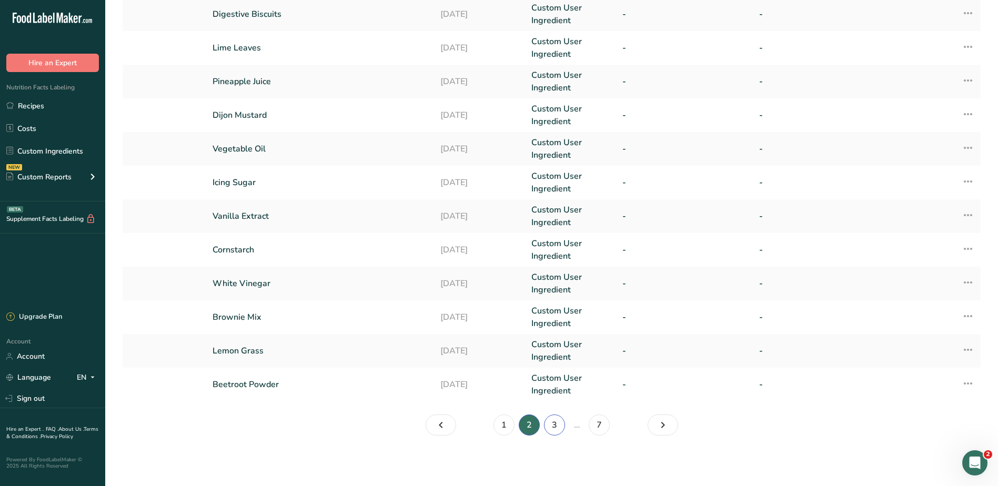
click at [553, 424] on link "3" at bounding box center [554, 424] width 21 height 21
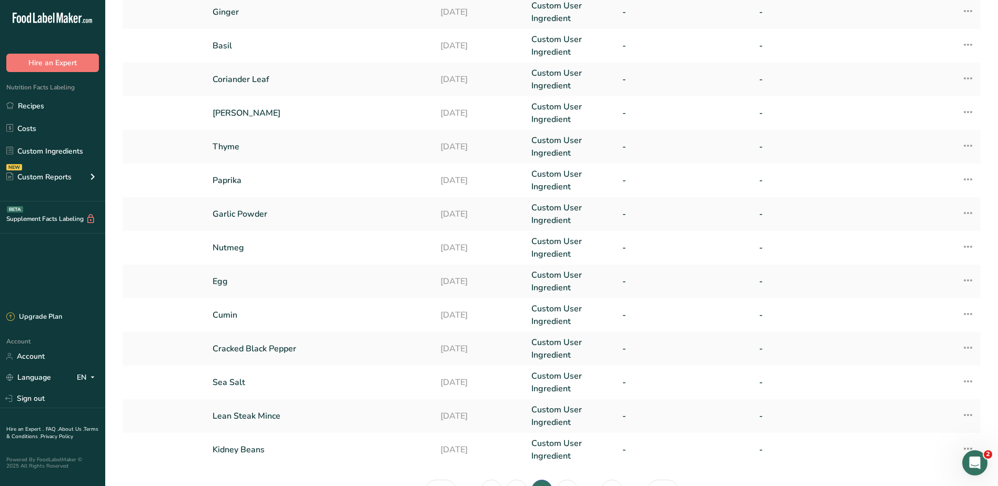
scroll to position [198, 0]
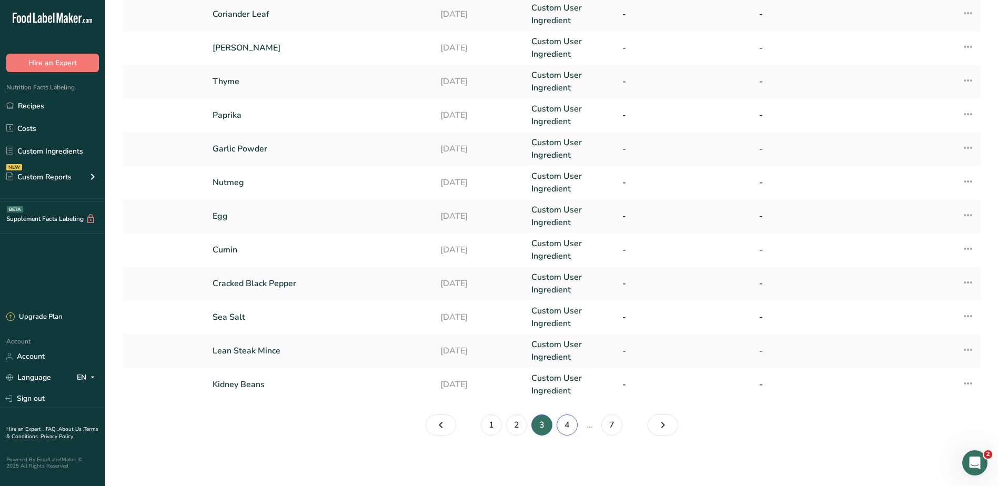
click at [564, 423] on link "4" at bounding box center [566, 424] width 21 height 21
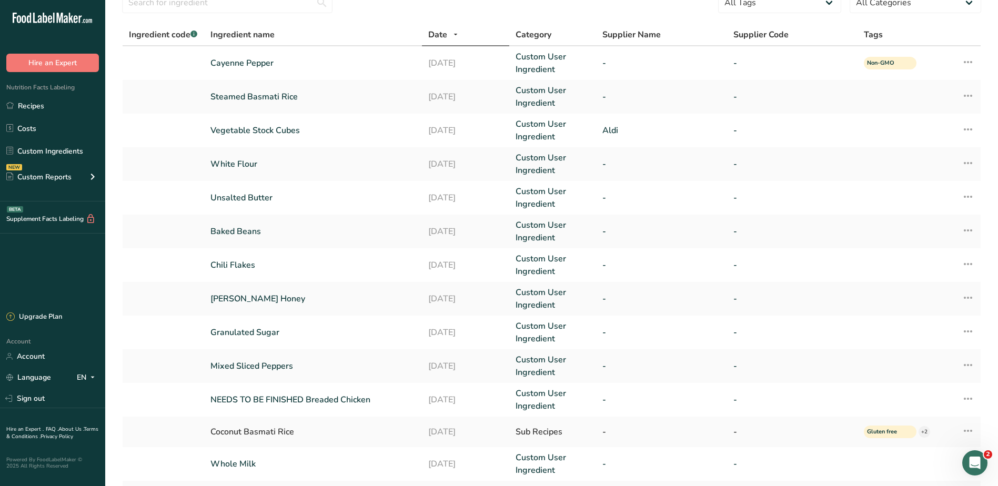
scroll to position [195, 0]
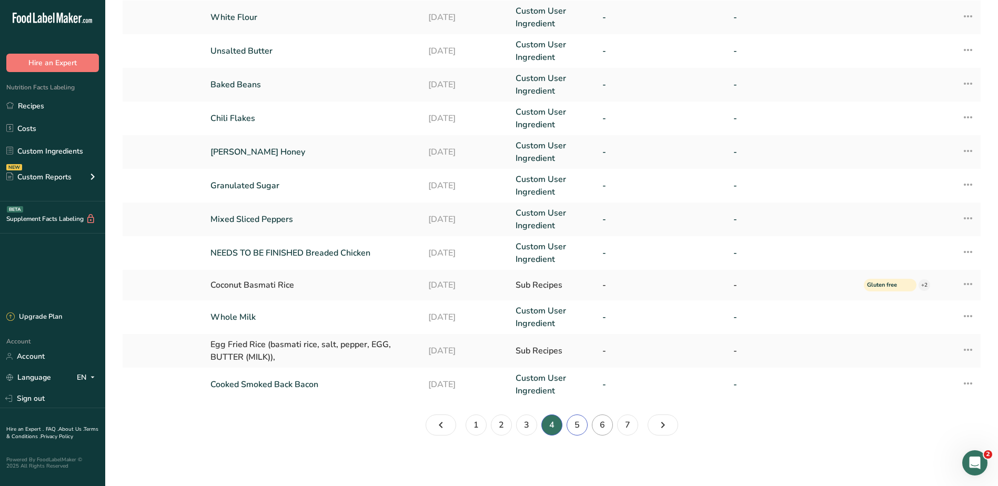
click at [579, 426] on link "5" at bounding box center [576, 424] width 21 height 21
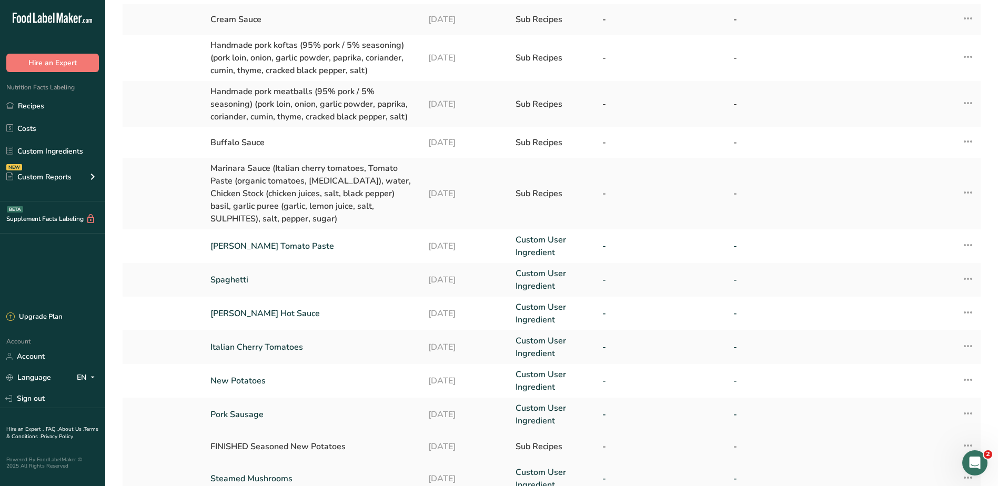
scroll to position [277, 0]
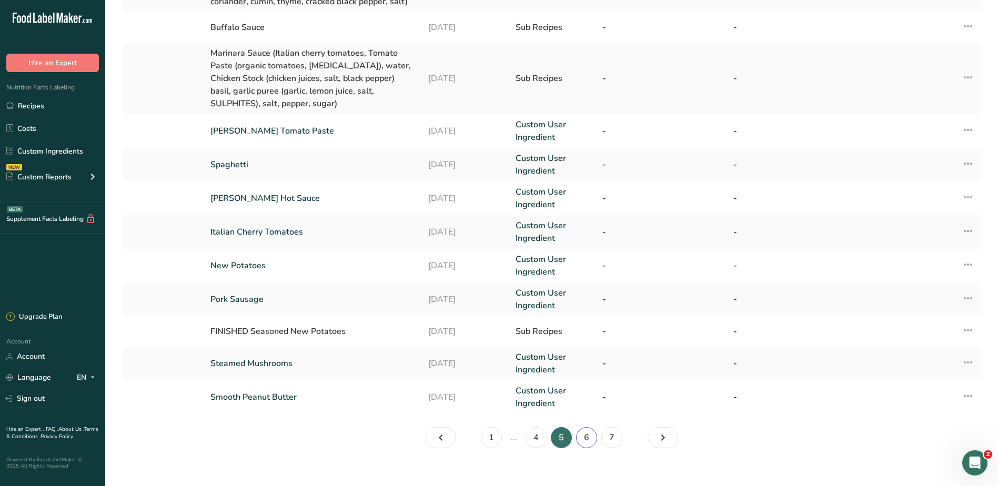
click at [592, 427] on link "6" at bounding box center [586, 437] width 21 height 21
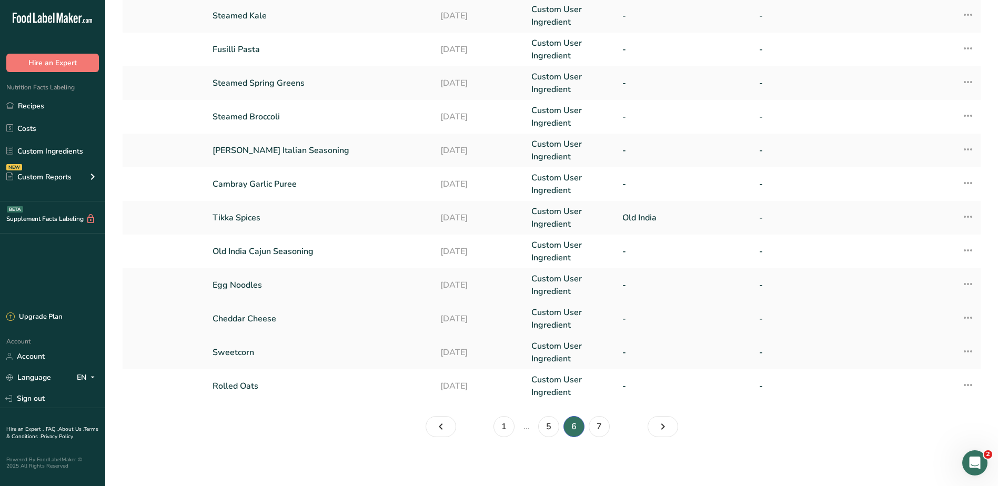
scroll to position [198, 0]
click at [596, 423] on link "7" at bounding box center [598, 424] width 21 height 21
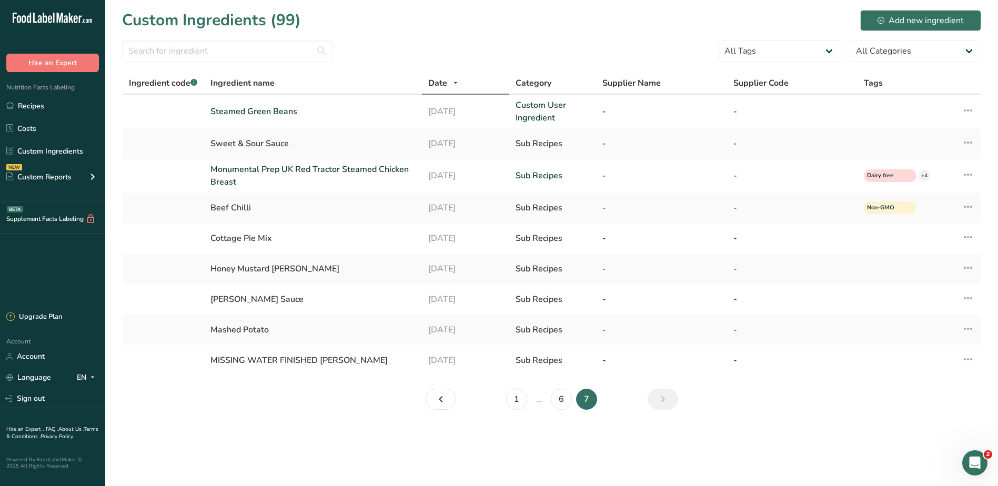
click at [344, 424] on section "Custom Ingredients (99) Add new ingredient All Tags High Protein Source of Anti…" at bounding box center [551, 213] width 892 height 426
click at [964, 355] on icon at bounding box center [967, 359] width 13 height 19
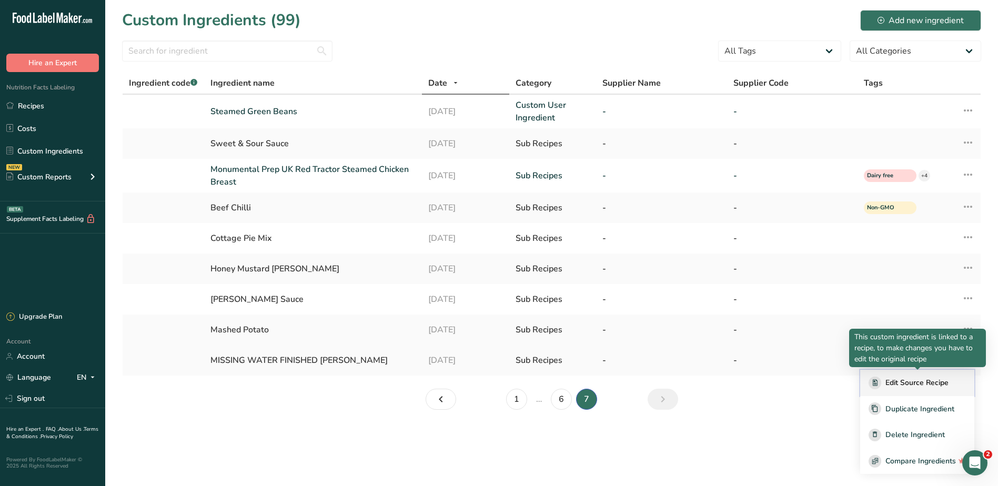
click at [918, 380] on span "Edit Source Recipe" at bounding box center [916, 382] width 63 height 11
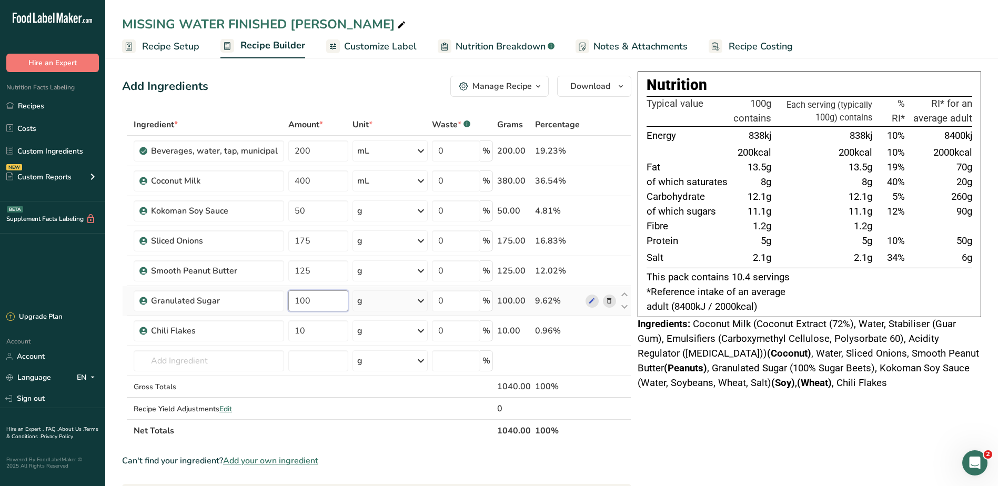
click at [298, 294] on input "100" at bounding box center [318, 300] width 60 height 21
click at [292, 330] on div "Ingredient * Amount * Unit * Waste * .a-a{fill:#347362;}.b-a{fill:#fff;} Grams …" at bounding box center [376, 278] width 509 height 328
click at [704, 371] on span "Coconut Milk (Coconut Extract (72%), Water, Stabiliser (Guar Gum), Emulsifiers …" at bounding box center [807, 353] width 341 height 70
drag, startPoint x: 731, startPoint y: 151, endPoint x: 766, endPoint y: 267, distance: 121.4
click at [766, 267] on tbody "Energy 838kj 838kj 10% 8400kj 200kcal 200kcal 10% 2000kcal Fat 13.5g 13.5g 19% …" at bounding box center [809, 196] width 326 height 141
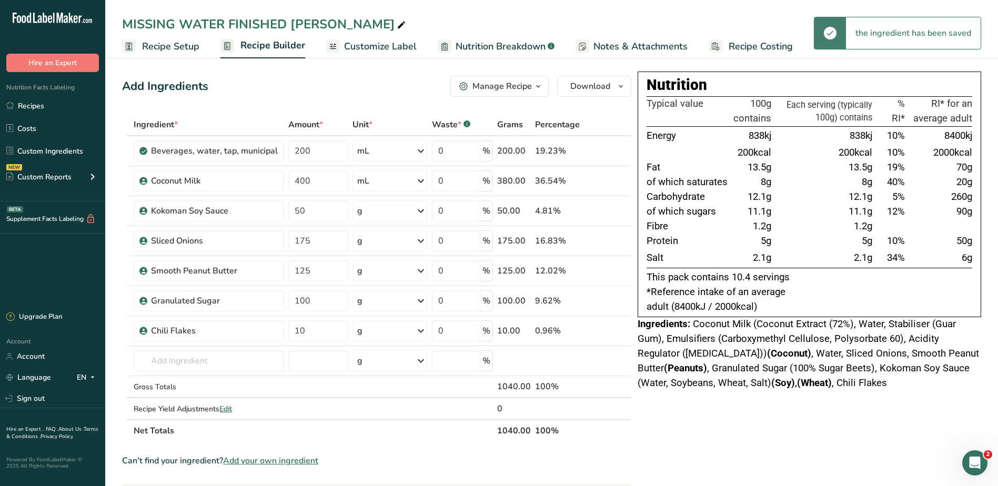
drag, startPoint x: 766, startPoint y: 267, endPoint x: 733, endPoint y: 267, distance: 33.7
click at [733, 267] on td "2.1g" at bounding box center [752, 258] width 42 height 19
drag, startPoint x: 666, startPoint y: 77, endPoint x: 763, endPoint y: 242, distance: 192.1
click at [763, 242] on div "Nutrition Typical value 100g contains Each serving (typically 100g) contains % …" at bounding box center [808, 195] width 343 height 246
click at [713, 166] on td "Fat" at bounding box center [688, 167] width 85 height 15
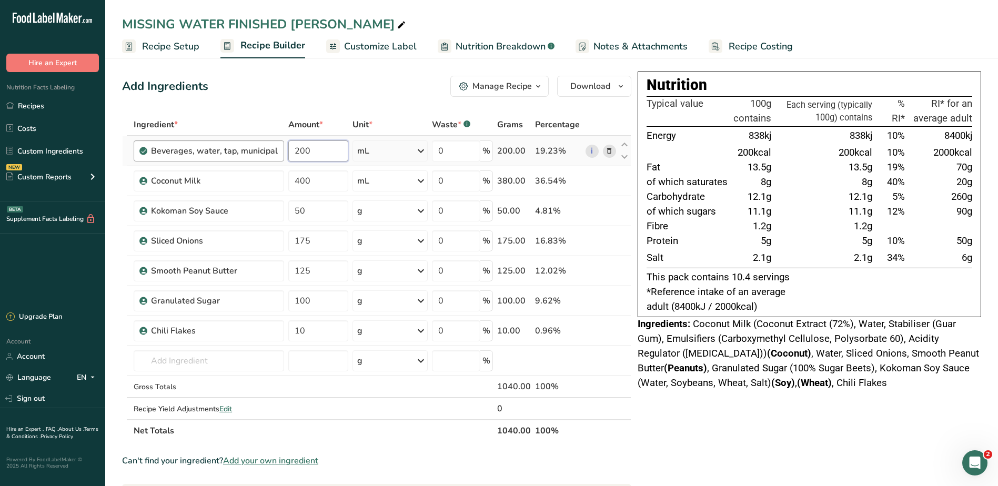
drag, startPoint x: 326, startPoint y: 150, endPoint x: 233, endPoint y: 143, distance: 92.8
click at [233, 143] on tr "Beverages, water, tap, municipal 200 mL Portions 1 fl oz 1 bottle 8 fl oz 1 lit…" at bounding box center [377, 151] width 508 height 30
click at [409, 79] on div "Add Ingredients Manage Recipe Delete Recipe Duplicate Recipe Scale Recipe Save …" at bounding box center [376, 86] width 509 height 21
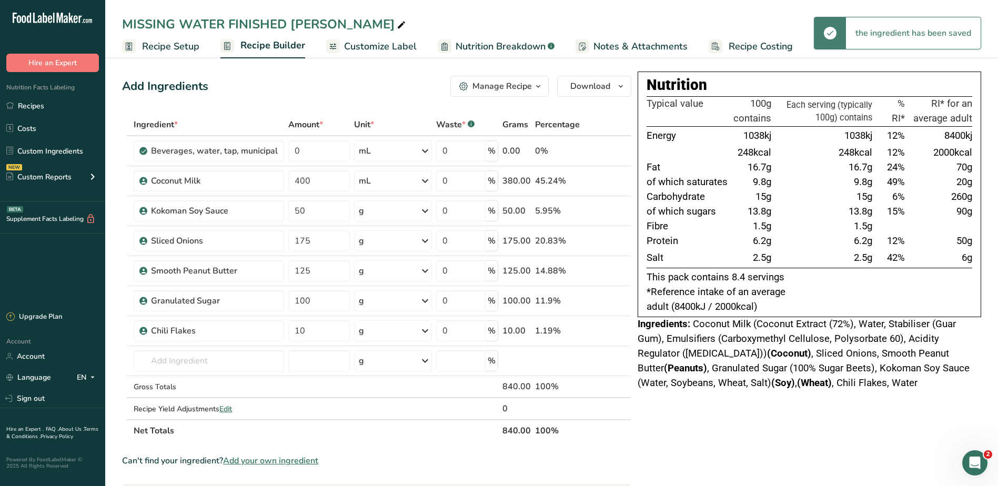
drag, startPoint x: 741, startPoint y: 133, endPoint x: 756, endPoint y: 271, distance: 138.5
click at [756, 271] on div "Nutrition Typical value 100g contains Each serving (typically 100g) contains % …" at bounding box center [808, 195] width 343 height 246
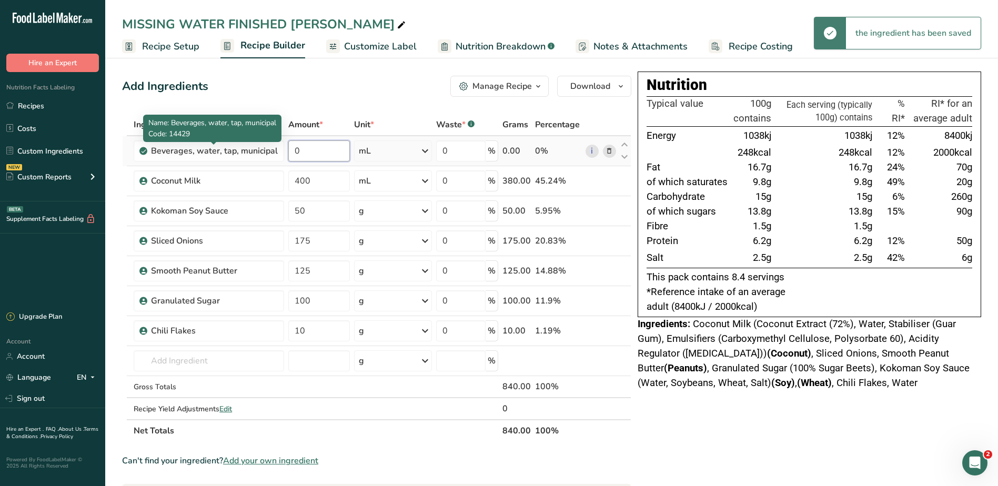
drag, startPoint x: 290, startPoint y: 148, endPoint x: 303, endPoint y: 147, distance: 13.2
click at [267, 149] on tr "Beverages, water, tap, municipal 0 mL Portions 1 fl oz 1 bottle 8 fl oz 1 liter…" at bounding box center [377, 151] width 508 height 30
click at [306, 147] on input "0" at bounding box center [318, 150] width 61 height 21
click at [318, 146] on input "0" at bounding box center [318, 150] width 61 height 21
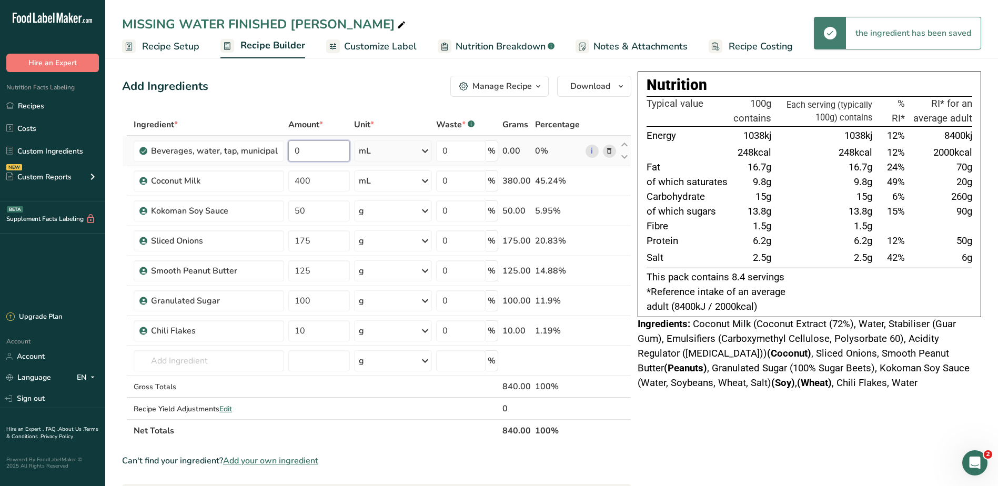
click at [318, 146] on input "0" at bounding box center [318, 150] width 61 height 21
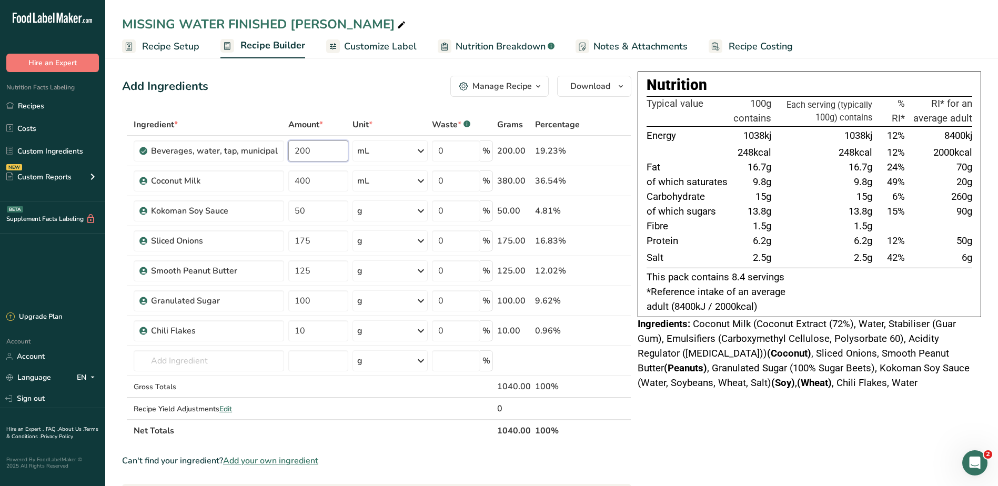
type input "200"
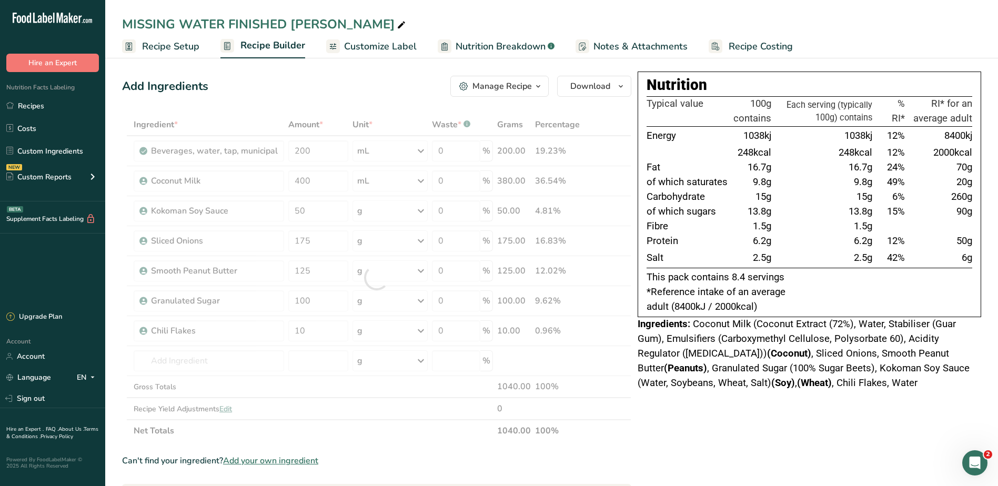
click at [372, 90] on div "Add Ingredients Manage Recipe Delete Recipe Duplicate Recipe Scale Recipe Save …" at bounding box center [376, 86] width 509 height 21
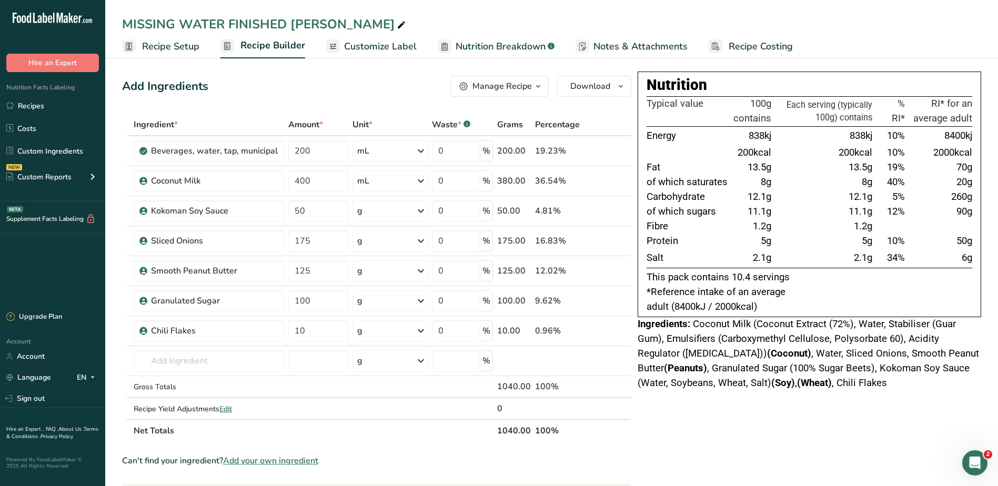
drag, startPoint x: 662, startPoint y: 218, endPoint x: 765, endPoint y: 313, distance: 140.6
click at [765, 313] on div "Nutrition Typical value 100g contains Each serving (typically 100g) contains % …" at bounding box center [808, 195] width 343 height 246
click at [765, 312] on p "*Reference intake of an average adult (8400kJ / 2000kcal)" at bounding box center [809, 299] width 326 height 29
drag, startPoint x: 763, startPoint y: 313, endPoint x: 648, endPoint y: 276, distance: 120.6
click at [648, 276] on div "Nutrition Typical value 100g contains Each serving (typically 100g) contains % …" at bounding box center [808, 195] width 343 height 246
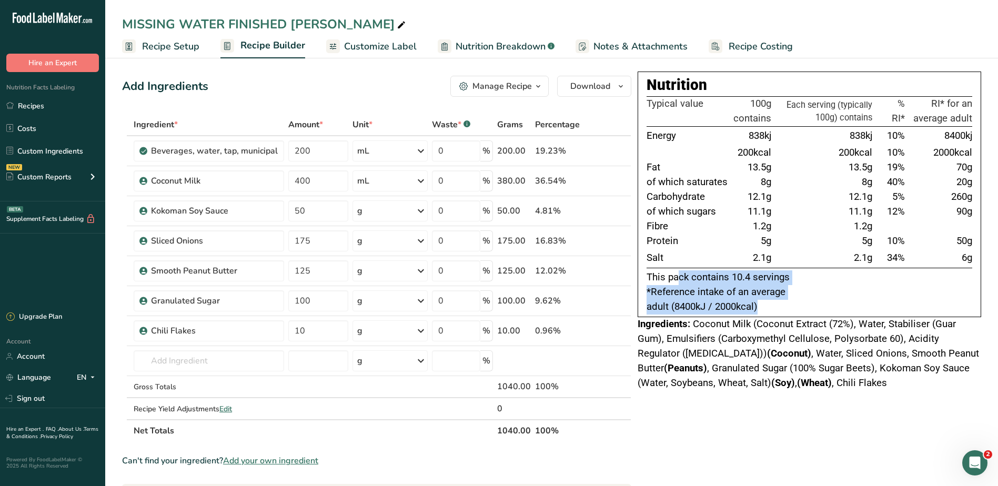
click at [648, 276] on p "This pack contains 10.4 servings" at bounding box center [809, 277] width 326 height 15
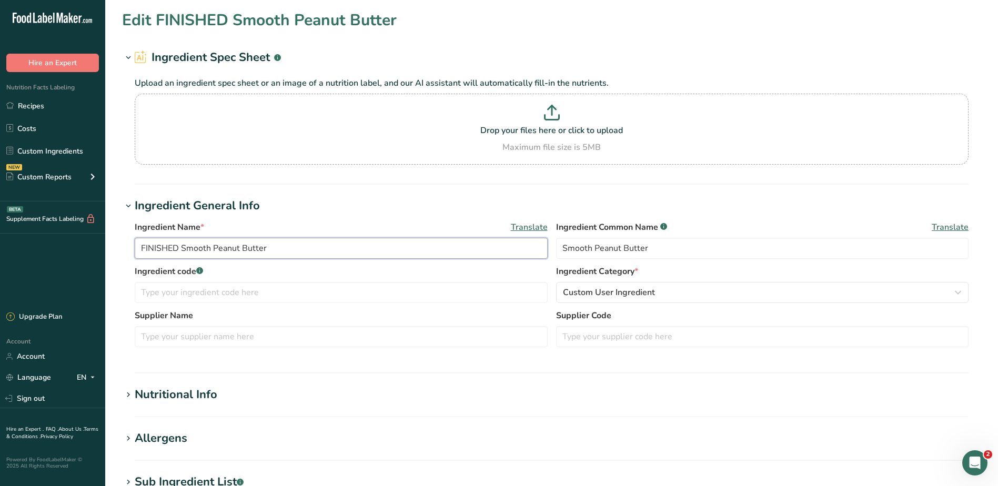
drag, startPoint x: 179, startPoint y: 250, endPoint x: 16, endPoint y: 233, distance: 164.5
click at [5, 232] on div ".a-20{fill:#fff;} Hire an Expert Nutrition Facts Labeling Recipes Costs Custom …" at bounding box center [499, 403] width 998 height 806
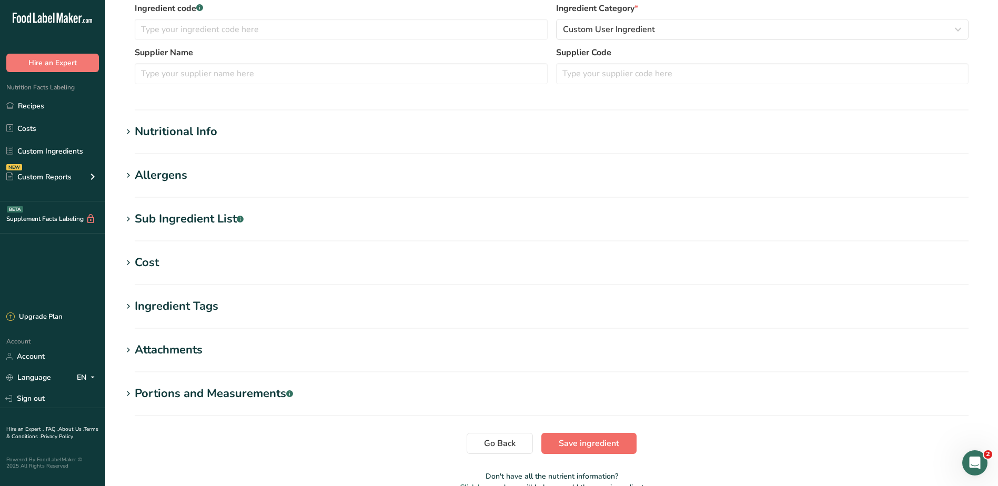
type input "Smooth Peanut Butter"
drag, startPoint x: 577, startPoint y: 438, endPoint x: 576, endPoint y: 429, distance: 9.0
click at [577, 438] on span "Save ingredient" at bounding box center [588, 443] width 60 height 13
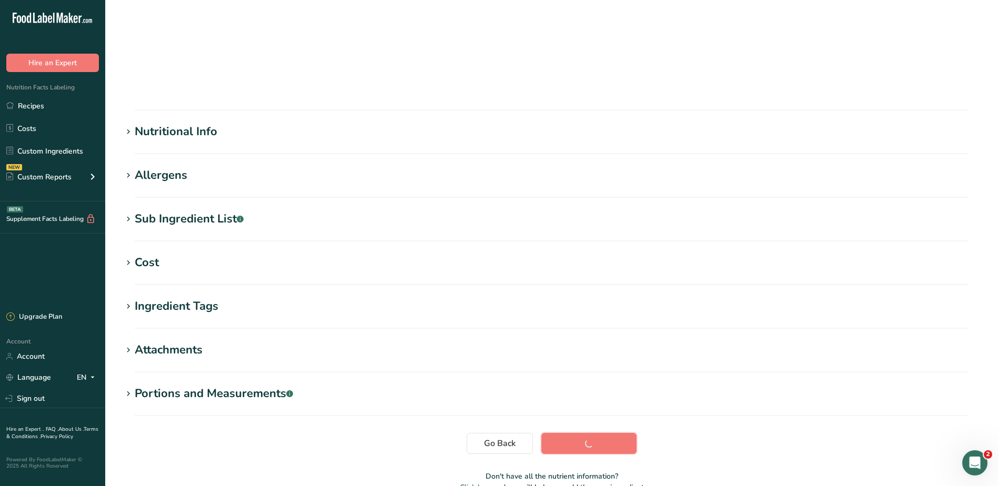
scroll to position [70, 0]
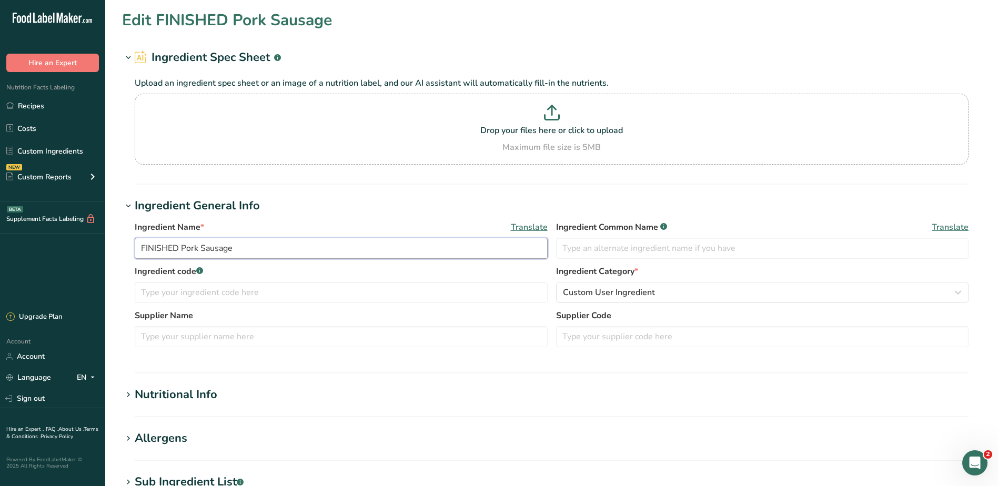
drag, startPoint x: 181, startPoint y: 249, endPoint x: 67, endPoint y: 247, distance: 114.1
click at [67, 247] on div ".a-20{fill:#fff;} Hire an Expert Nutrition Facts Labeling Recipes Costs Custom …" at bounding box center [499, 403] width 998 height 806
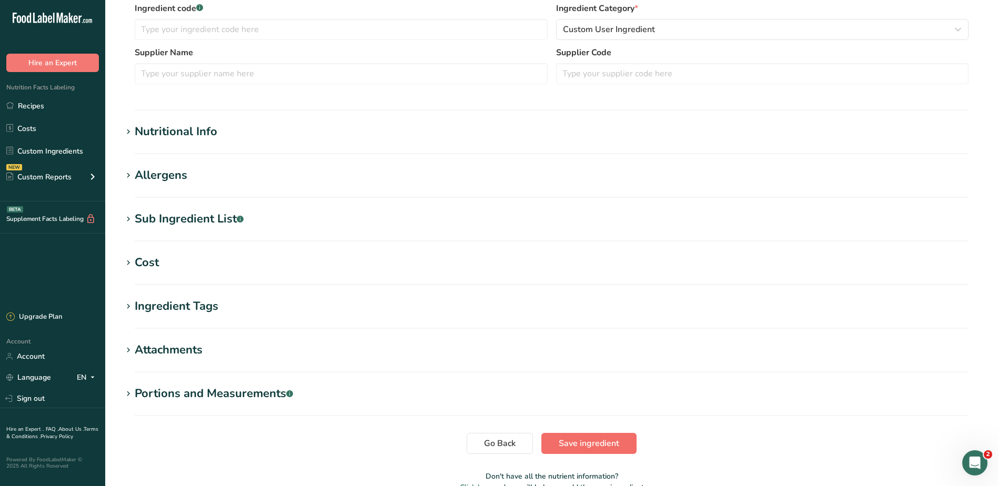
type input "Pork Sausage"
click at [578, 444] on span "Save ingredient" at bounding box center [588, 443] width 60 height 13
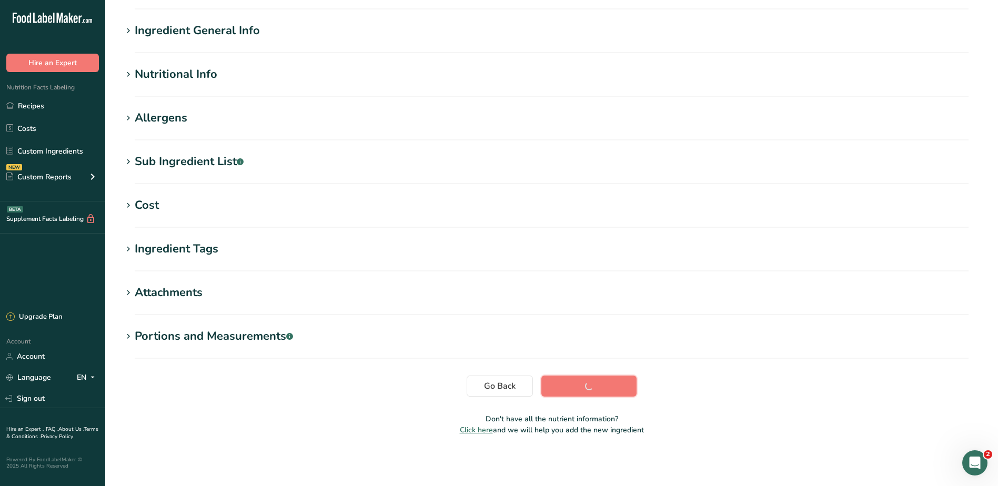
scroll to position [70, 0]
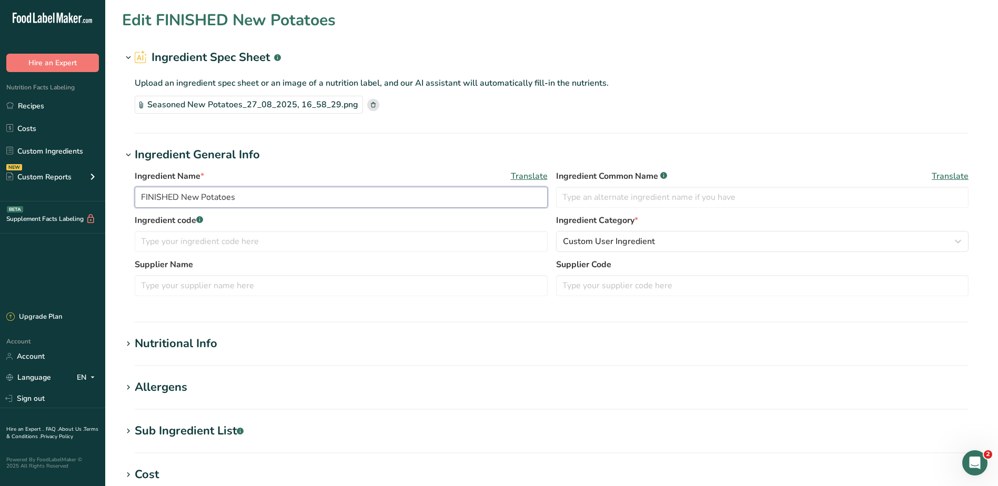
drag, startPoint x: 180, startPoint y: 197, endPoint x: 89, endPoint y: 192, distance: 90.5
click at [89, 192] on div ".a-20{fill:#fff;} Hire an Expert Nutrition Facts Labeling Recipes Costs Custom …" at bounding box center [499, 377] width 998 height 755
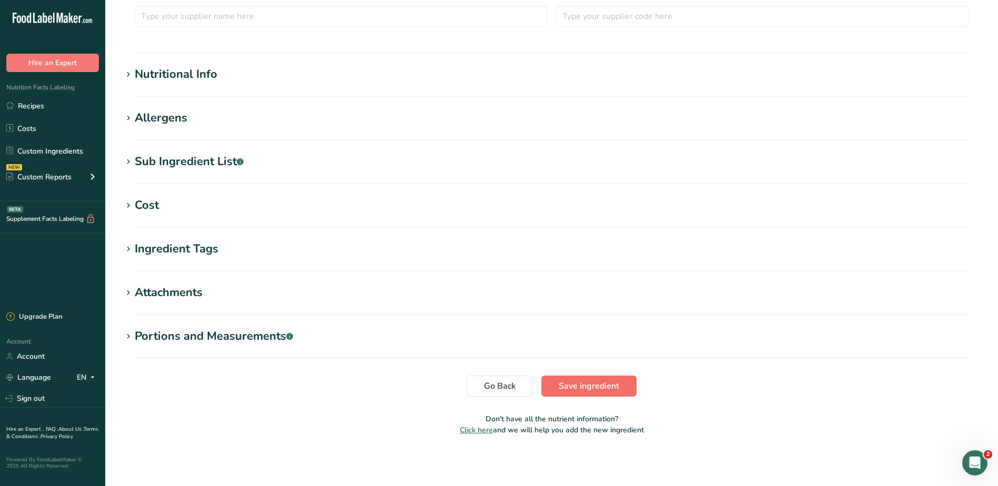
type input "New Potatoes"
click at [597, 391] on span "Save ingredient" at bounding box center [588, 386] width 60 height 13
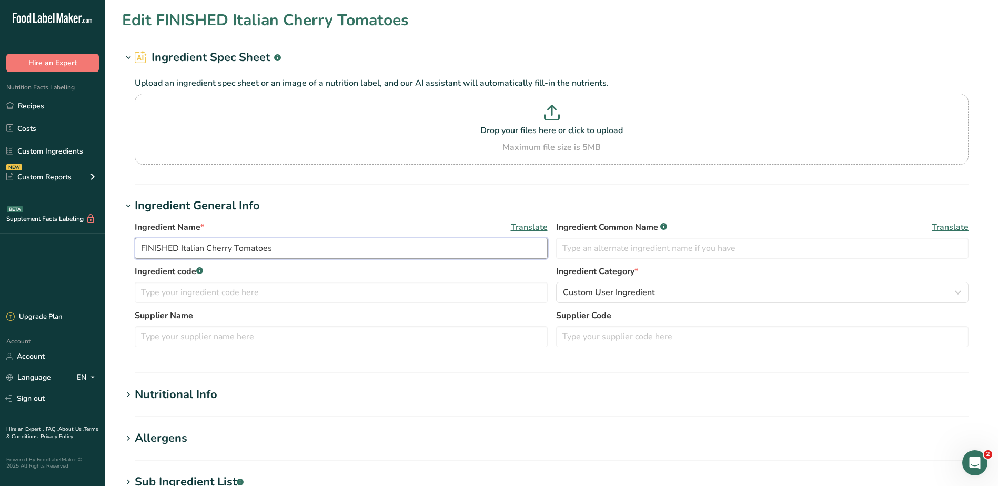
drag, startPoint x: 180, startPoint y: 250, endPoint x: 7, endPoint y: 240, distance: 173.3
click at [7, 240] on div ".a-20{fill:#fff;} Hire an Expert Nutrition Facts Labeling Recipes Costs Custom …" at bounding box center [499, 403] width 998 height 806
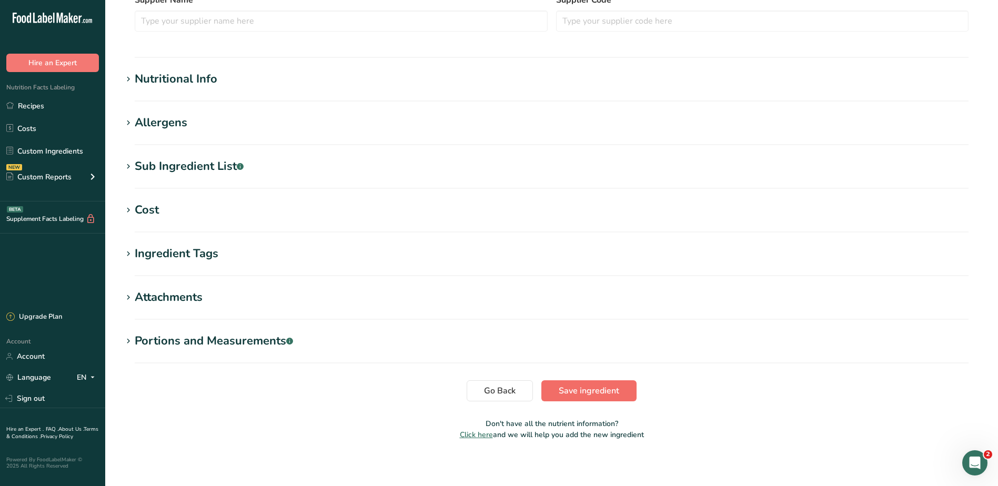
type input "Italian Cherry Tomatoes"
click at [600, 391] on span "Save ingredient" at bounding box center [588, 390] width 60 height 13
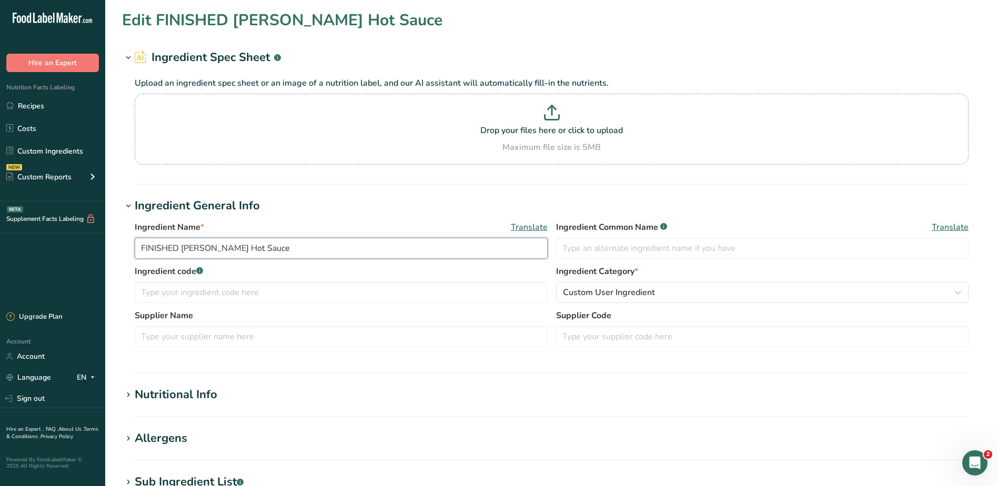
drag, startPoint x: 181, startPoint y: 248, endPoint x: 101, endPoint y: 246, distance: 80.0
click at [18, 235] on div ".a-20{fill:#fff;} Hire an Expert Nutrition Facts Labeling Recipes Costs Custom …" at bounding box center [499, 403] width 998 height 806
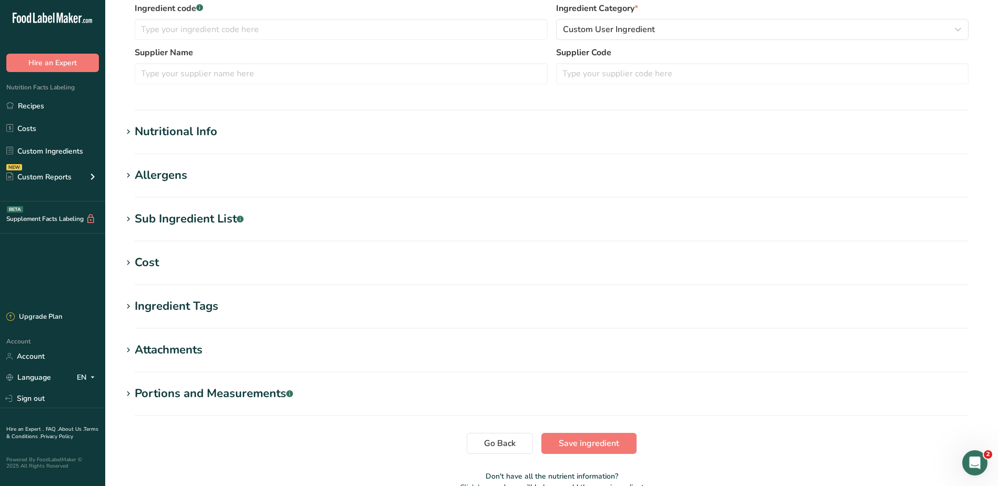
type input "[PERSON_NAME] Hot Sauce"
click at [598, 440] on span "Save ingredient" at bounding box center [588, 443] width 60 height 13
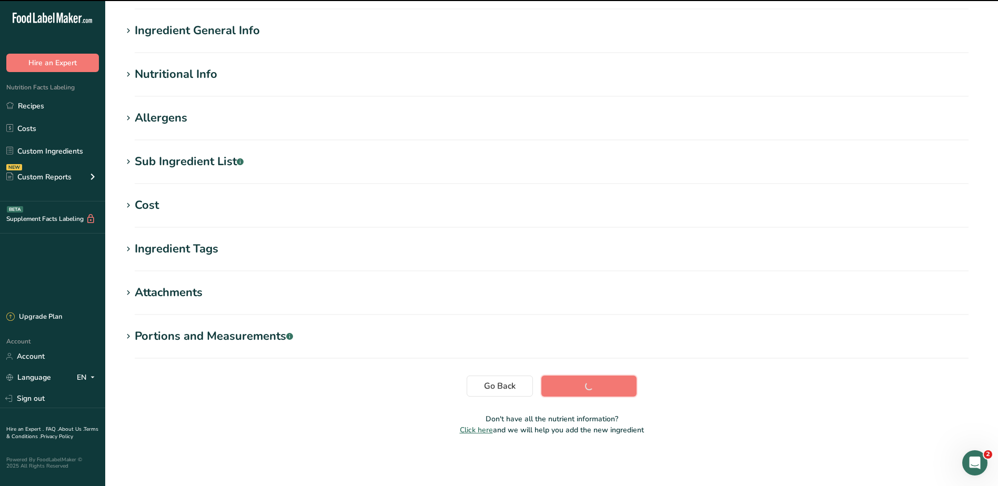
scroll to position [70, 0]
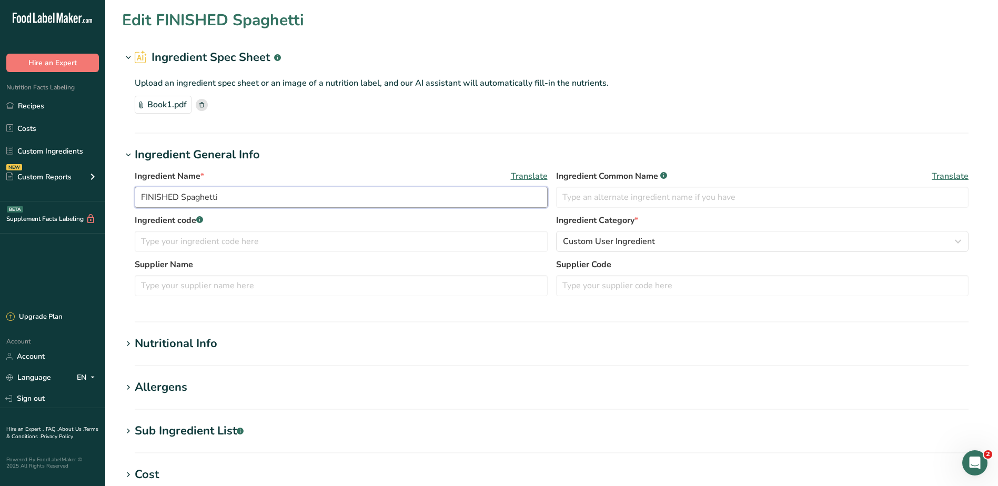
drag, startPoint x: 181, startPoint y: 197, endPoint x: 116, endPoint y: 171, distance: 69.6
click at [103, 179] on div ".a-20{fill:#fff;} Hire an Expert Nutrition Facts Labeling Recipes Costs Custom …" at bounding box center [499, 377] width 998 height 755
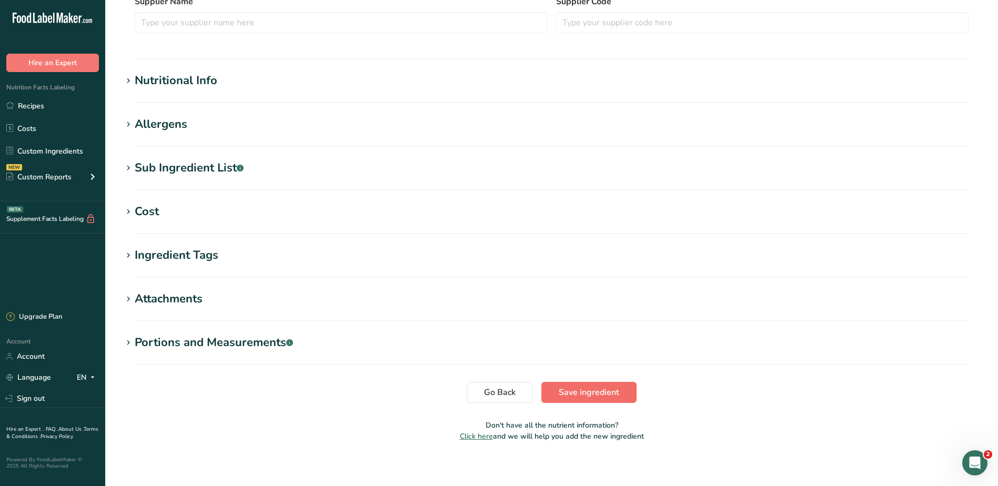
type input "Spaghetti"
click at [584, 389] on span "Save ingredient" at bounding box center [588, 392] width 60 height 13
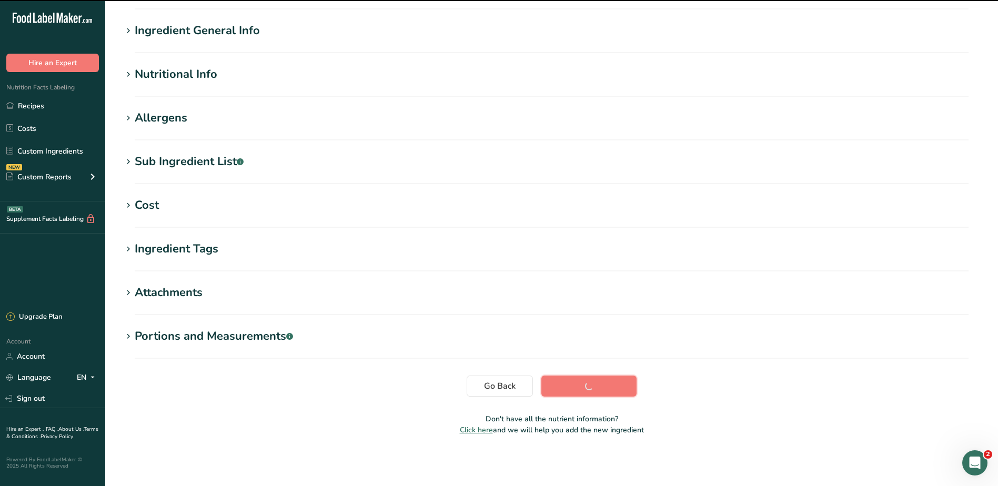
scroll to position [70, 0]
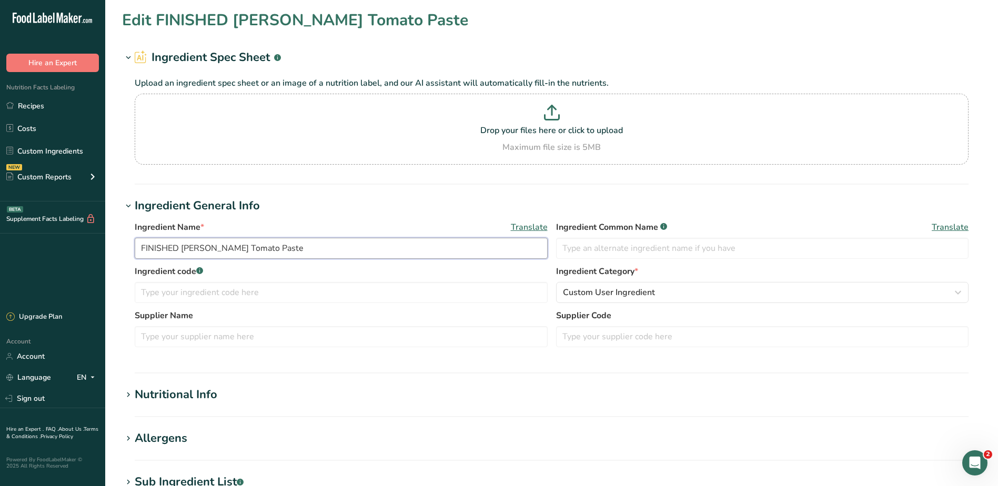
drag, startPoint x: 179, startPoint y: 248, endPoint x: 123, endPoint y: 236, distance: 57.6
click at [2, 228] on div ".a-20{fill:#fff;} Hire an Expert Nutrition Facts Labeling Recipes Costs Custom …" at bounding box center [499, 403] width 998 height 806
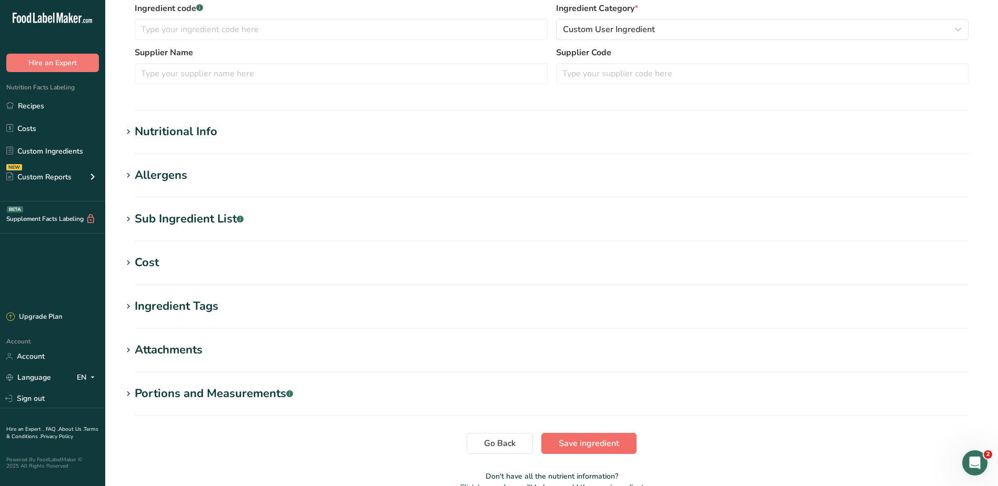
type input "[PERSON_NAME] Tomato Paste"
drag, startPoint x: 565, startPoint y: 446, endPoint x: 581, endPoint y: 419, distance: 31.6
click at [565, 446] on span "Save ingredient" at bounding box center [588, 443] width 60 height 13
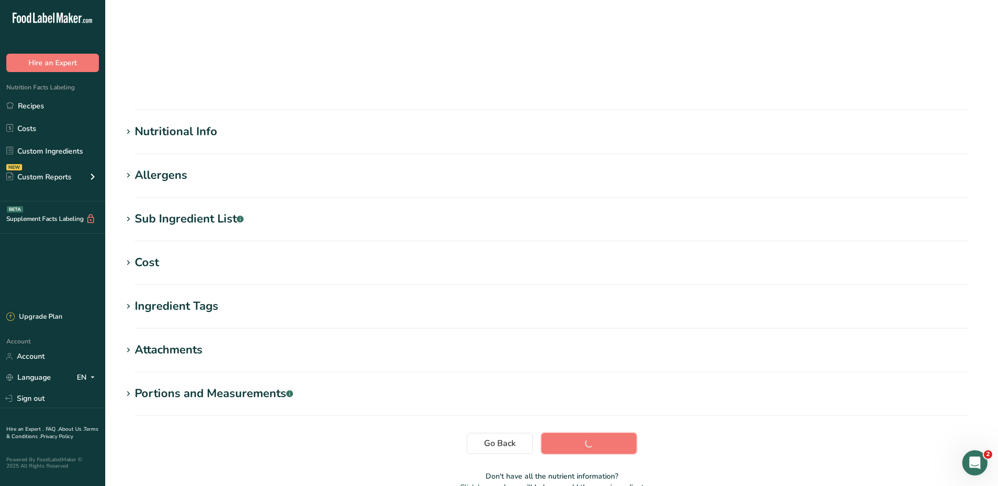
scroll to position [70, 0]
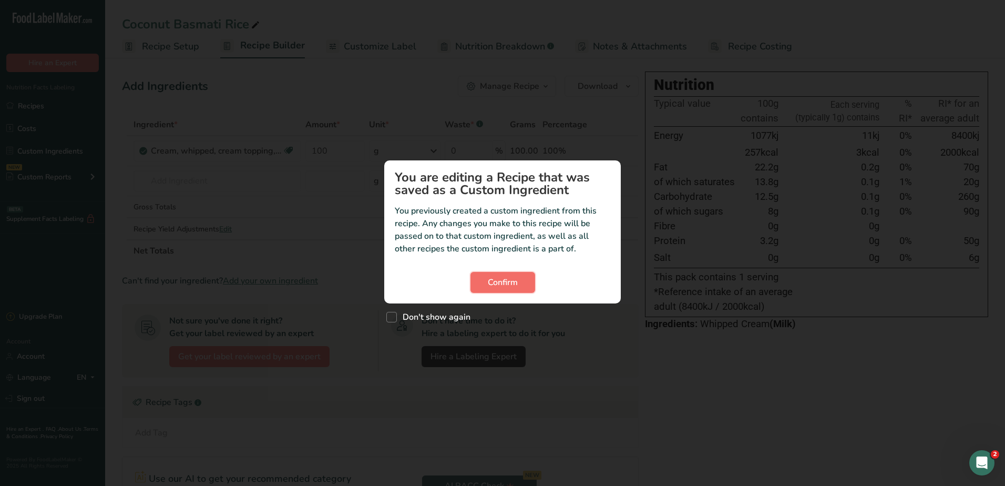
click at [507, 282] on span "Confirm" at bounding box center [503, 282] width 30 height 13
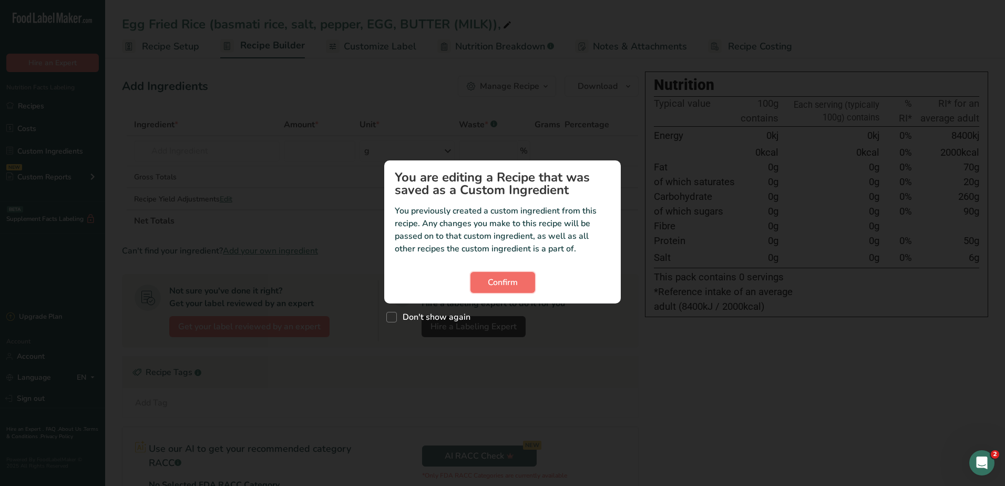
click at [509, 283] on span "Confirm" at bounding box center [503, 282] width 30 height 13
click at [485, 285] on button "Confirm" at bounding box center [503, 282] width 65 height 21
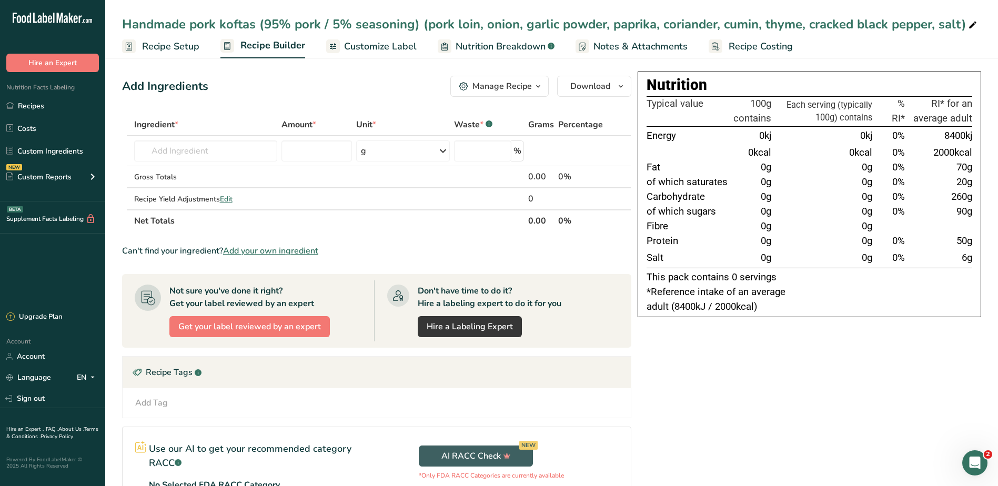
click at [164, 47] on span "Recipe Setup" at bounding box center [170, 46] width 57 height 14
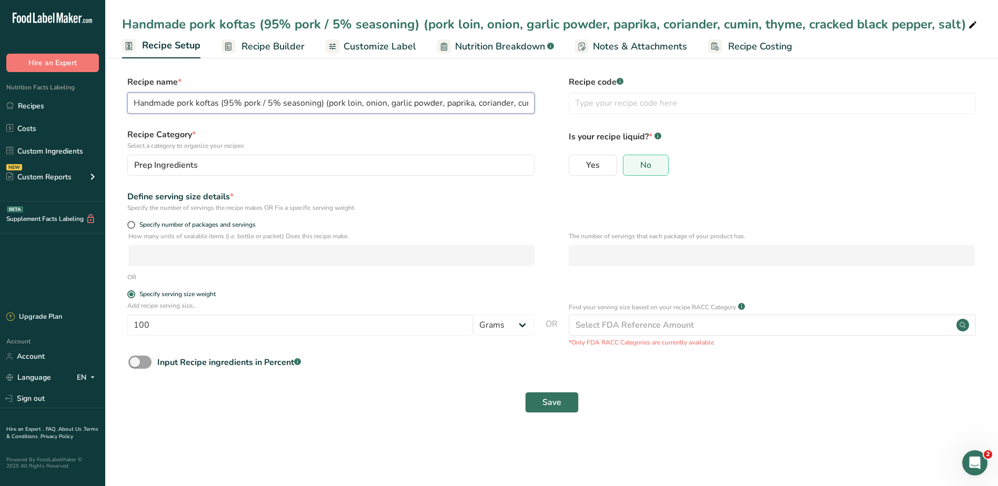
click at [133, 105] on input "Handmade pork koftas (95% pork / 5% seasoning) (pork loin, onion, garlic powder…" at bounding box center [330, 103] width 407 height 21
click at [164, 101] on input "UNFINISHED Handmade pork koftas (95% pork / 5% seasoning) (pork loin, onion, ga…" at bounding box center [330, 103] width 407 height 21
type input "UNFINISHED Handmade pork koftas (95% pork / 5% seasoning) (pork loin, onion, ga…"
click at [540, 407] on button "Save" at bounding box center [552, 402] width 54 height 21
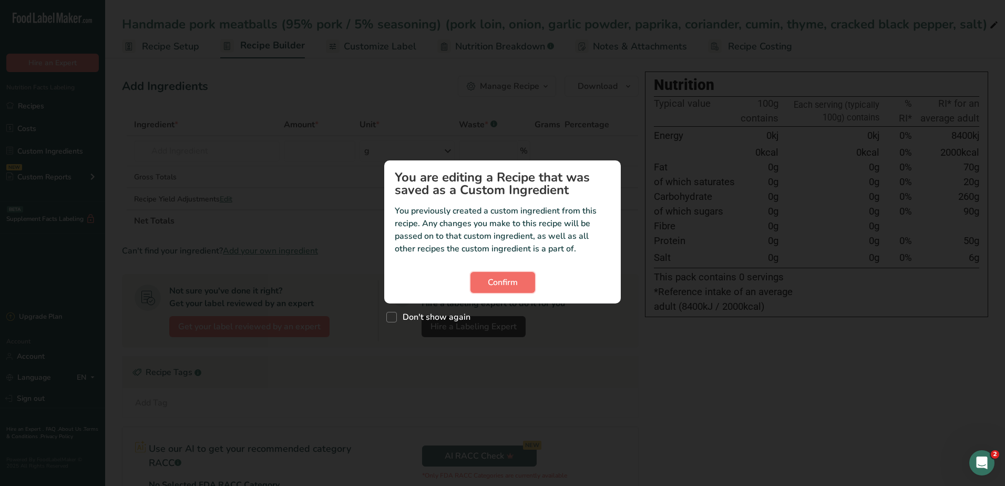
click at [522, 285] on button "Confirm" at bounding box center [503, 282] width 65 height 21
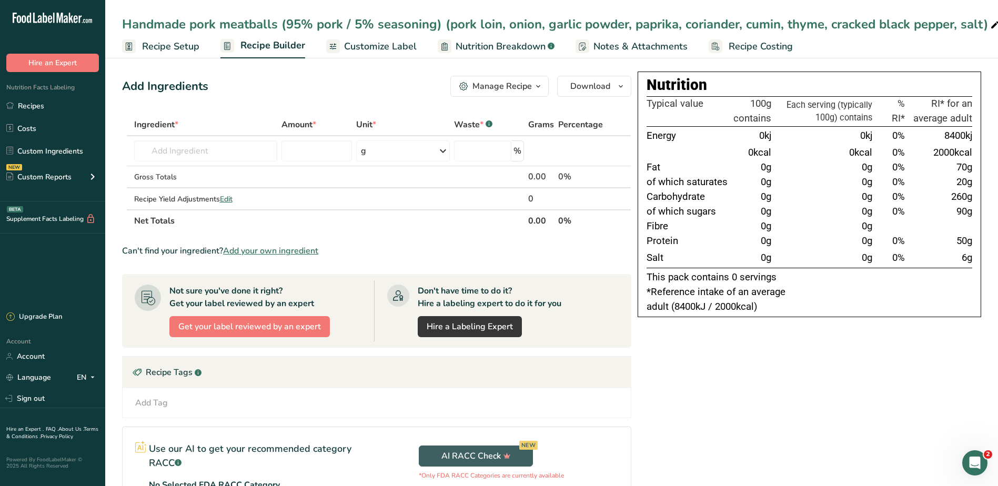
click at [152, 52] on span "Recipe Setup" at bounding box center [170, 46] width 57 height 14
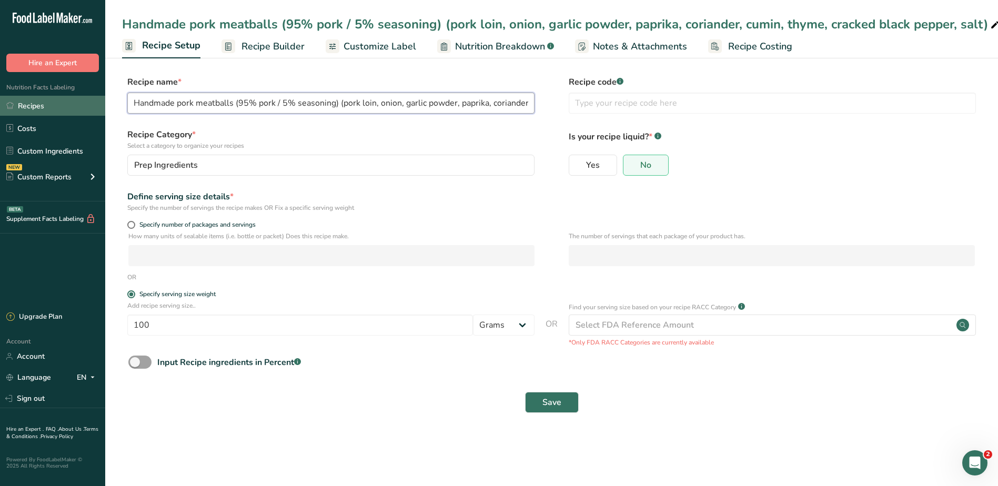
drag, startPoint x: 135, startPoint y: 103, endPoint x: 100, endPoint y: 105, distance: 35.3
click at [100, 105] on div ".a-20{fill:#fff;} Hire an Expert Nutrition Facts Labeling Recipes Costs Custom …" at bounding box center [499, 243] width 998 height 486
click at [131, 99] on input "Handmade pork meatballs (95% pork / 5% seasoning) (pork loin, onion, garlic pow…" at bounding box center [330, 103] width 407 height 21
paste input "UNFINISHED"
type input "UNFINISHED Handmade pork meatballs (95% pork / 5% seasoning) (pork loin, onion,…"
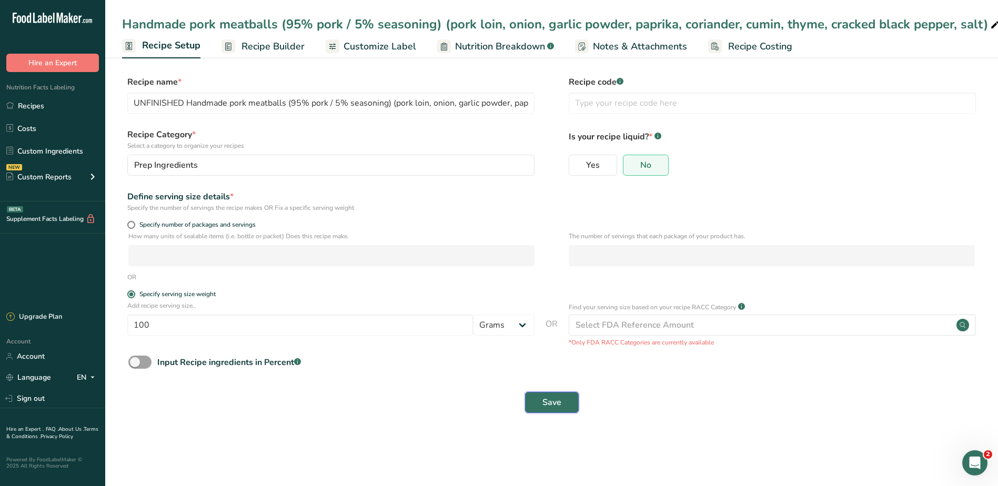
click at [553, 401] on span "Save" at bounding box center [551, 402] width 19 height 13
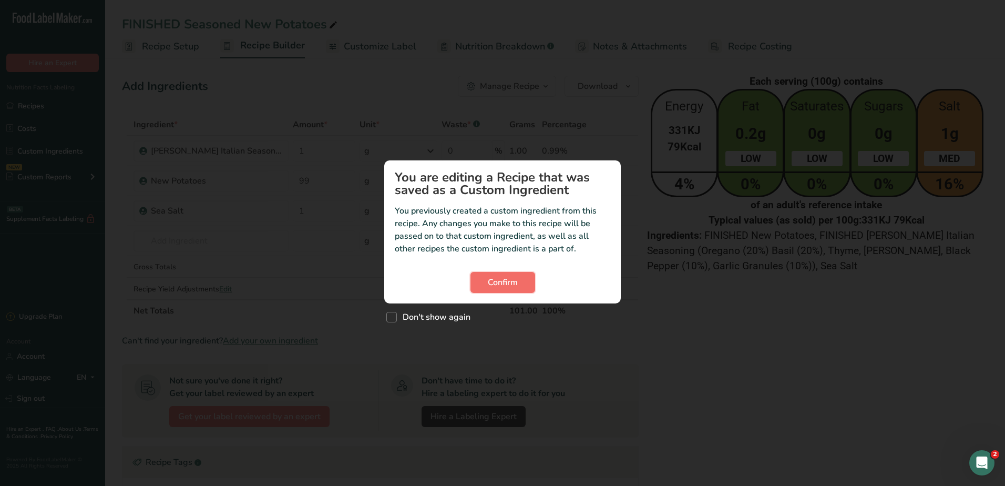
click at [498, 278] on span "Confirm" at bounding box center [503, 282] width 30 height 13
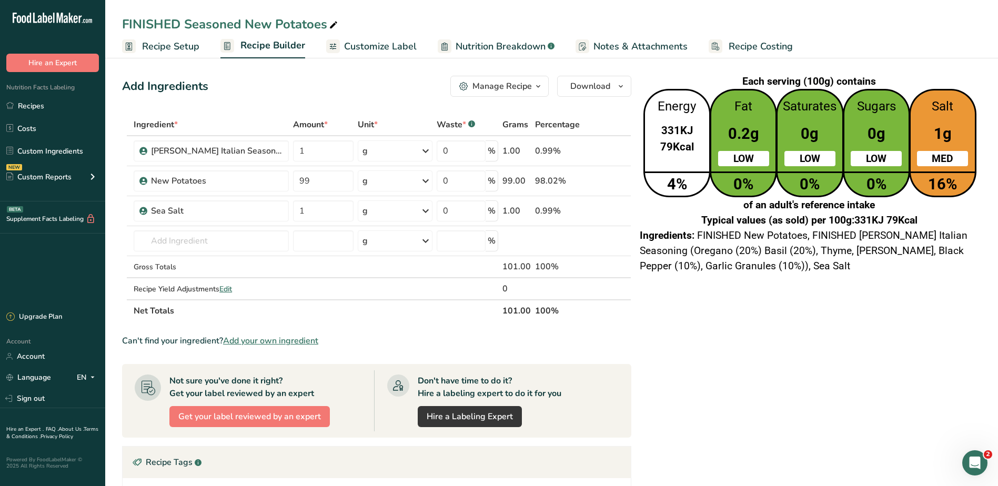
click at [171, 48] on span "Recipe Setup" at bounding box center [170, 46] width 57 height 14
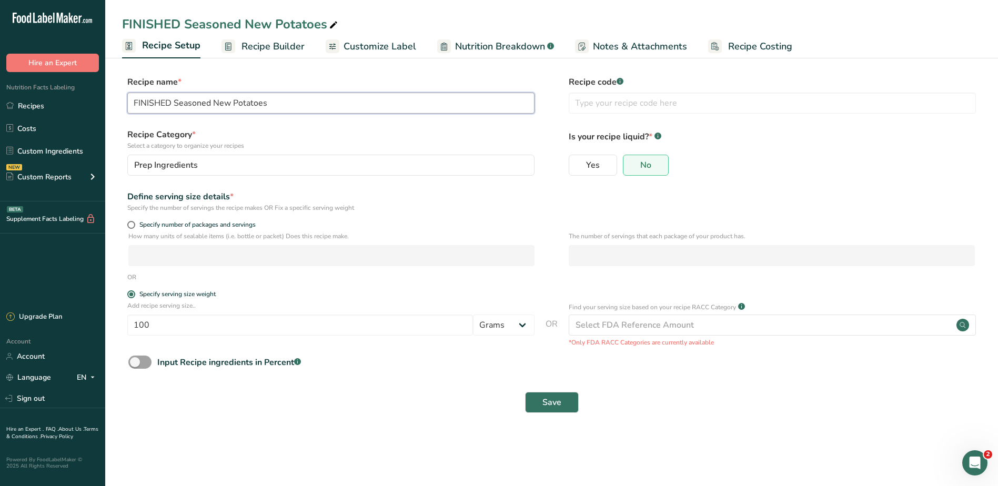
drag, startPoint x: 173, startPoint y: 103, endPoint x: 45, endPoint y: 91, distance: 128.4
click at [46, 93] on div ".a-20{fill:#fff;} Hire an Expert Nutrition Facts Labeling Recipes Costs Custom …" at bounding box center [499, 243] width 998 height 486
type input "Seasoned New Potatoes"
click at [547, 408] on span "Save" at bounding box center [551, 402] width 19 height 13
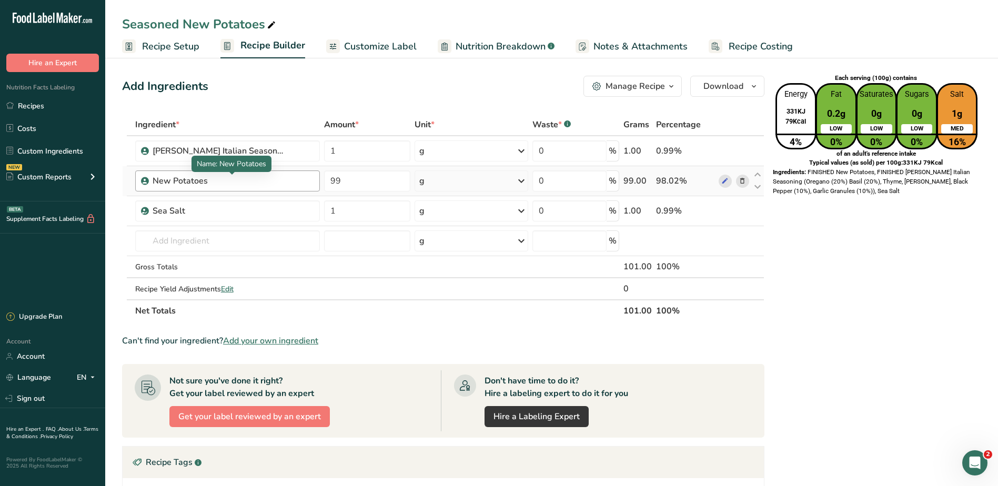
click at [190, 181] on div "New Potatoes" at bounding box center [217, 181] width 131 height 13
click at [194, 205] on div "Sea Salt" at bounding box center [217, 211] width 131 height 13
click at [165, 44] on span "Recipe Setup" at bounding box center [170, 46] width 57 height 14
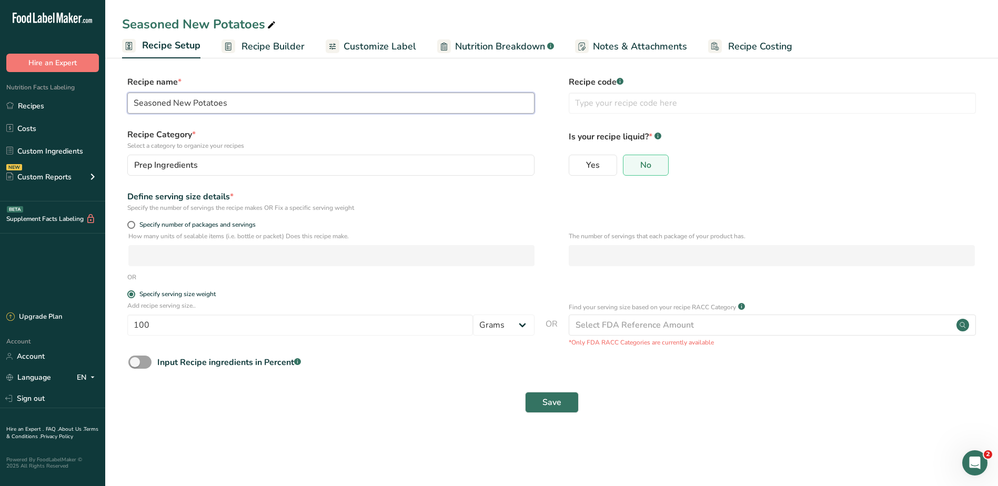
click at [135, 98] on input "Seasoned New Potatoes" at bounding box center [330, 103] width 407 height 21
click at [151, 104] on input "UNFINISHED Seasoned New Potatoes" at bounding box center [330, 103] width 407 height 21
click at [150, 103] on input "UNFINISHED Seasoned New Potatoes" at bounding box center [330, 103] width 407 height 21
click at [162, 106] on input "UNFINISHED Seasoned New Potatoes" at bounding box center [330, 103] width 407 height 21
click at [161, 106] on input "UNFINISHED Seasoned New Potatoes" at bounding box center [330, 103] width 407 height 21
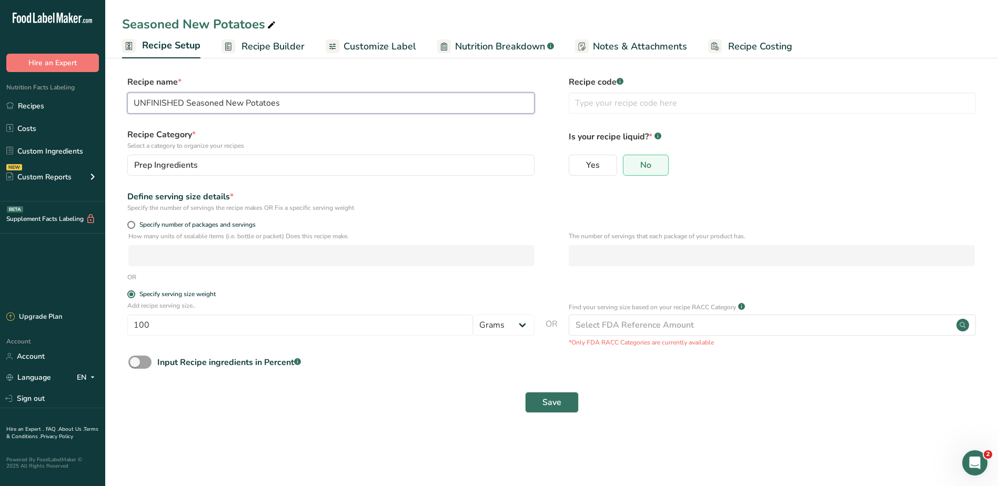
click at [158, 107] on input "UNFINISHED Seasoned New Potatoes" at bounding box center [330, 103] width 407 height 21
click at [157, 107] on input "UNFINISHED Seasoned New Potatoes" at bounding box center [330, 103] width 407 height 21
type input "UNFINISHED Seasoned New Potatoes"
click at [543, 407] on span "Save" at bounding box center [551, 402] width 19 height 13
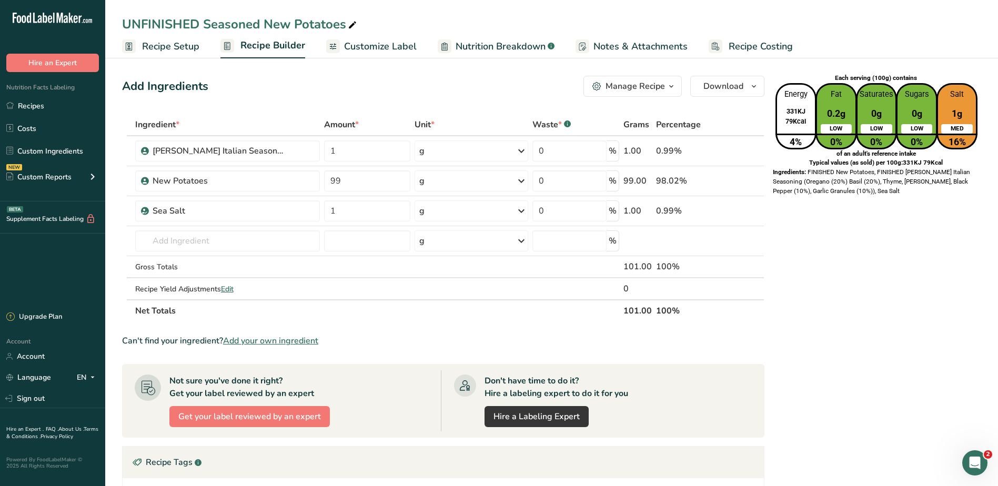
click at [147, 56] on link "Recipe Setup" at bounding box center [160, 47] width 77 height 24
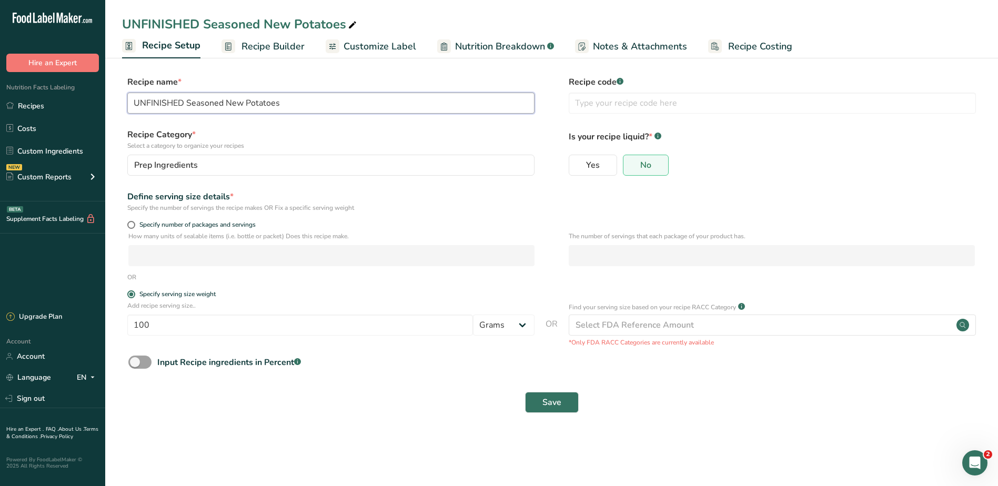
click at [135, 100] on input "UNFINISHED Seasoned New Potatoes" at bounding box center [330, 103] width 407 height 21
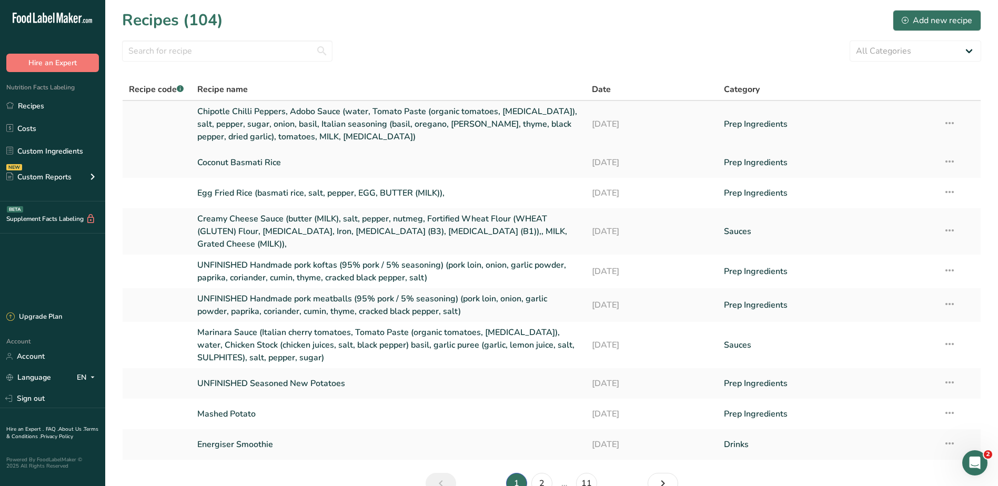
click at [259, 120] on link "Chipotle Chilli Peppers, Adobo Sauce (water, Tomato Paste (organic tomatoes, [M…" at bounding box center [388, 124] width 382 height 38
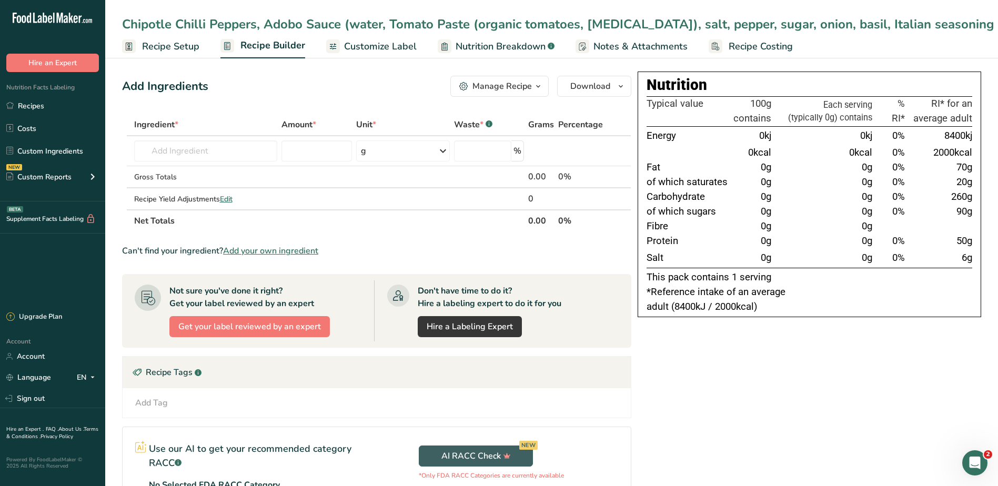
click at [148, 54] on span "Recipe Setup" at bounding box center [170, 46] width 57 height 14
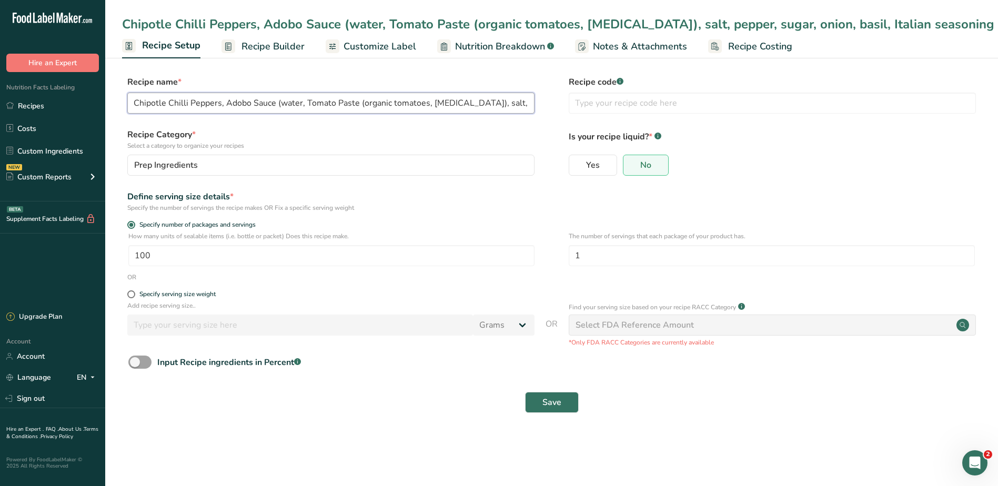
drag, startPoint x: 133, startPoint y: 103, endPoint x: 197, endPoint y: 107, distance: 64.3
click at [133, 103] on input "Chipotle Chilli Peppers, Adobo Sauce (water, Tomato Paste (organic tomatoes, [M…" at bounding box center [330, 103] width 407 height 21
paste input "UNFINISHED"
type input "UNFINISHED Chipotle Chilli Peppers, Adobo Sauce (water, Tomato Paste (organic t…"
click at [557, 402] on span "Save" at bounding box center [551, 402] width 19 height 13
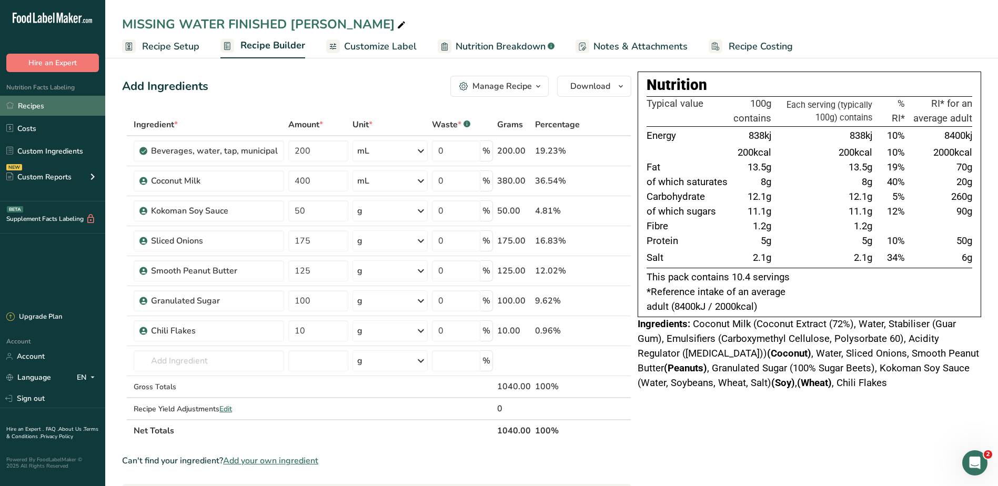
click at [31, 99] on link "Recipes" at bounding box center [52, 106] width 105 height 20
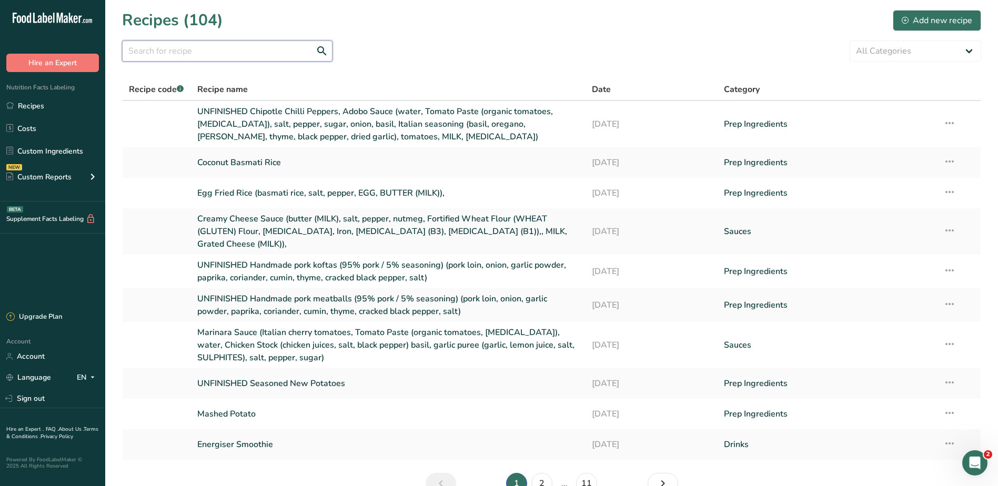
click at [219, 54] on input "text" at bounding box center [227, 50] width 210 height 21
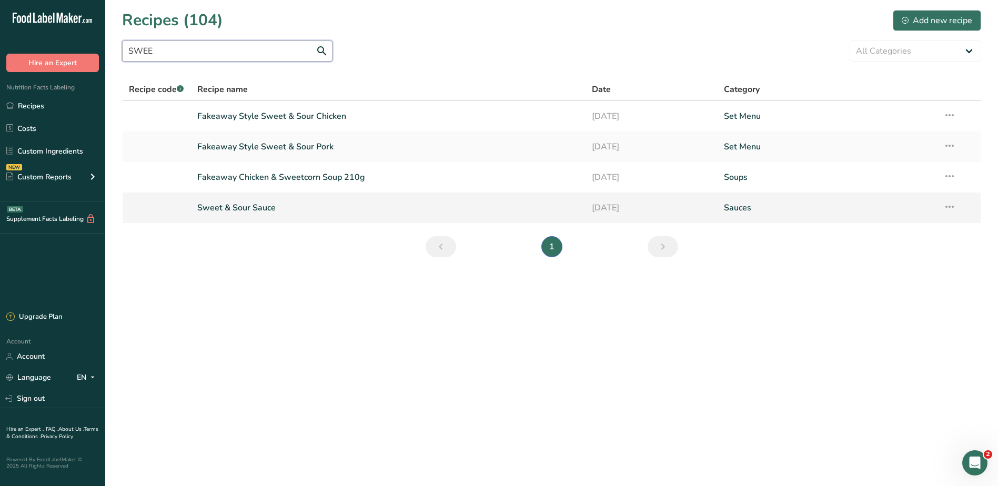
type input "SWEE"
click at [266, 204] on link "Sweet & Sour Sauce" at bounding box center [388, 208] width 382 height 22
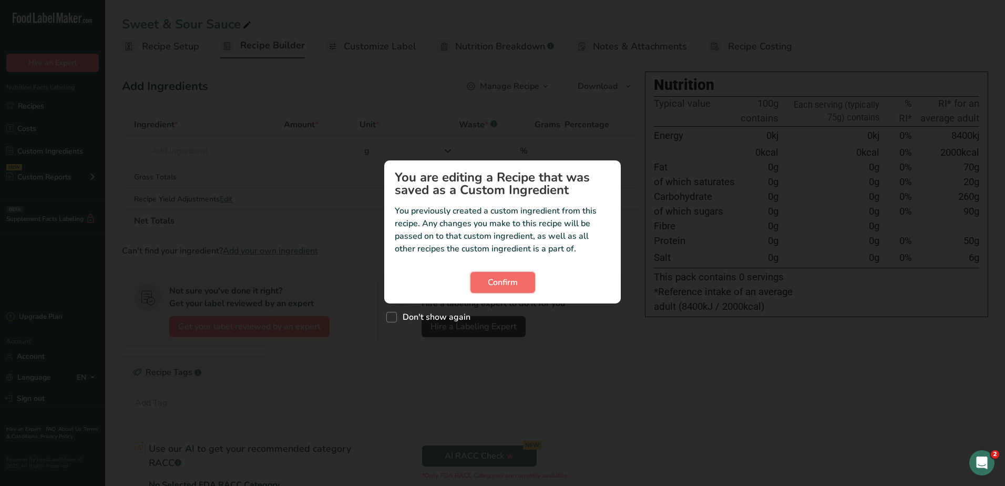
click at [497, 273] on button "Confirm" at bounding box center [503, 282] width 65 height 21
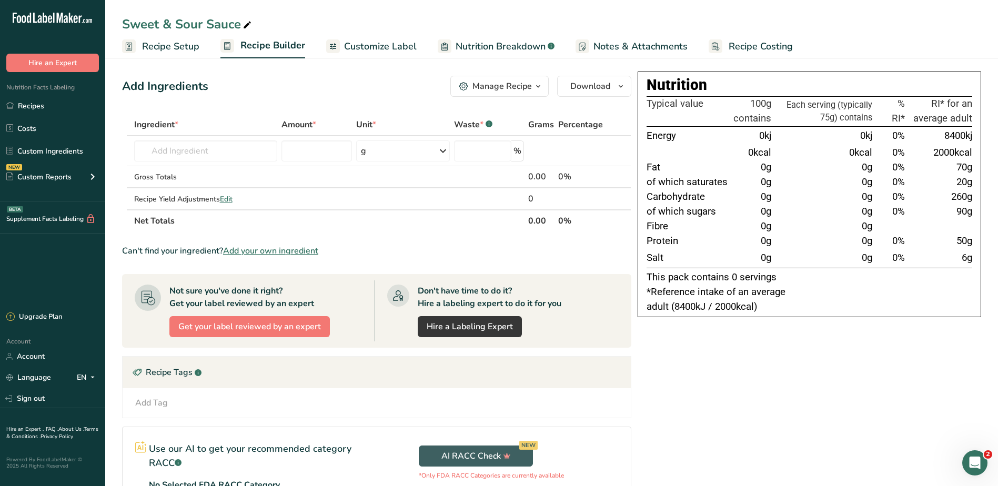
click at [170, 38] on link "Recipe Setup" at bounding box center [160, 47] width 77 height 24
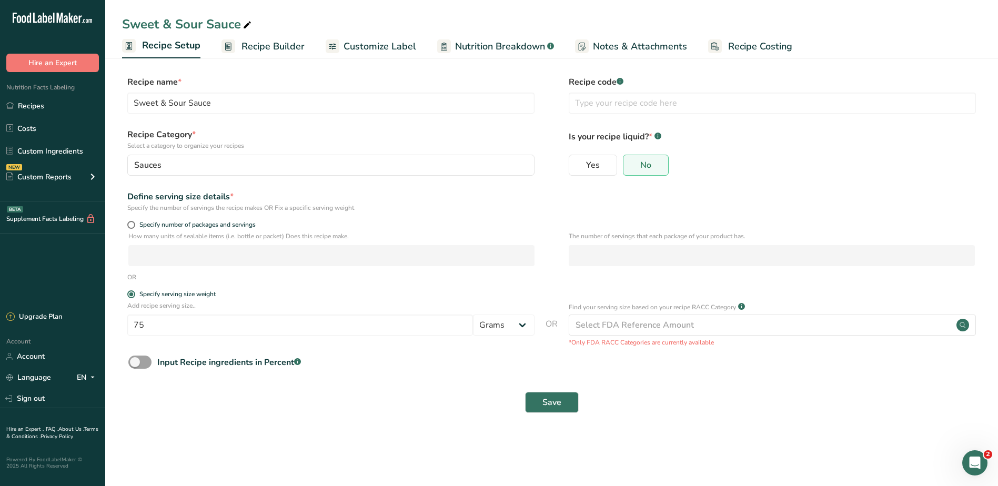
click at [728, 43] on span "Recipe Costing" at bounding box center [760, 46] width 64 height 14
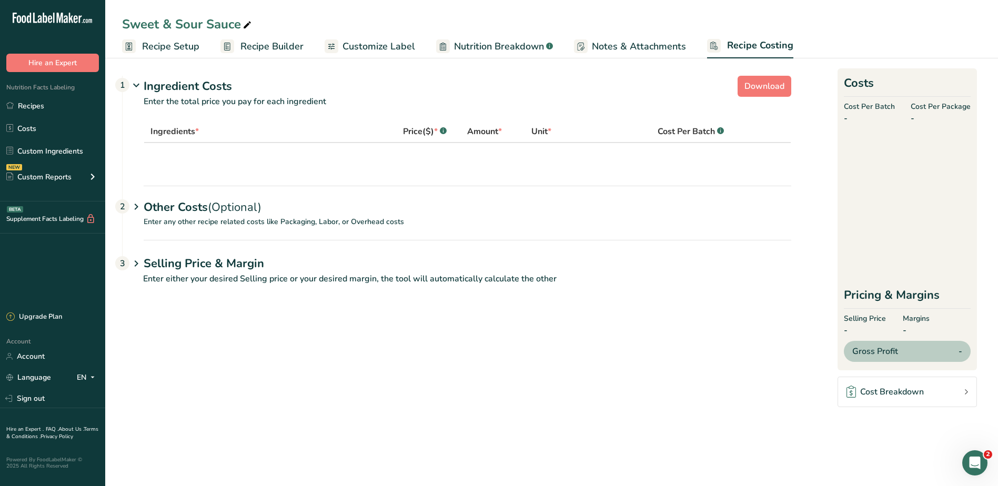
click at [271, 41] on span "Recipe Builder" at bounding box center [271, 46] width 63 height 14
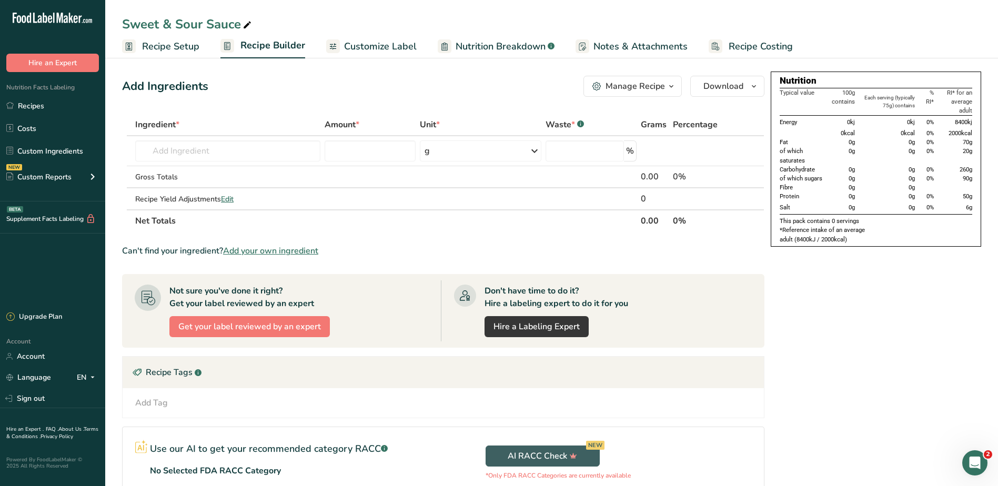
click at [644, 89] on div "Manage Recipe" at bounding box center [634, 86] width 59 height 13
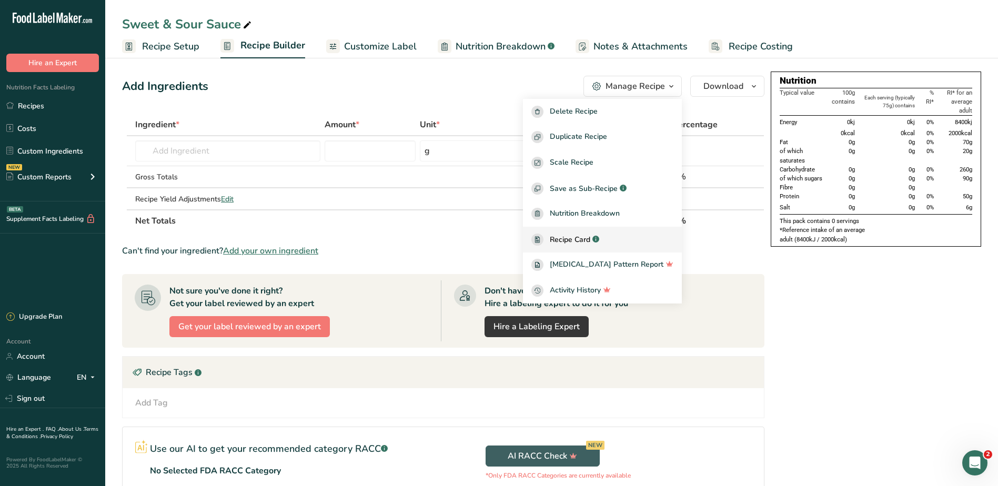
click at [584, 241] on span "Recipe Card" at bounding box center [570, 239] width 40 height 11
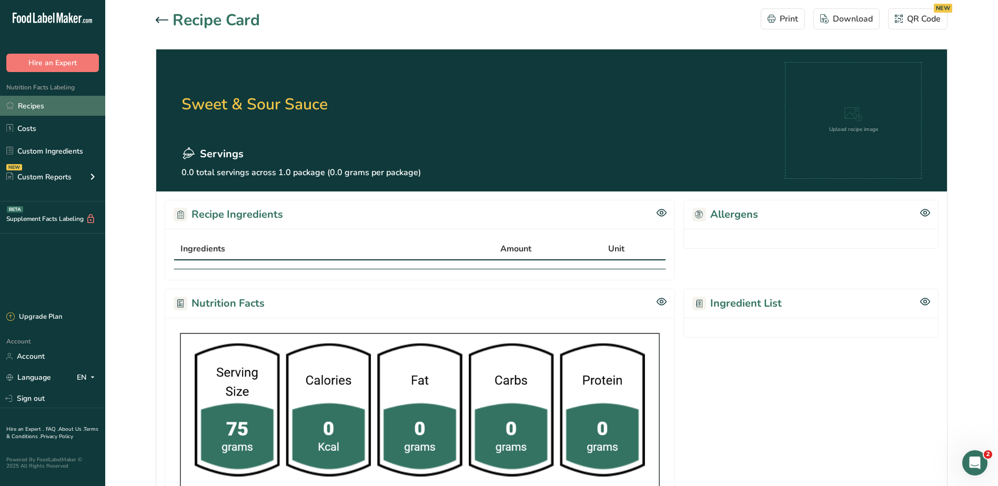
drag, startPoint x: 36, startPoint y: 105, endPoint x: 56, endPoint y: 105, distance: 19.5
click at [36, 105] on link "Recipes" at bounding box center [52, 106] width 105 height 20
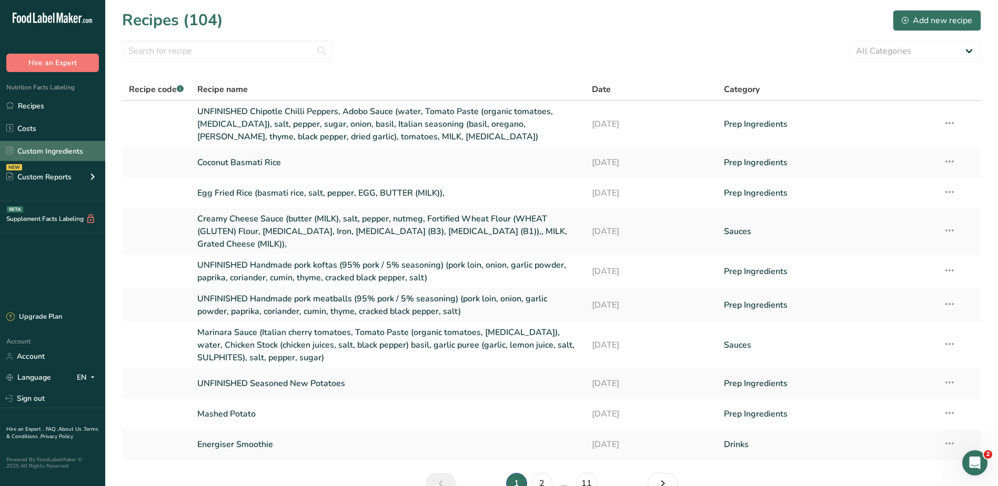
click at [40, 144] on link "Custom Ingredients" at bounding box center [52, 151] width 105 height 20
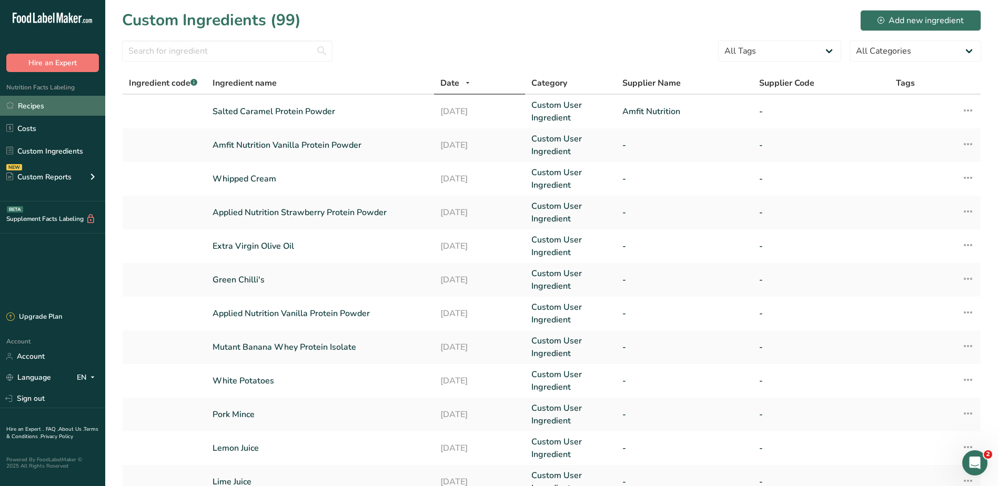
click at [28, 109] on link "Recipes" at bounding box center [52, 106] width 105 height 20
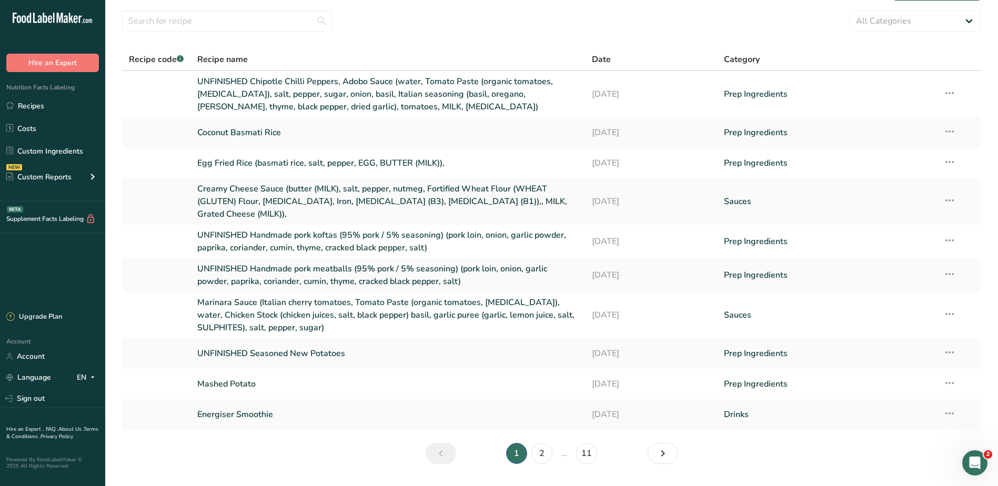
scroll to position [46, 0]
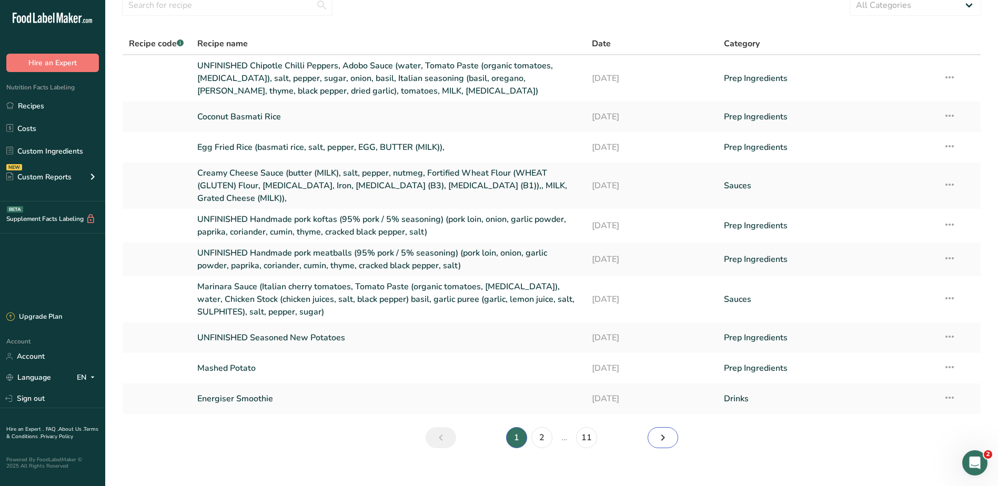
click at [660, 428] on icon "Next page" at bounding box center [662, 437] width 13 height 19
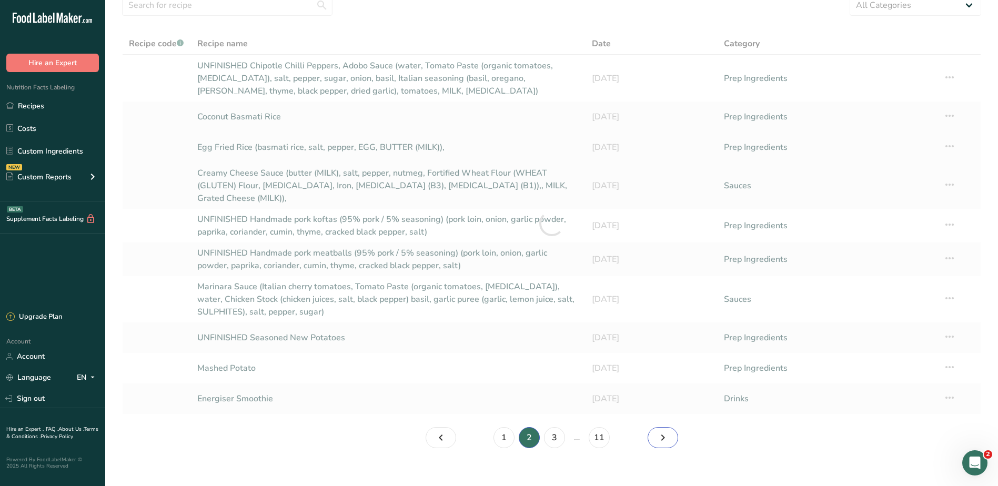
scroll to position [5, 0]
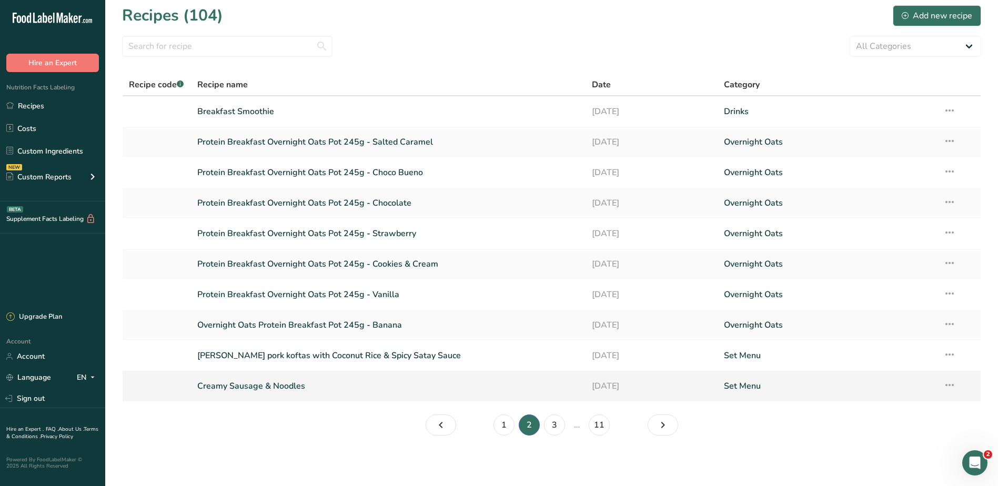
click at [240, 385] on link "Creamy Sausage & Noodles" at bounding box center [388, 386] width 382 height 22
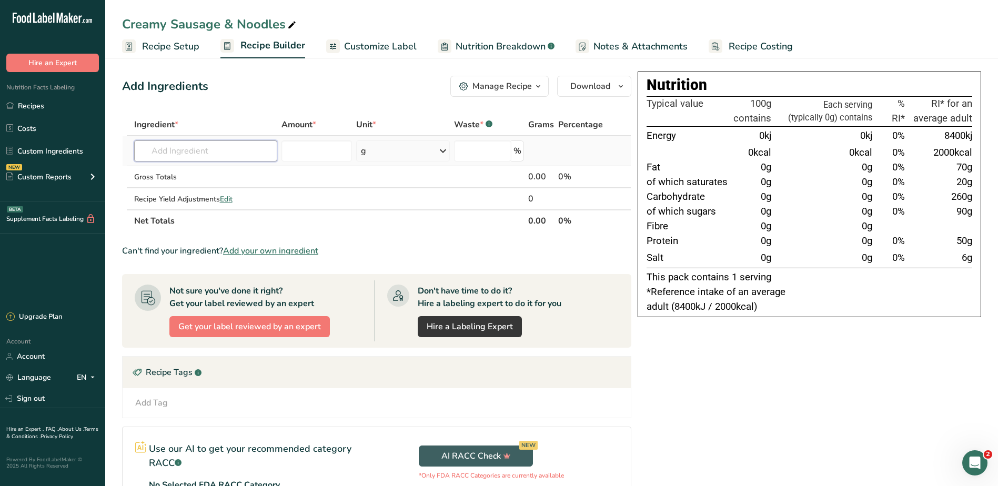
click at [206, 151] on input "text" at bounding box center [206, 150] width 144 height 21
click at [49, 145] on link "Custom Ingredients" at bounding box center [52, 151] width 105 height 20
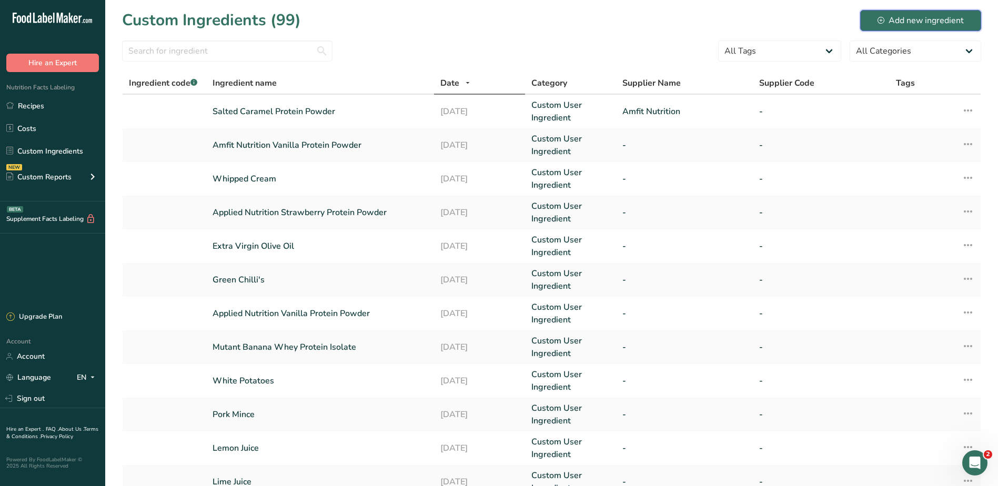
click at [931, 17] on div "Add new ingredient" at bounding box center [920, 20] width 86 height 13
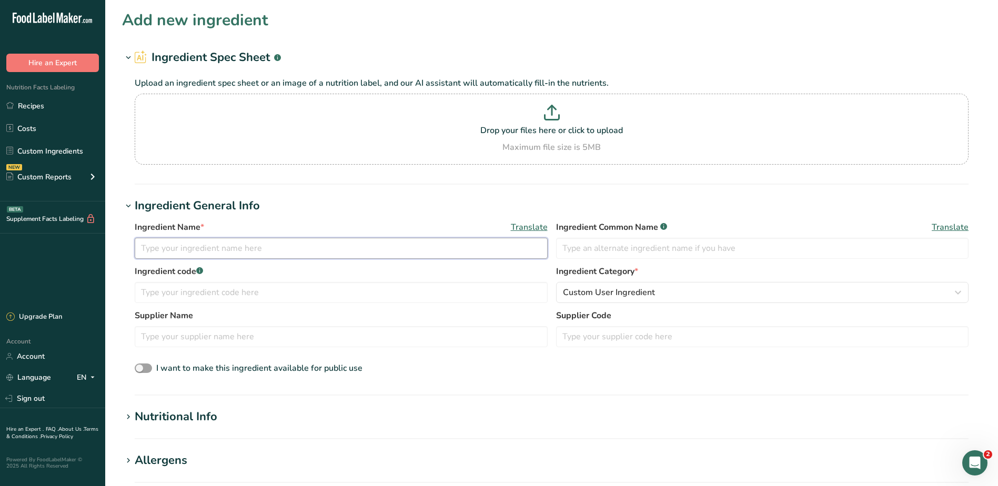
click at [330, 245] on input "text" at bounding box center [341, 248] width 413 height 21
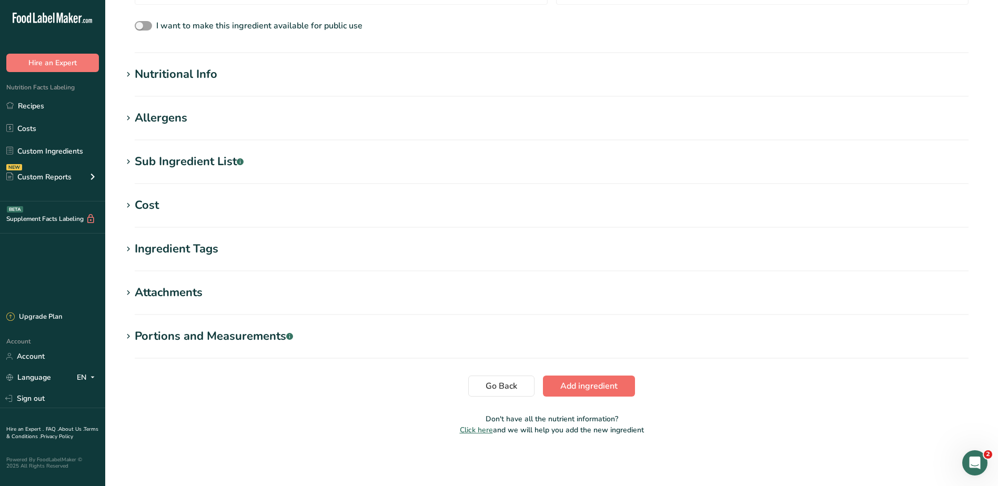
type input "UNFINISHED Crispy kale"
click at [607, 379] on button "Add ingredient" at bounding box center [589, 385] width 92 height 21
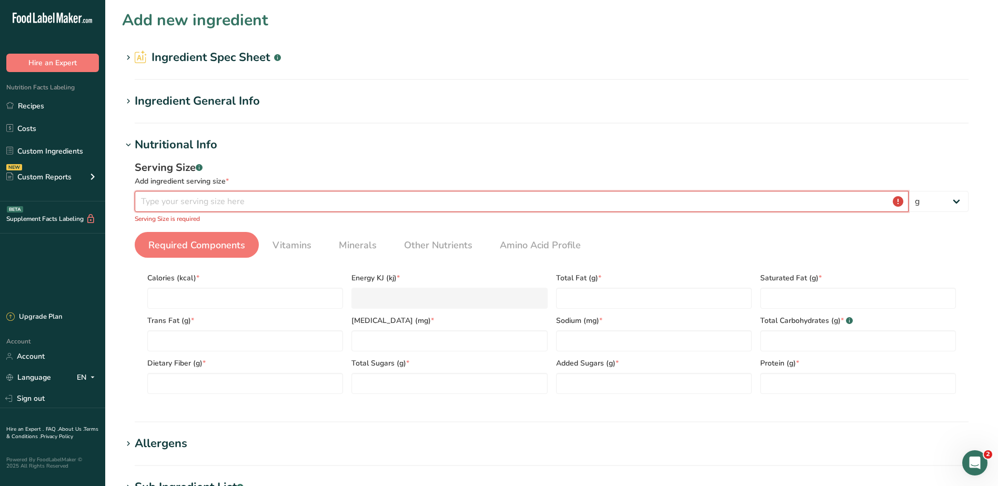
click at [226, 203] on input "number" at bounding box center [522, 201] width 774 height 21
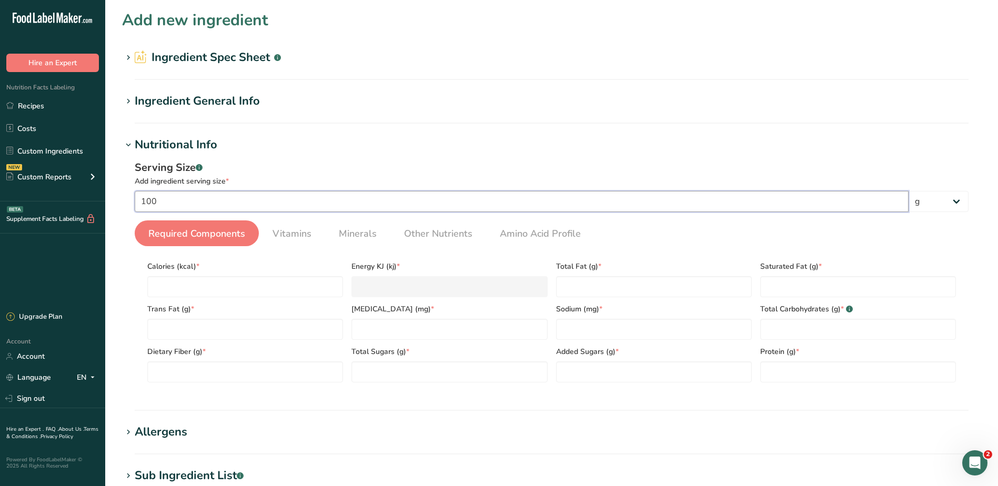
type input "100"
click at [161, 100] on div "Ingredient General Info" at bounding box center [197, 101] width 125 height 17
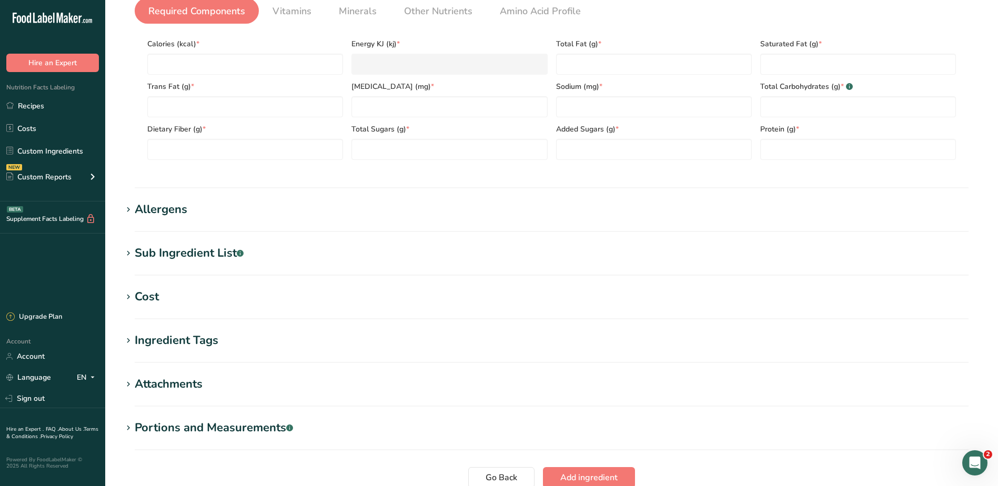
scroll to position [316, 0]
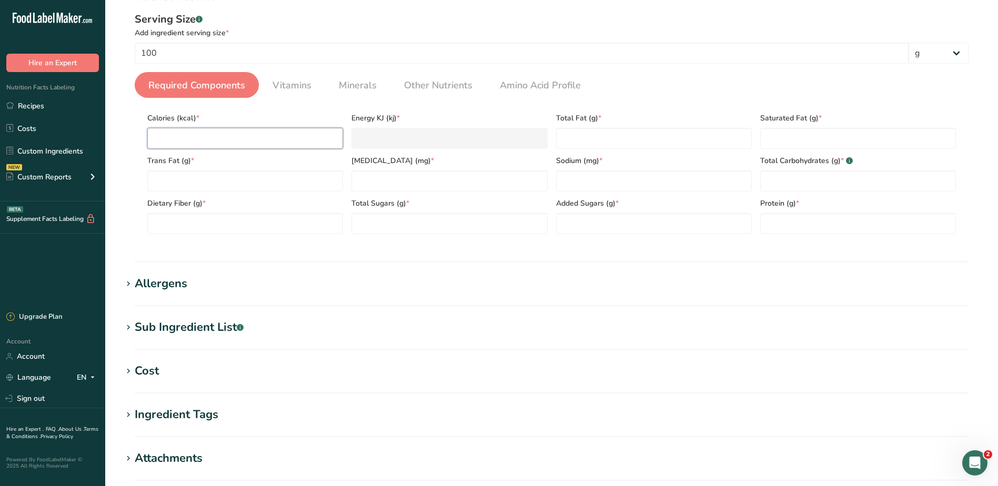
click at [238, 141] on input "number" at bounding box center [245, 138] width 196 height 21
type input "0"
type KJ "0"
type input "0"
type Fat "0"
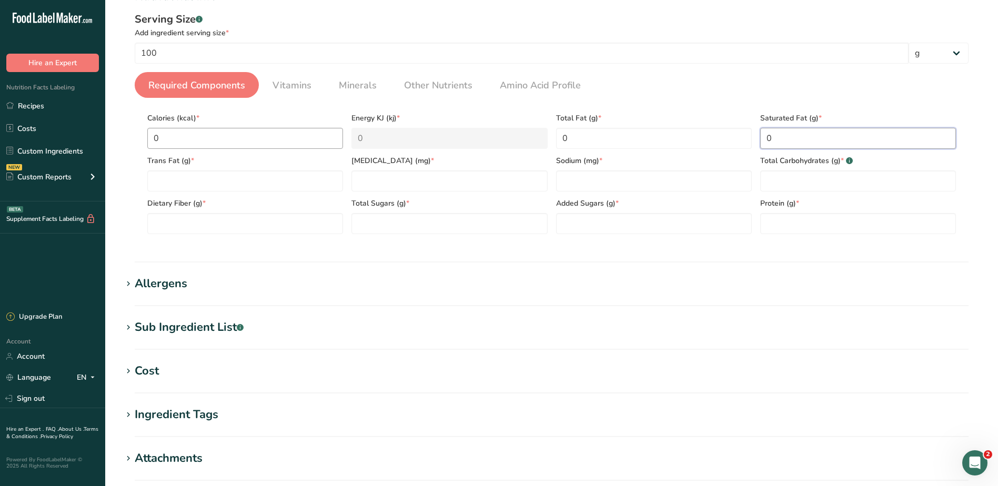
type Fat "0"
type input "0"
type Carbohydrates "0"
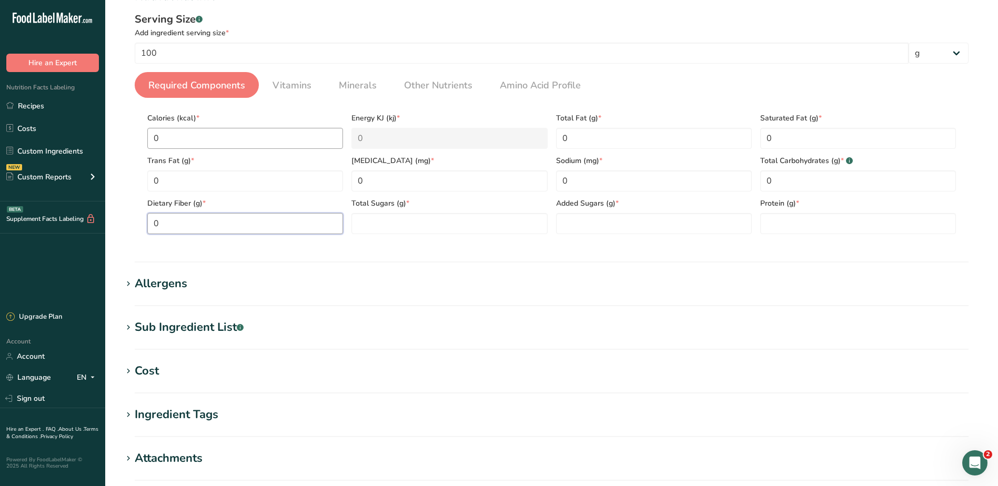
type Fiber "0"
type Sugars "0"
type input "0"
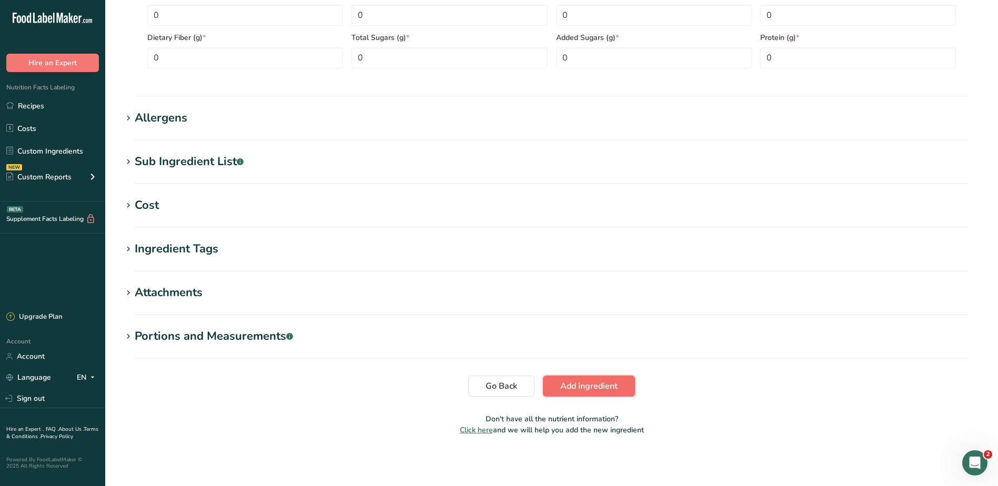
click at [560, 378] on button "Add ingredient" at bounding box center [589, 385] width 92 height 21
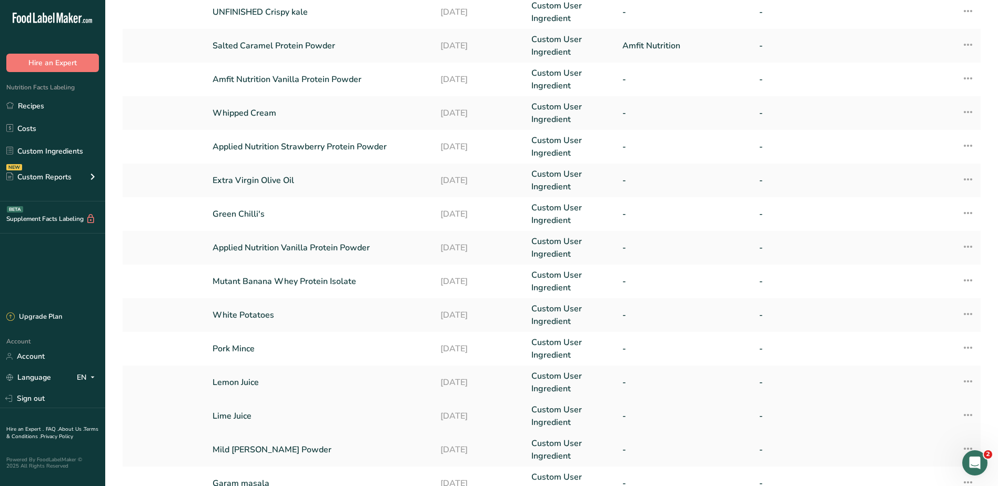
scroll to position [158, 0]
